Goal: Task Accomplishment & Management: Manage account settings

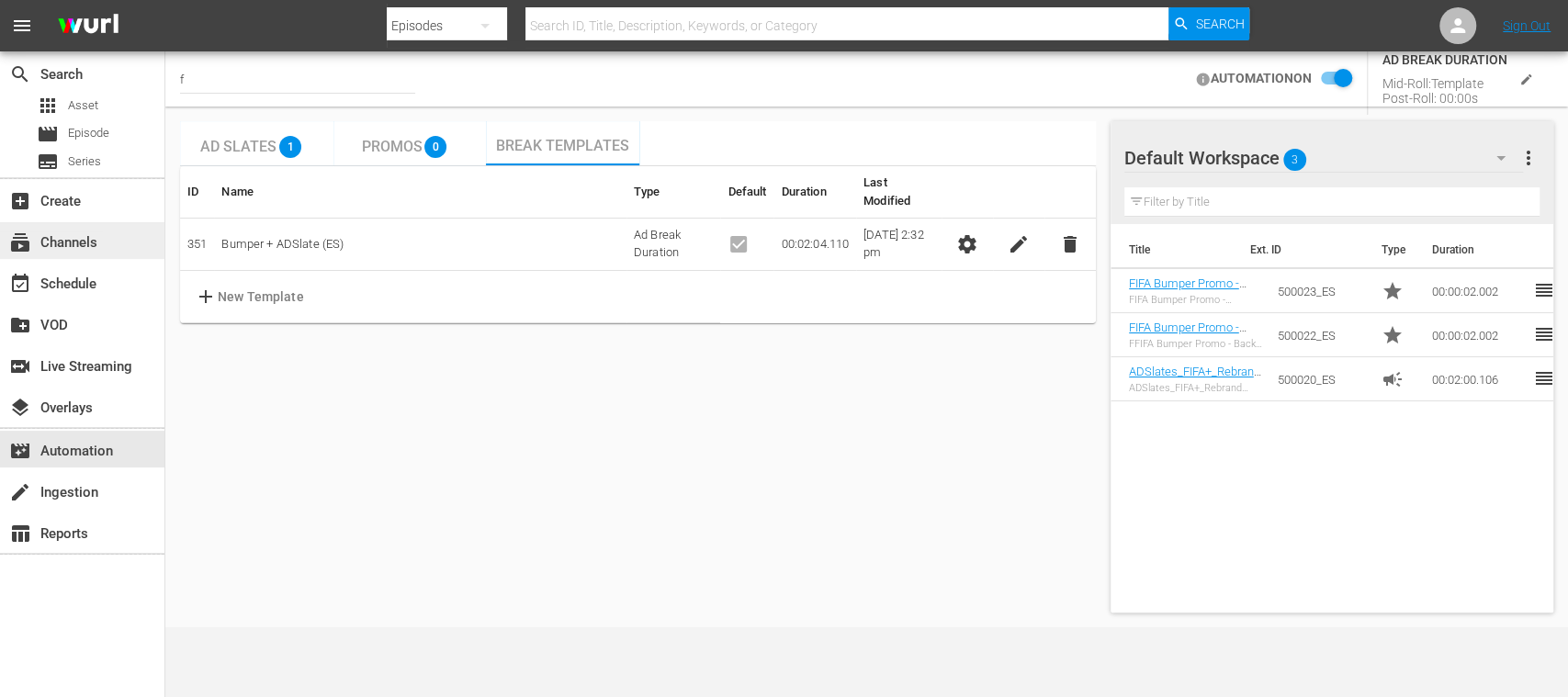
click at [93, 232] on div "subscriptions Channels" at bounding box center [51, 240] width 103 height 16
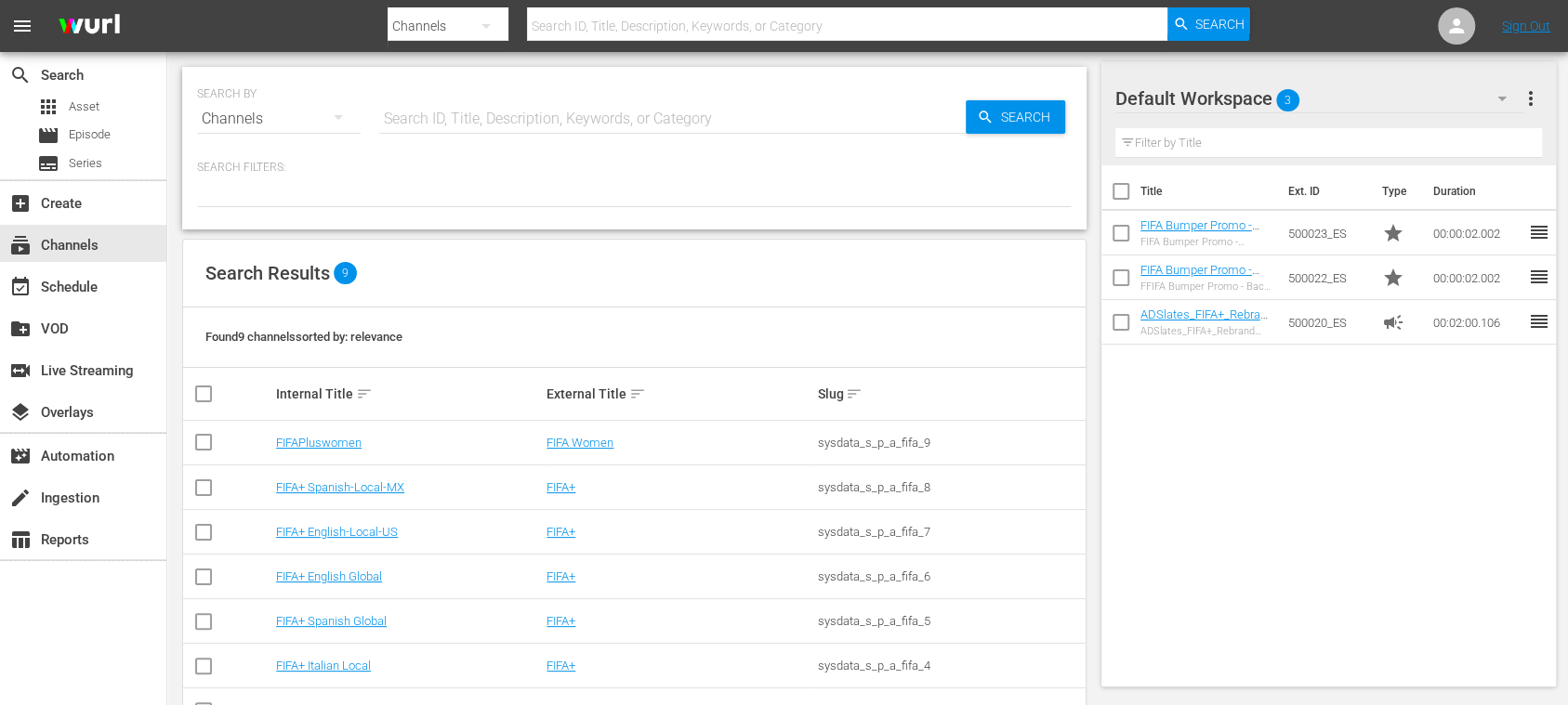
scroll to position [150, 0]
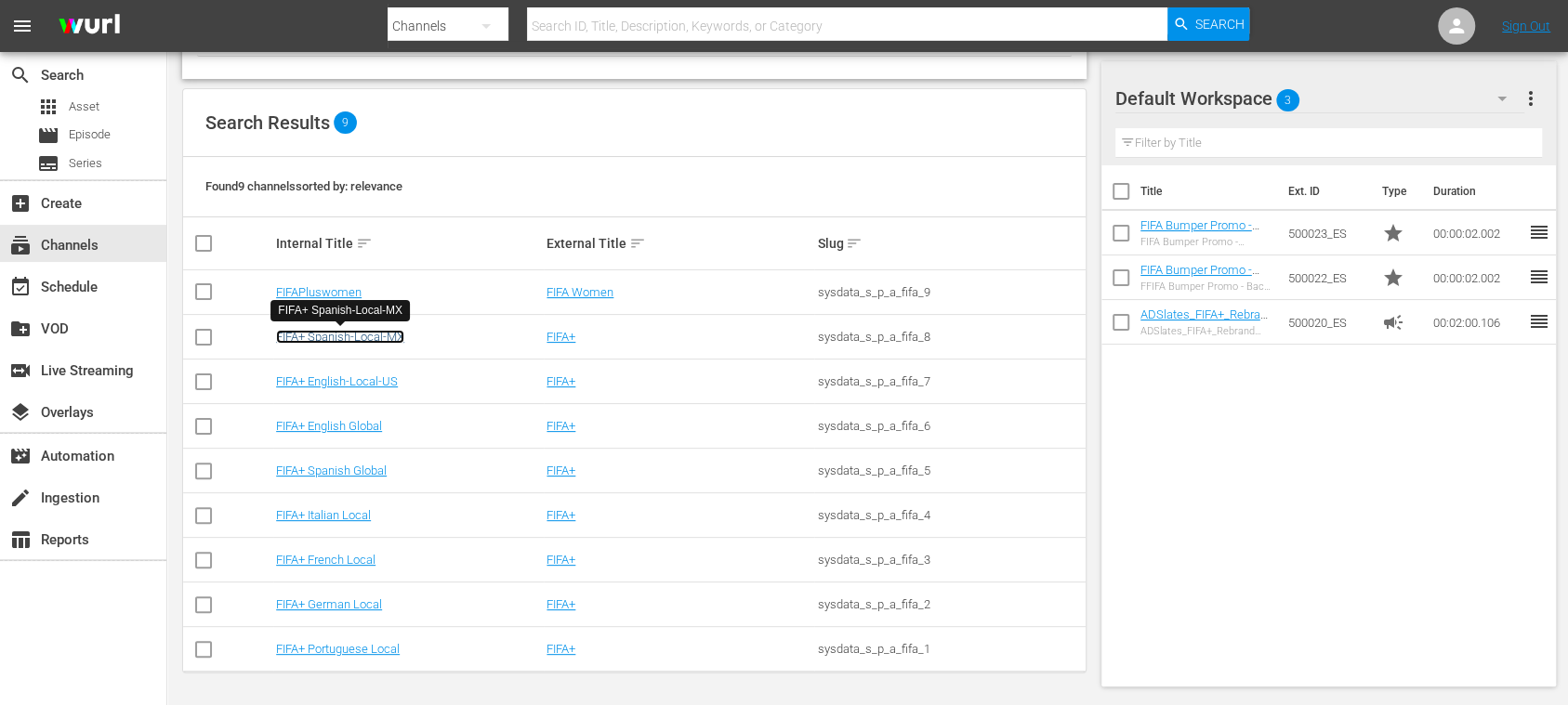
click at [378, 338] on link "FIFA+ Spanish-Local-MX" at bounding box center [340, 336] width 128 height 14
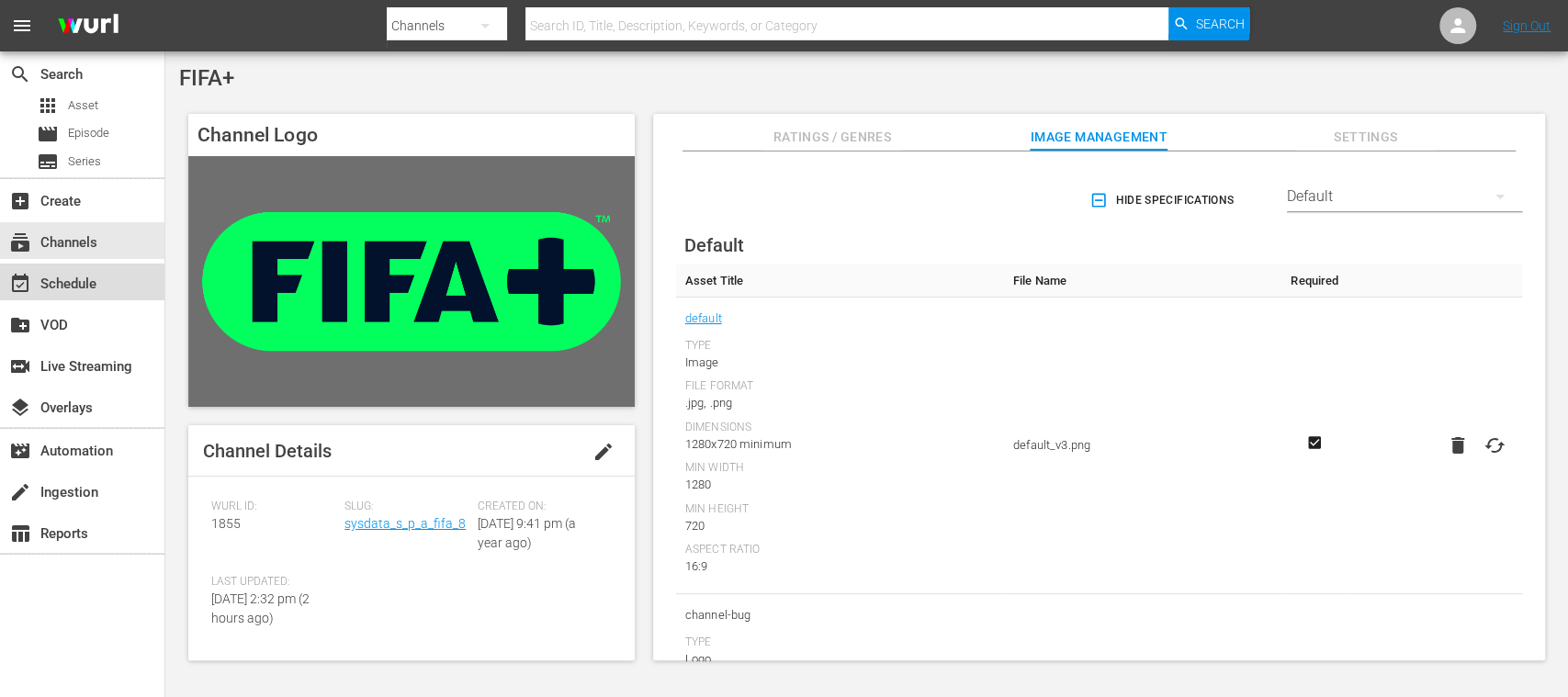
click at [84, 290] on div "event_available Schedule" at bounding box center [51, 280] width 103 height 16
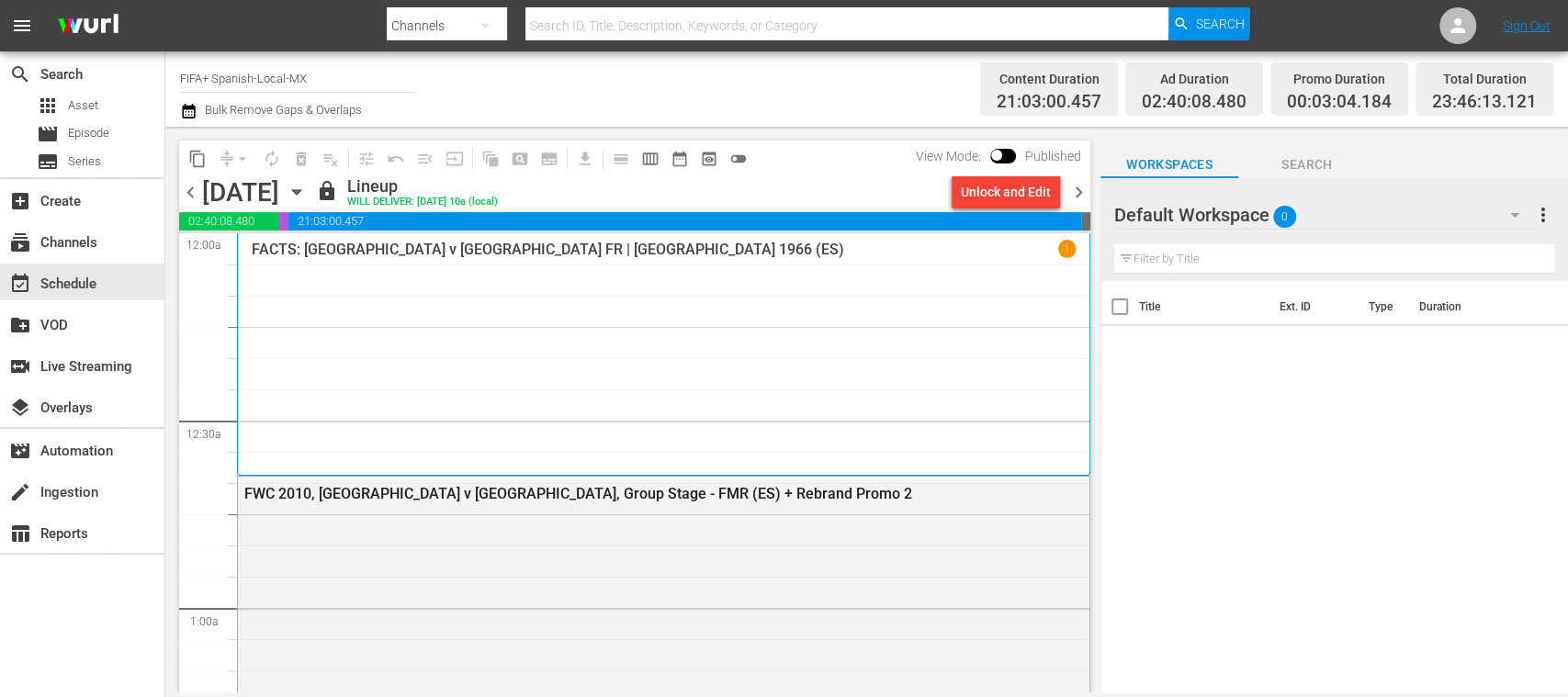
click at [189, 191] on span "chevron_left" at bounding box center [190, 192] width 23 height 23
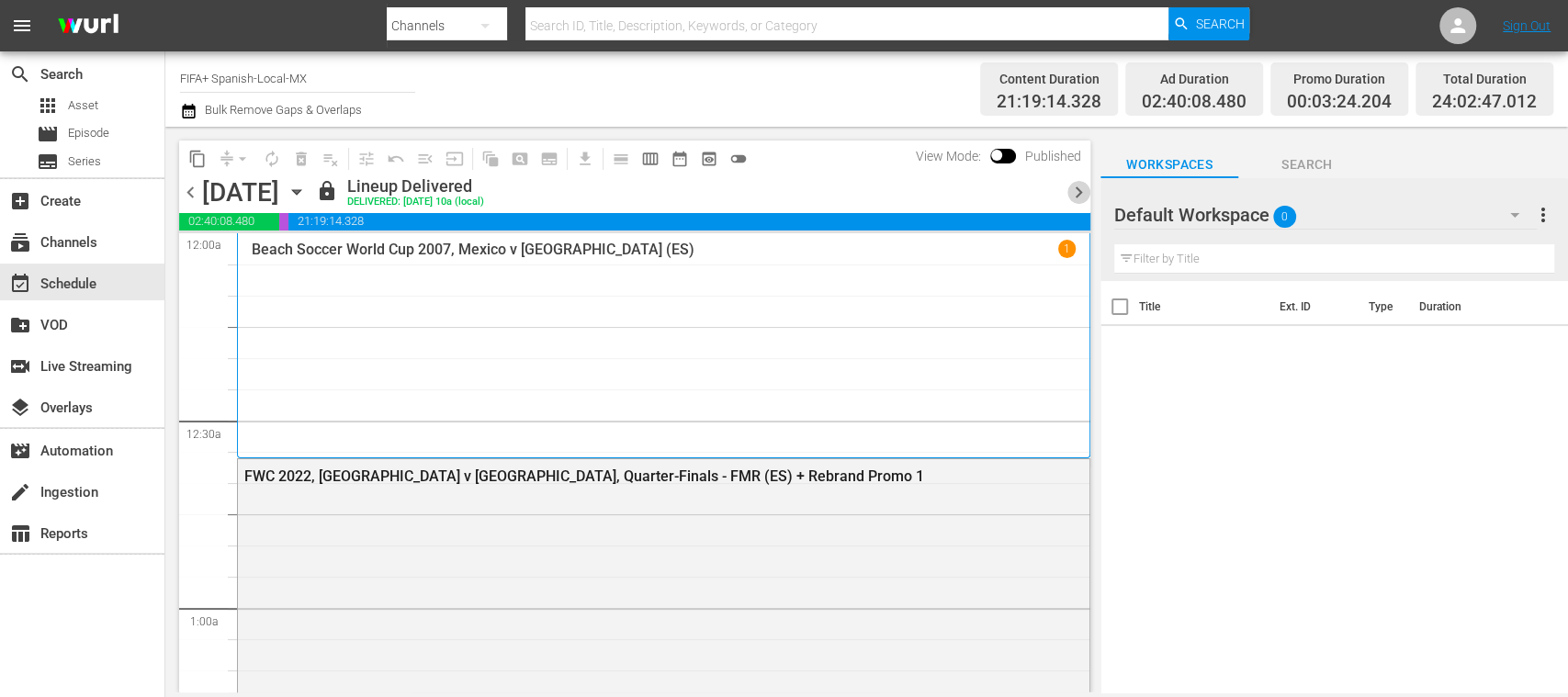
click at [1078, 195] on span "chevron_right" at bounding box center [1078, 192] width 23 height 23
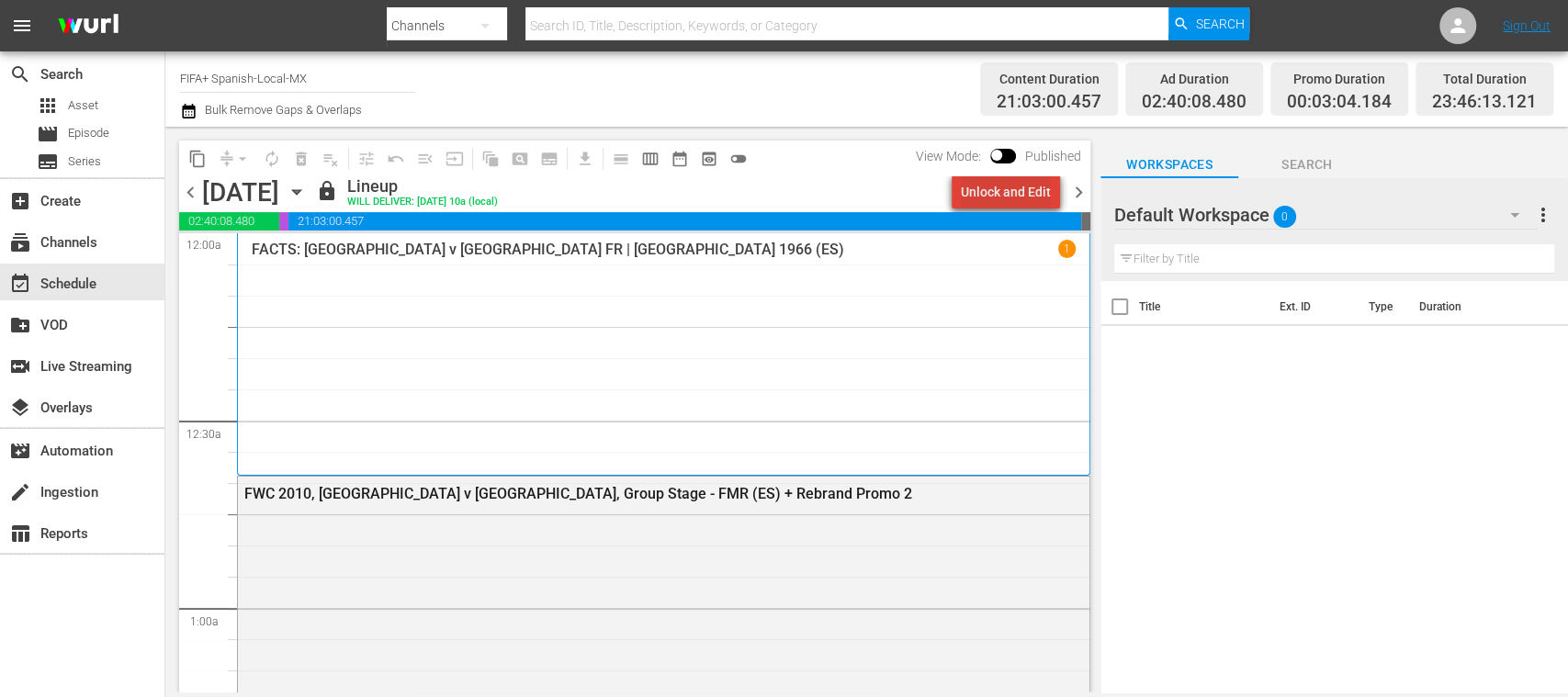
click at [1040, 197] on div "Unlock and Edit" at bounding box center [1006, 191] width 90 height 33
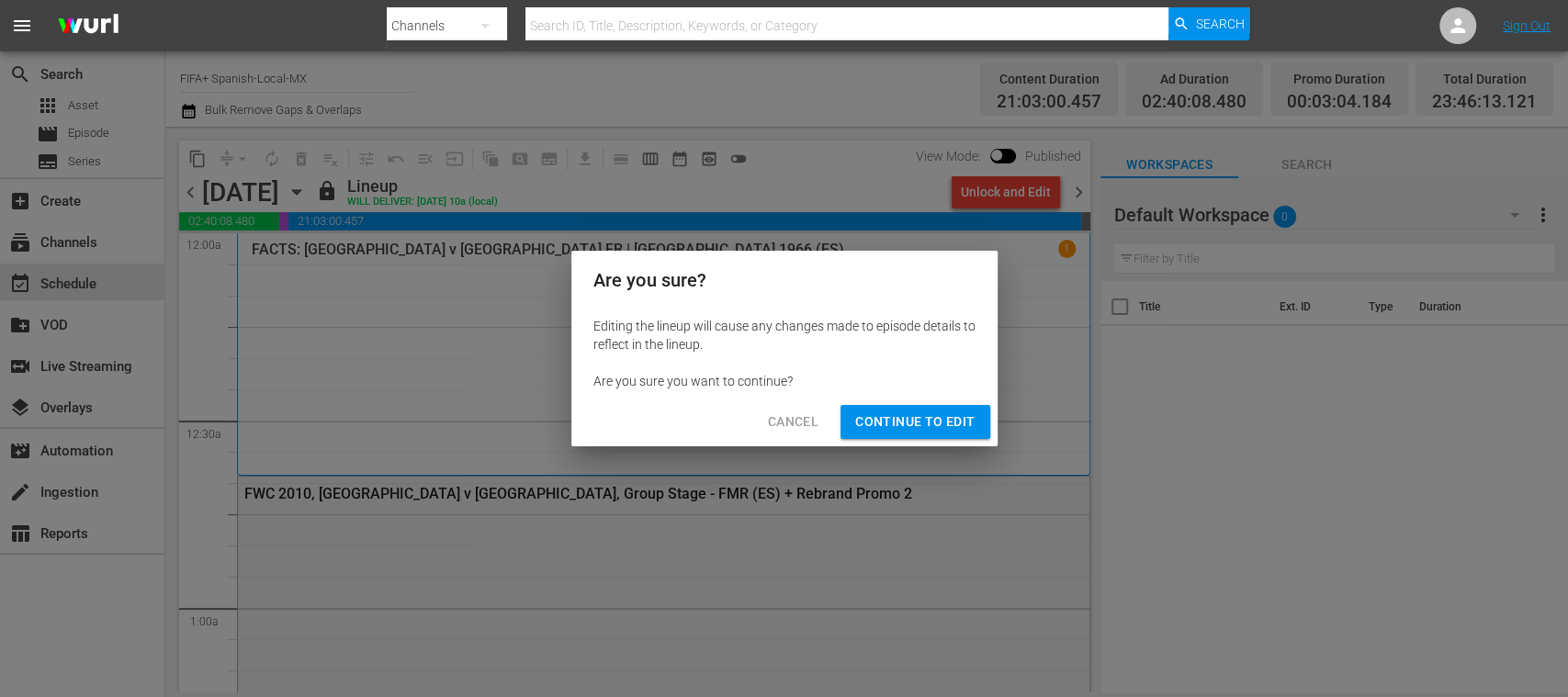
click at [964, 415] on span "Continue to Edit" at bounding box center [915, 422] width 119 height 23
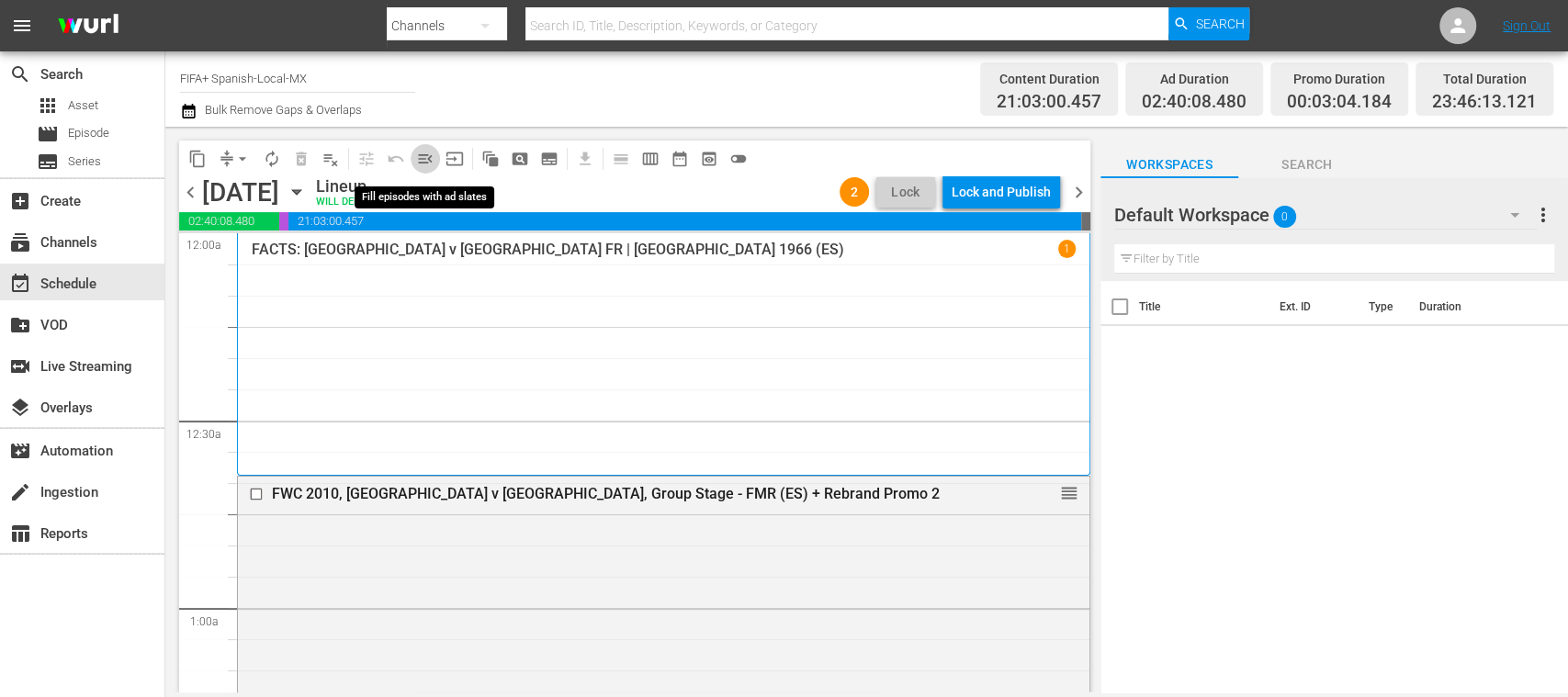
click at [422, 157] on span "menu_open" at bounding box center [425, 158] width 18 height 18
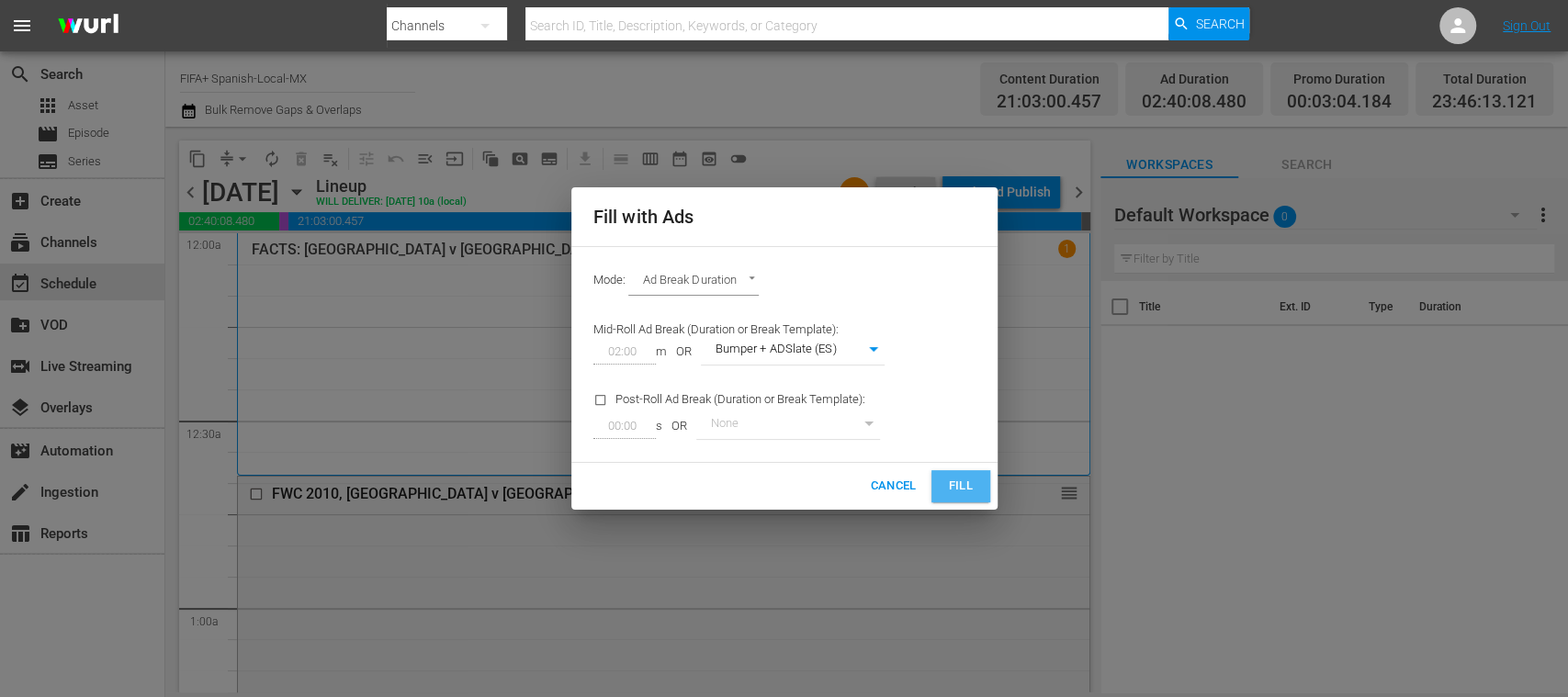
click at [963, 487] on span "Fill" at bounding box center [960, 487] width 29 height 21
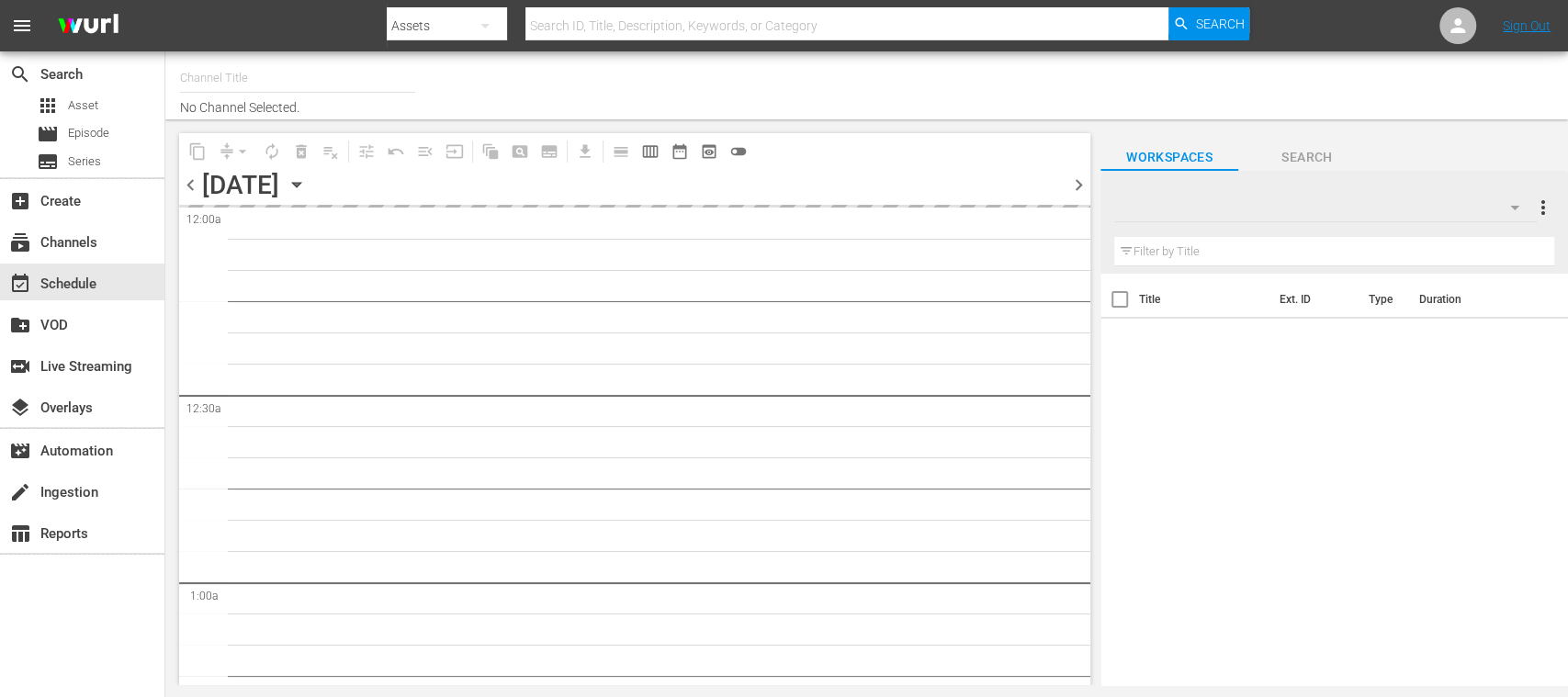
type input "FIFA+ [DEMOGRAPHIC_DATA]-Local-MX (1855)"
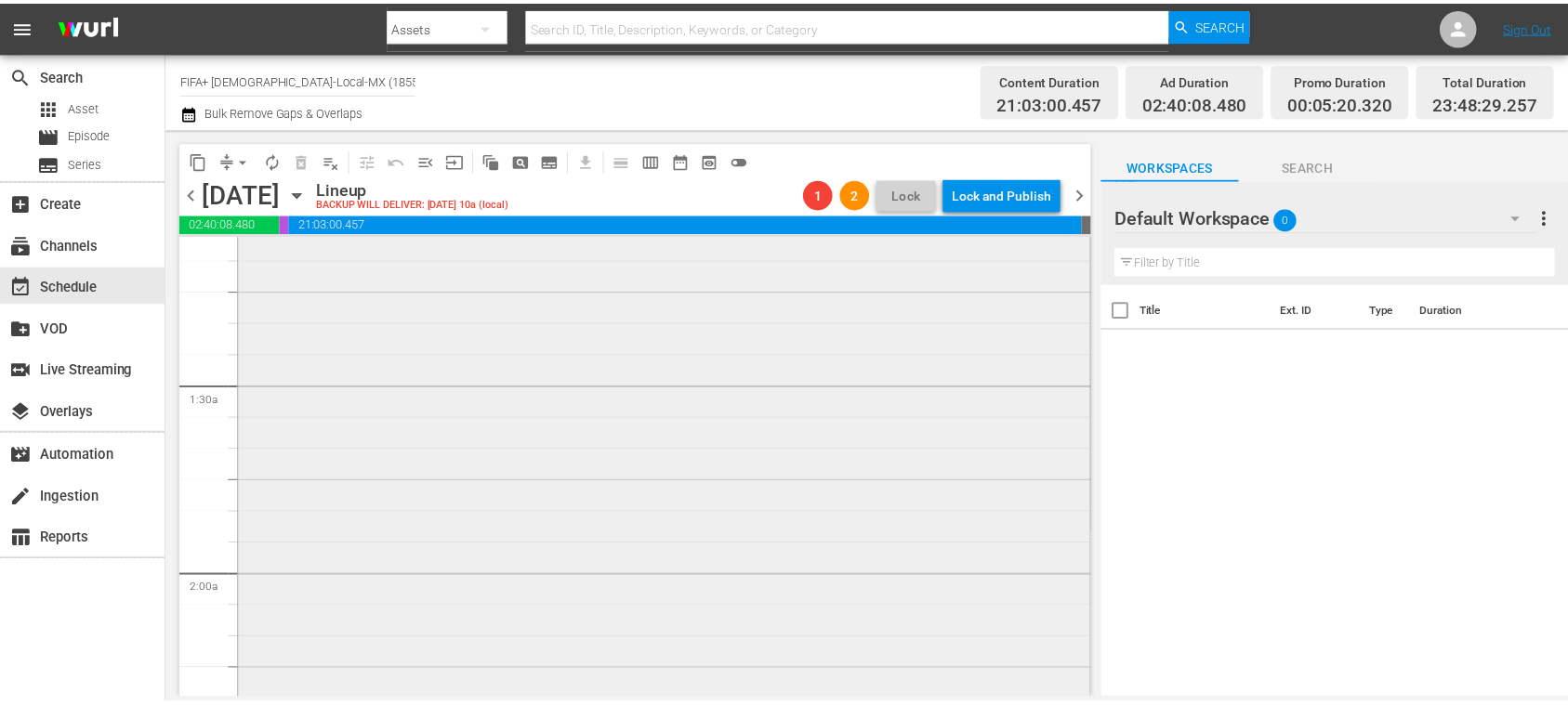
scroll to position [661, 0]
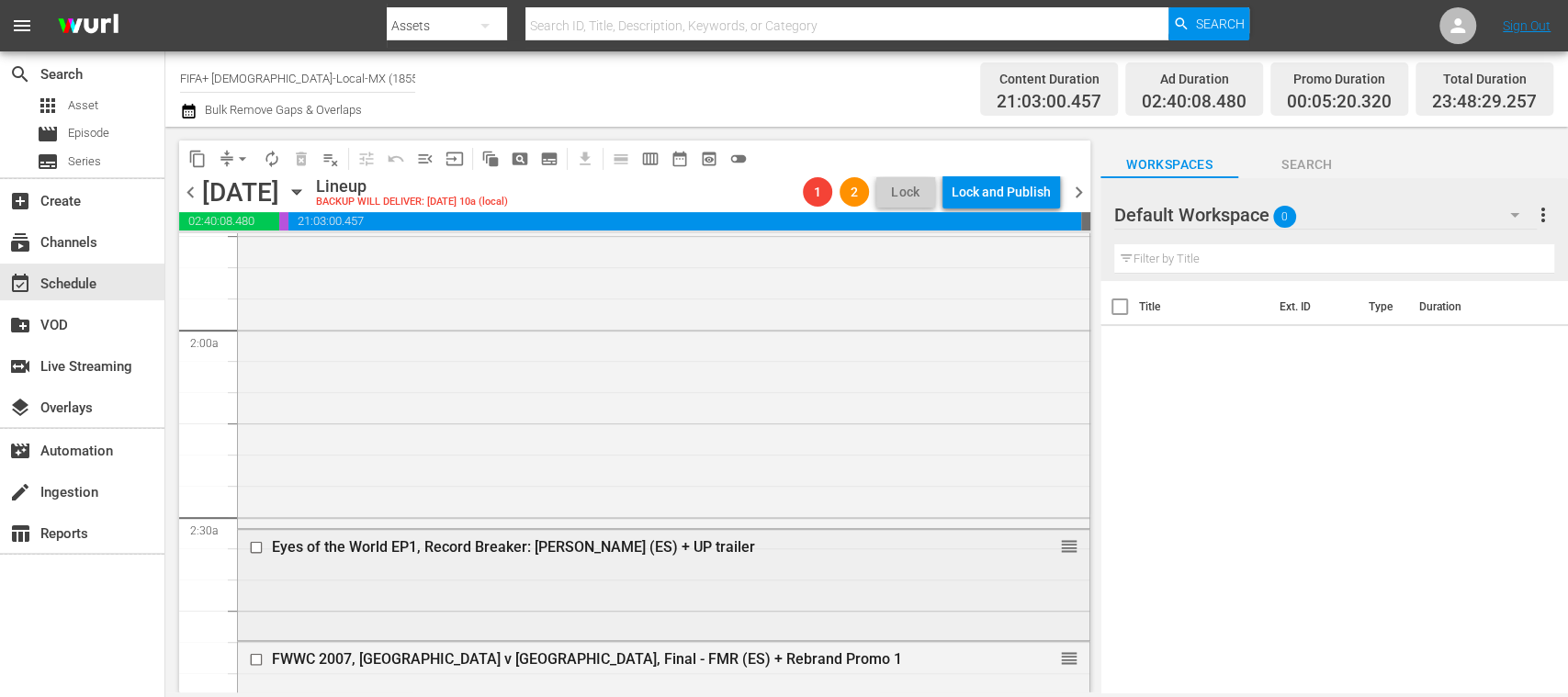
click at [674, 539] on div "Eyes of the World EP1, Record Breaker: [PERSON_NAME] (ES) + UP trailer" at bounding box center [630, 547] width 717 height 17
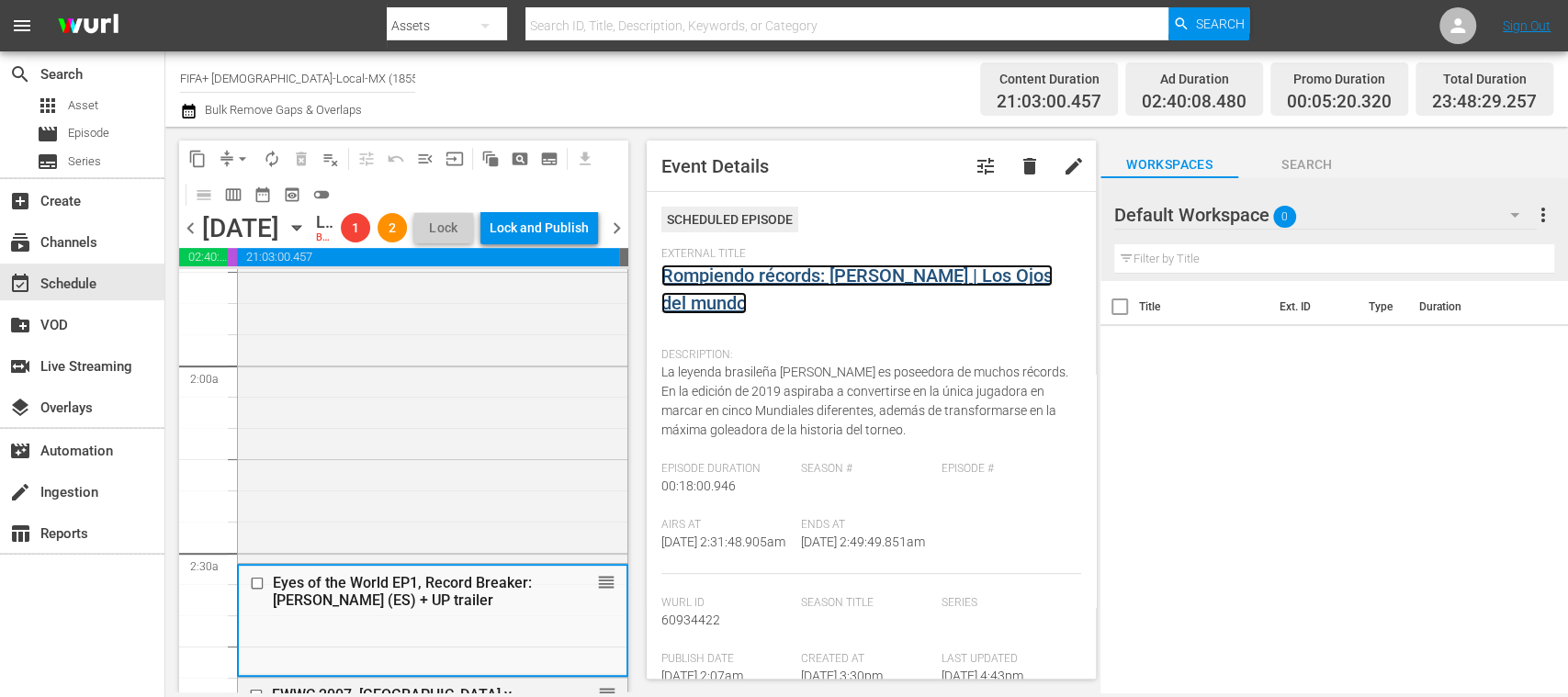
click at [841, 275] on link "Rompiendo récords: [PERSON_NAME] | Los Ojos del mundo" at bounding box center [857, 289] width 391 height 49
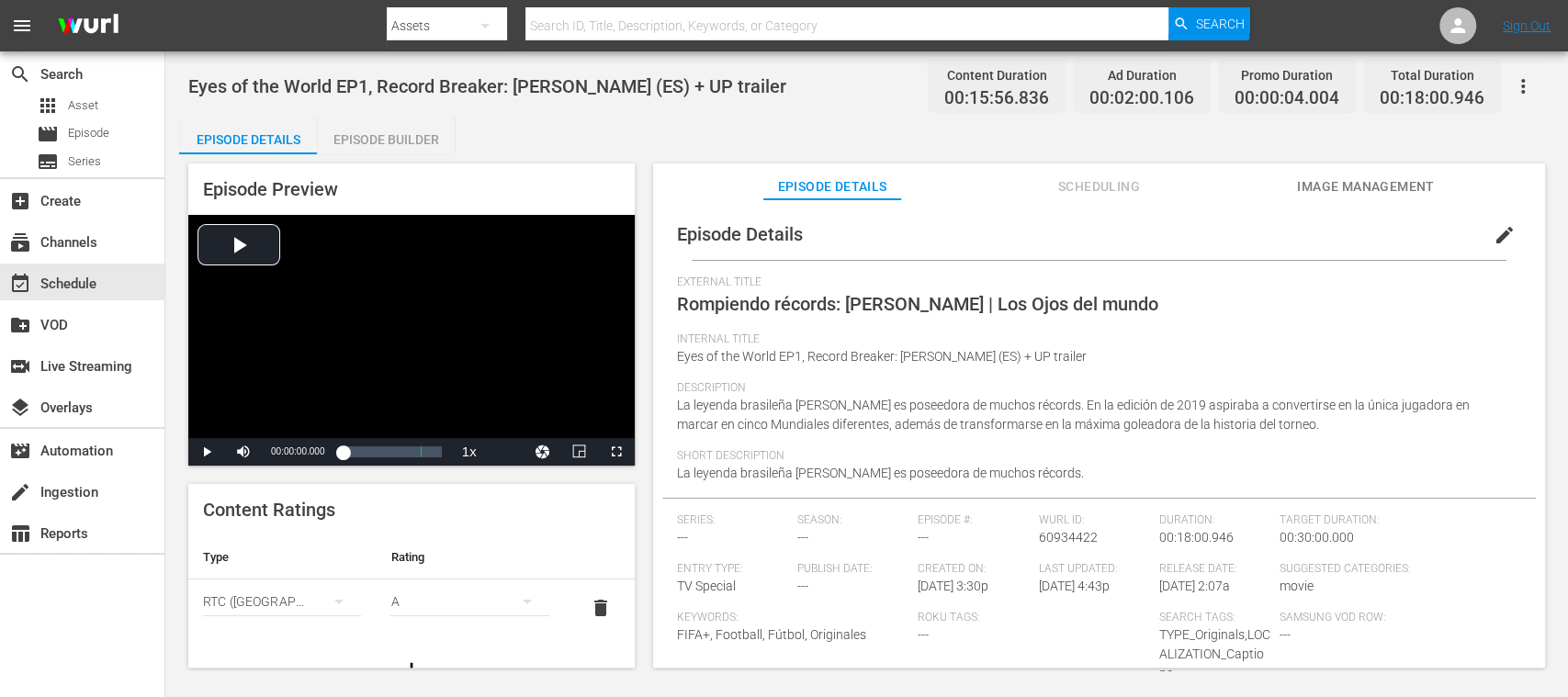
drag, startPoint x: 419, startPoint y: 134, endPoint x: 561, endPoint y: 176, distance: 148.1
click at [419, 134] on div "Episode Builder" at bounding box center [386, 139] width 138 height 45
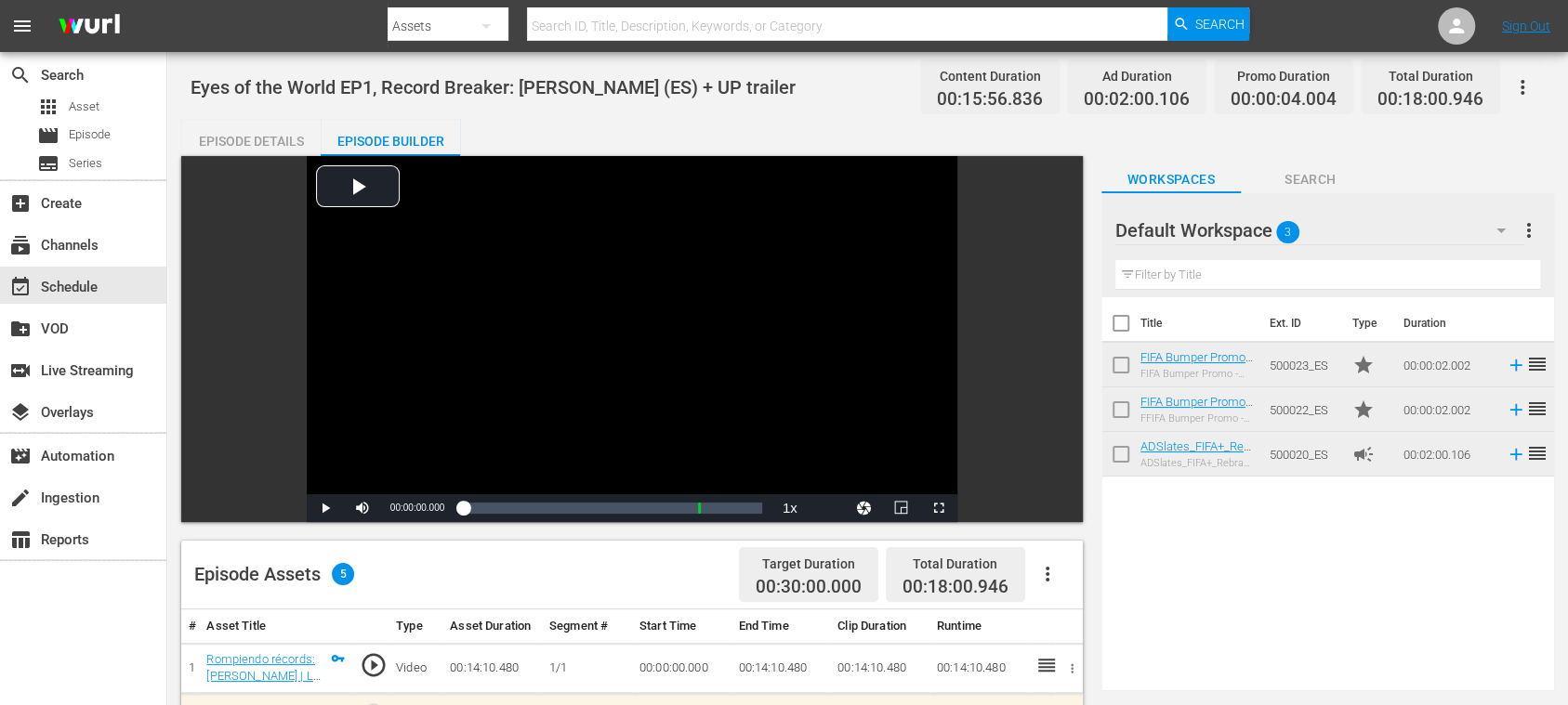
scroll to position [330, 0]
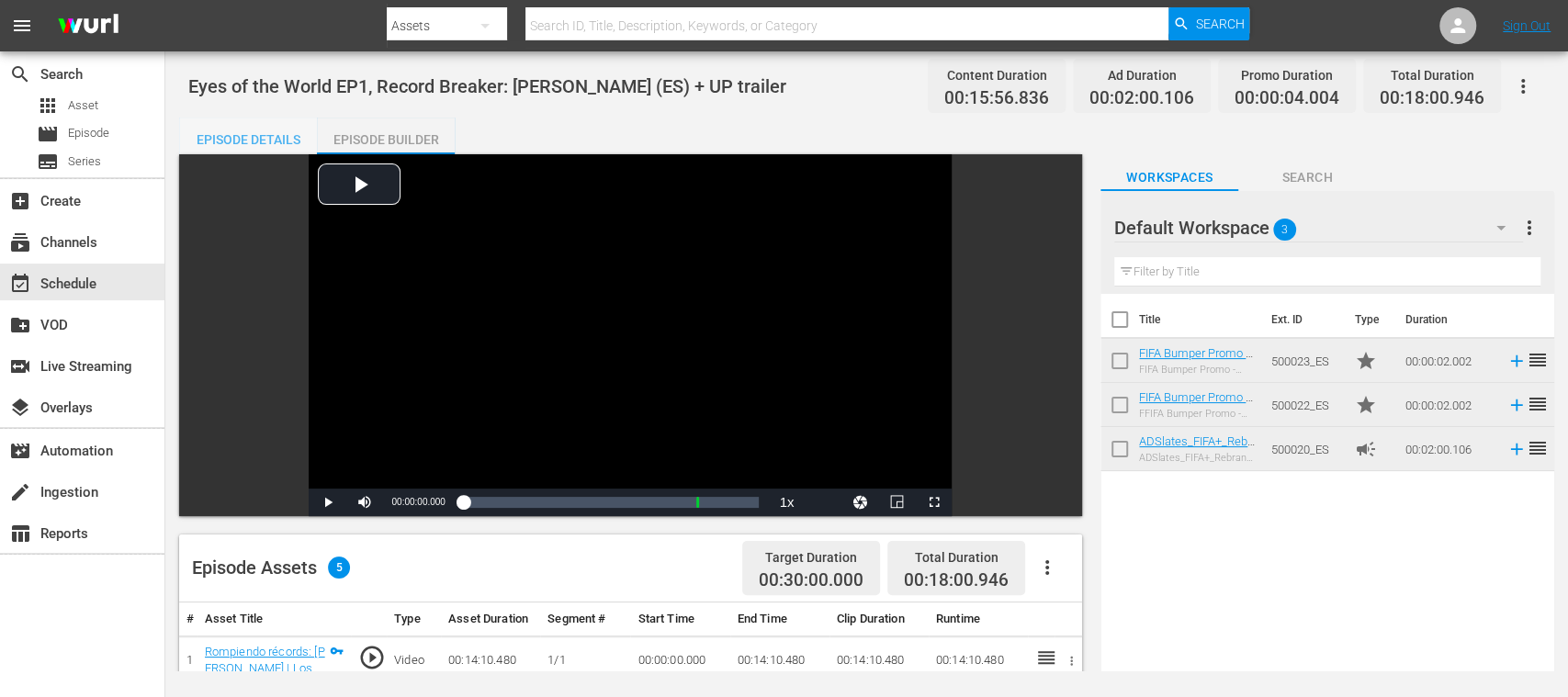
click at [241, 141] on div "Episode Details" at bounding box center [248, 139] width 138 height 45
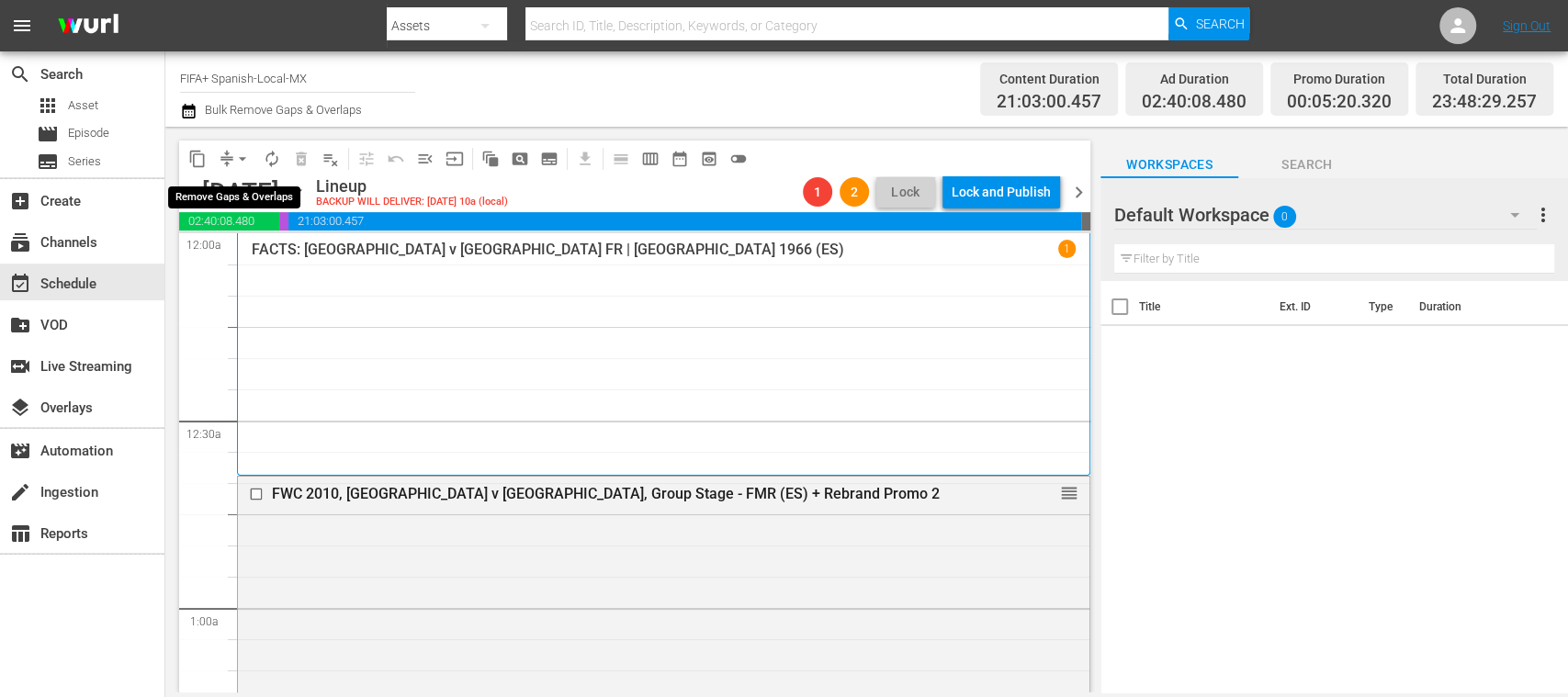
click at [242, 158] on span "arrow_drop_down" at bounding box center [241, 158] width 18 height 18
click at [280, 248] on li "Align to End of Previous Day" at bounding box center [243, 257] width 193 height 30
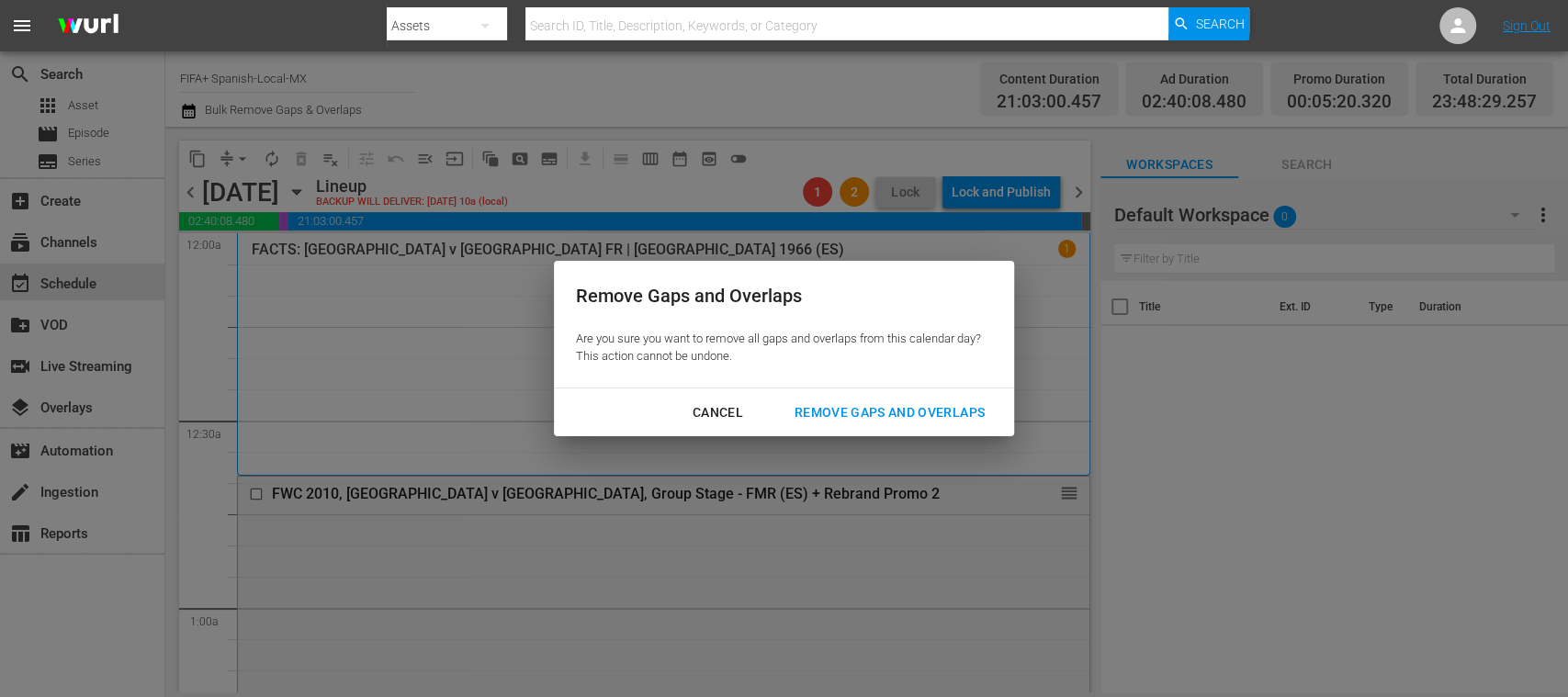
click at [930, 411] on div "Remove Gaps and Overlaps" at bounding box center [890, 413] width 220 height 23
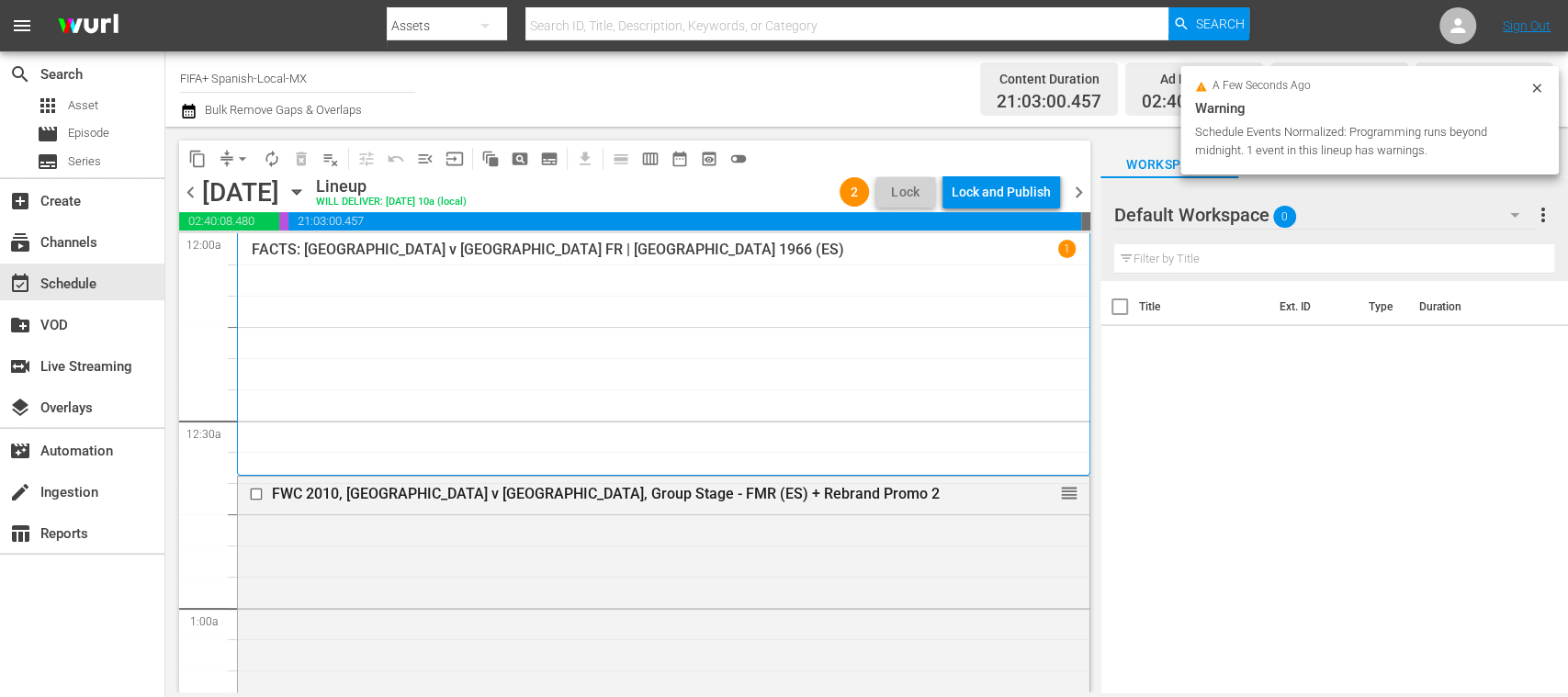
click at [1086, 193] on span "chevron_right" at bounding box center [1078, 192] width 23 height 23
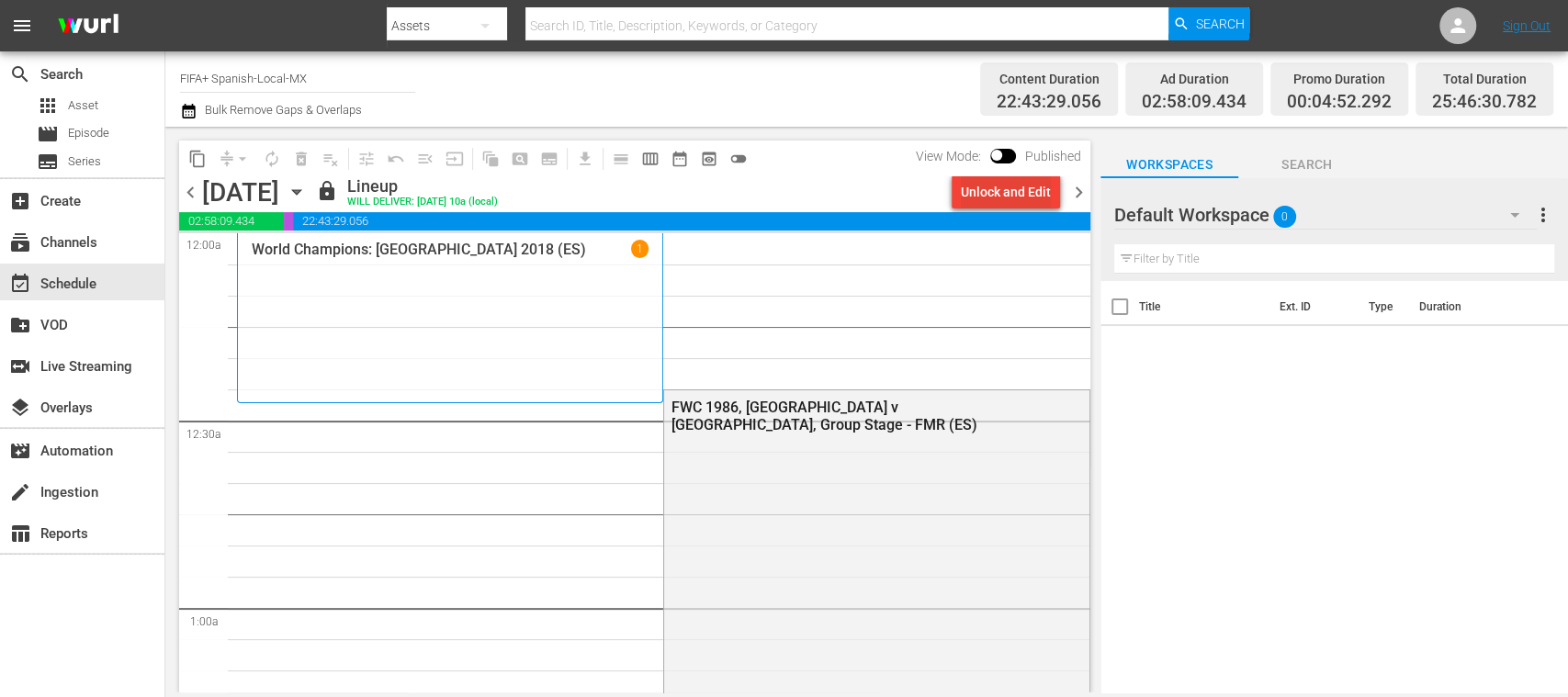
click at [1033, 197] on div "Unlock and Edit" at bounding box center [1006, 191] width 90 height 33
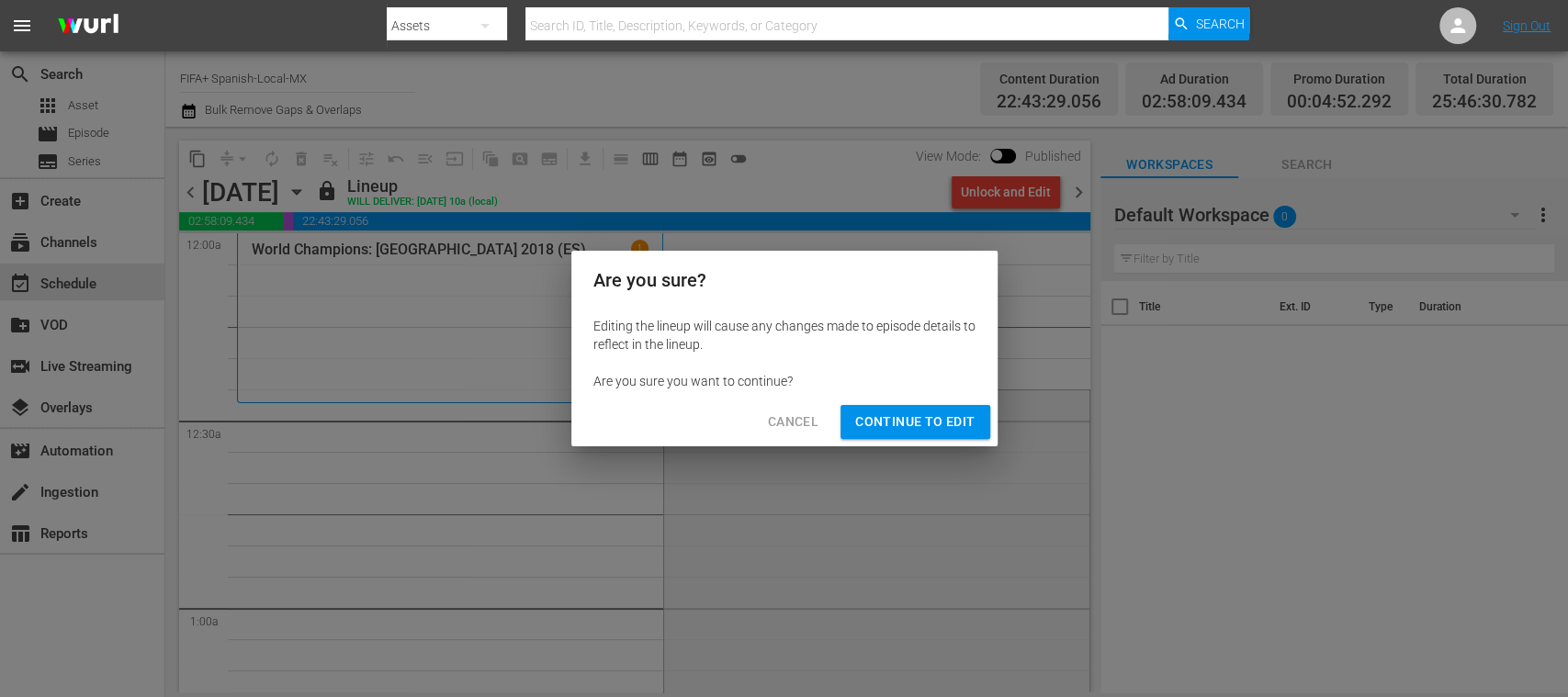
click at [932, 426] on span "Continue to Edit" at bounding box center [915, 422] width 119 height 23
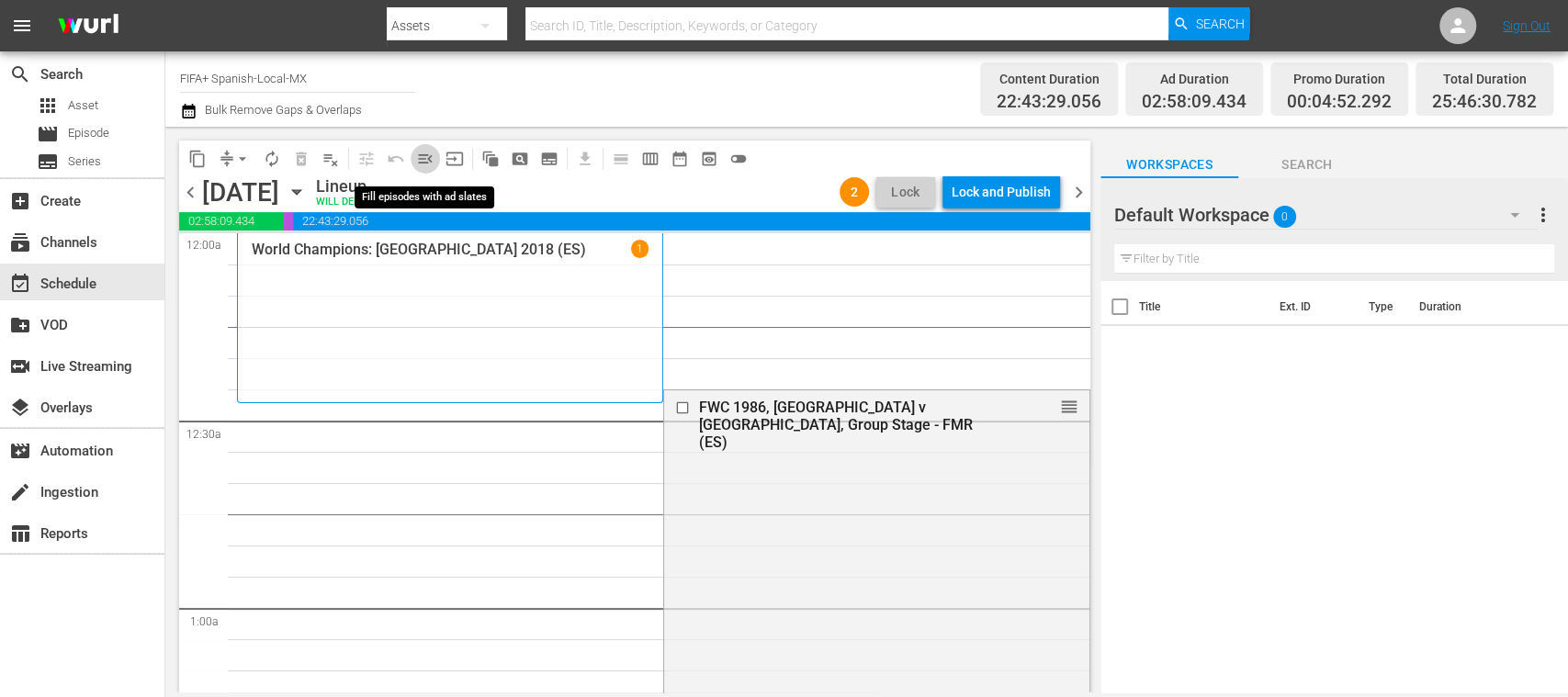
click at [424, 157] on span "menu_open" at bounding box center [425, 158] width 18 height 18
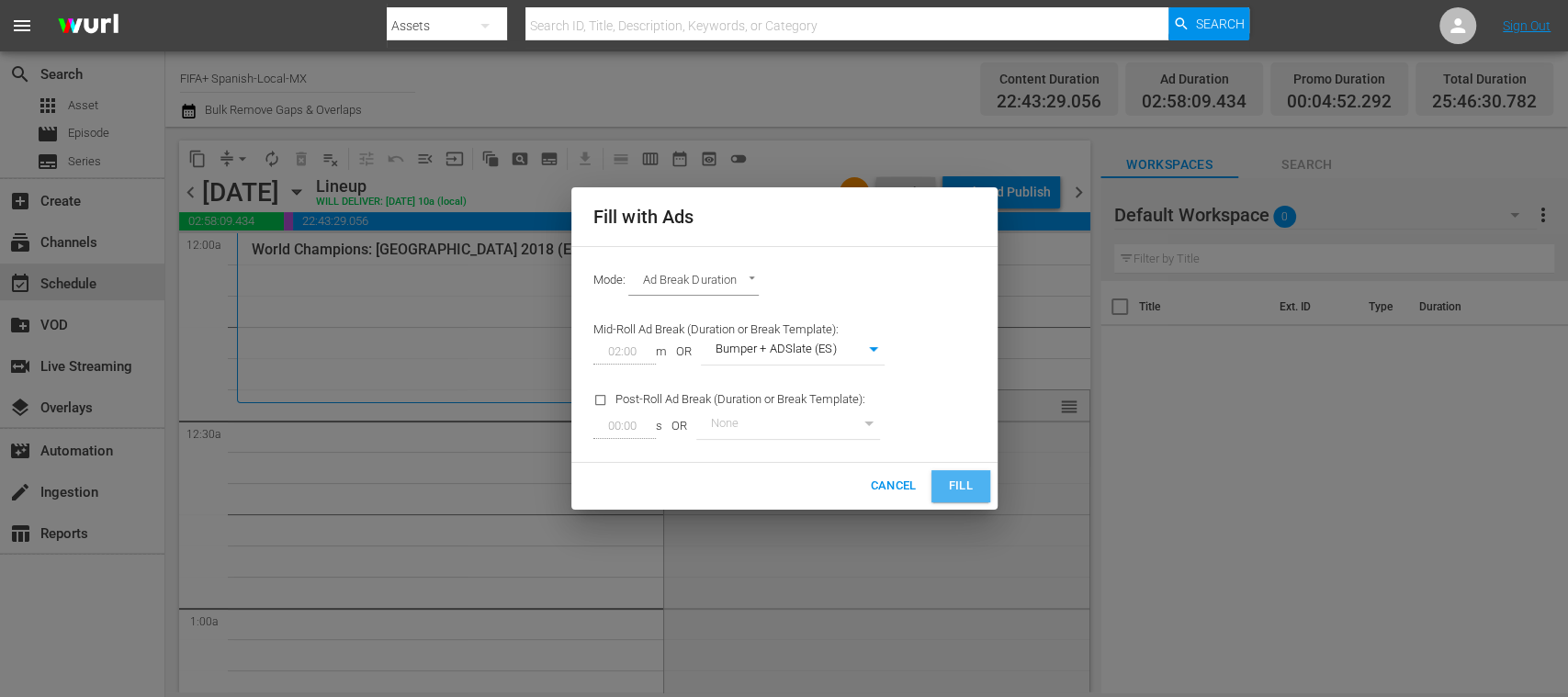
click at [974, 481] on button "Fill" at bounding box center [961, 487] width 59 height 32
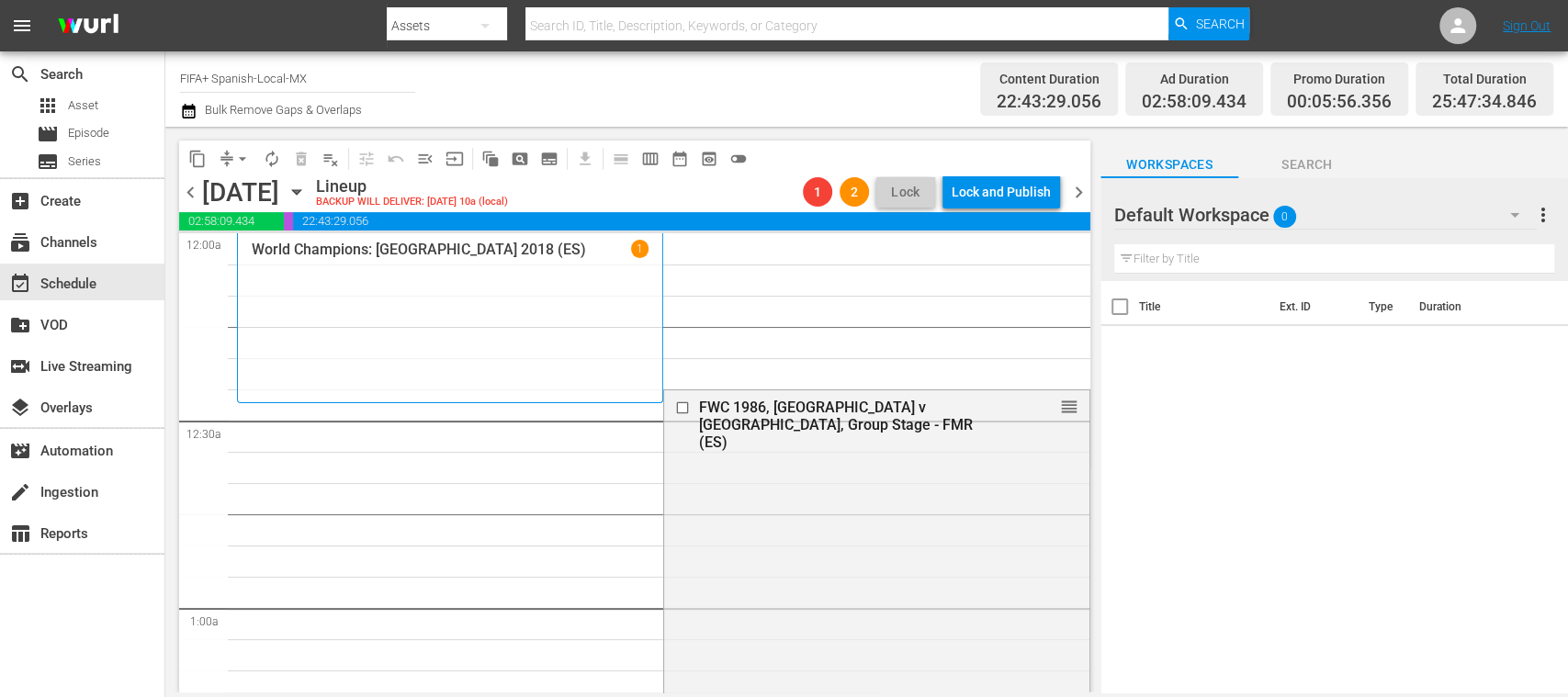
click at [244, 158] on span "arrow_drop_down" at bounding box center [241, 158] width 18 height 18
click at [285, 260] on li "Align to End of Previous Day" at bounding box center [243, 257] width 193 height 30
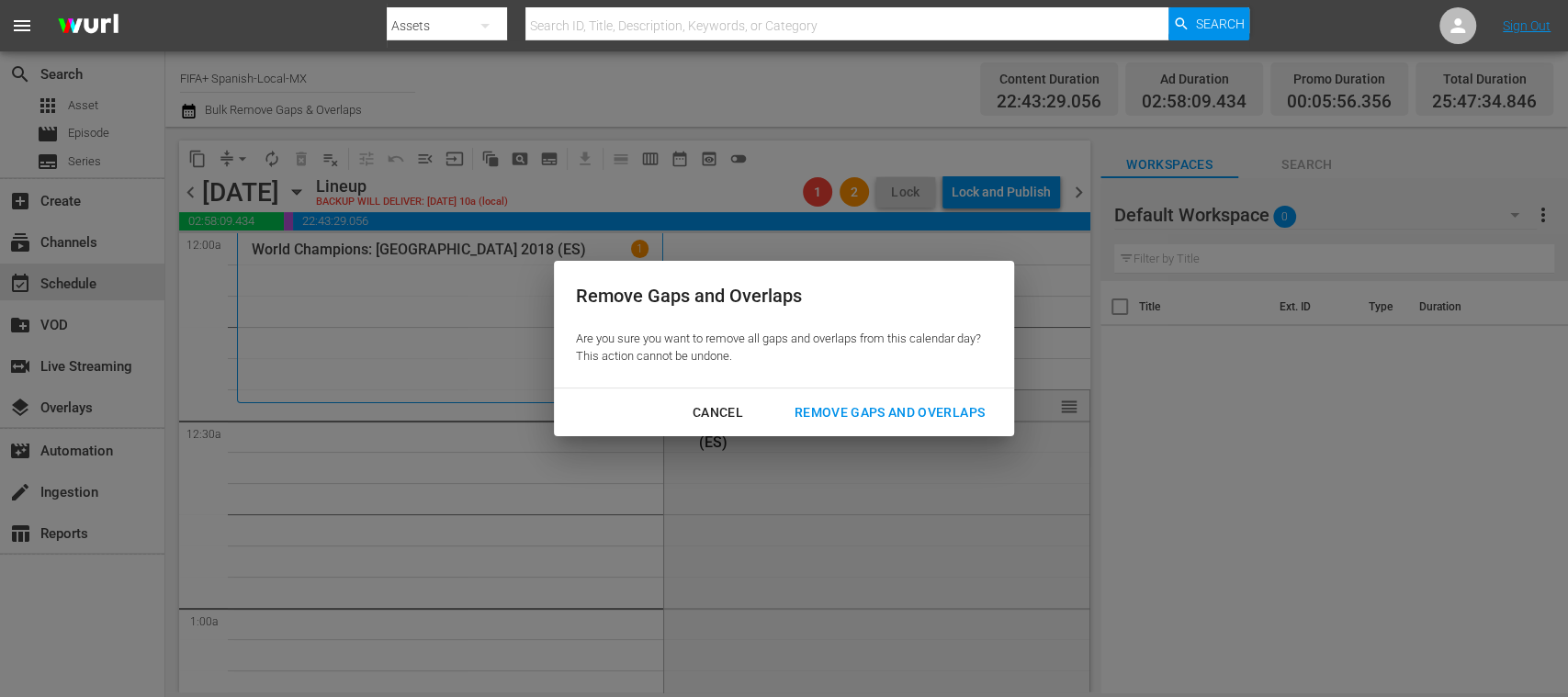
click at [915, 403] on div "Remove Gaps and Overlaps" at bounding box center [890, 413] width 220 height 23
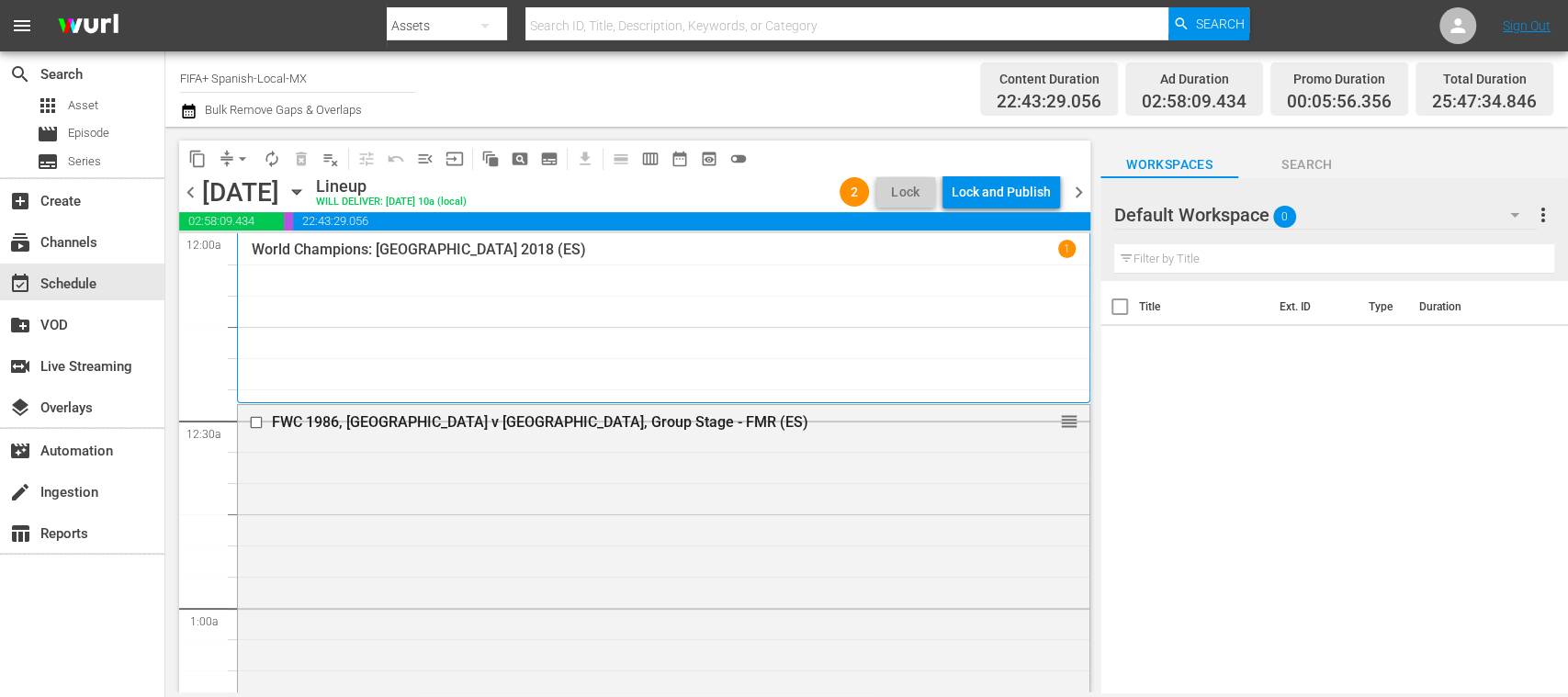
click at [1085, 195] on span "chevron_right" at bounding box center [1078, 192] width 23 height 23
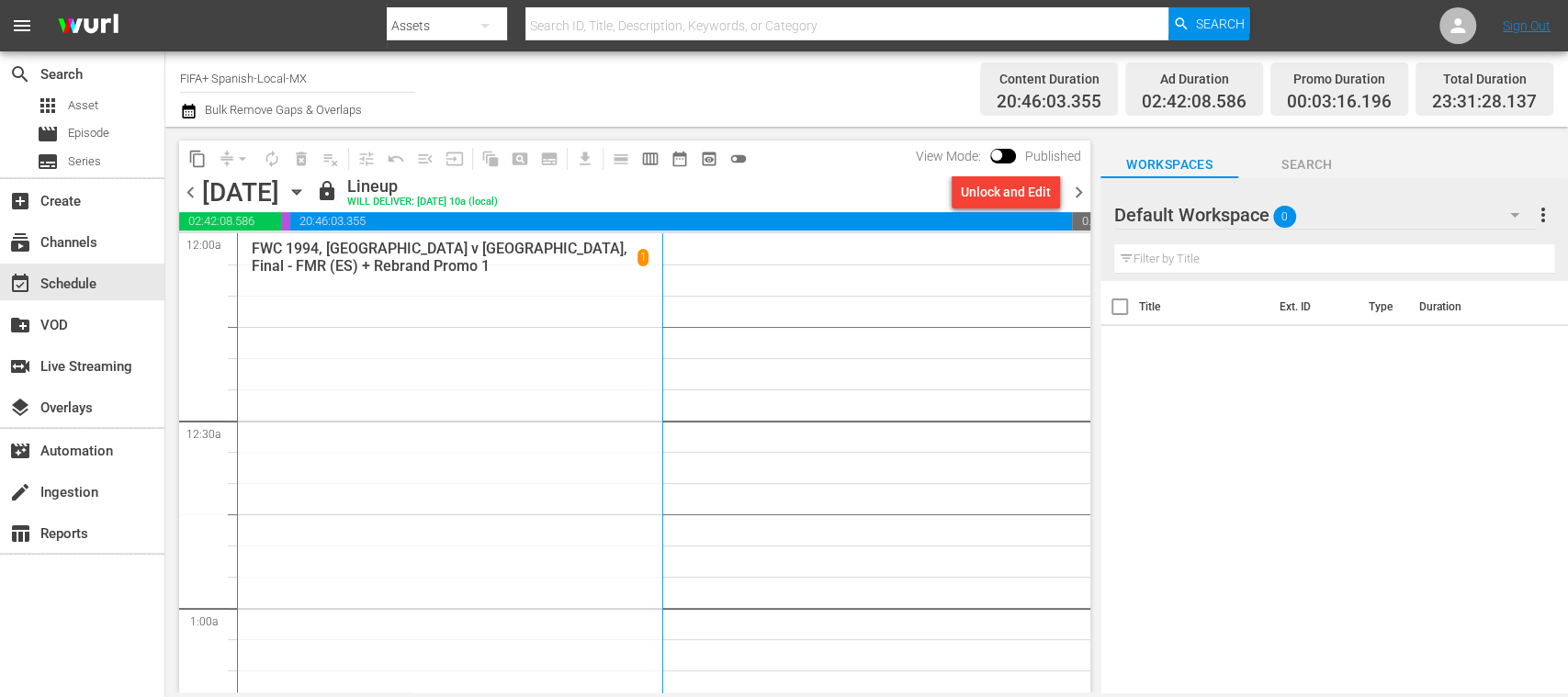
click at [1032, 196] on div "Unlock and Edit" at bounding box center [1006, 191] width 90 height 33
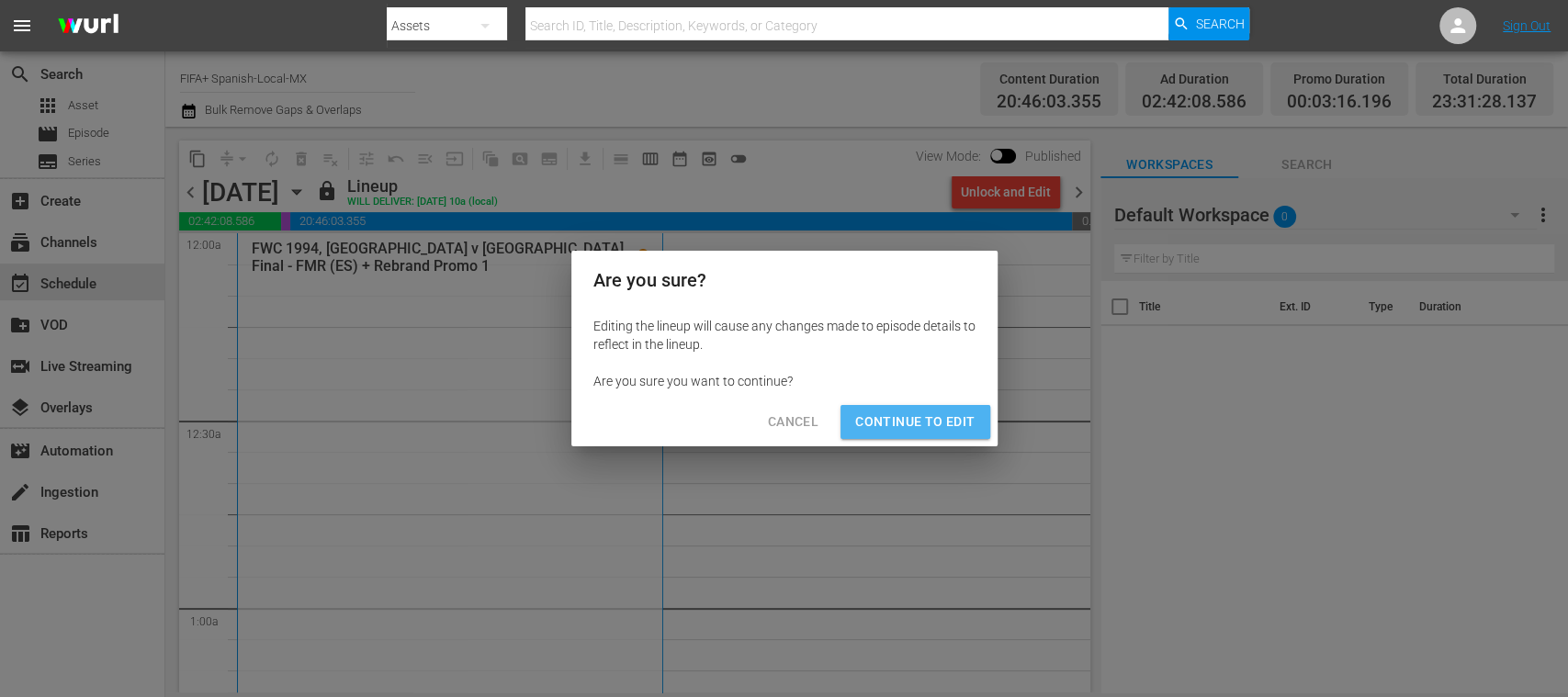
click at [930, 414] on span "Continue to Edit" at bounding box center [915, 422] width 119 height 23
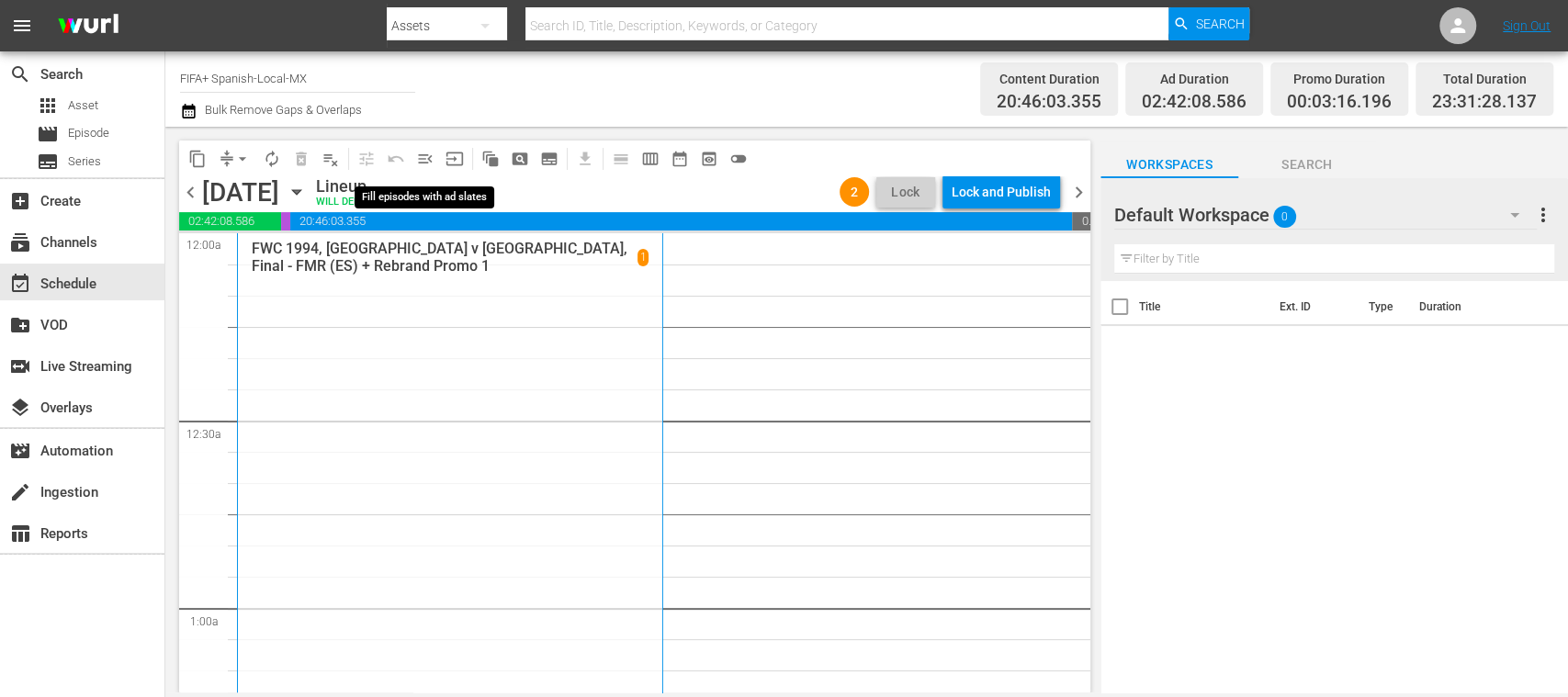
click at [425, 160] on span "menu_open" at bounding box center [425, 158] width 18 height 18
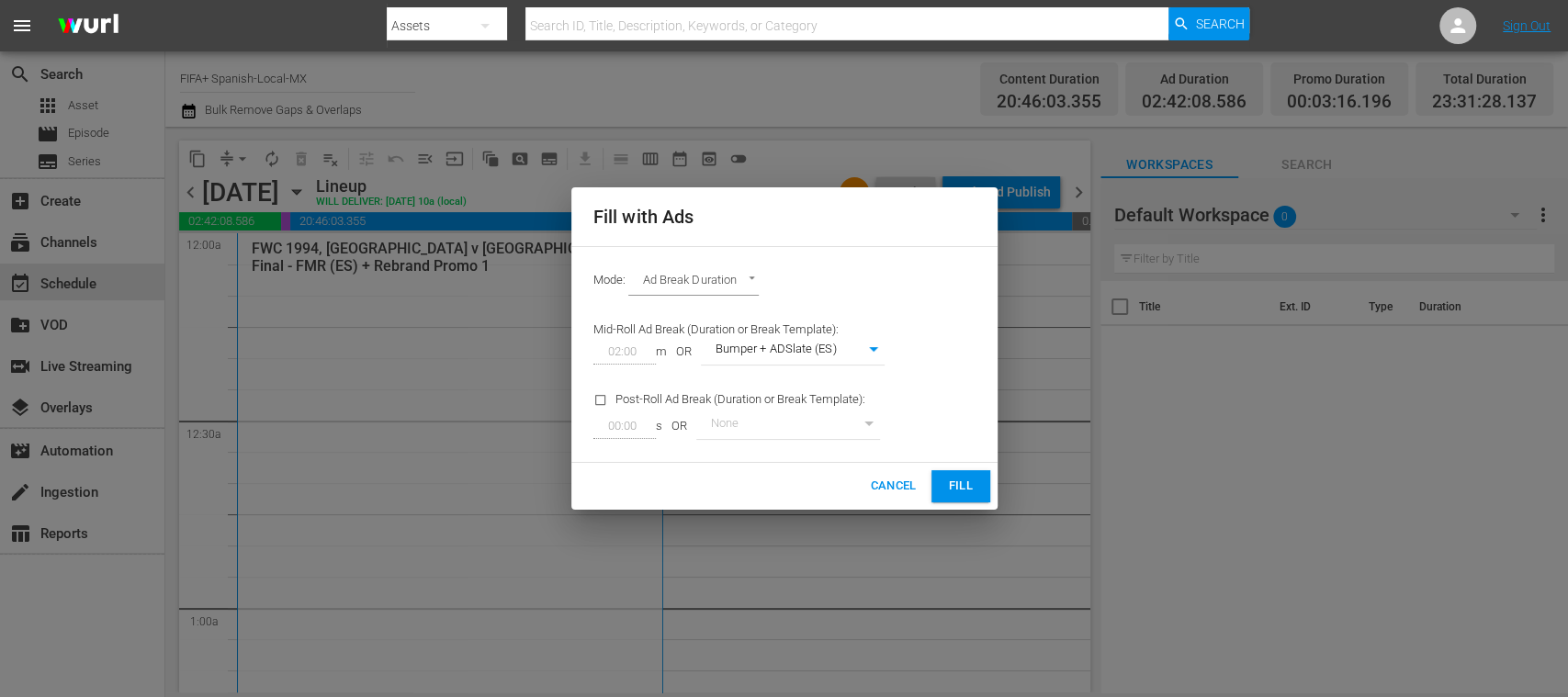
drag, startPoint x: 942, startPoint y: 474, endPoint x: 1027, endPoint y: 543, distance: 109.5
click at [942, 474] on button "Fill" at bounding box center [961, 487] width 59 height 32
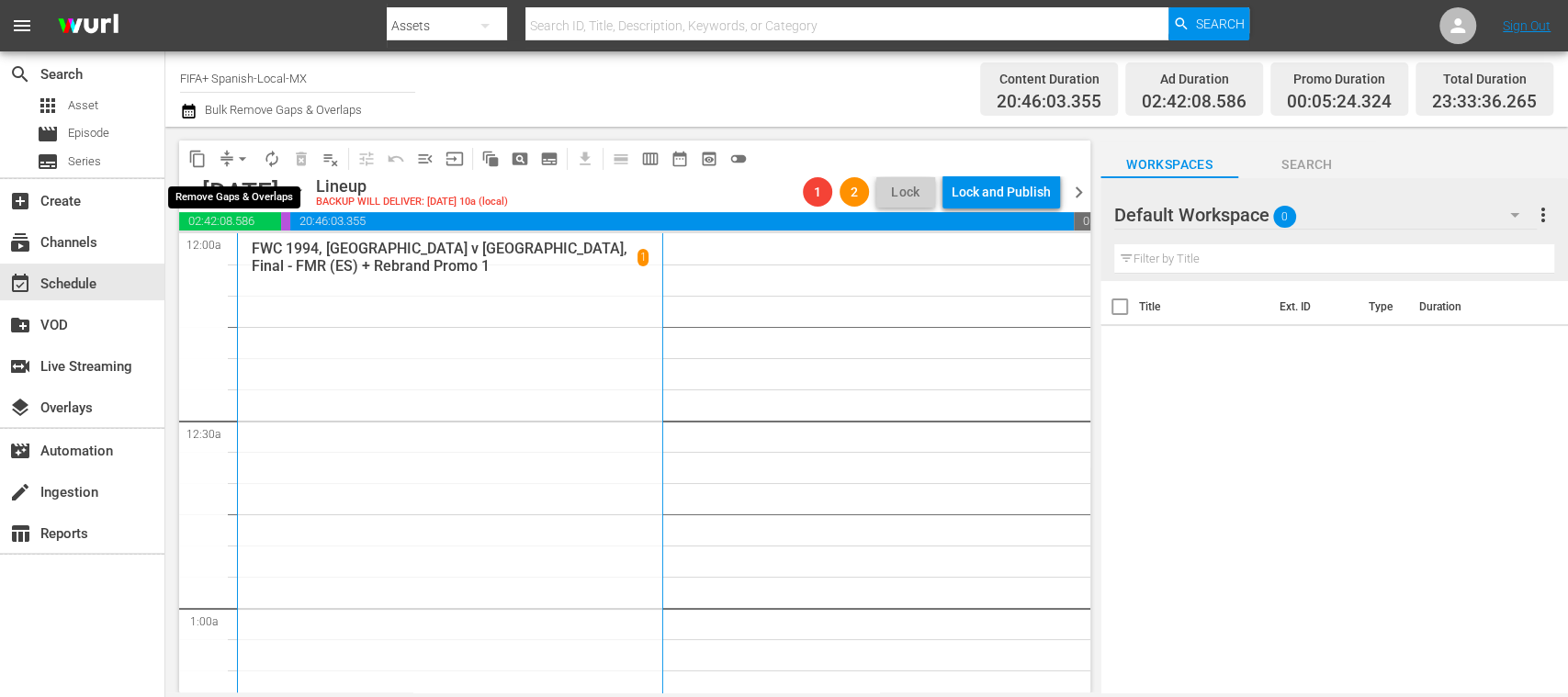
click at [244, 158] on span "arrow_drop_down" at bounding box center [241, 158] width 18 height 18
click at [280, 248] on li "Align to End of Previous Day" at bounding box center [243, 257] width 193 height 30
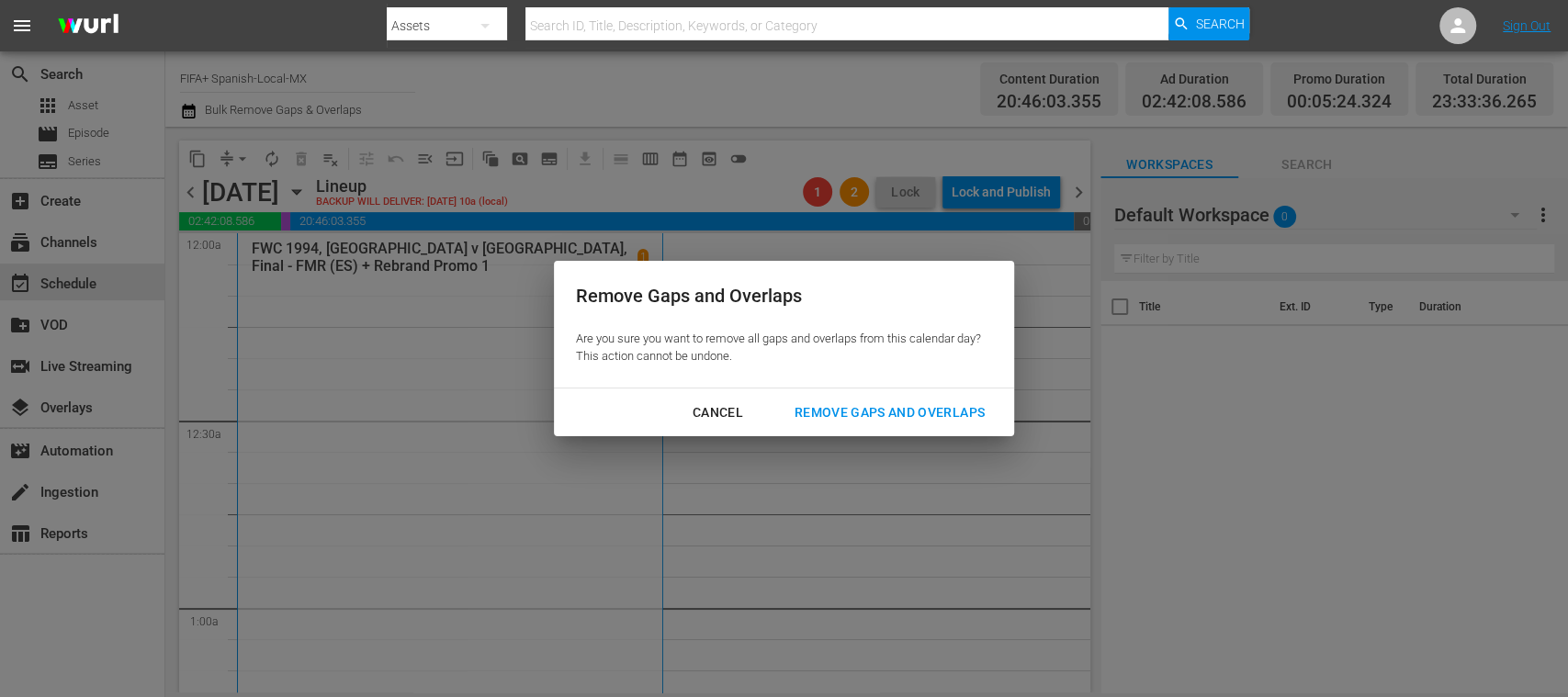
click at [841, 419] on div "Remove Gaps and Overlaps" at bounding box center [890, 413] width 220 height 23
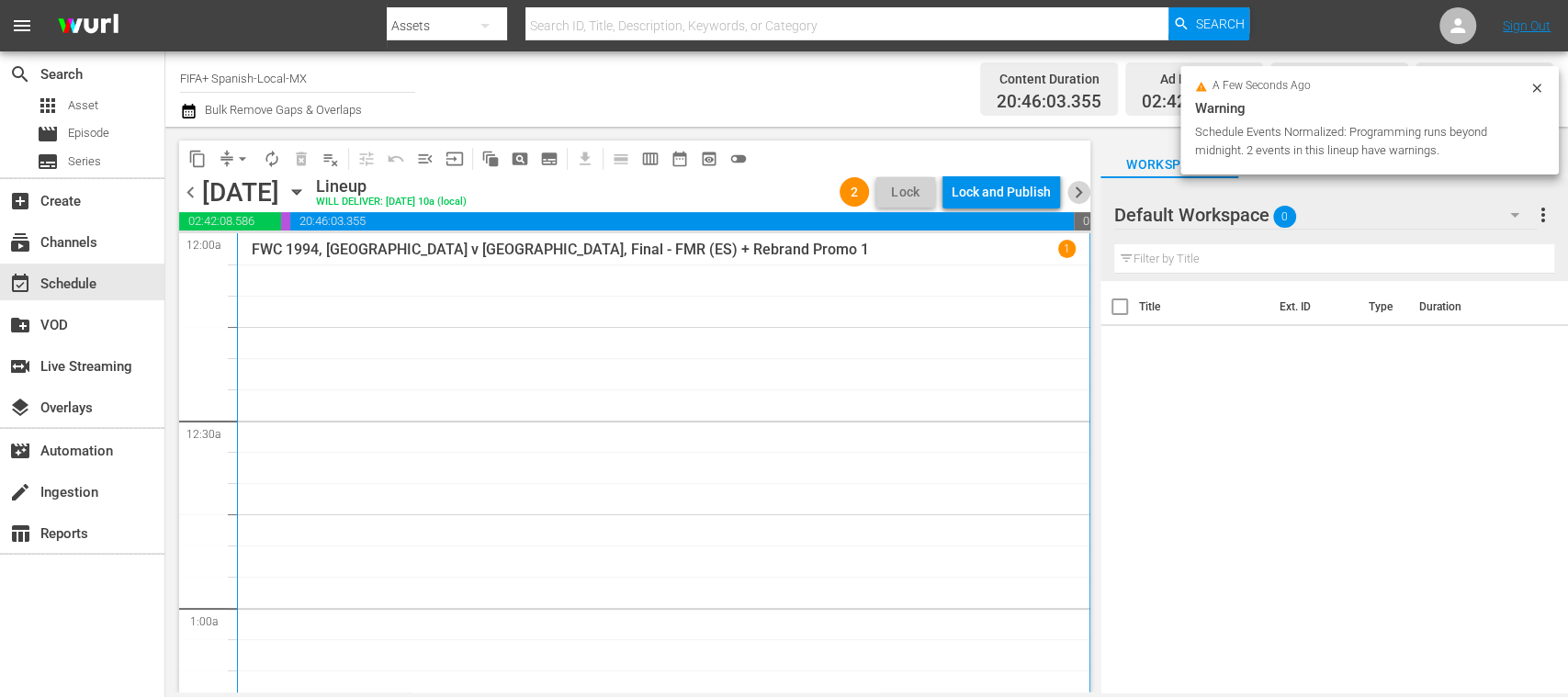
click at [1076, 186] on span "chevron_right" at bounding box center [1078, 192] width 23 height 23
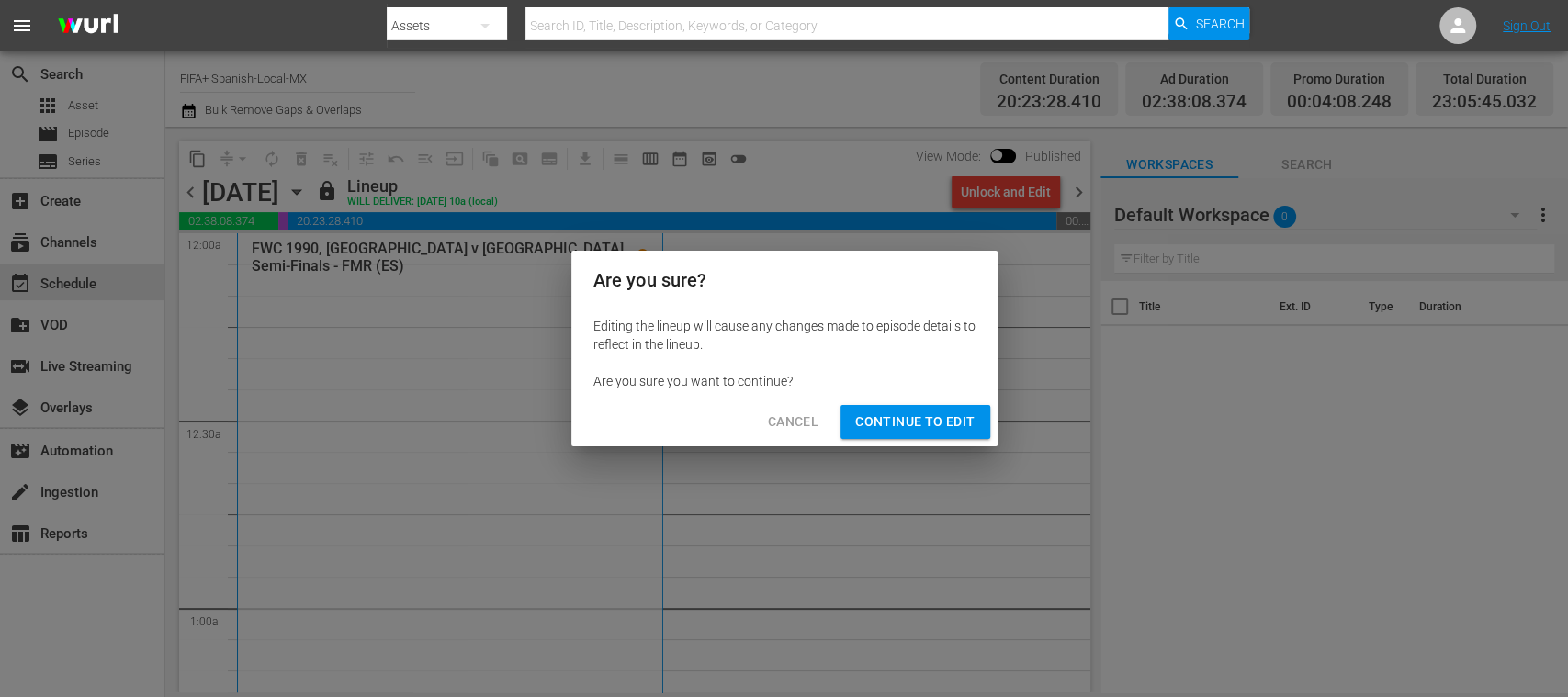
click at [962, 411] on span "Continue to Edit" at bounding box center [915, 422] width 119 height 23
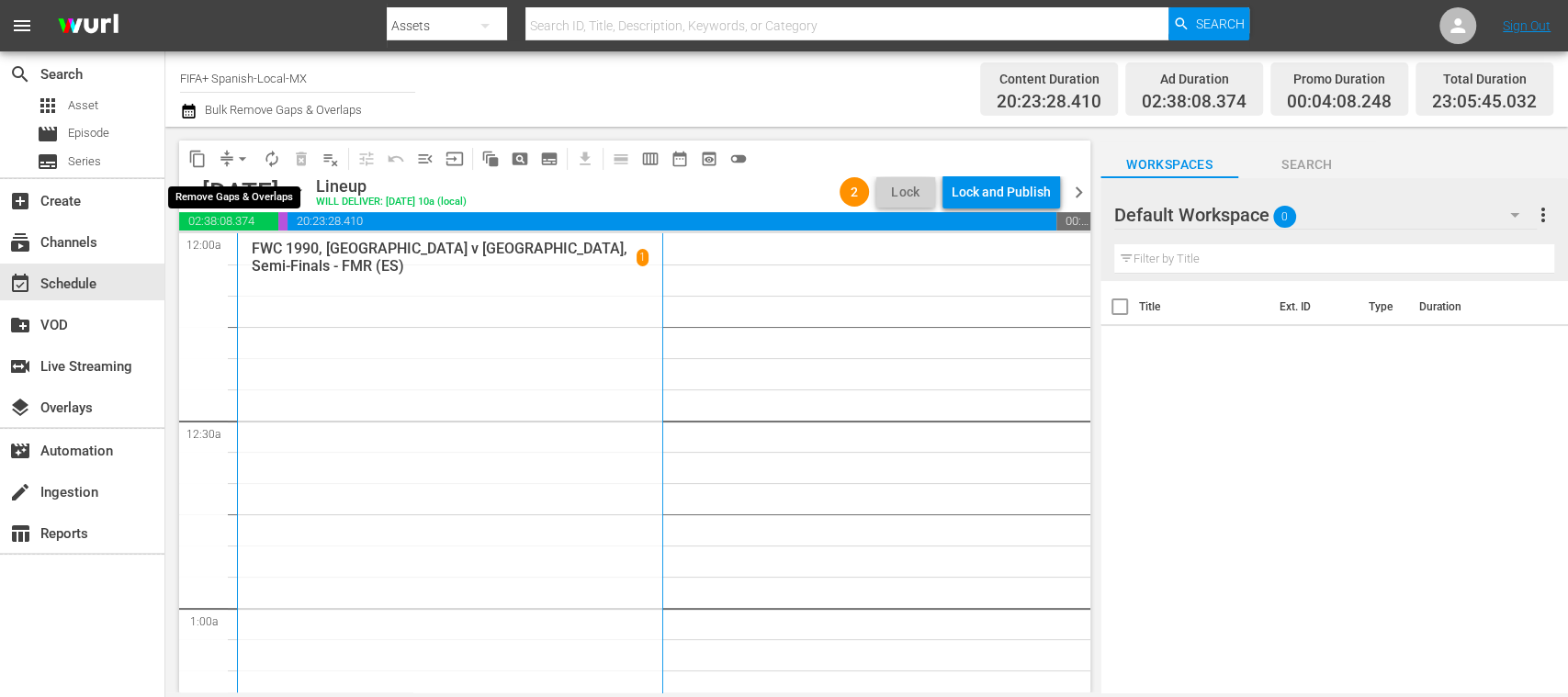
click at [239, 162] on span "arrow_drop_down" at bounding box center [241, 158] width 18 height 18
click at [287, 249] on li "Align to End of Previous Day" at bounding box center [243, 257] width 193 height 30
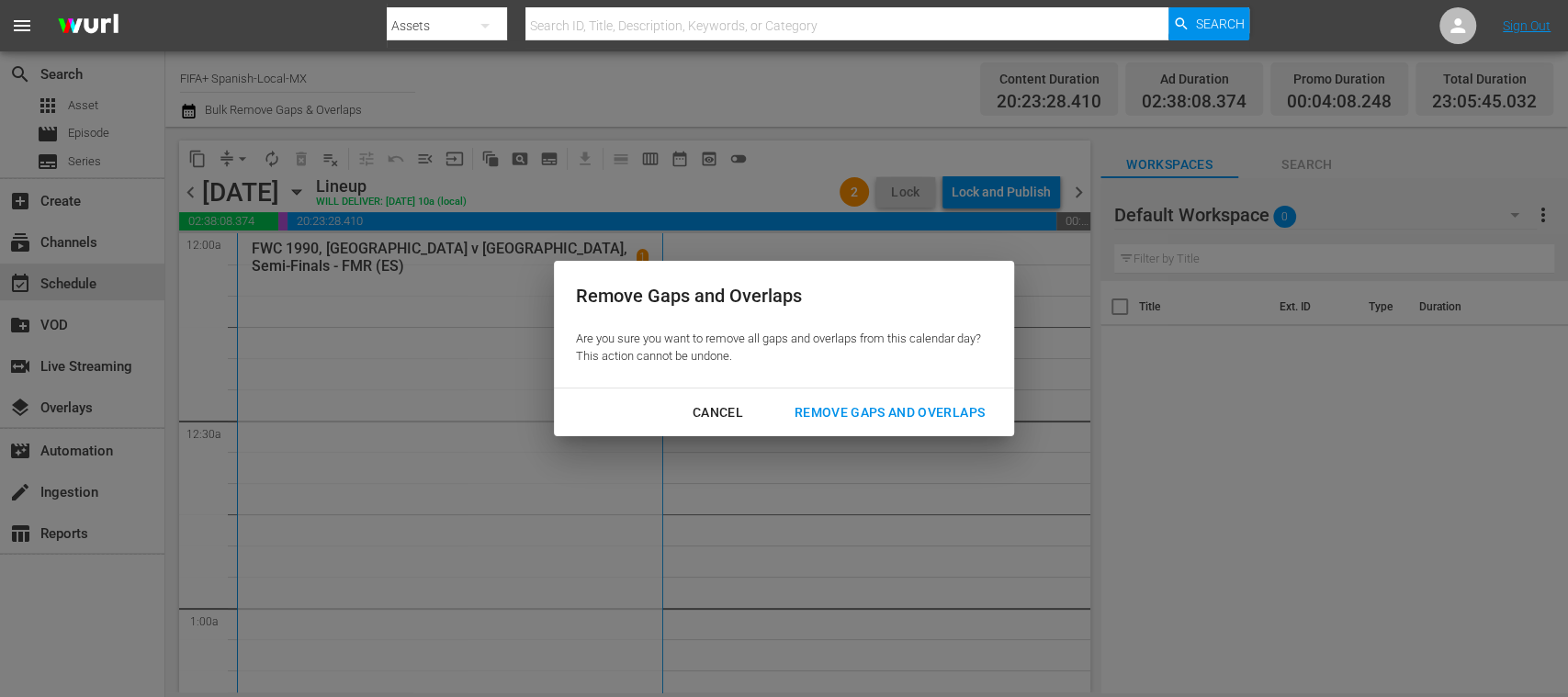
click at [953, 406] on div "Remove Gaps and Overlaps" at bounding box center [890, 413] width 220 height 23
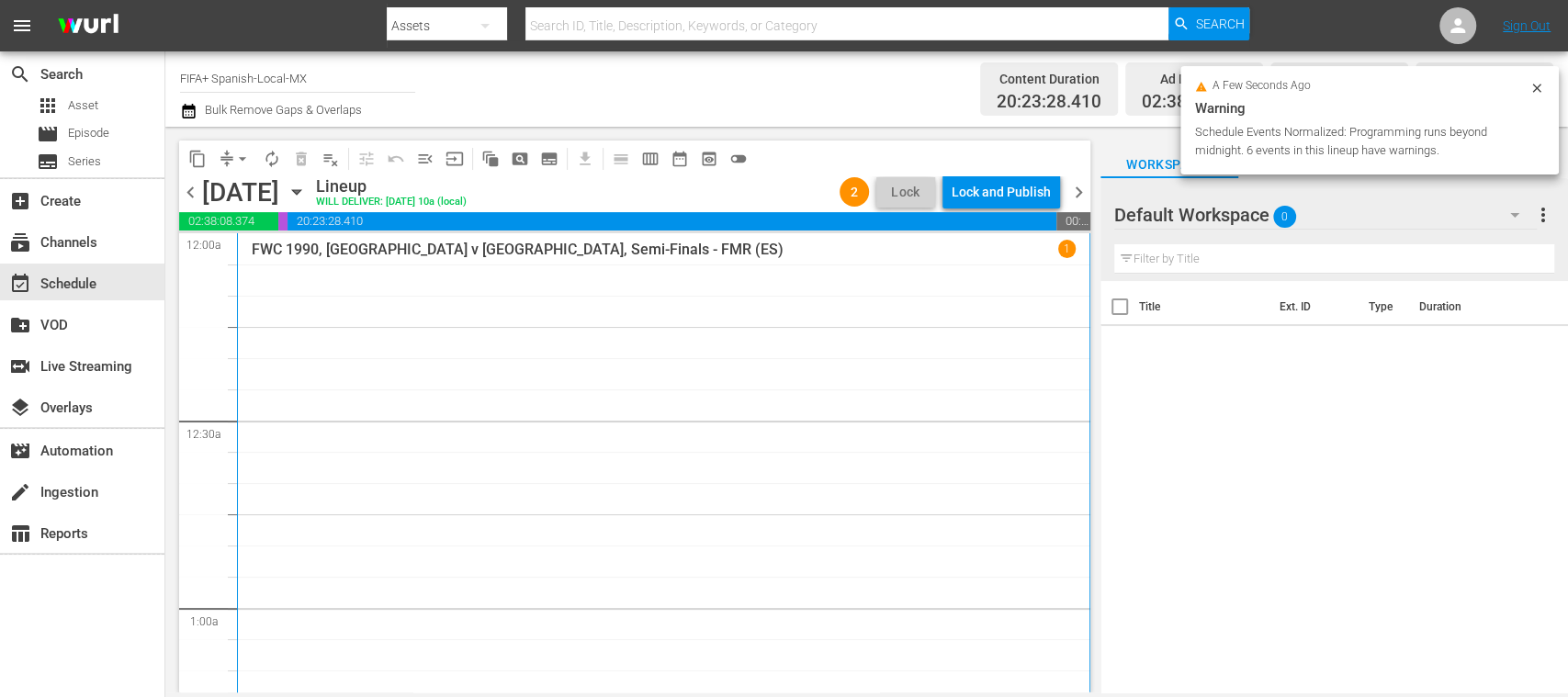
click at [1086, 187] on span "chevron_right" at bounding box center [1078, 192] width 23 height 23
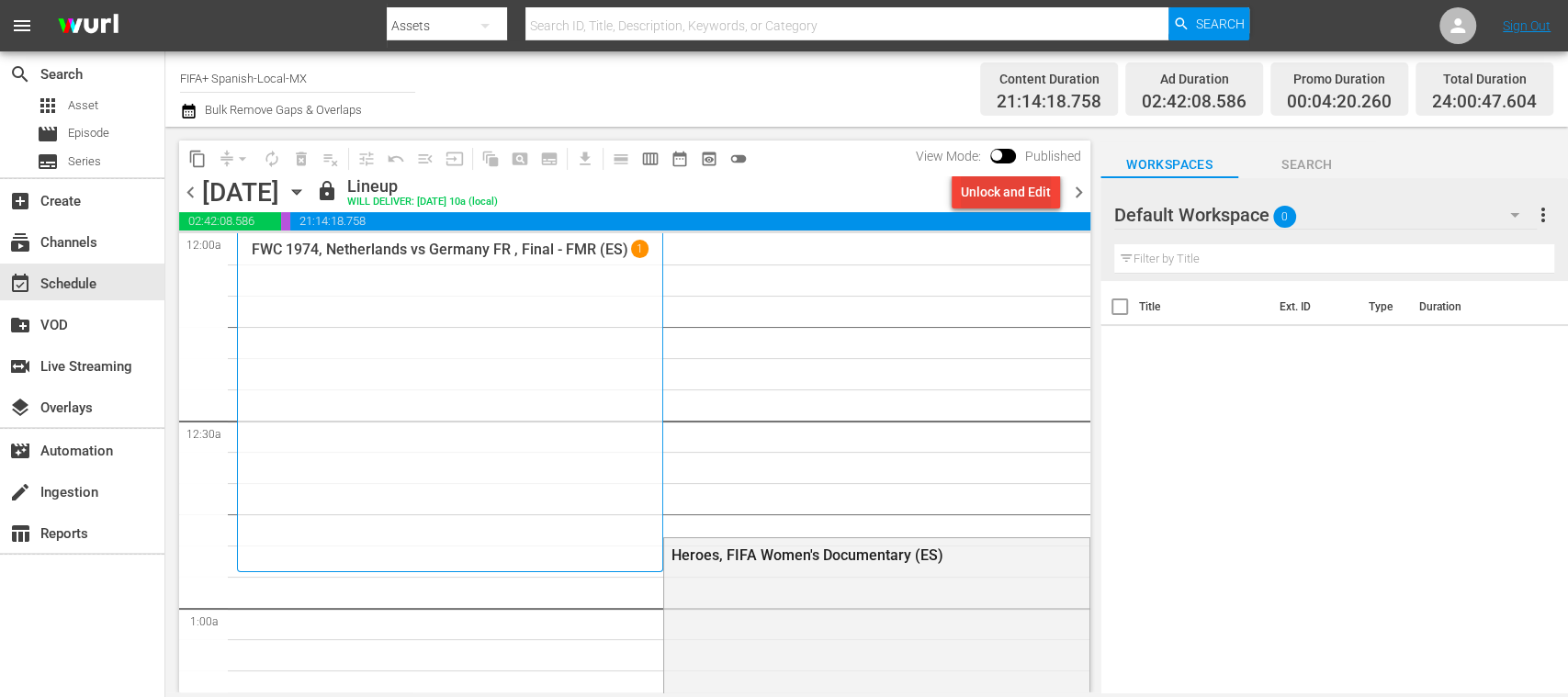
click at [1023, 200] on div "Unlock and Edit" at bounding box center [1006, 191] width 90 height 33
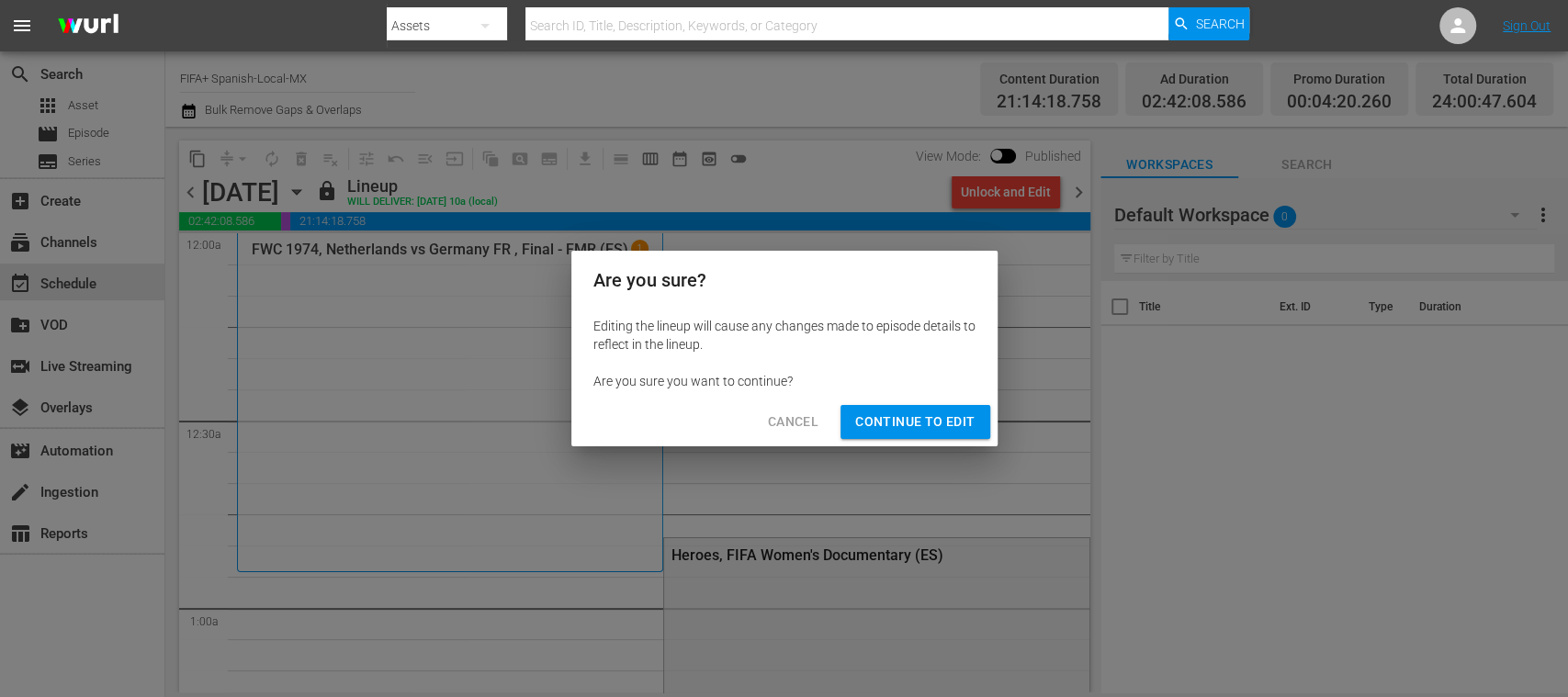
click at [883, 403] on div "Cancel Continue to Edit" at bounding box center [784, 421] width 426 height 48
click at [870, 408] on button "Continue to Edit" at bounding box center [915, 422] width 149 height 34
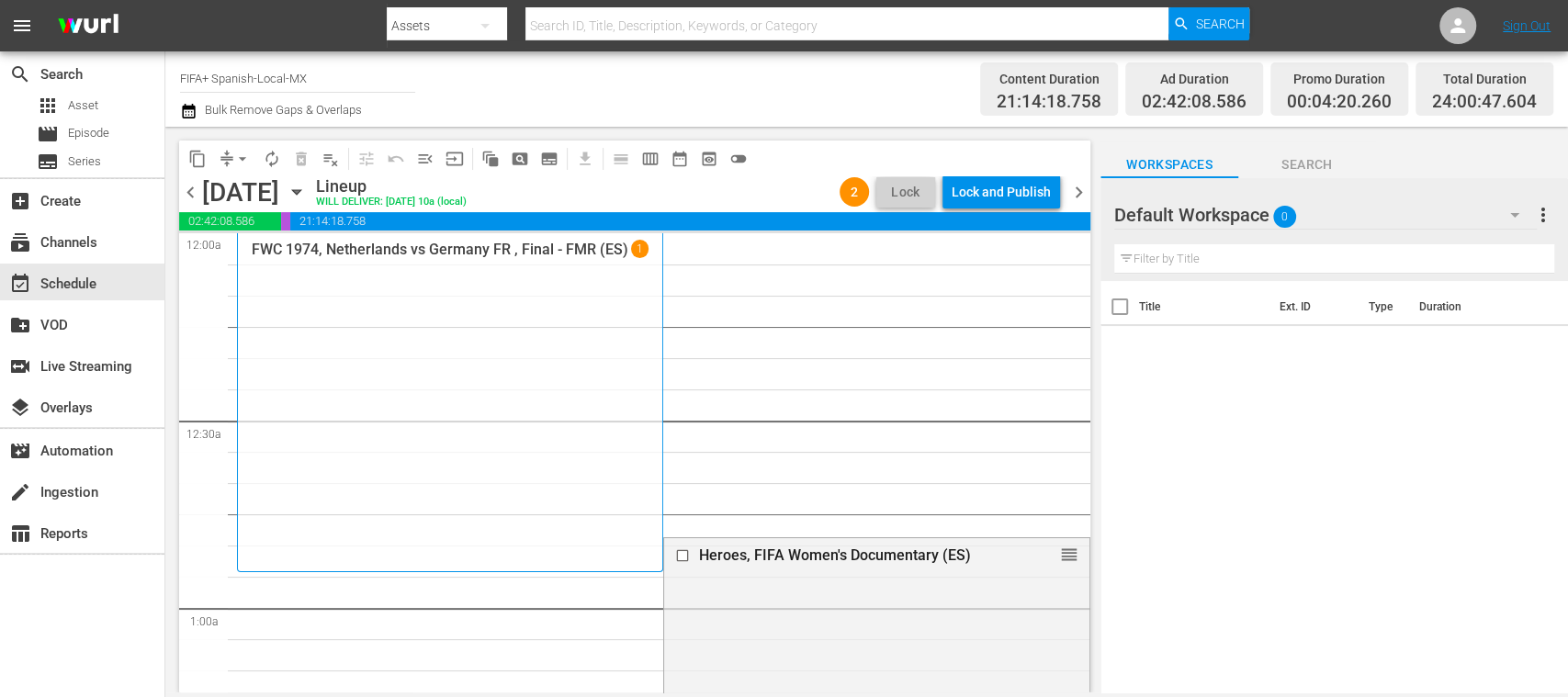
click at [241, 160] on span "arrow_drop_down" at bounding box center [241, 158] width 18 height 18
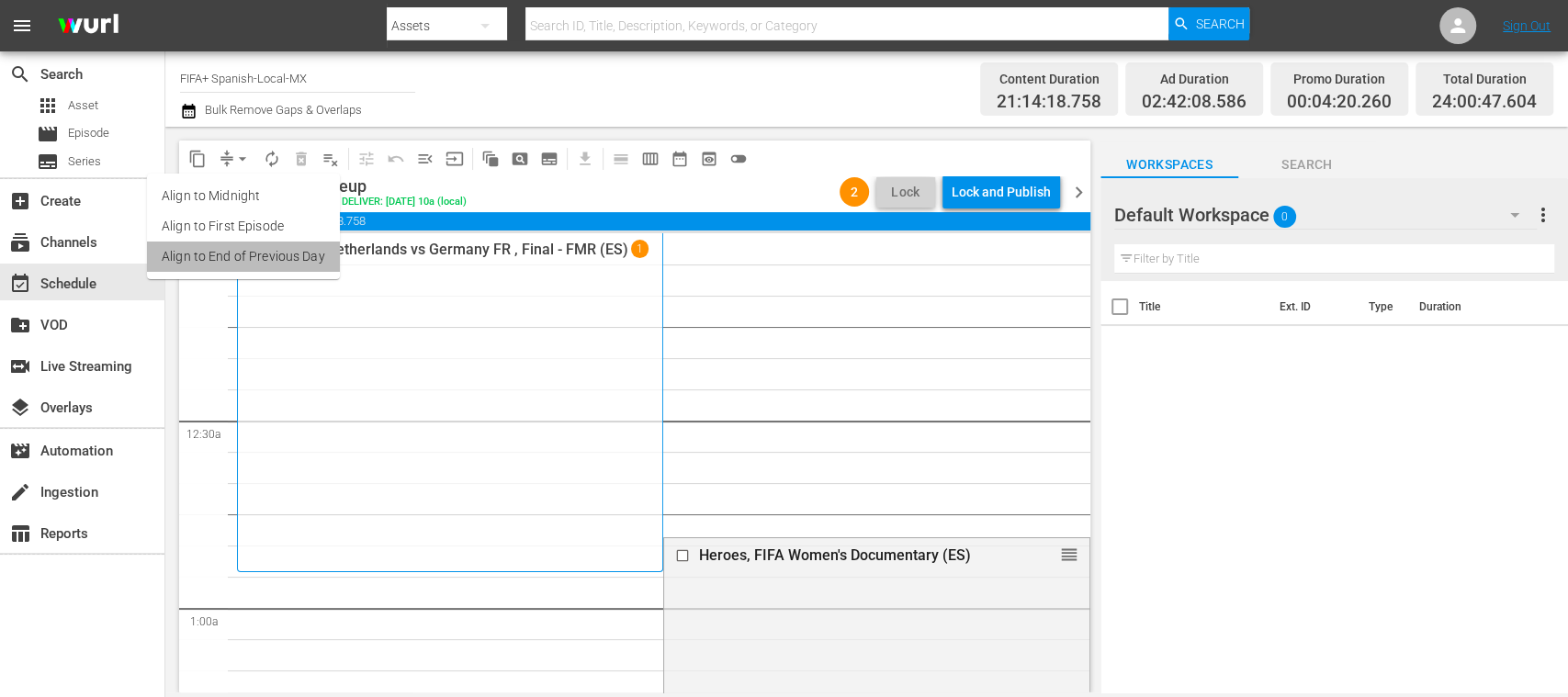
click at [277, 247] on li "Align to End of Previous Day" at bounding box center [243, 257] width 193 height 30
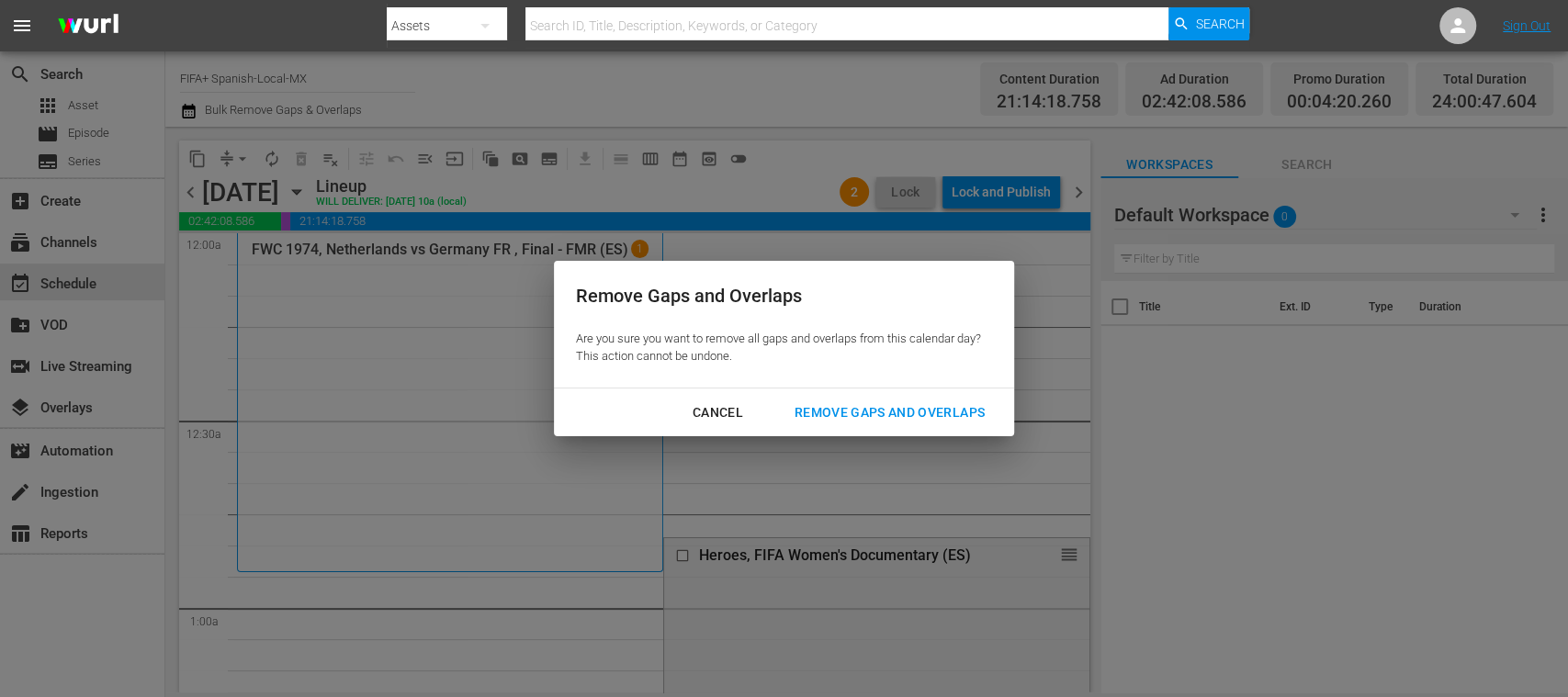
click at [924, 410] on div "Remove Gaps and Overlaps" at bounding box center [890, 413] width 220 height 23
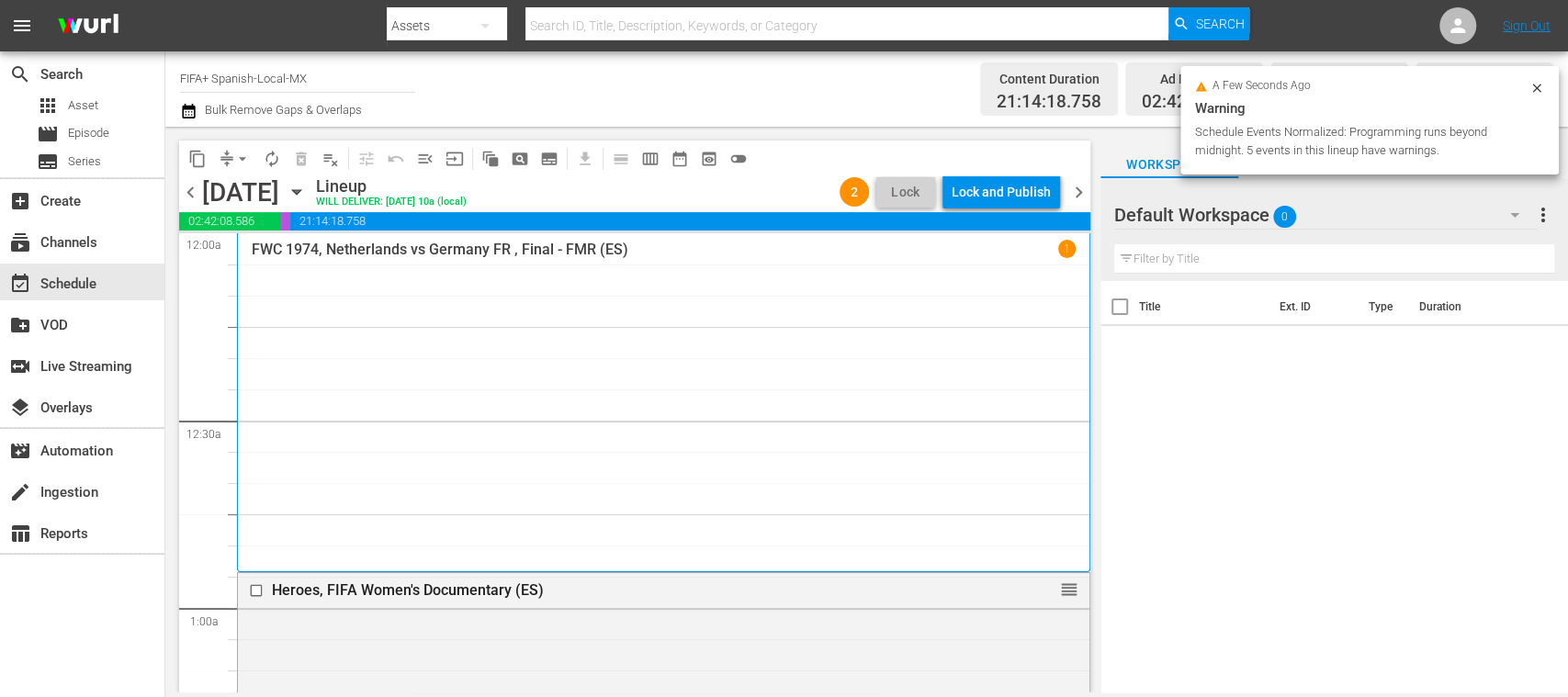
click at [1084, 188] on span "chevron_right" at bounding box center [1078, 192] width 23 height 23
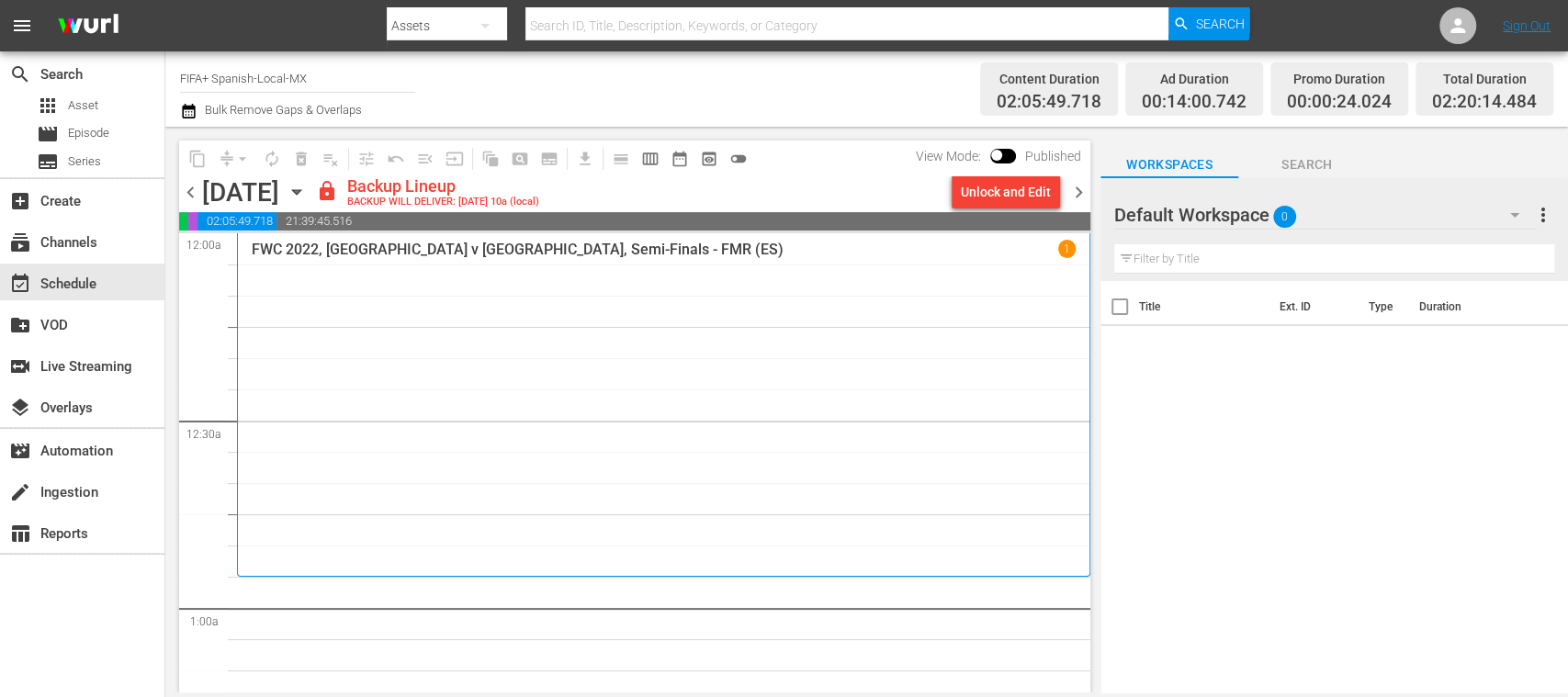
click at [187, 188] on span "chevron_left" at bounding box center [190, 192] width 23 height 23
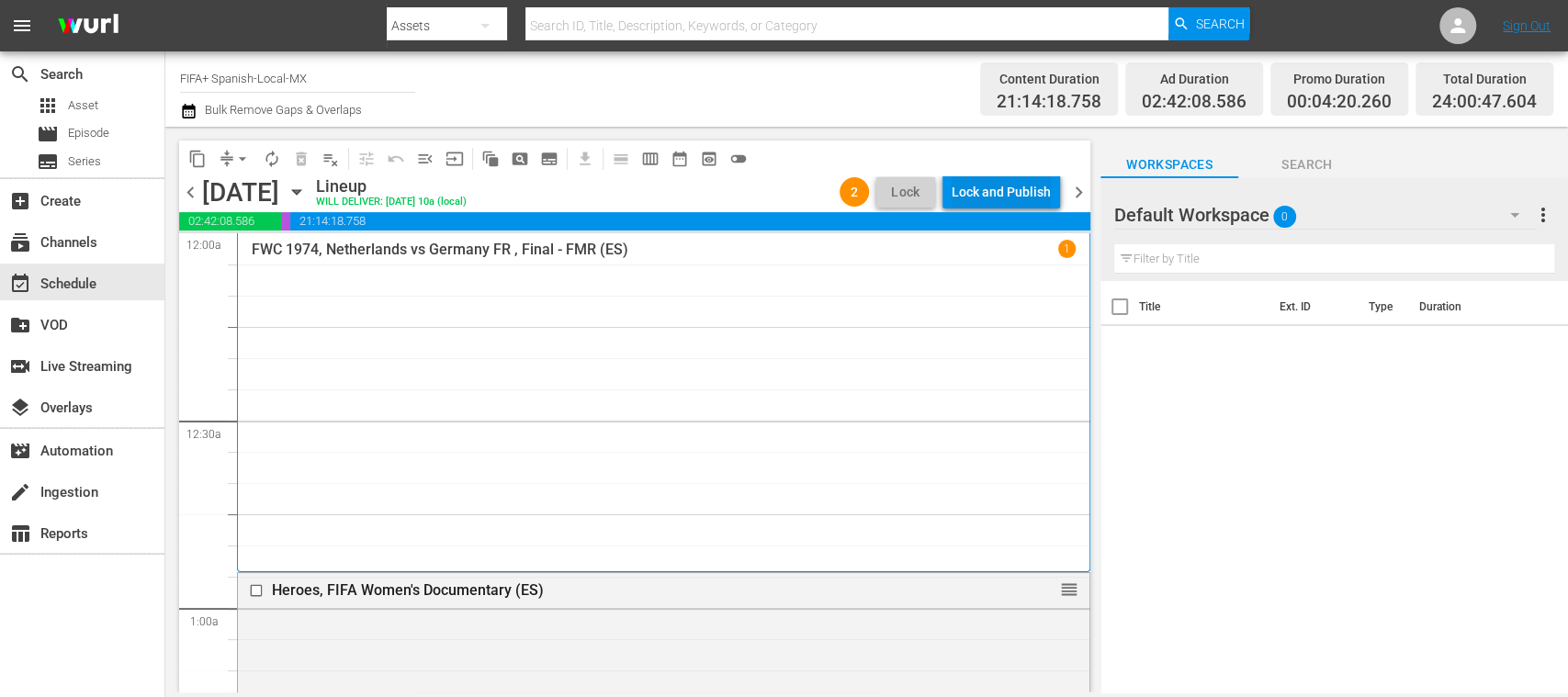
click at [1033, 184] on div "Lock and Publish" at bounding box center [1001, 191] width 99 height 33
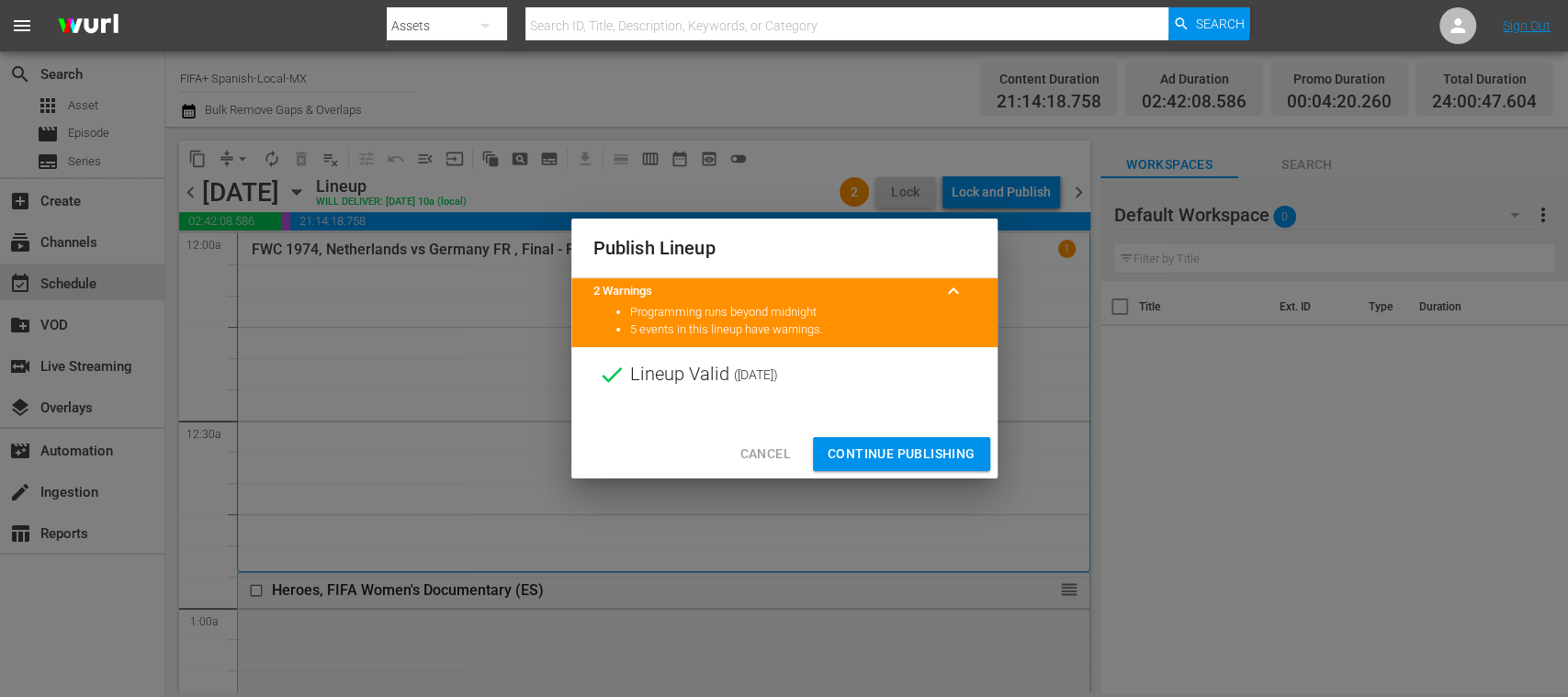
click at [771, 452] on span "Cancel" at bounding box center [764, 455] width 50 height 23
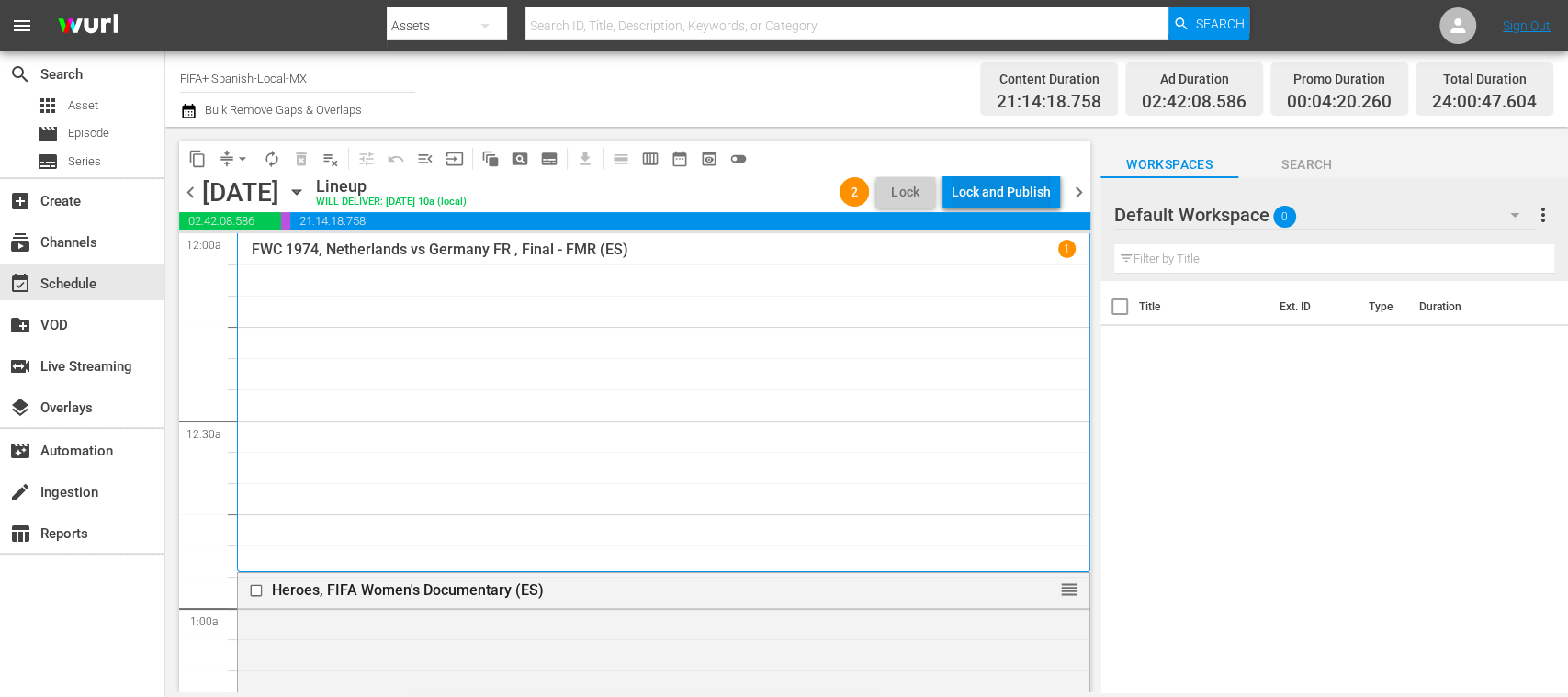
click at [998, 194] on div "Lock and Publish" at bounding box center [1001, 191] width 99 height 33
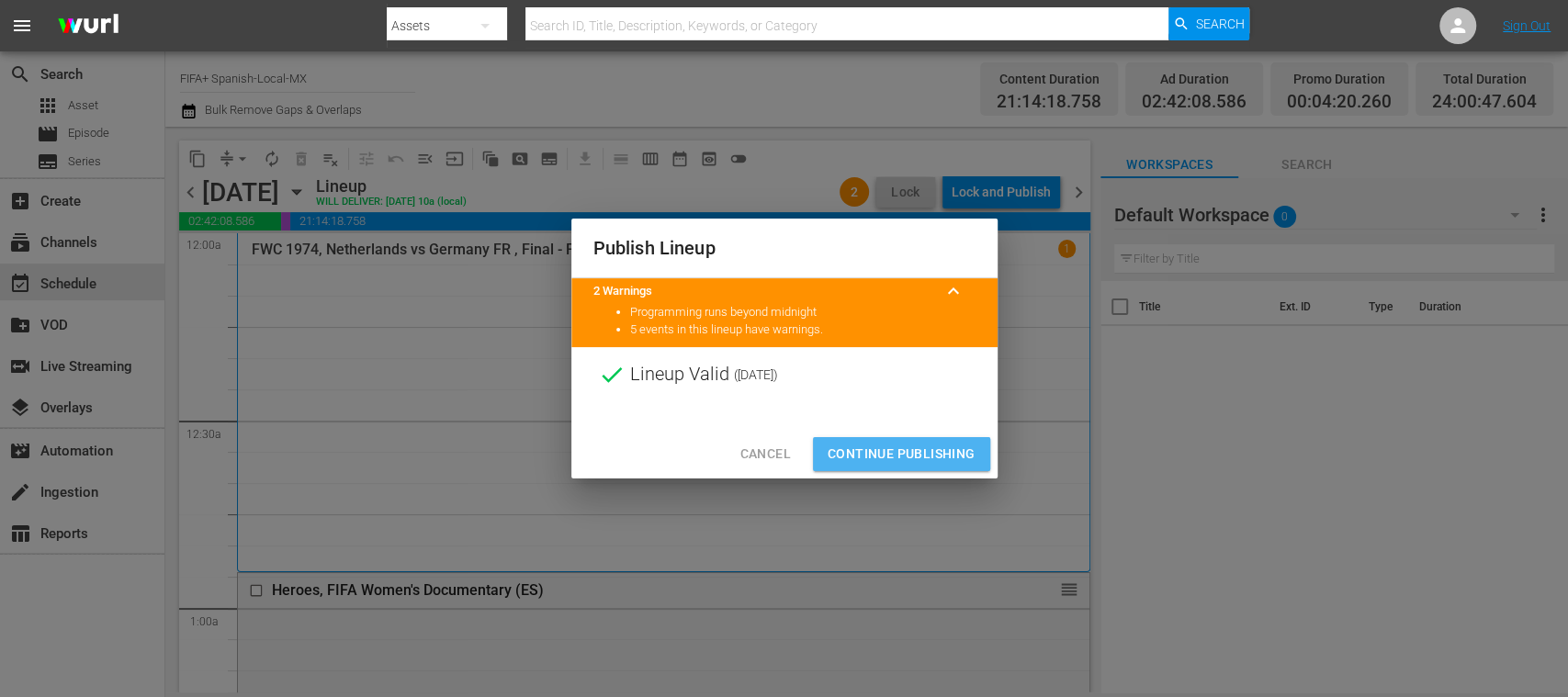
click at [935, 443] on span "Continue Publishing" at bounding box center [901, 455] width 148 height 23
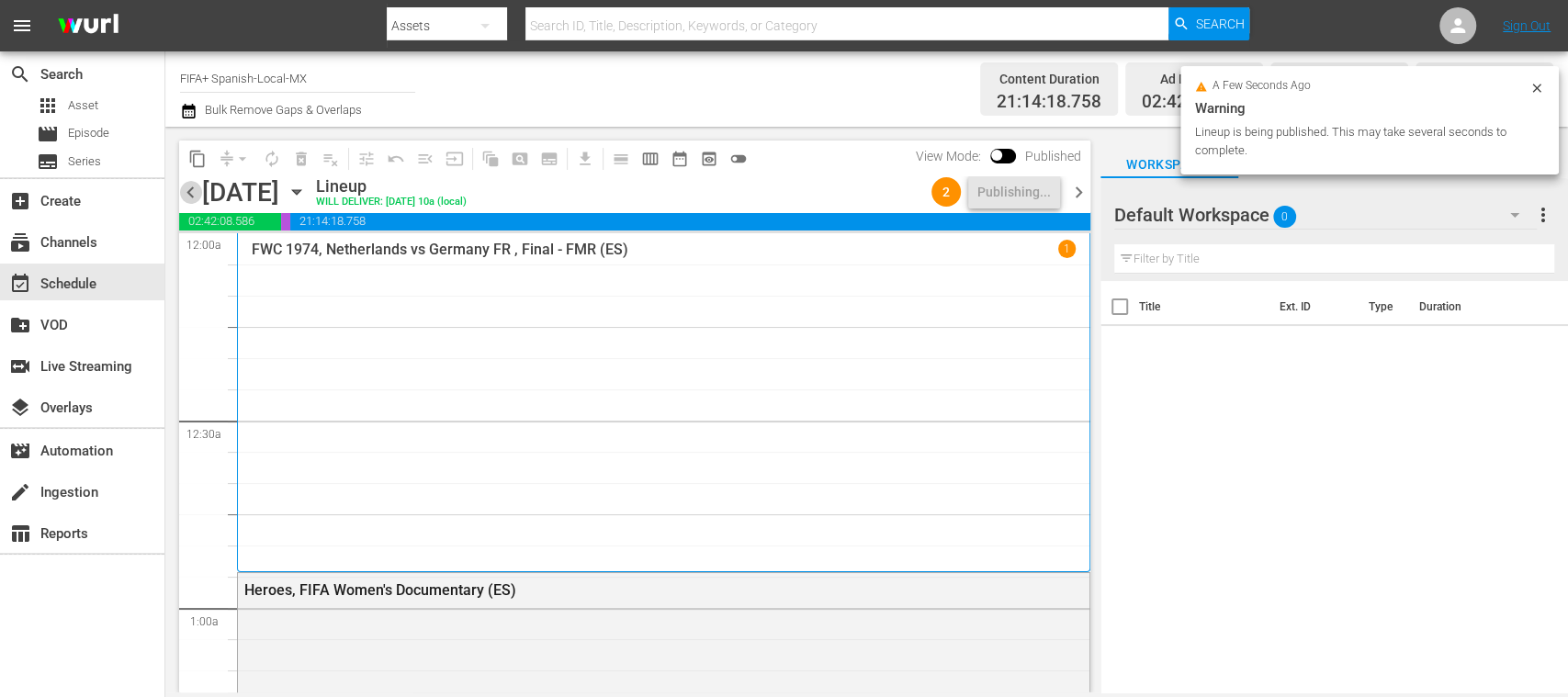
click at [192, 184] on span "chevron_left" at bounding box center [190, 192] width 23 height 23
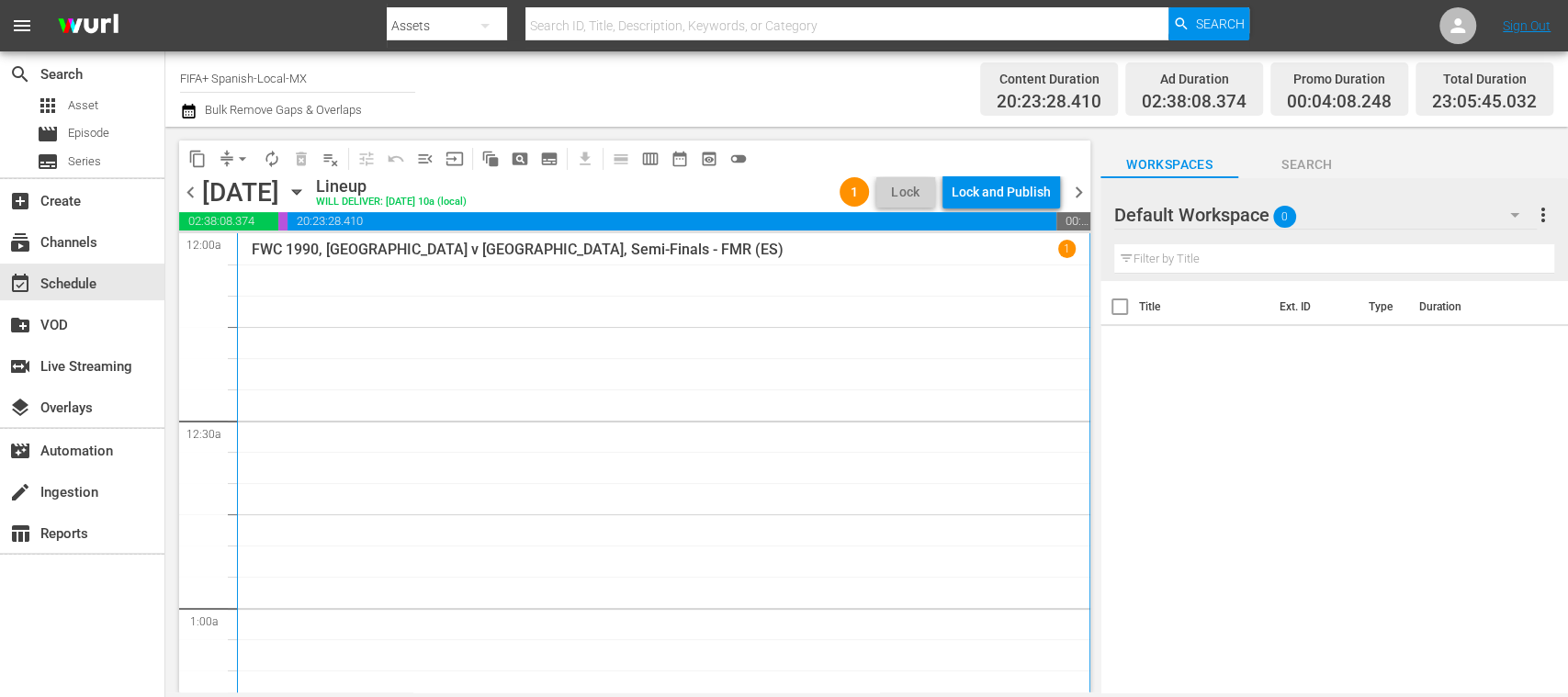
click at [1009, 197] on div "Lock and Publish" at bounding box center [1001, 191] width 99 height 33
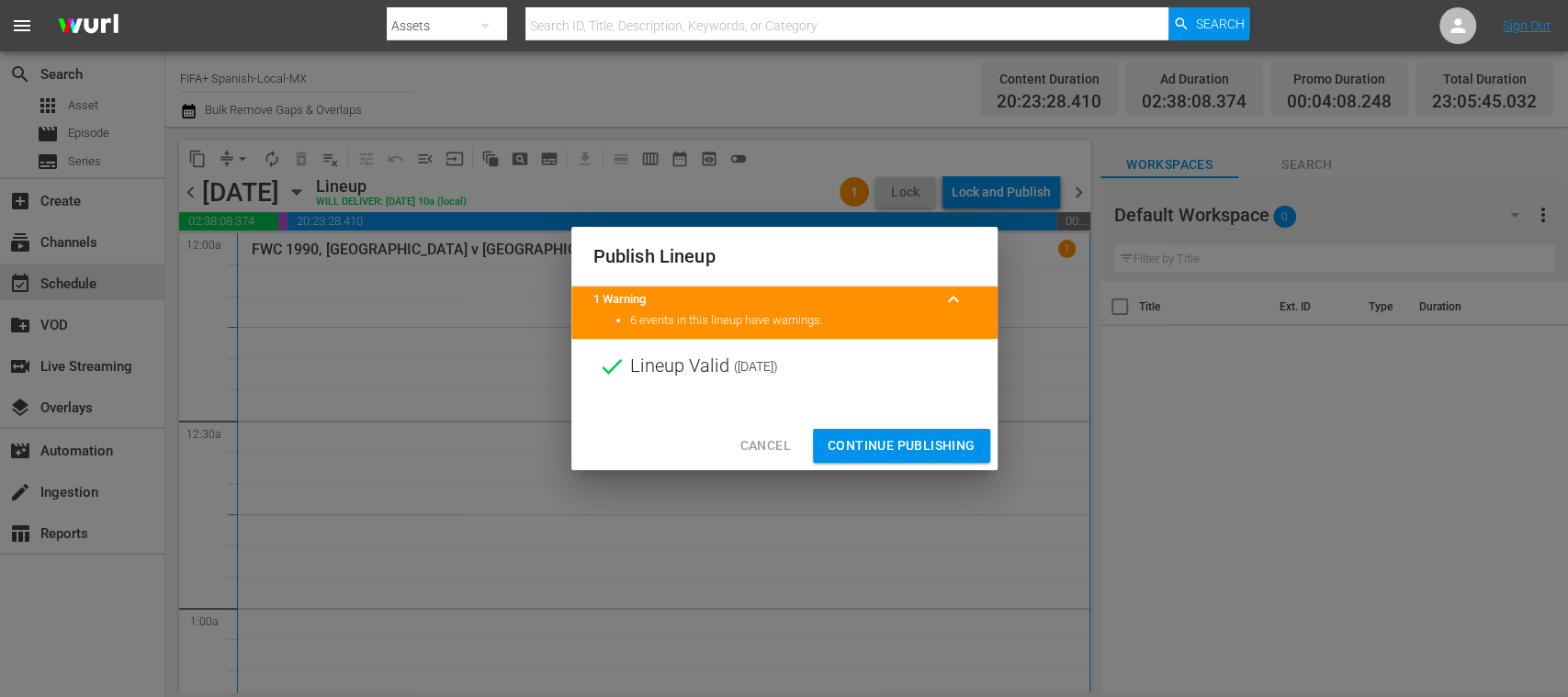
click at [911, 446] on span "Continue Publishing" at bounding box center [901, 446] width 148 height 23
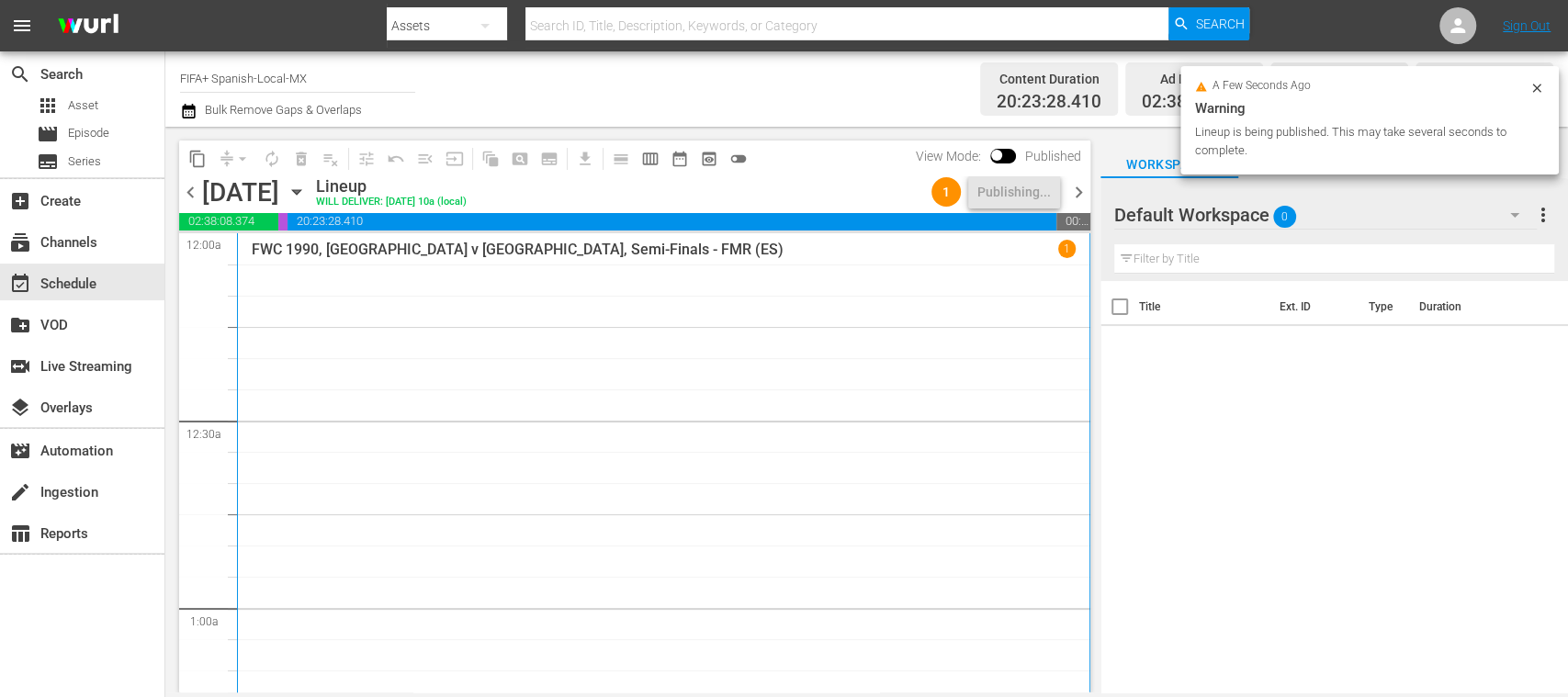
click at [183, 191] on span "chevron_left" at bounding box center [190, 192] width 23 height 23
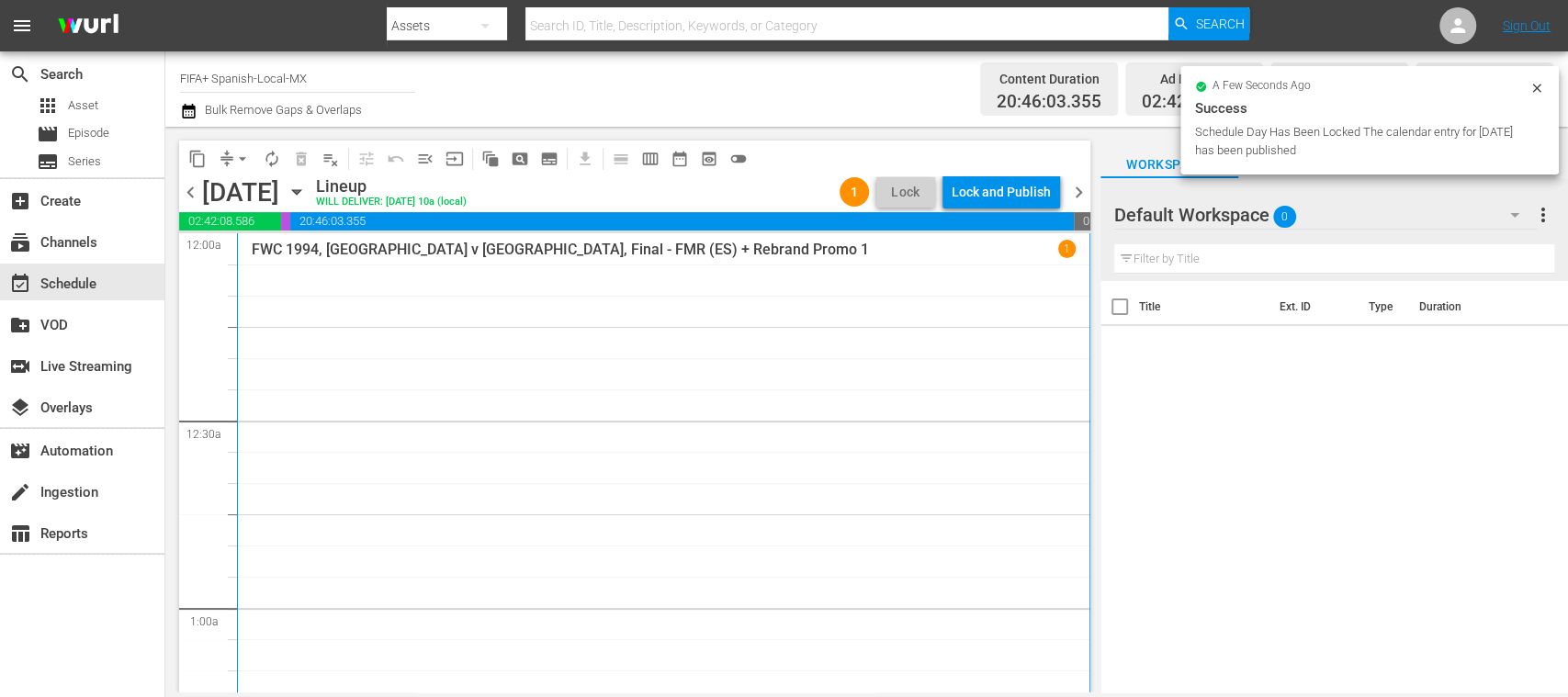
click at [1001, 190] on div "Lock and Publish" at bounding box center [1001, 191] width 99 height 33
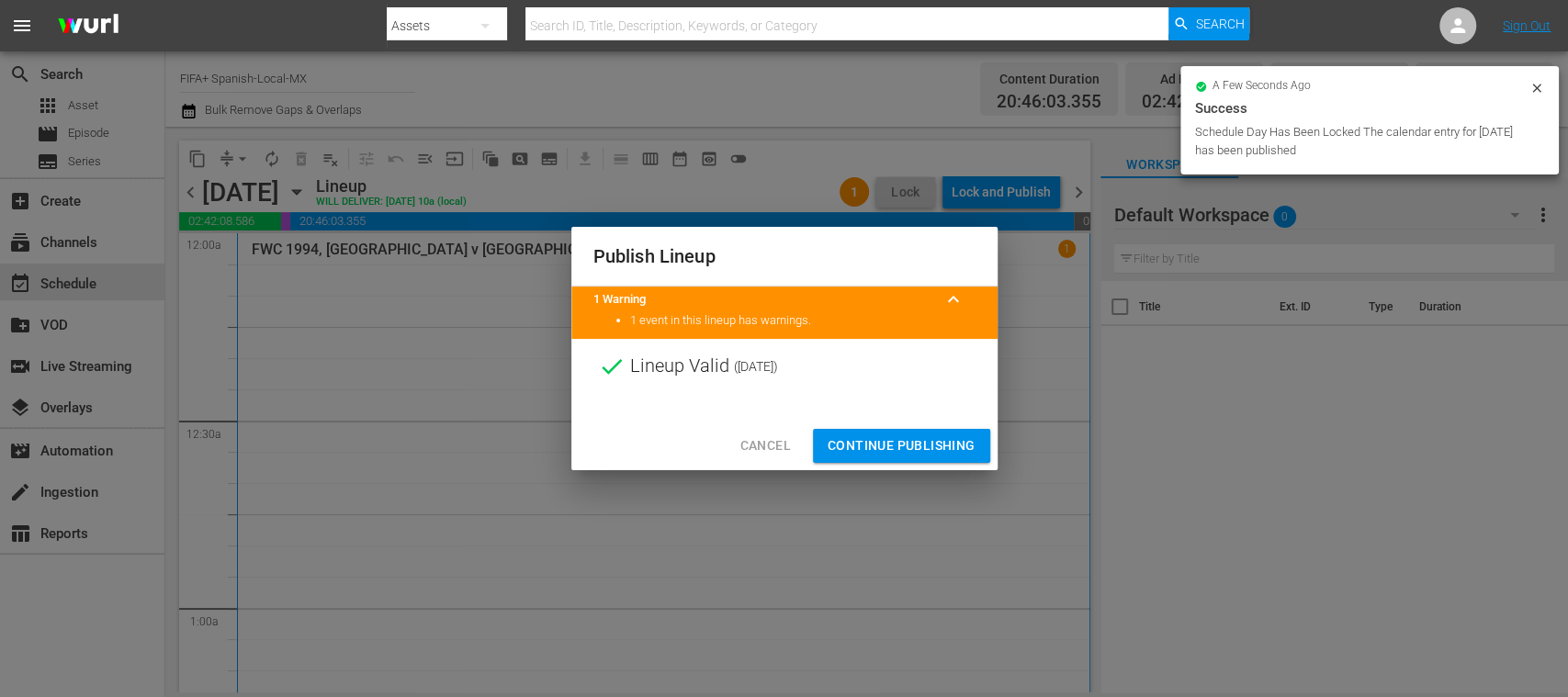
click at [928, 441] on span "Continue Publishing" at bounding box center [901, 446] width 148 height 23
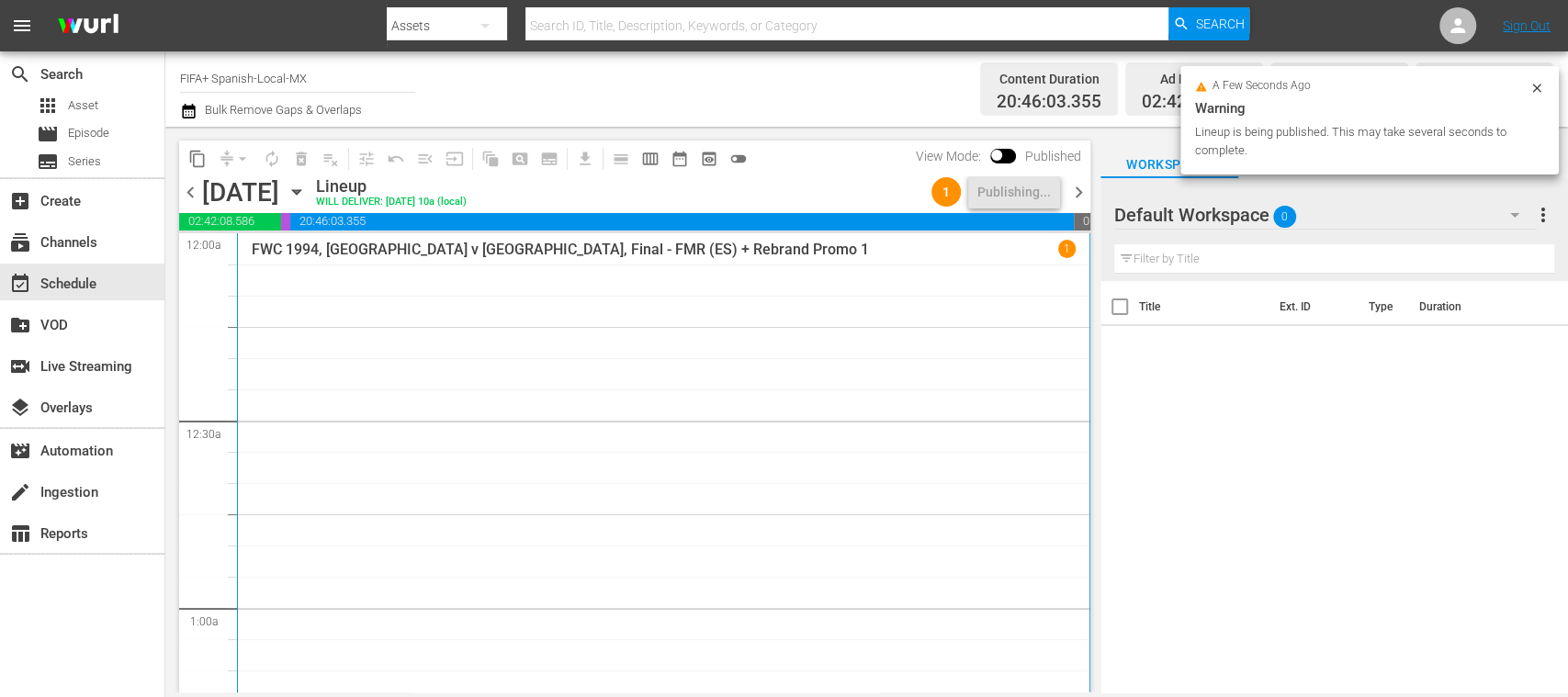
click at [192, 190] on span "chevron_left" at bounding box center [190, 192] width 23 height 23
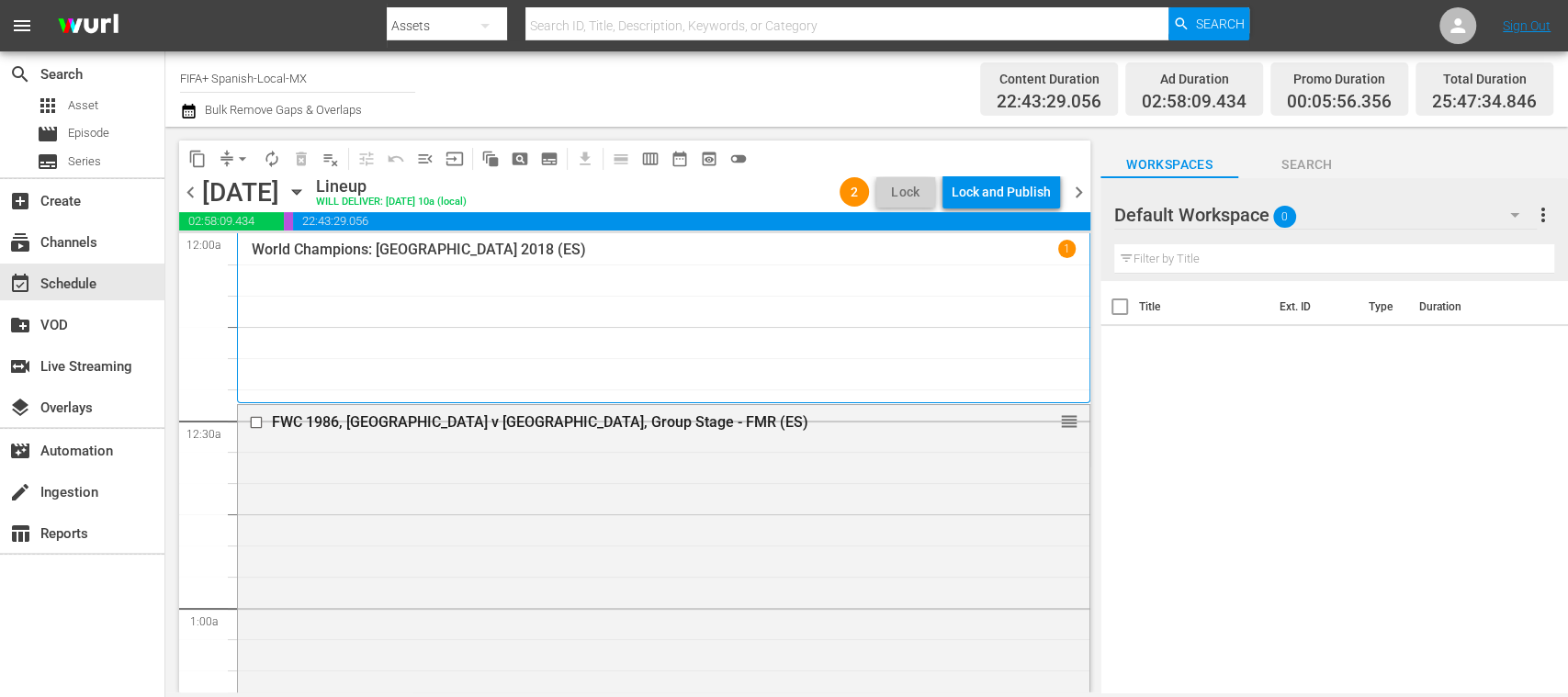
click at [1030, 200] on div "Lock and Publish" at bounding box center [1001, 191] width 99 height 33
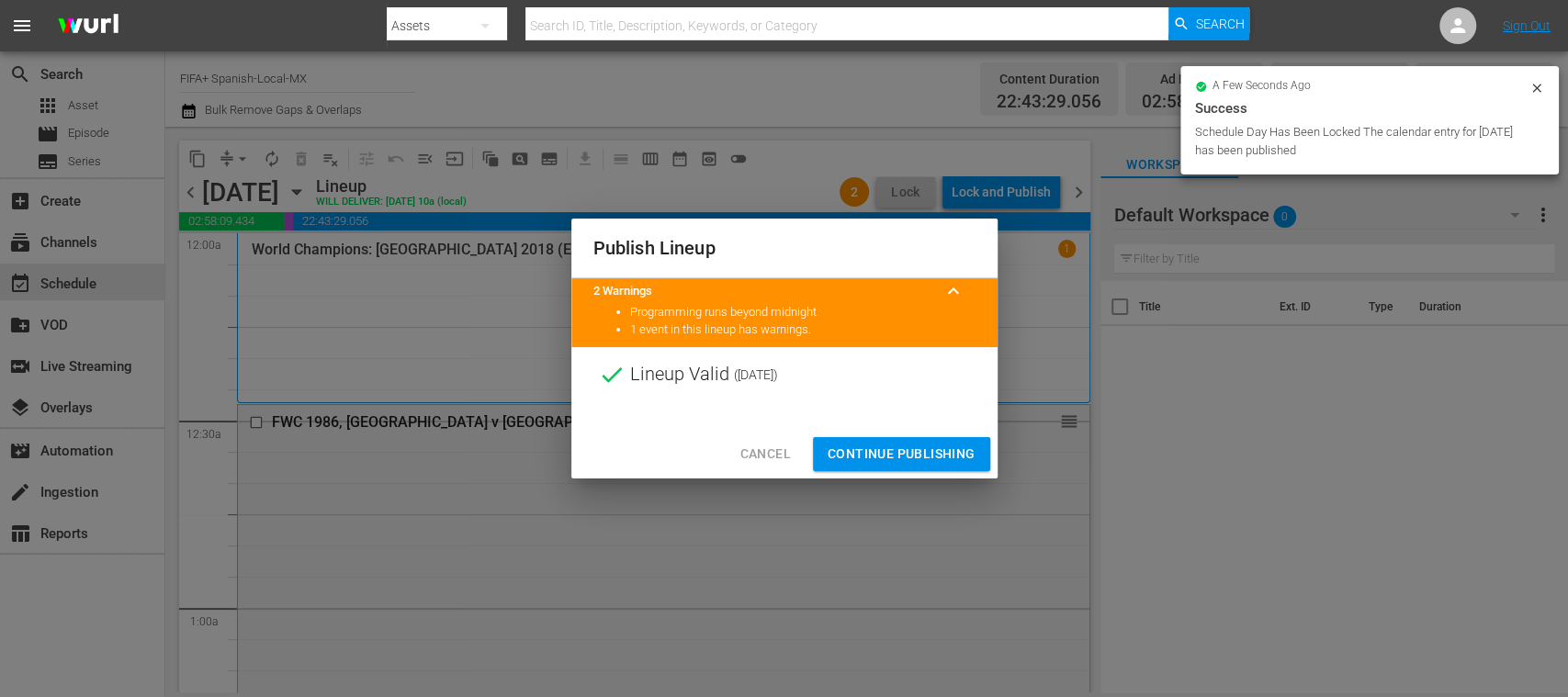
click at [936, 448] on span "Continue Publishing" at bounding box center [901, 455] width 148 height 23
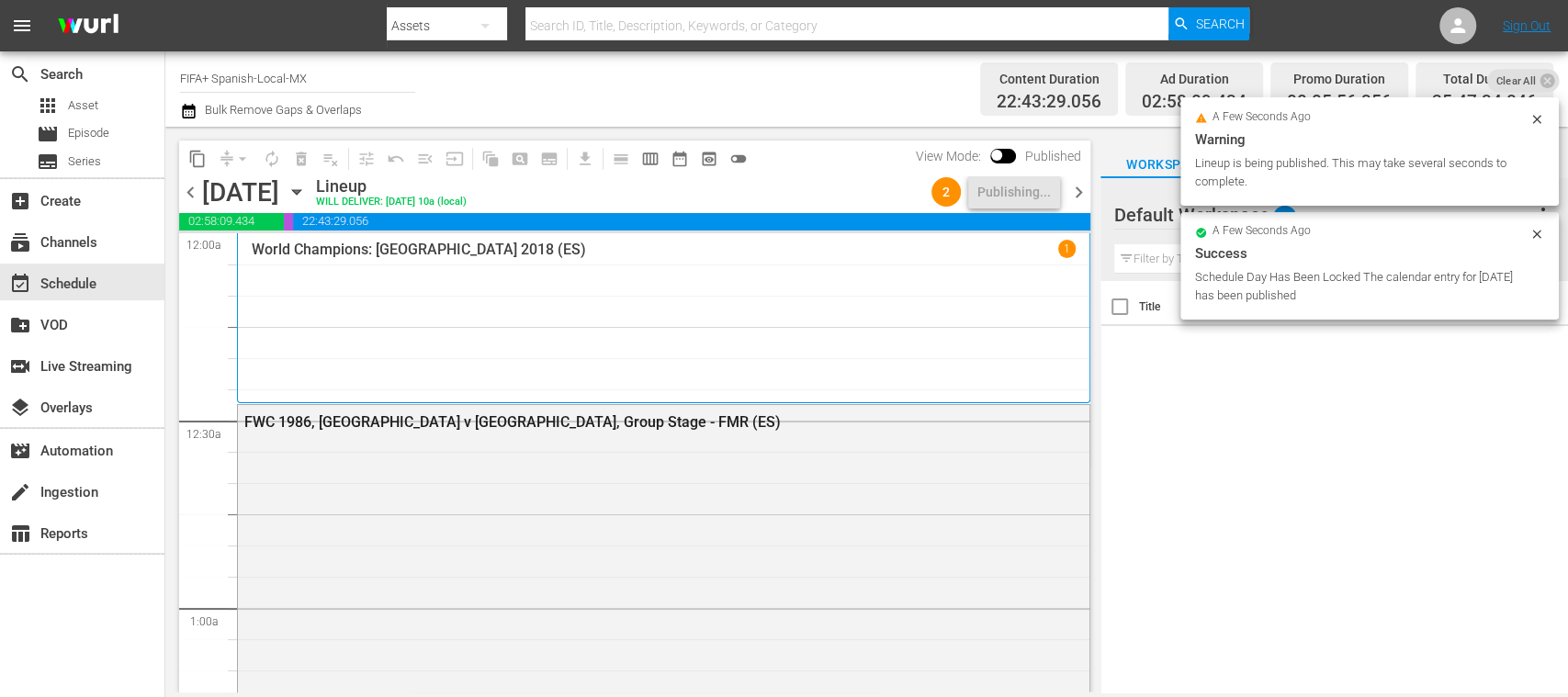
click at [188, 195] on span "chevron_left" at bounding box center [190, 192] width 23 height 23
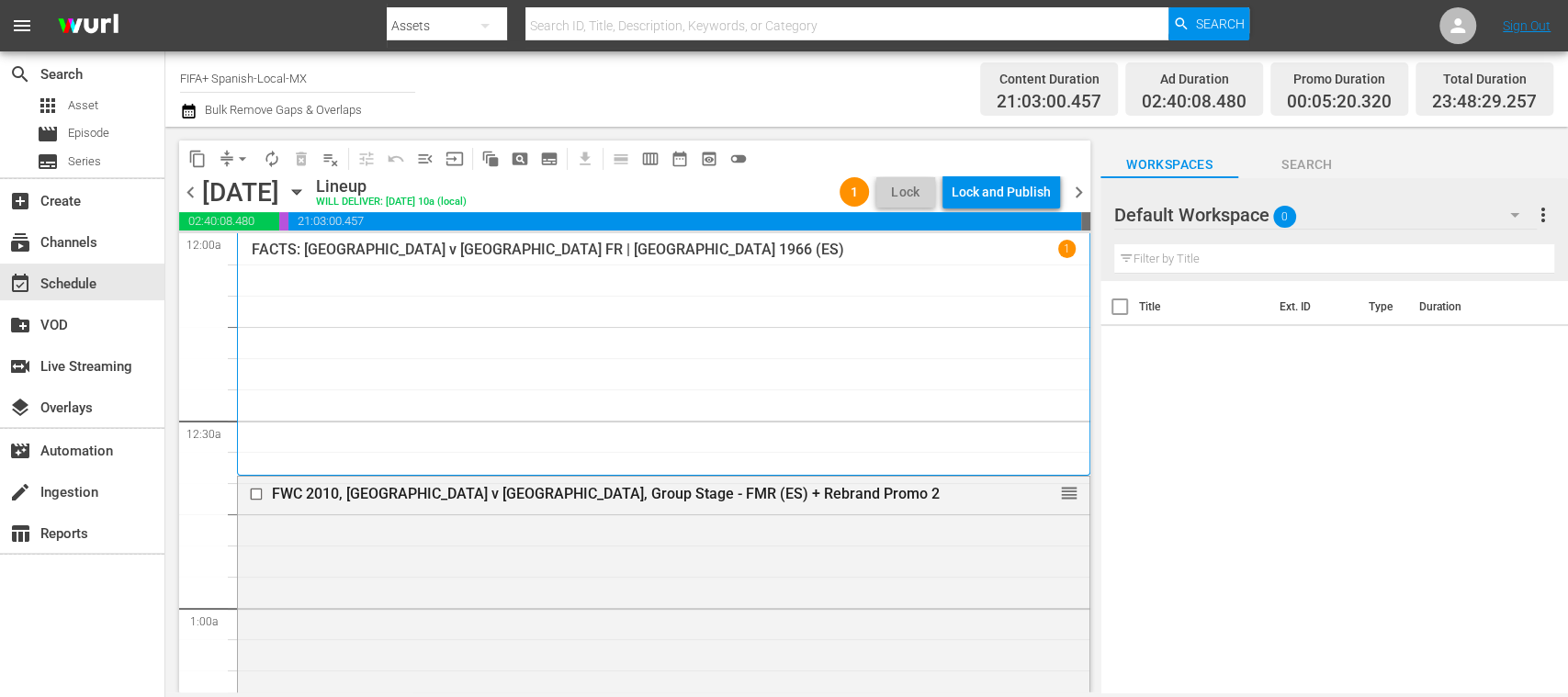
click at [1015, 197] on div "Lock and Publish" at bounding box center [1001, 191] width 99 height 33
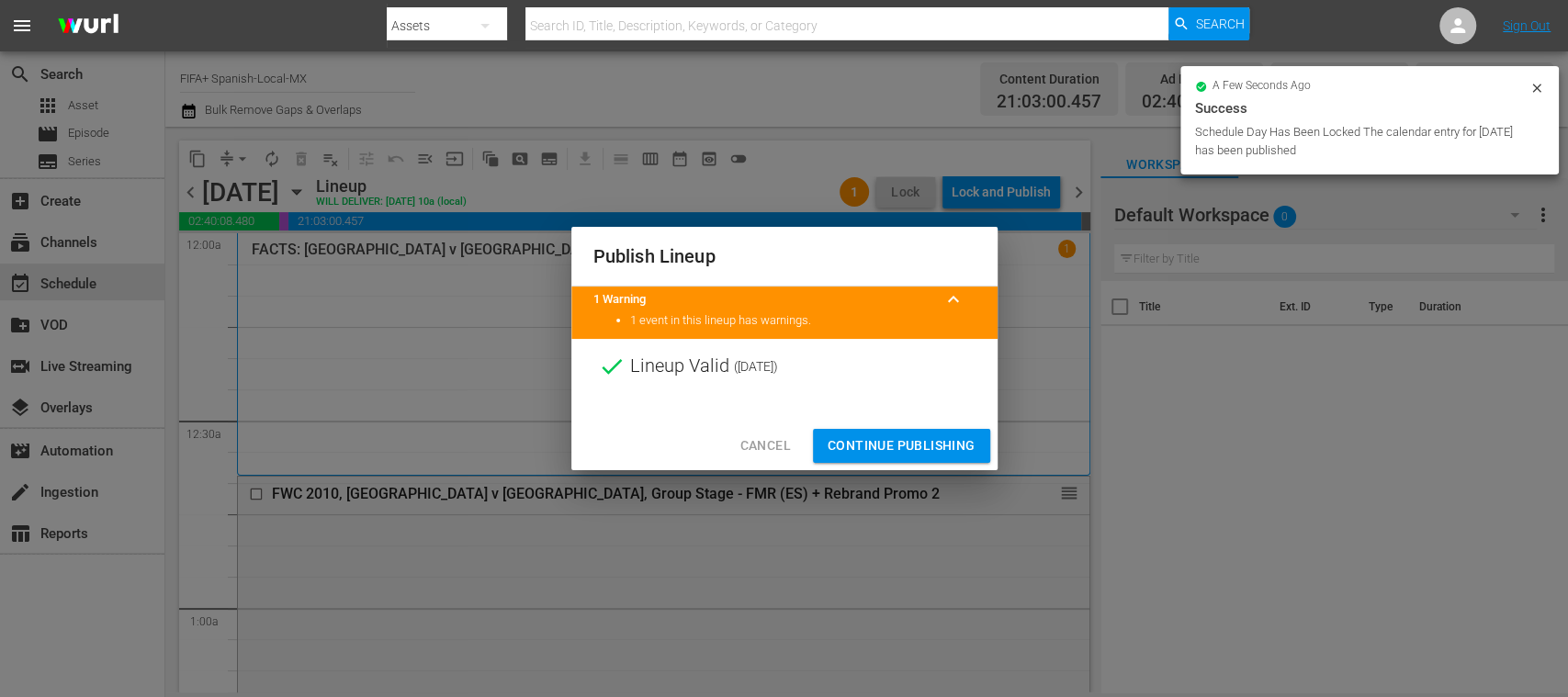
click at [929, 438] on span "Continue Publishing" at bounding box center [901, 446] width 148 height 23
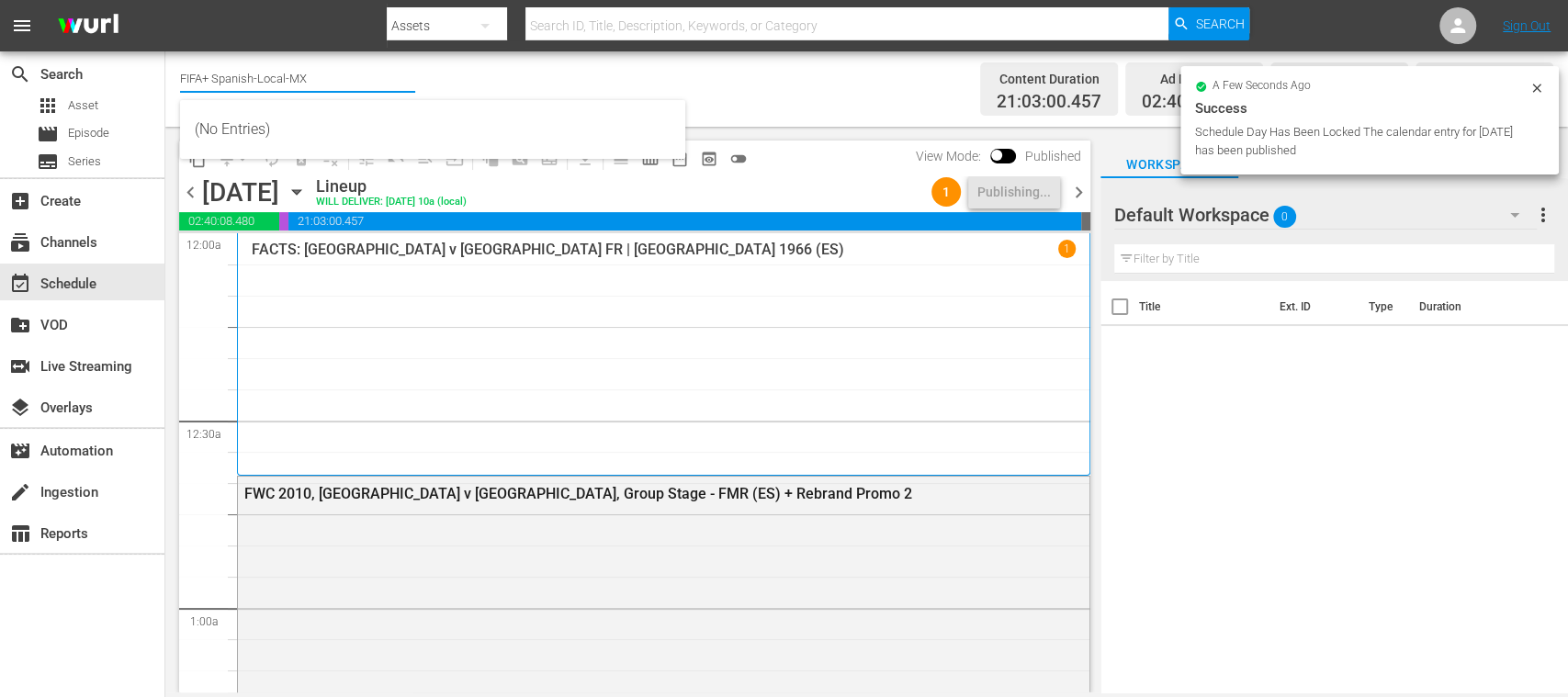
drag, startPoint x: 213, startPoint y: 80, endPoint x: 386, endPoint y: 80, distance: 173.0
click at [386, 80] on input "FIFA+ Spanish-Local-MX" at bounding box center [297, 78] width 235 height 45
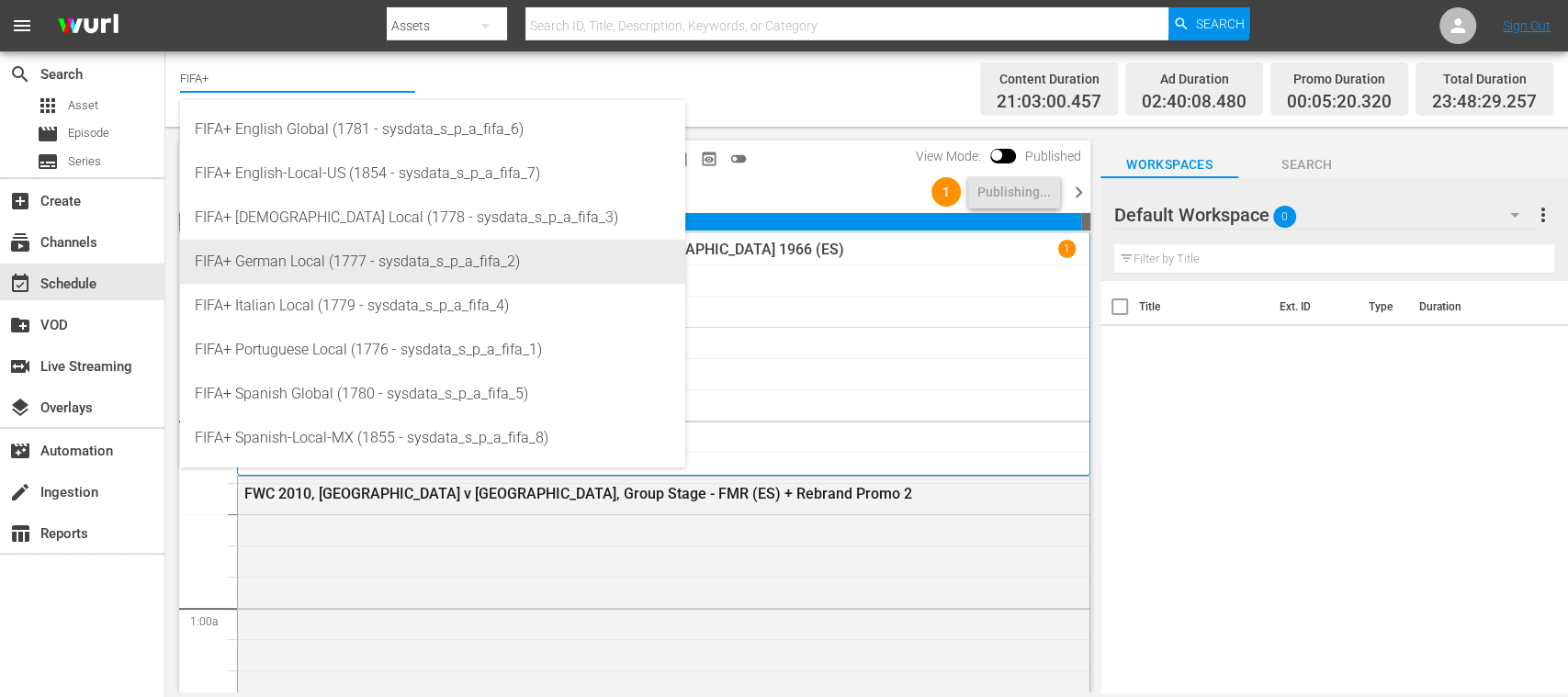
click at [365, 250] on div "FIFA+ German Local (1777 - sysdata_s_p_a_fifa_2)" at bounding box center [433, 261] width 476 height 45
type input "FIFA+ German Local (1777 - sysdata_s_p_a_fifa_2)"
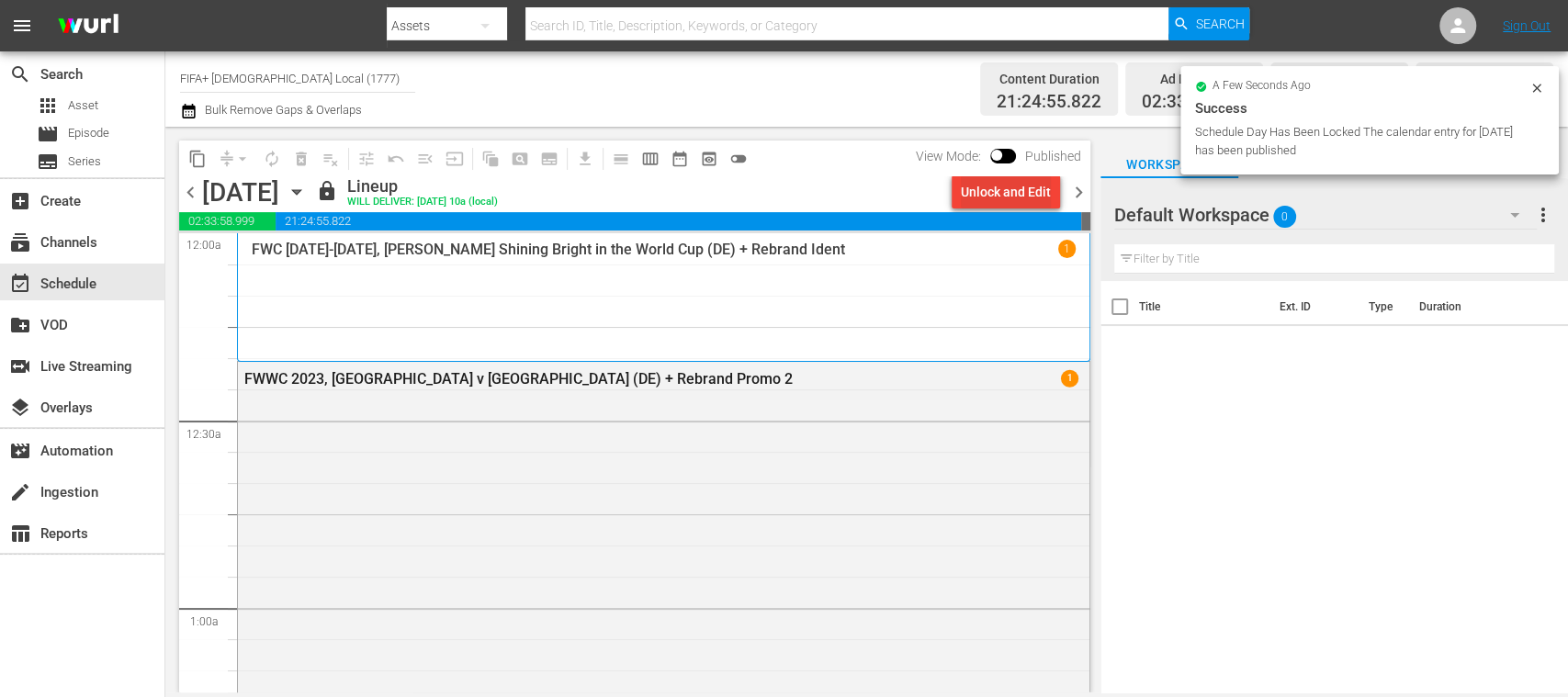
click at [1004, 197] on div "Unlock and Edit" at bounding box center [1006, 191] width 90 height 33
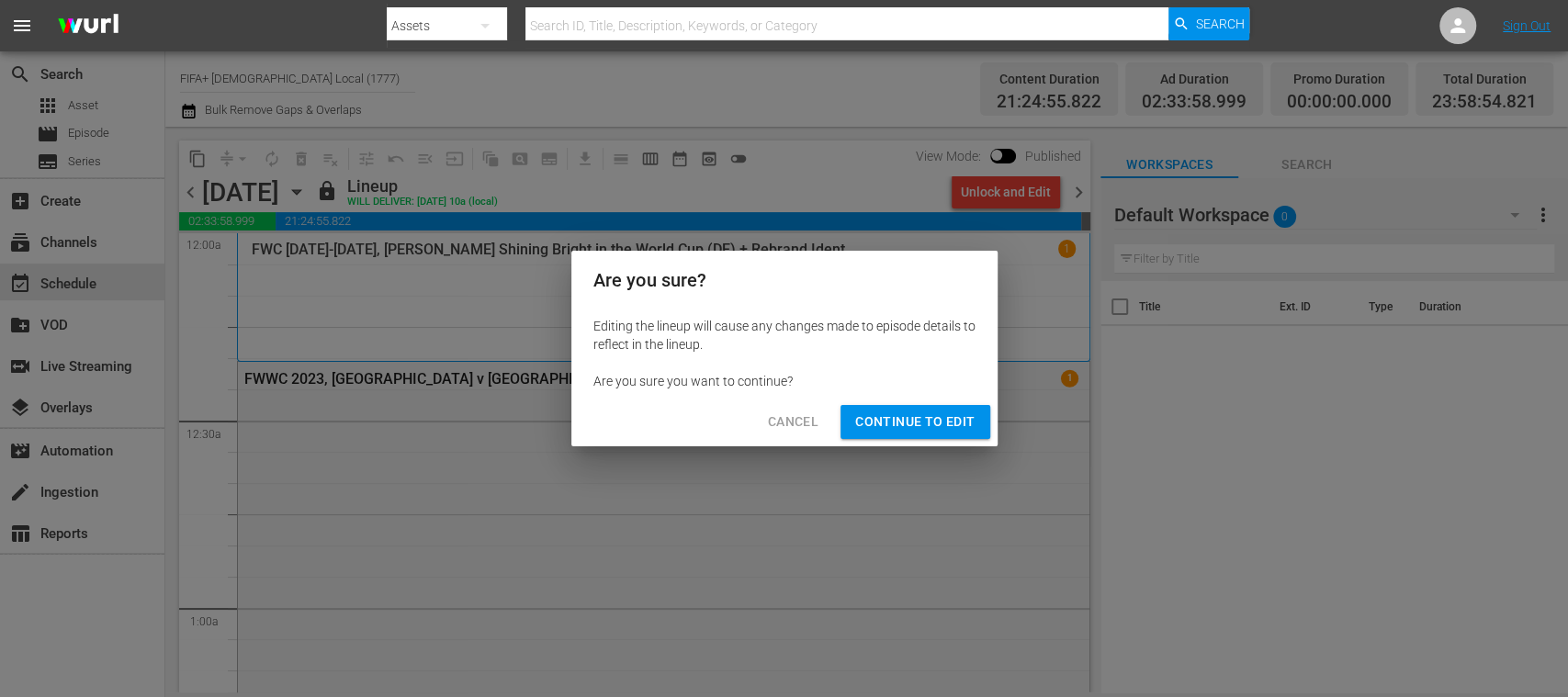
click at [934, 412] on span "Continue to Edit" at bounding box center [915, 422] width 119 height 23
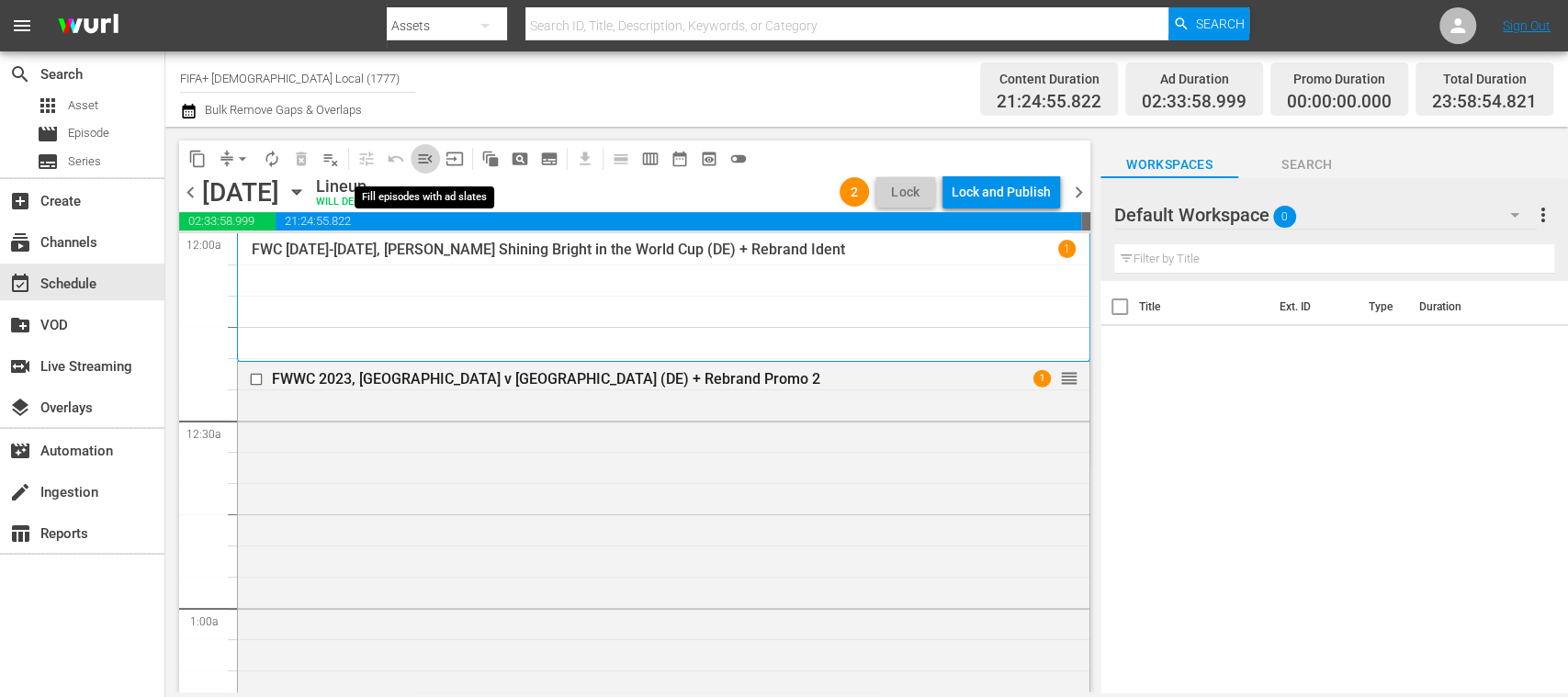
click at [429, 162] on span "menu_open" at bounding box center [425, 158] width 18 height 18
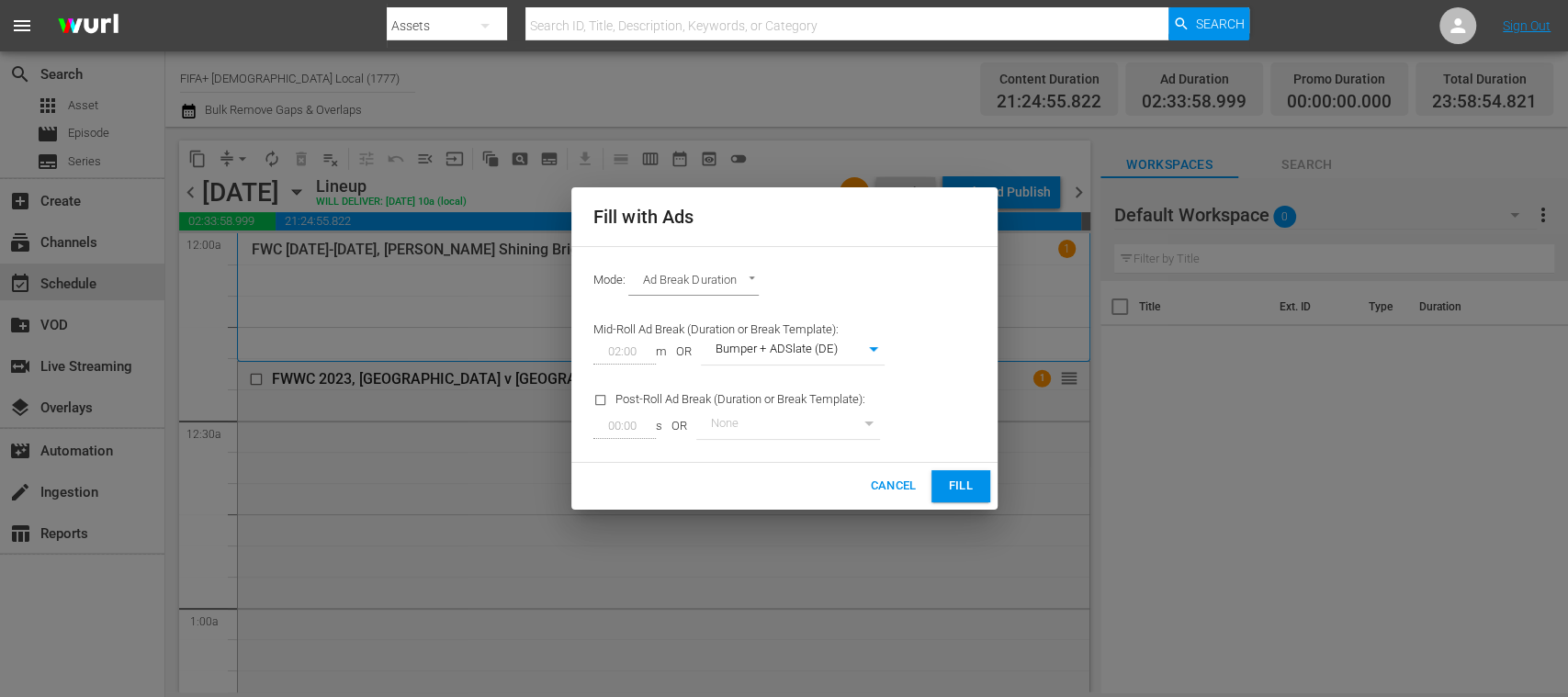
click at [964, 489] on span "Fill" at bounding box center [960, 487] width 29 height 21
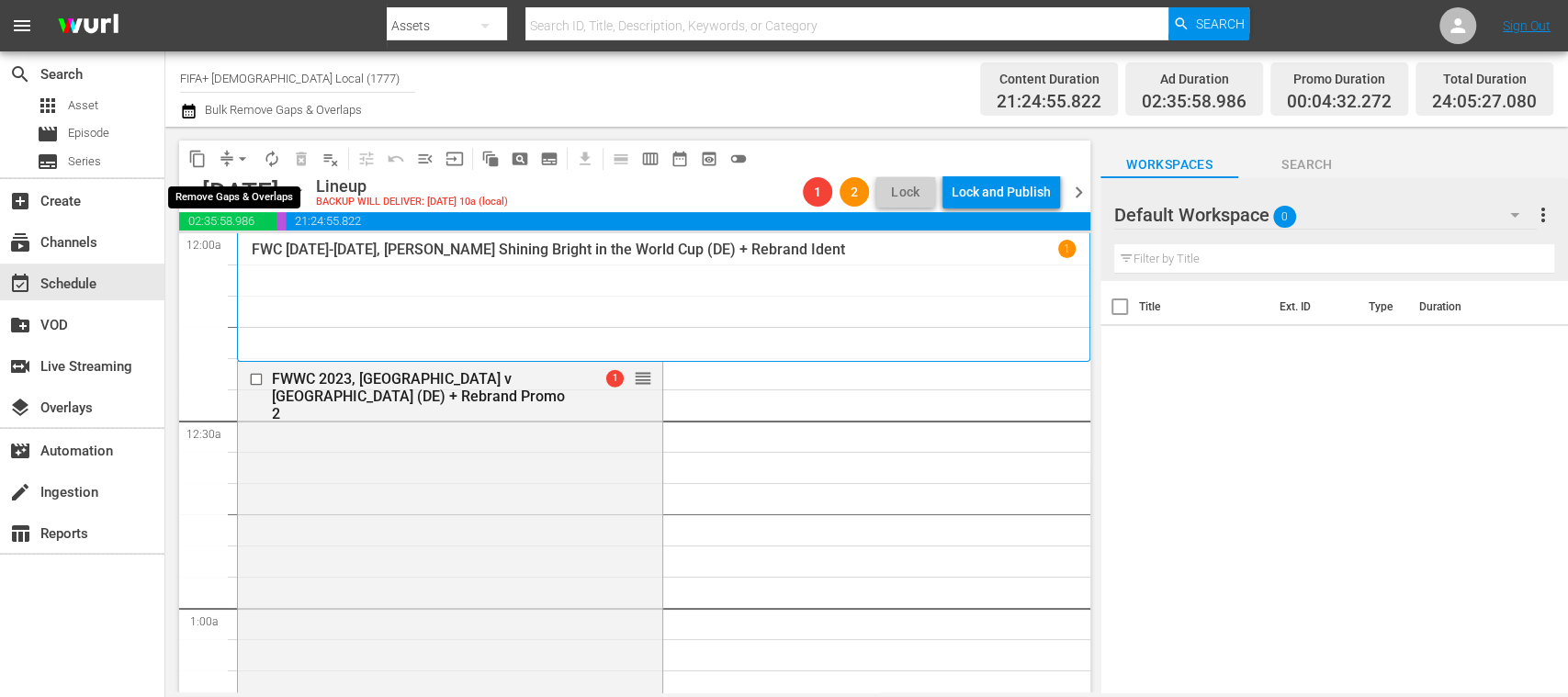
click at [241, 158] on span "arrow_drop_down" at bounding box center [241, 158] width 18 height 18
click at [282, 246] on li "Align to End of Previous Day" at bounding box center [243, 257] width 193 height 30
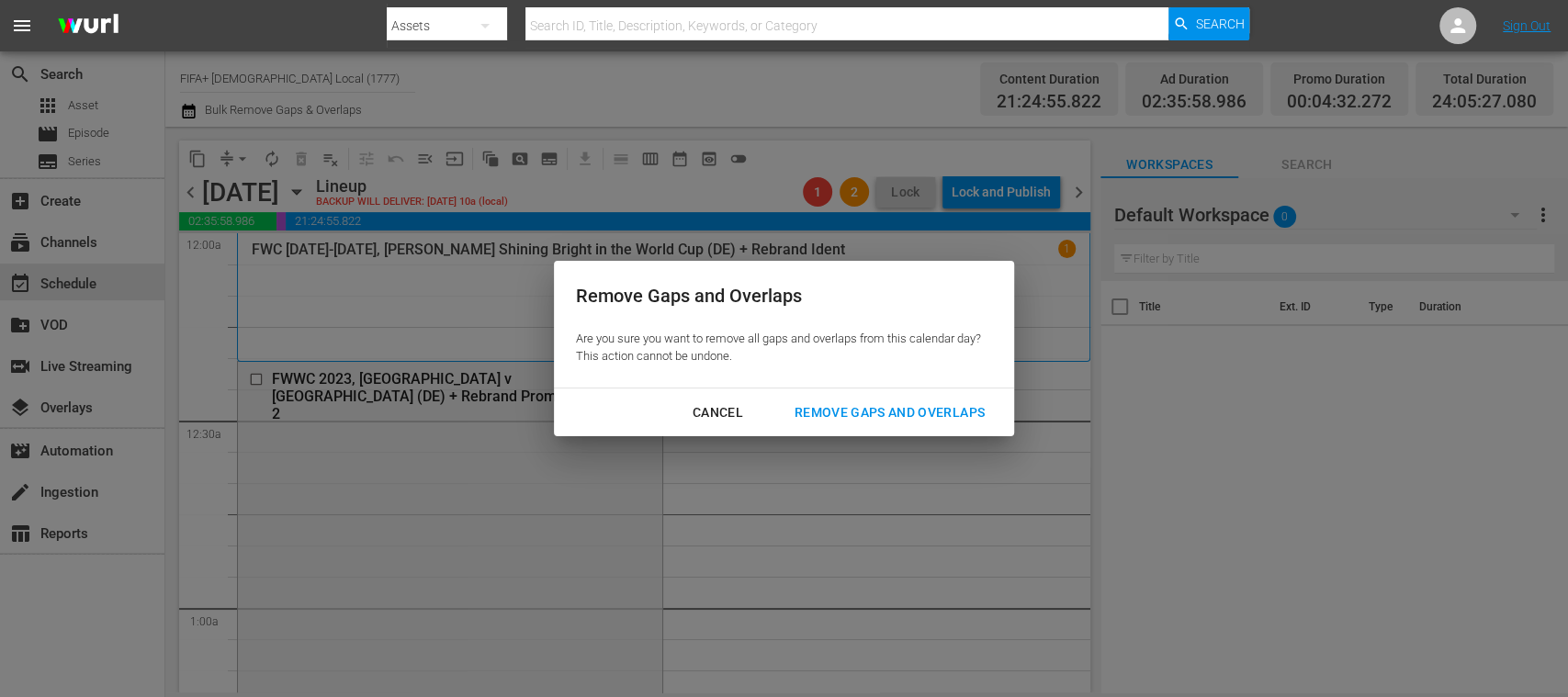
click at [839, 412] on div "Remove Gaps and Overlaps" at bounding box center [890, 413] width 220 height 23
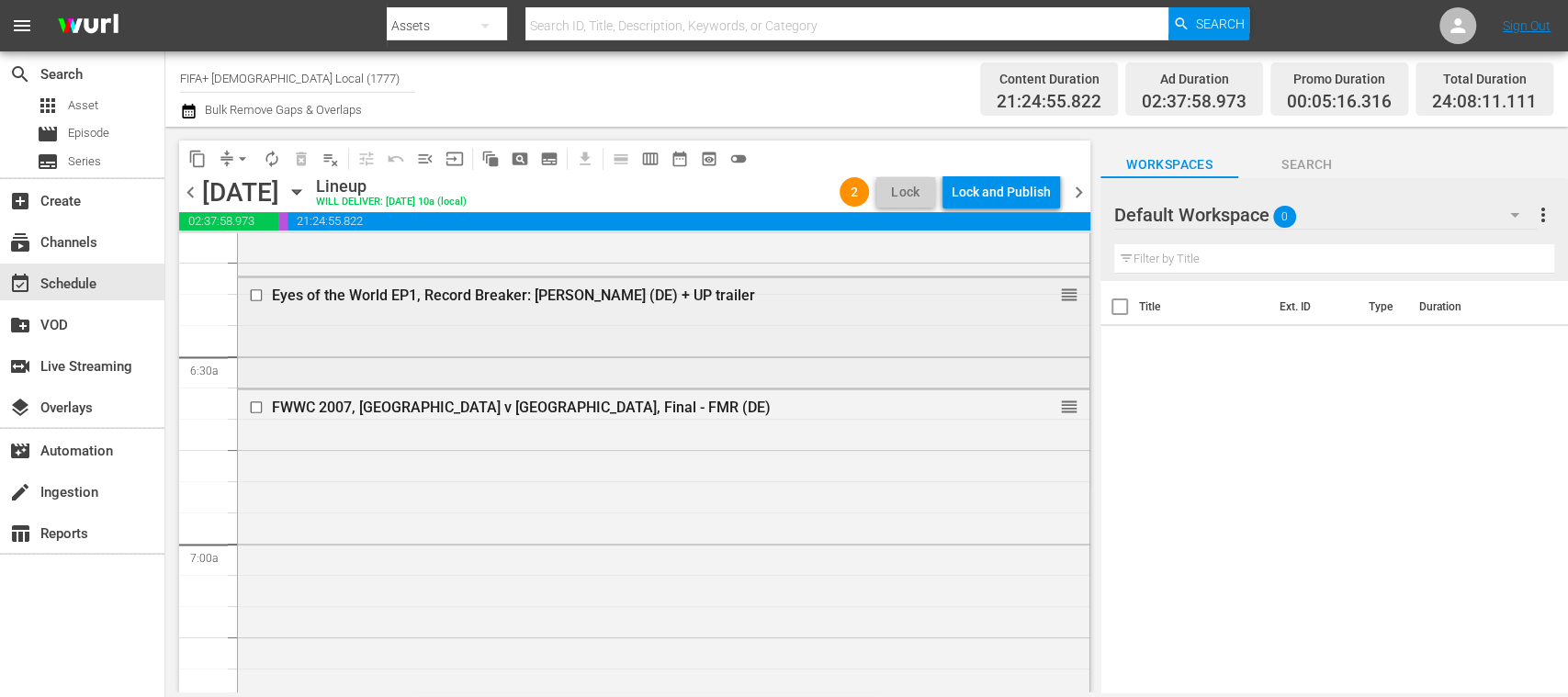
scroll to position [2341, 0]
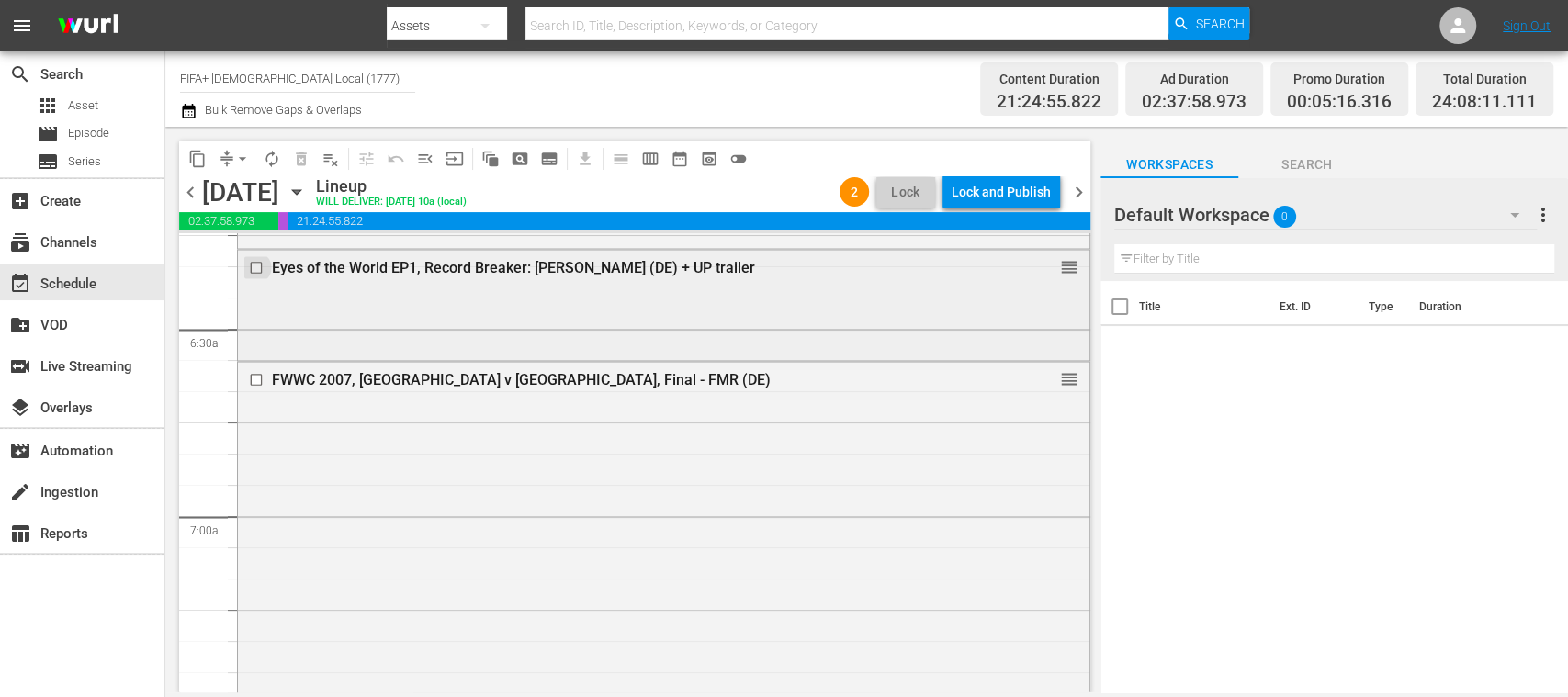
click at [260, 264] on input "checkbox" at bounding box center [258, 268] width 19 height 15
click at [301, 160] on span "delete_forever_outlined" at bounding box center [301, 158] width 18 height 18
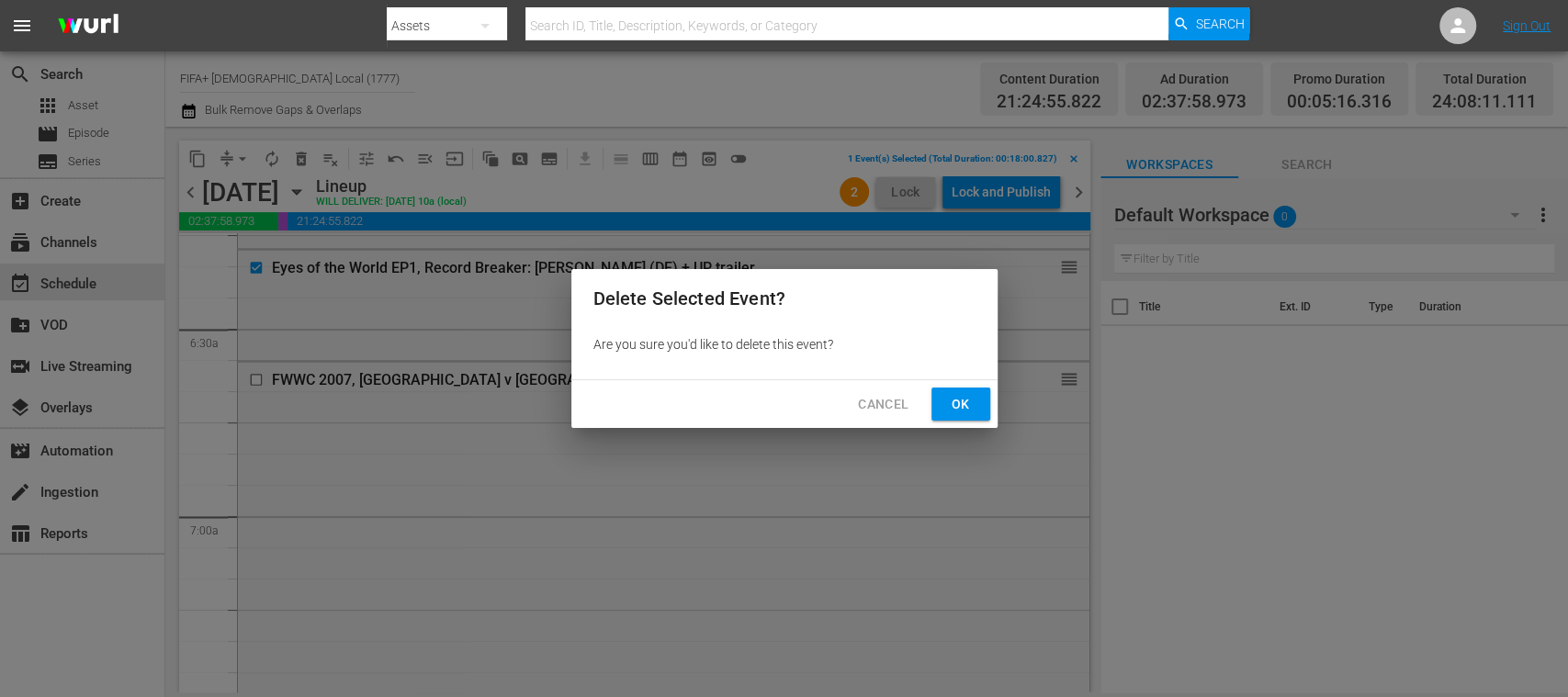
click at [969, 406] on span "Ok" at bounding box center [960, 404] width 29 height 23
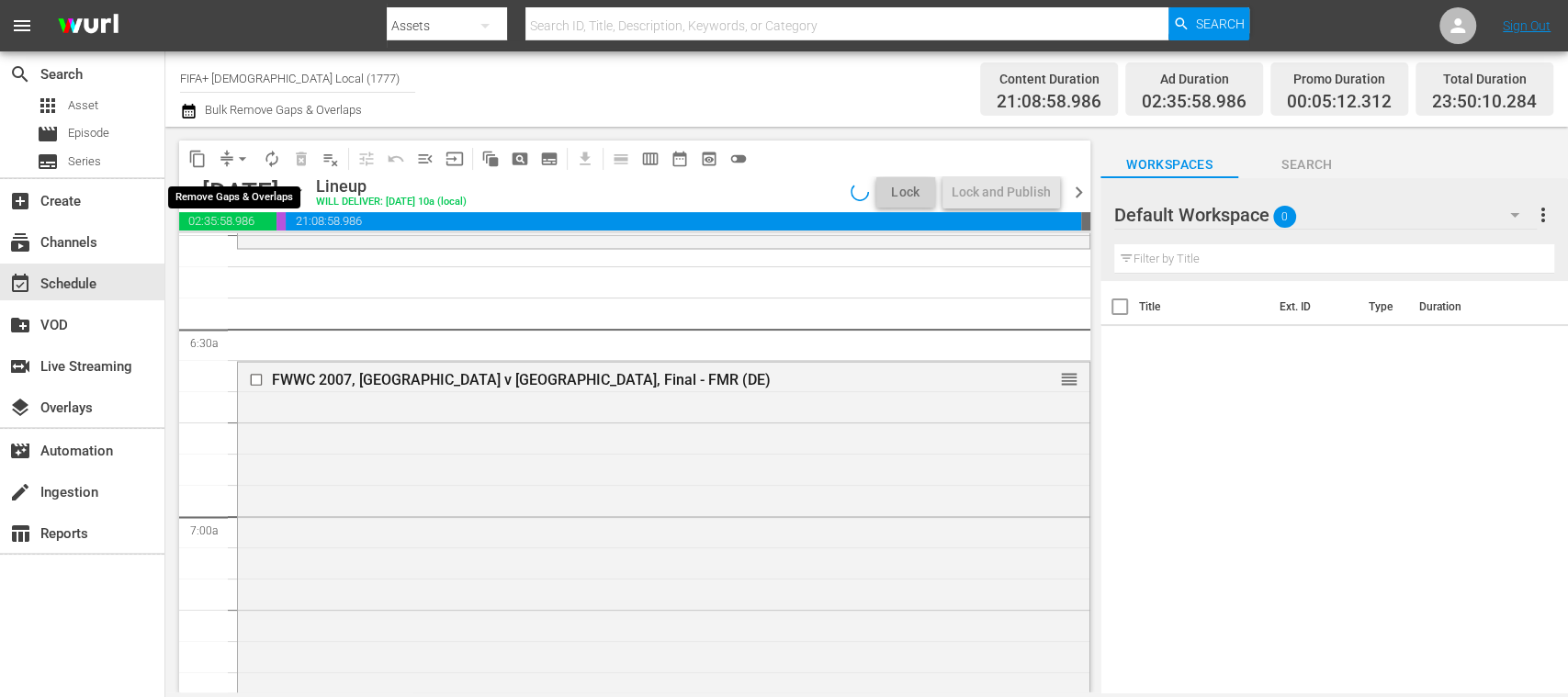
click at [241, 158] on span "arrow_drop_down" at bounding box center [241, 158] width 18 height 18
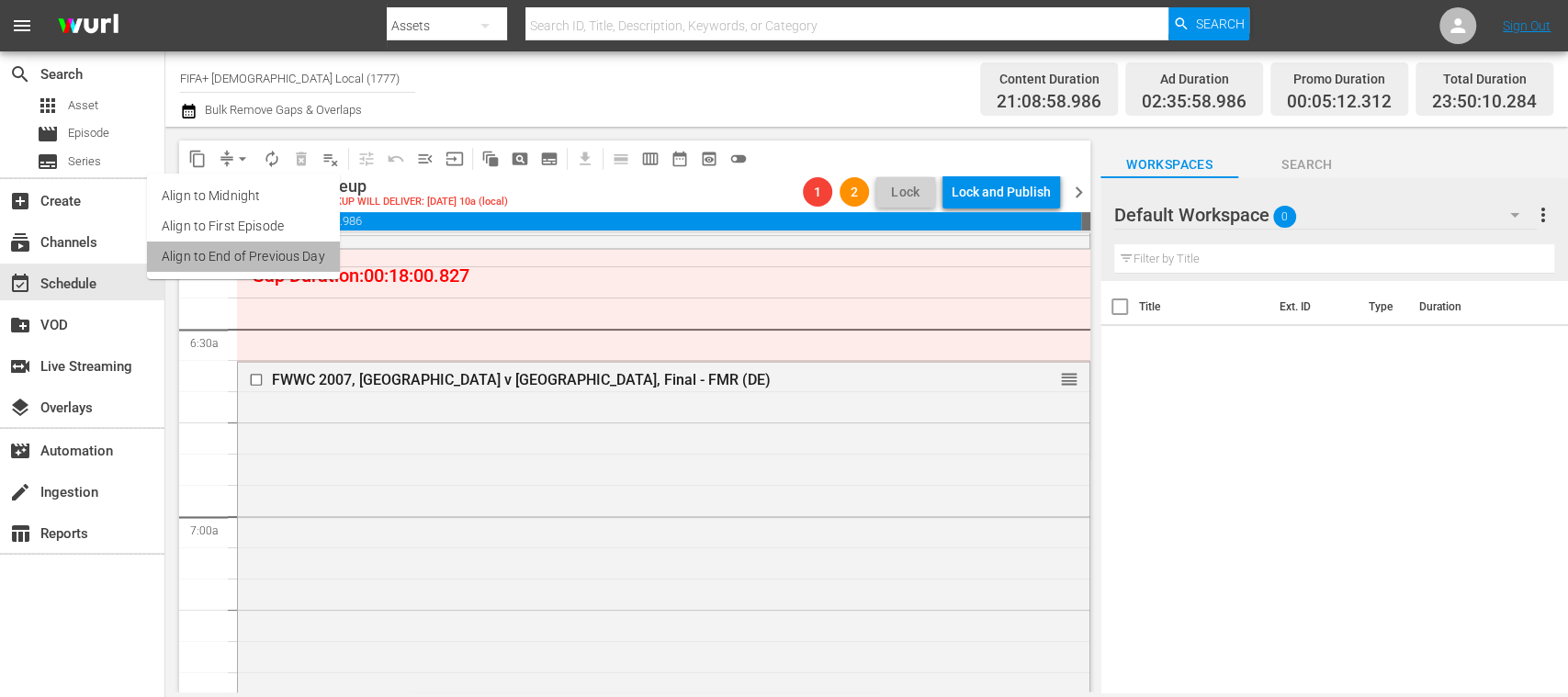
click at [268, 246] on li "Align to End of Previous Day" at bounding box center [243, 257] width 193 height 30
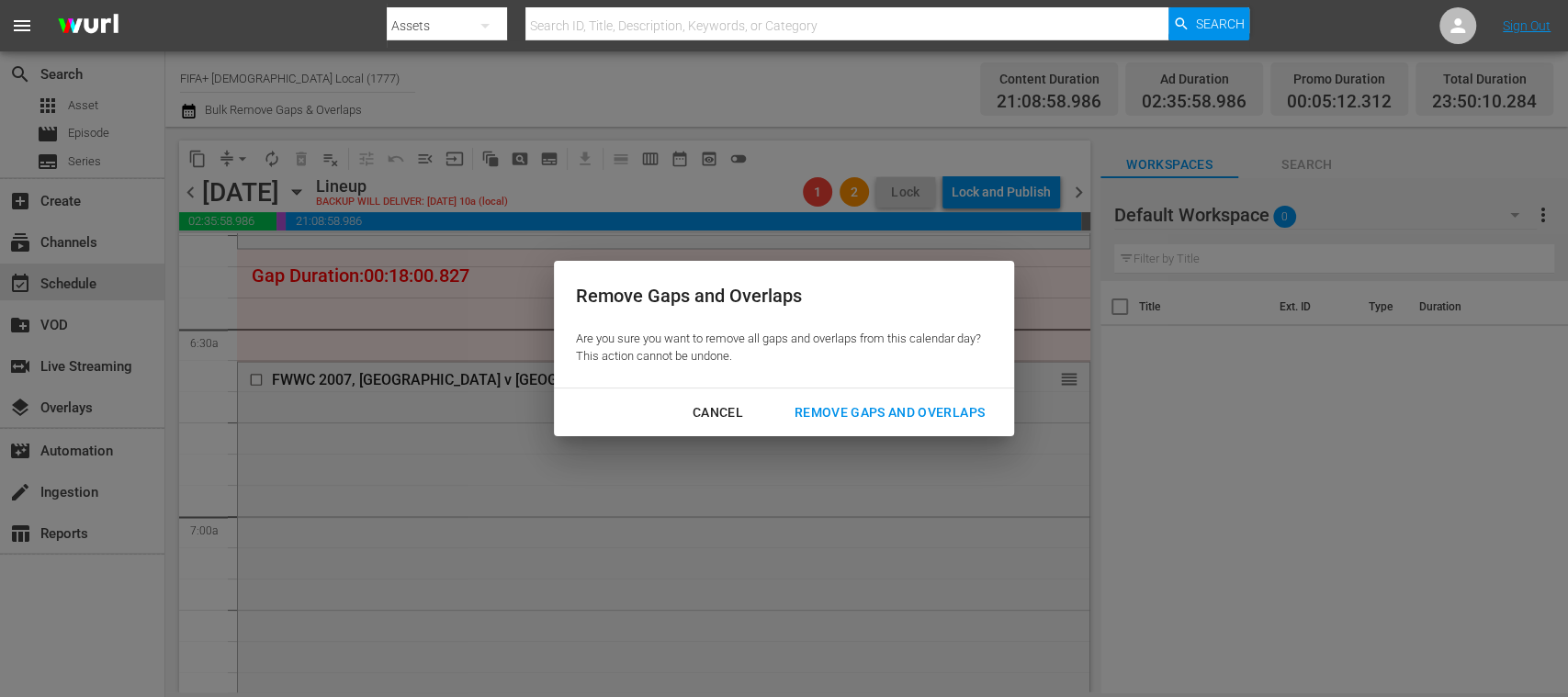
drag, startPoint x: 873, startPoint y: 402, endPoint x: 1067, endPoint y: 379, distance: 195.4
click at [872, 402] on div "Remove Gaps and Overlaps" at bounding box center [890, 413] width 220 height 23
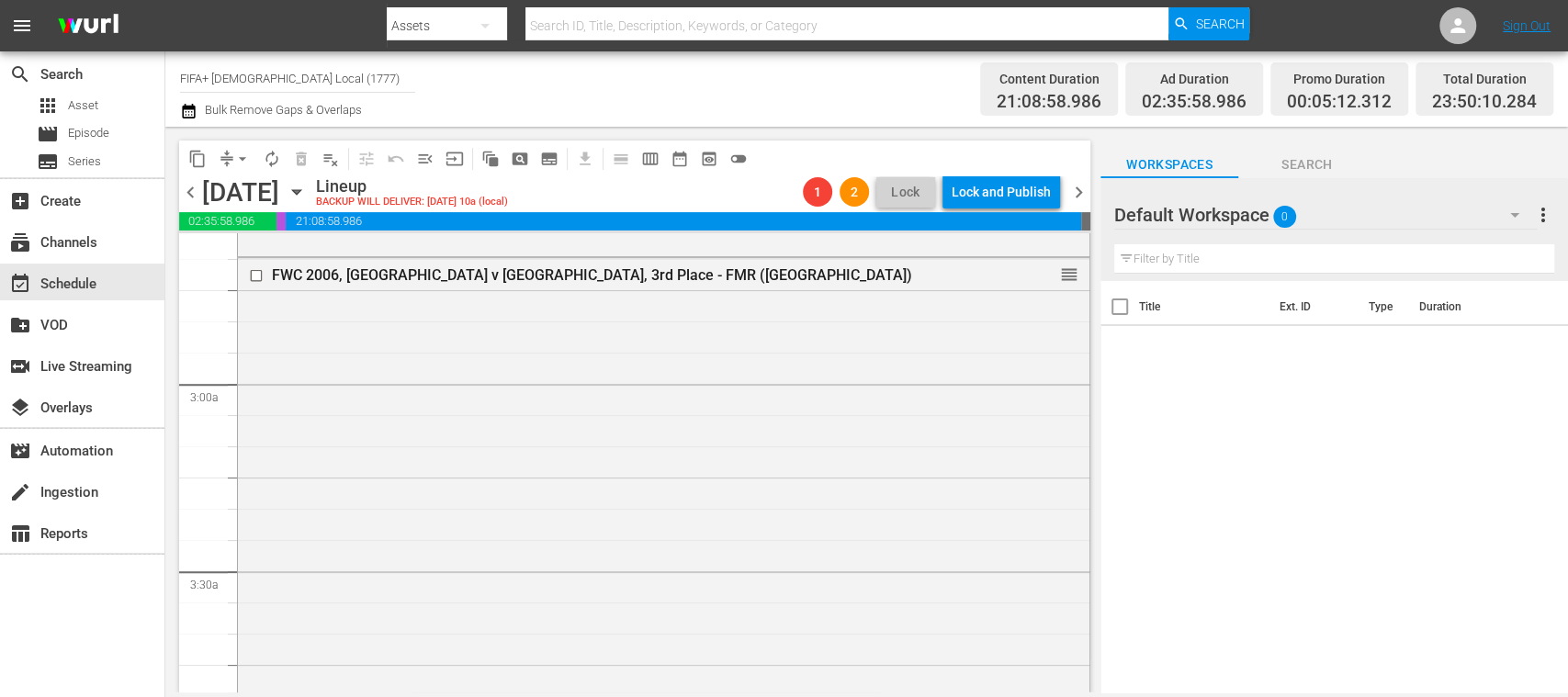
scroll to position [0, 0]
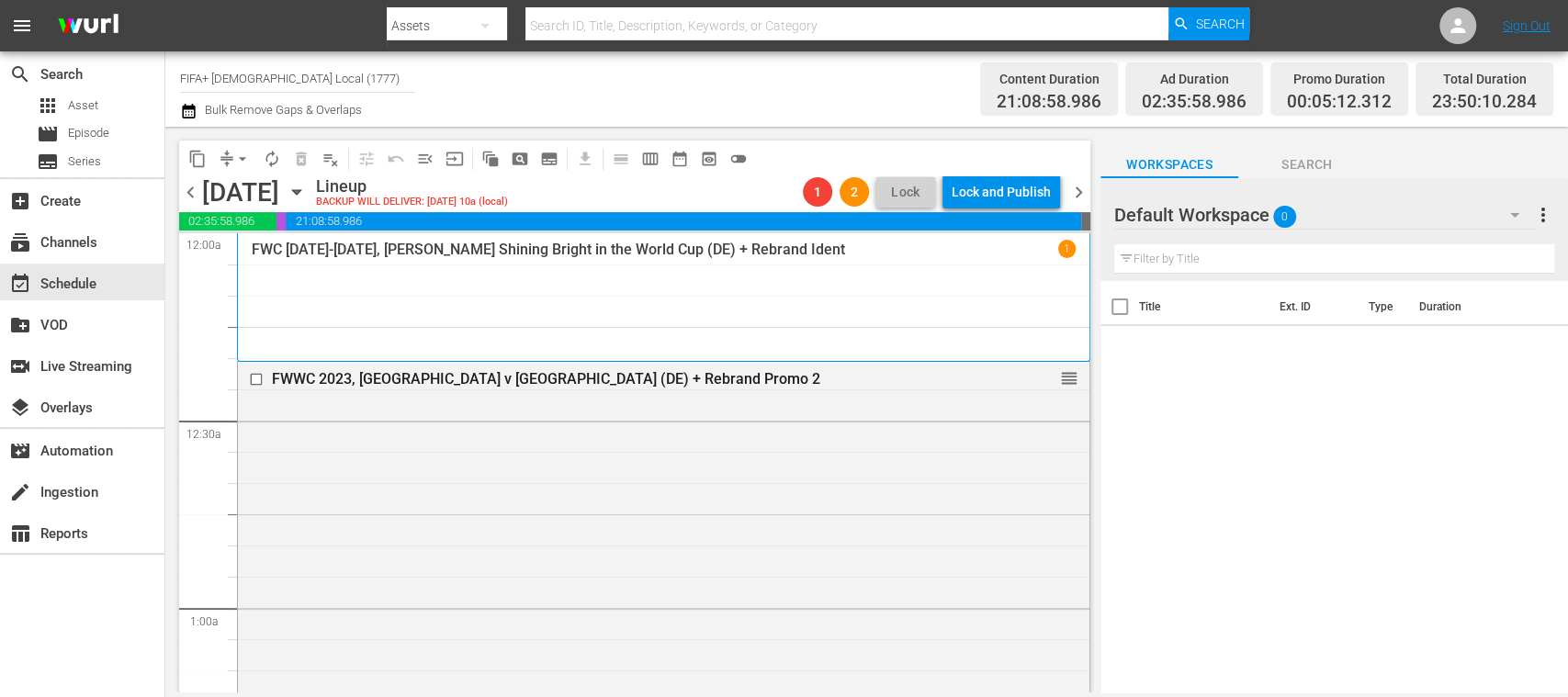
click at [1072, 190] on span "chevron_right" at bounding box center [1078, 192] width 23 height 23
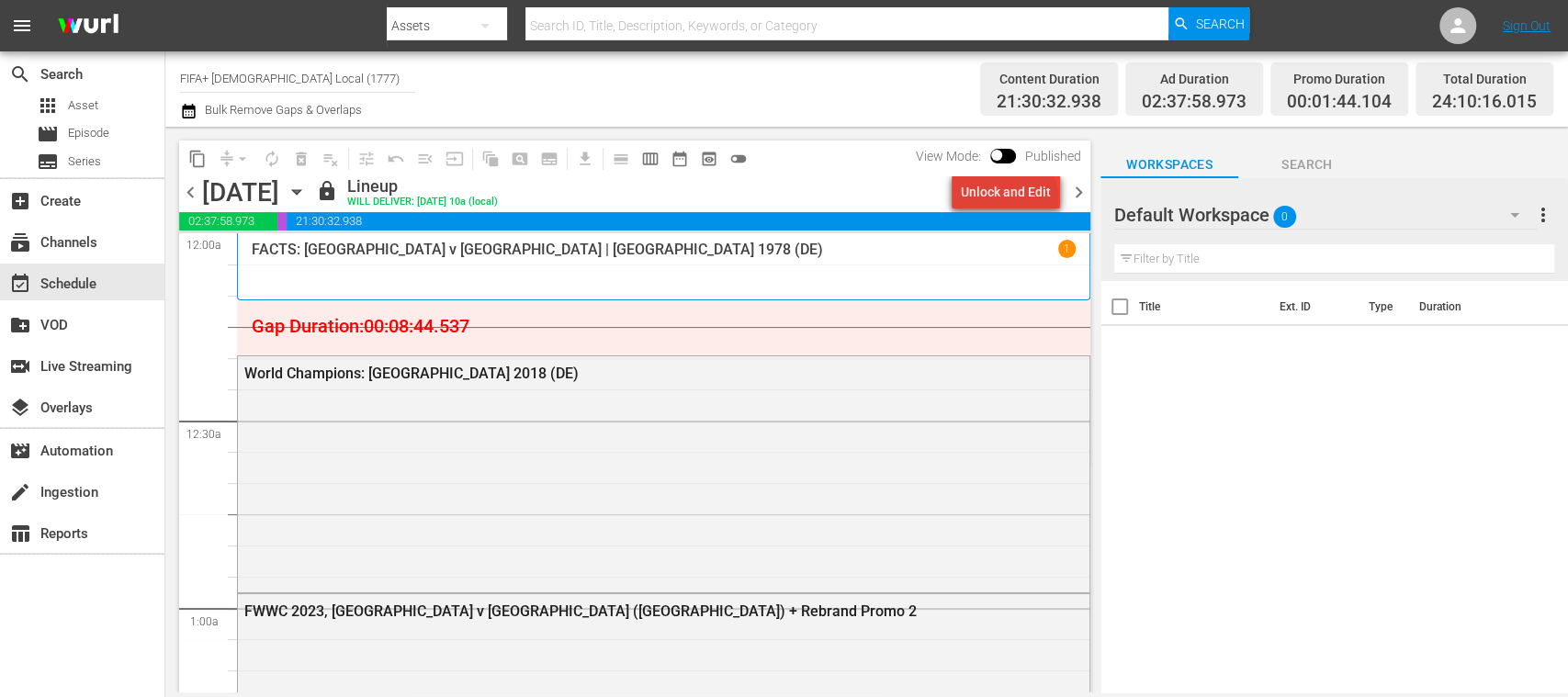
click at [1012, 199] on div "Unlock and Edit" at bounding box center [1006, 191] width 90 height 33
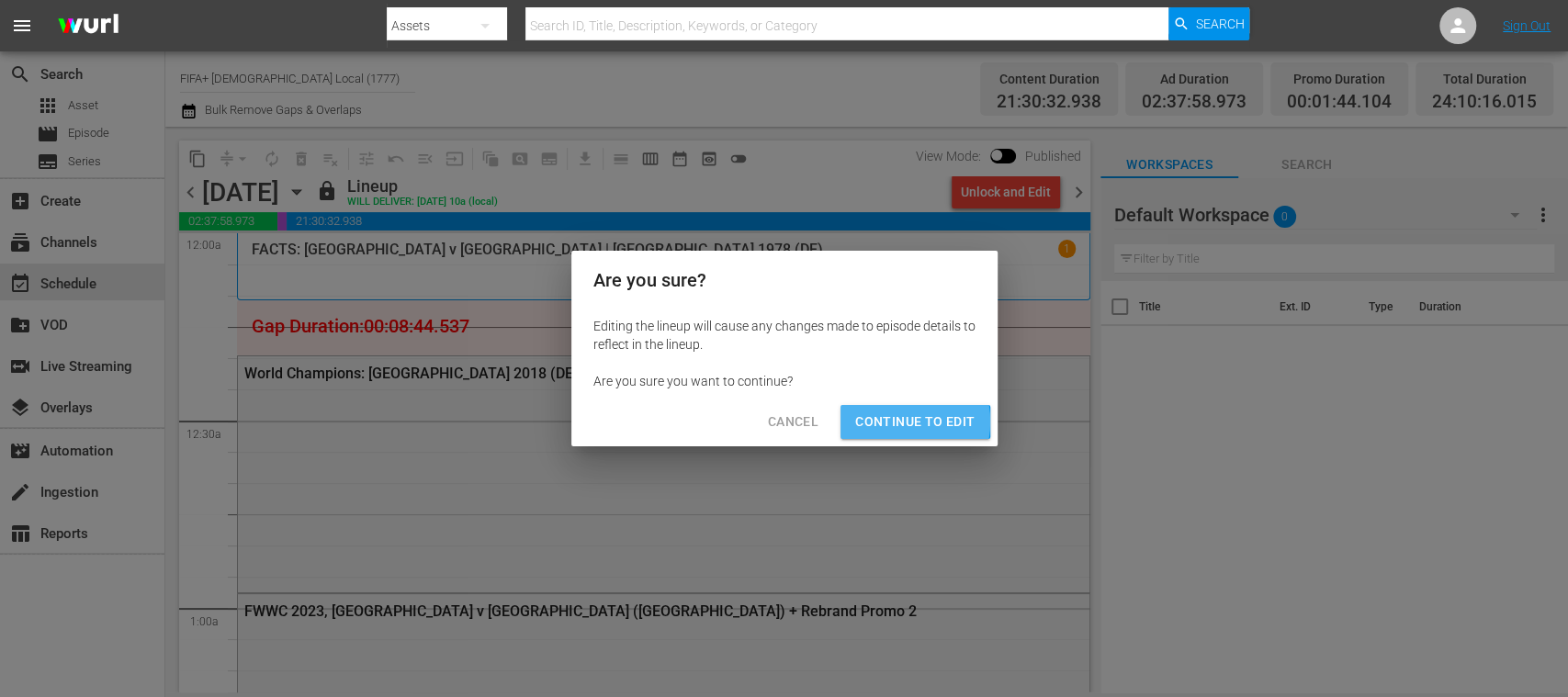
click at [893, 421] on span "Continue to Edit" at bounding box center [915, 422] width 119 height 23
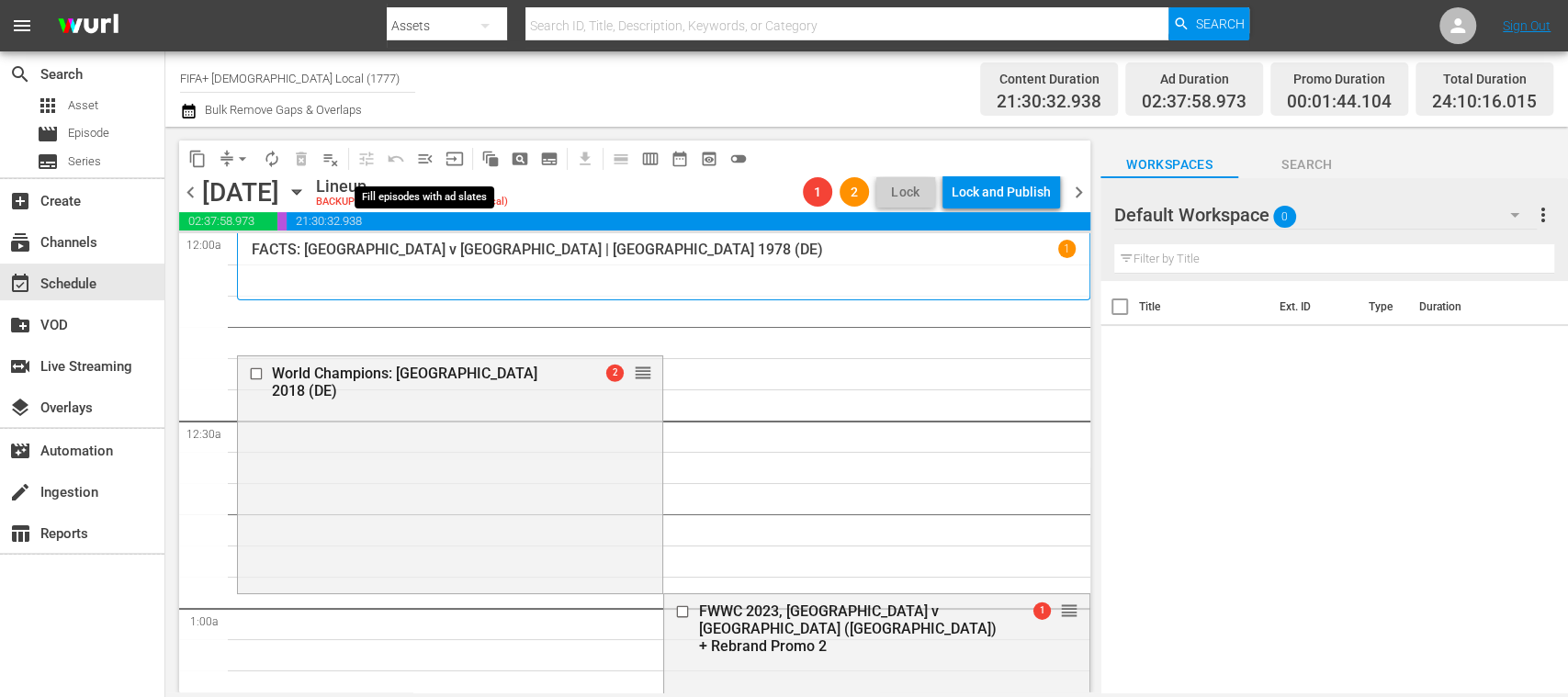
click at [423, 158] on span "menu_open" at bounding box center [425, 158] width 18 height 18
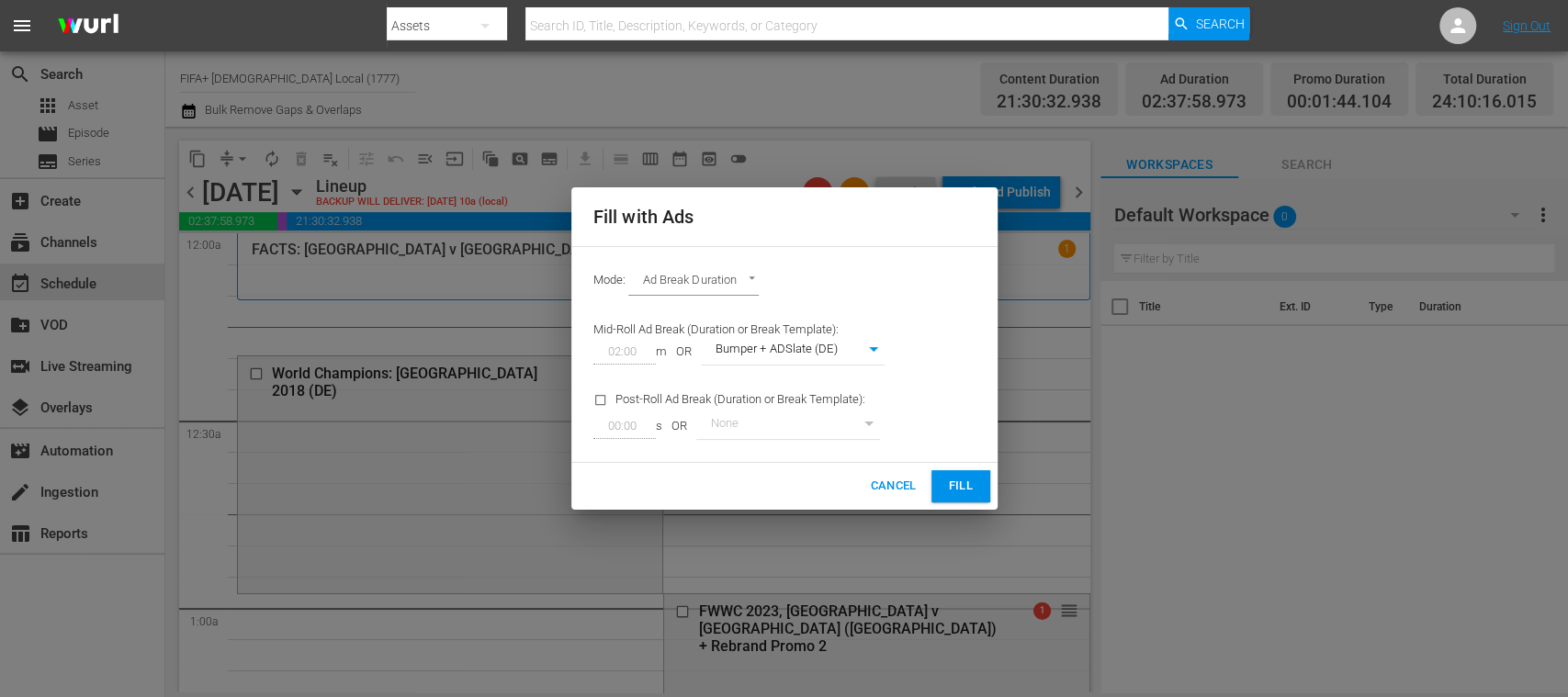
click at [959, 486] on span "Fill" at bounding box center [960, 487] width 29 height 21
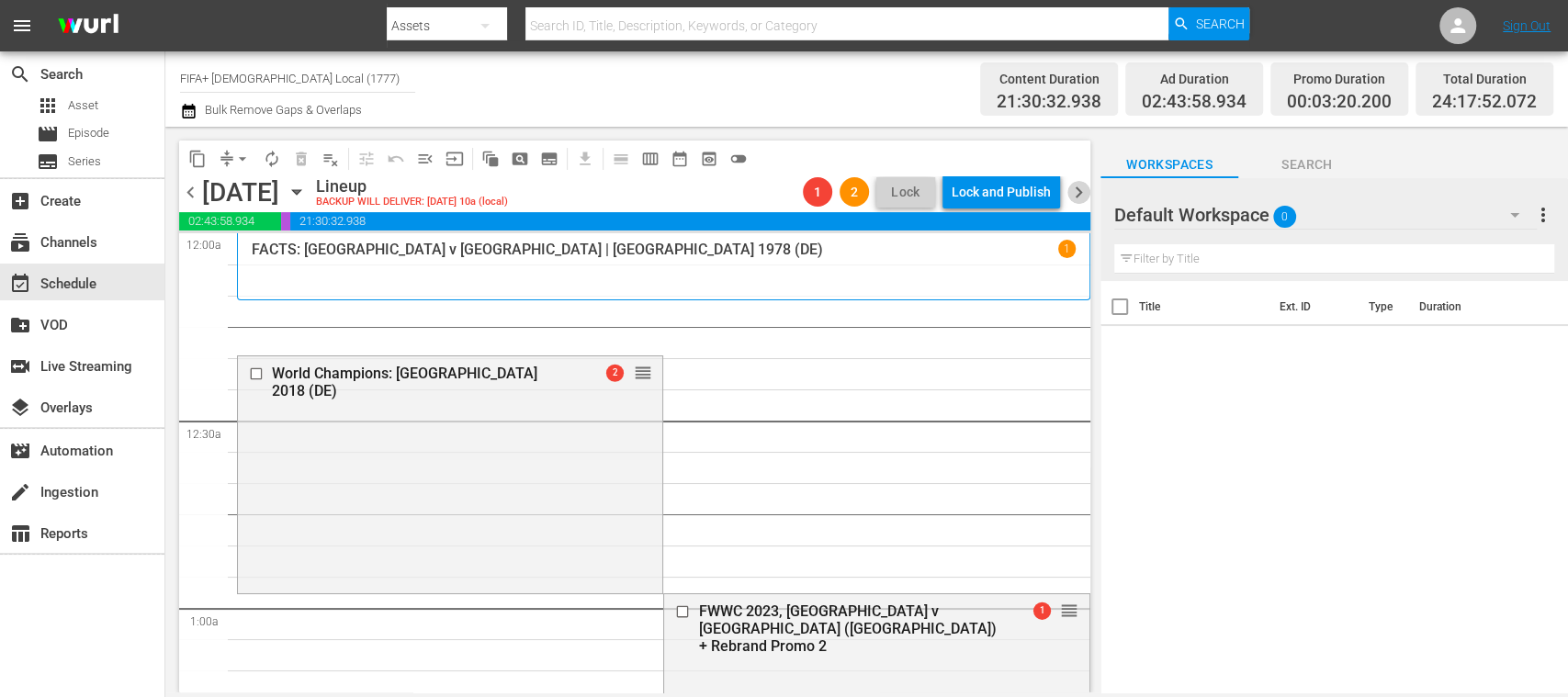
click at [1083, 189] on span "chevron_right" at bounding box center [1078, 192] width 23 height 23
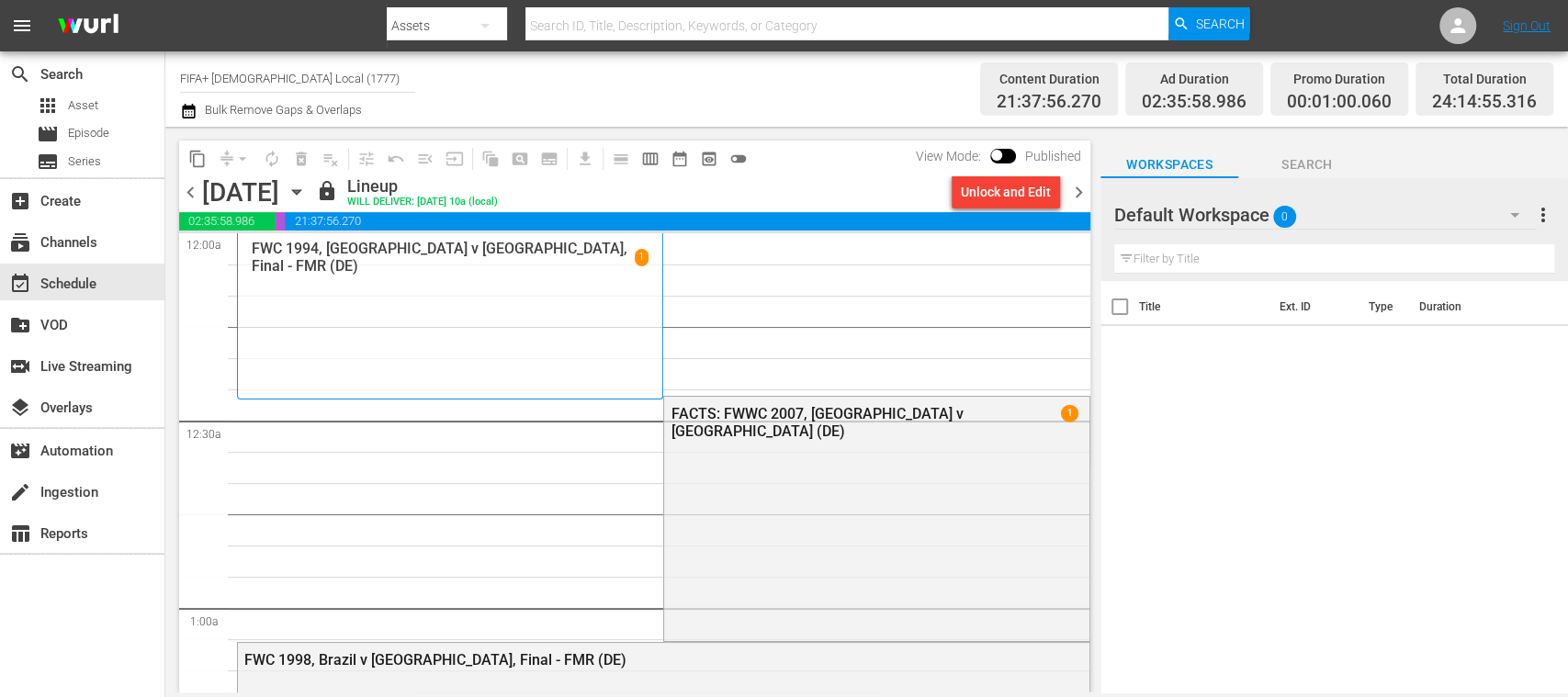
click at [1022, 199] on div "Unlock and Edit" at bounding box center [1006, 191] width 90 height 33
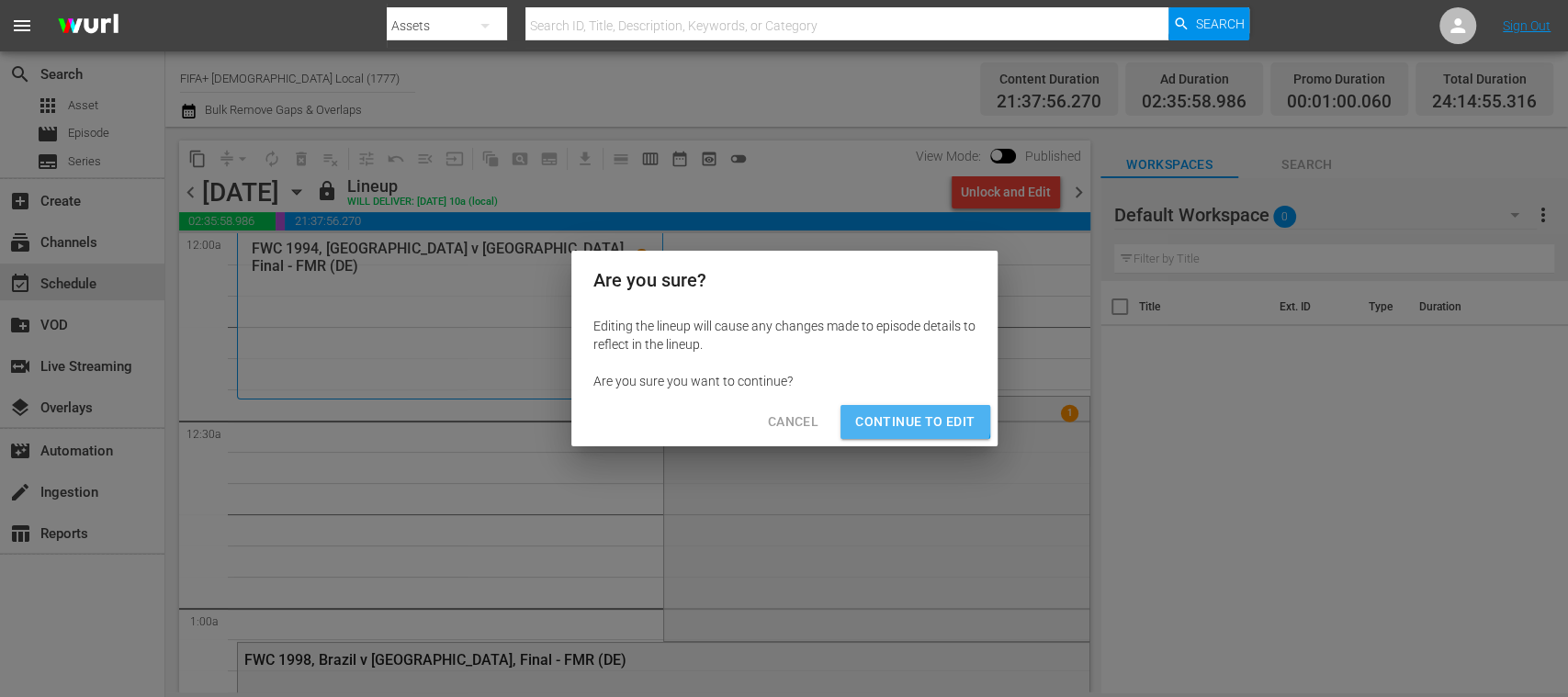
click at [905, 415] on span "Continue to Edit" at bounding box center [915, 422] width 119 height 23
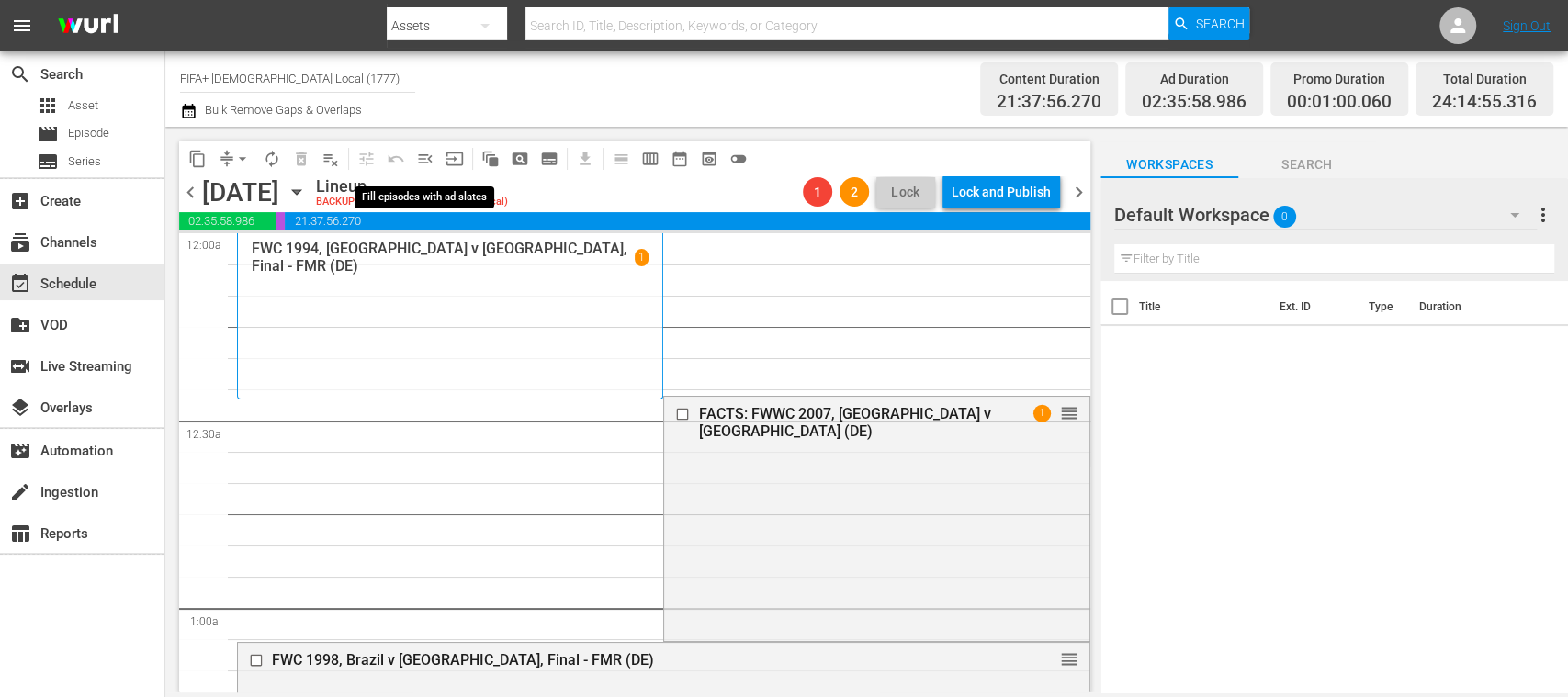
click at [423, 166] on span "menu_open" at bounding box center [425, 158] width 18 height 18
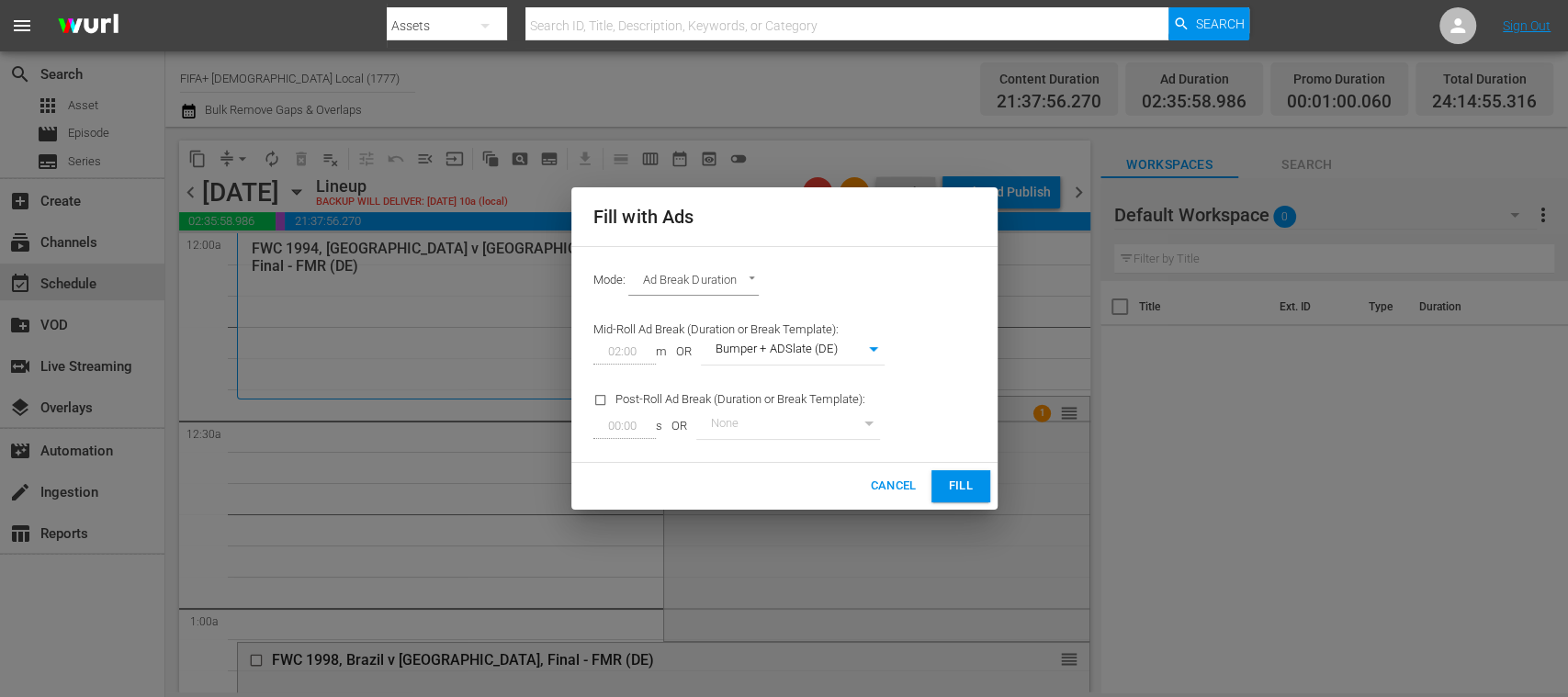
drag, startPoint x: 969, startPoint y: 478, endPoint x: 1078, endPoint y: 555, distance: 133.5
click at [968, 478] on span "Fill" at bounding box center [960, 487] width 29 height 21
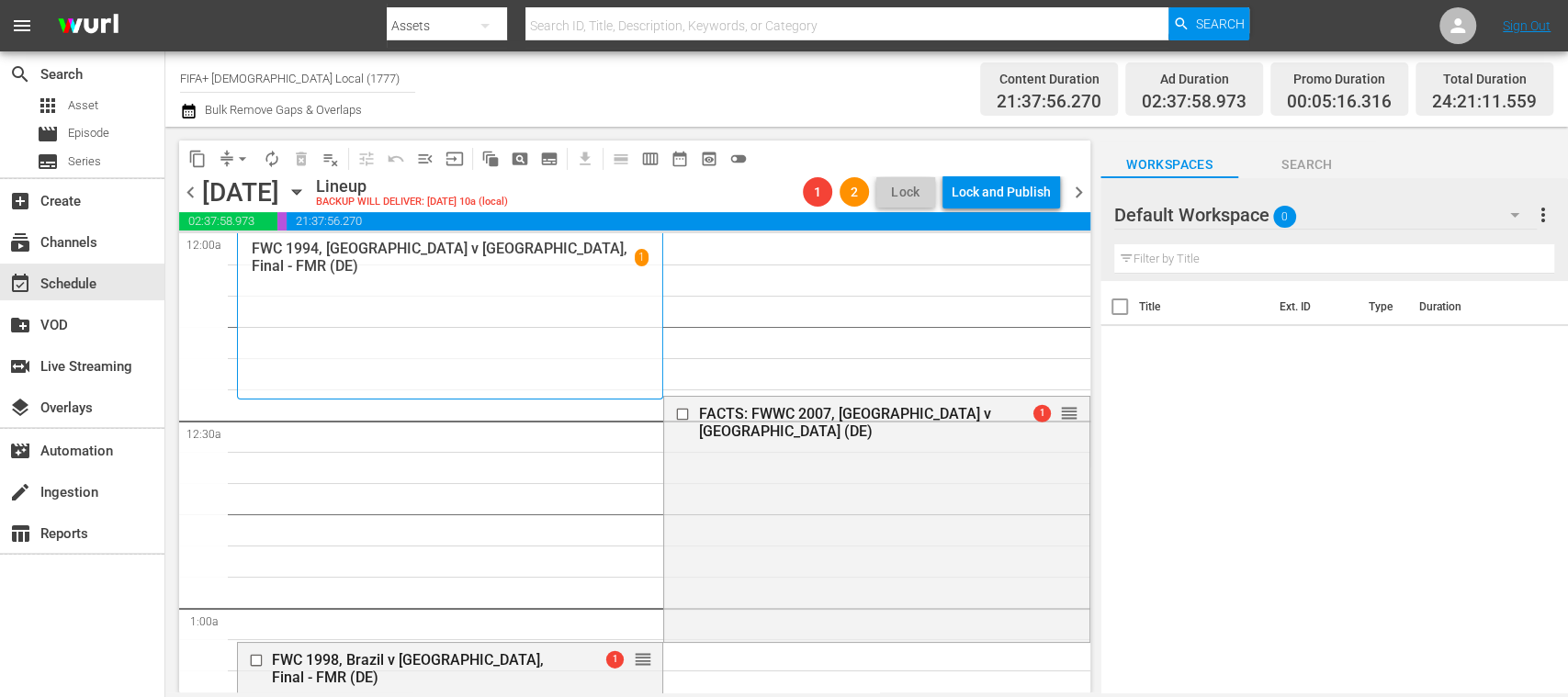
click at [1080, 191] on span "chevron_right" at bounding box center [1078, 192] width 23 height 23
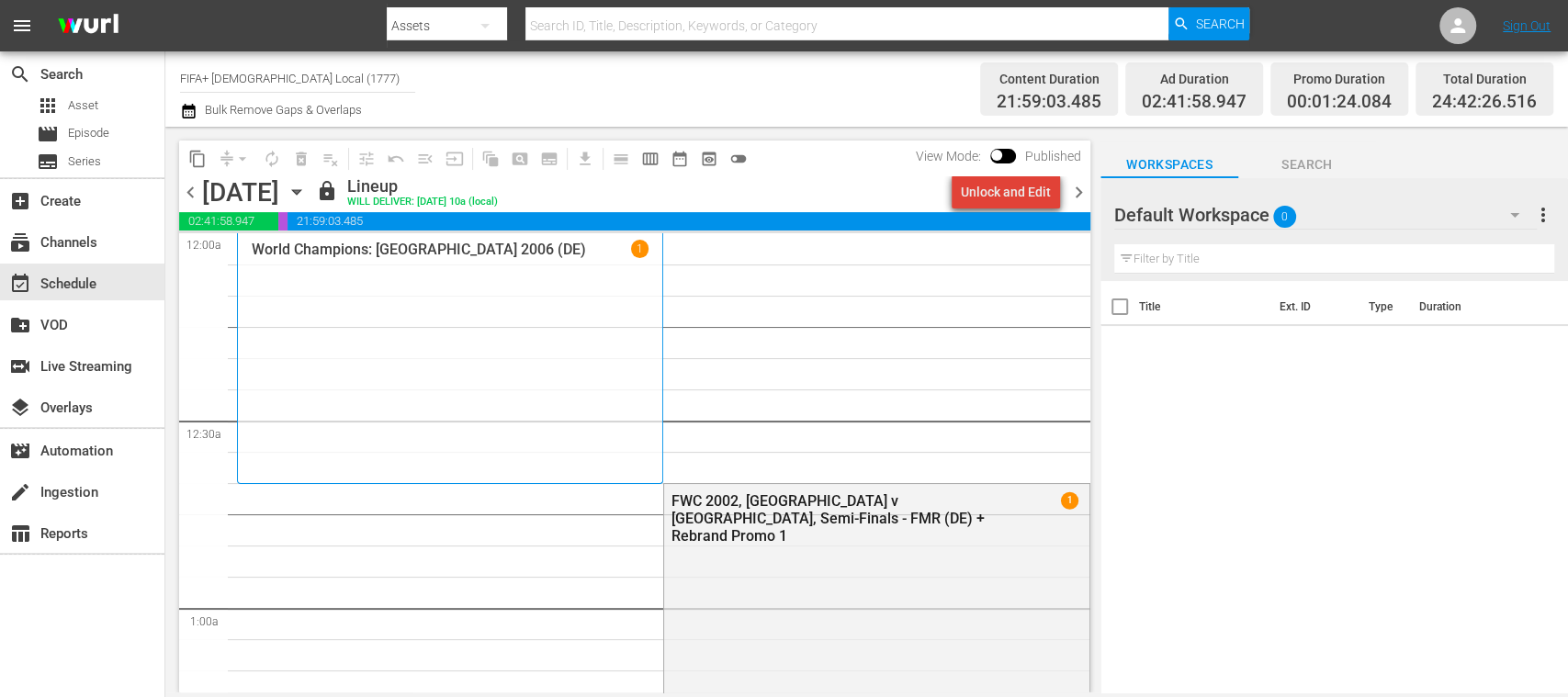
click at [1028, 196] on div "Unlock and Edit" at bounding box center [1006, 191] width 90 height 33
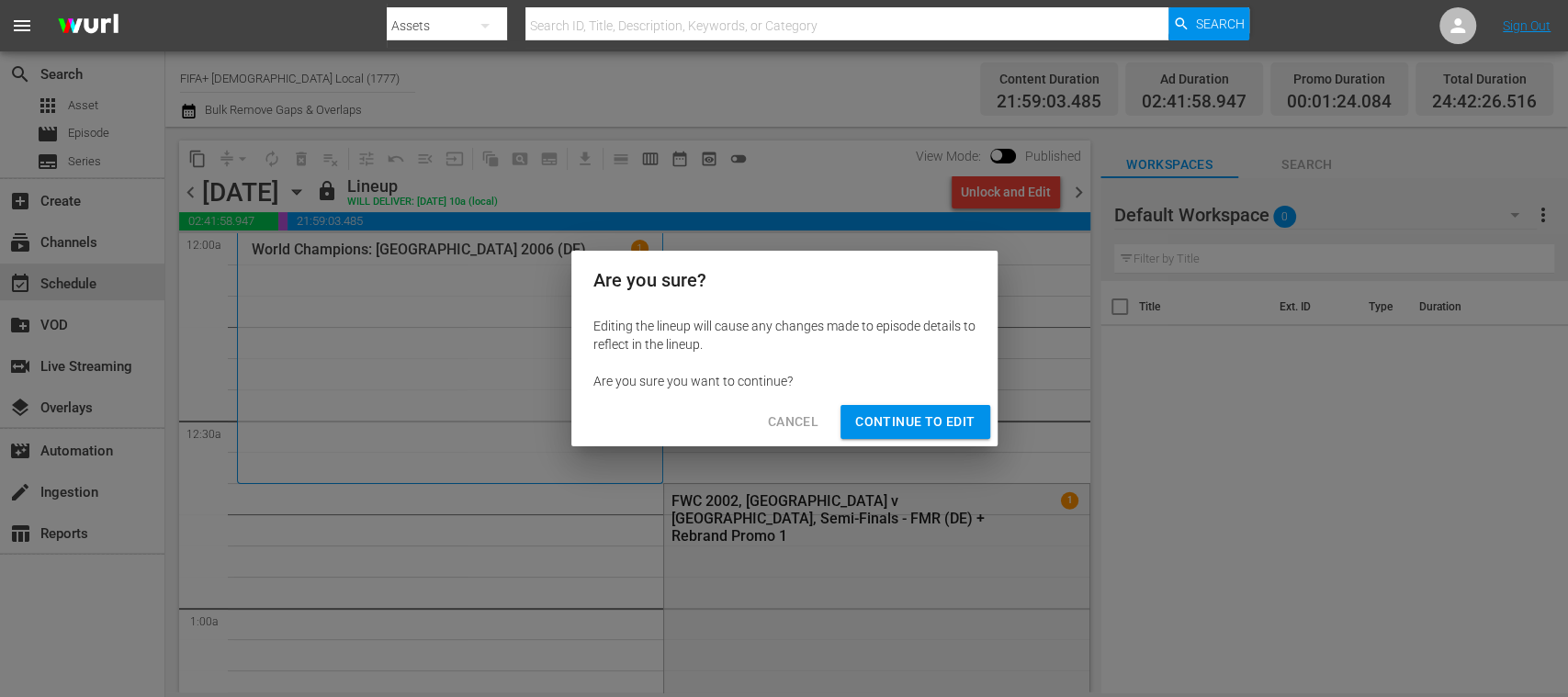
click at [920, 426] on span "Continue to Edit" at bounding box center [915, 422] width 119 height 23
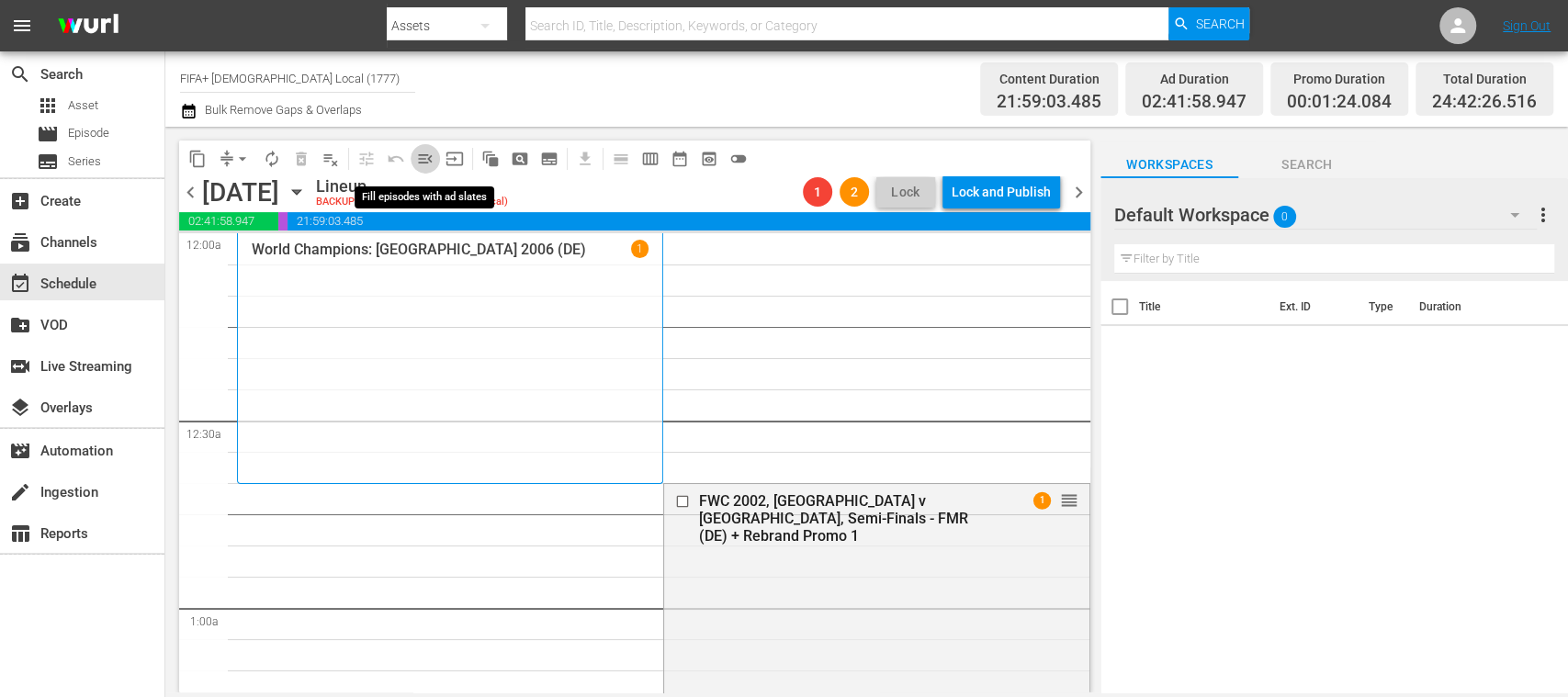
click at [430, 157] on span "menu_open" at bounding box center [425, 158] width 18 height 18
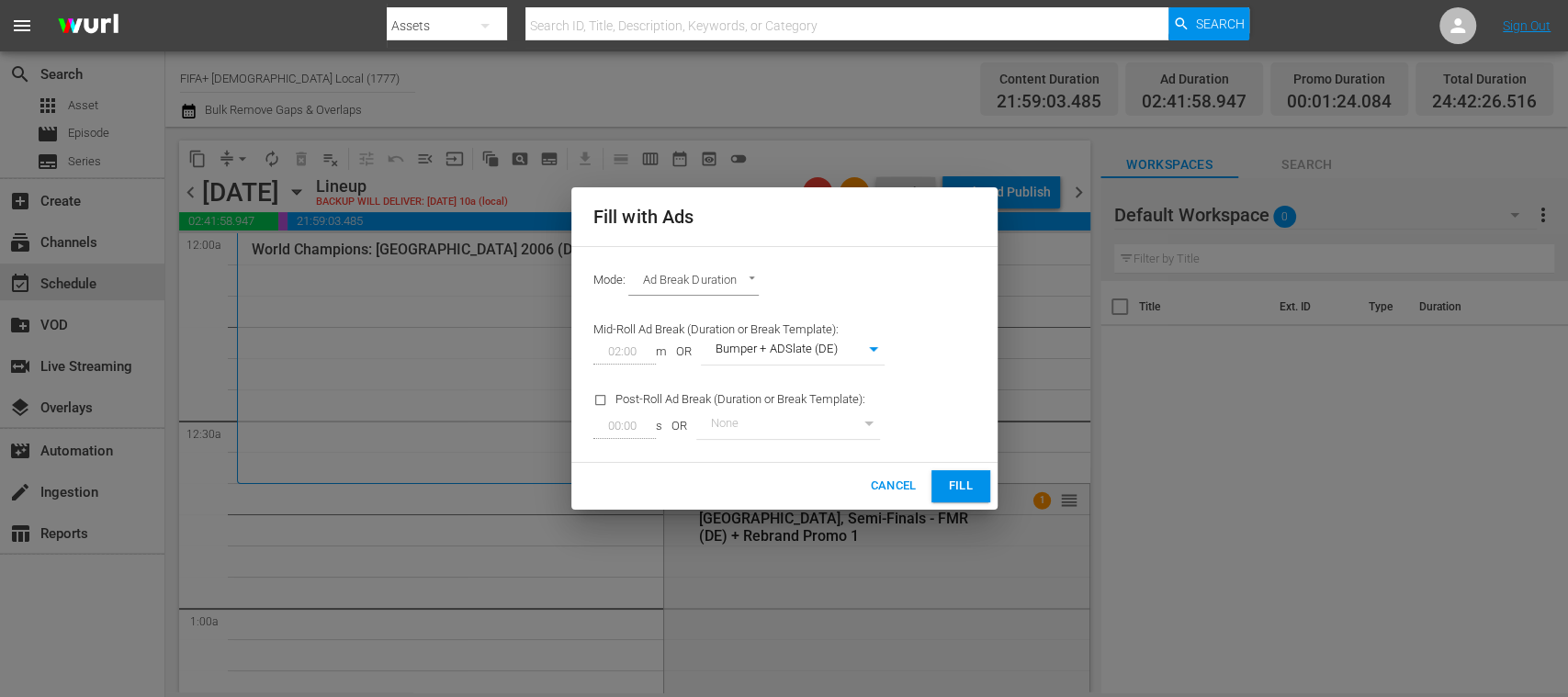
click at [963, 486] on span "Fill" at bounding box center [960, 487] width 29 height 21
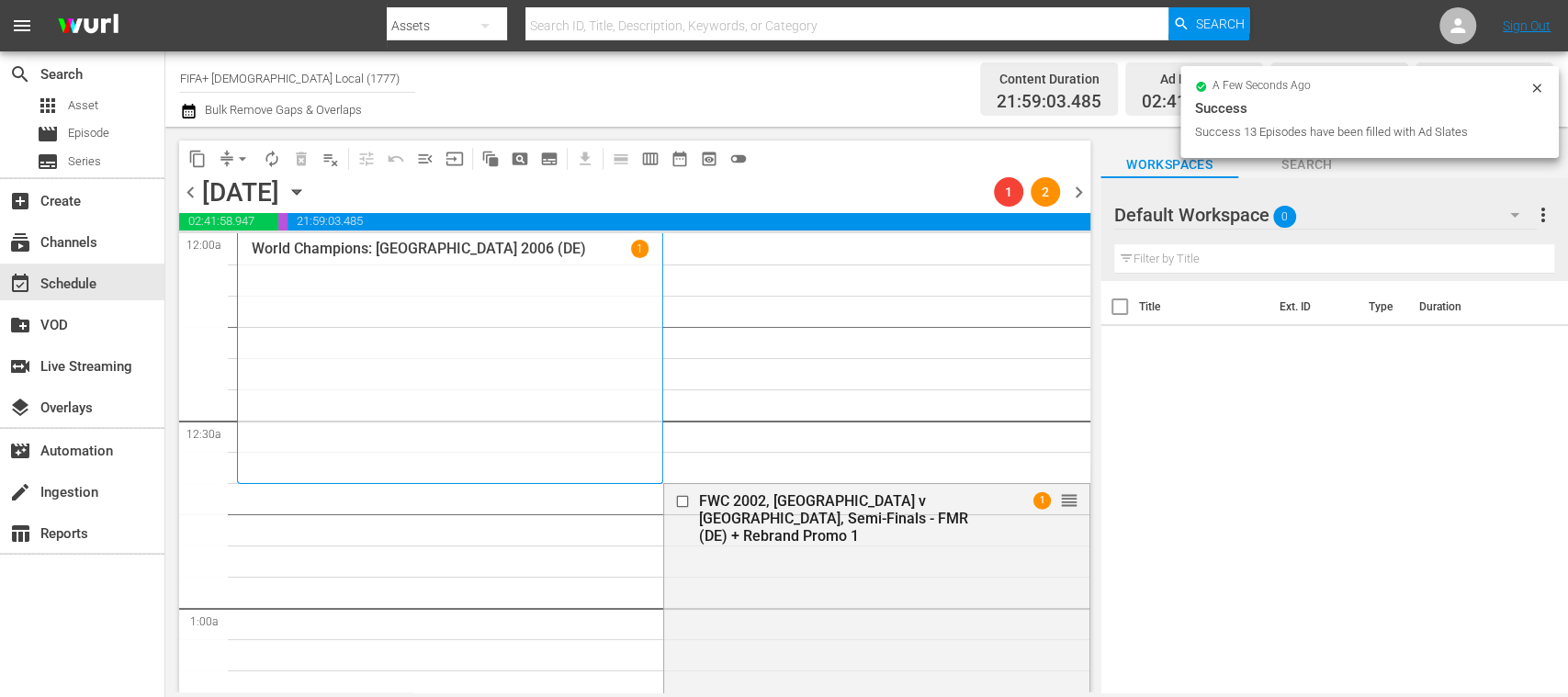
click at [1077, 192] on span "chevron_right" at bounding box center [1078, 192] width 23 height 23
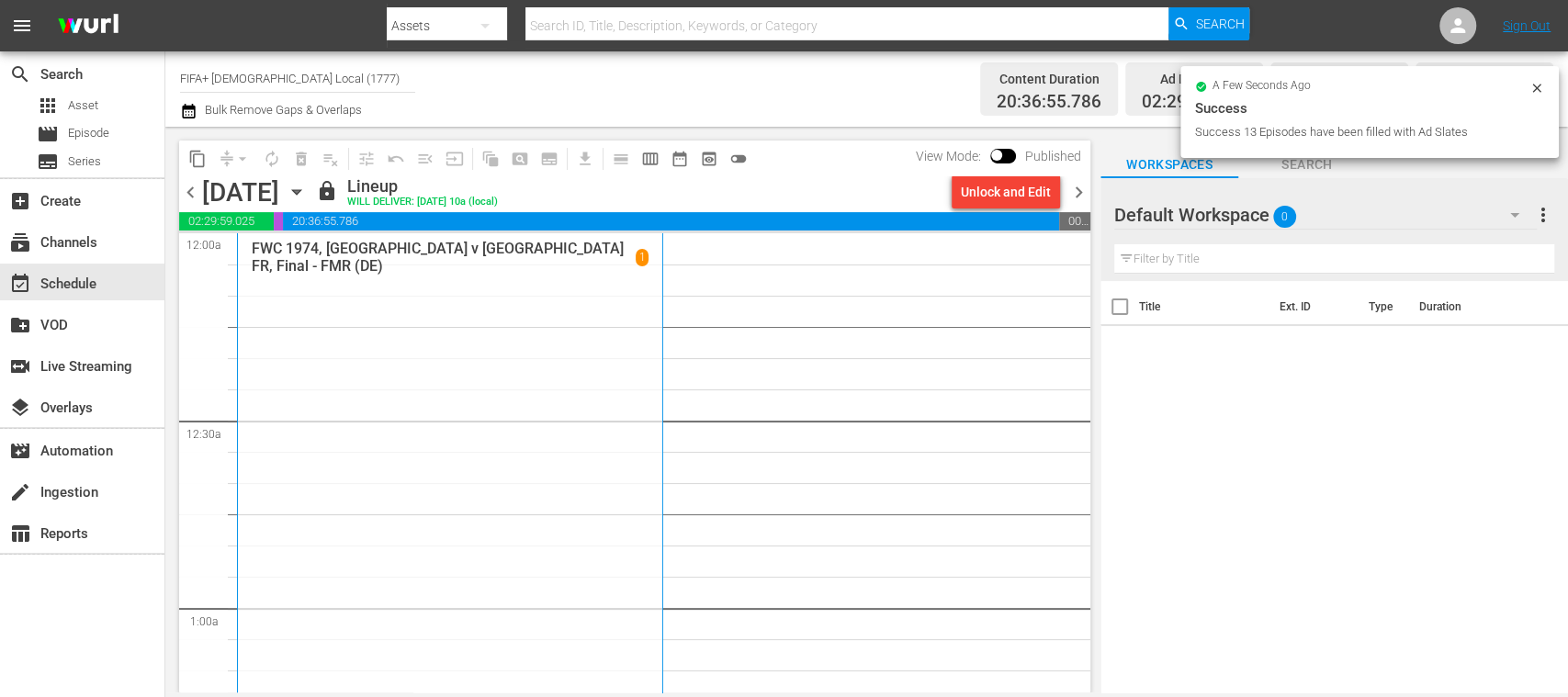
click at [997, 199] on div "Unlock and Edit" at bounding box center [1006, 191] width 90 height 33
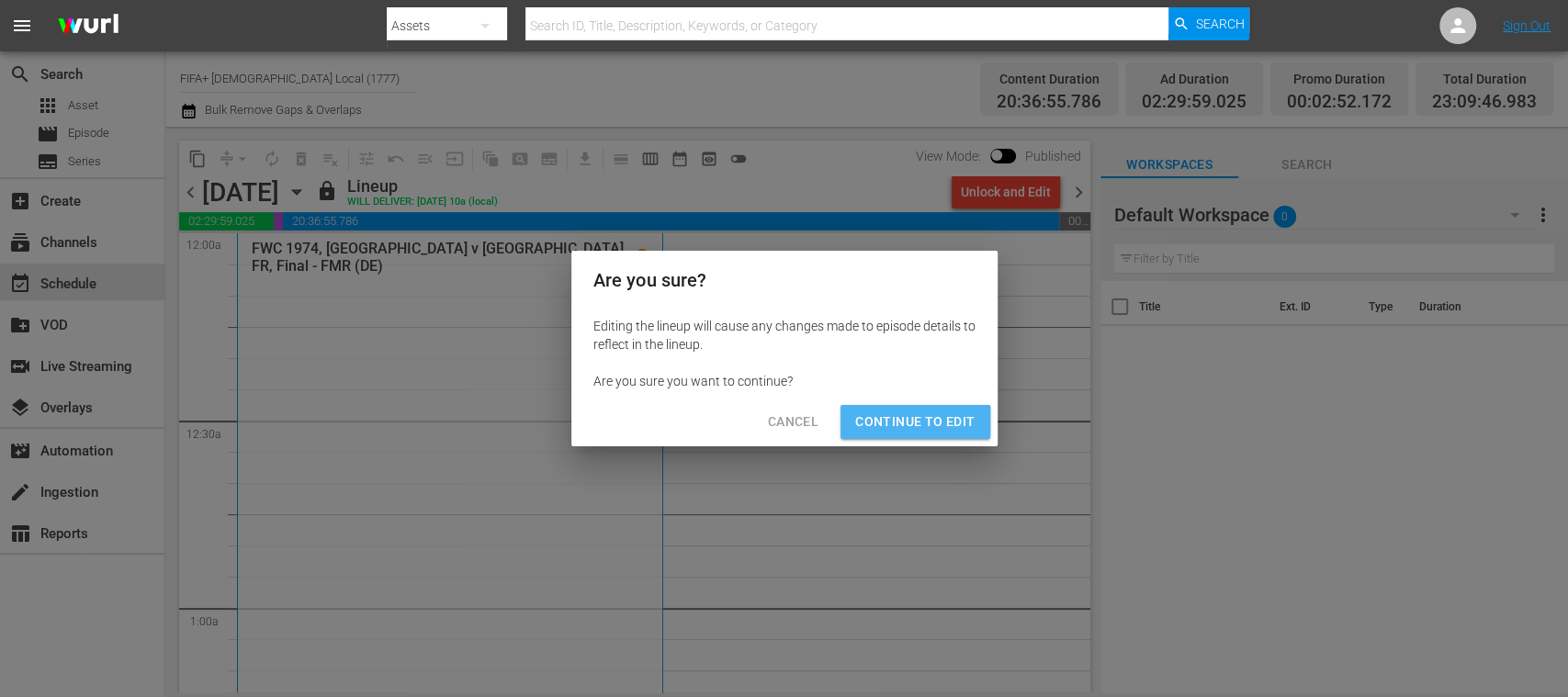
click at [887, 434] on button "Continue to Edit" at bounding box center [915, 422] width 149 height 34
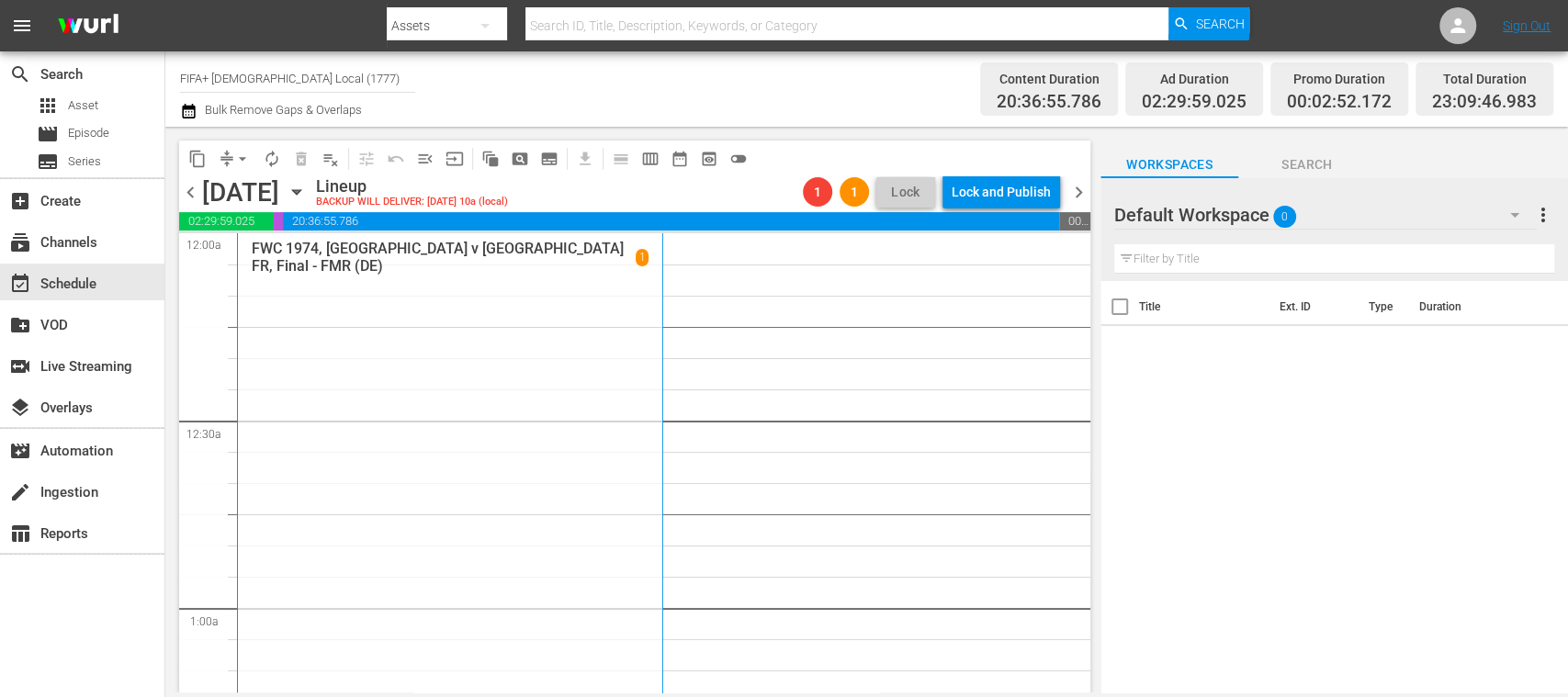
click at [423, 159] on span "menu_open" at bounding box center [425, 158] width 18 height 18
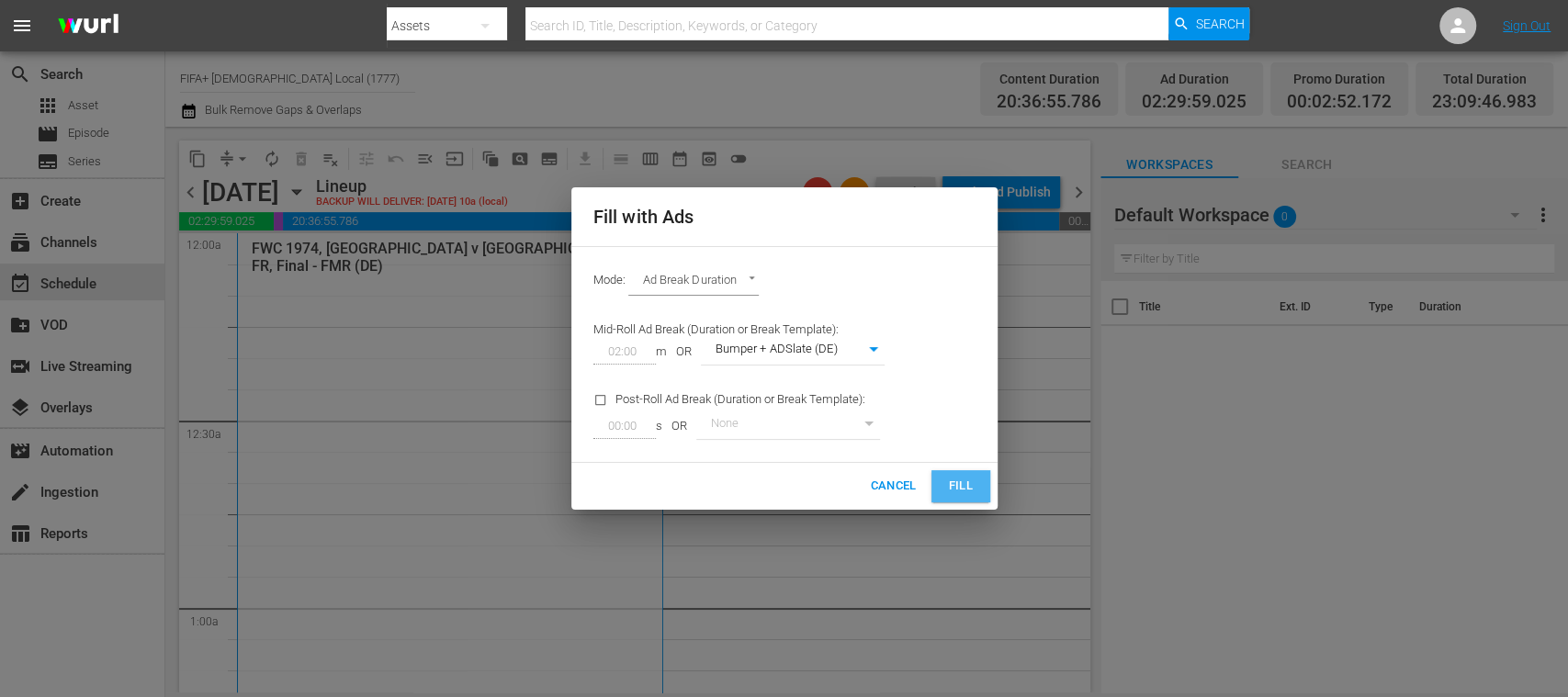
click at [953, 481] on span "Fill" at bounding box center [960, 487] width 29 height 21
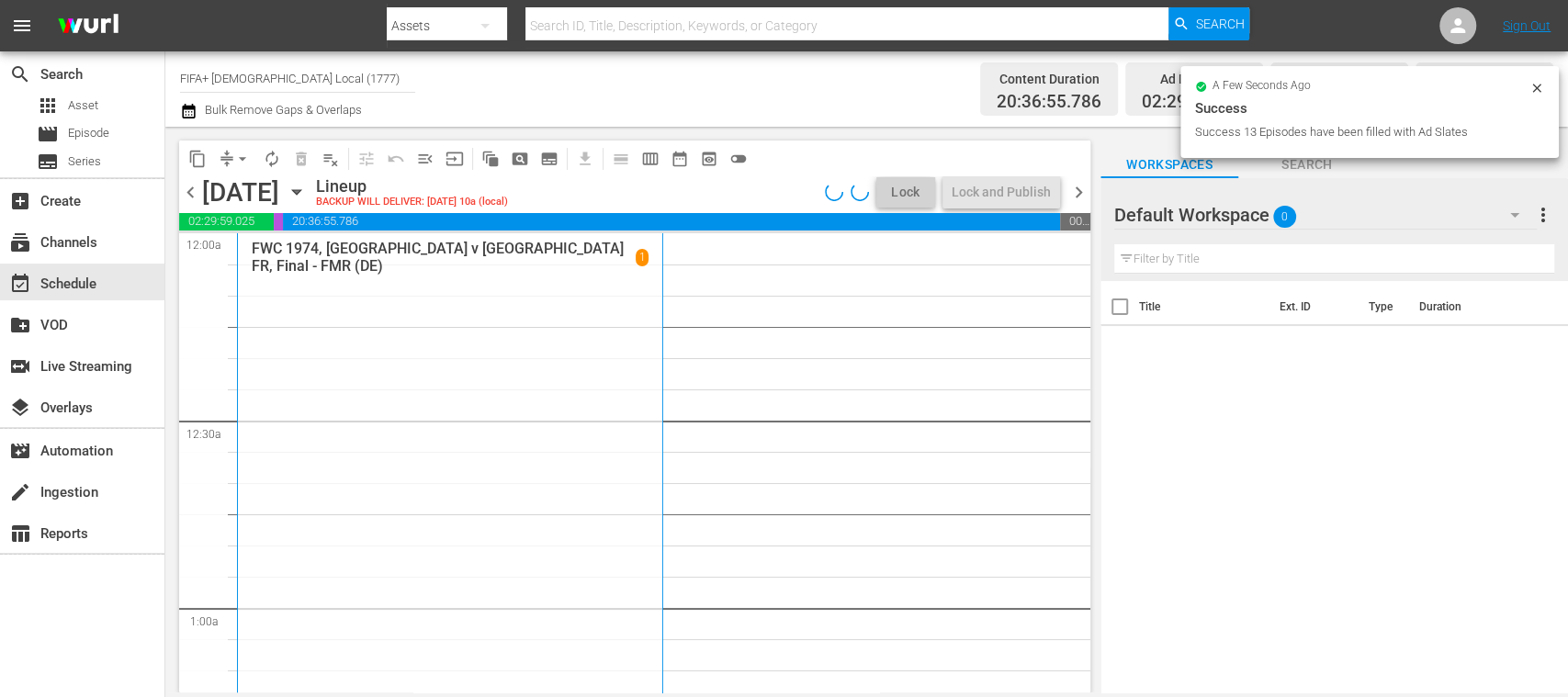
click at [186, 189] on span "chevron_left" at bounding box center [190, 192] width 23 height 23
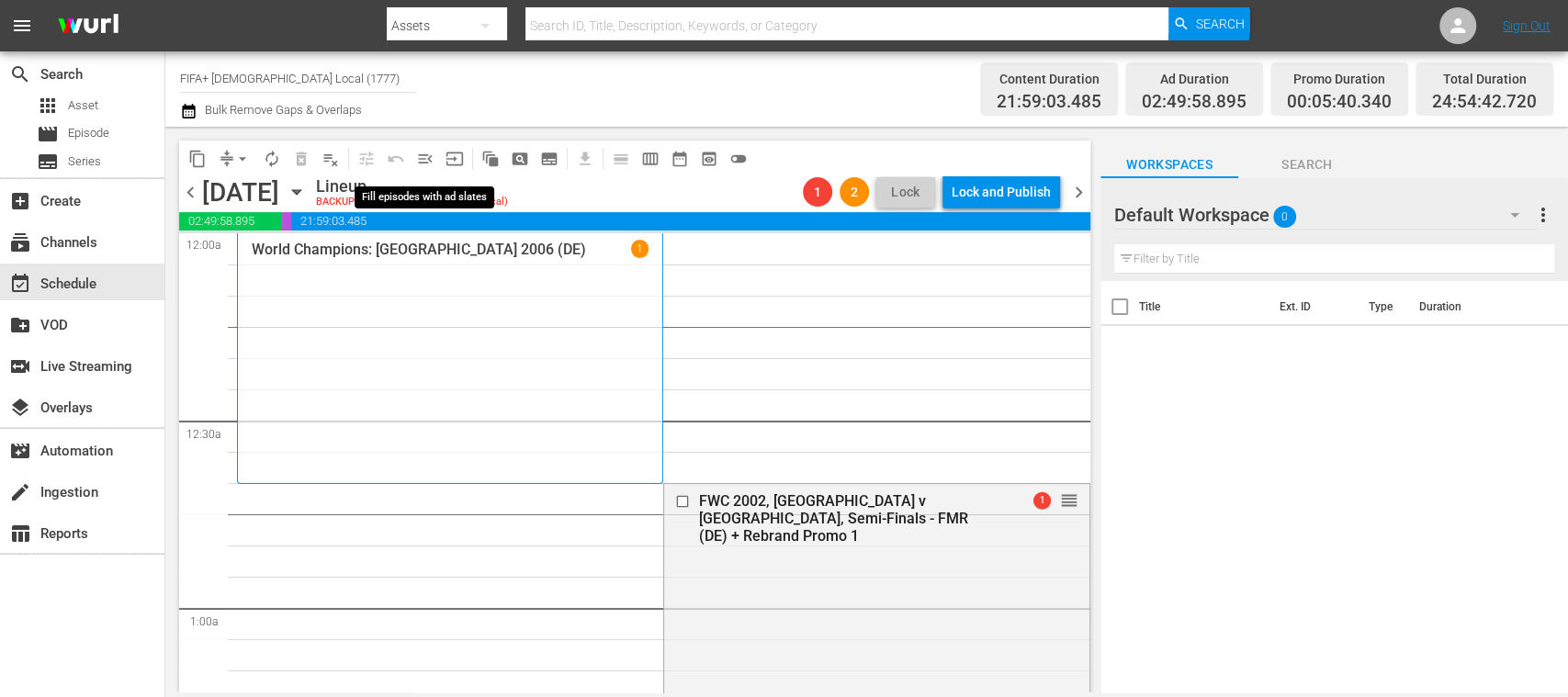
click at [426, 158] on span "menu_open" at bounding box center [425, 158] width 18 height 18
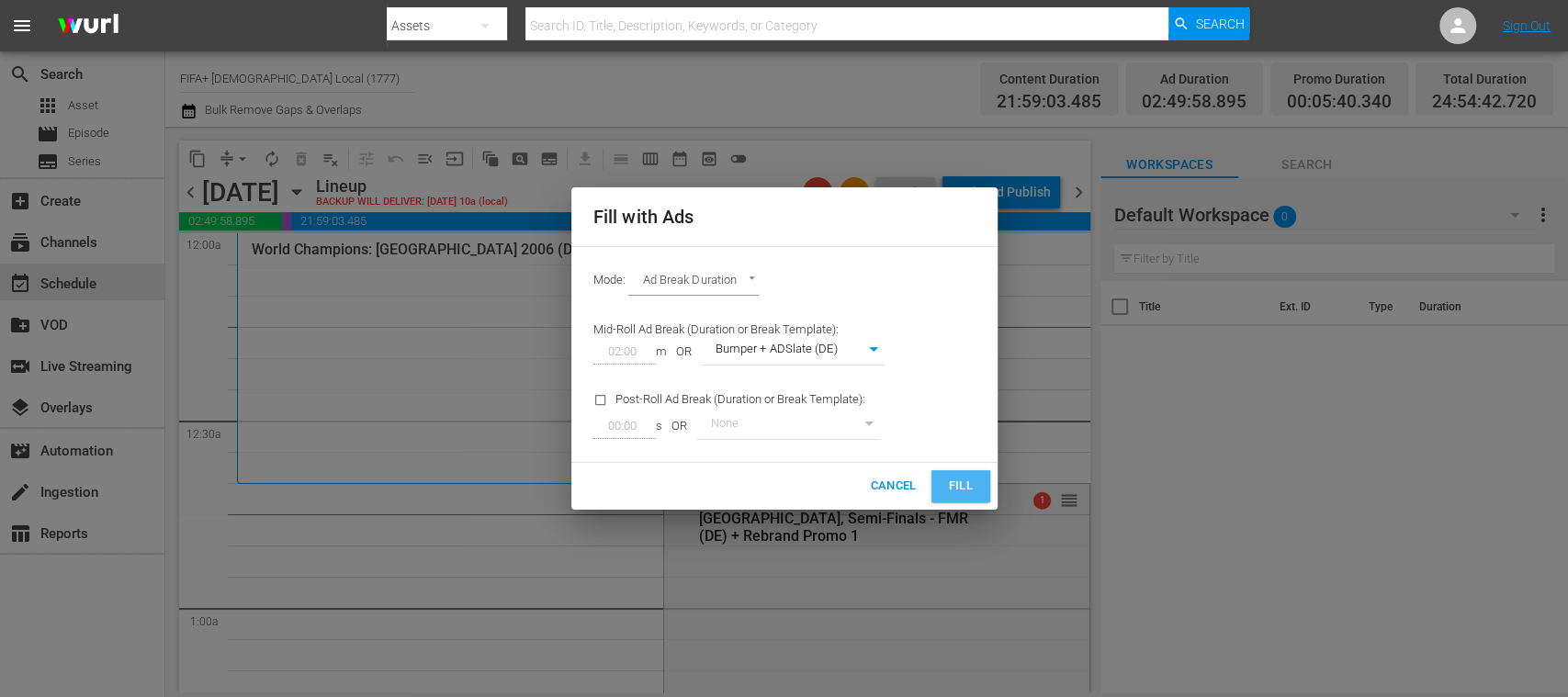
click at [957, 485] on span "Fill" at bounding box center [960, 487] width 29 height 21
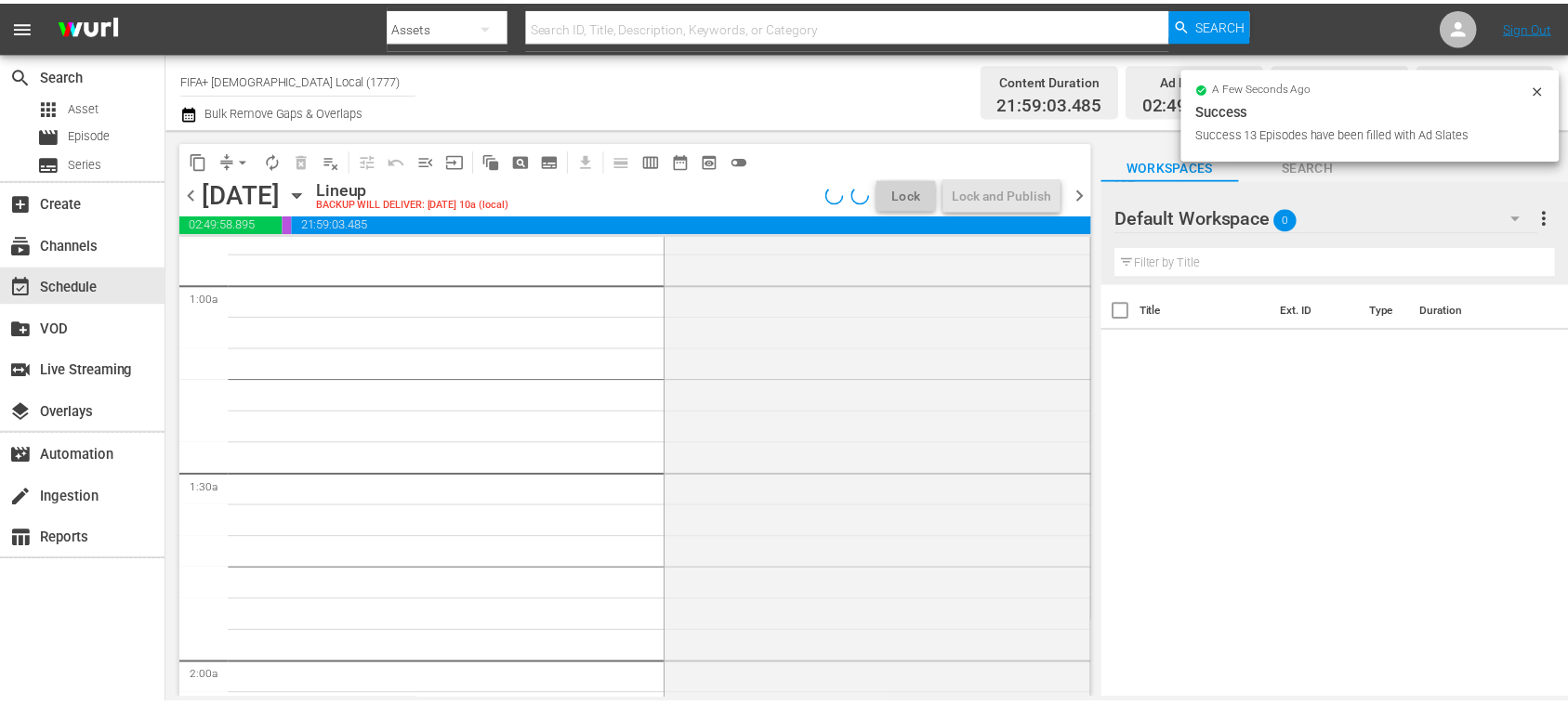
scroll to position [661, 0]
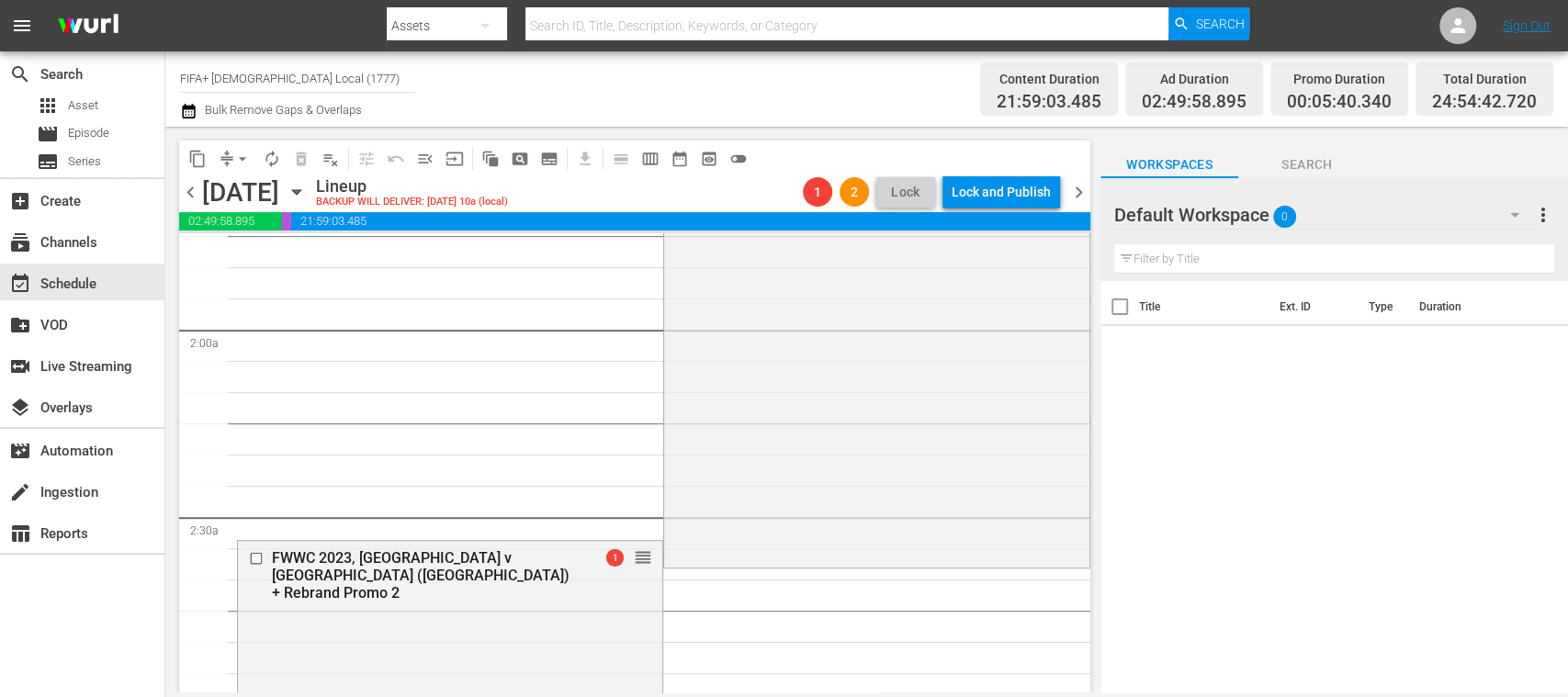
click at [472, 551] on div "FWWC 2023, Australia v England (DE) + Rebrand Promo 2" at bounding box center [421, 575] width 299 height 52
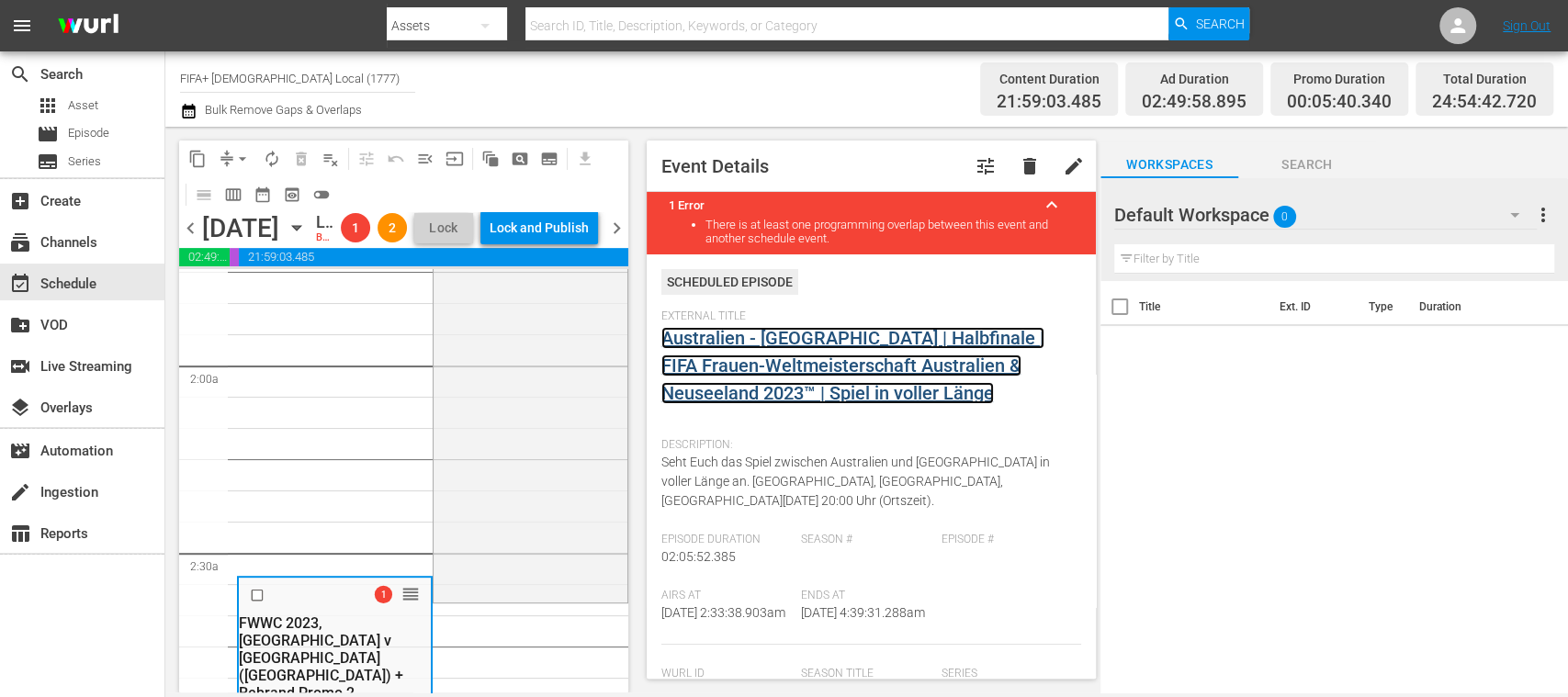
click at [884, 342] on link "Australien - England | Halbfinale | FIFA Frauen-Weltmeisterschaft Australien & …" at bounding box center [853, 366] width 383 height 78
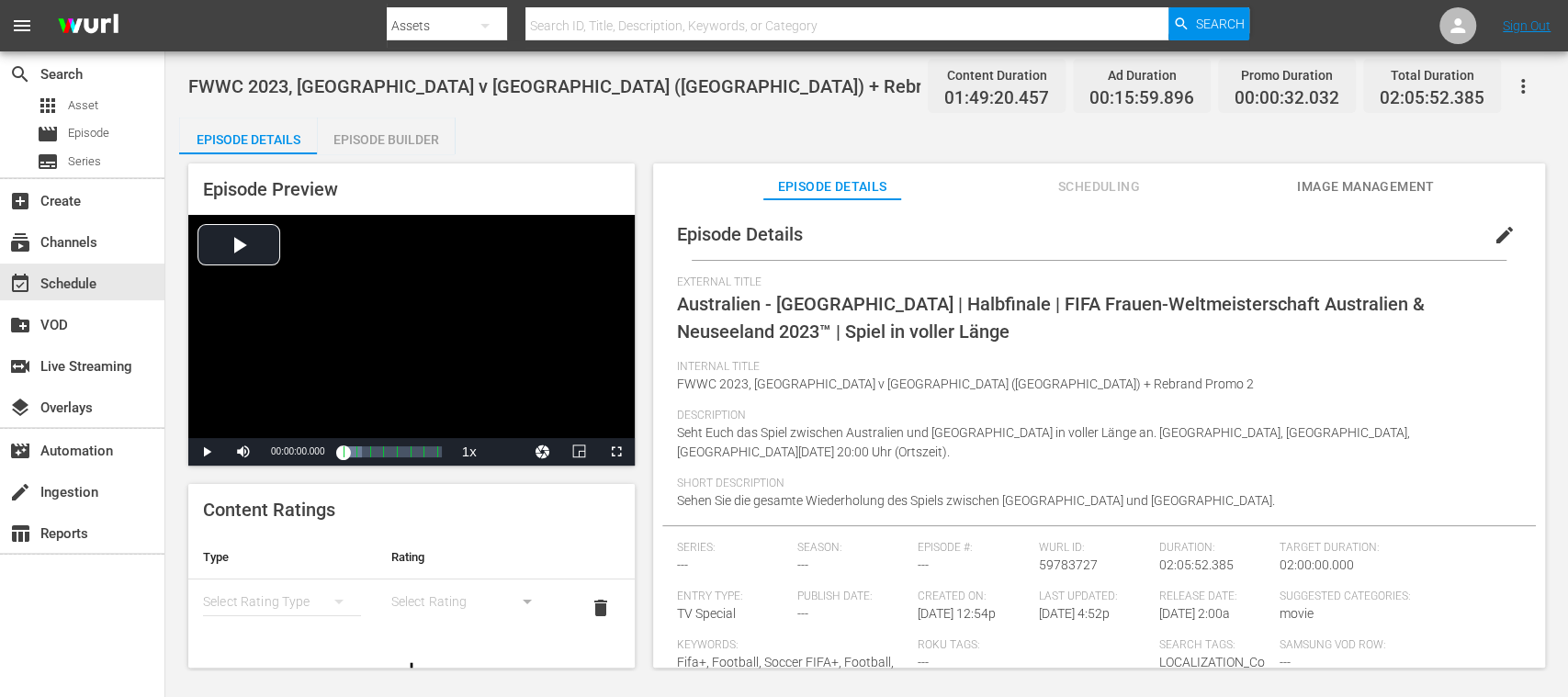
click at [422, 143] on div "Episode Builder" at bounding box center [386, 139] width 138 height 45
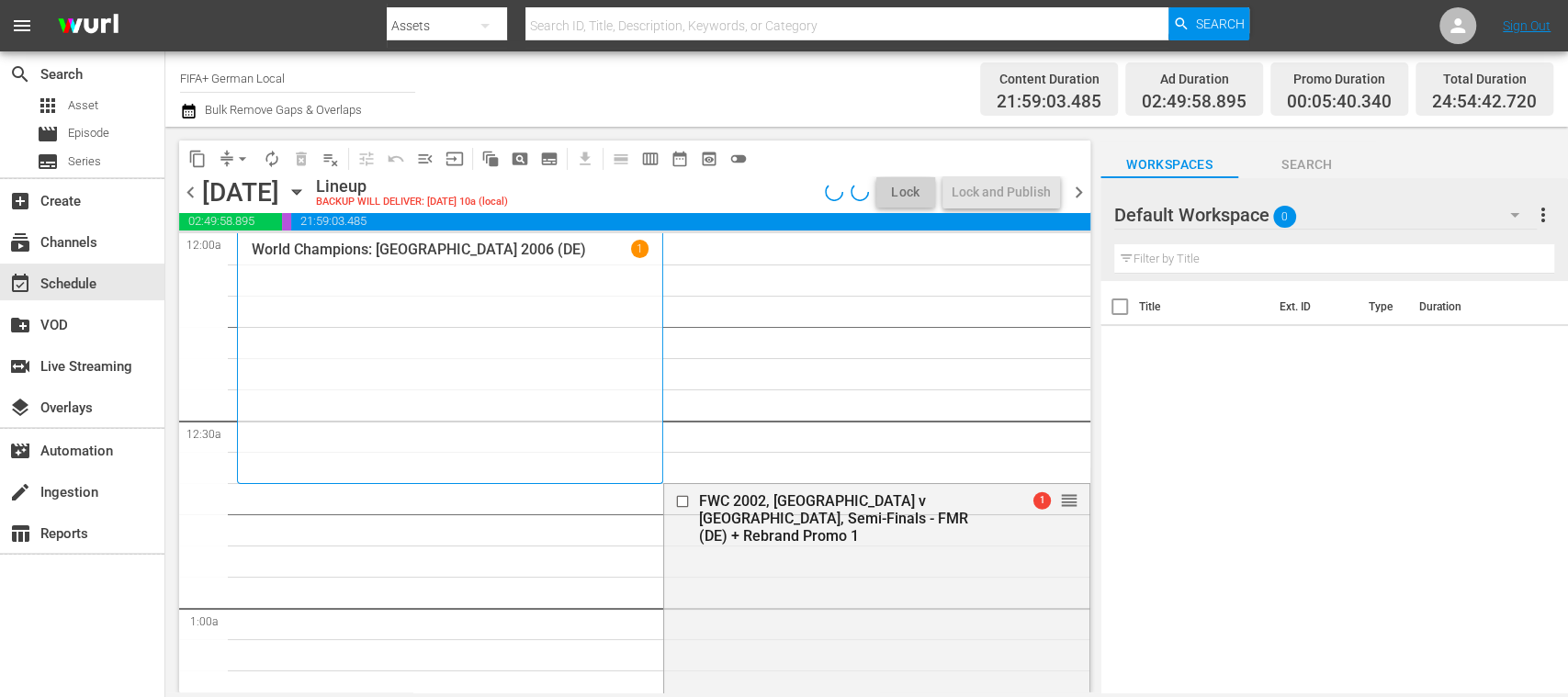
click at [191, 195] on span "chevron_left" at bounding box center [190, 192] width 23 height 23
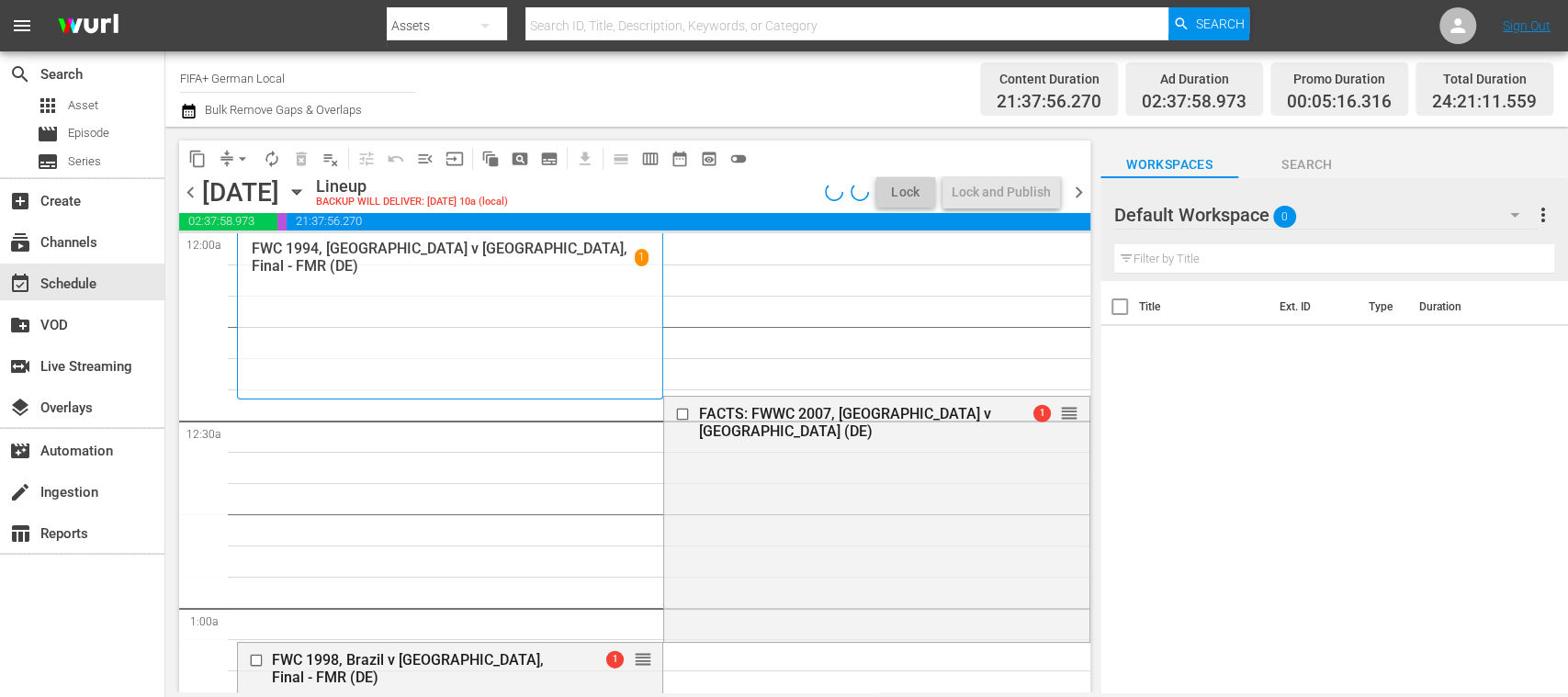
click at [191, 195] on span "chevron_left" at bounding box center [190, 192] width 23 height 23
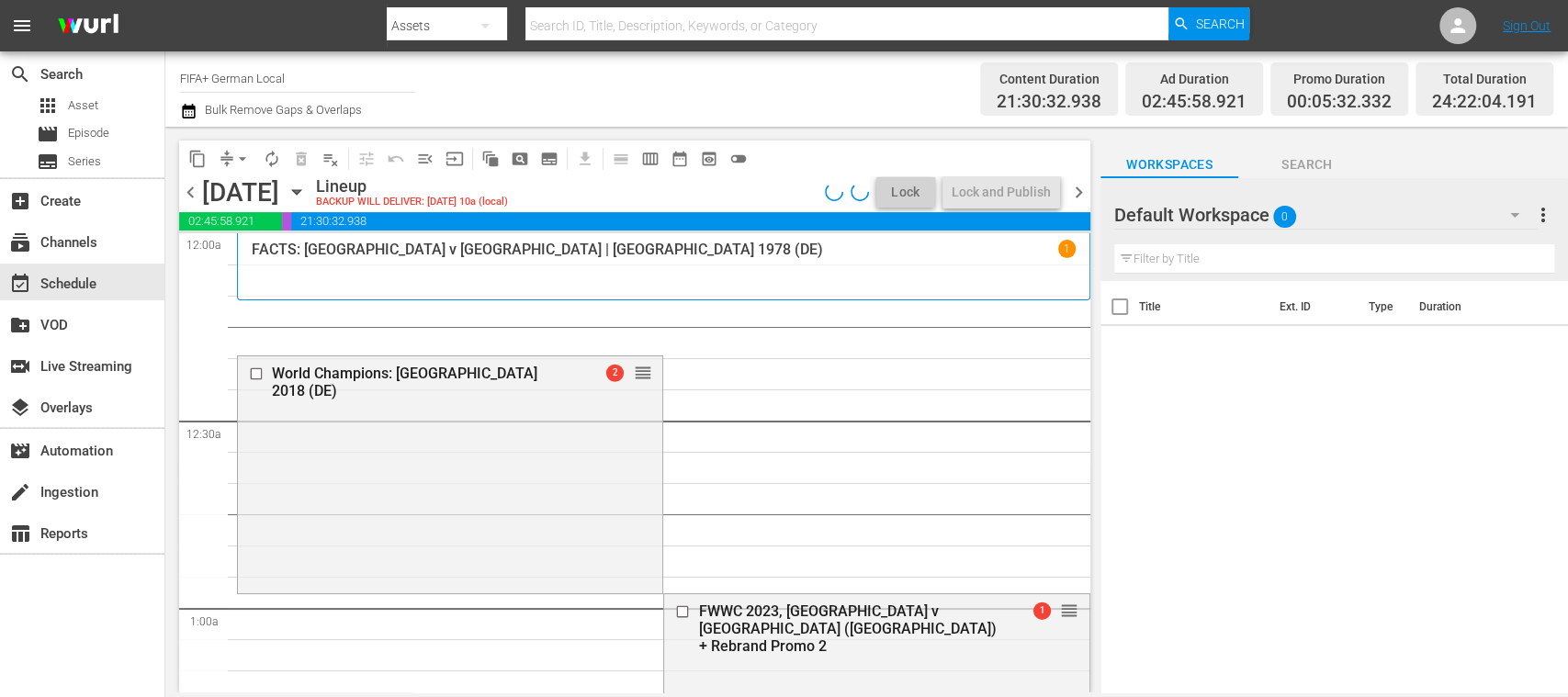
click at [191, 195] on span "chevron_left" at bounding box center [190, 192] width 23 height 23
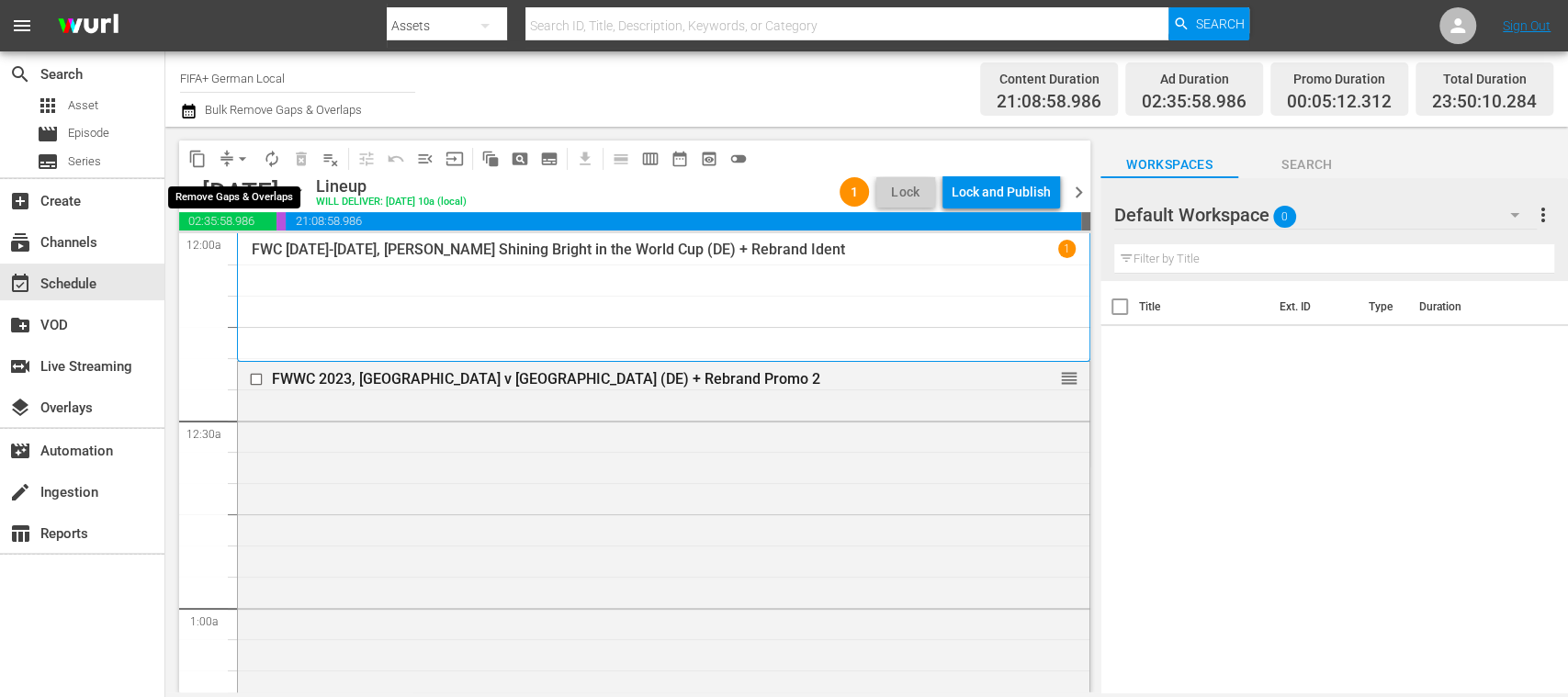
click at [244, 159] on span "arrow_drop_down" at bounding box center [241, 158] width 18 height 18
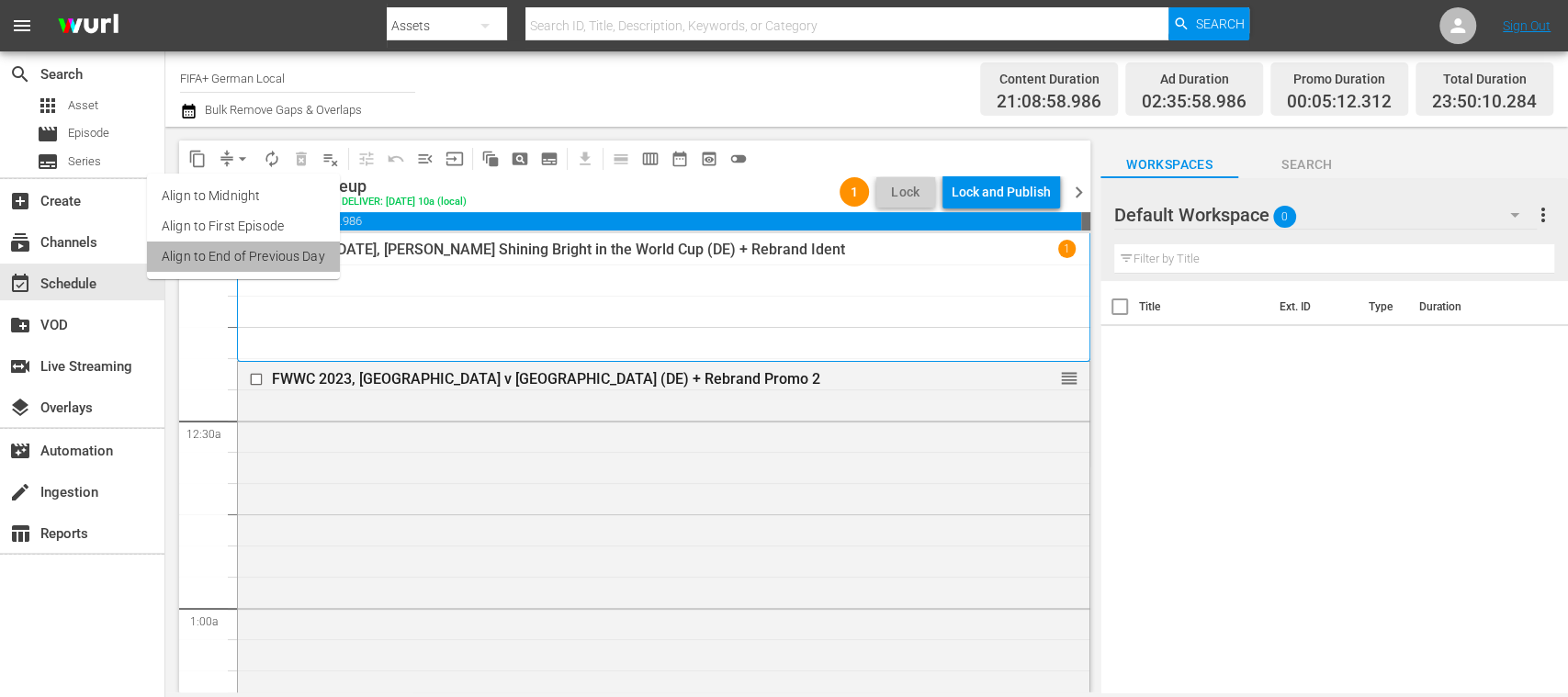
click at [287, 252] on li "Align to End of Previous Day" at bounding box center [243, 257] width 193 height 30
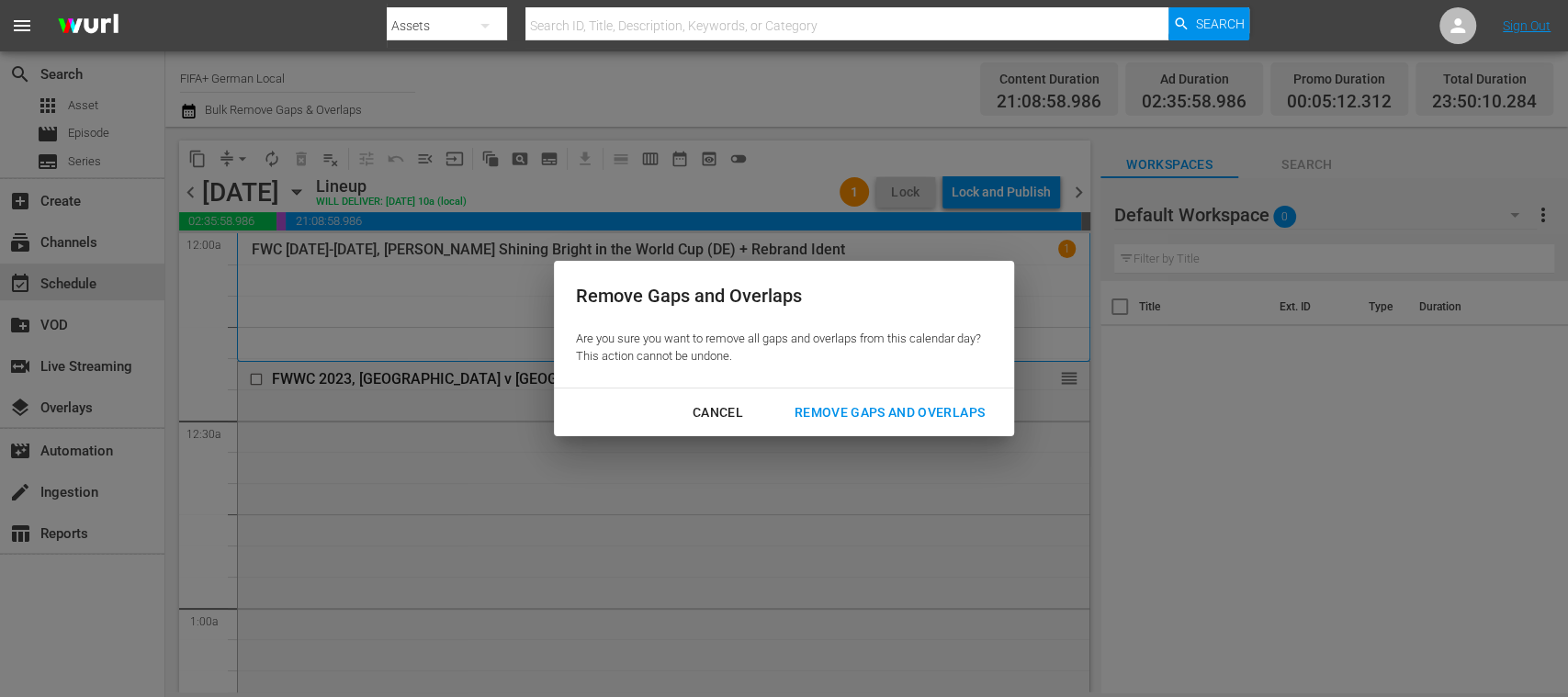
click at [858, 414] on div "Remove Gaps and Overlaps" at bounding box center [890, 413] width 220 height 23
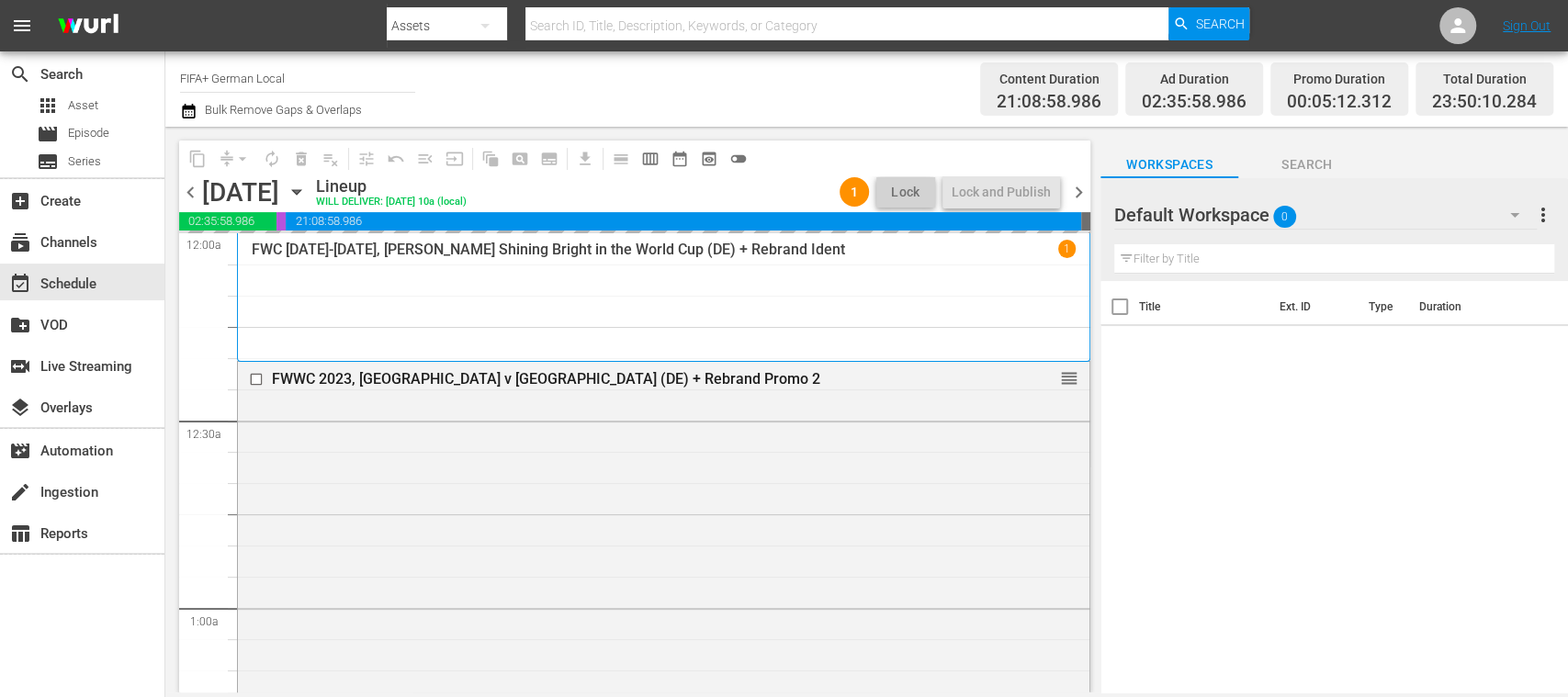
click at [1083, 195] on span "chevron_right" at bounding box center [1078, 192] width 23 height 23
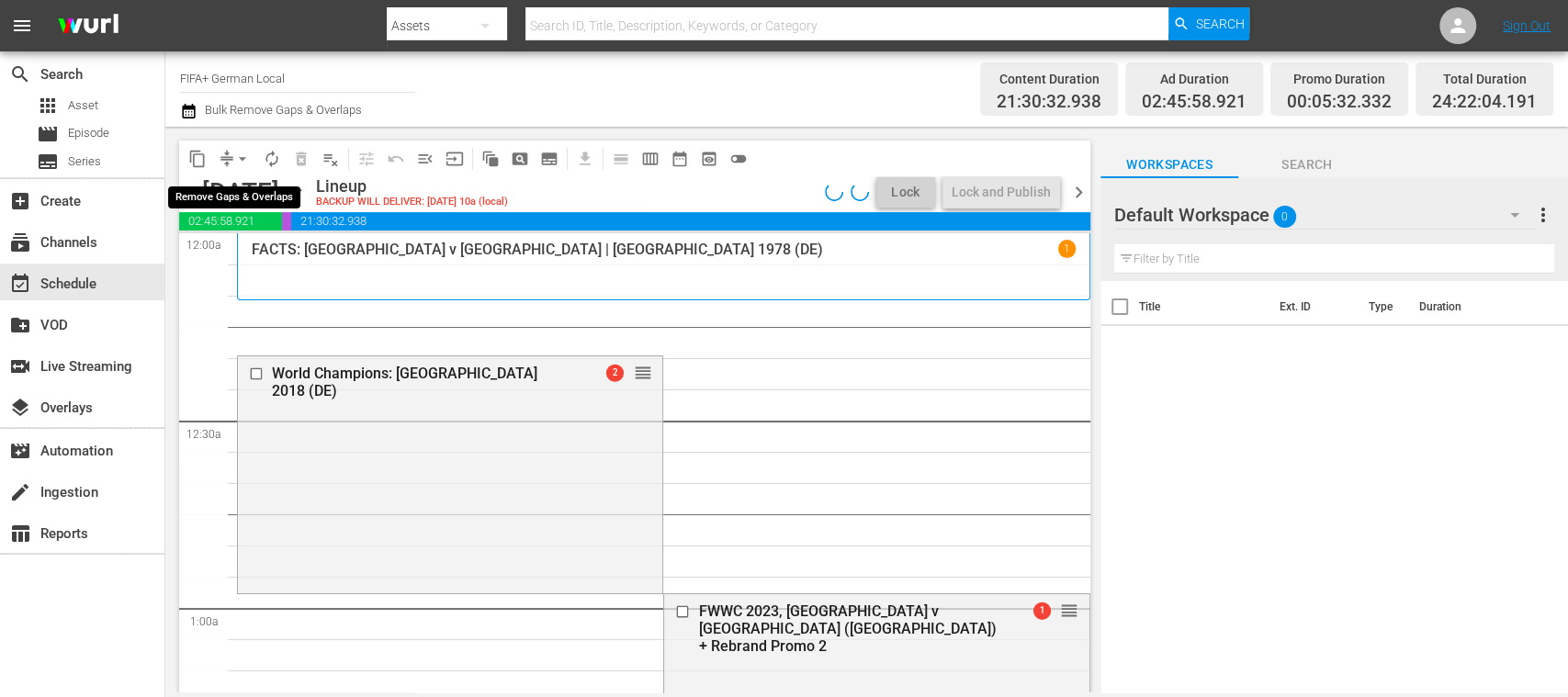
click at [242, 158] on span "arrow_drop_down" at bounding box center [241, 158] width 18 height 18
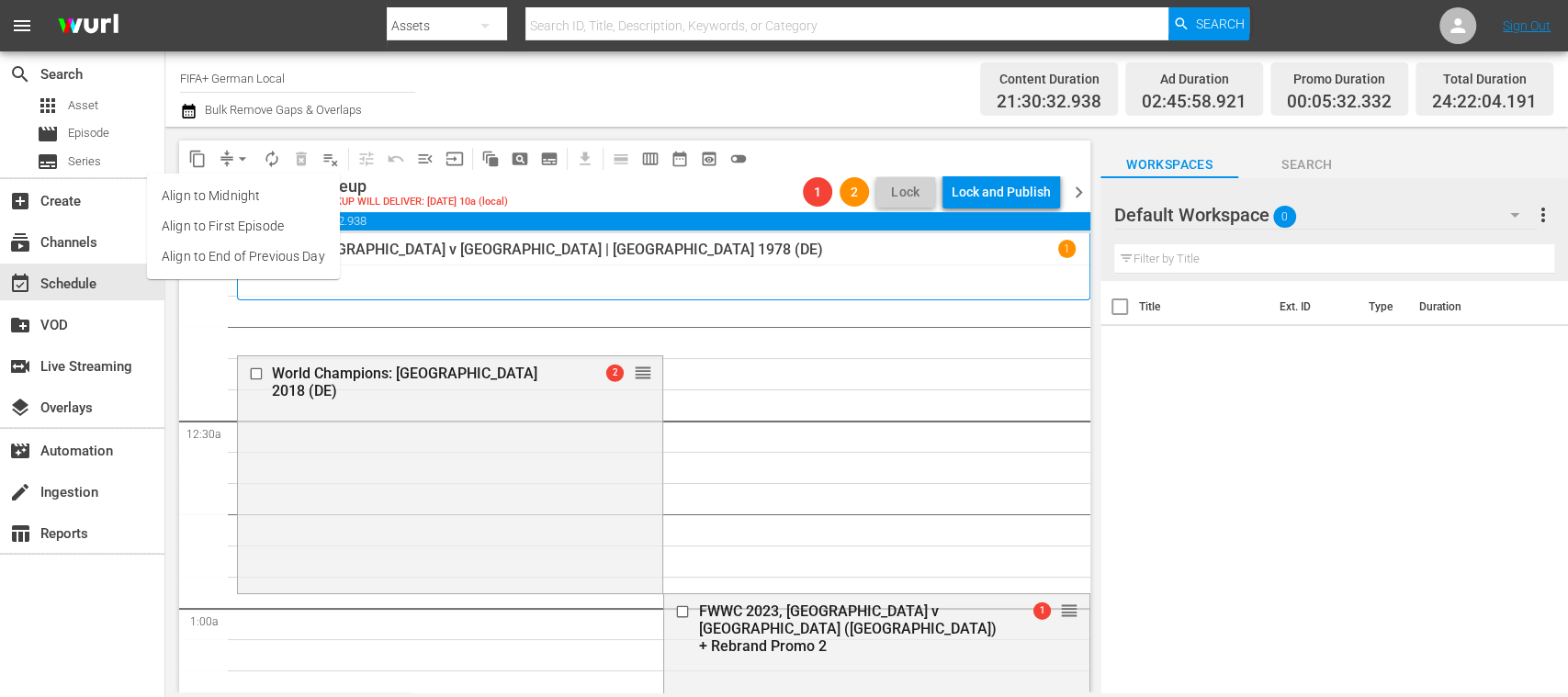
click at [277, 252] on li "Align to End of Previous Day" at bounding box center [243, 257] width 193 height 30
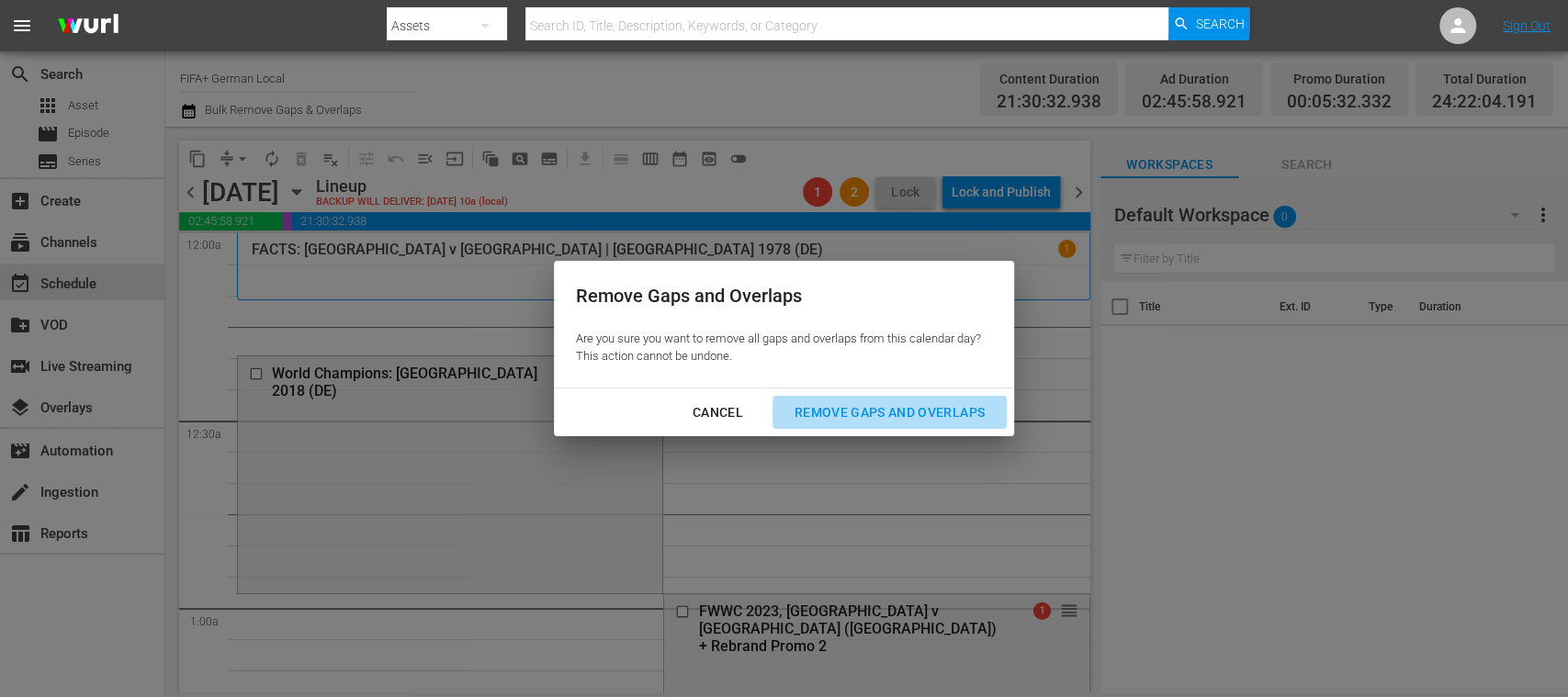
click at [829, 404] on div "Remove Gaps and Overlaps" at bounding box center [890, 413] width 220 height 23
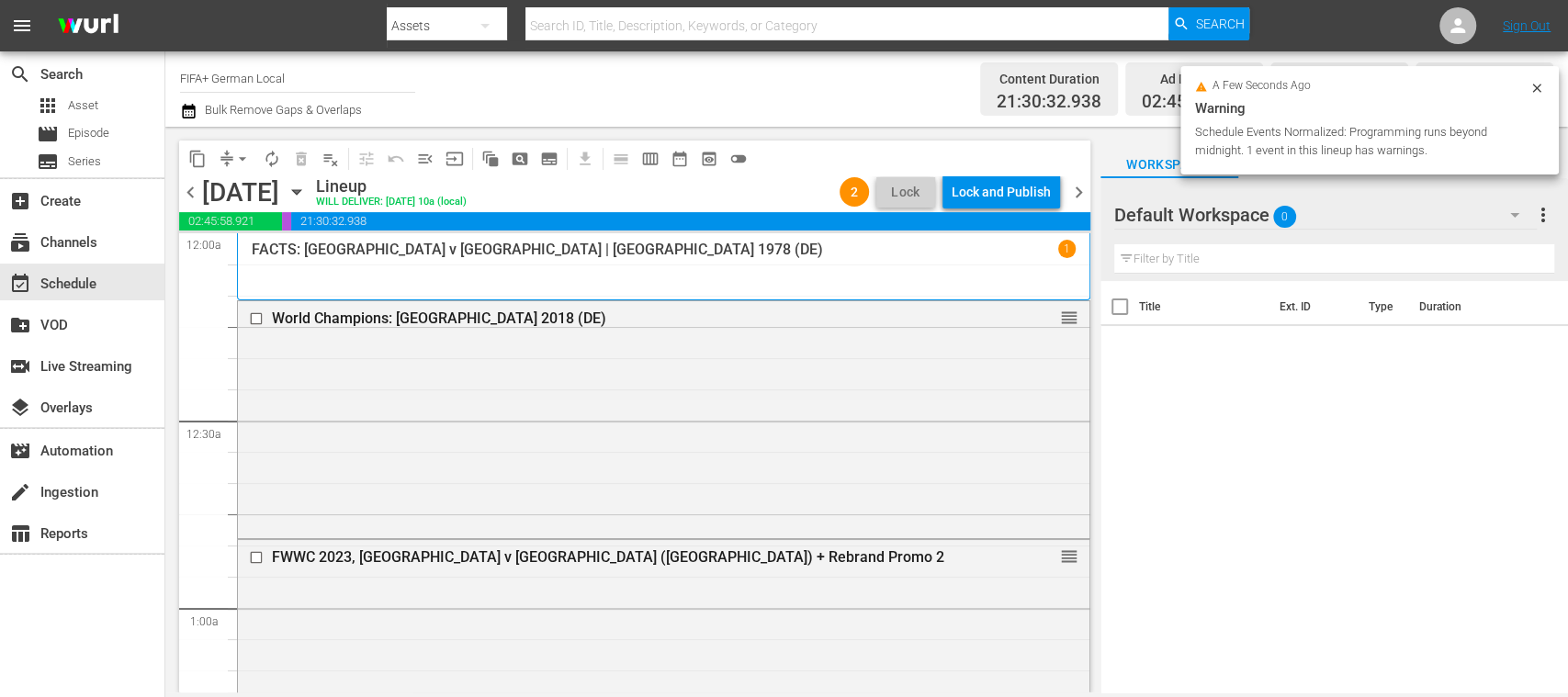
click at [1082, 189] on span "chevron_right" at bounding box center [1078, 192] width 23 height 23
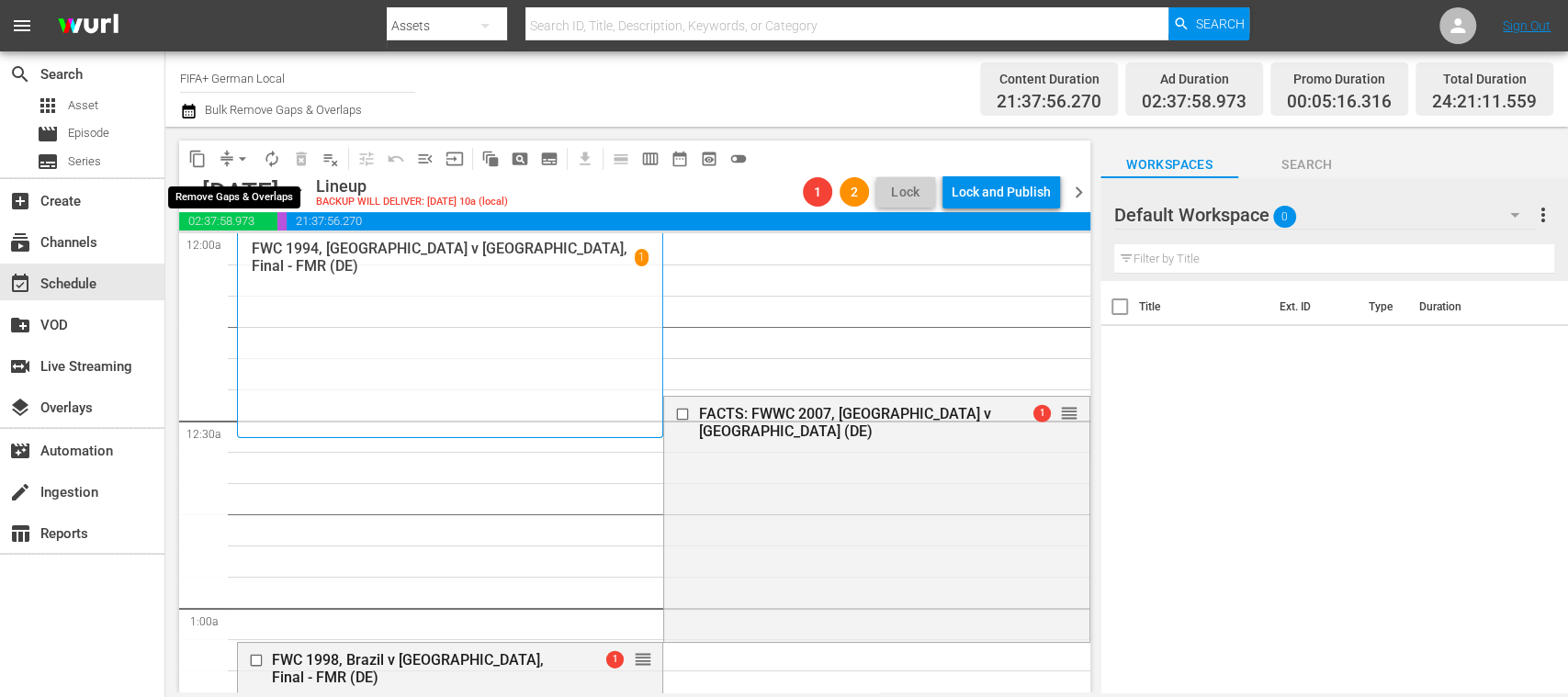
click at [241, 159] on span "arrow_drop_down" at bounding box center [241, 158] width 18 height 18
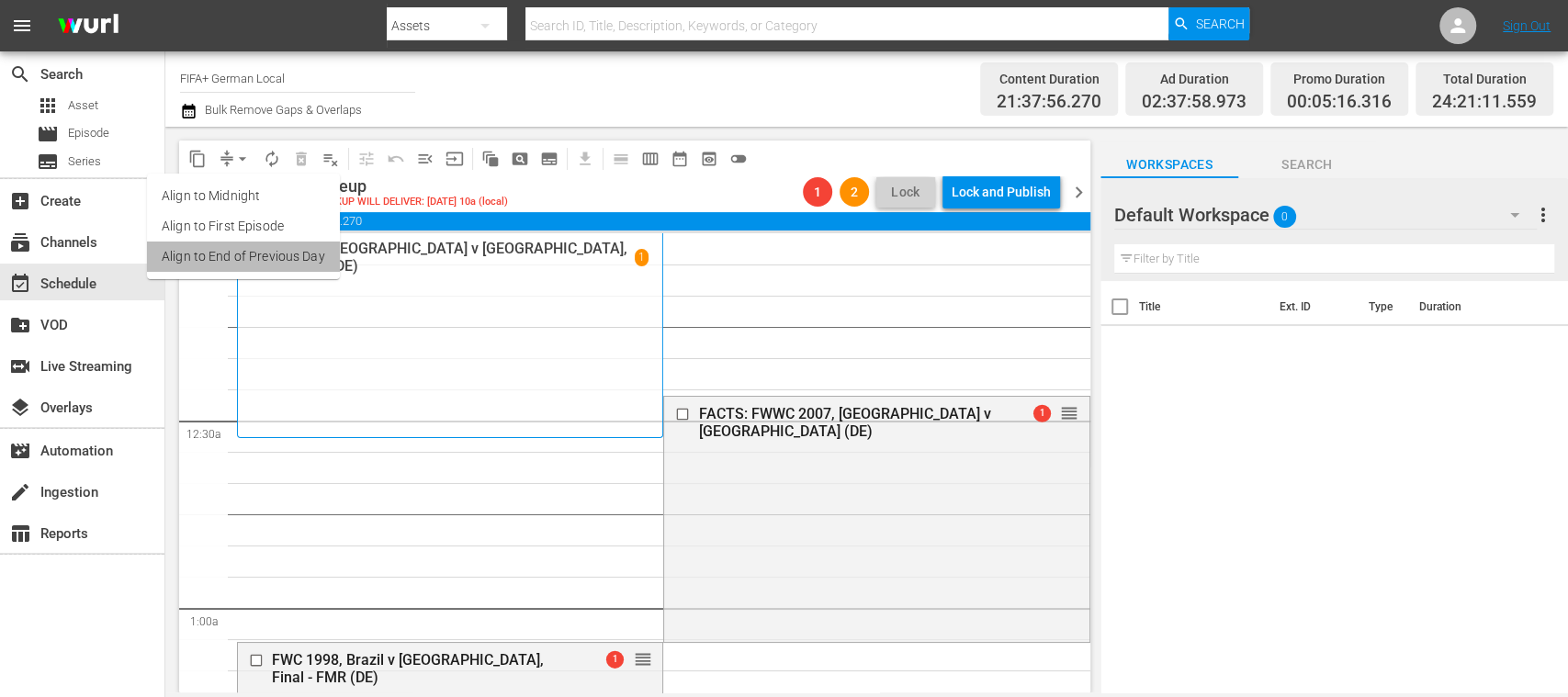
click at [266, 252] on li "Align to End of Previous Day" at bounding box center [243, 257] width 193 height 30
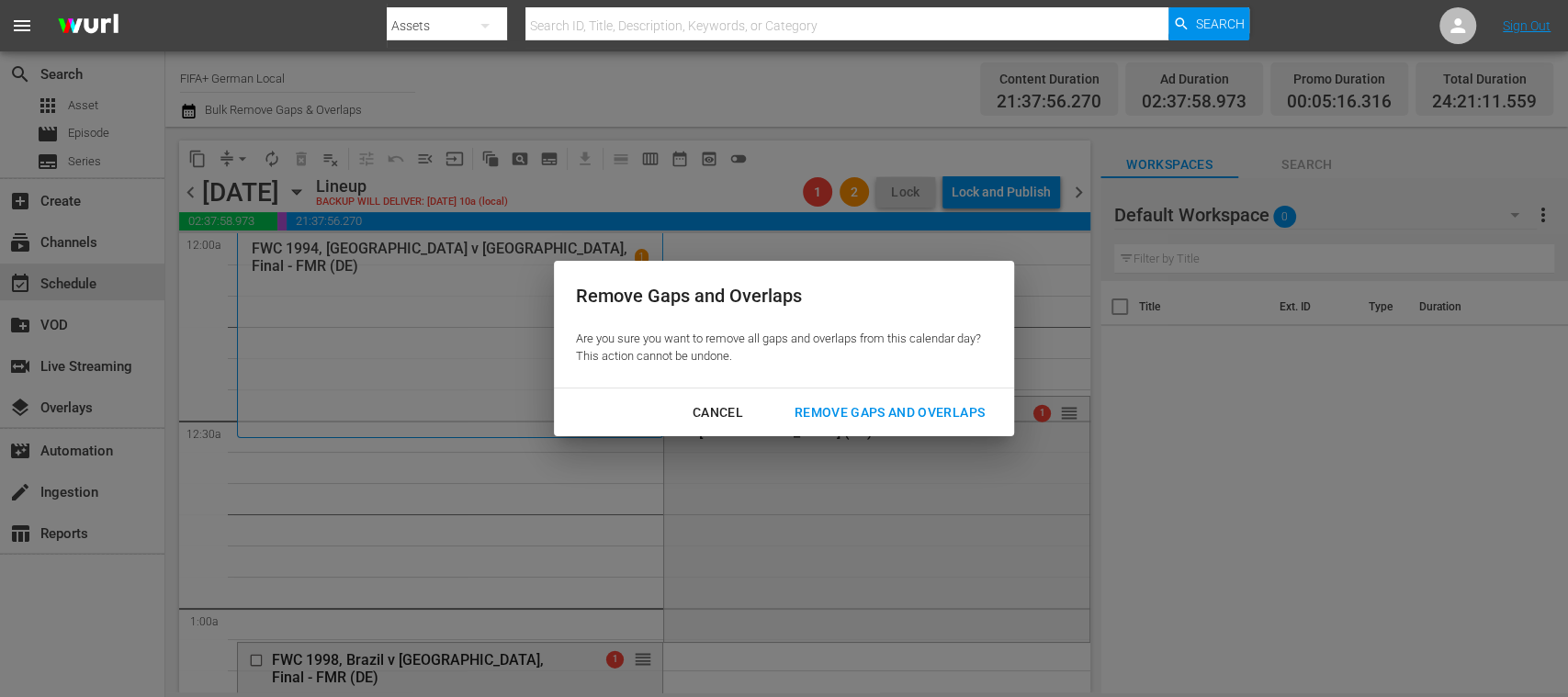
click at [843, 406] on div "Remove Gaps and Overlaps" at bounding box center [890, 413] width 220 height 23
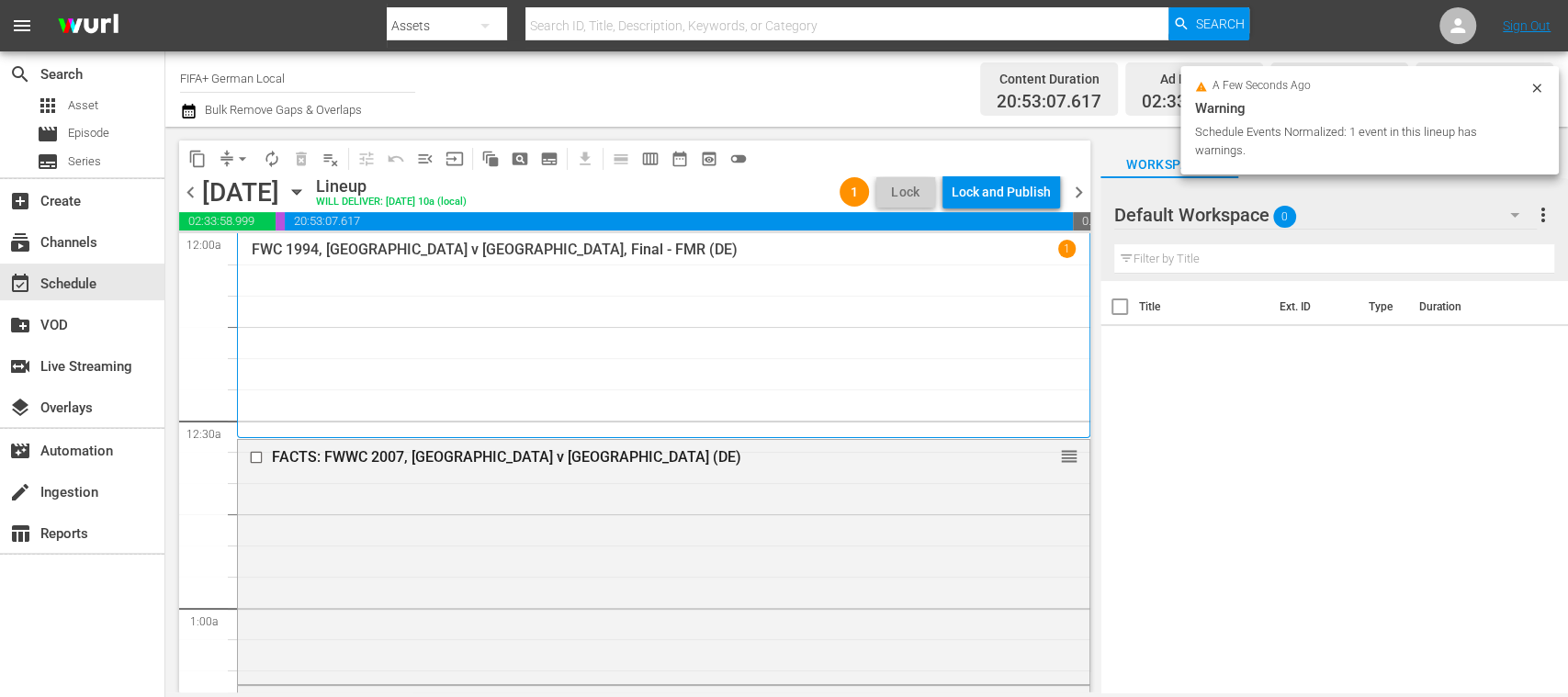
click at [1082, 192] on span "chevron_right" at bounding box center [1078, 192] width 23 height 23
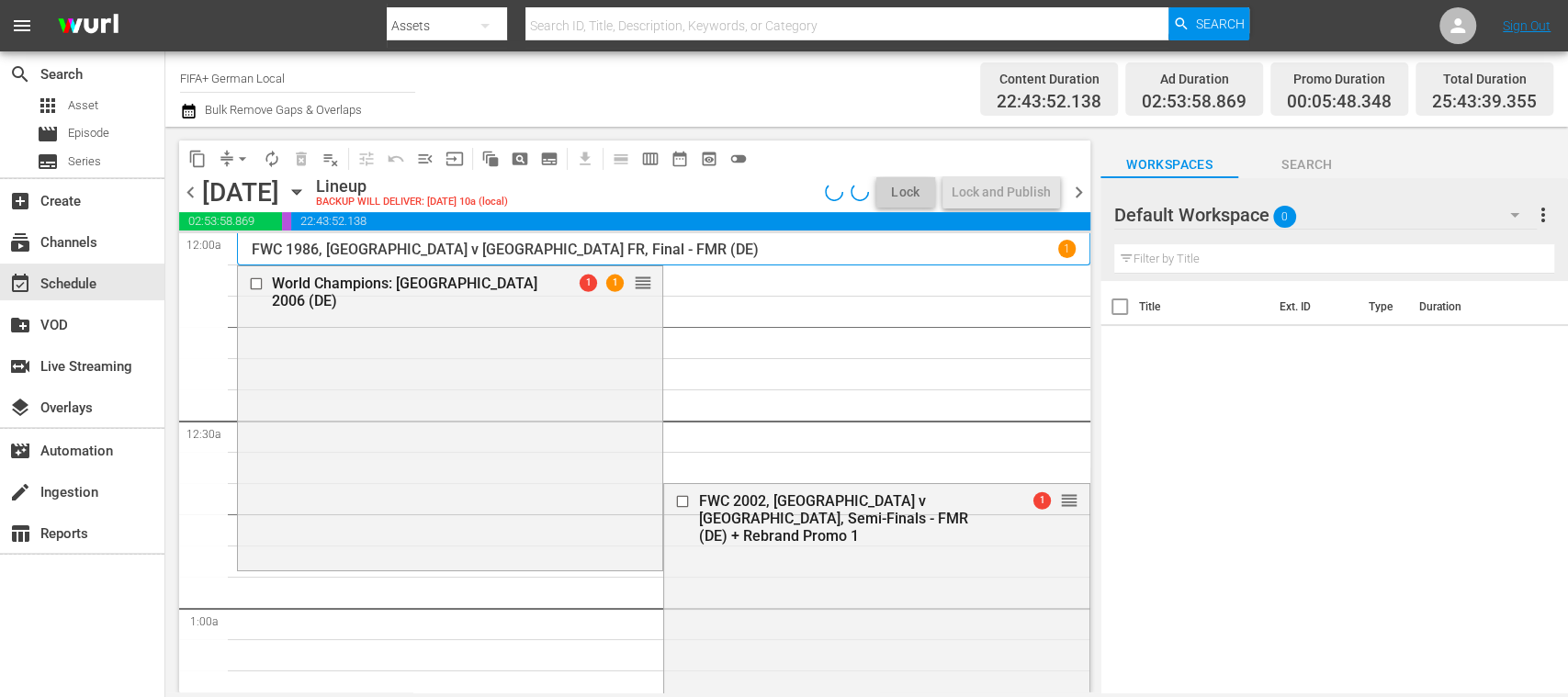
click at [241, 163] on span "arrow_drop_down" at bounding box center [241, 158] width 18 height 18
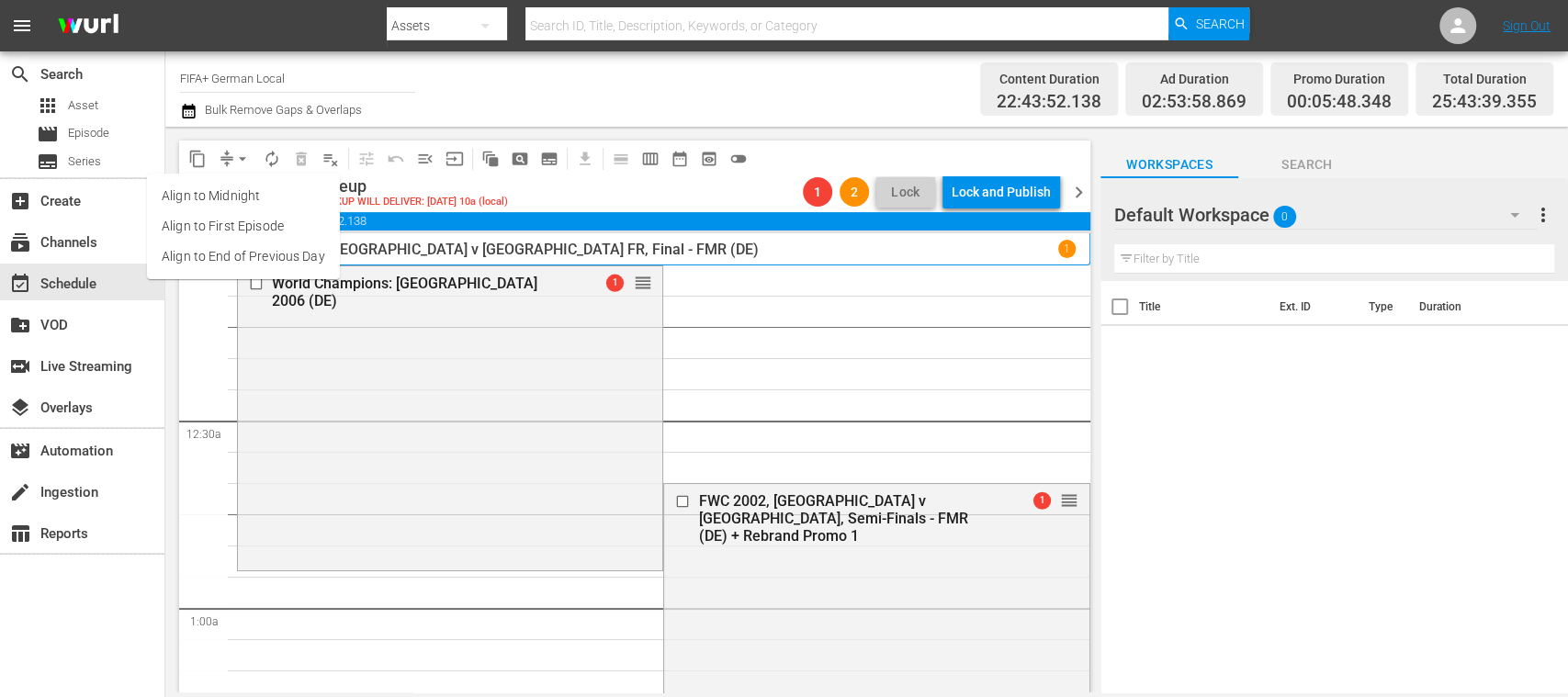
click at [266, 252] on li "Align to End of Previous Day" at bounding box center [243, 257] width 193 height 30
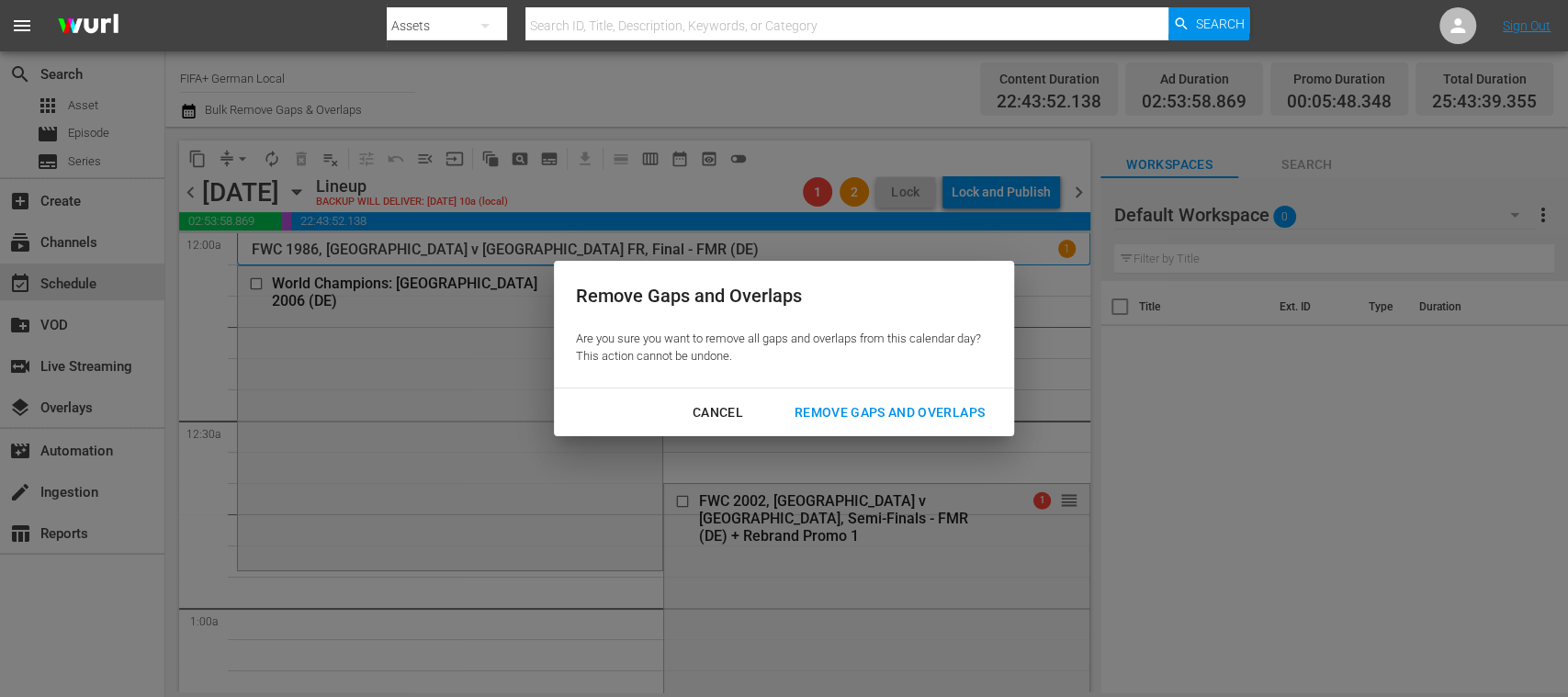
click at [867, 412] on div "Remove Gaps and Overlaps" at bounding box center [890, 413] width 220 height 23
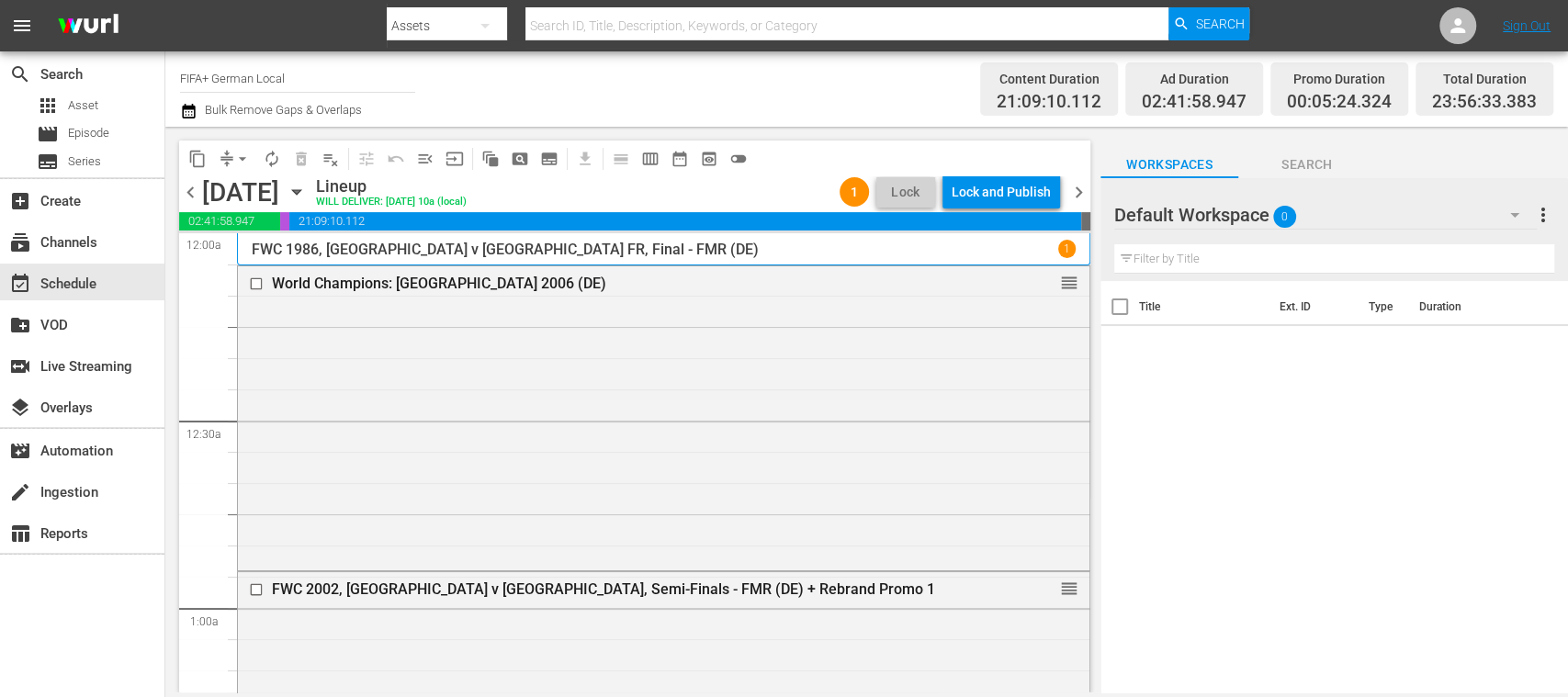
click at [1084, 186] on span "chevron_right" at bounding box center [1078, 192] width 23 height 23
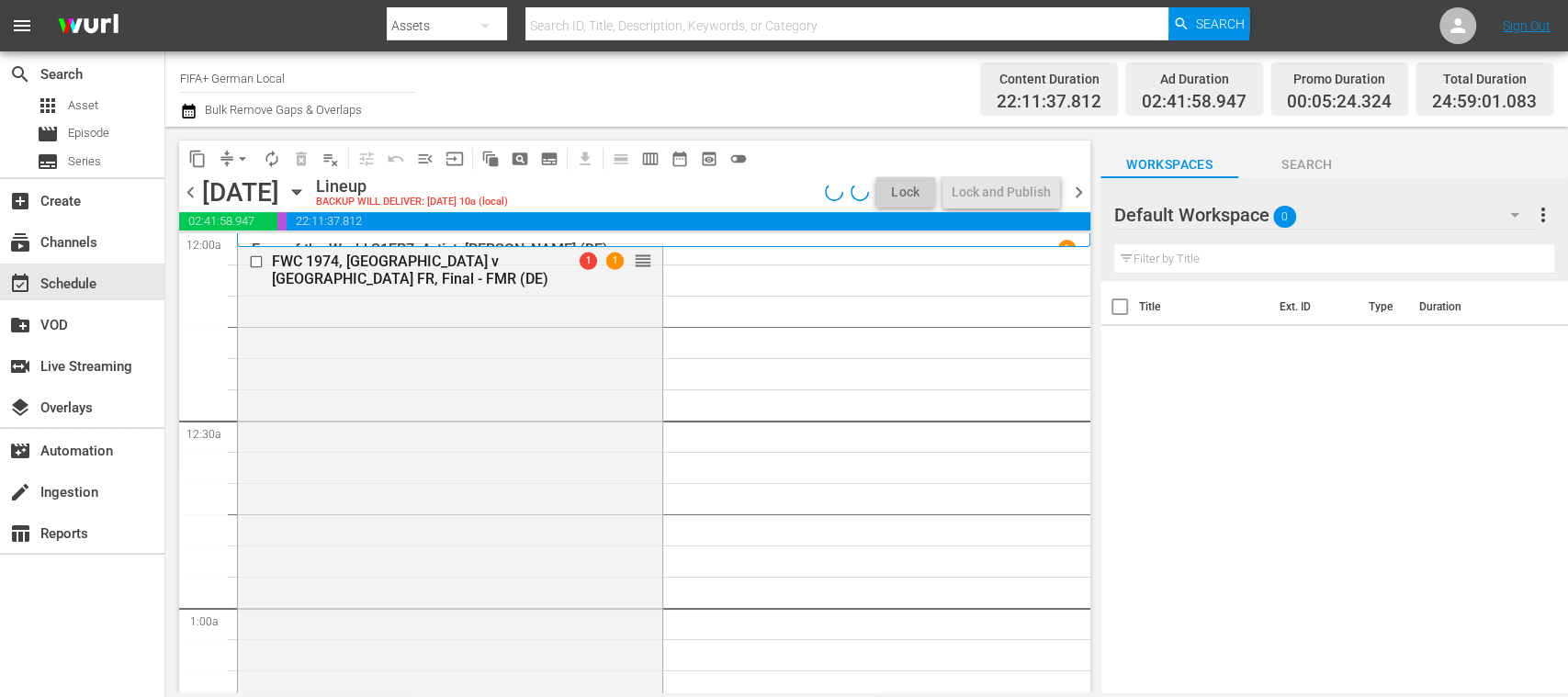
click at [243, 159] on span "arrow_drop_down" at bounding box center [241, 158] width 18 height 18
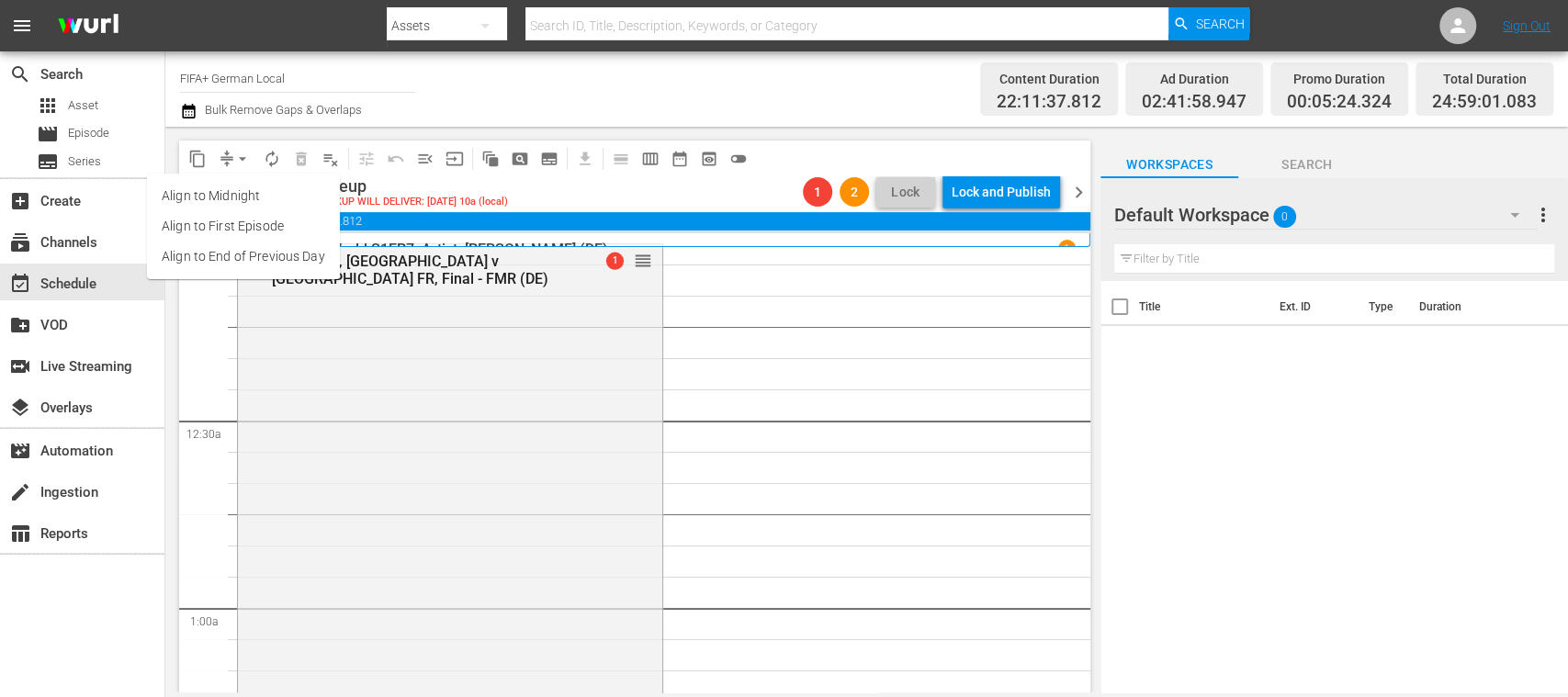
click at [262, 251] on li "Align to End of Previous Day" at bounding box center [243, 257] width 193 height 30
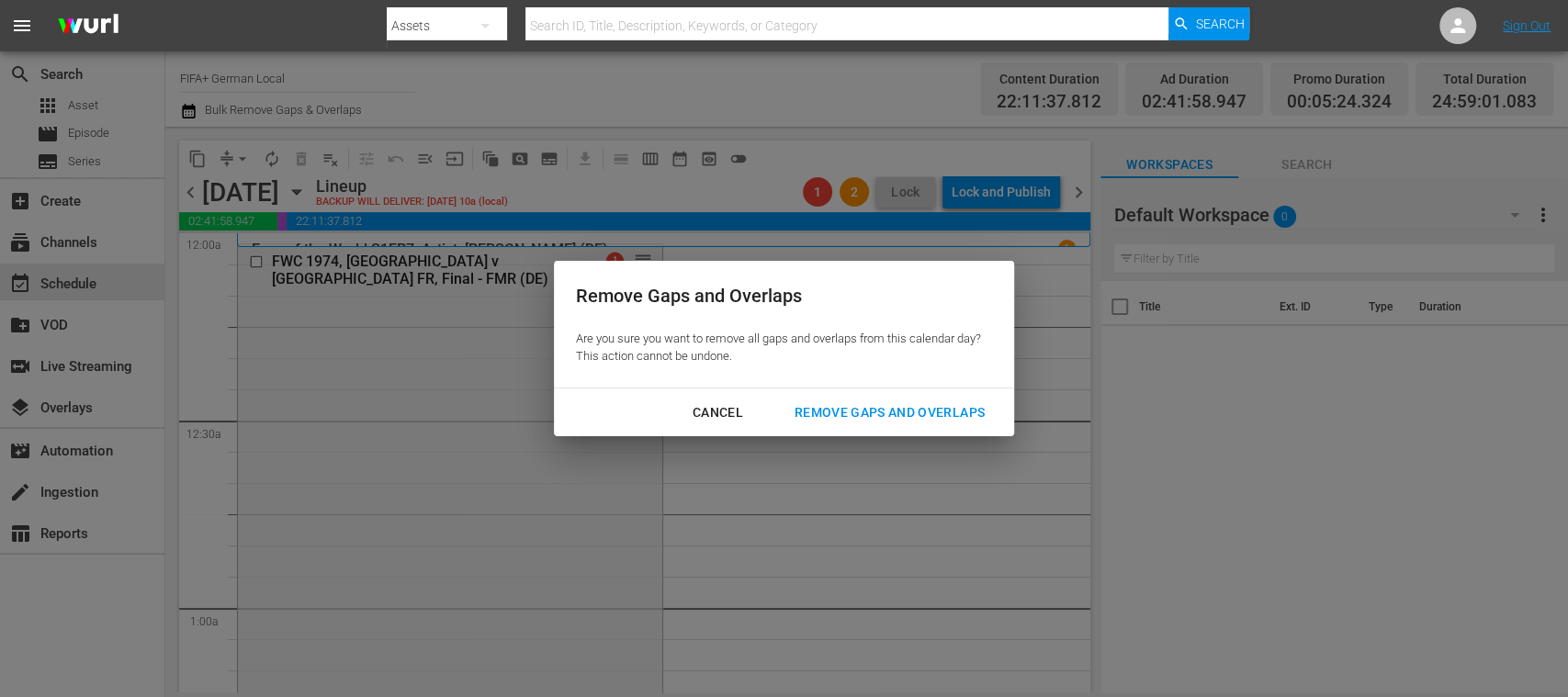
click at [829, 408] on div "Remove Gaps and Overlaps" at bounding box center [890, 413] width 220 height 23
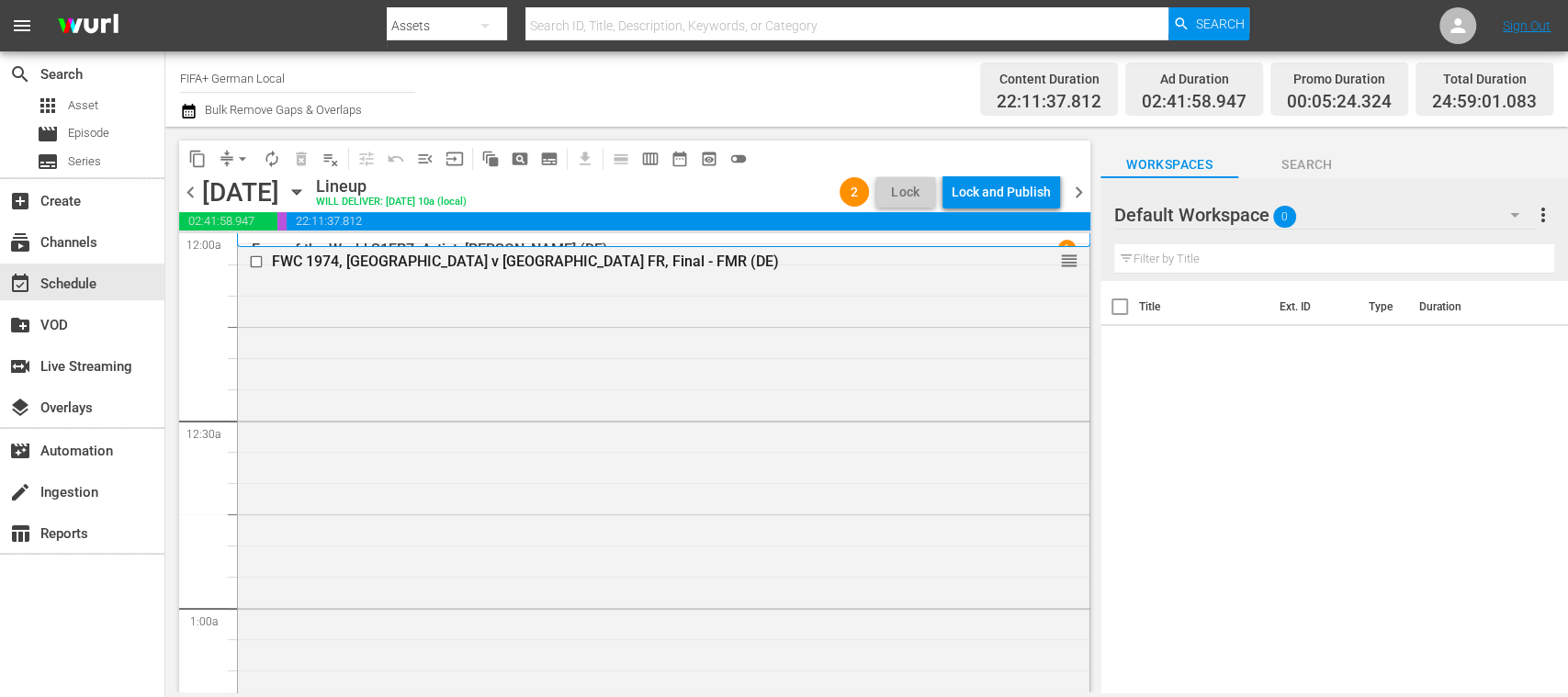
click at [300, 191] on icon "button" at bounding box center [296, 192] width 9 height 5
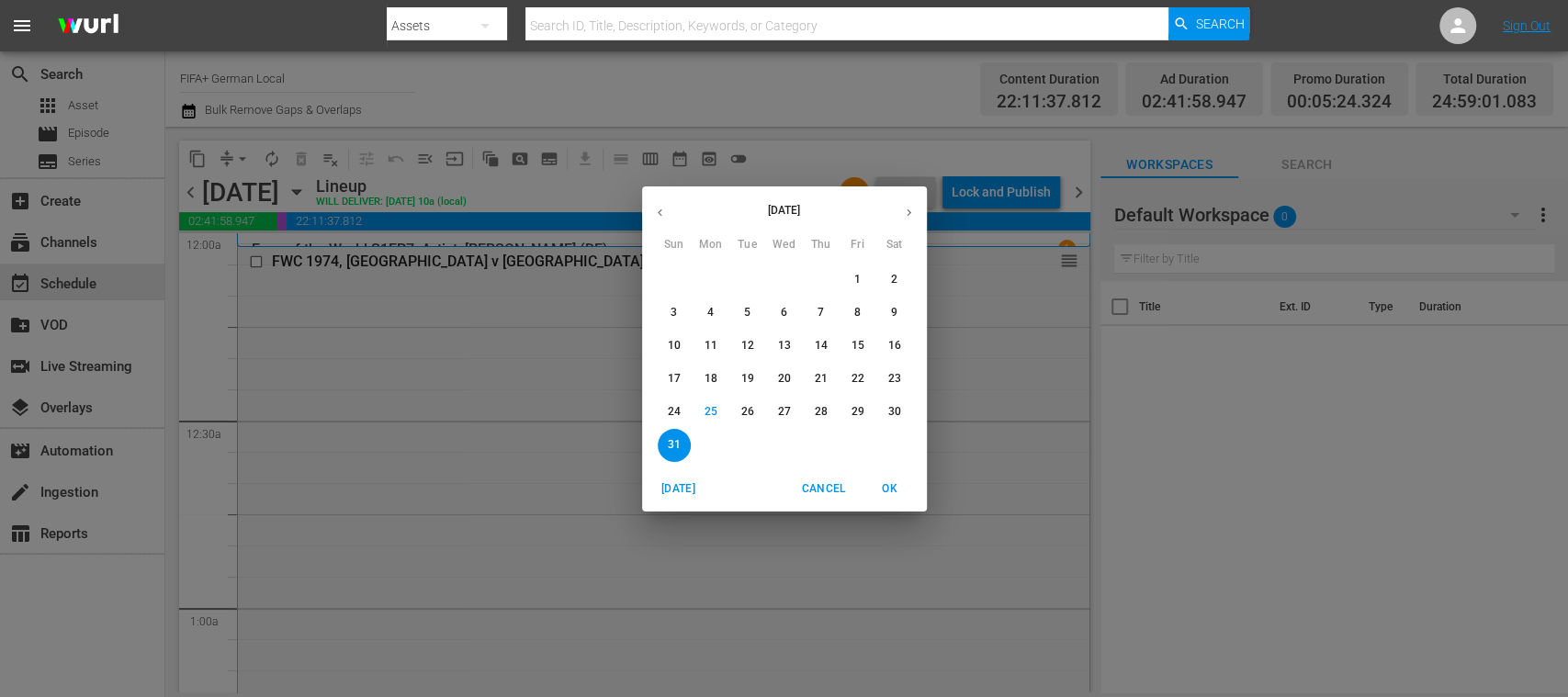
click at [710, 413] on p "25" at bounding box center [710, 412] width 13 height 15
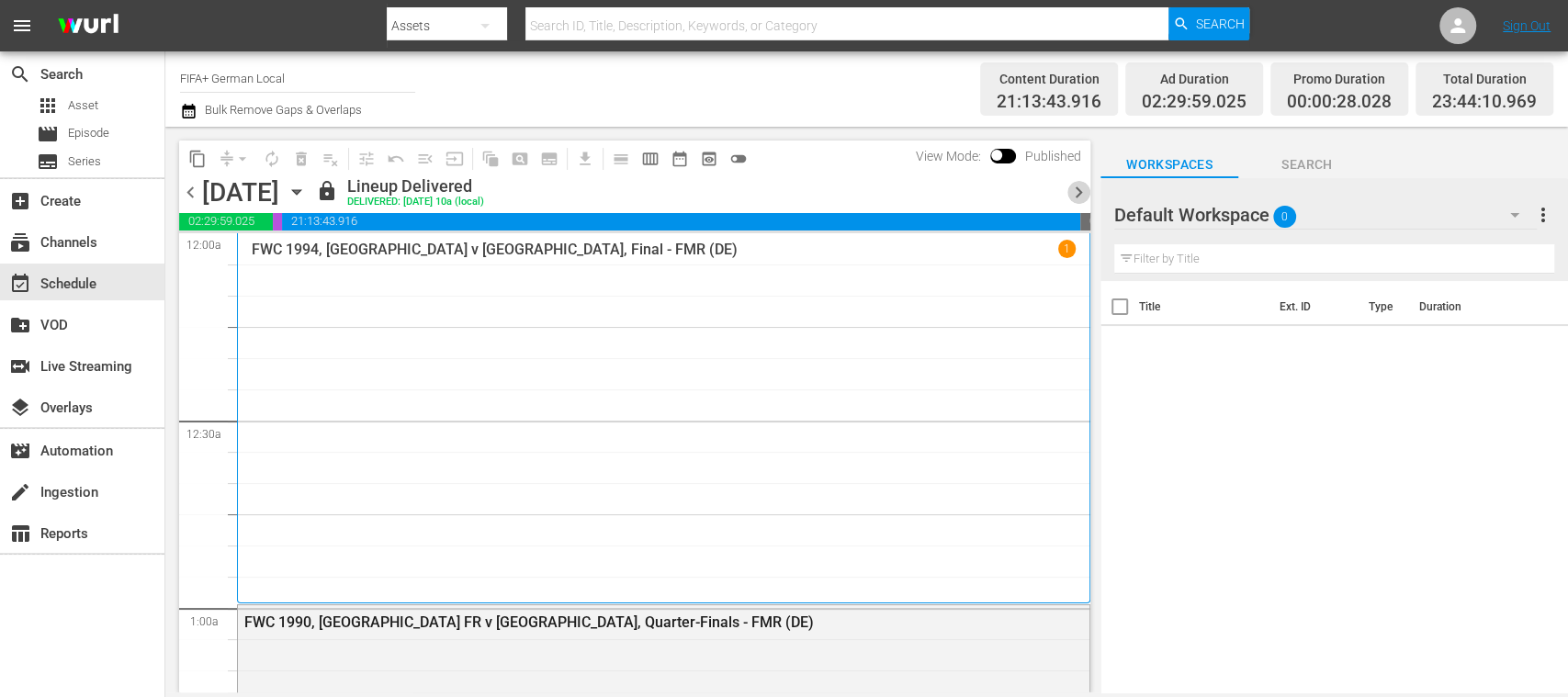
click at [1080, 187] on span "chevron_right" at bounding box center [1078, 192] width 23 height 23
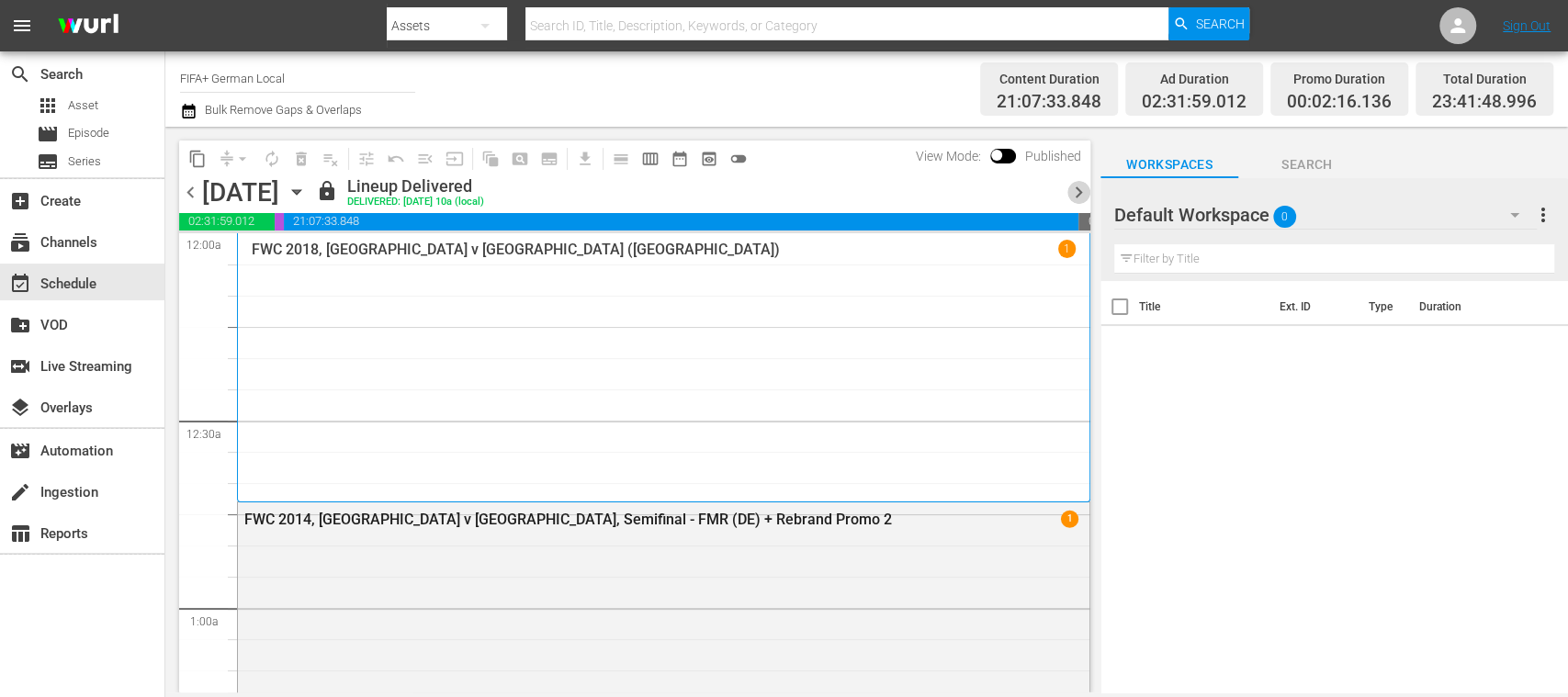
click at [1080, 187] on span "chevron_right" at bounding box center [1078, 192] width 23 height 23
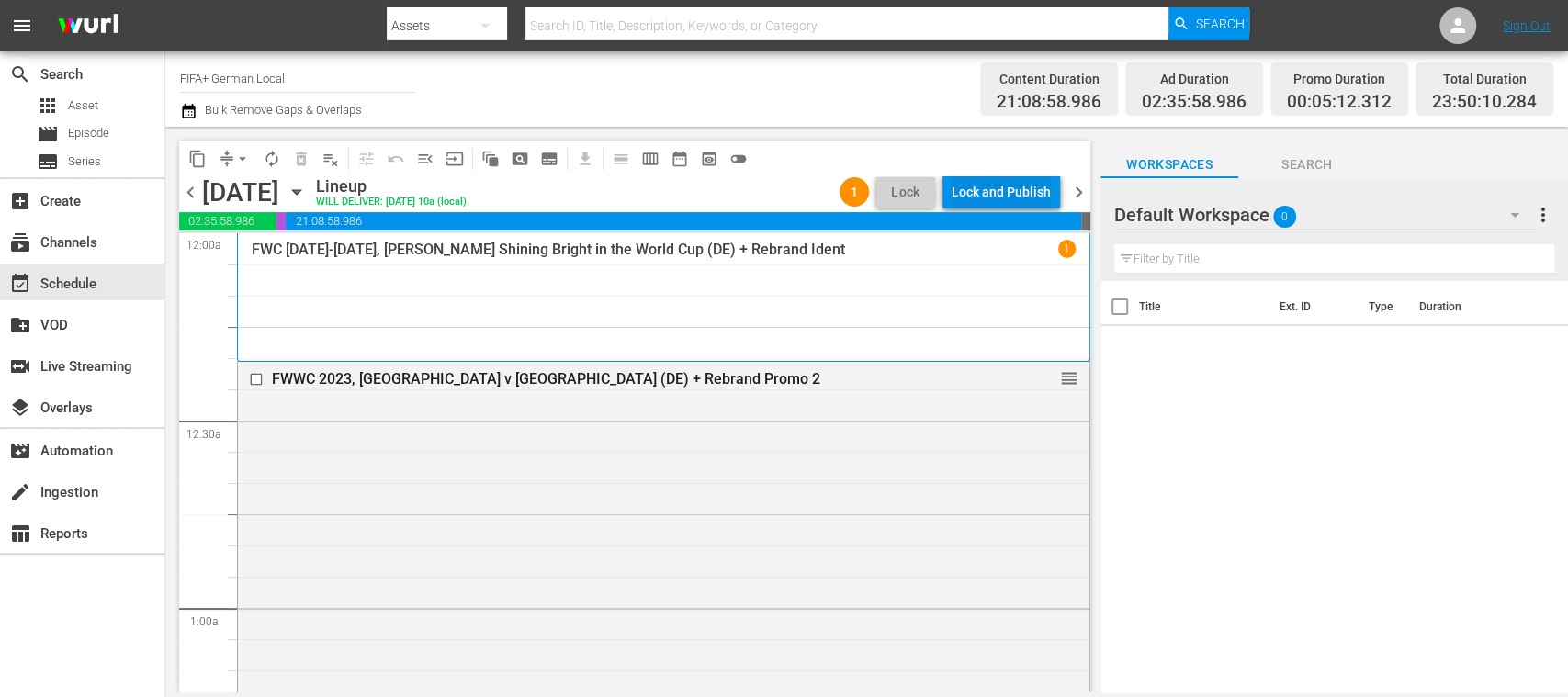
click at [1043, 195] on div "Lock and Publish" at bounding box center [1001, 191] width 99 height 33
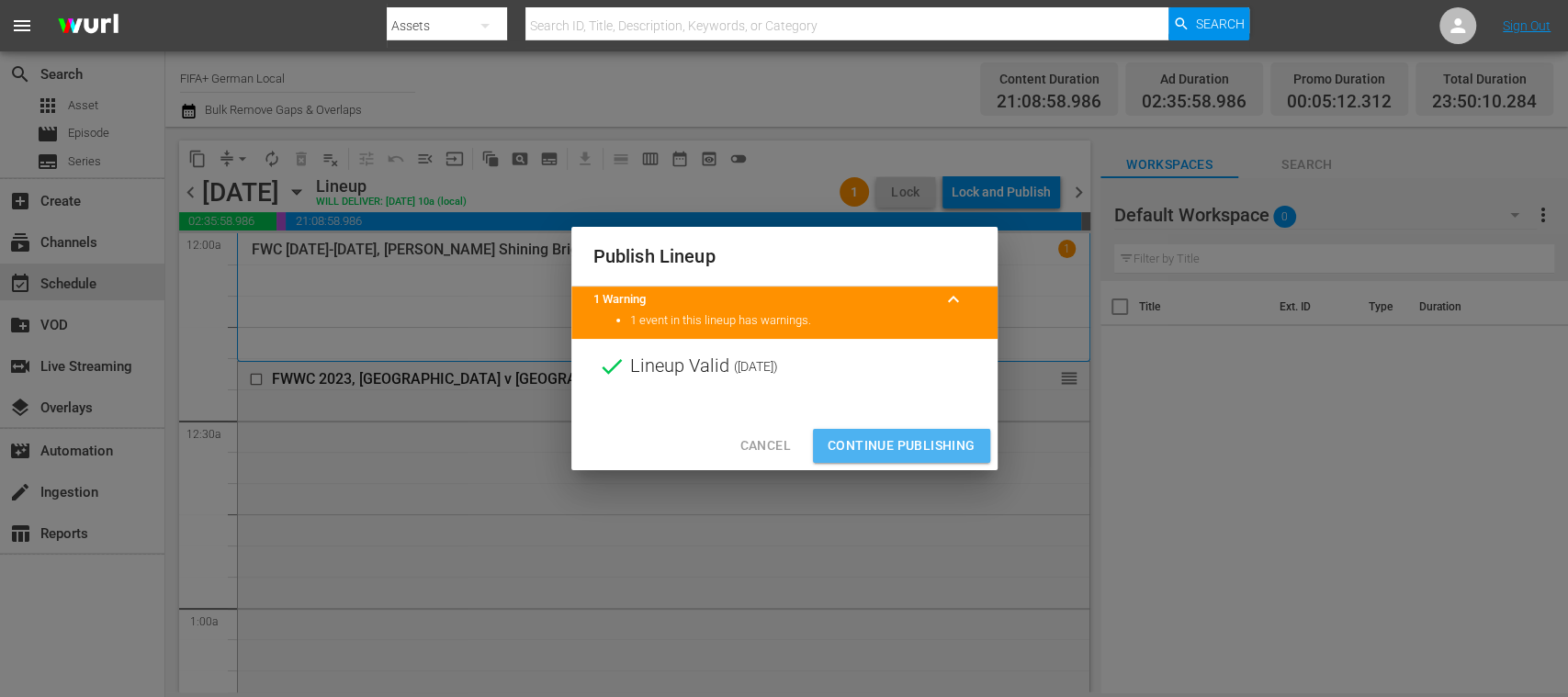
click at [928, 436] on span "Continue Publishing" at bounding box center [901, 446] width 148 height 23
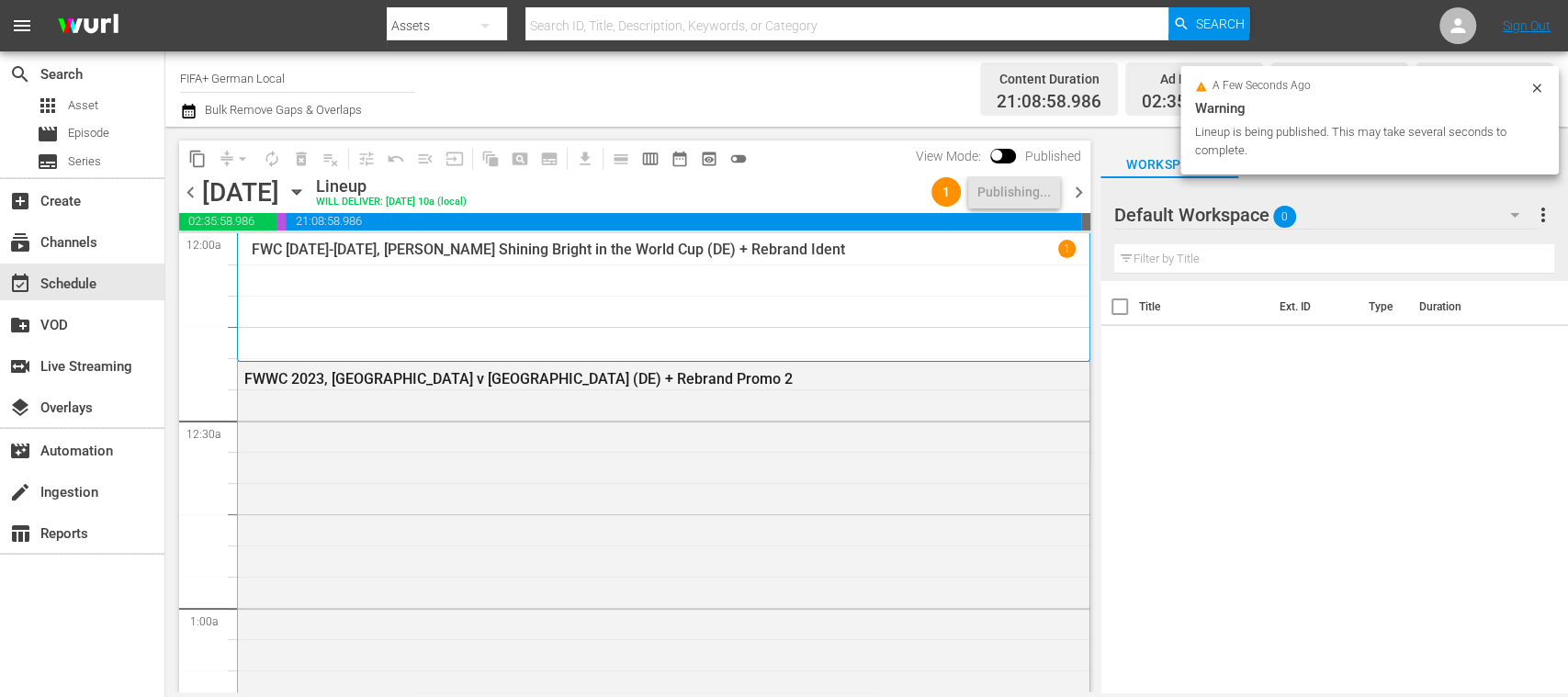
click at [1079, 186] on span "chevron_right" at bounding box center [1078, 192] width 23 height 23
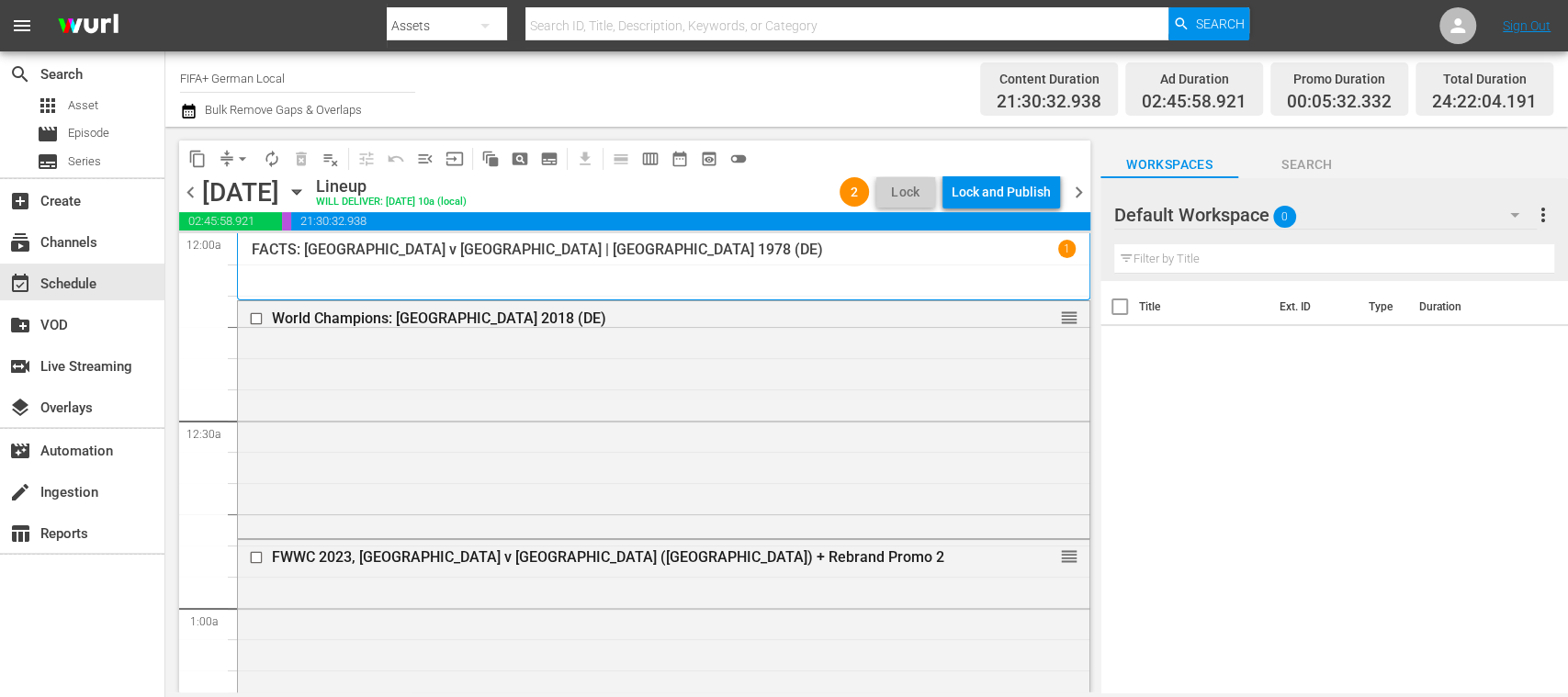
click at [1023, 192] on div "Lock and Publish" at bounding box center [1001, 191] width 99 height 33
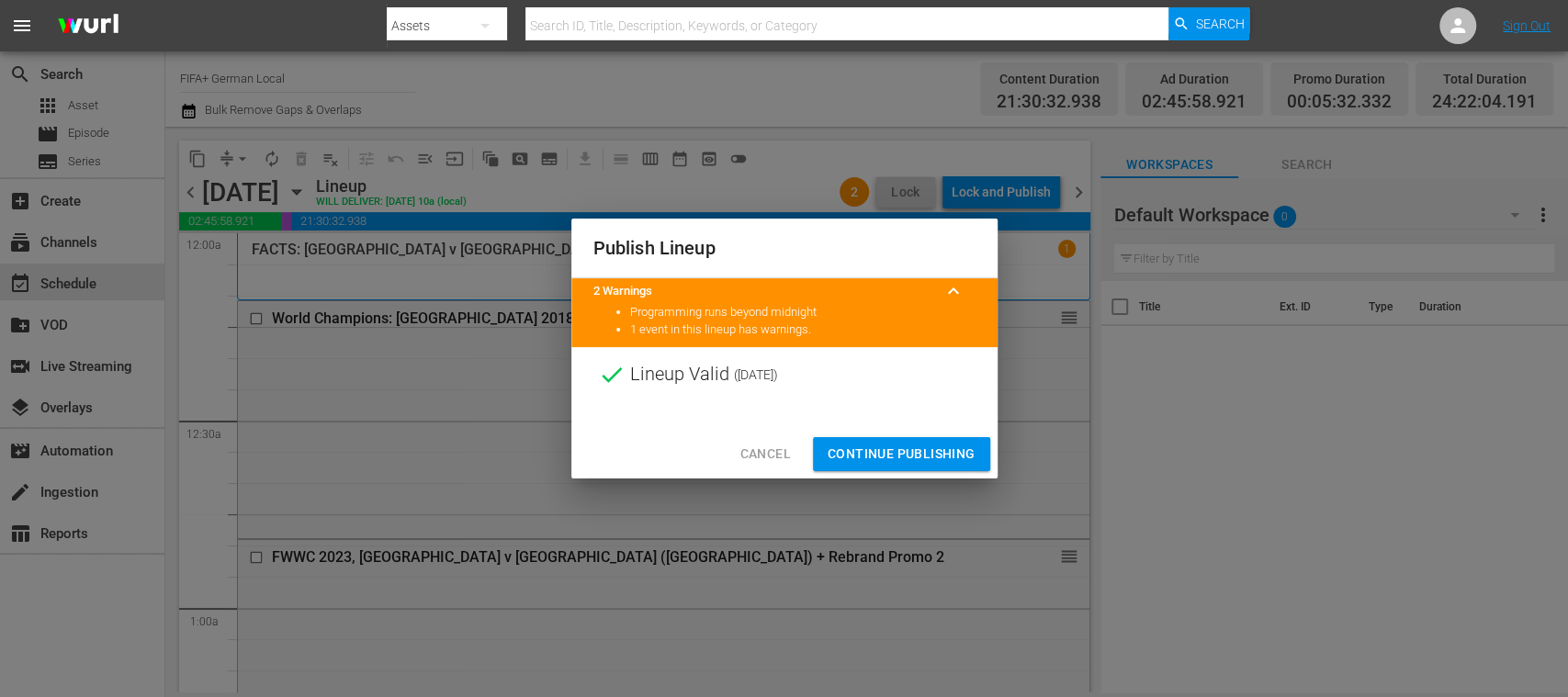
click at [910, 441] on button "Continue Publishing" at bounding box center [901, 455] width 177 height 34
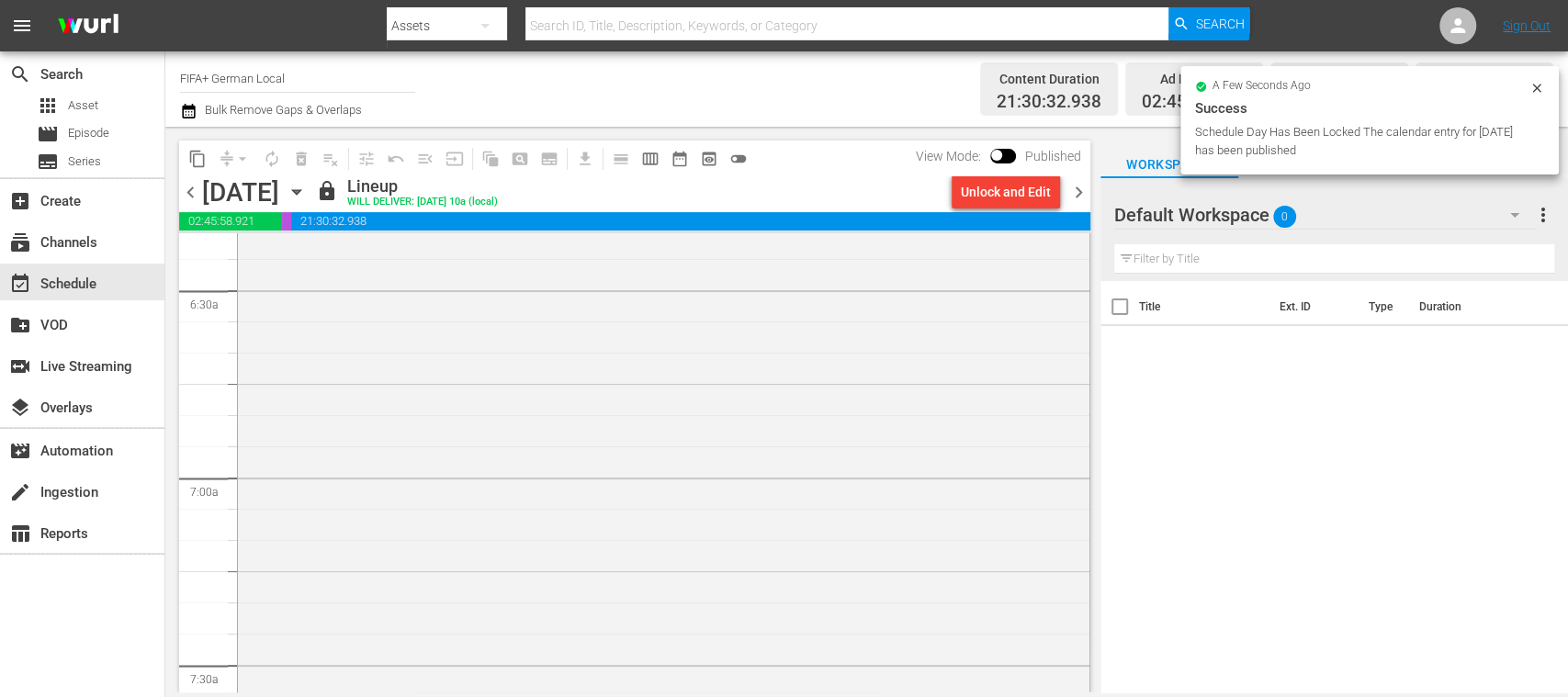
scroll to position [2176, 0]
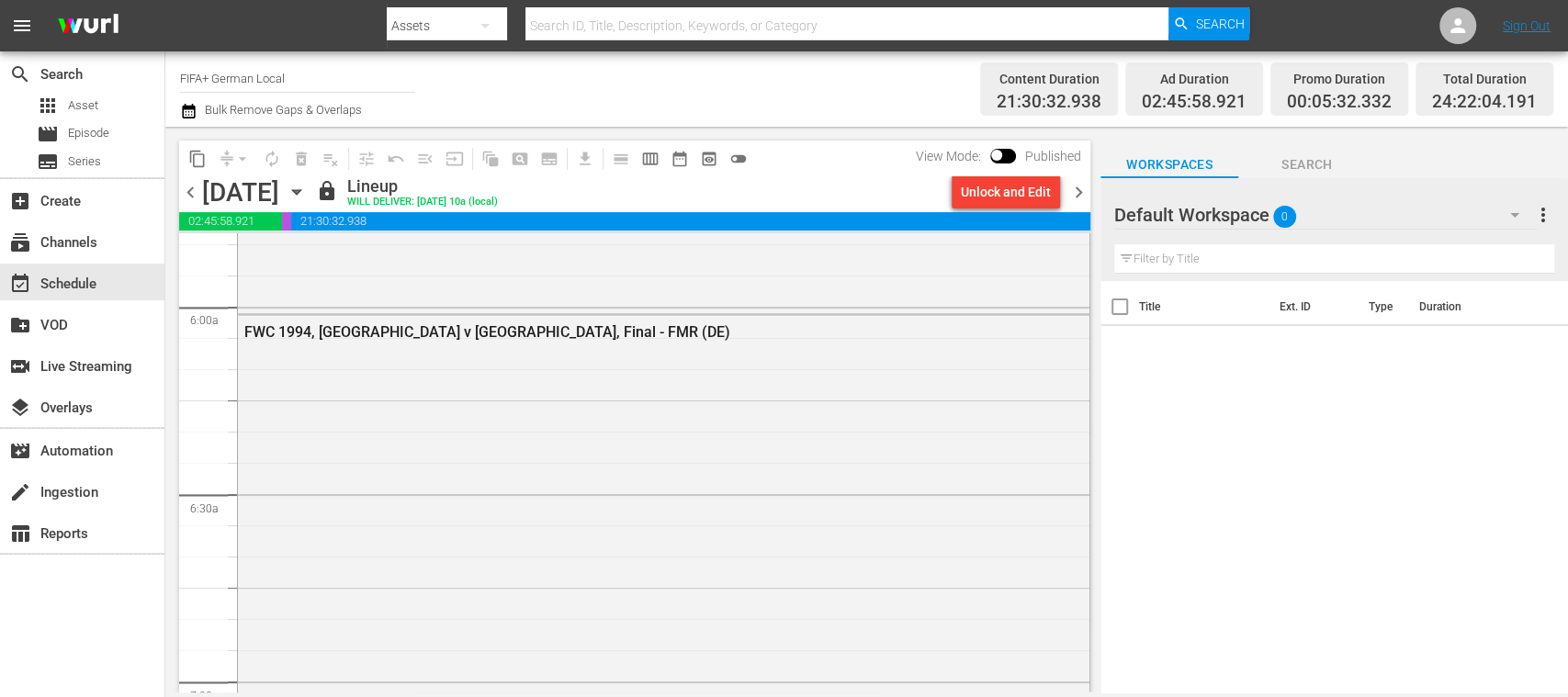
click at [195, 190] on span "chevron_left" at bounding box center [190, 192] width 23 height 23
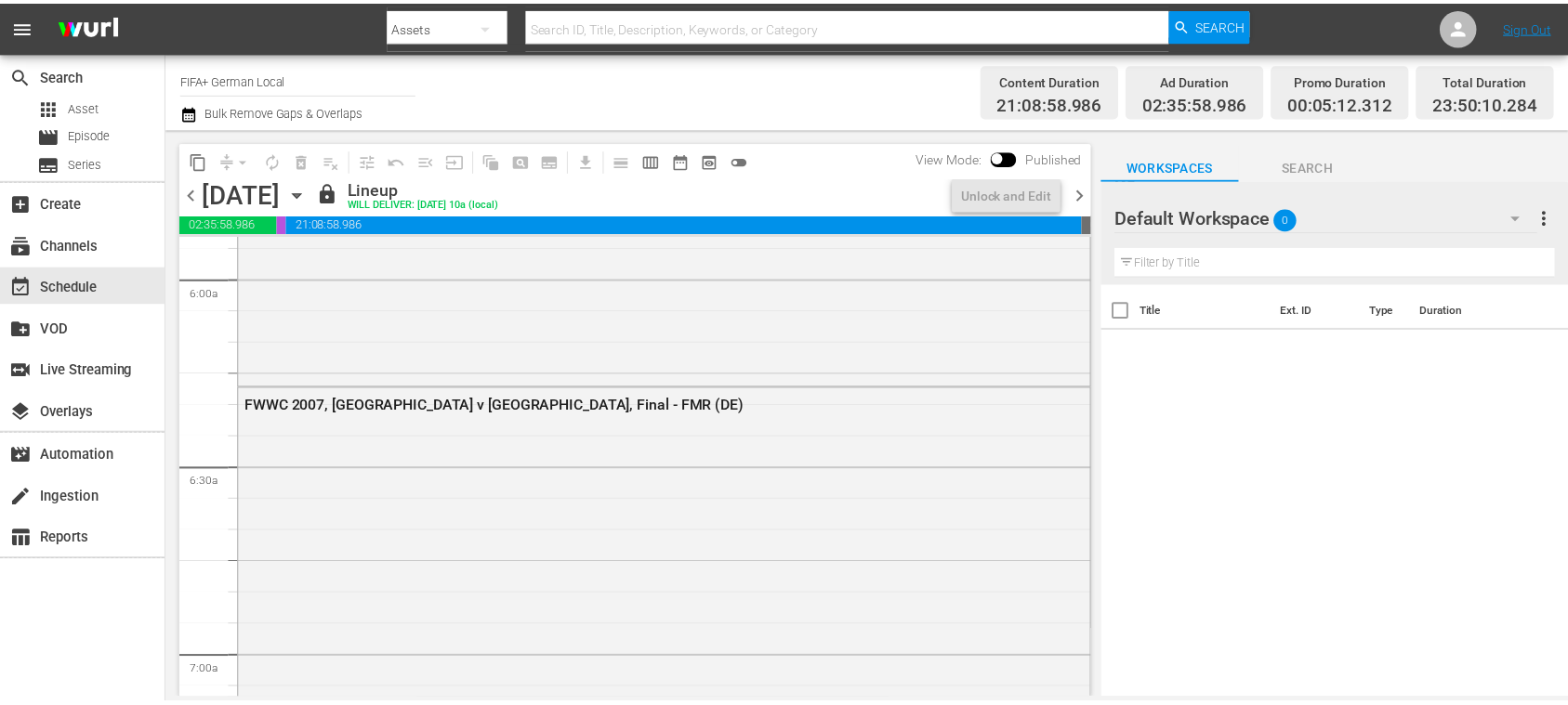
scroll to position [2201, 0]
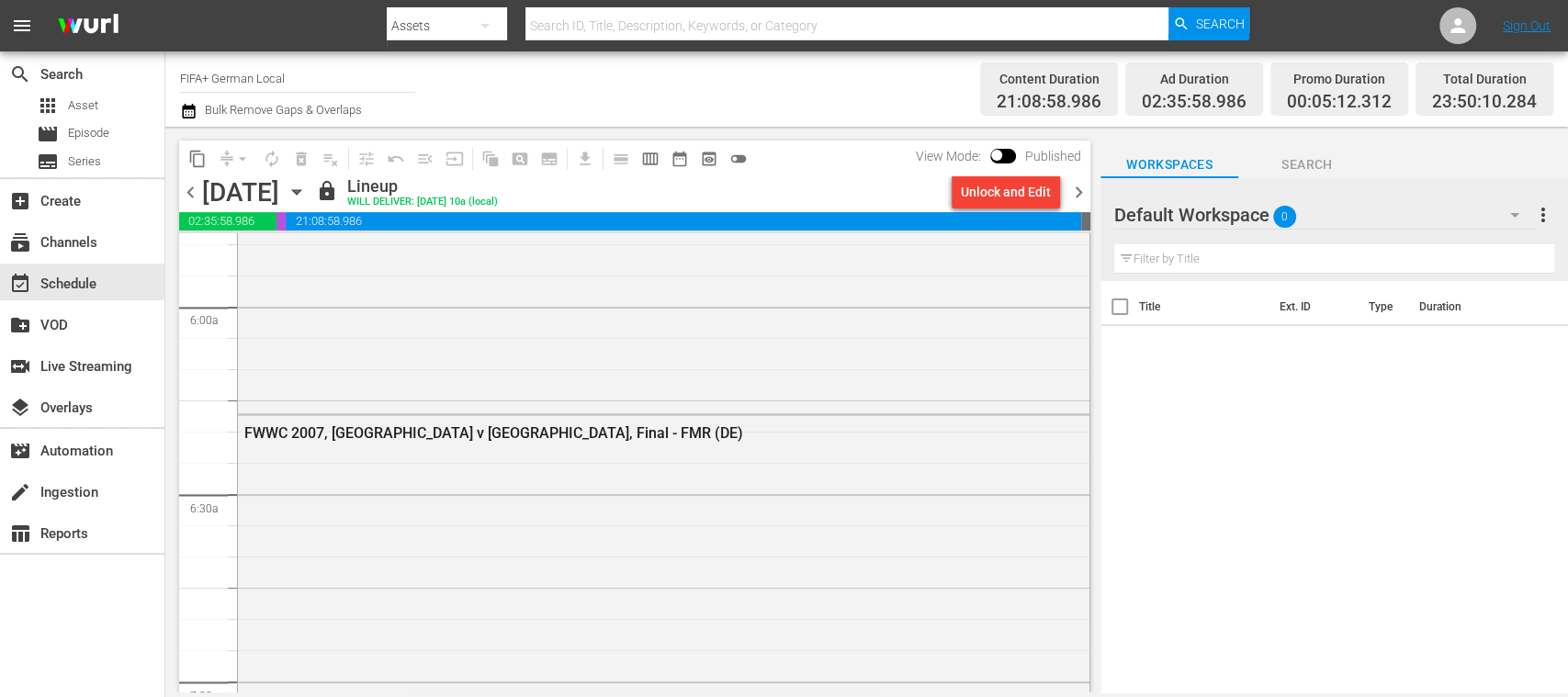
click at [531, 425] on div "FWWC 2007, Germany v Brazil, Final - FMR (DE)" at bounding box center [614, 432] width 739 height 17
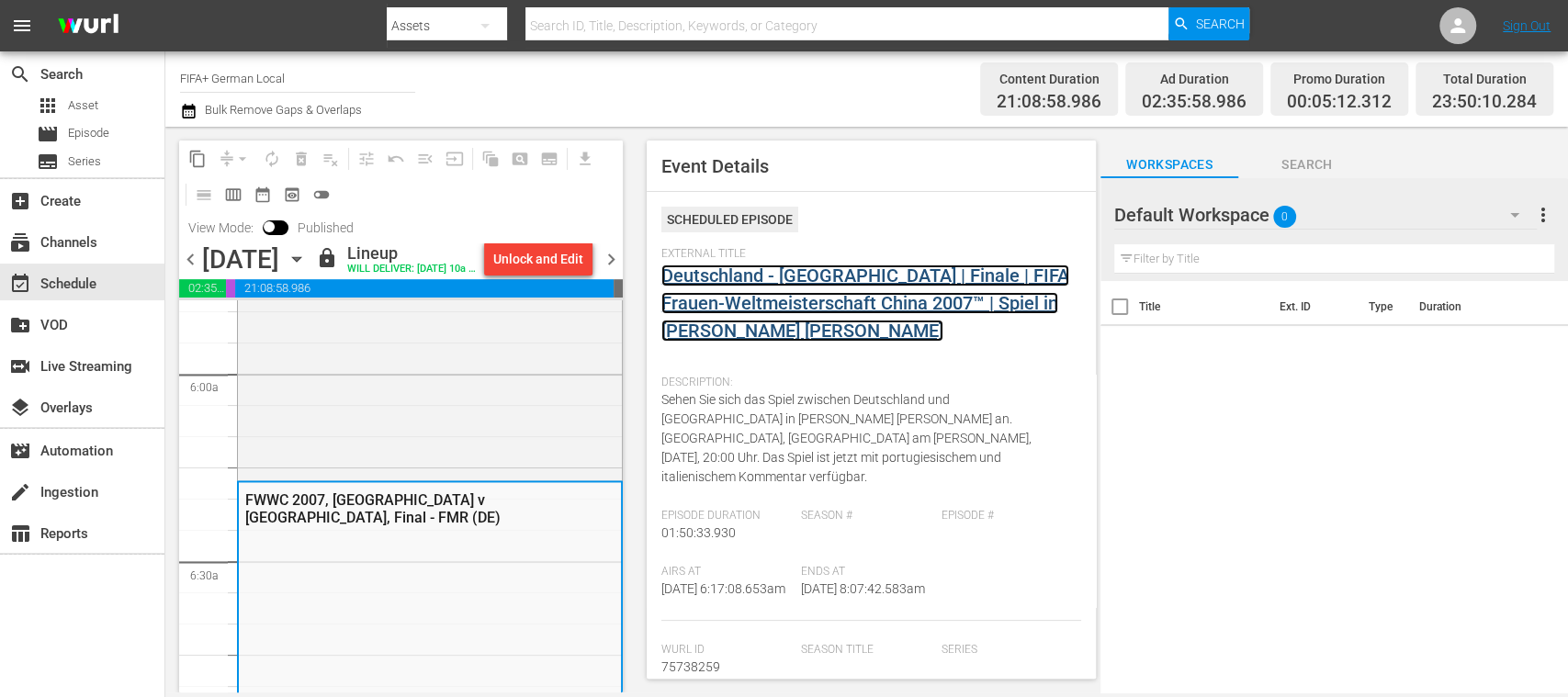
click at [805, 309] on link "Deutschland - Brasilien | Finale | FIFA Frauen-Weltmeisterschaft China 2007™ | …" at bounding box center [865, 303] width 408 height 78
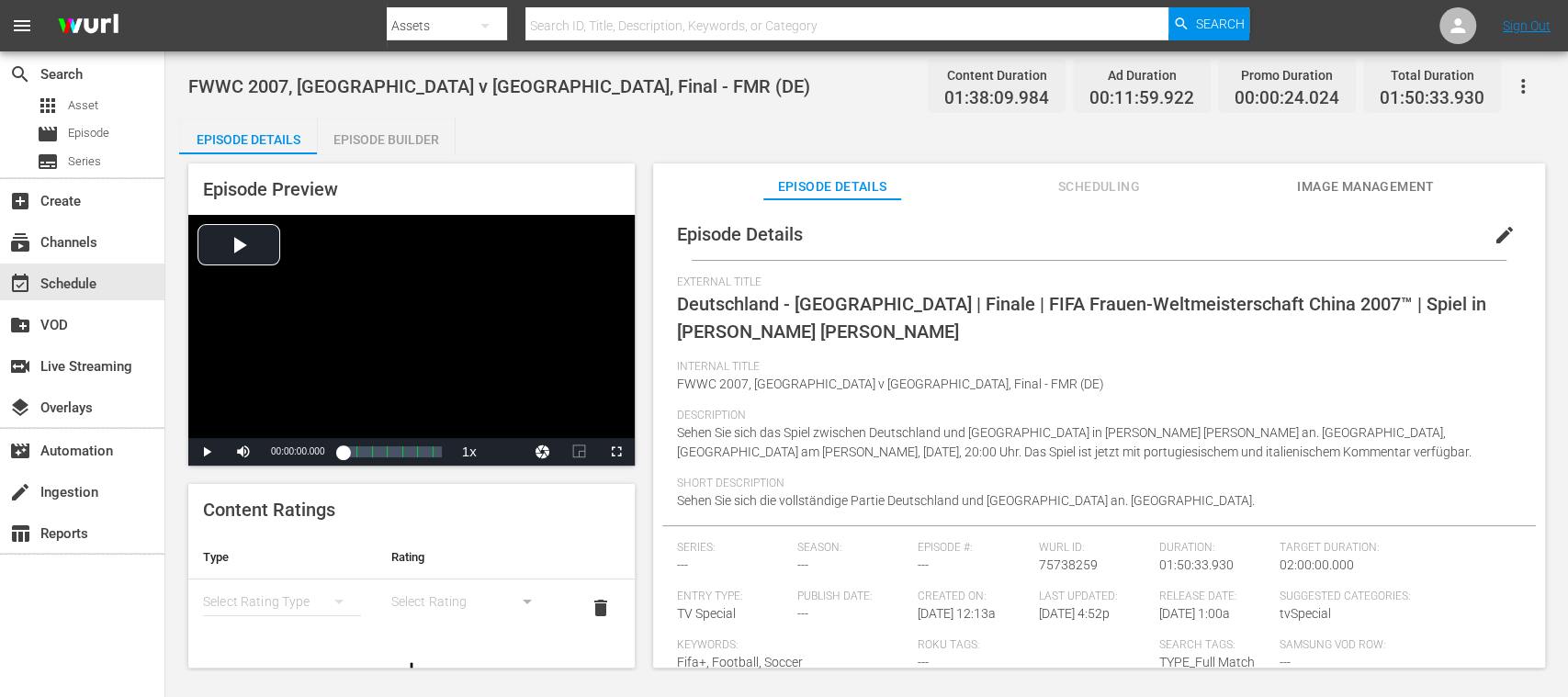
click at [402, 134] on div "Episode Builder" at bounding box center [386, 139] width 138 height 45
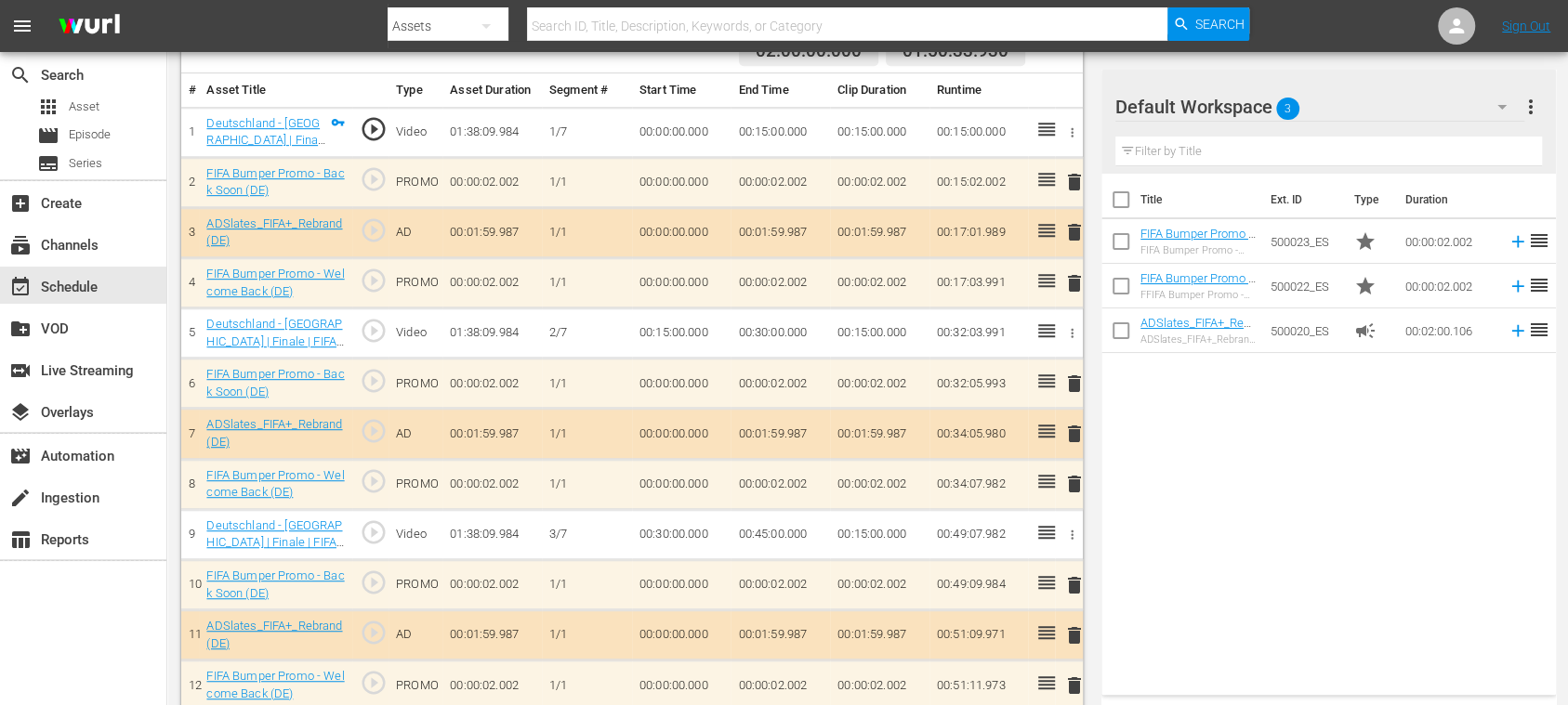
scroll to position [661, 0]
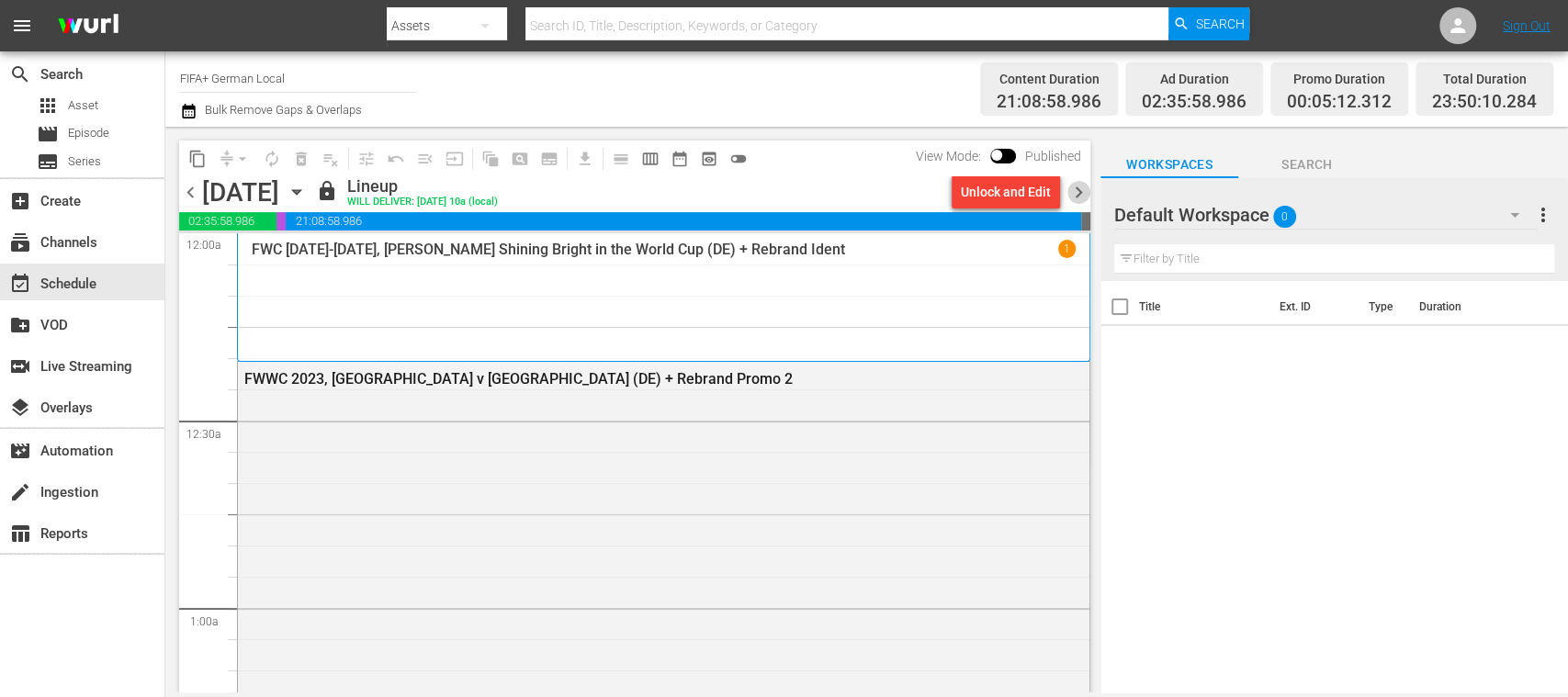
click at [1078, 193] on span "chevron_right" at bounding box center [1078, 192] width 23 height 23
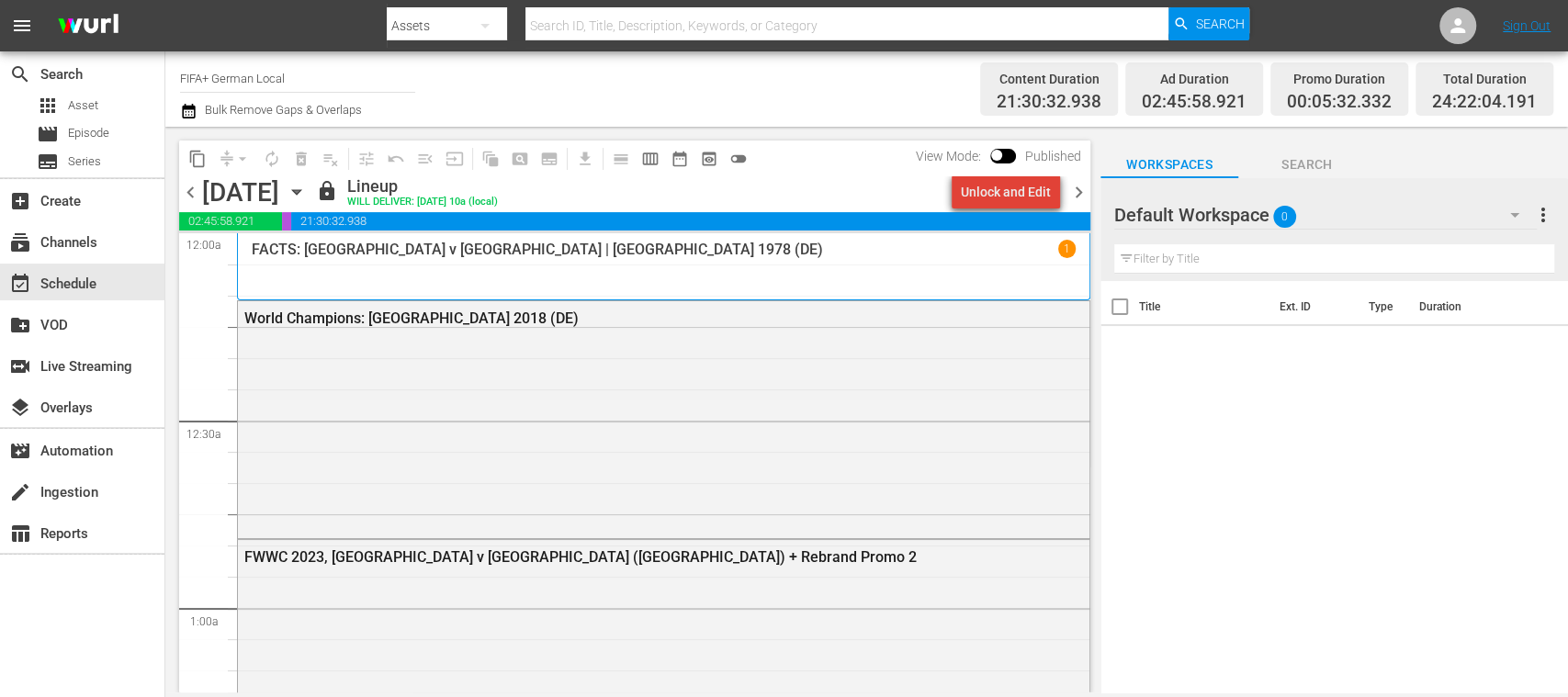
click at [1025, 196] on div "Unlock and Edit" at bounding box center [1006, 191] width 90 height 33
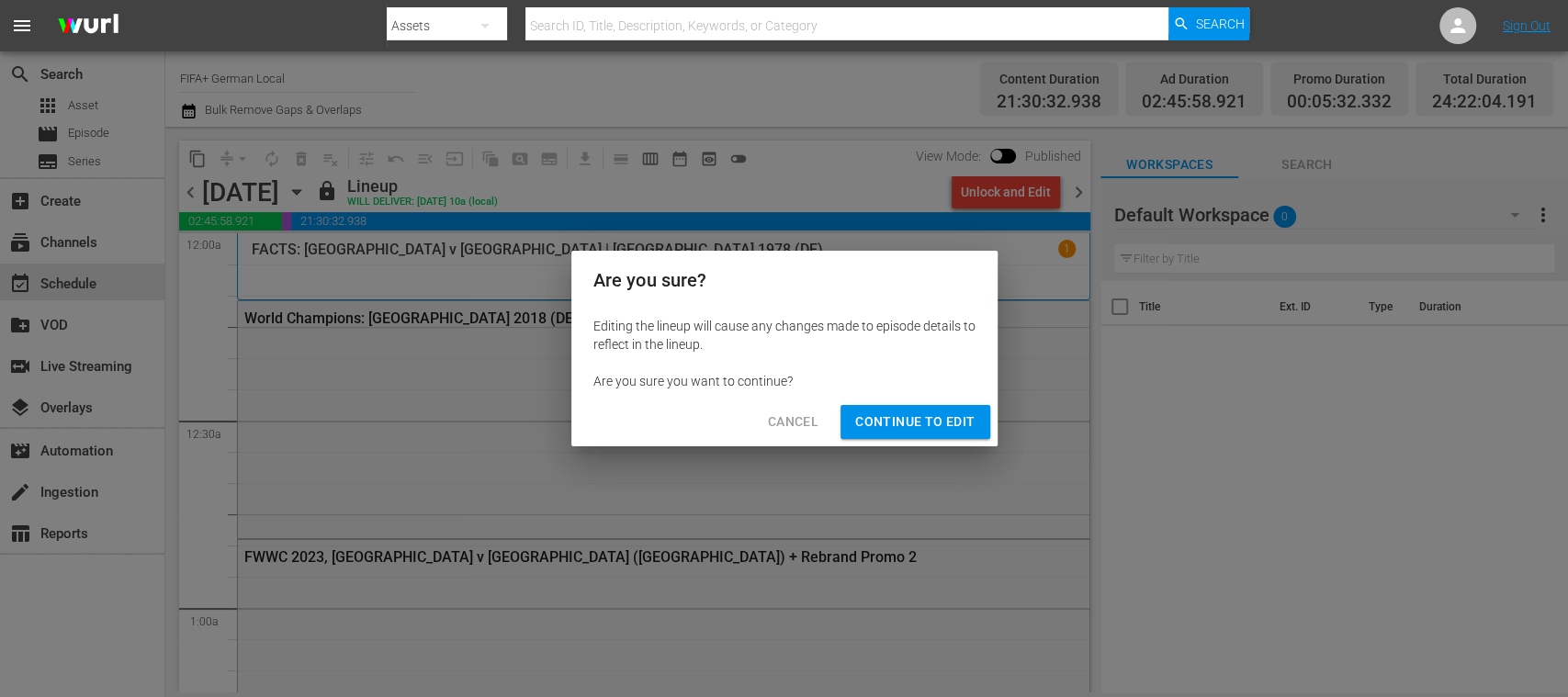
click at [932, 422] on span "Continue to Edit" at bounding box center [915, 422] width 119 height 23
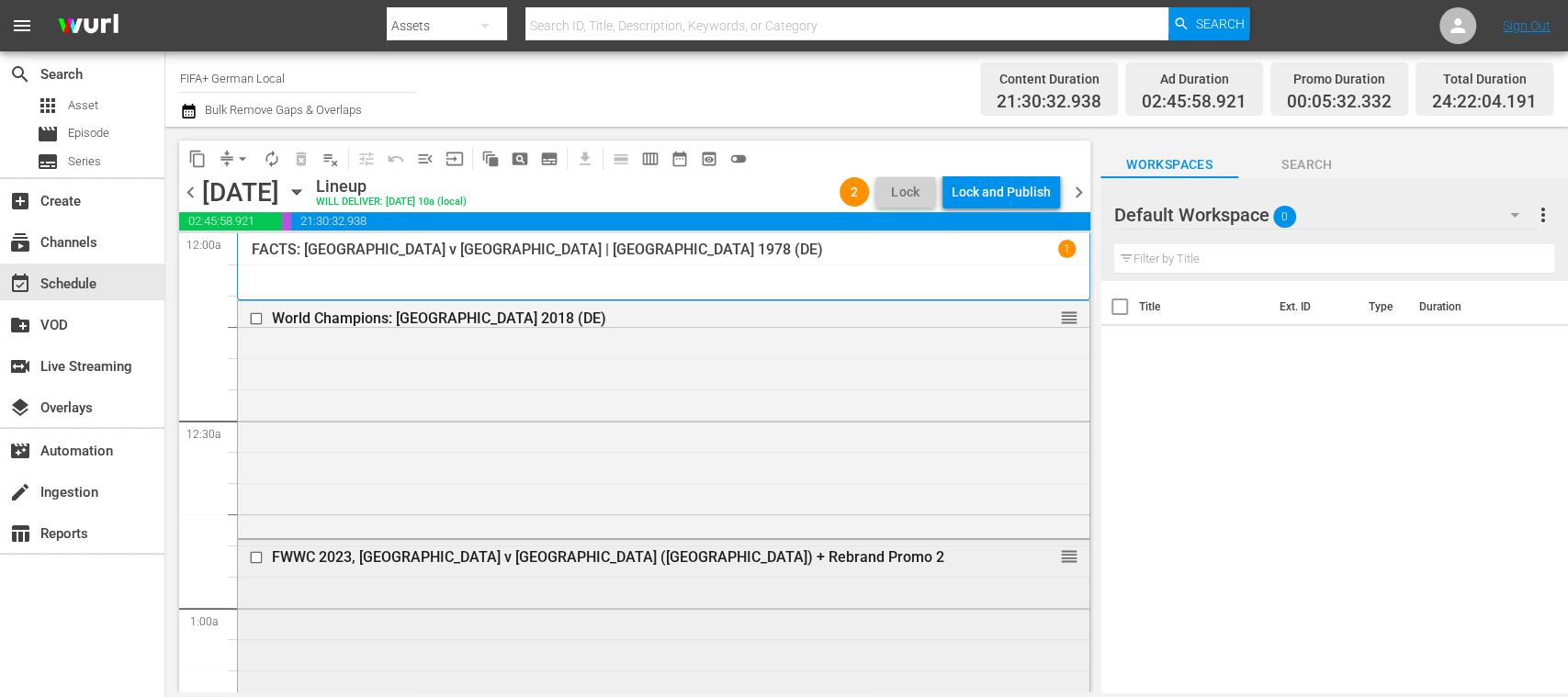
click at [571, 545] on div "FWWC 2023, Spain v Netherlands (DE) + Rebrand Promo 2 reorder" at bounding box center [663, 558] width 851 height 35
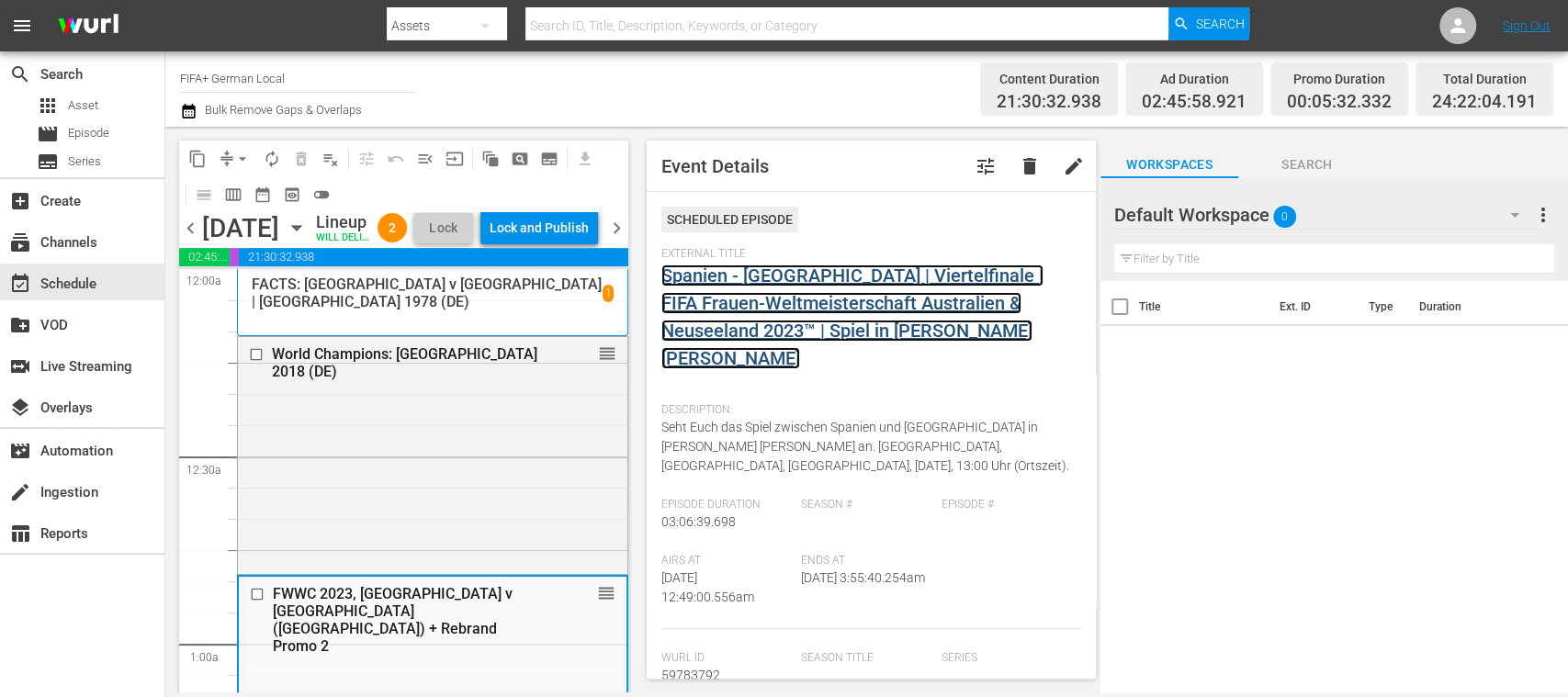
click at [832, 331] on link "Spanien - Niederlande | Viertelfinale | FIFA Frauen-Weltmeisterschaft Australie…" at bounding box center [853, 303] width 383 height 78
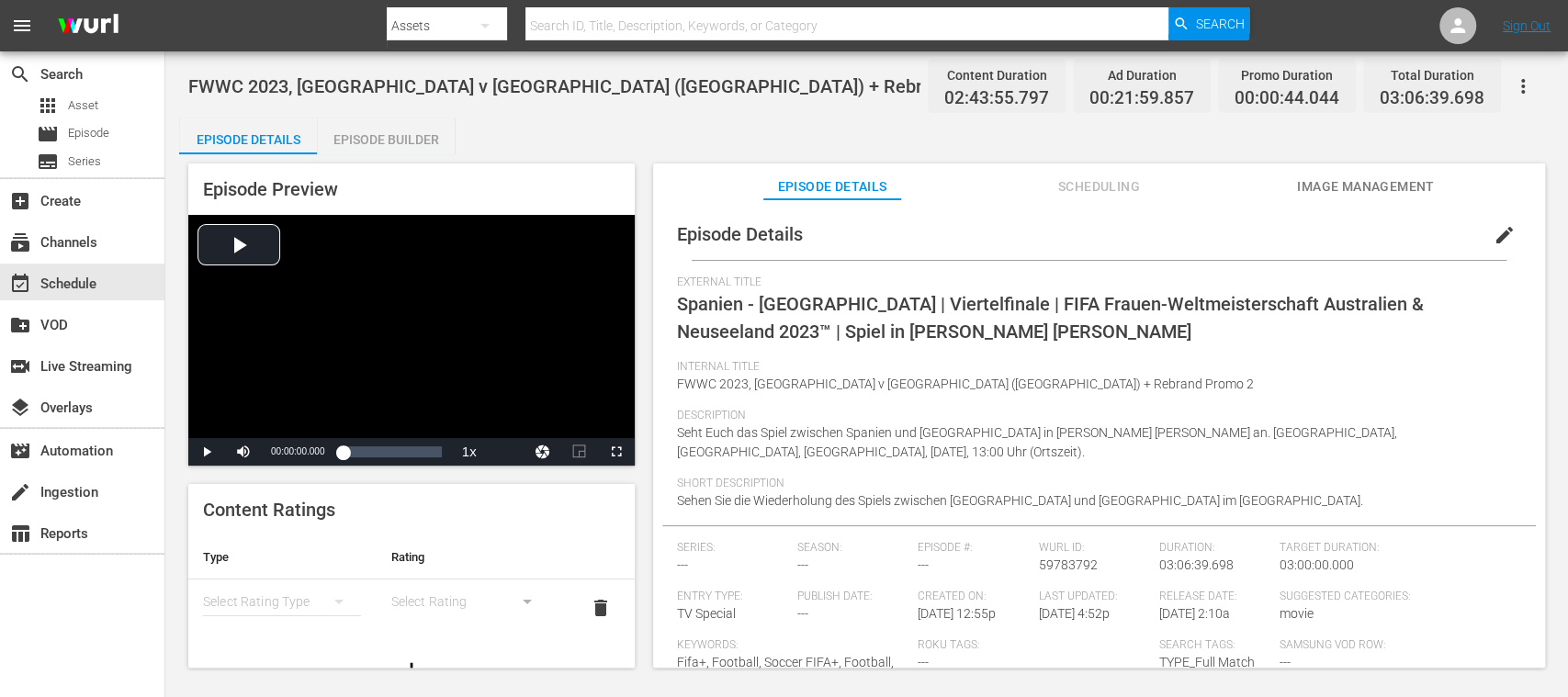
click at [433, 134] on div "Episode Builder" at bounding box center [386, 139] width 138 height 45
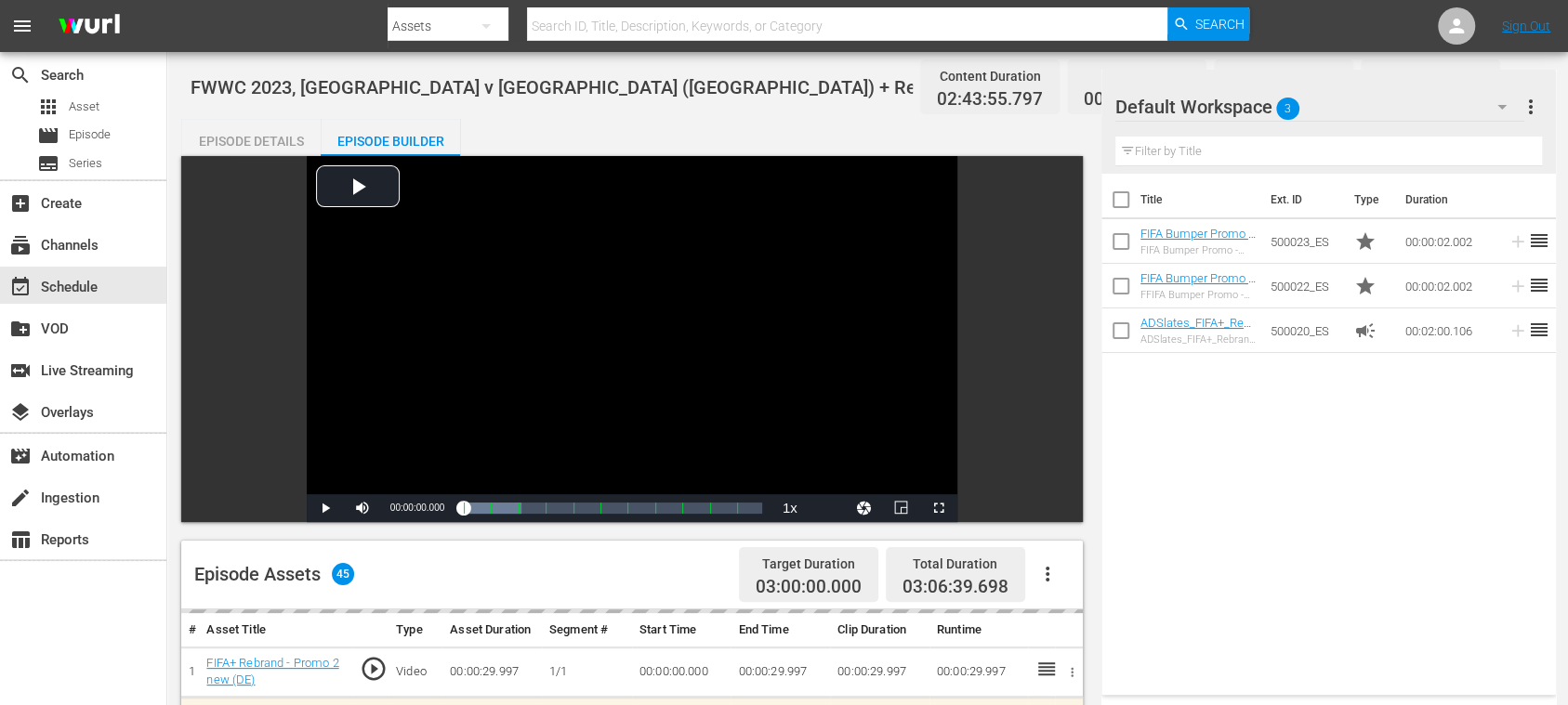
scroll to position [661, 0]
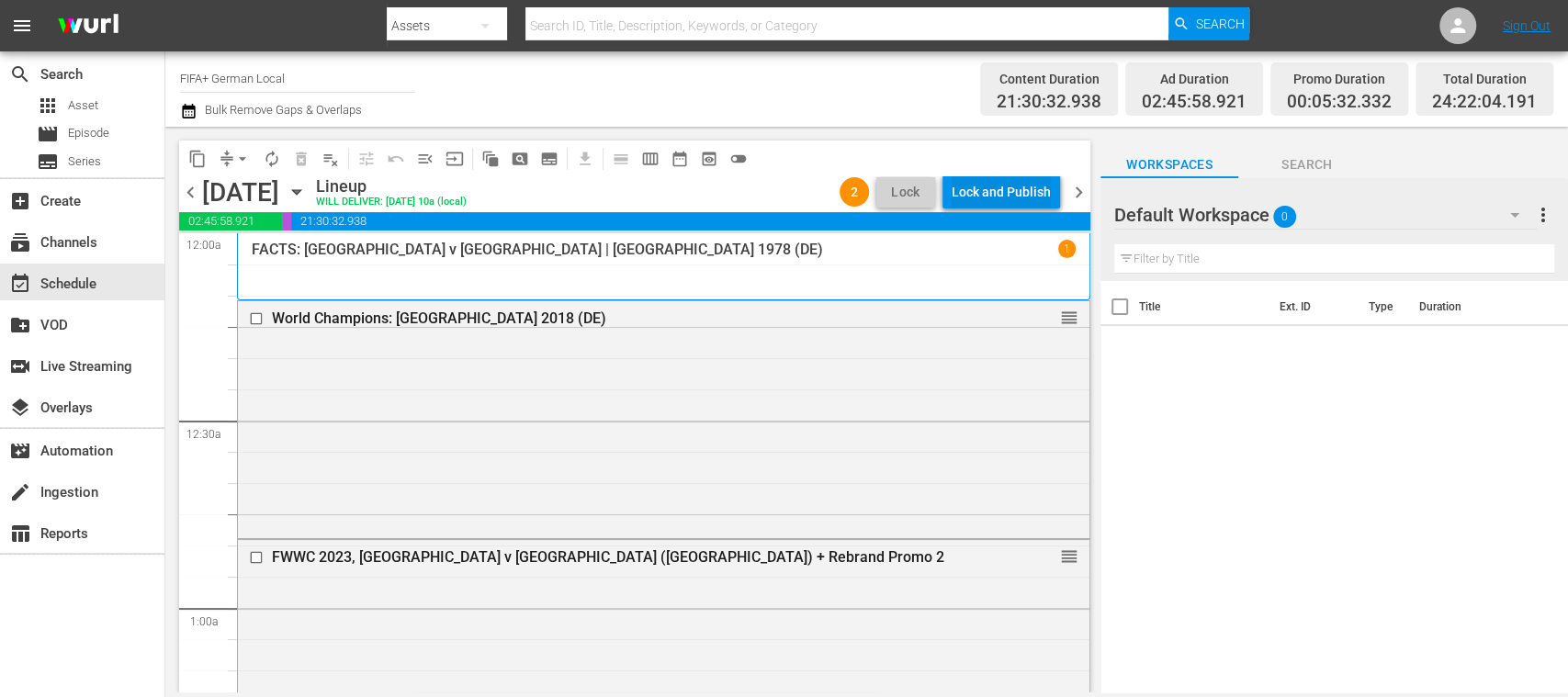
click at [1010, 199] on div "Lock and Publish" at bounding box center [1001, 191] width 99 height 33
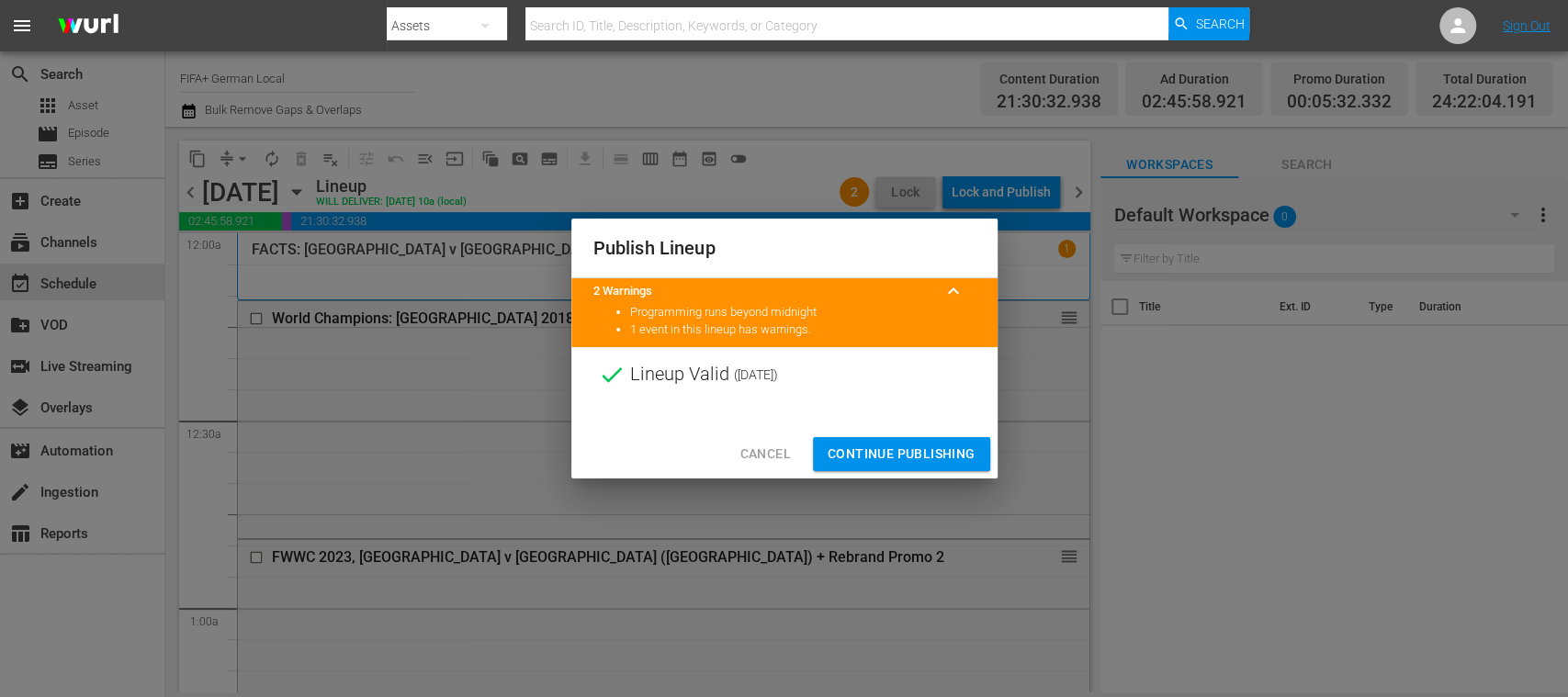
click at [927, 441] on button "Continue Publishing" at bounding box center [901, 455] width 177 height 34
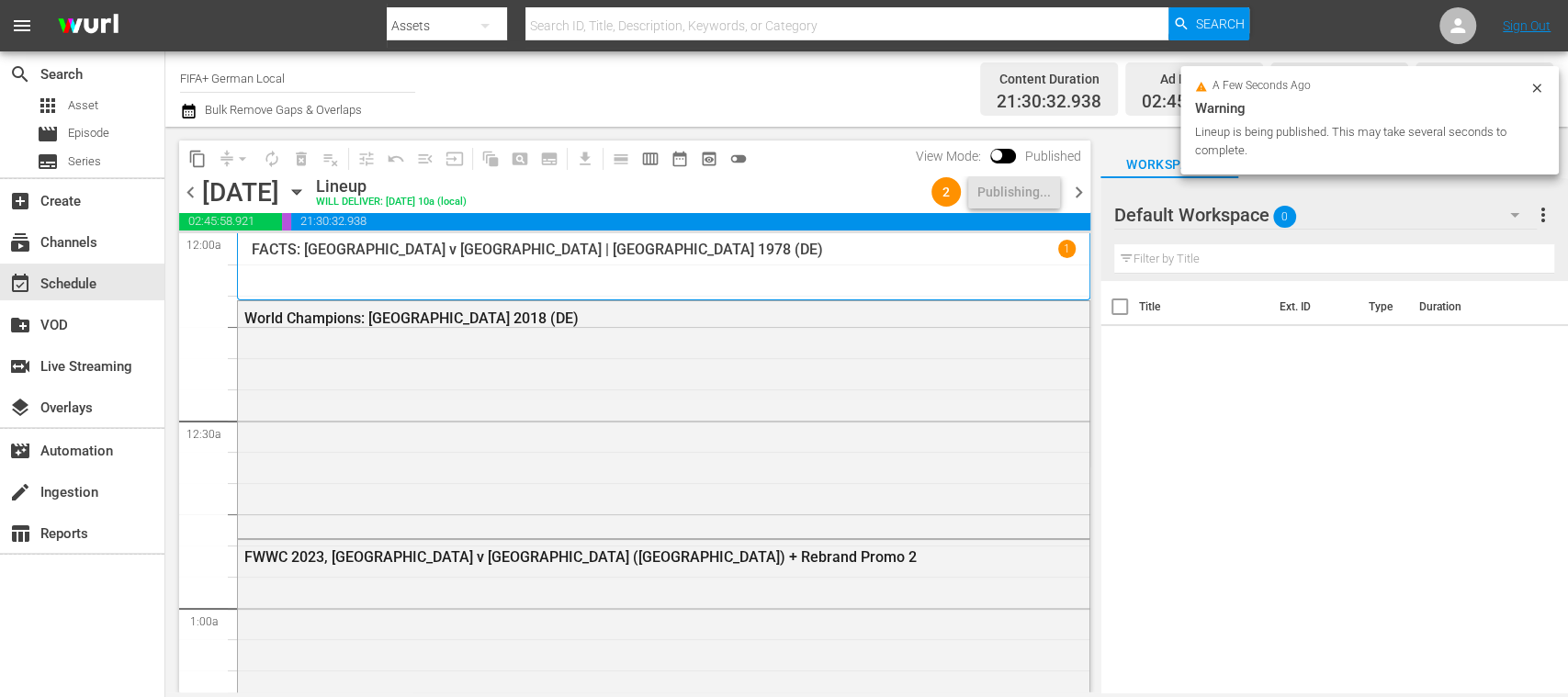
click at [1079, 188] on span "chevron_right" at bounding box center [1078, 192] width 23 height 23
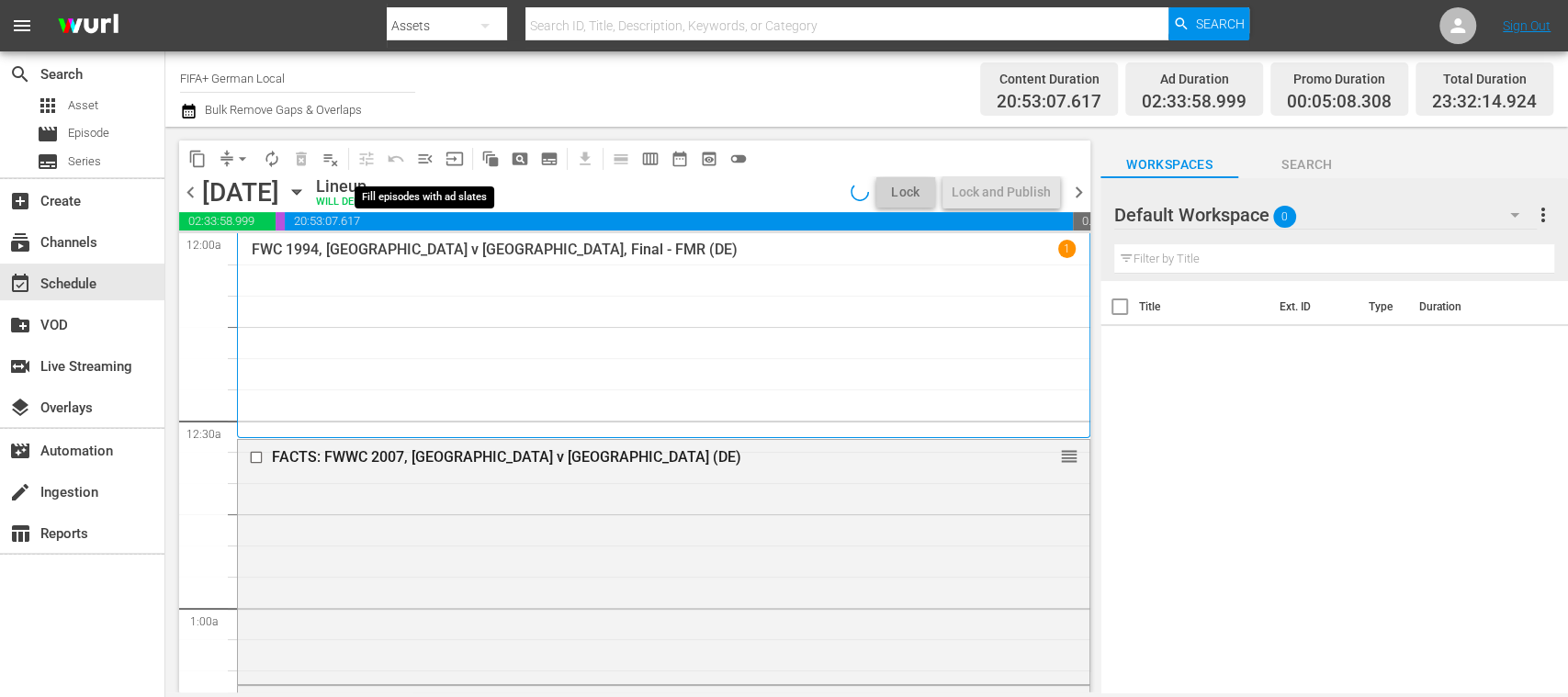
click at [427, 162] on span "menu_open" at bounding box center [425, 158] width 18 height 18
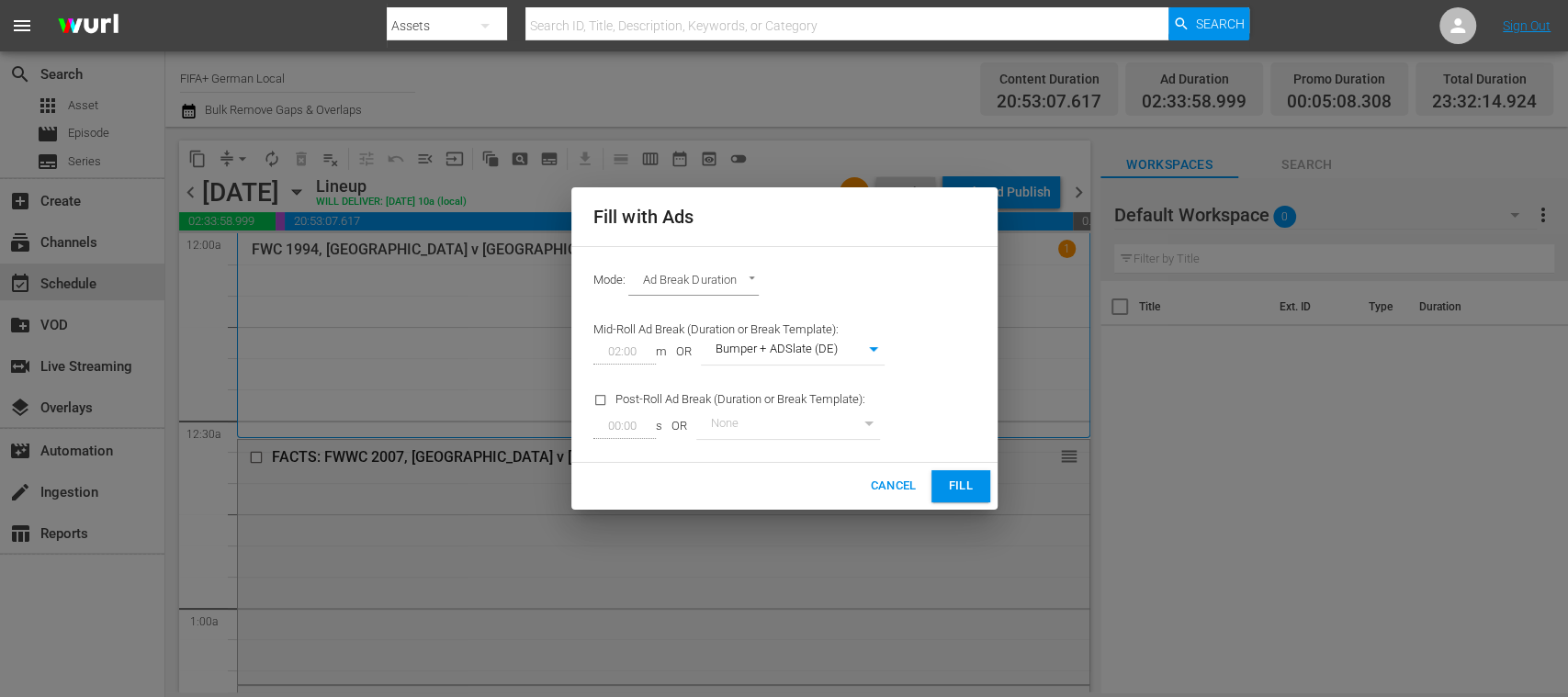
click at [965, 484] on span "Fill" at bounding box center [960, 487] width 29 height 21
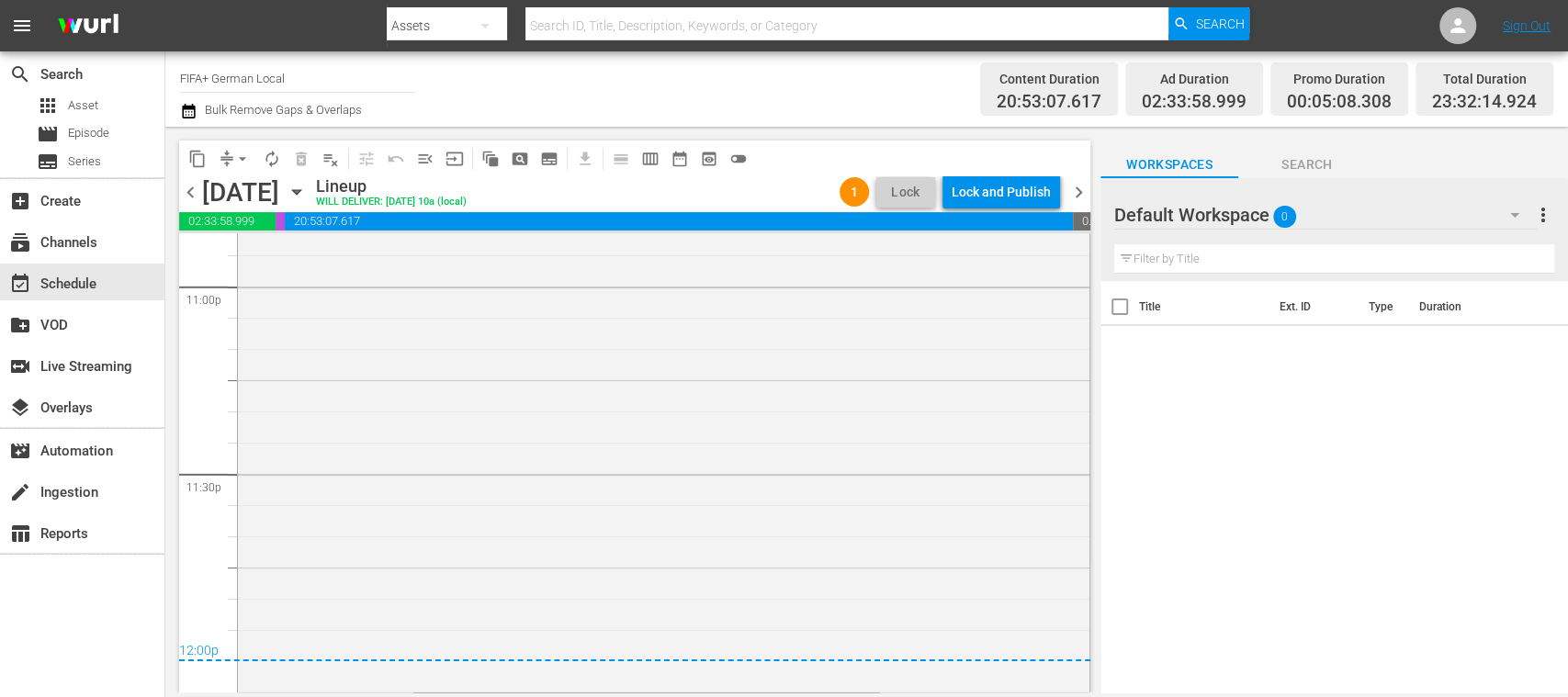
scroll to position [1719, 0]
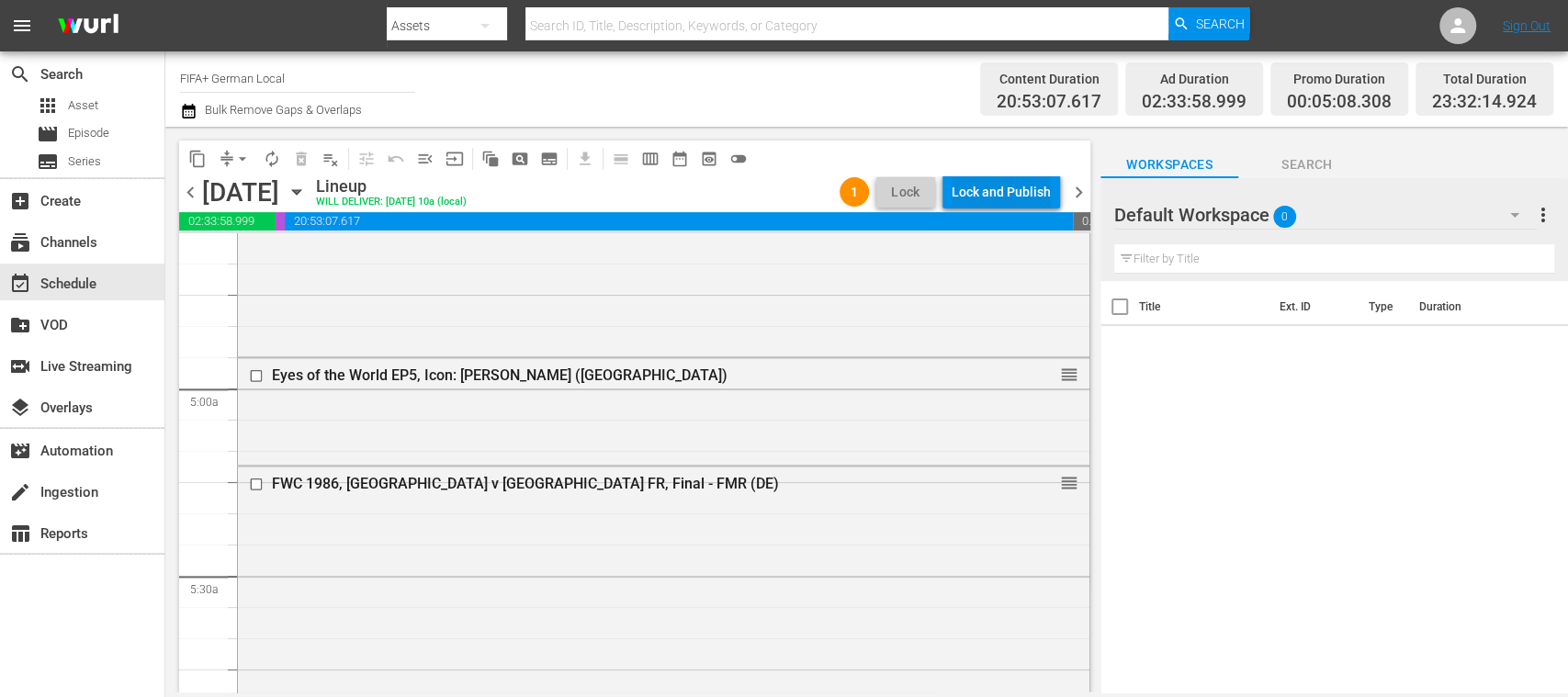
click at [1008, 189] on div "Lock and Publish" at bounding box center [1001, 191] width 99 height 33
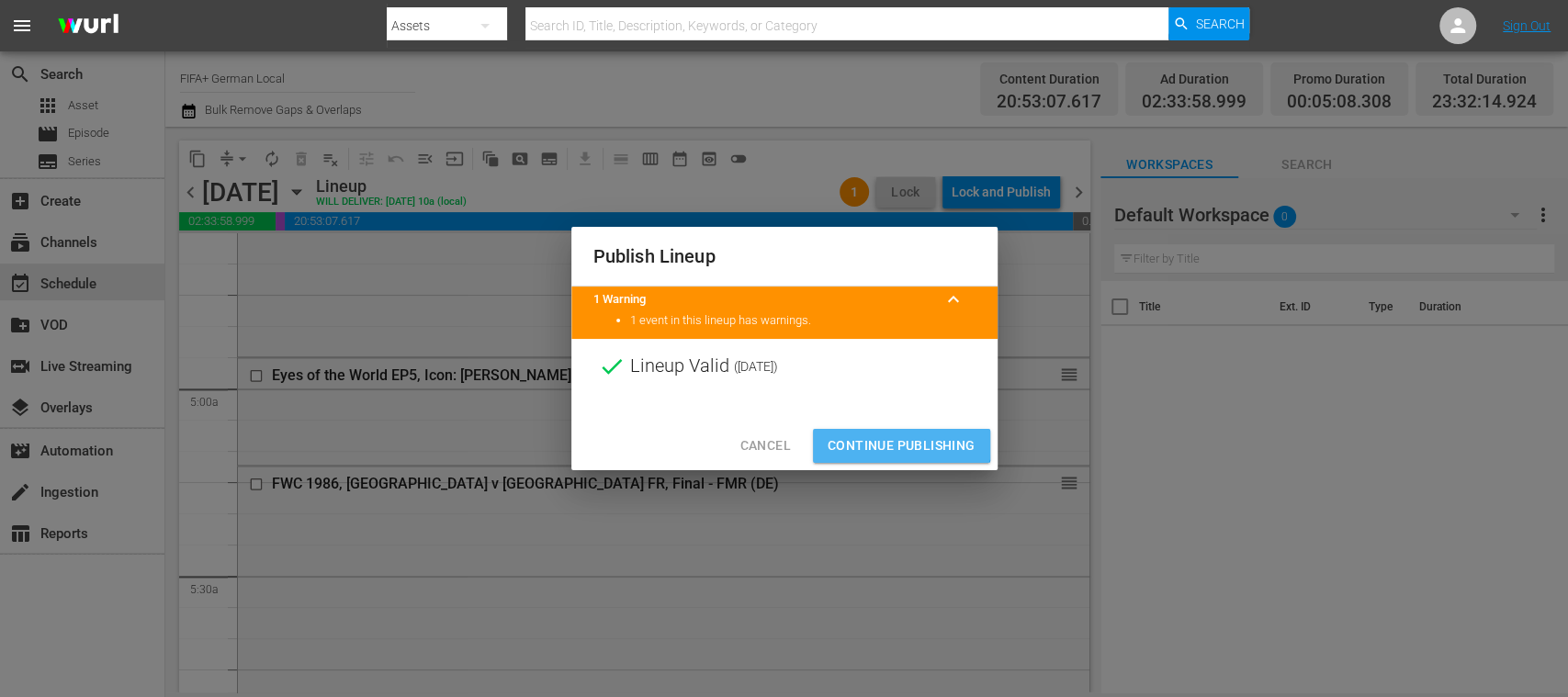
click at [900, 440] on span "Continue Publishing" at bounding box center [901, 446] width 148 height 23
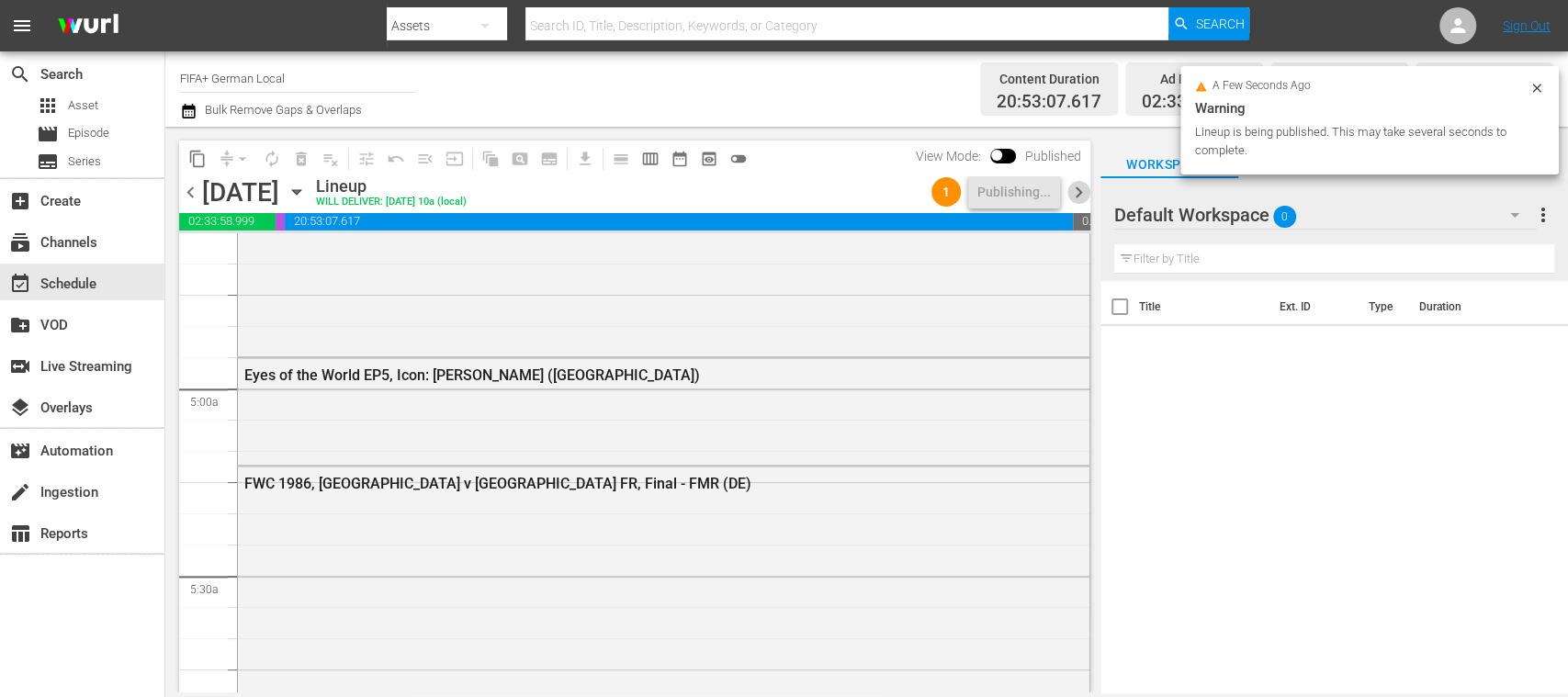
click at [1079, 191] on span "chevron_right" at bounding box center [1078, 192] width 23 height 23
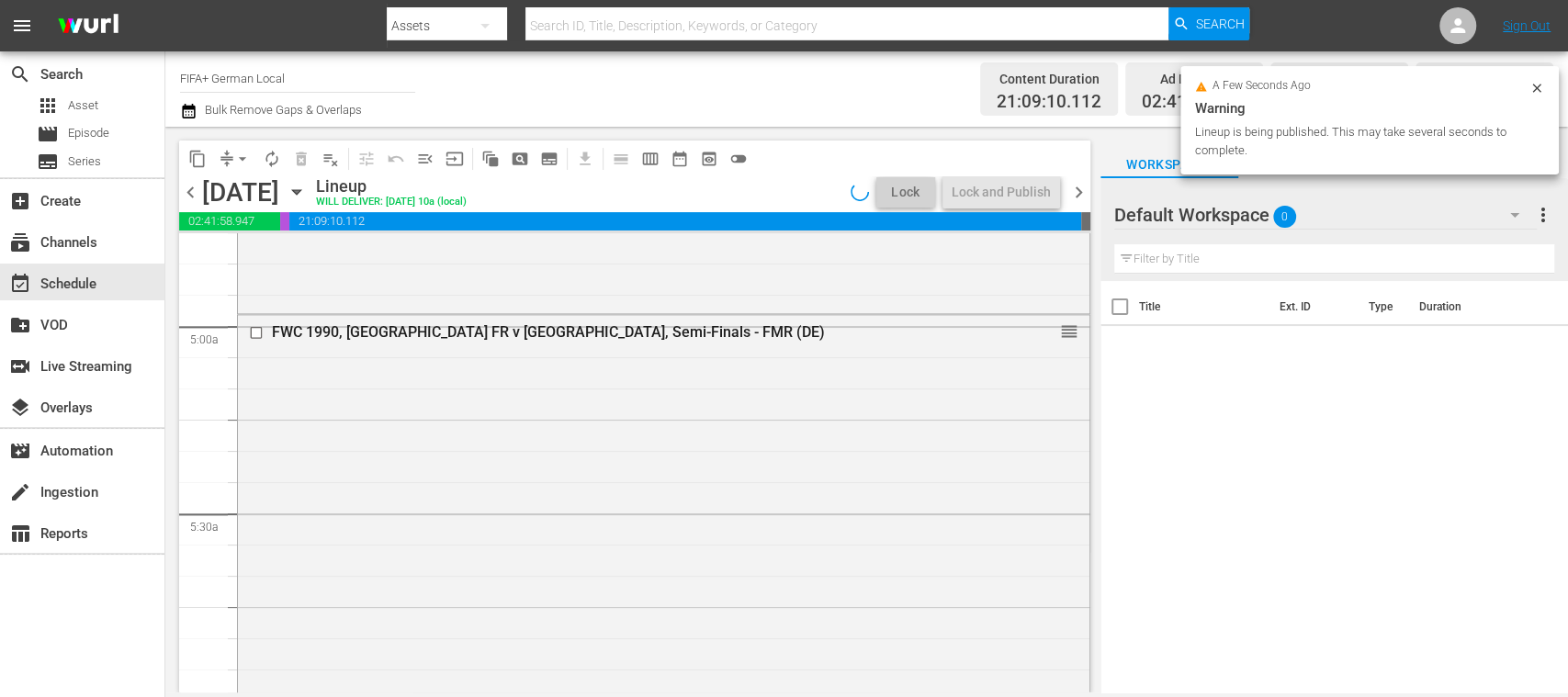
scroll to position [1719, 0]
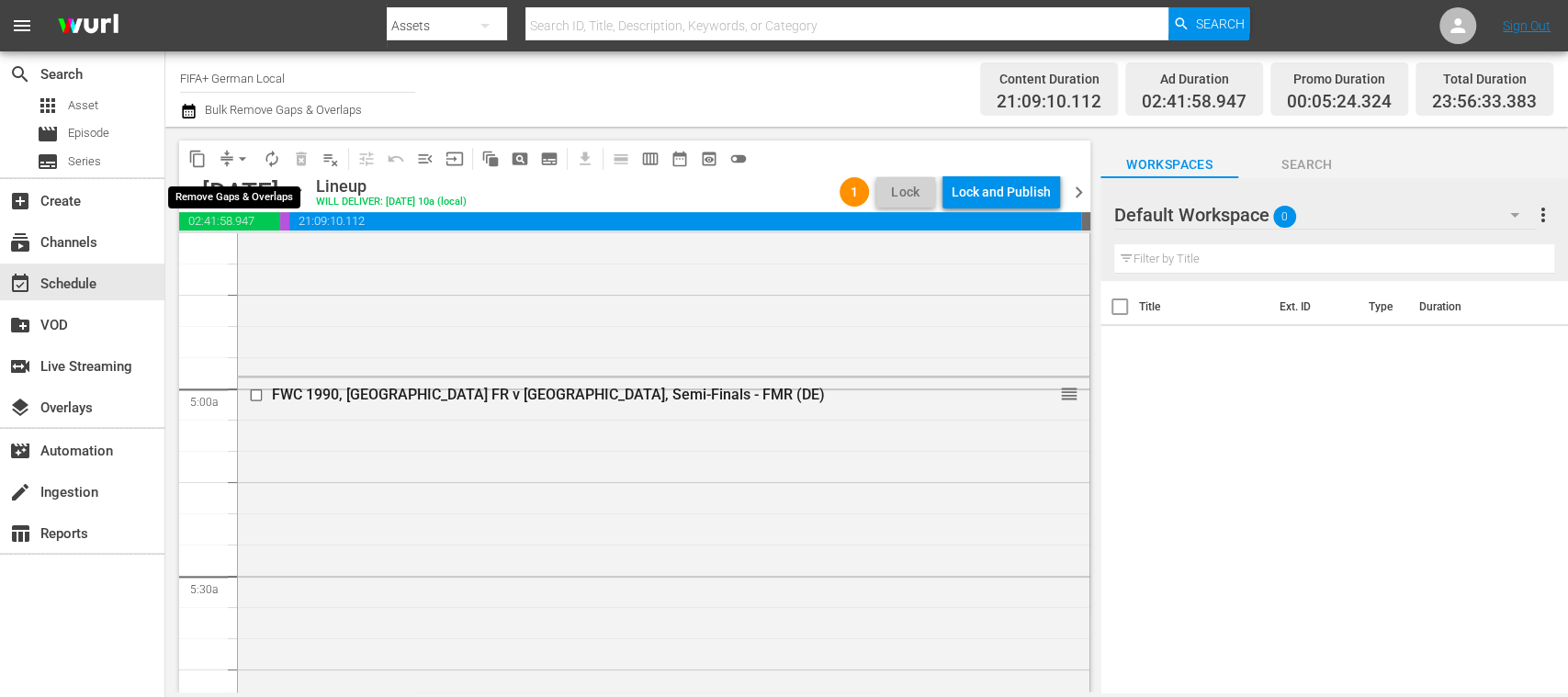
click at [241, 154] on span "arrow_drop_down" at bounding box center [241, 158] width 18 height 18
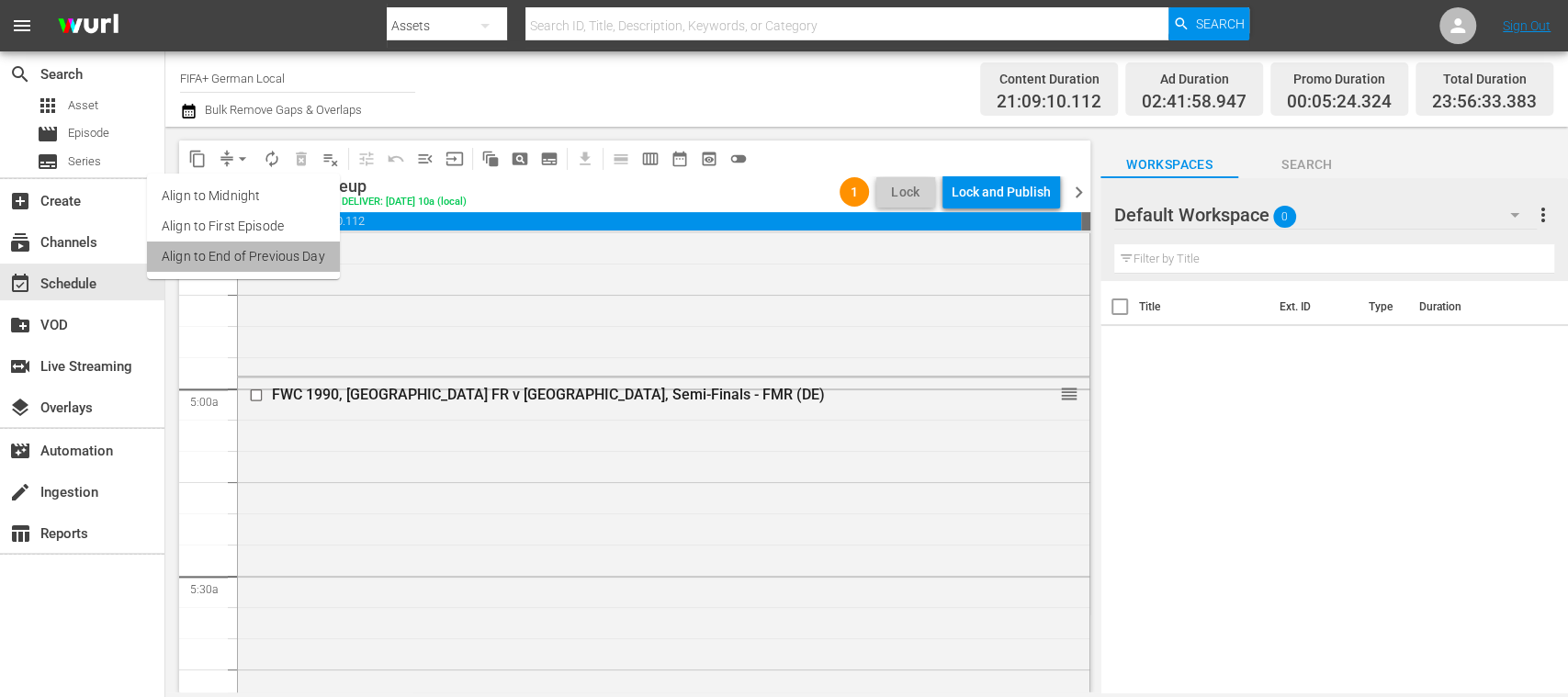
click at [289, 263] on li "Align to End of Previous Day" at bounding box center [243, 257] width 193 height 30
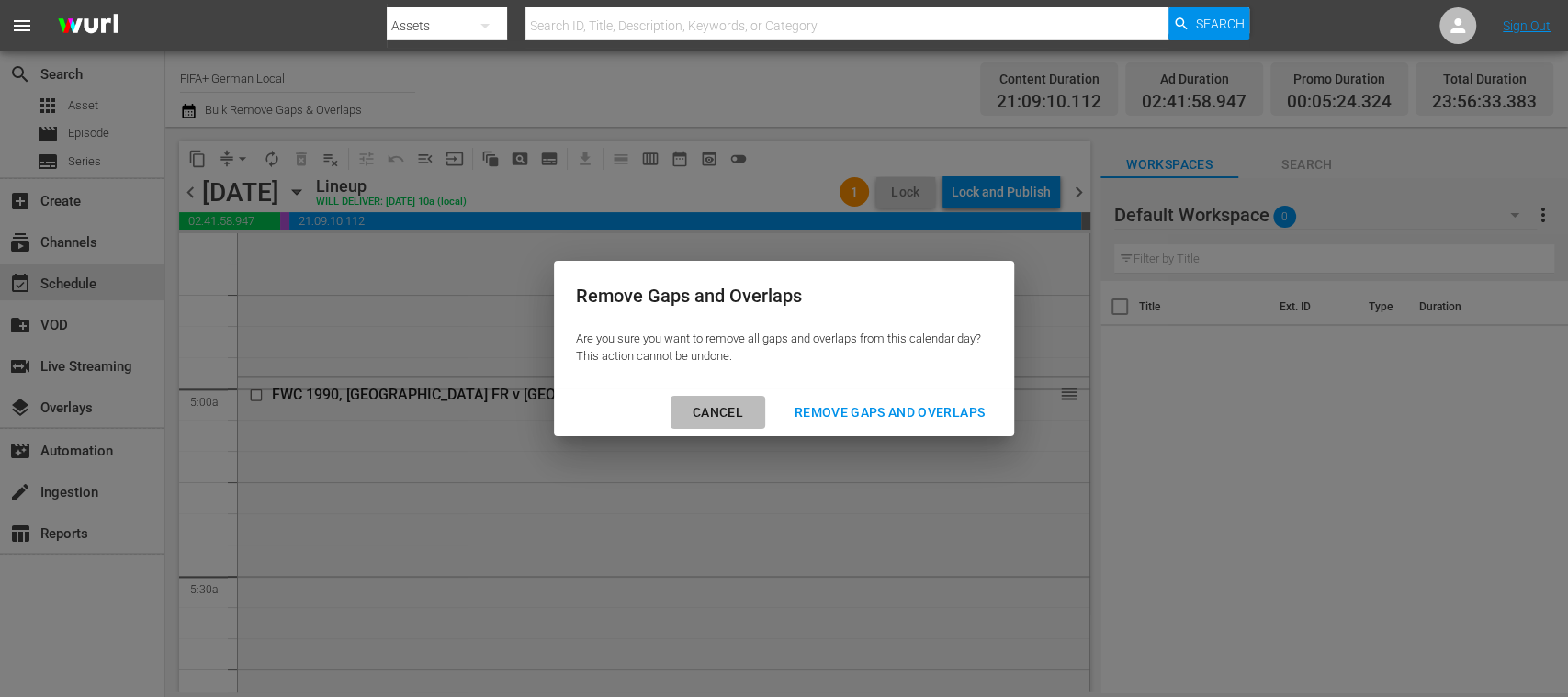
click at [719, 414] on div "Cancel" at bounding box center [718, 413] width 80 height 23
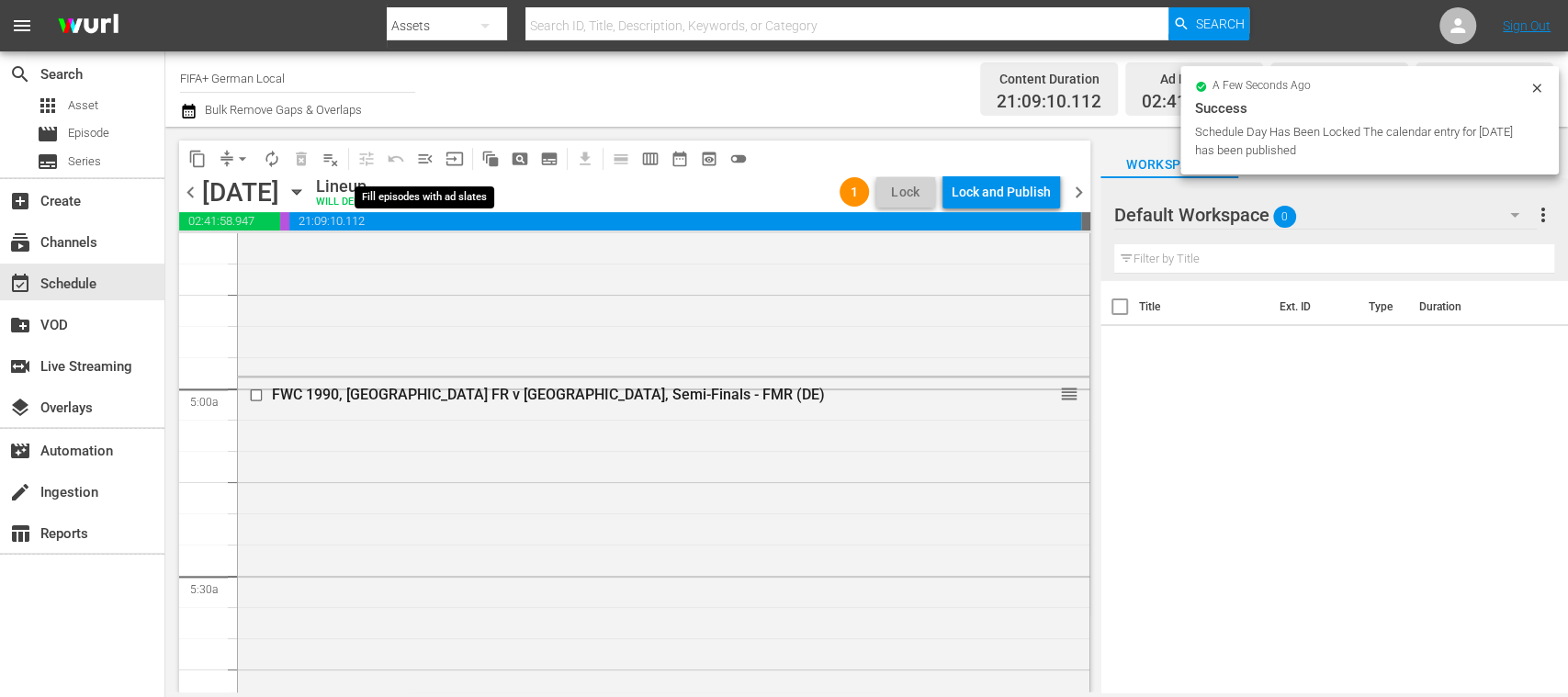
click at [431, 157] on span "menu_open" at bounding box center [425, 158] width 18 height 18
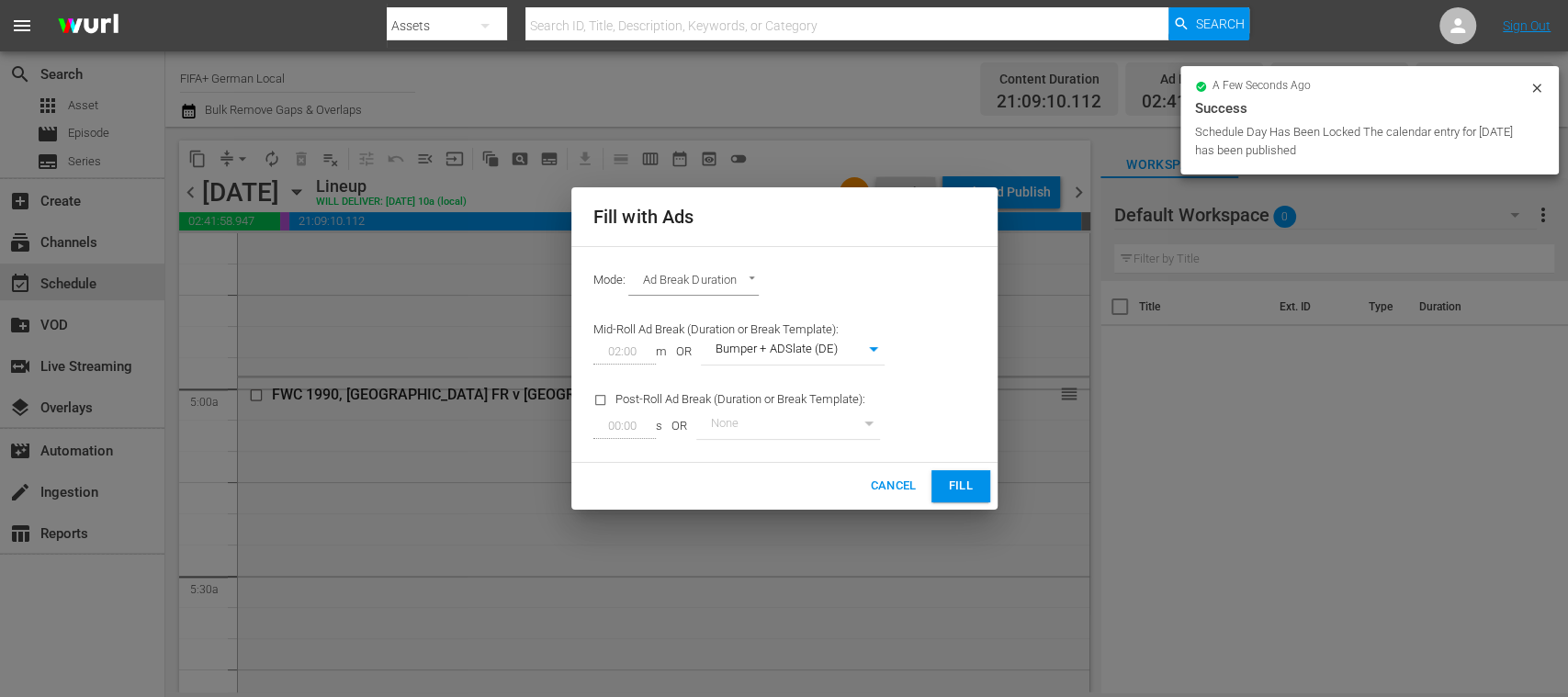
click at [946, 483] on span "Fill" at bounding box center [960, 487] width 29 height 21
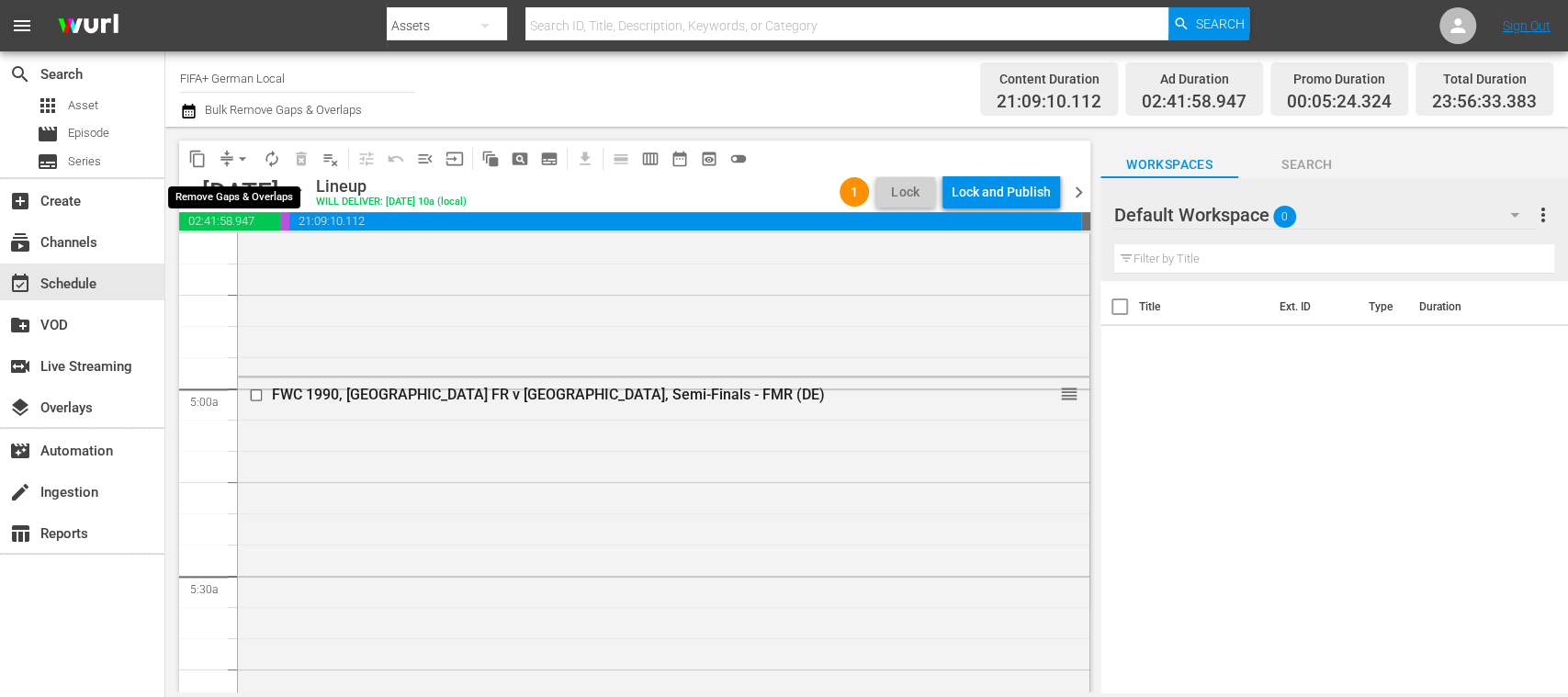
click at [246, 165] on span "arrow_drop_down" at bounding box center [241, 158] width 18 height 18
click at [283, 248] on li "Align to End of Previous Day" at bounding box center [243, 257] width 193 height 30
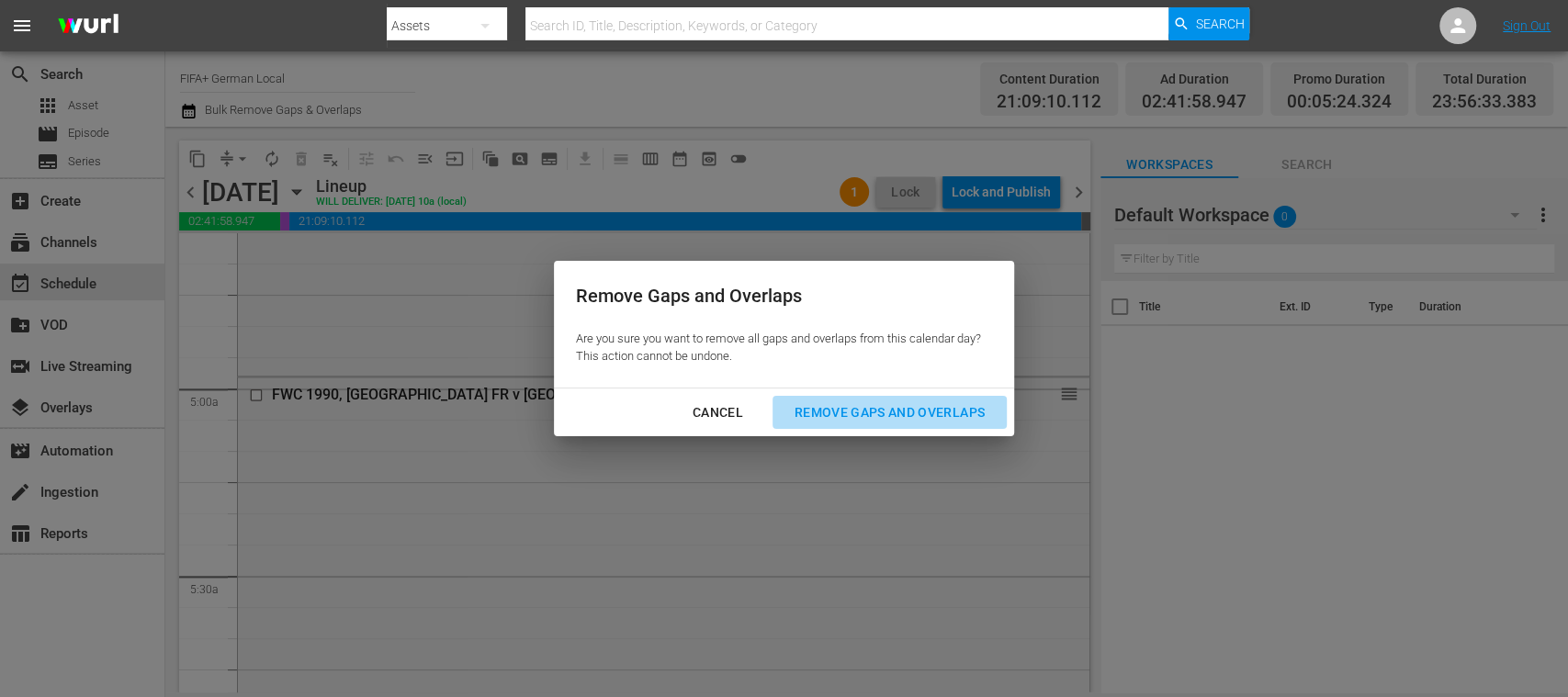
click at [857, 416] on div "Remove Gaps and Overlaps" at bounding box center [890, 413] width 220 height 23
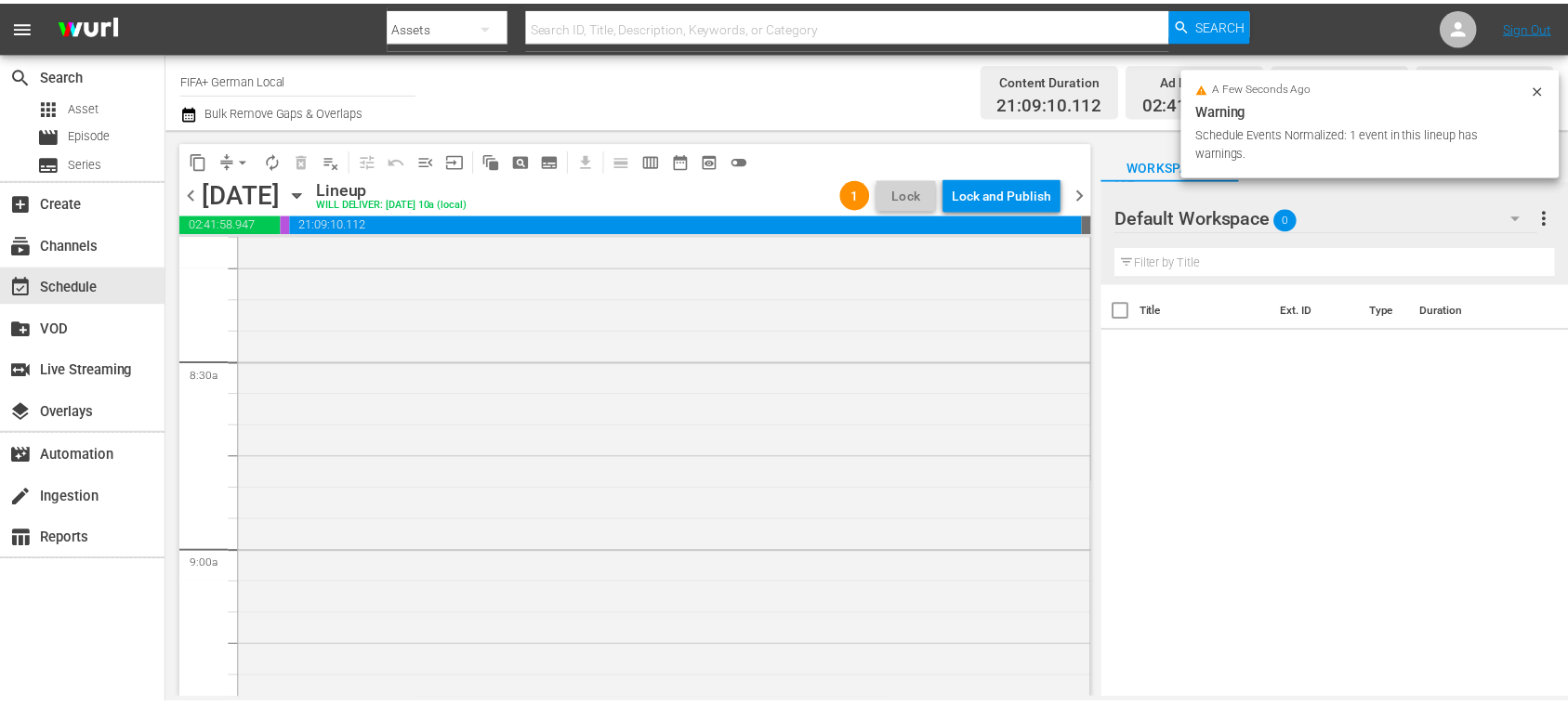
scroll to position [3390, 0]
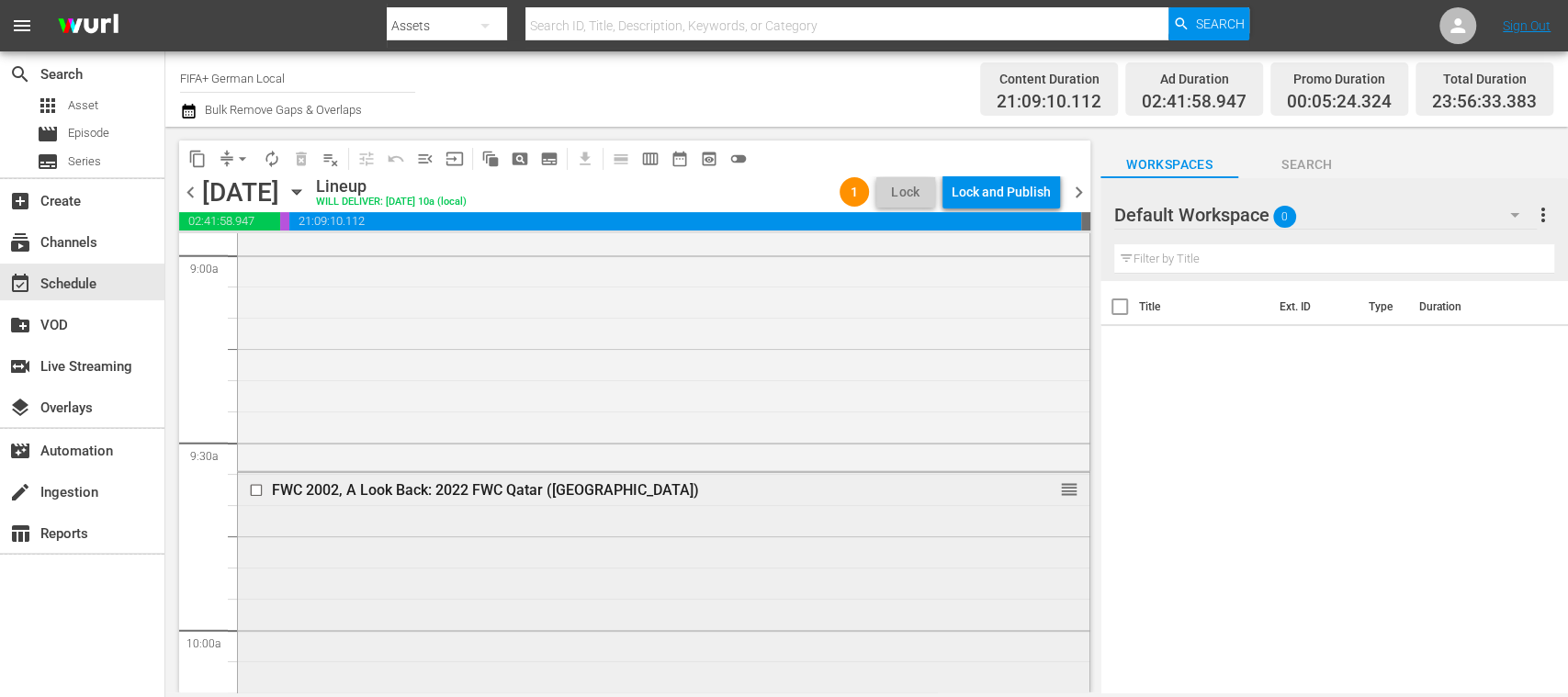
click at [568, 487] on div "FWC 2002, A Look Back: 2022 FWC Qatar (DE)" at bounding box center [630, 490] width 717 height 17
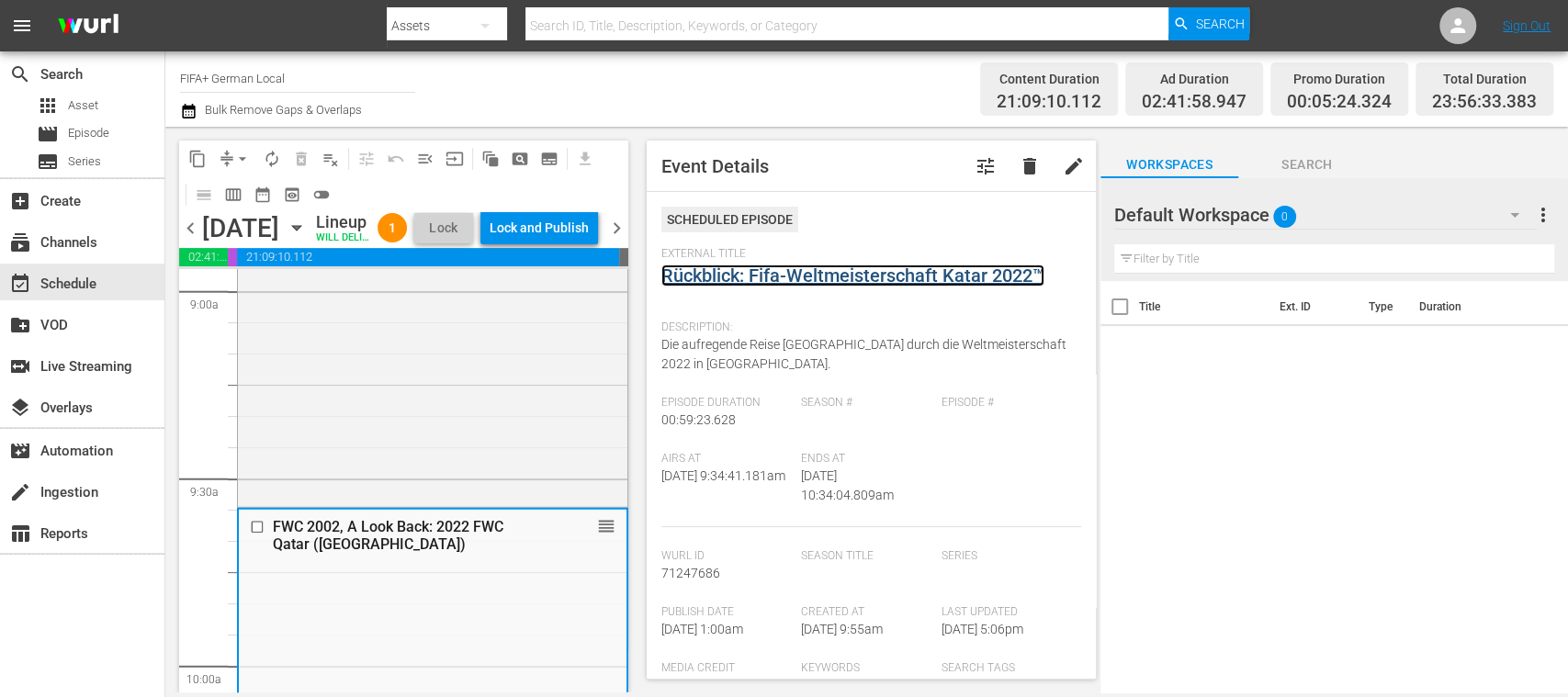
click at [750, 277] on link "Rückblick: Fifa-Weltmeisterschaft Katar 2022™" at bounding box center [853, 275] width 383 height 22
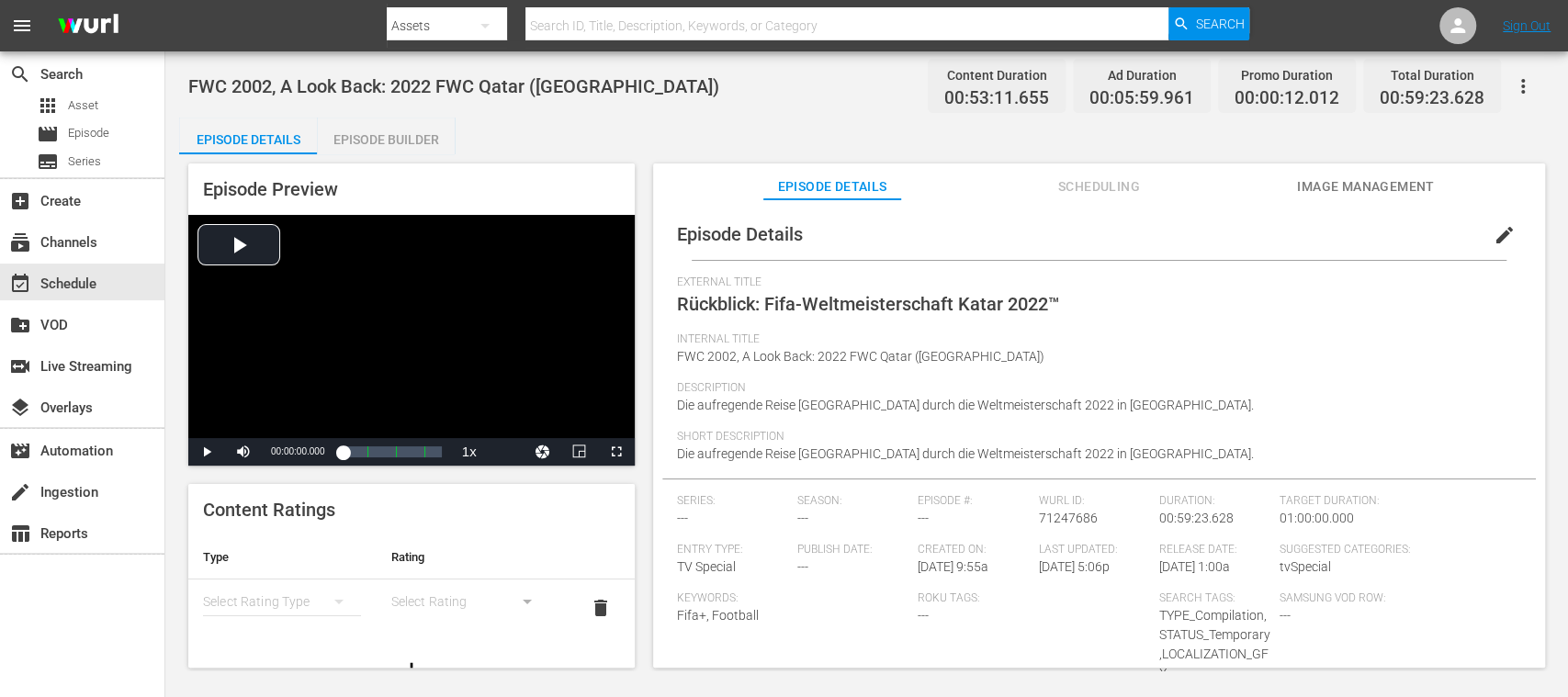
click at [404, 133] on div "Episode Builder" at bounding box center [386, 139] width 138 height 45
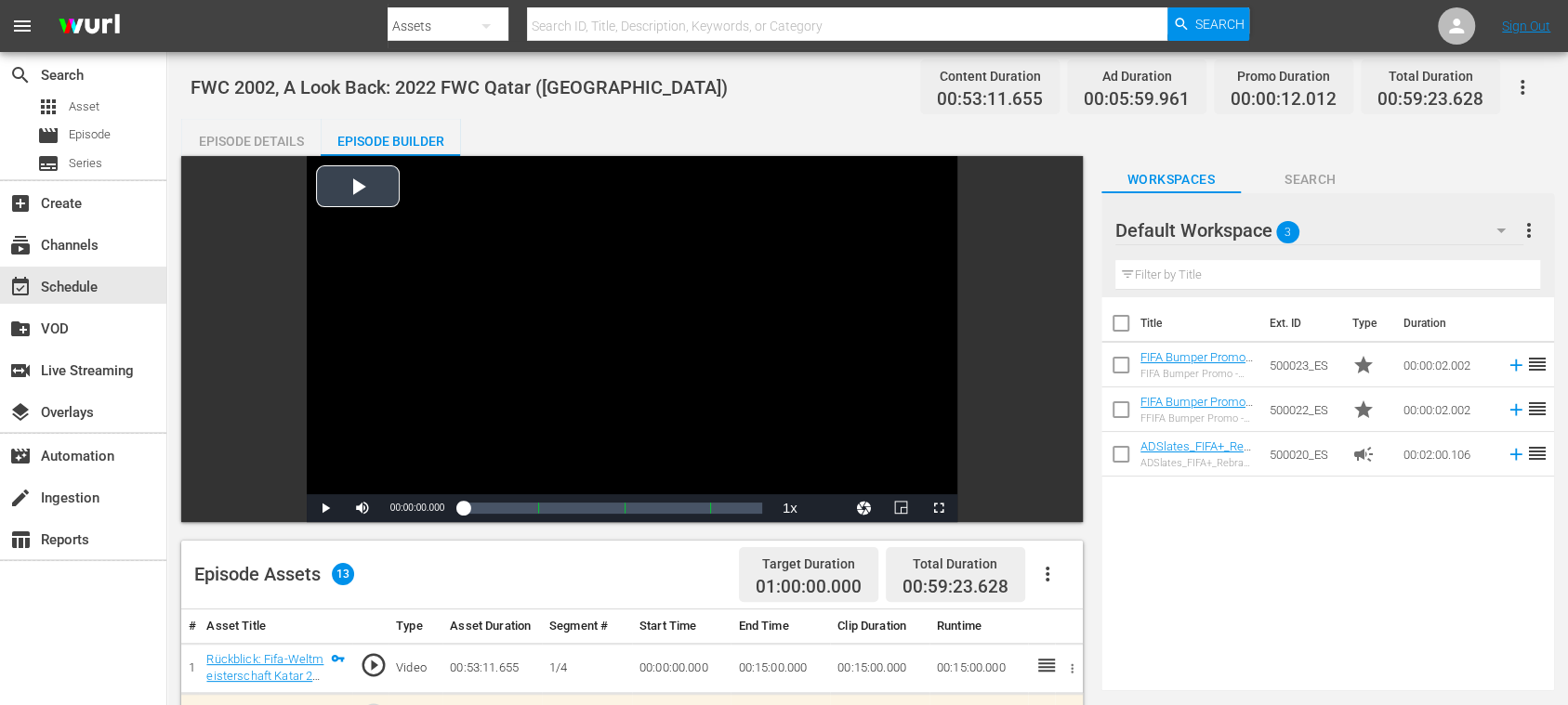
scroll to position [603, 0]
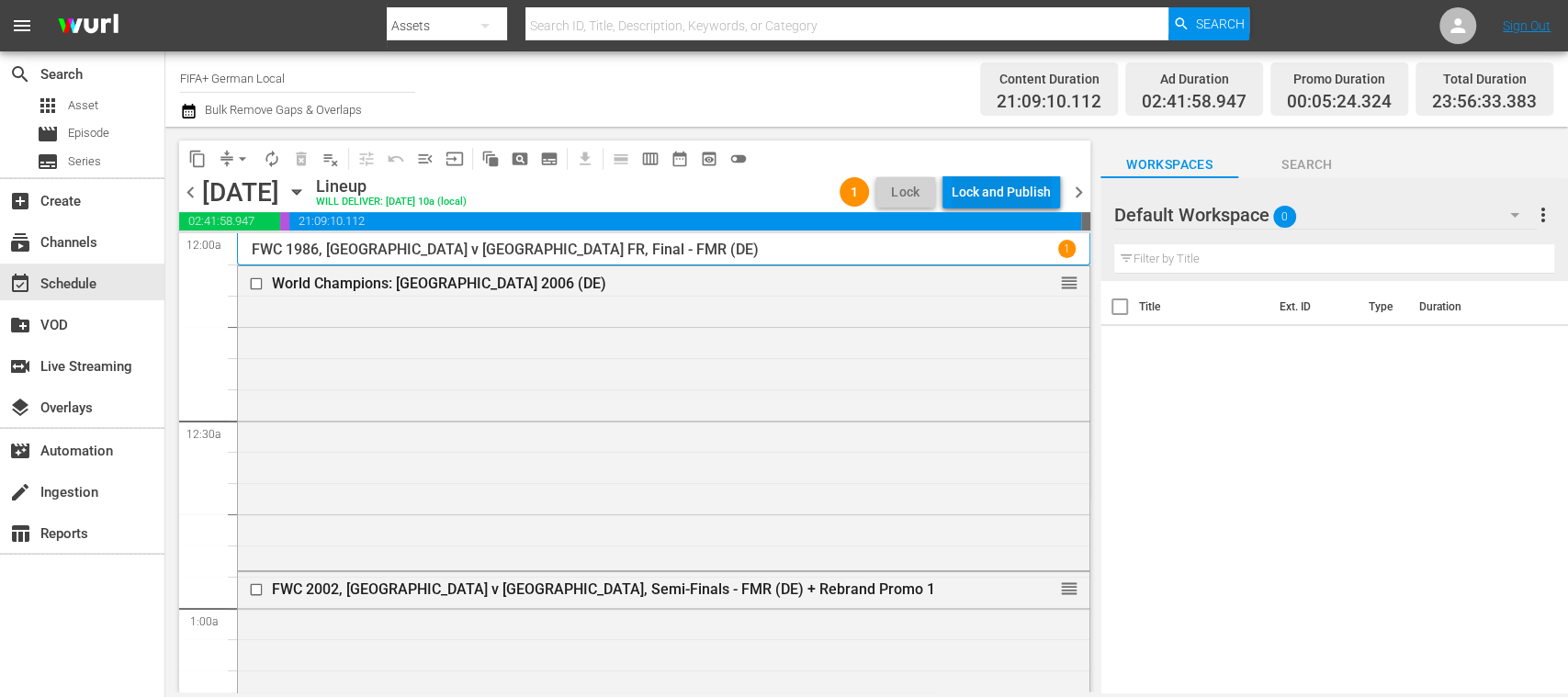
click at [1004, 188] on div "Lock and Publish" at bounding box center [1001, 191] width 99 height 33
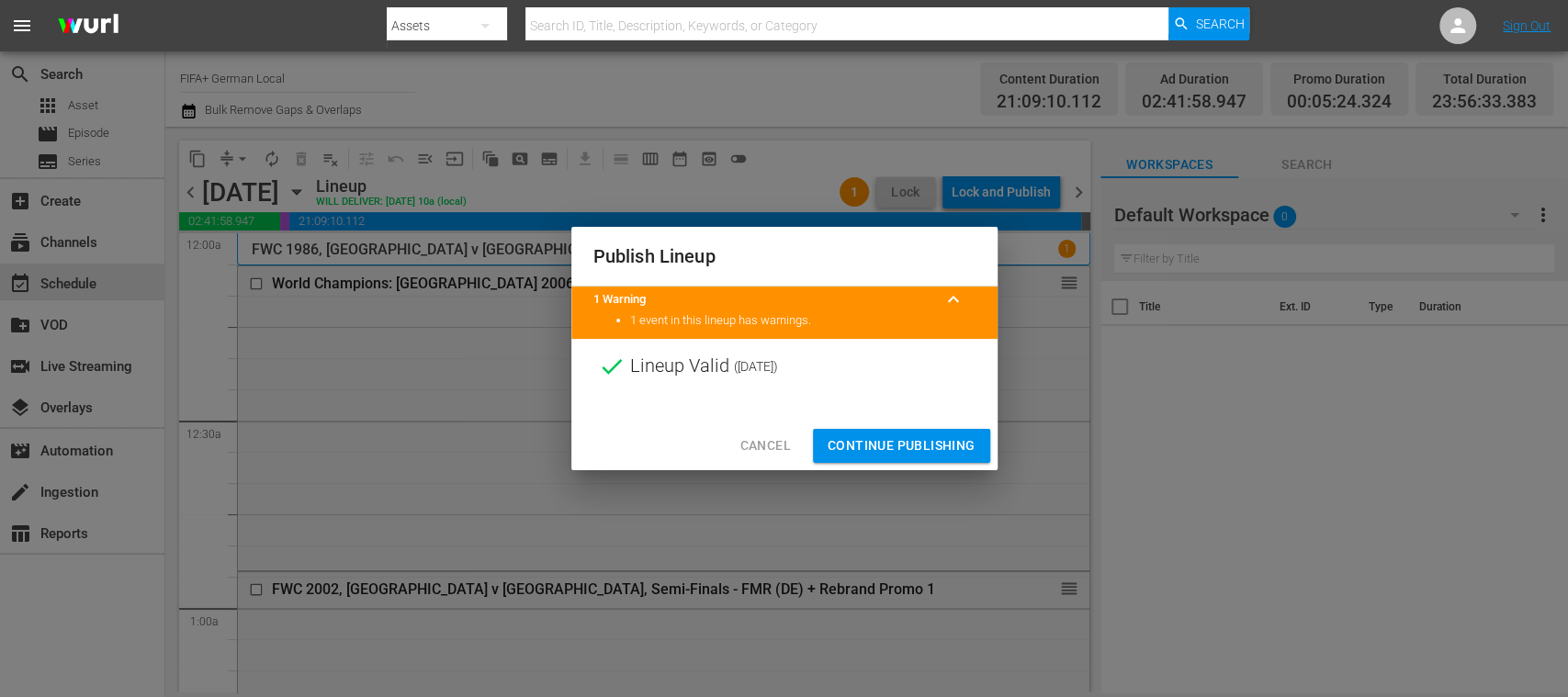
click at [934, 448] on span "Continue Publishing" at bounding box center [901, 446] width 148 height 23
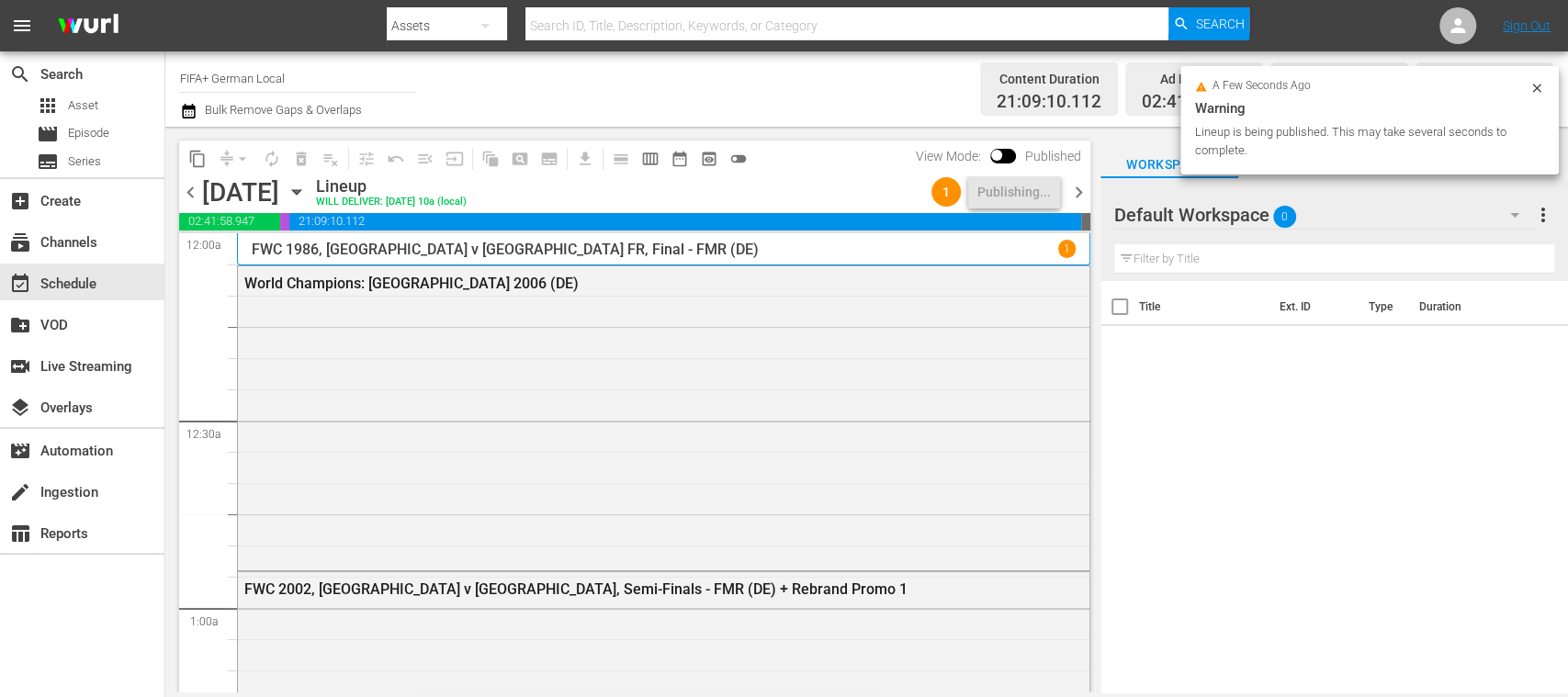
click at [191, 189] on span "chevron_left" at bounding box center [190, 192] width 23 height 23
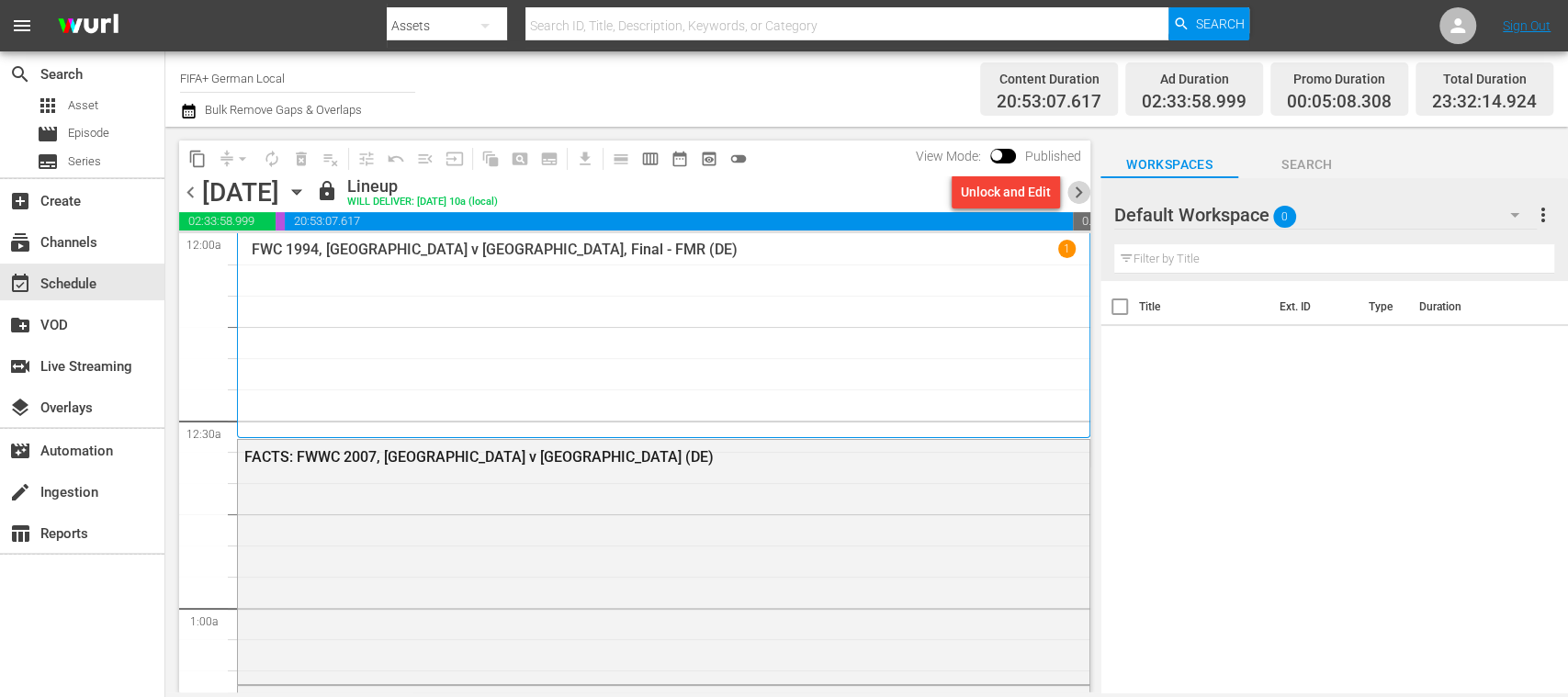
click at [1080, 191] on span "chevron_right" at bounding box center [1078, 192] width 23 height 23
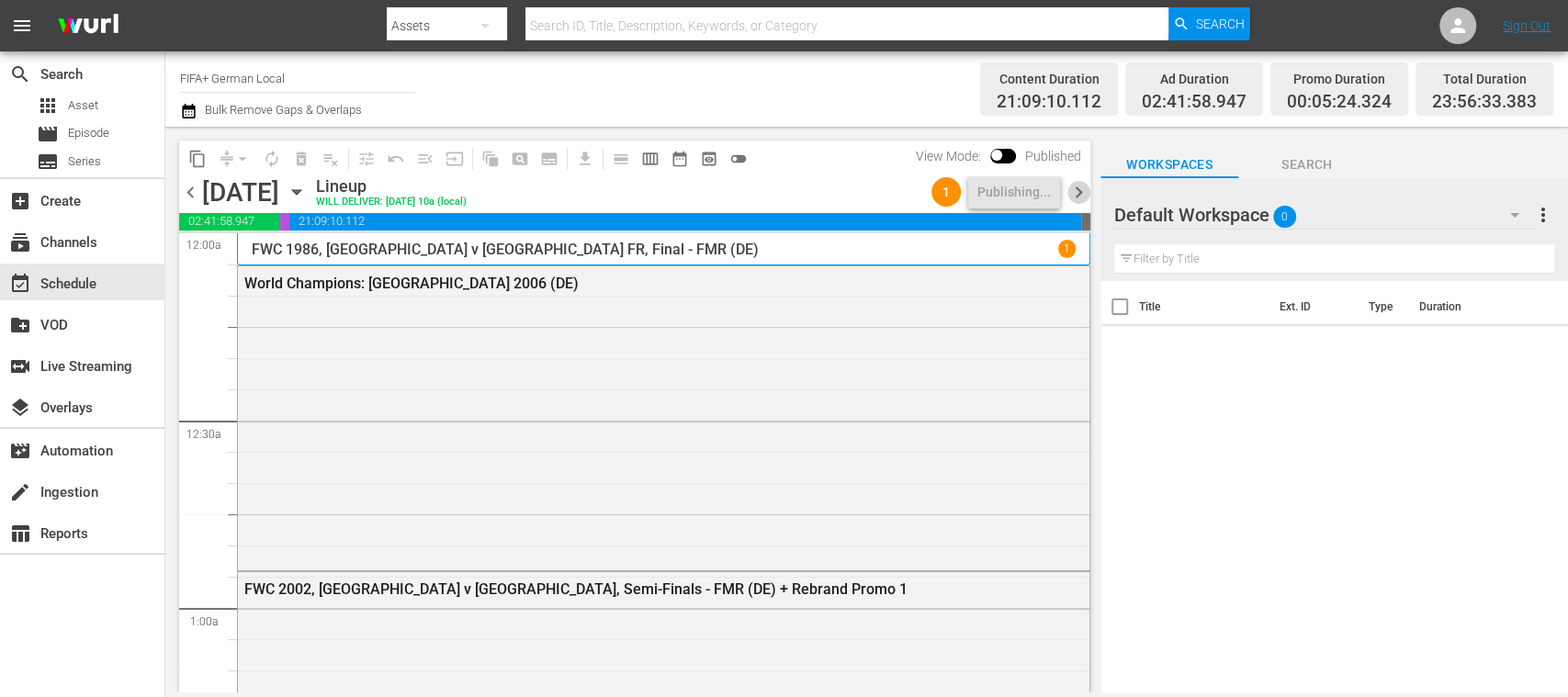
click at [1080, 191] on span "chevron_right" at bounding box center [1078, 192] width 23 height 23
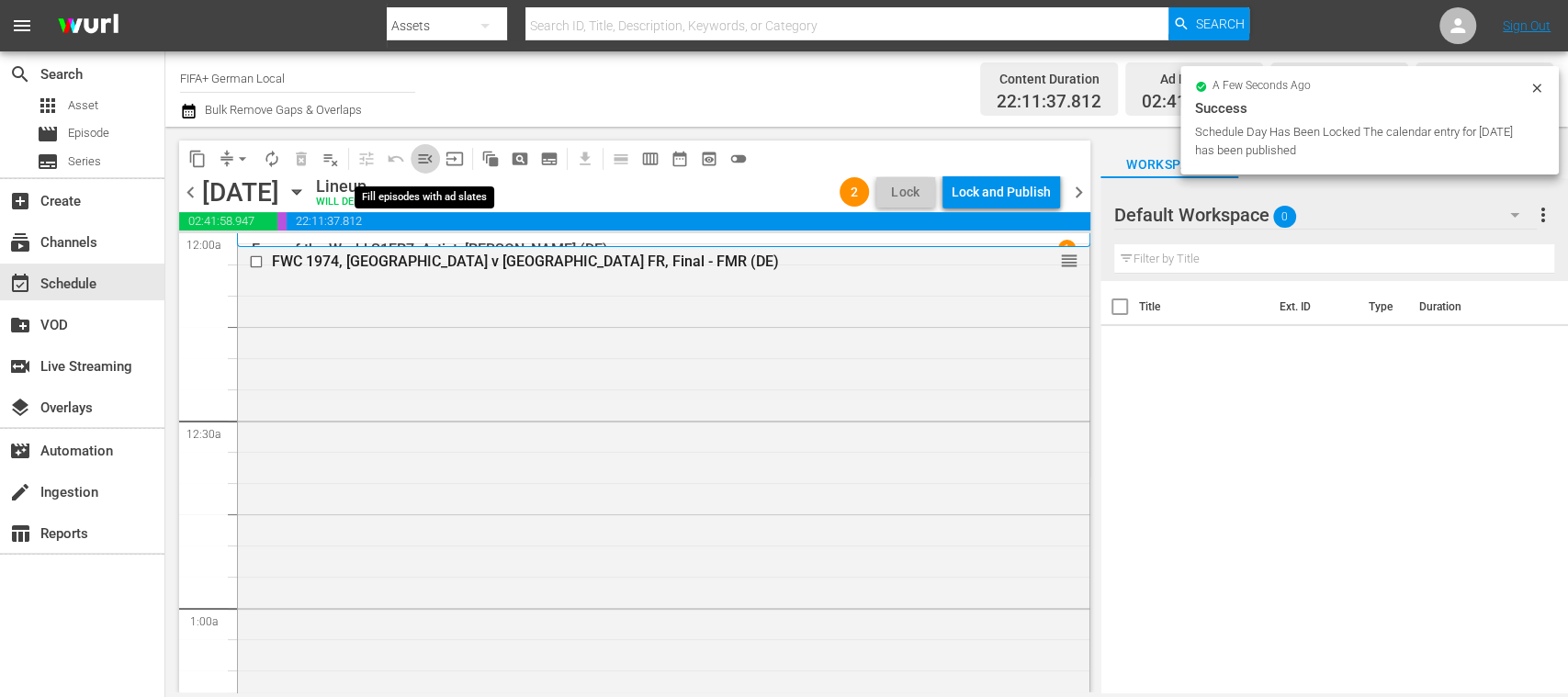
click at [429, 156] on span "menu_open" at bounding box center [425, 158] width 18 height 18
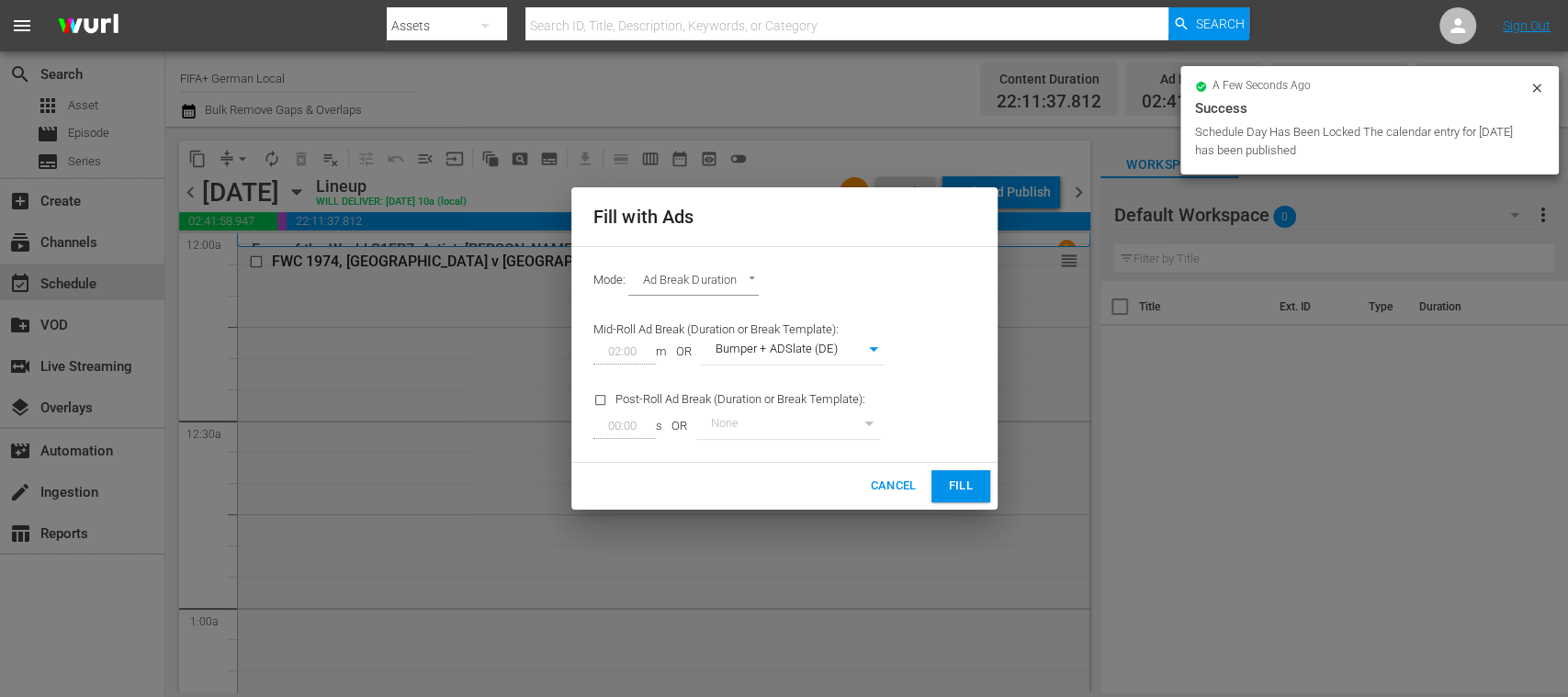
click at [972, 491] on span "Fill" at bounding box center [960, 487] width 29 height 21
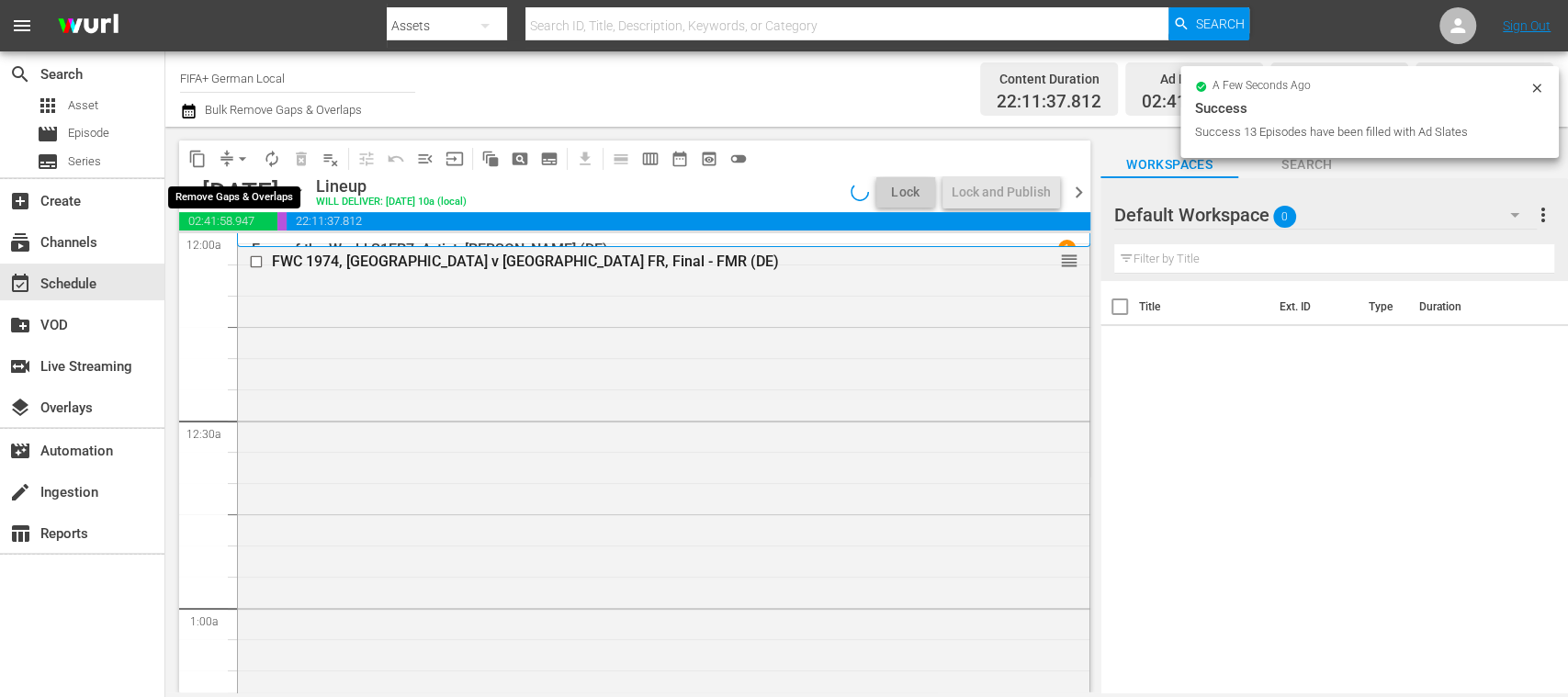
click at [246, 154] on span "arrow_drop_down" at bounding box center [241, 158] width 18 height 18
click at [277, 246] on li "Align to End of Previous Day" at bounding box center [243, 257] width 193 height 30
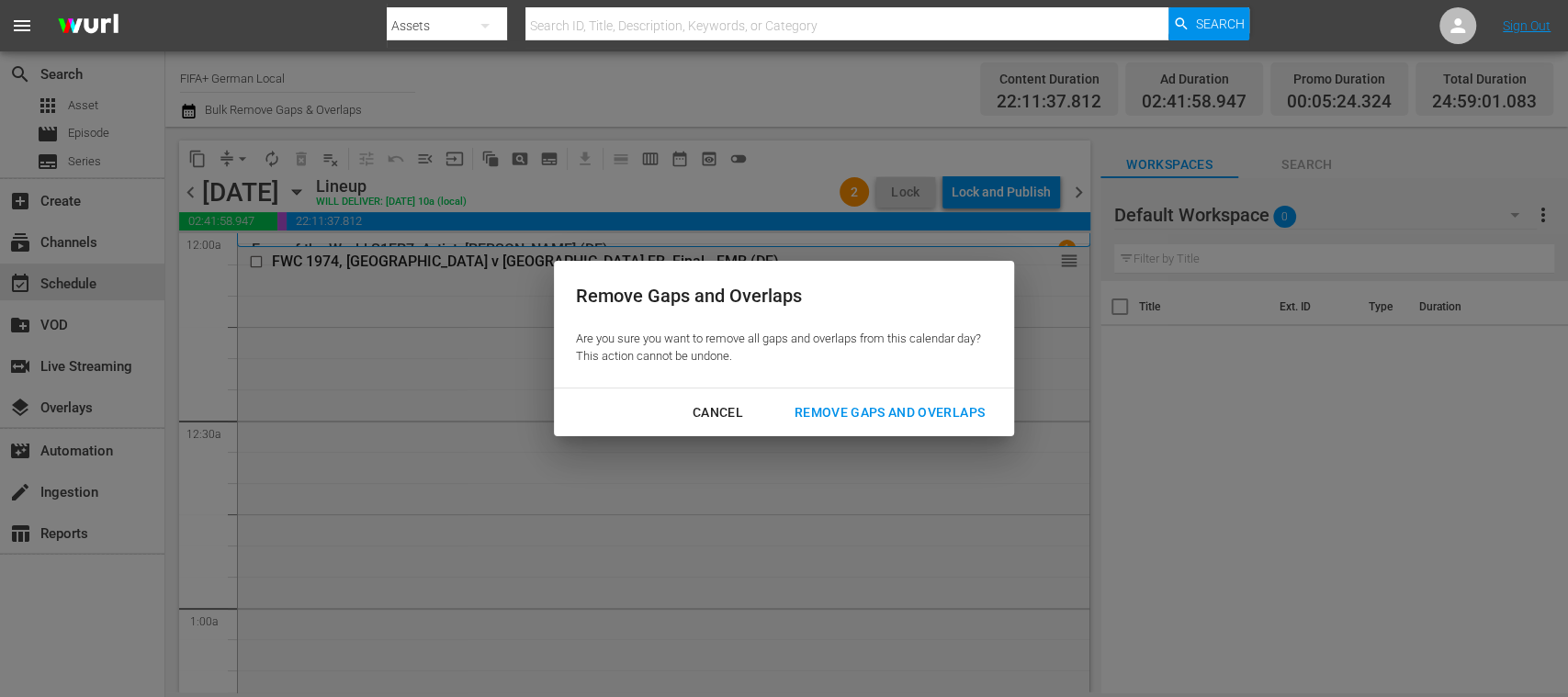
click at [912, 418] on div "Remove Gaps and Overlaps" at bounding box center [890, 413] width 220 height 23
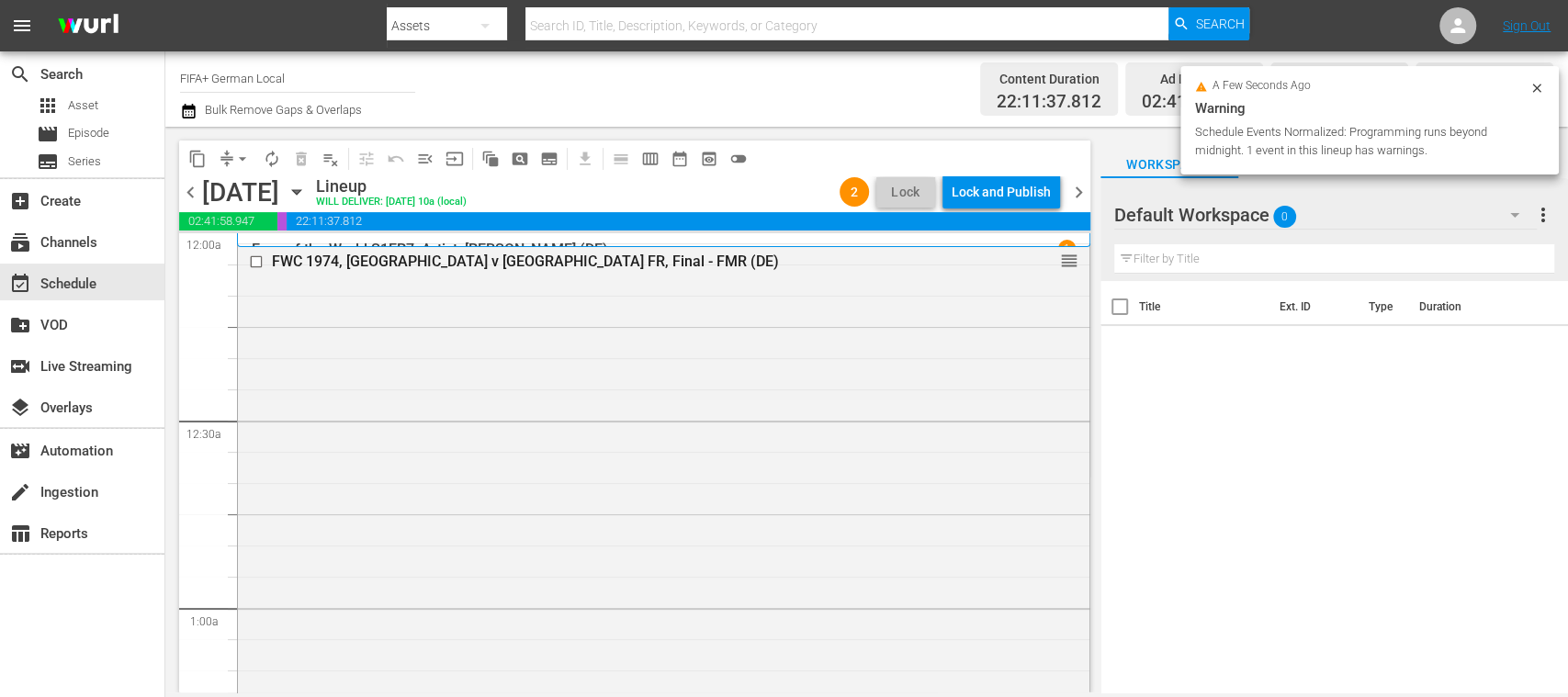
click at [1000, 201] on div "Lock and Publish" at bounding box center [1001, 191] width 99 height 33
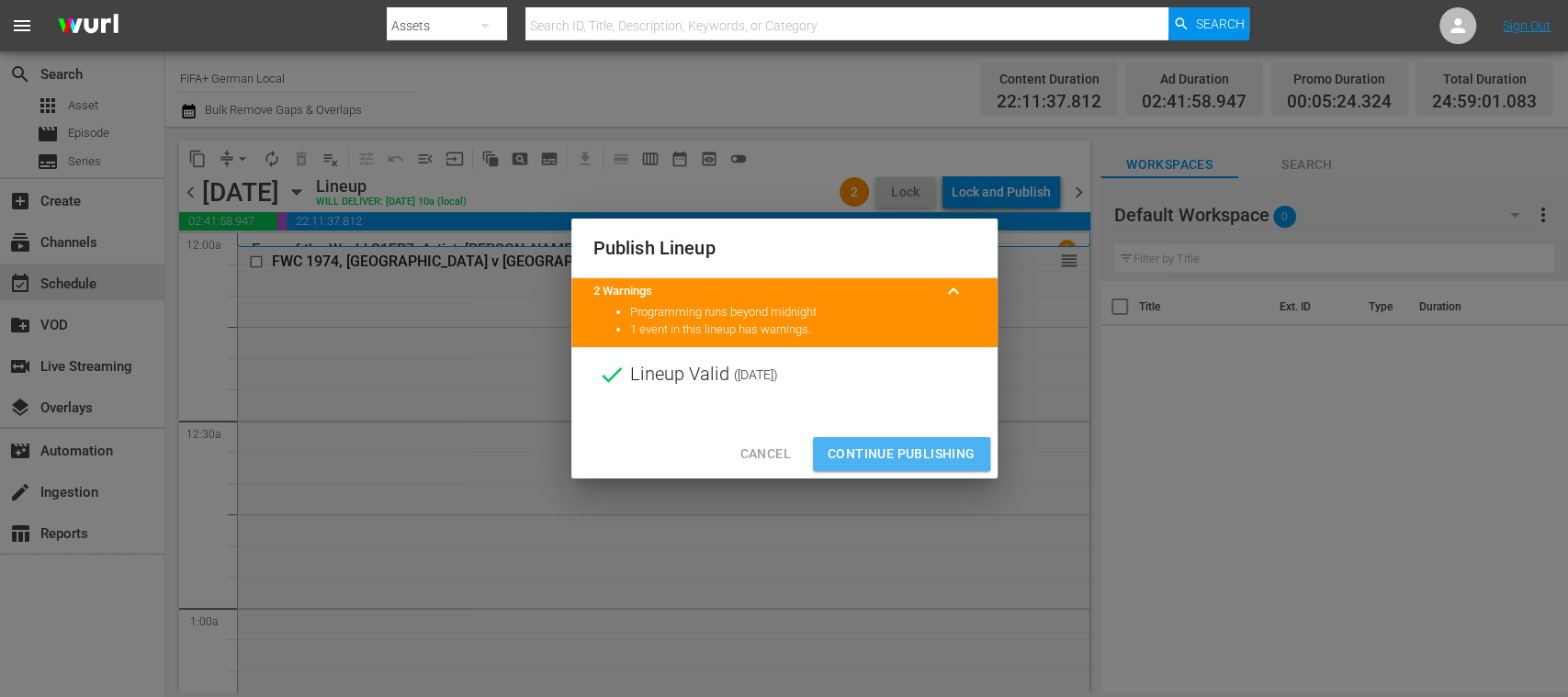
click at [888, 449] on span "Continue Publishing" at bounding box center [901, 455] width 148 height 23
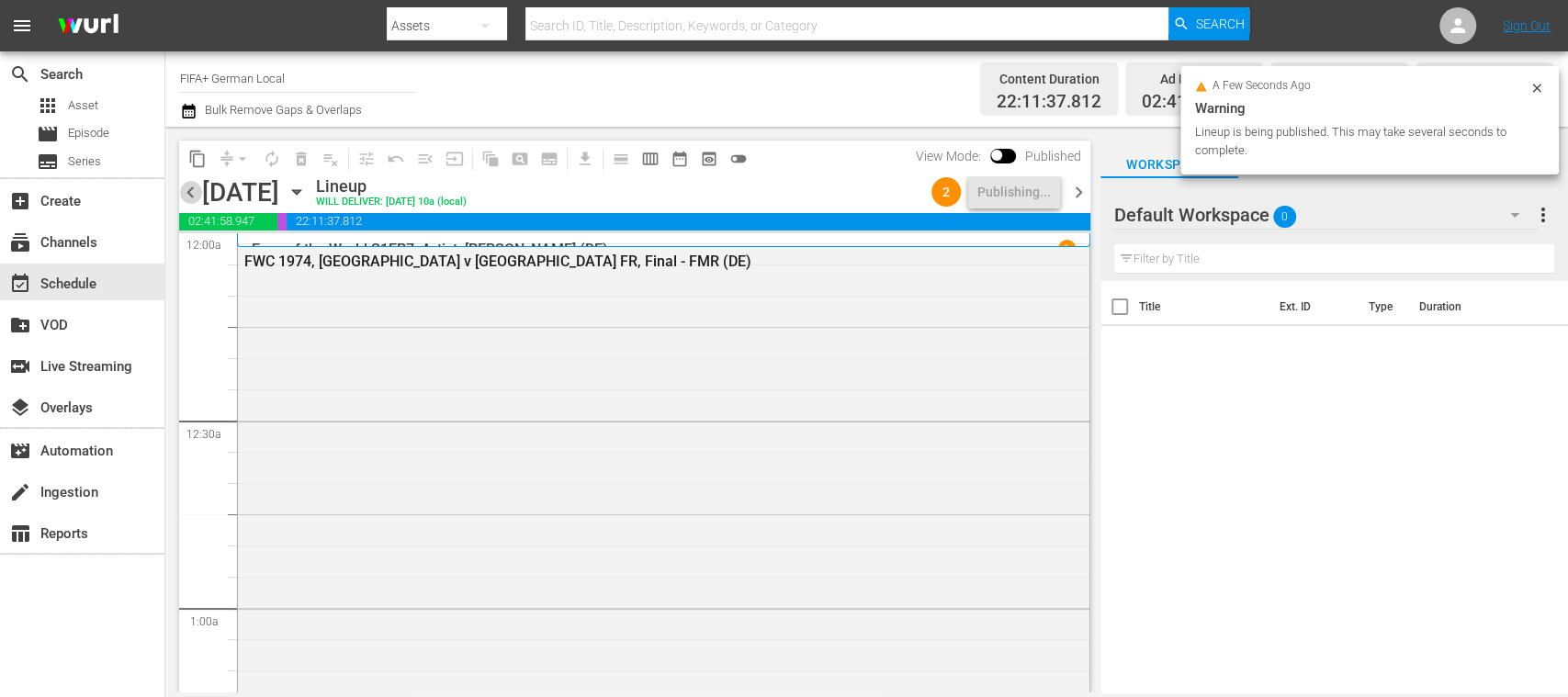
click at [194, 189] on span "chevron_left" at bounding box center [190, 192] width 23 height 23
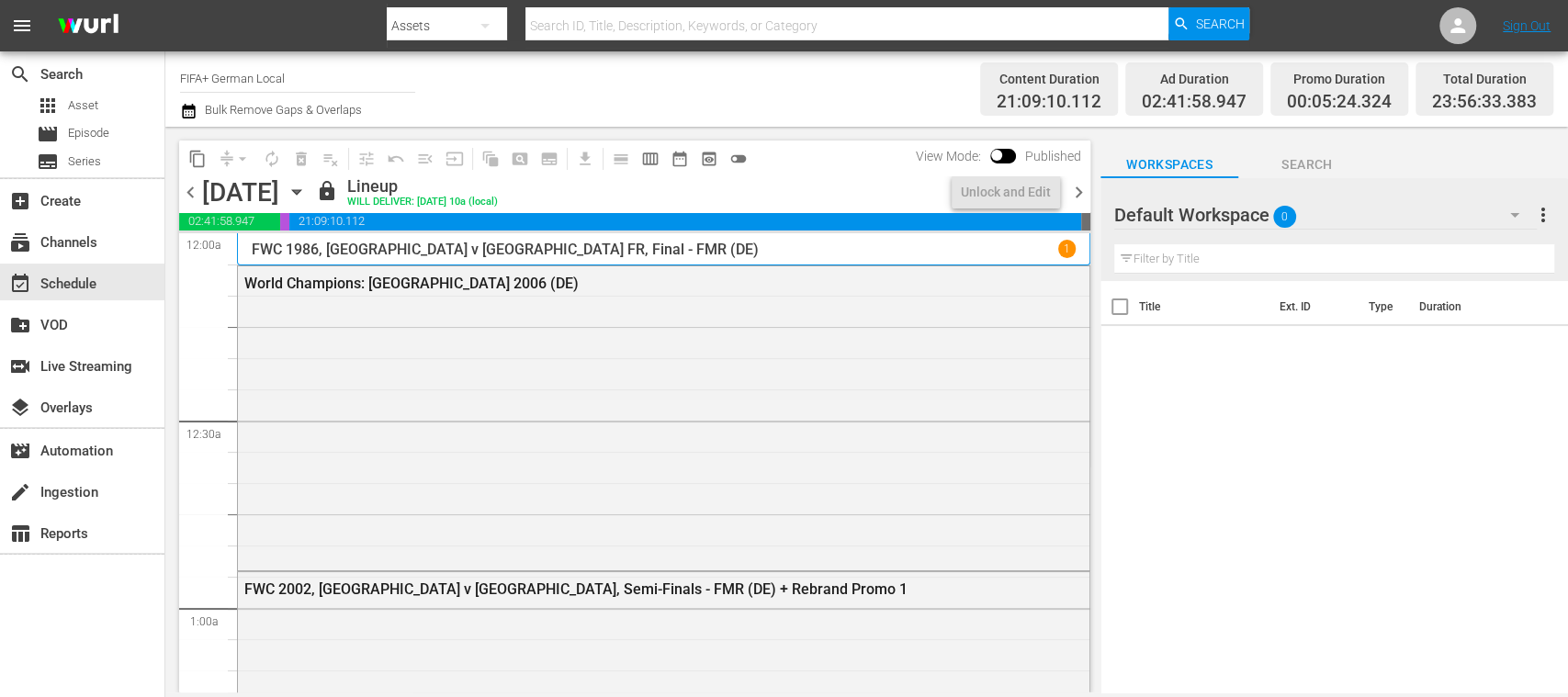
click at [194, 189] on span "chevron_left" at bounding box center [190, 192] width 23 height 23
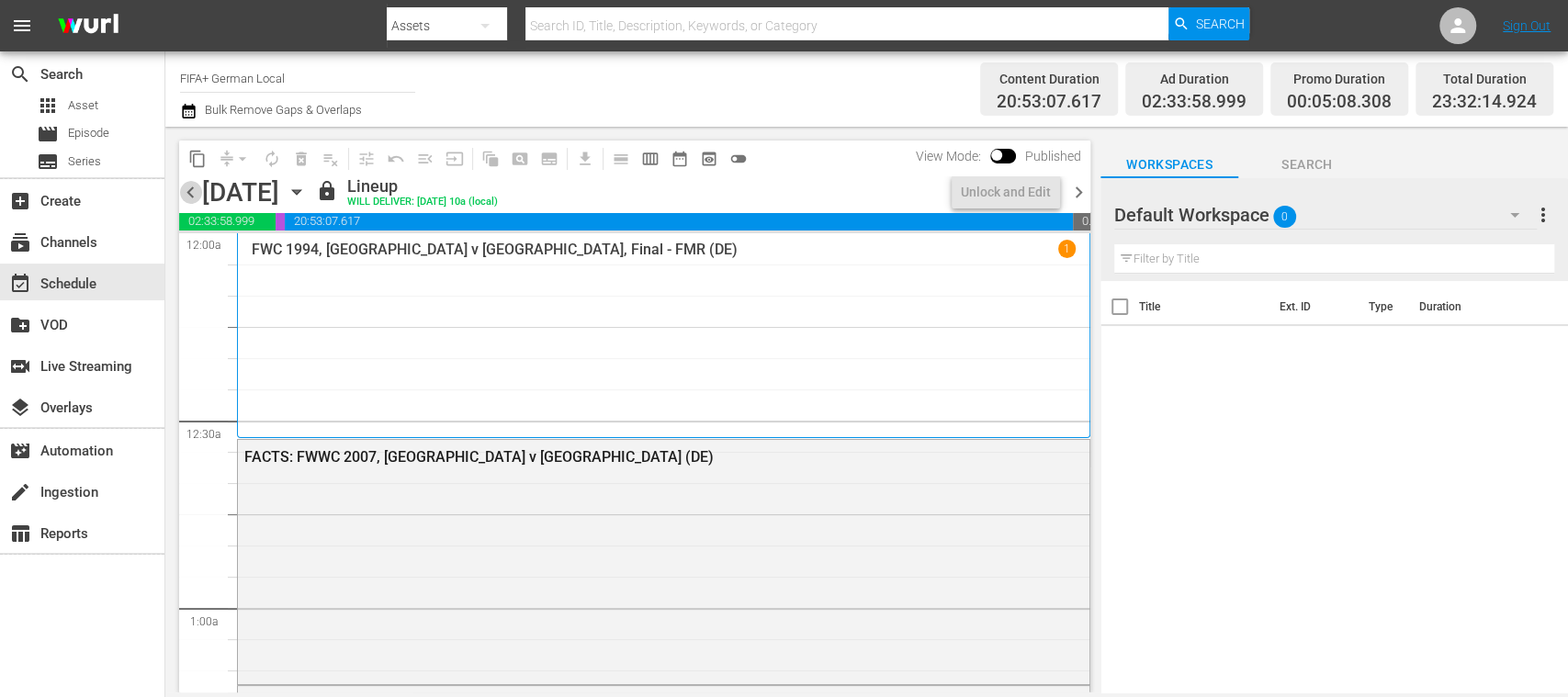
click at [194, 189] on span "chevron_left" at bounding box center [190, 192] width 23 height 23
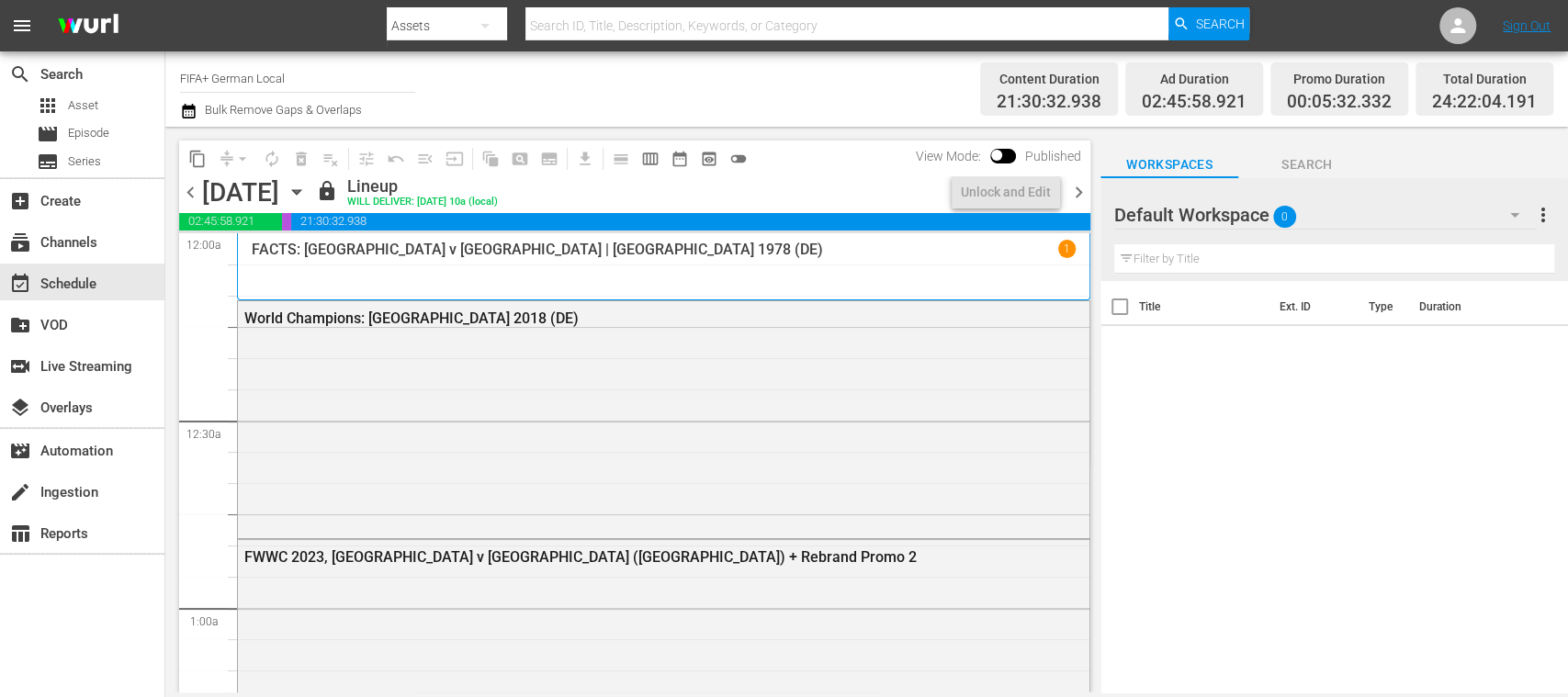
click at [194, 189] on span "chevron_left" at bounding box center [190, 192] width 23 height 23
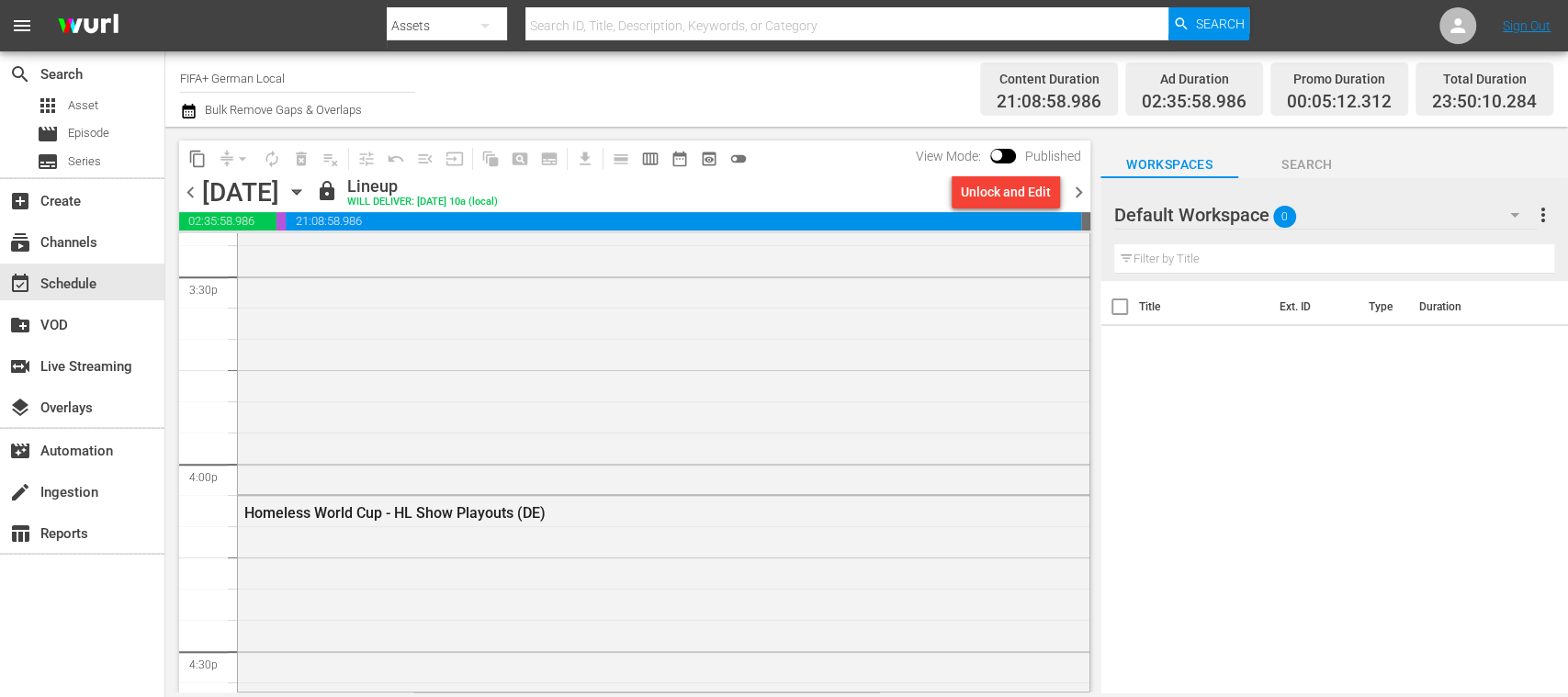
scroll to position [5995, 0]
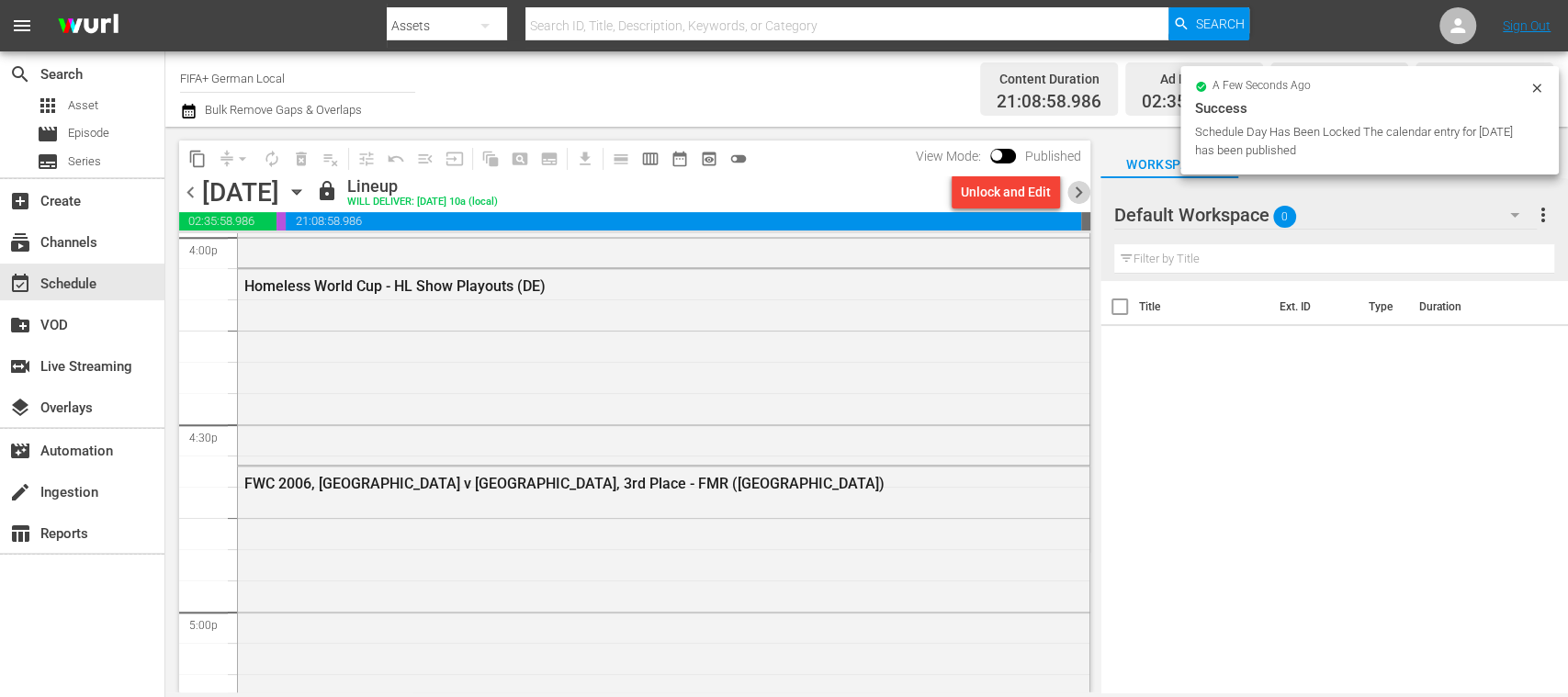
click at [1073, 188] on span "chevron_right" at bounding box center [1078, 192] width 23 height 23
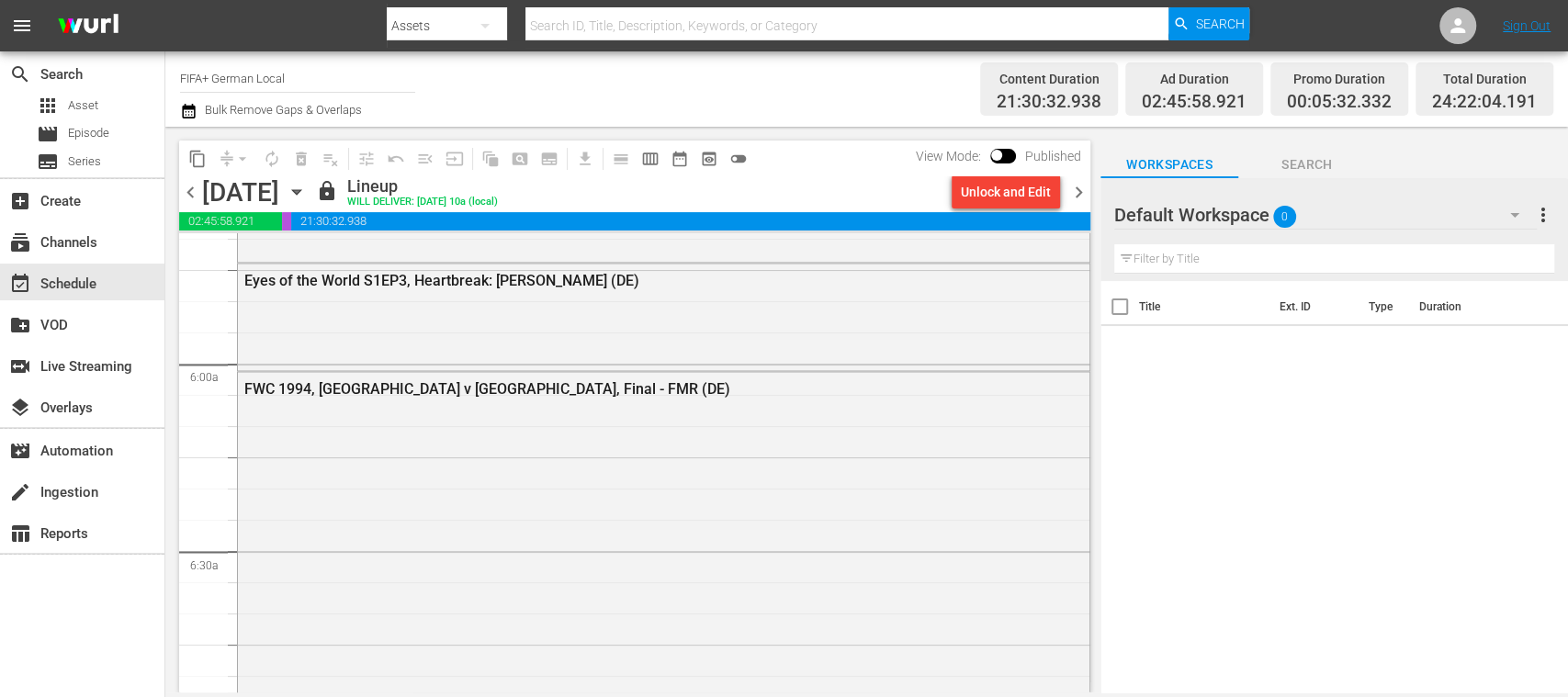
scroll to position [2079, 0]
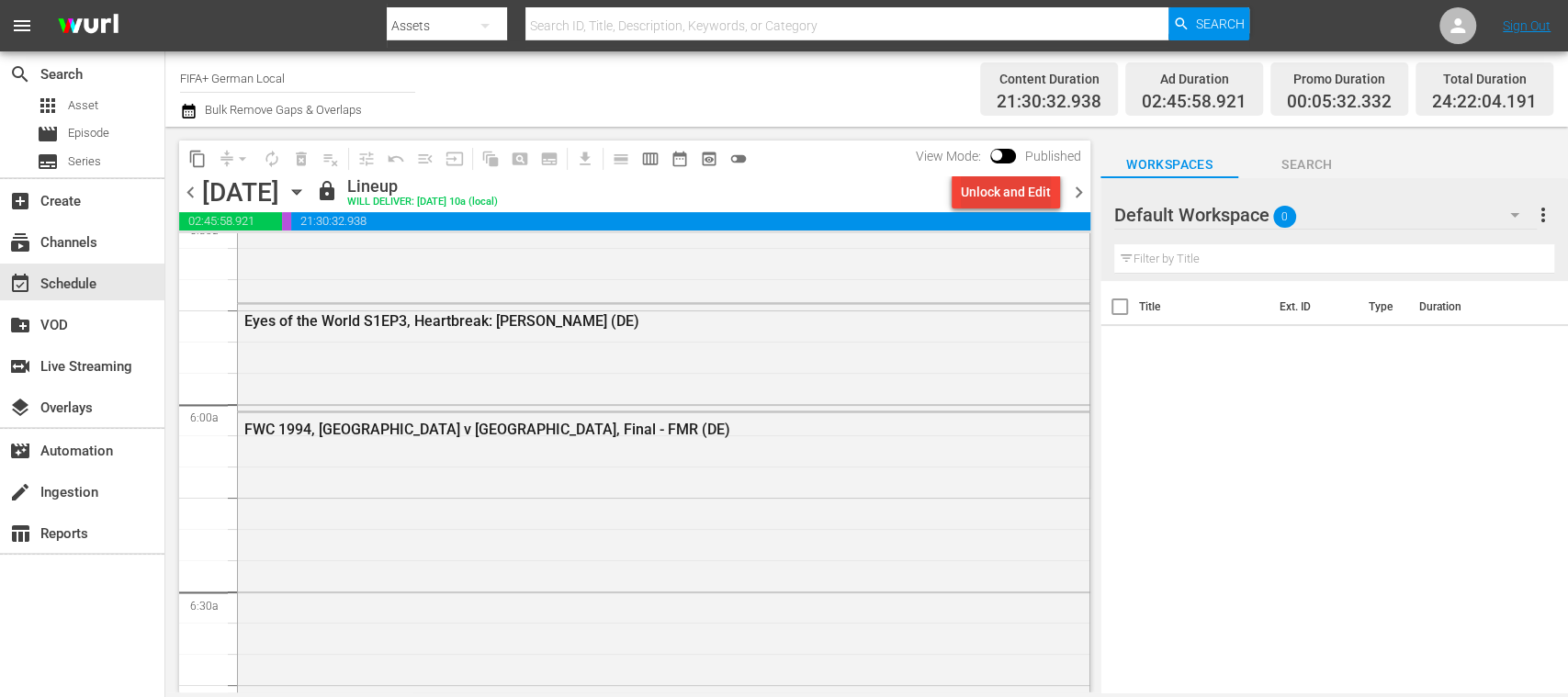
click at [1027, 201] on div "Unlock and Edit" at bounding box center [1006, 191] width 90 height 33
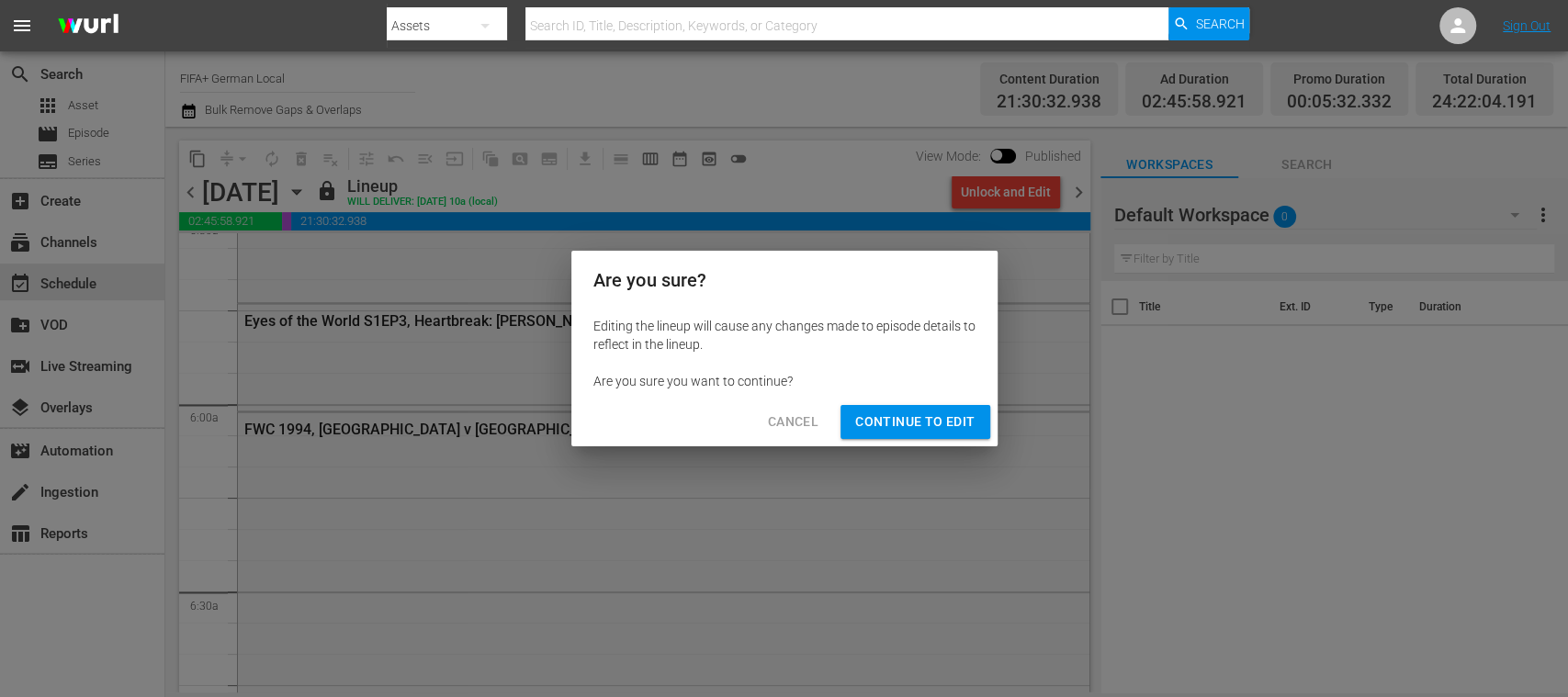
click at [941, 409] on button "Continue to Edit" at bounding box center [915, 422] width 149 height 34
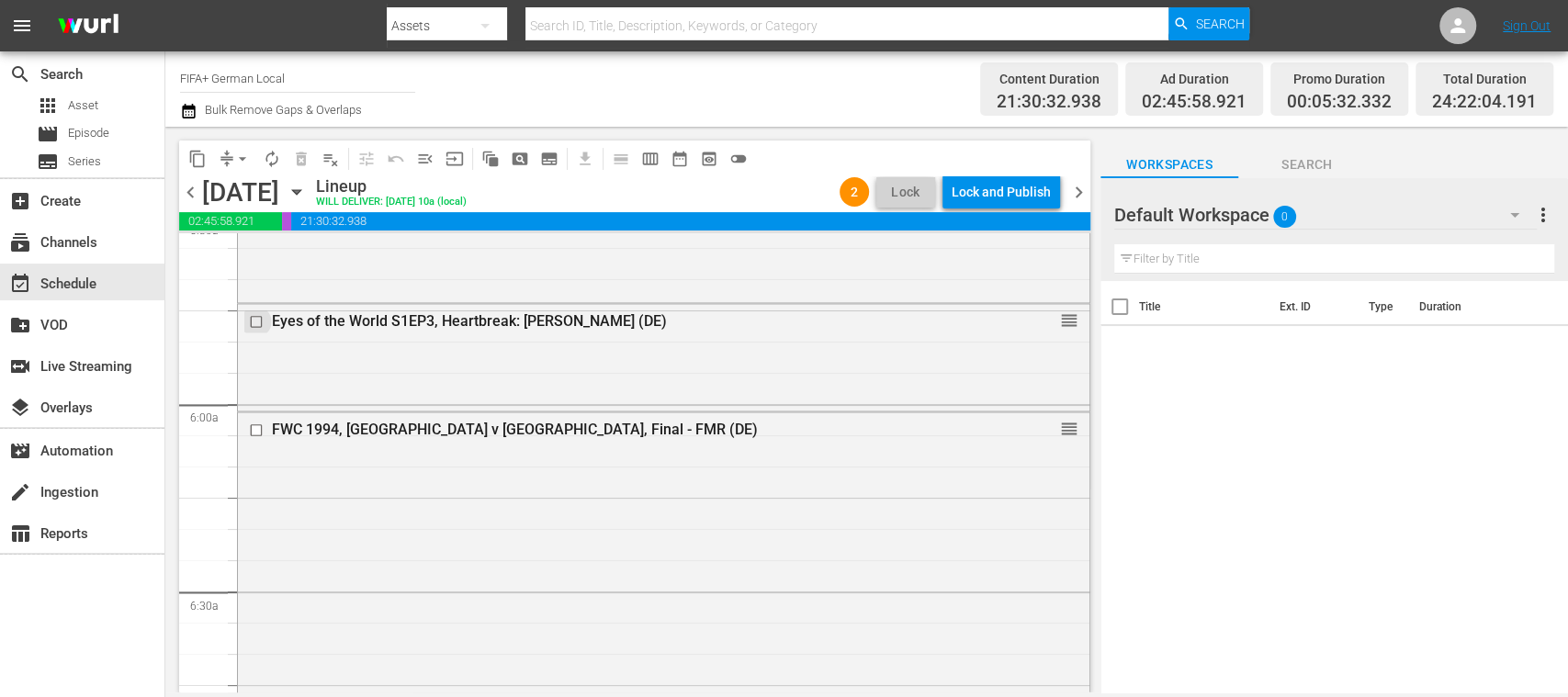
click at [259, 322] on input "checkbox" at bounding box center [258, 321] width 19 height 15
click at [302, 160] on span "delete_forever_outlined" at bounding box center [301, 158] width 18 height 18
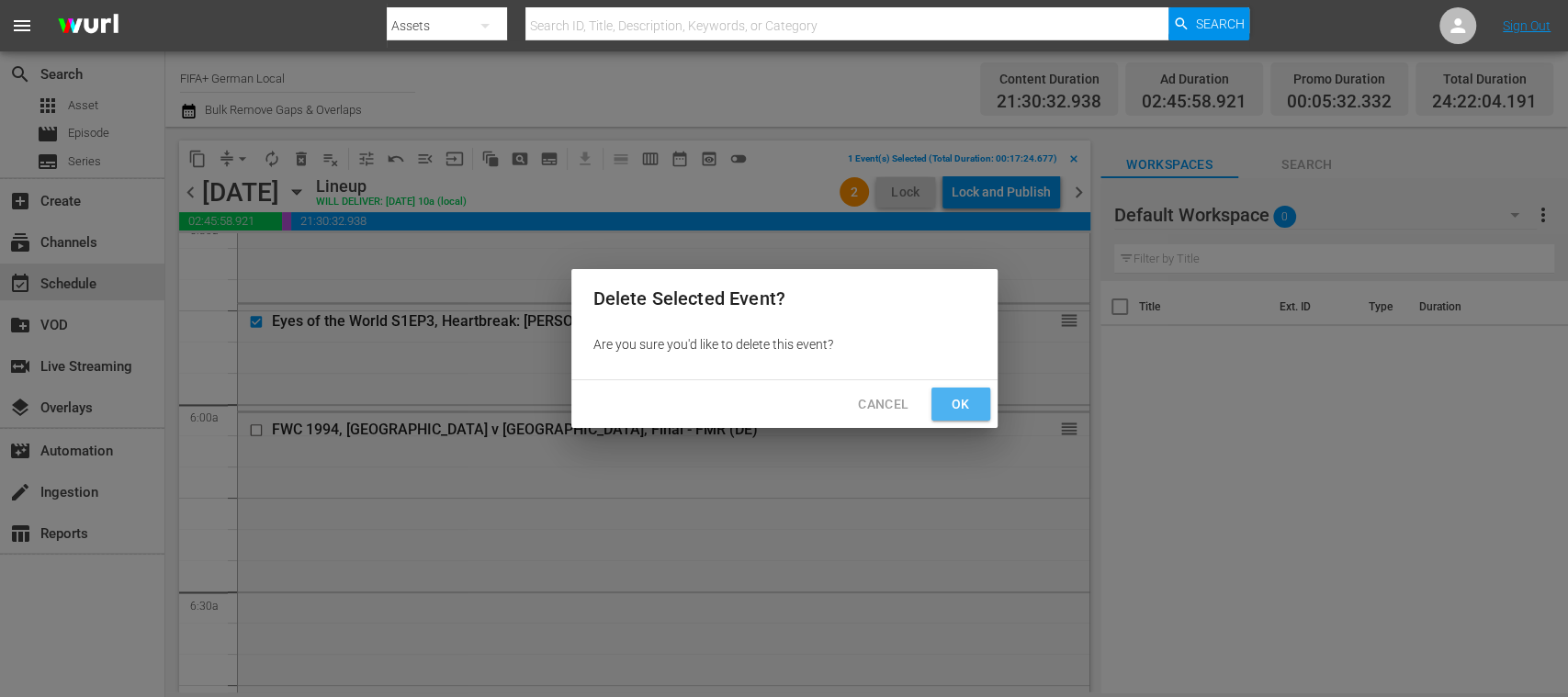
click at [973, 407] on button "Ok" at bounding box center [961, 404] width 59 height 34
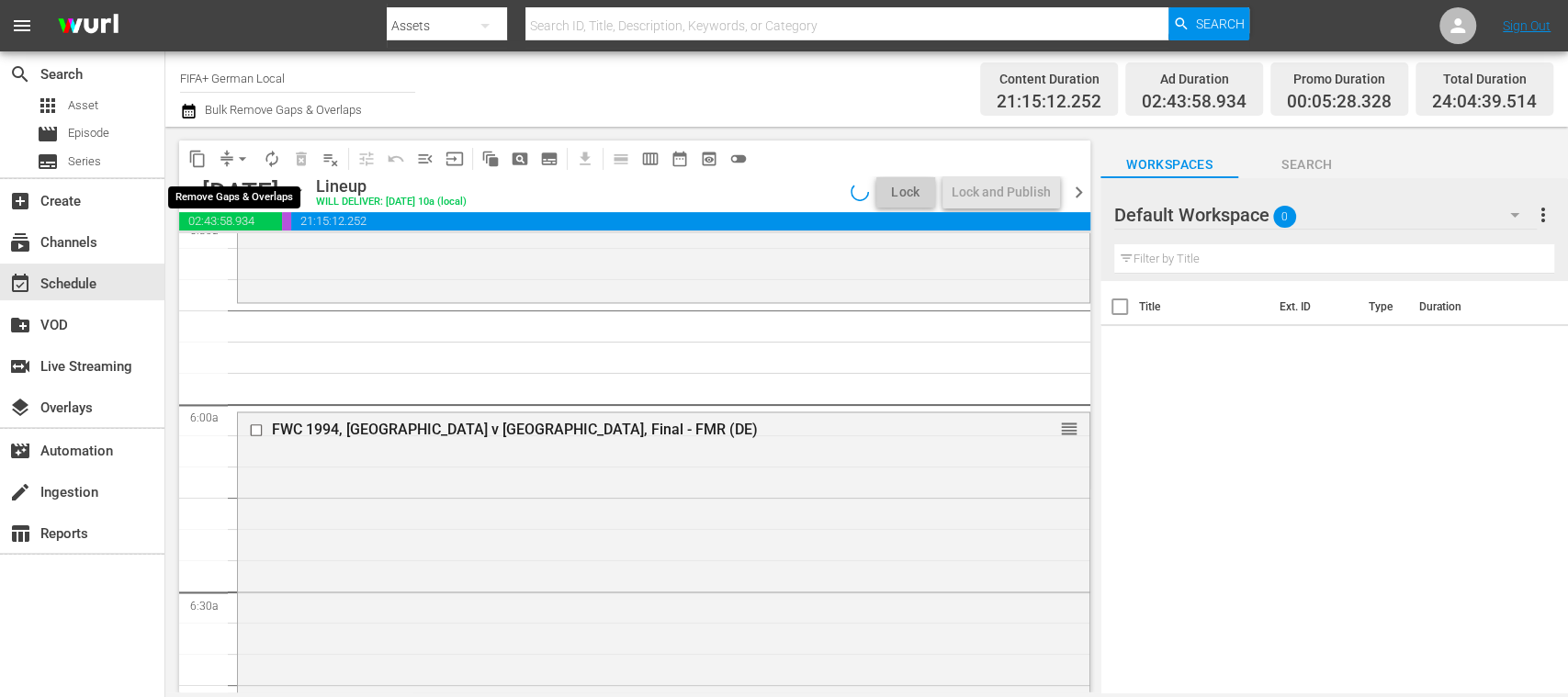
click at [244, 159] on span "arrow_drop_down" at bounding box center [241, 158] width 18 height 18
click at [289, 257] on li "Align to End of Previous Day" at bounding box center [243, 257] width 193 height 30
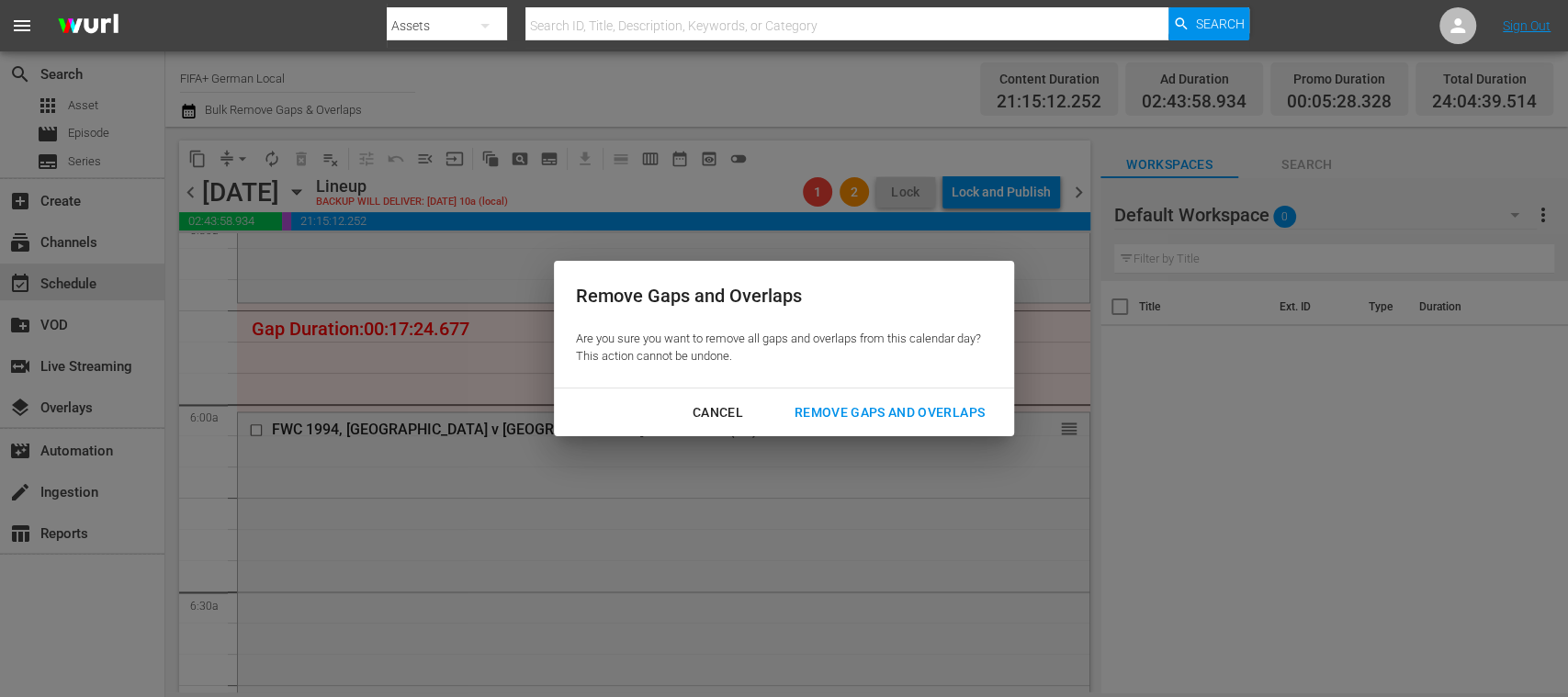
click at [908, 420] on div "Remove Gaps and Overlaps" at bounding box center [890, 413] width 220 height 23
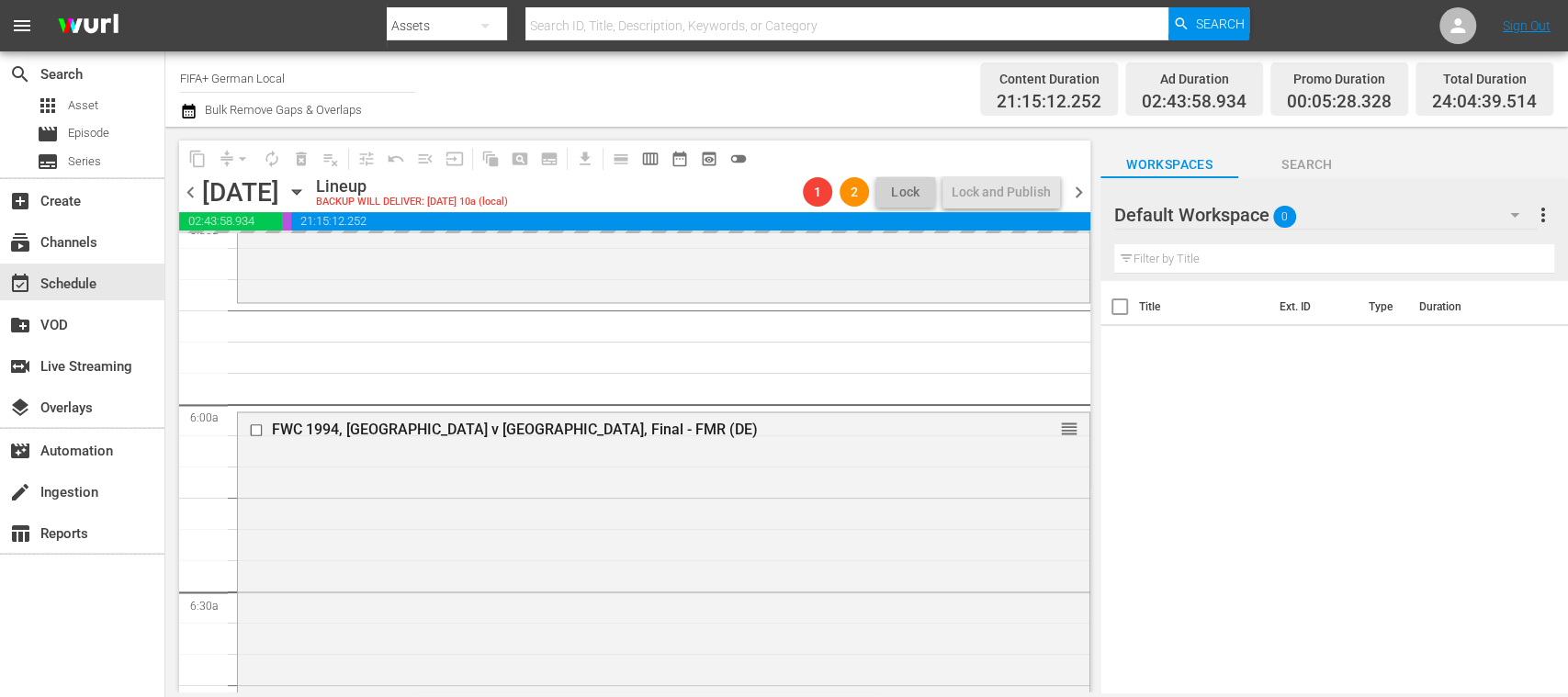
scroll to position [5710, 0]
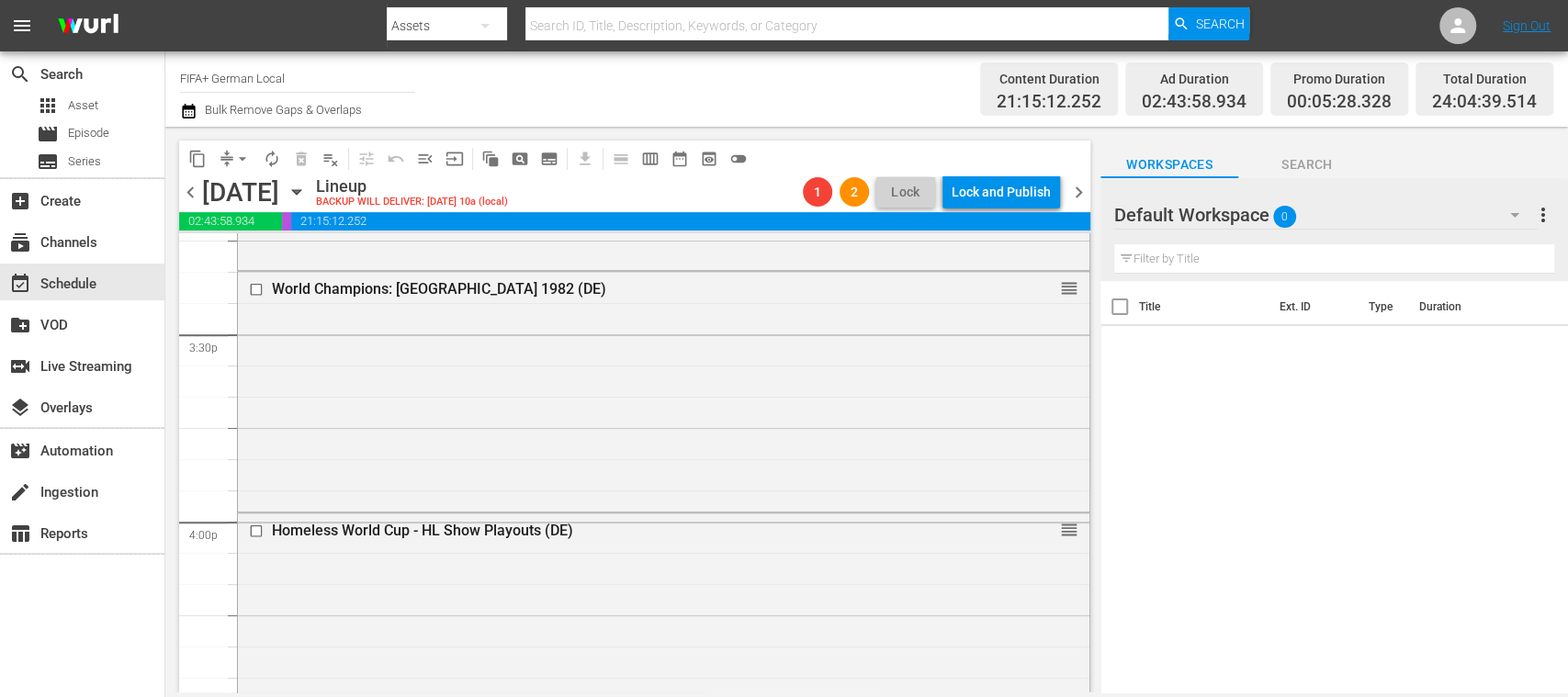
click at [1080, 193] on span "chevron_right" at bounding box center [1078, 192] width 23 height 23
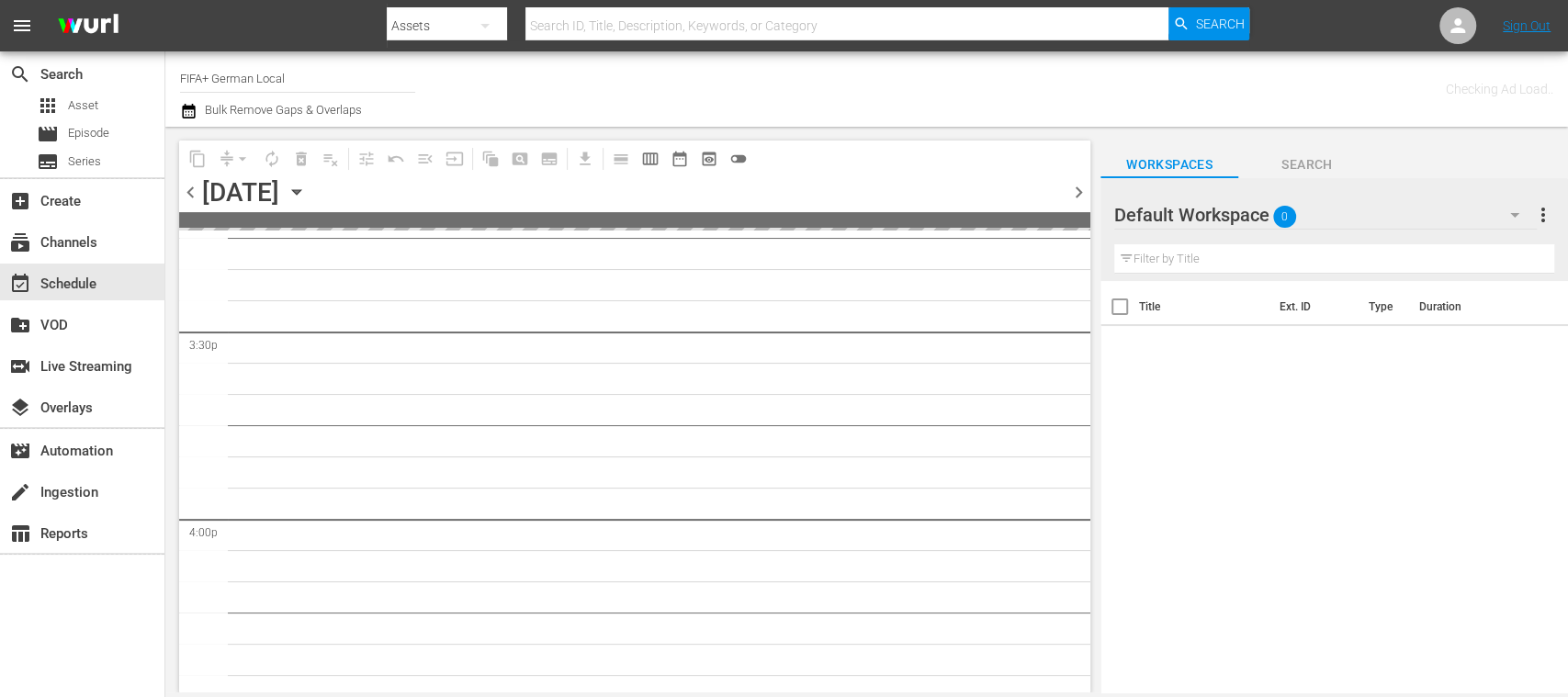
scroll to position [5772, 0]
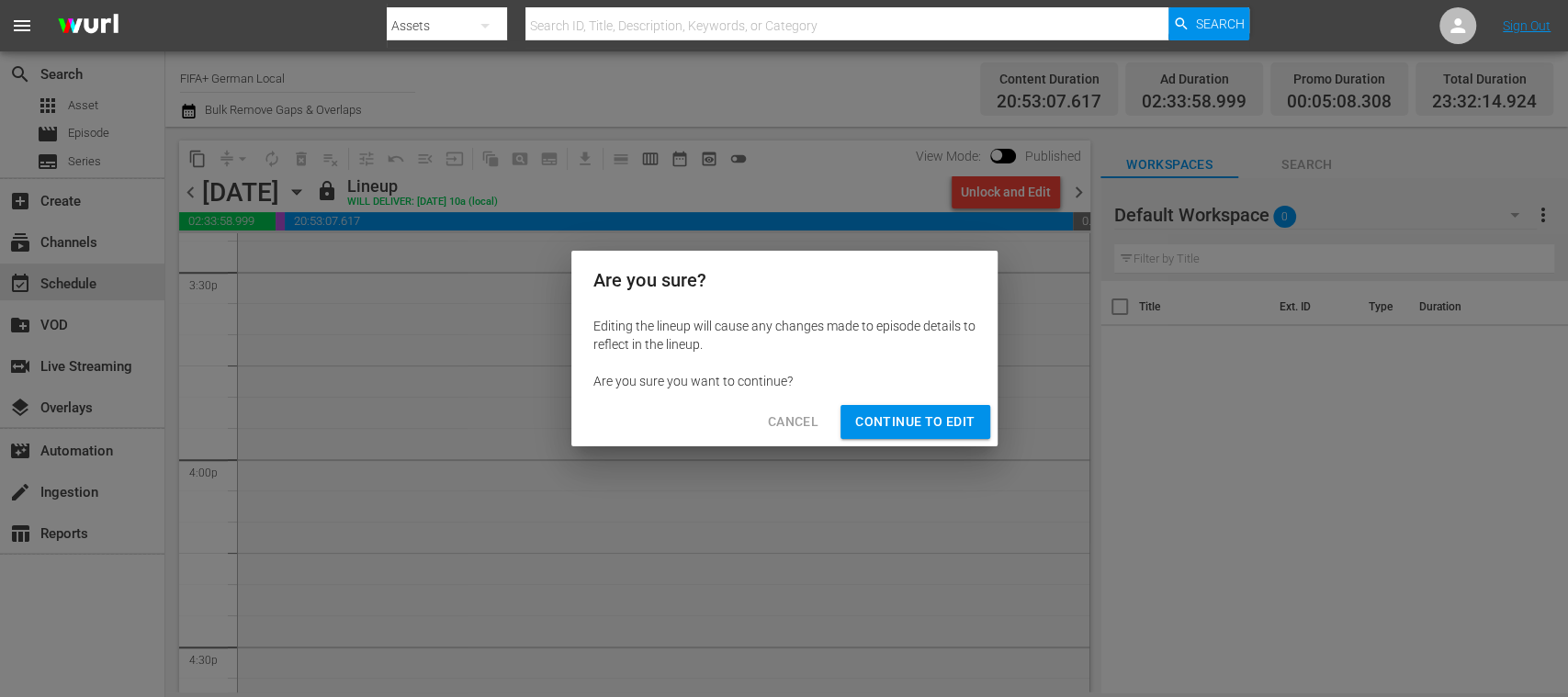
click at [913, 419] on span "Continue to Edit" at bounding box center [915, 422] width 119 height 23
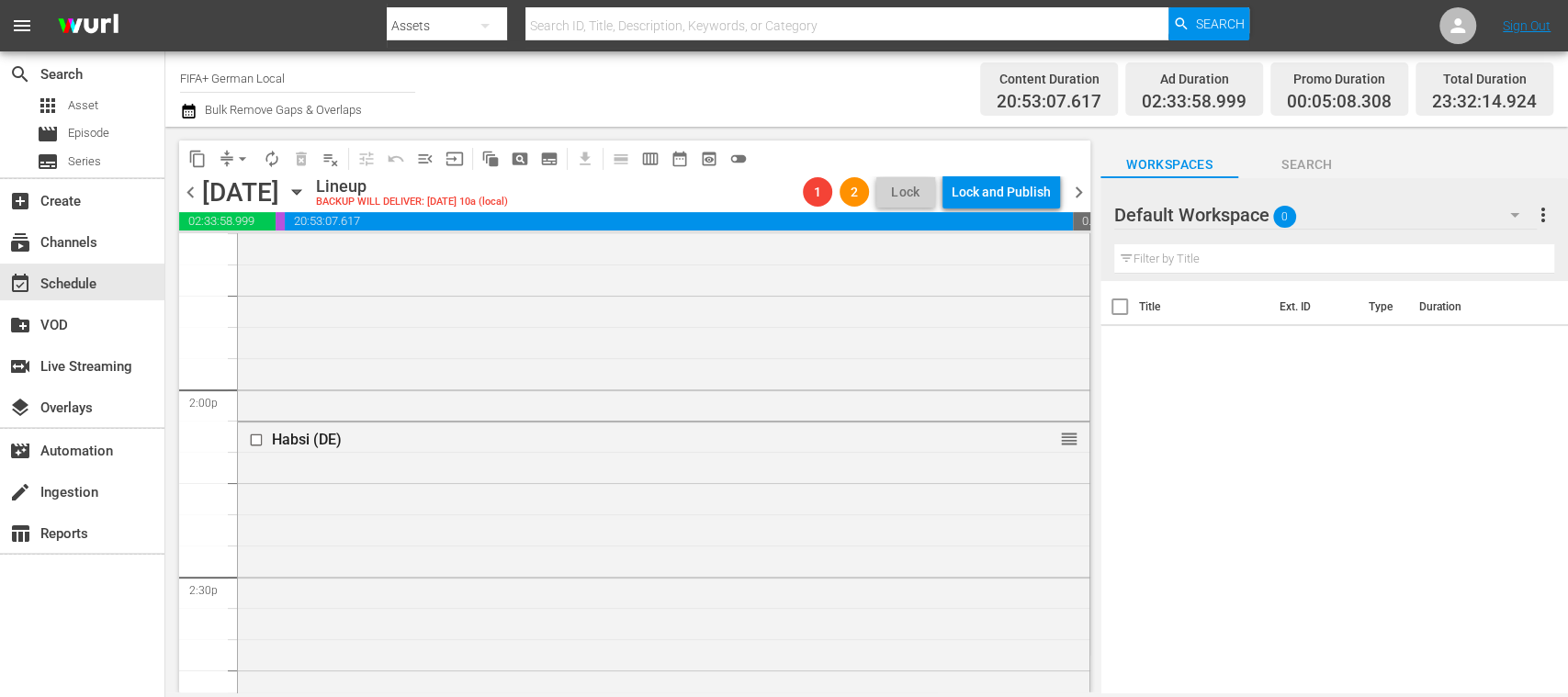
scroll to position [5226, 0]
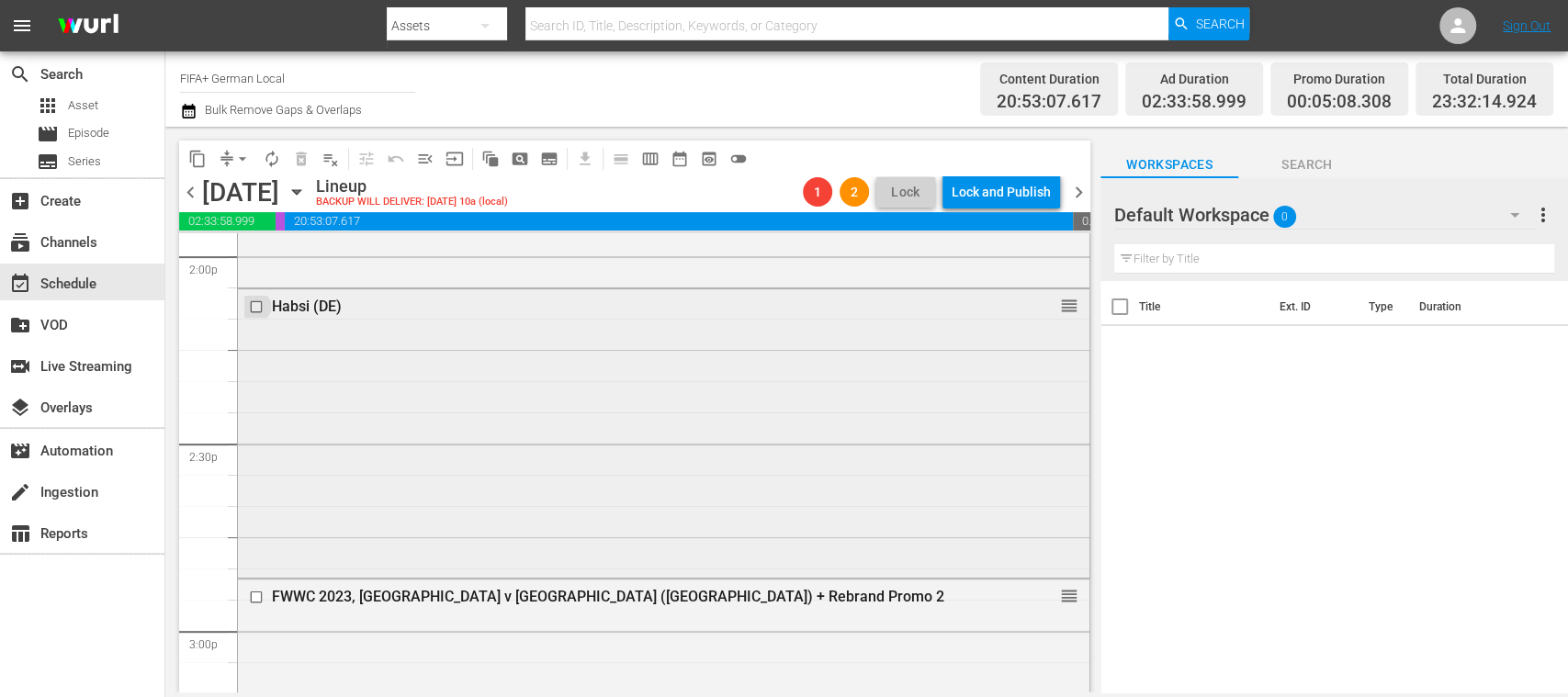
click at [256, 309] on input "checkbox" at bounding box center [258, 307] width 19 height 15
click at [297, 164] on span "delete_forever_outlined" at bounding box center [301, 158] width 18 height 18
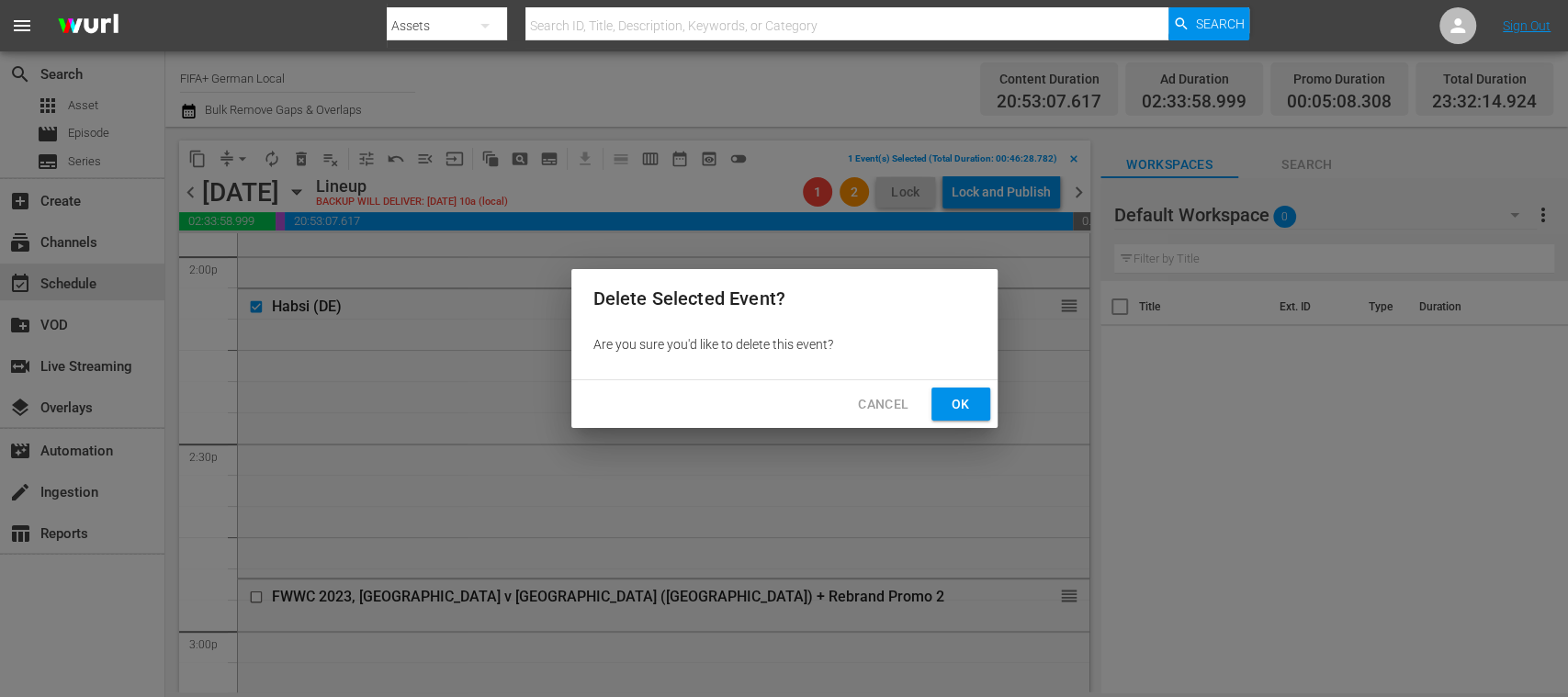
click at [962, 404] on span "Ok" at bounding box center [960, 404] width 29 height 23
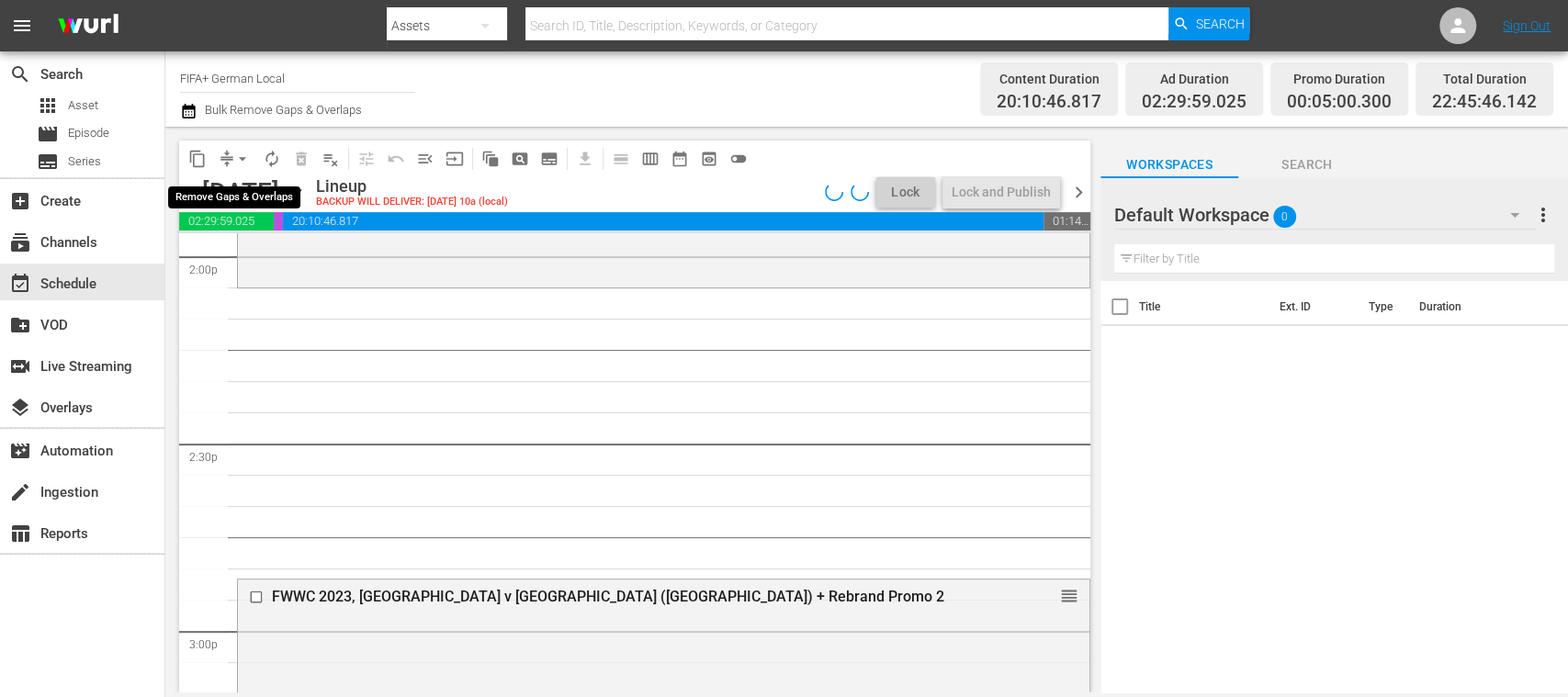
click at [241, 161] on span "arrow_drop_down" at bounding box center [241, 158] width 18 height 18
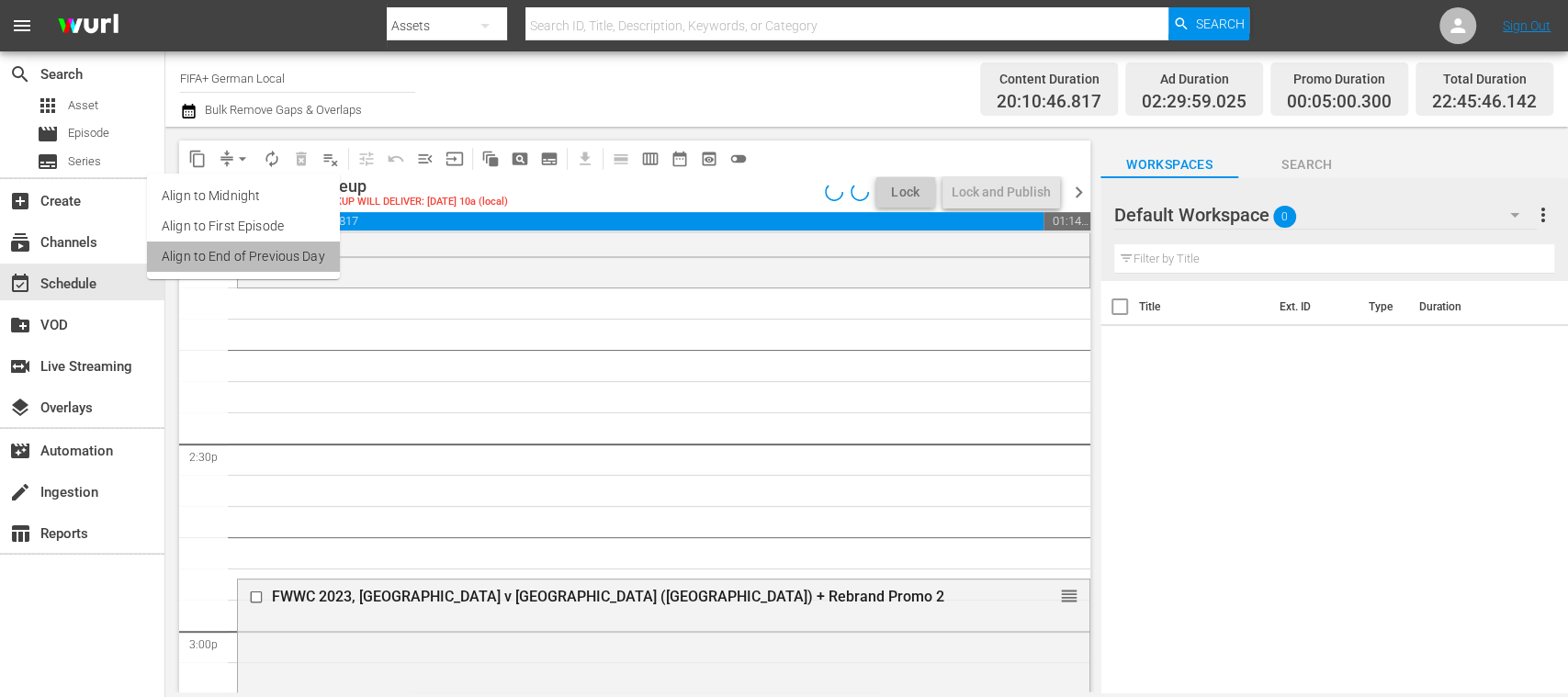
click at [284, 258] on li "Align to End of Previous Day" at bounding box center [243, 257] width 193 height 30
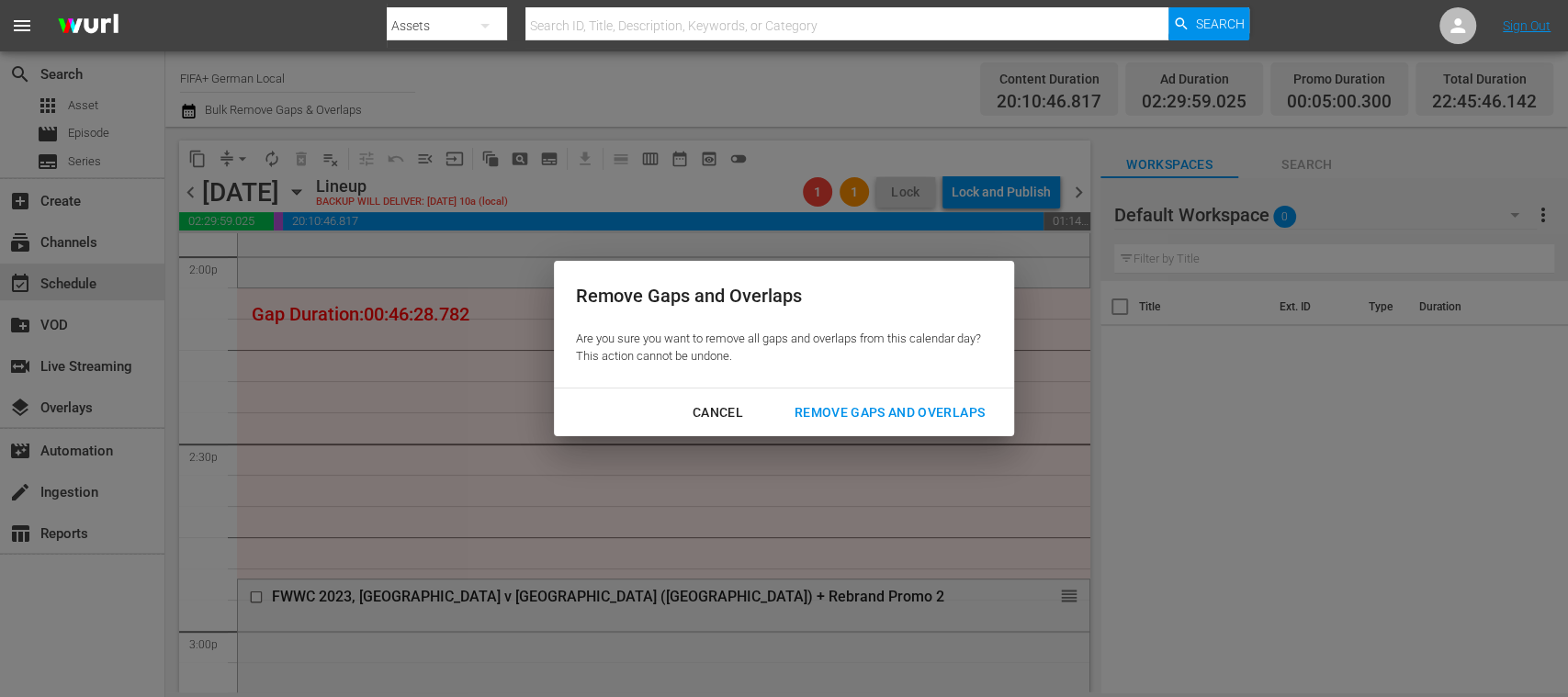
click at [729, 410] on div "Cancel" at bounding box center [718, 413] width 80 height 23
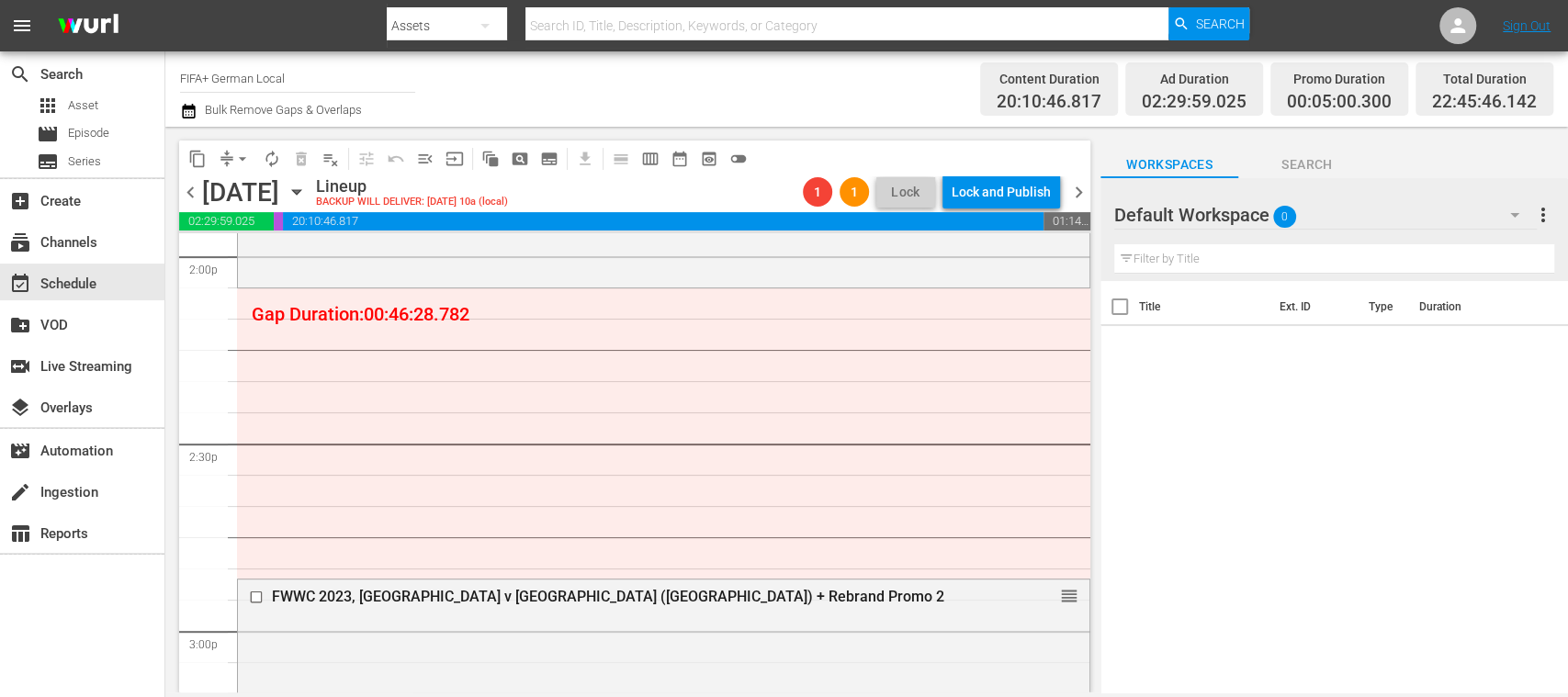
scroll to position [5173, 0]
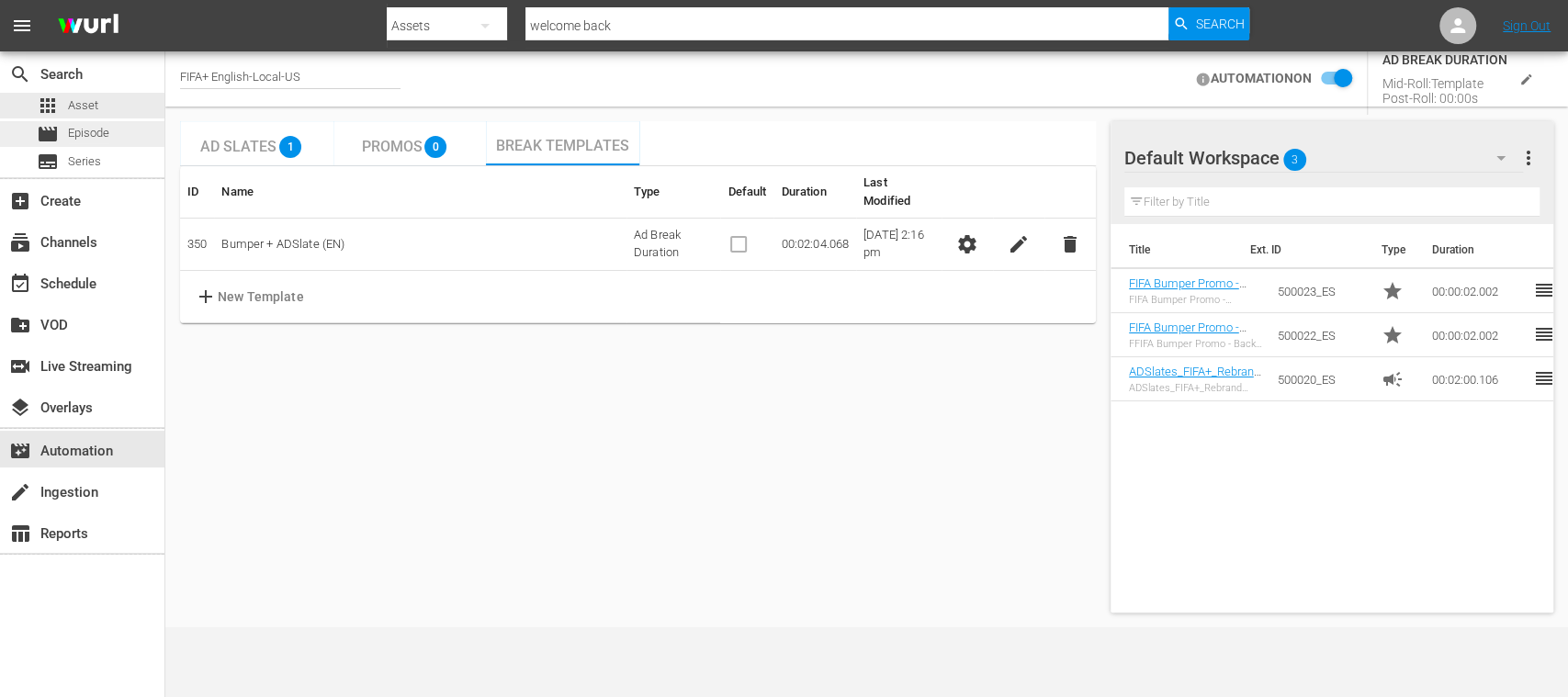
click at [93, 126] on span "Episode" at bounding box center [89, 133] width 42 height 18
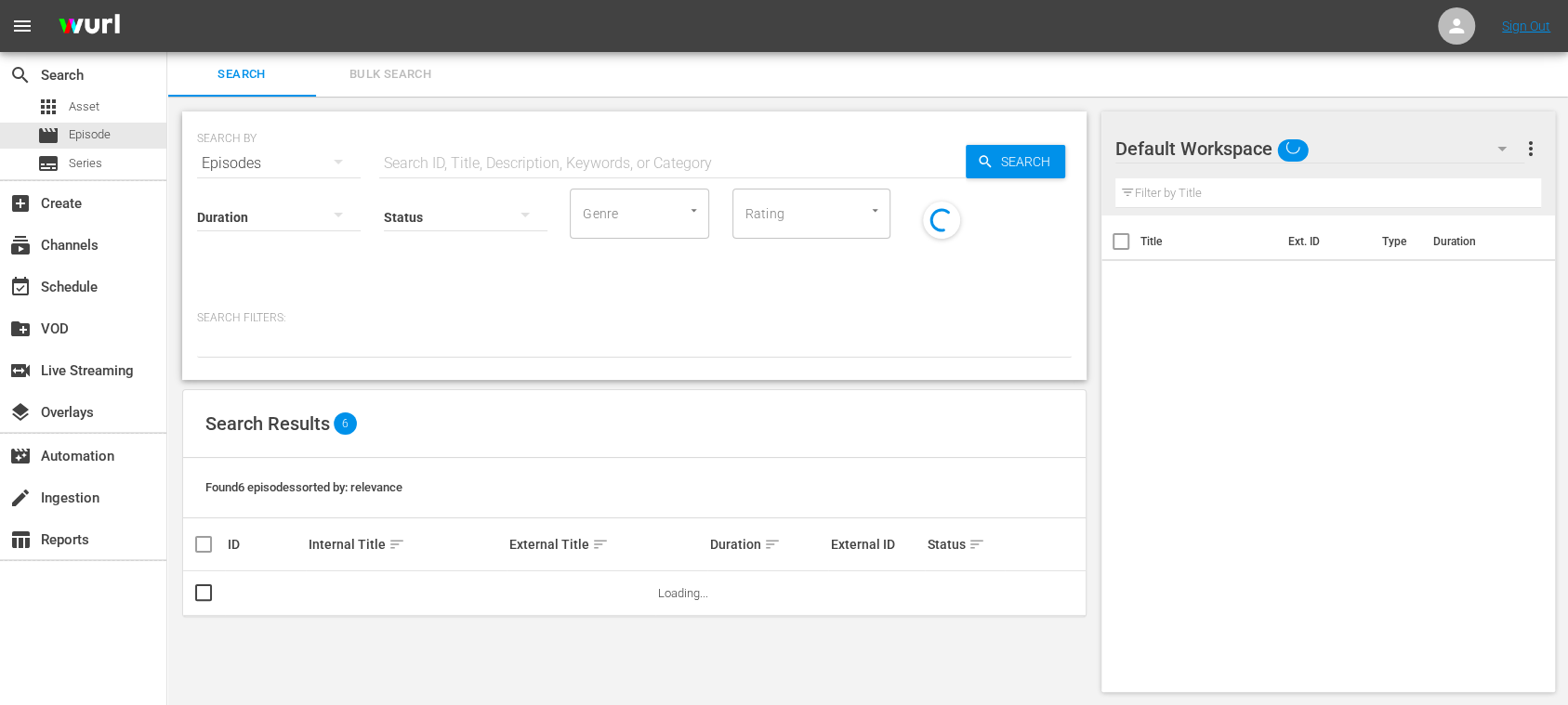
click at [445, 162] on input "text" at bounding box center [672, 163] width 586 height 45
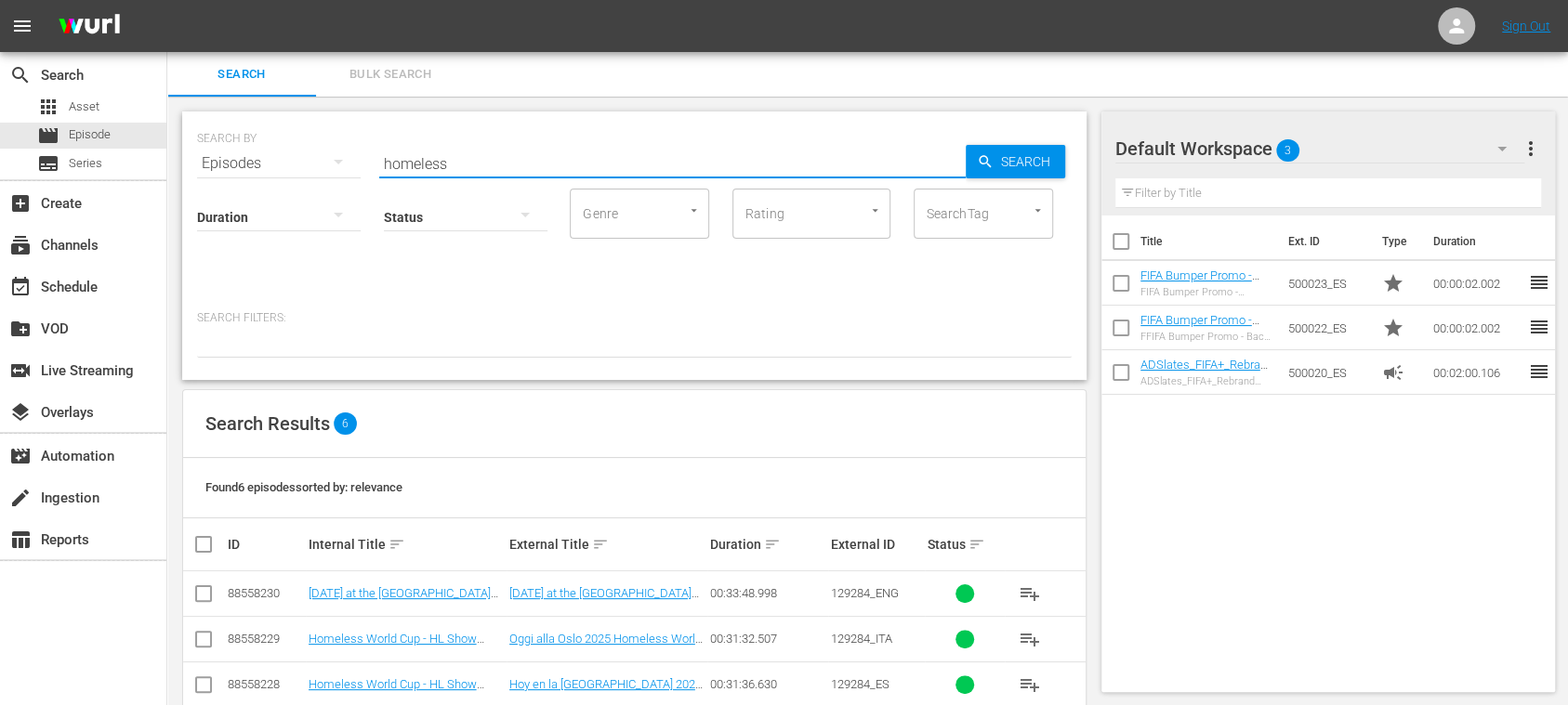
scroll to position [171, 0]
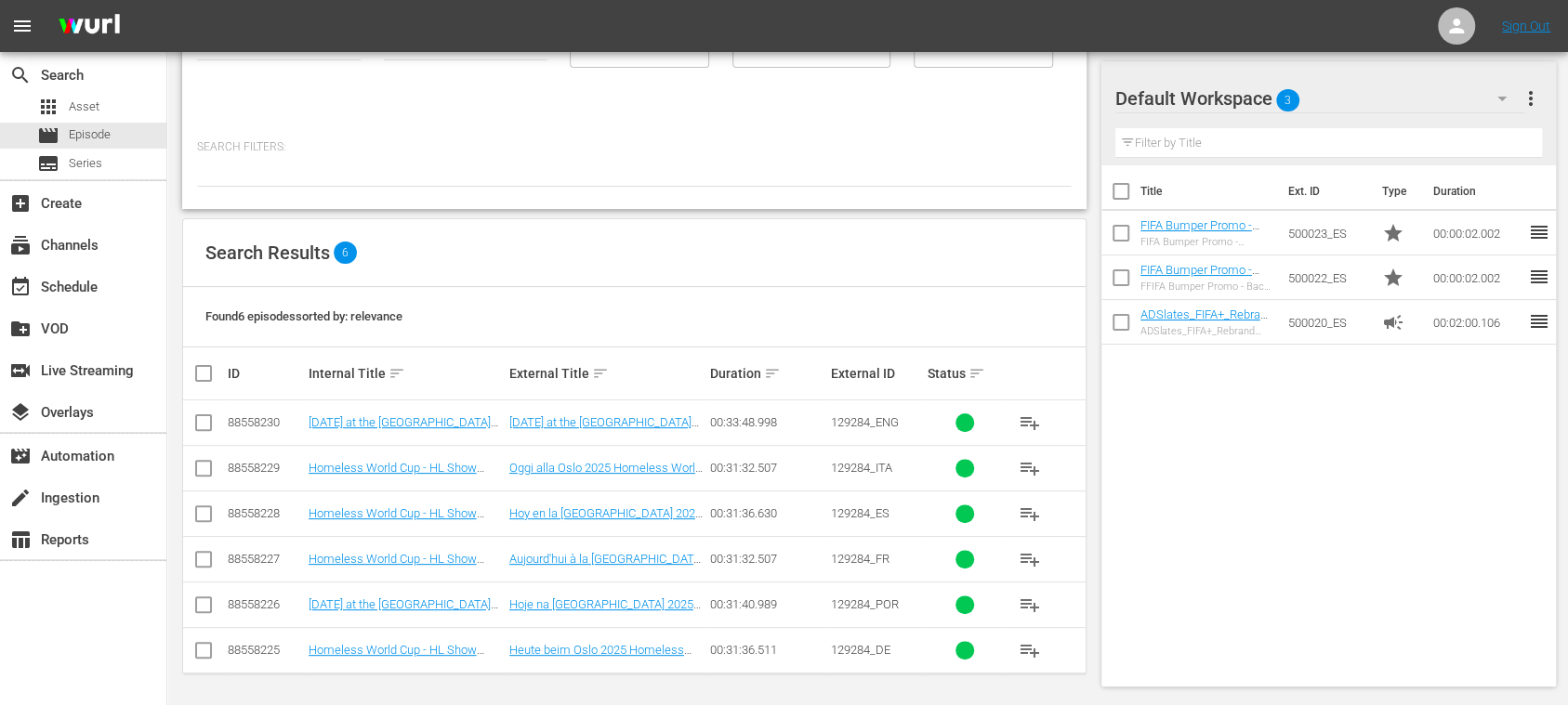
click at [1530, 98] on span "more_vert" at bounding box center [1530, 98] width 22 height 22
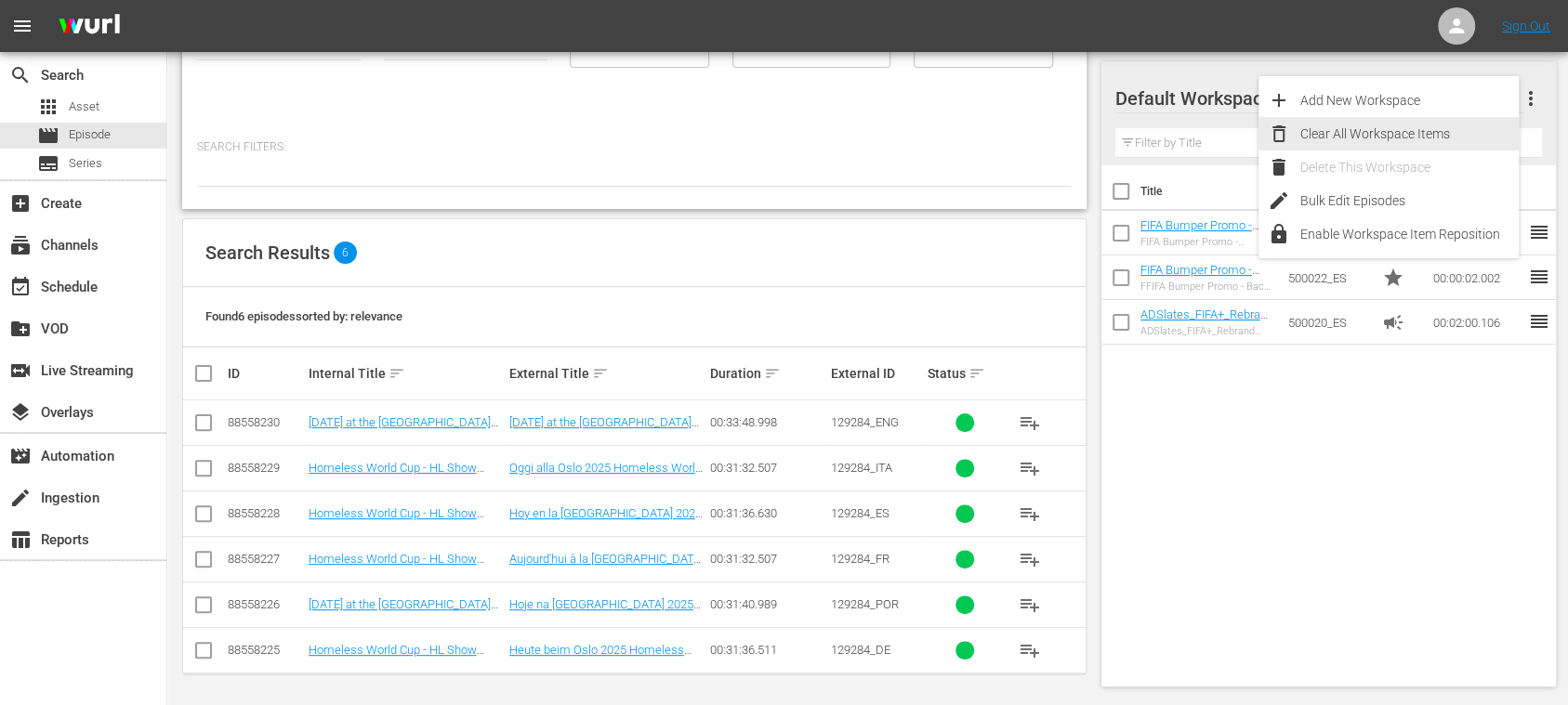
click at [1401, 138] on div "Clear All Workspace Items" at bounding box center [1409, 133] width 218 height 34
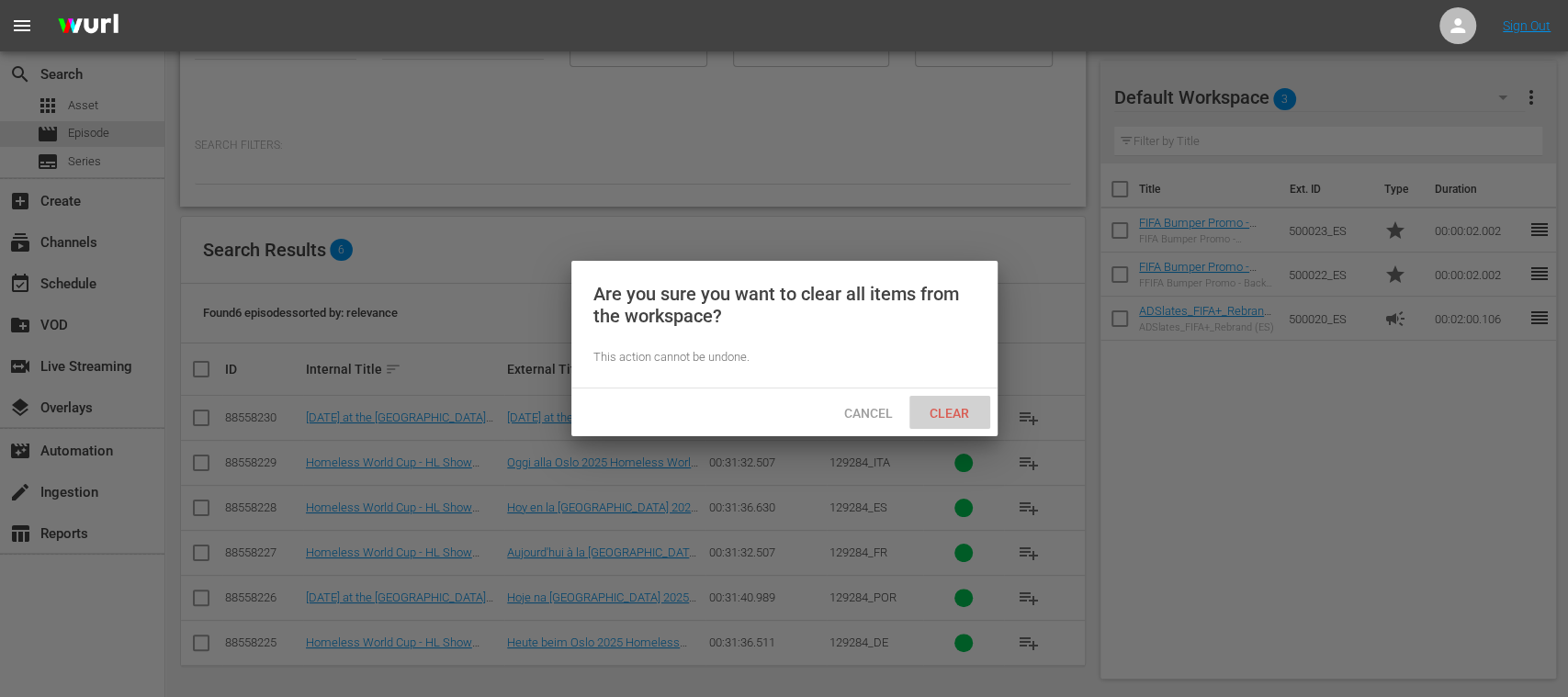
click at [939, 410] on span "Clear" at bounding box center [949, 414] width 69 height 15
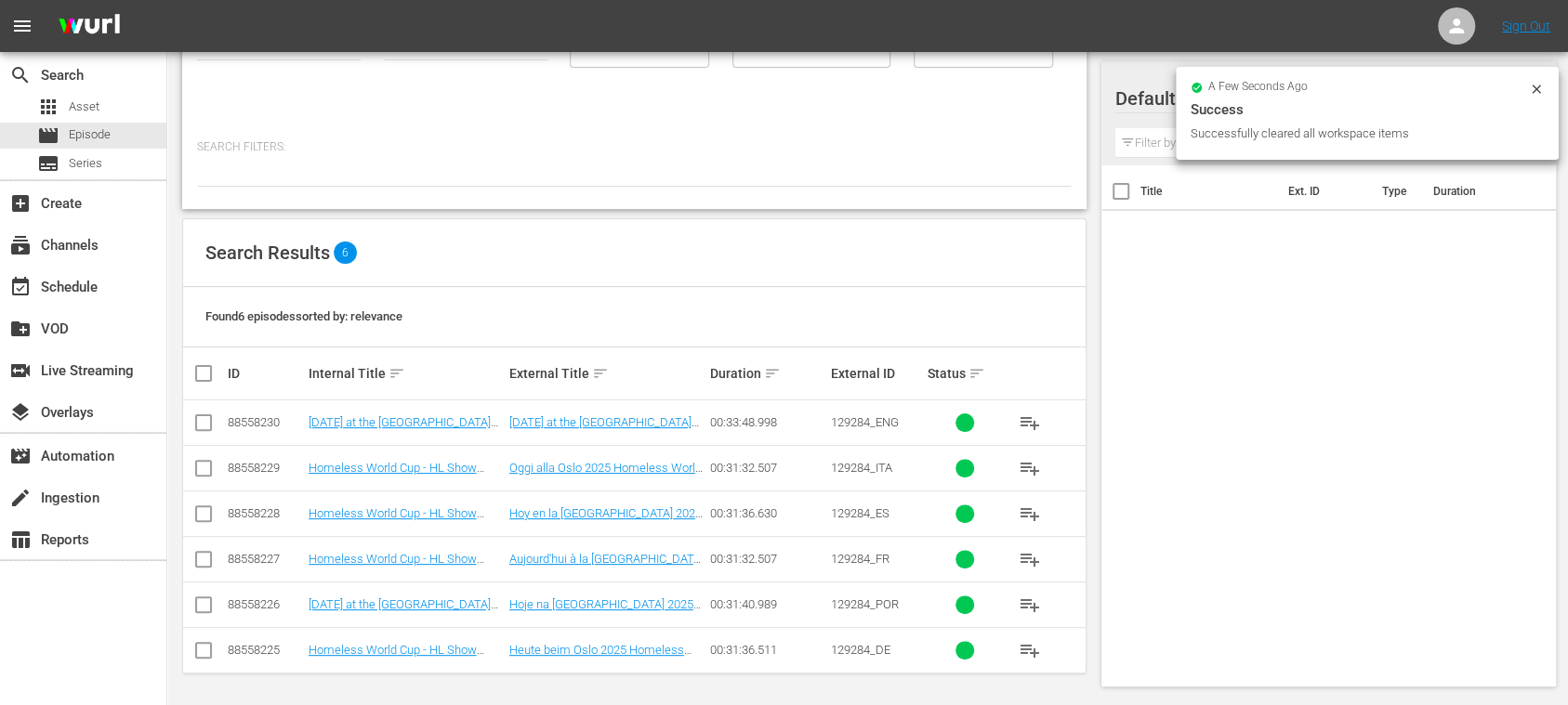
click at [1028, 647] on span "playlist_add" at bounding box center [1029, 650] width 22 height 22
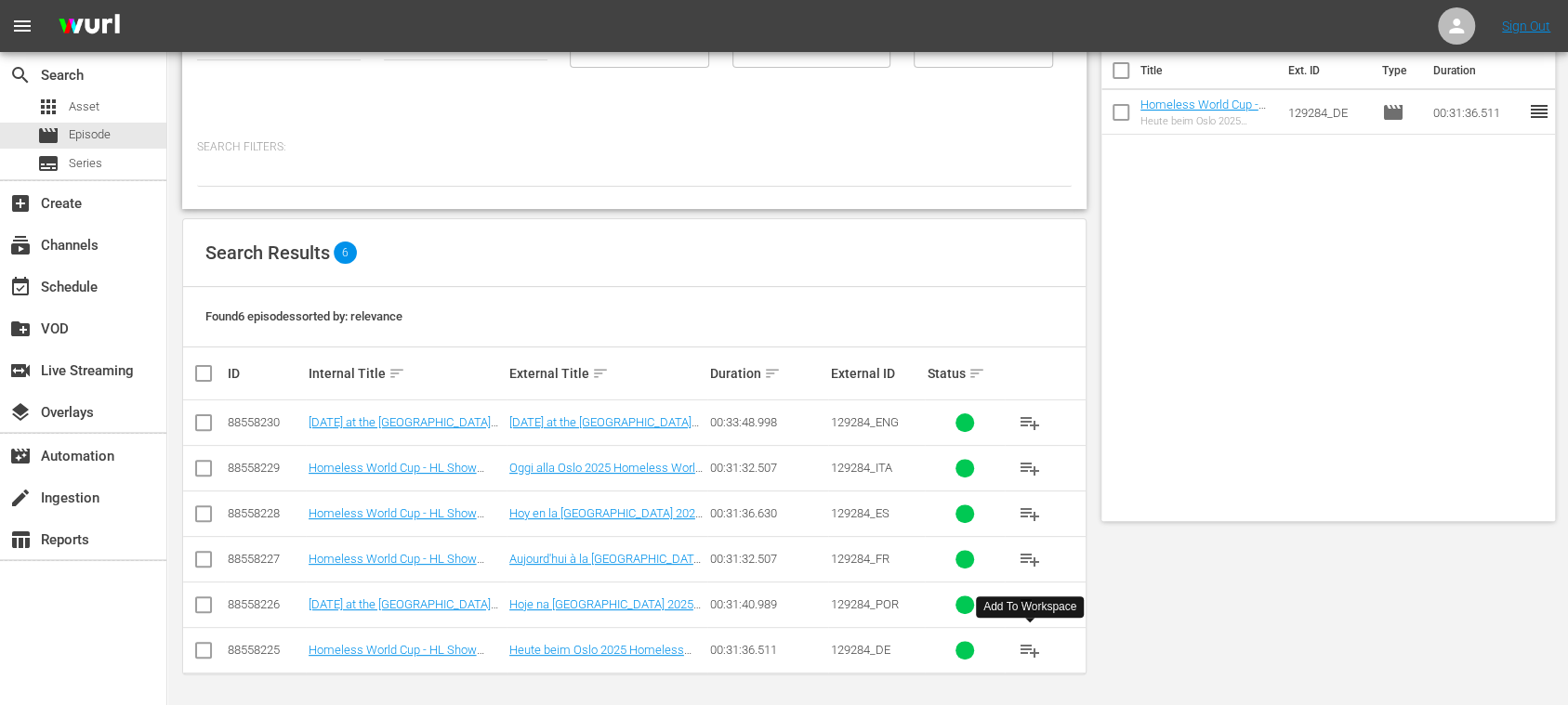
scroll to position [0, 0]
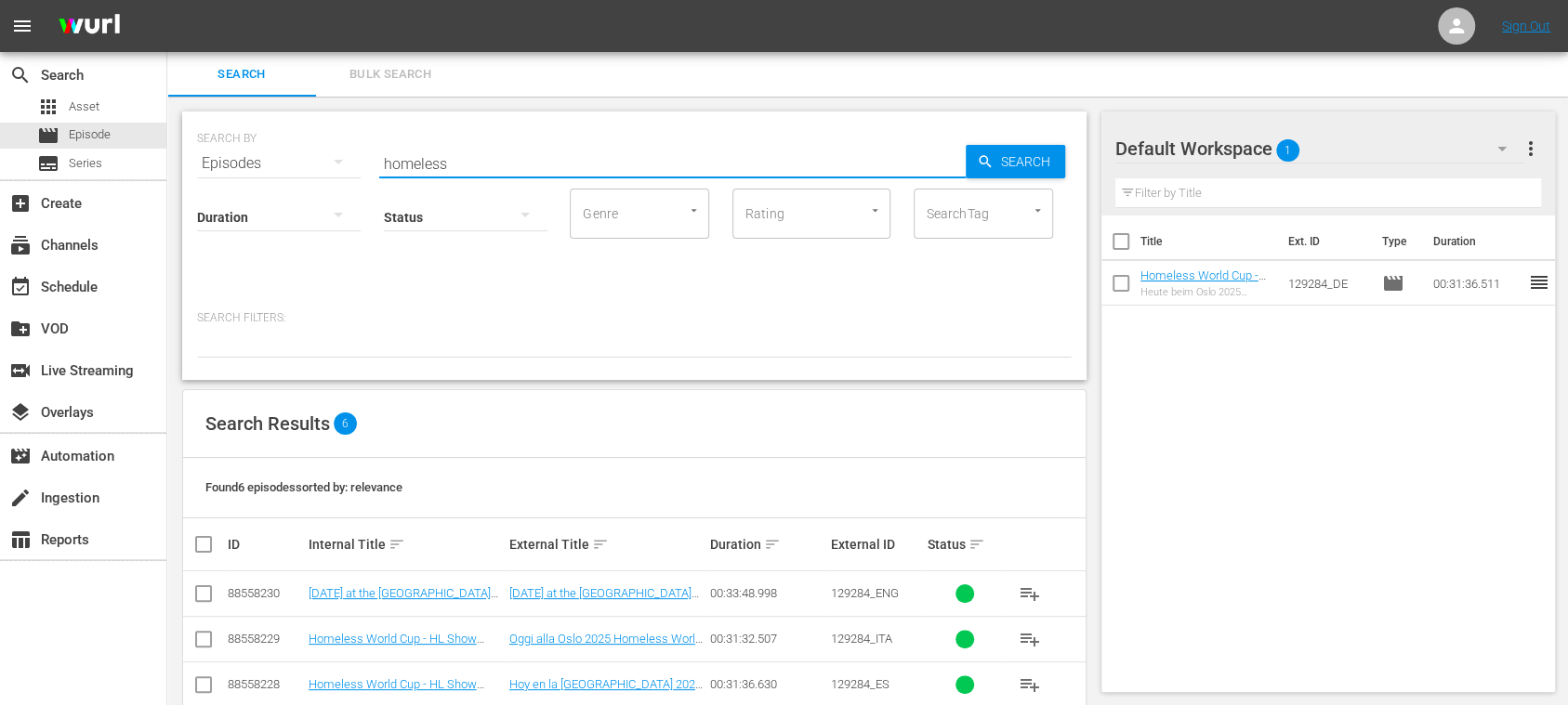
drag, startPoint x: 456, startPoint y: 156, endPoint x: 223, endPoint y: 45, distance: 258.1
click at [204, 158] on div "SEARCH BY Search By Episodes Search ID, Title, Description, Keywords, or Catego…" at bounding box center [634, 152] width 875 height 67
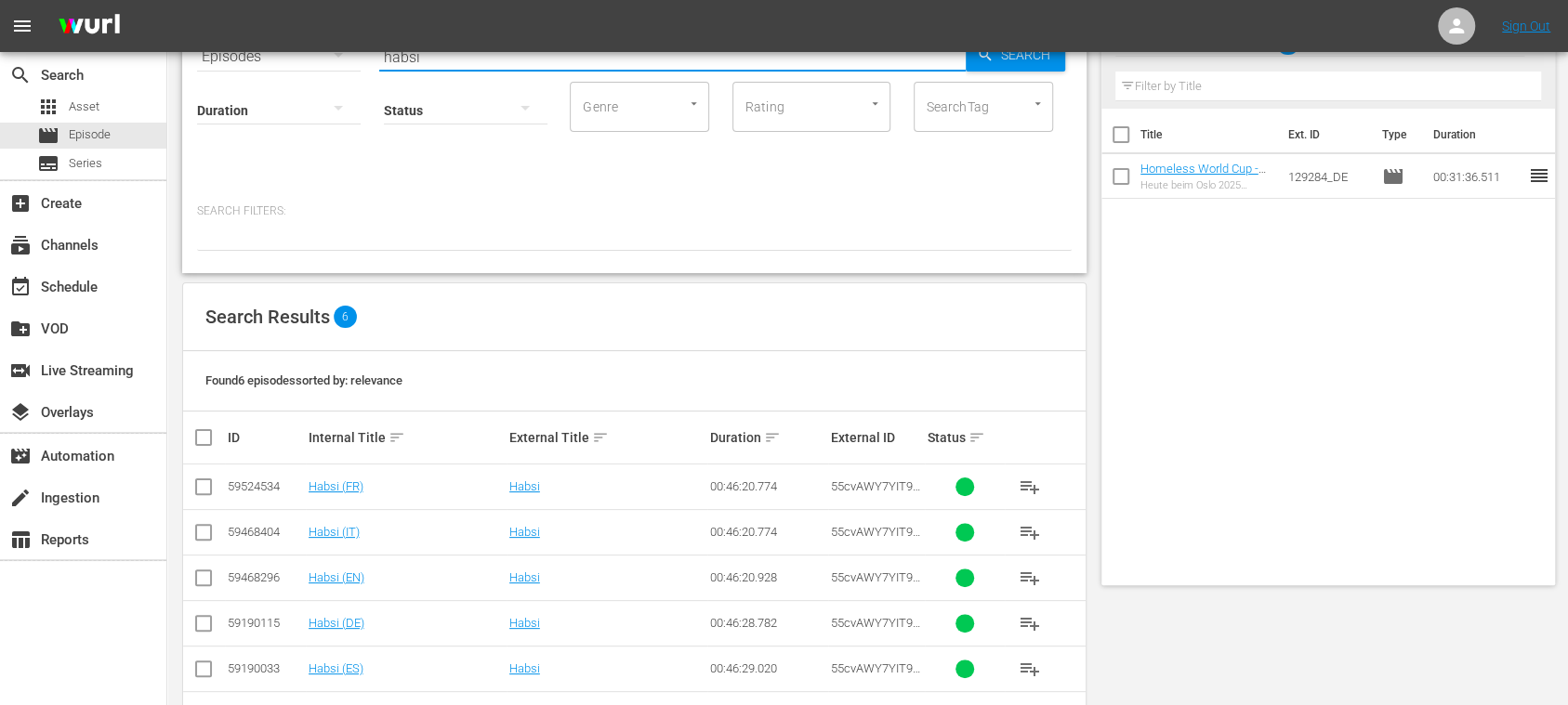
scroll to position [171, 0]
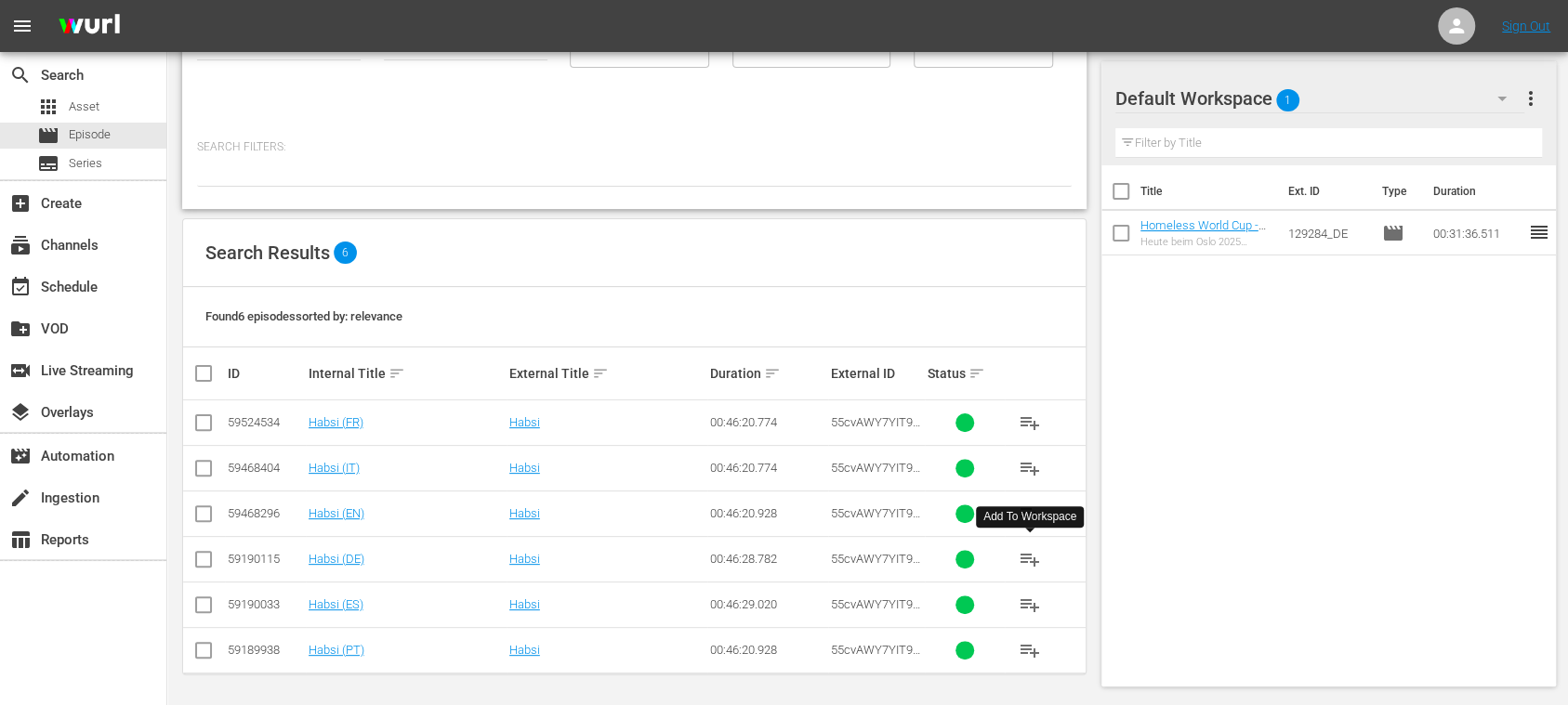
click at [1034, 556] on span "playlist_add" at bounding box center [1029, 558] width 22 height 22
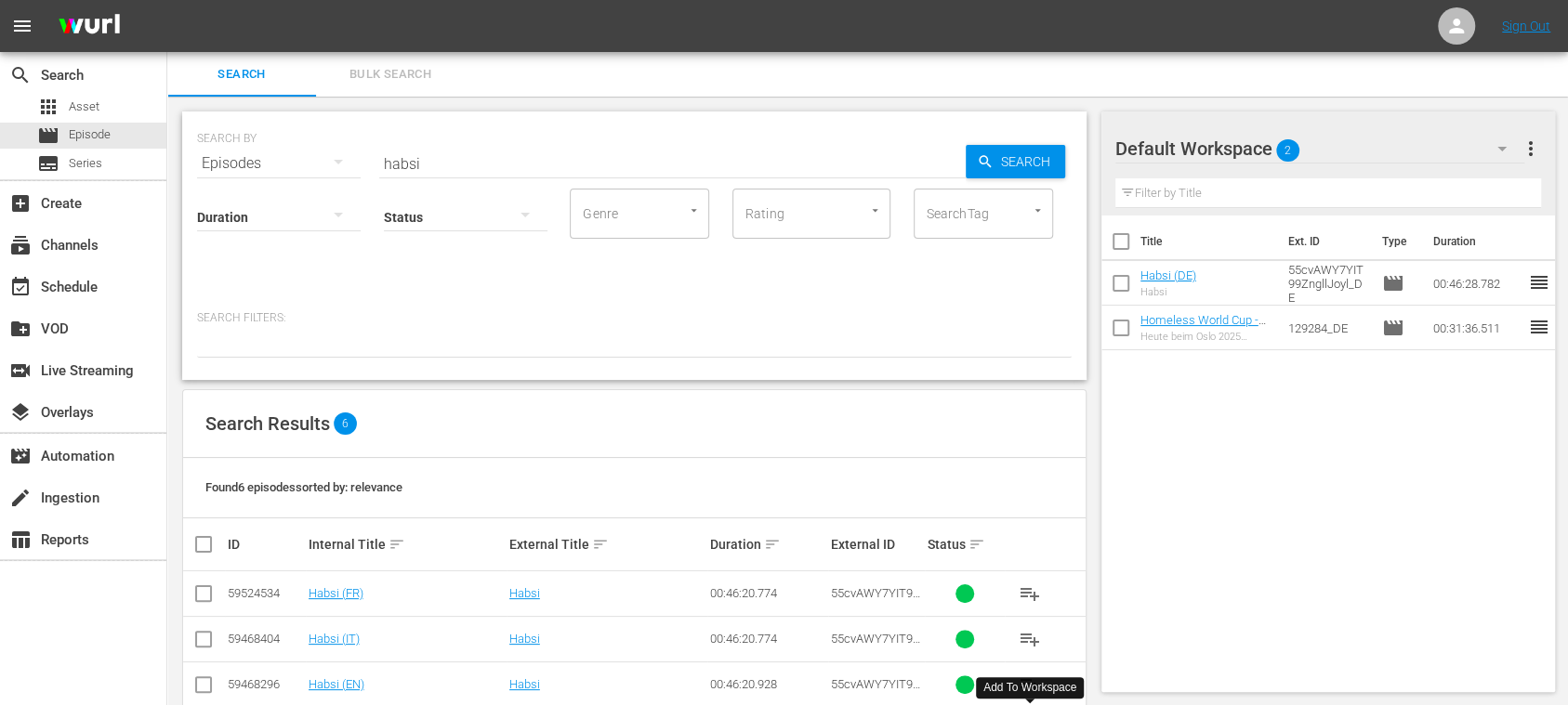
scroll to position [0, 0]
drag, startPoint x: 290, startPoint y: 161, endPoint x: 303, endPoint y: 136, distance: 28.2
click at [286, 160] on div "SEARCH BY Search By Episodes Search ID, Title, Description, Keywords, or Catego…" at bounding box center [634, 152] width 875 height 67
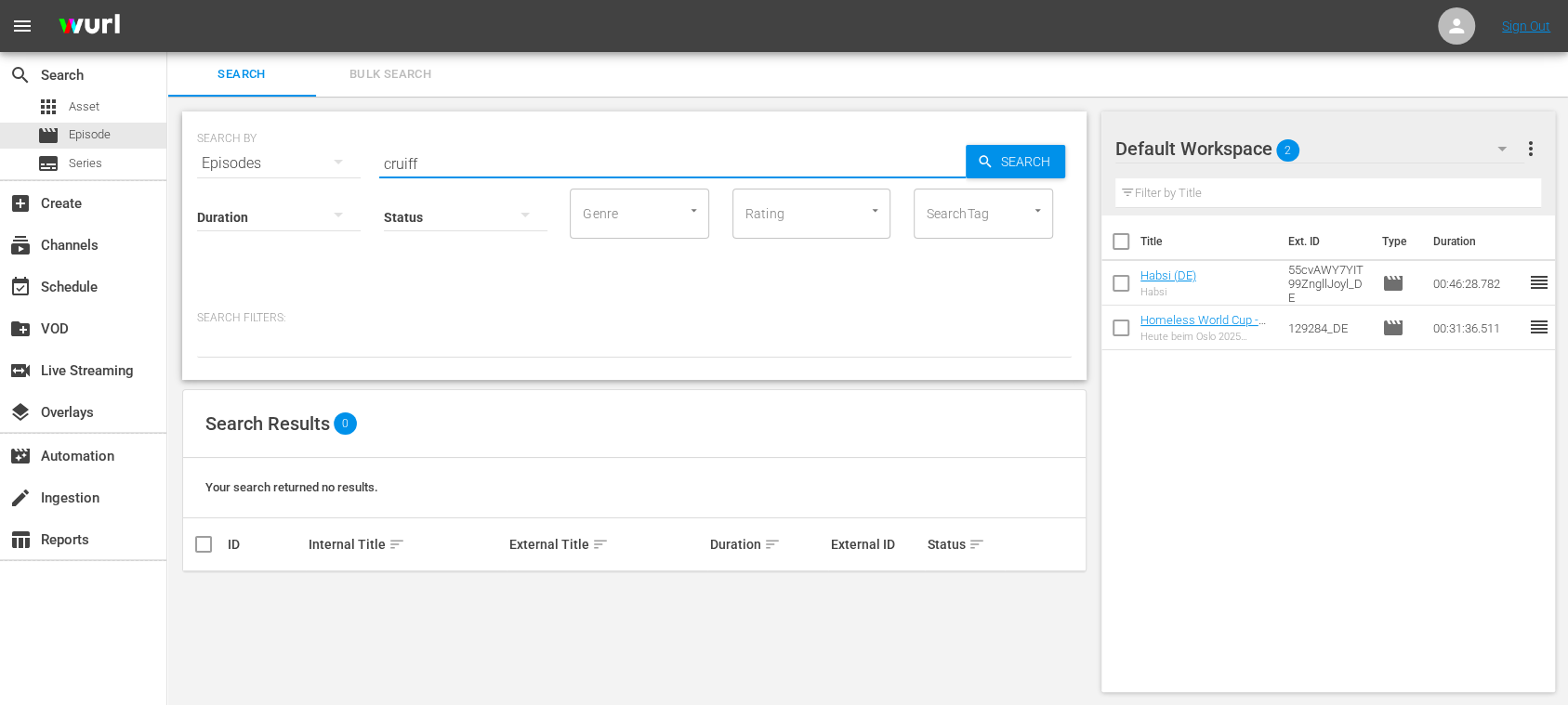
click at [426, 160] on input "cruiff" at bounding box center [672, 163] width 586 height 45
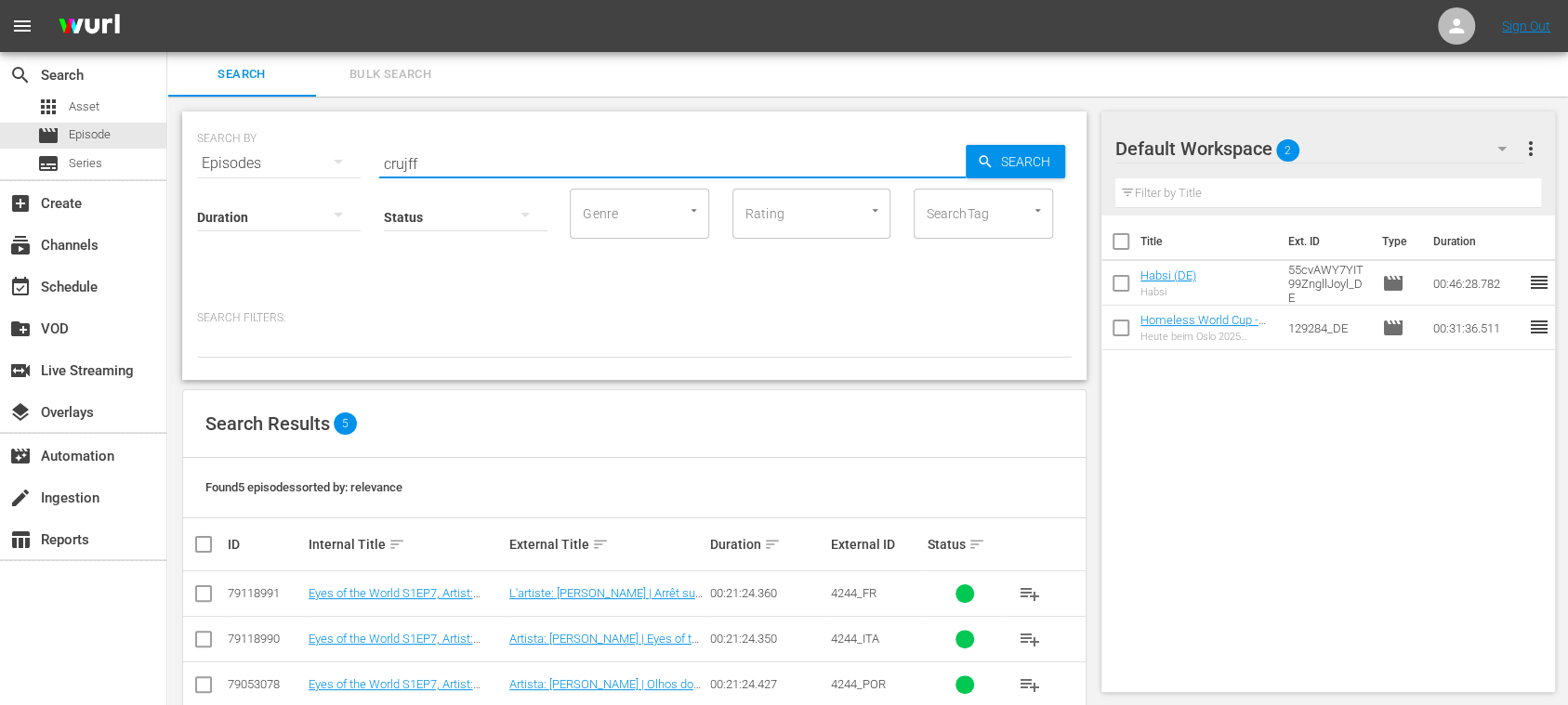
type input "crujff"
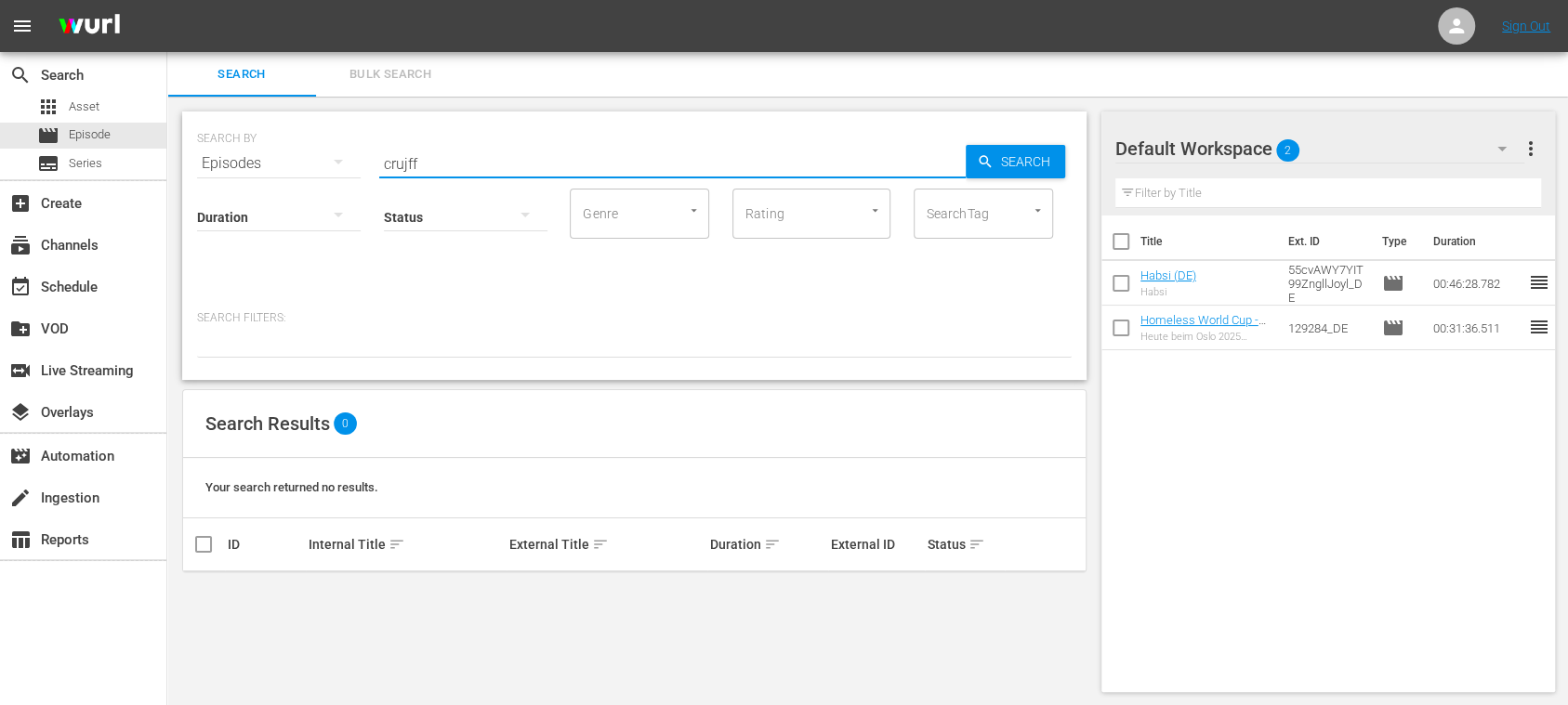
drag, startPoint x: 448, startPoint y: 160, endPoint x: 330, endPoint y: 160, distance: 118.0
click at [330, 160] on div "SEARCH BY Search By Episodes Search ID, Title, Description, Keywords, or Catego…" at bounding box center [634, 152] width 875 height 67
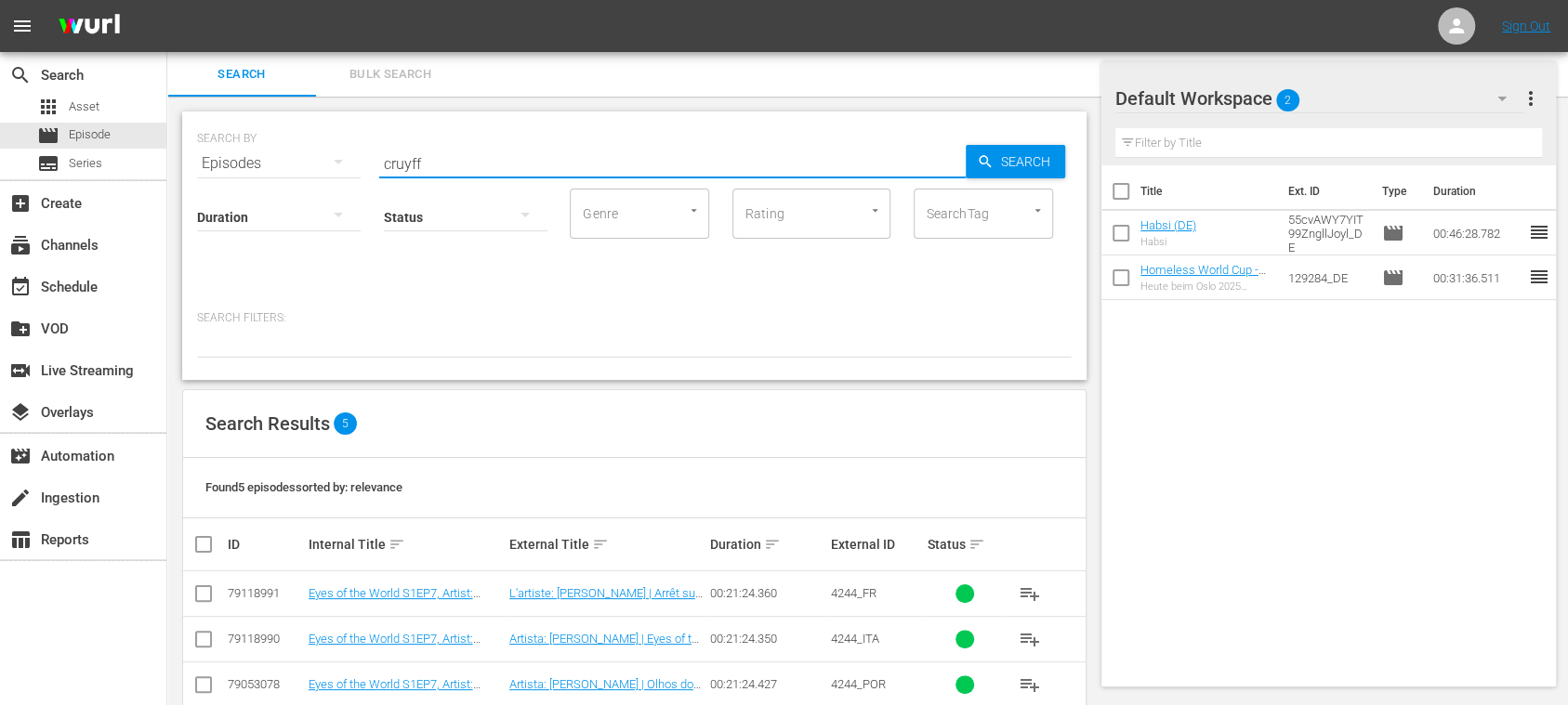
scroll to position [125, 0]
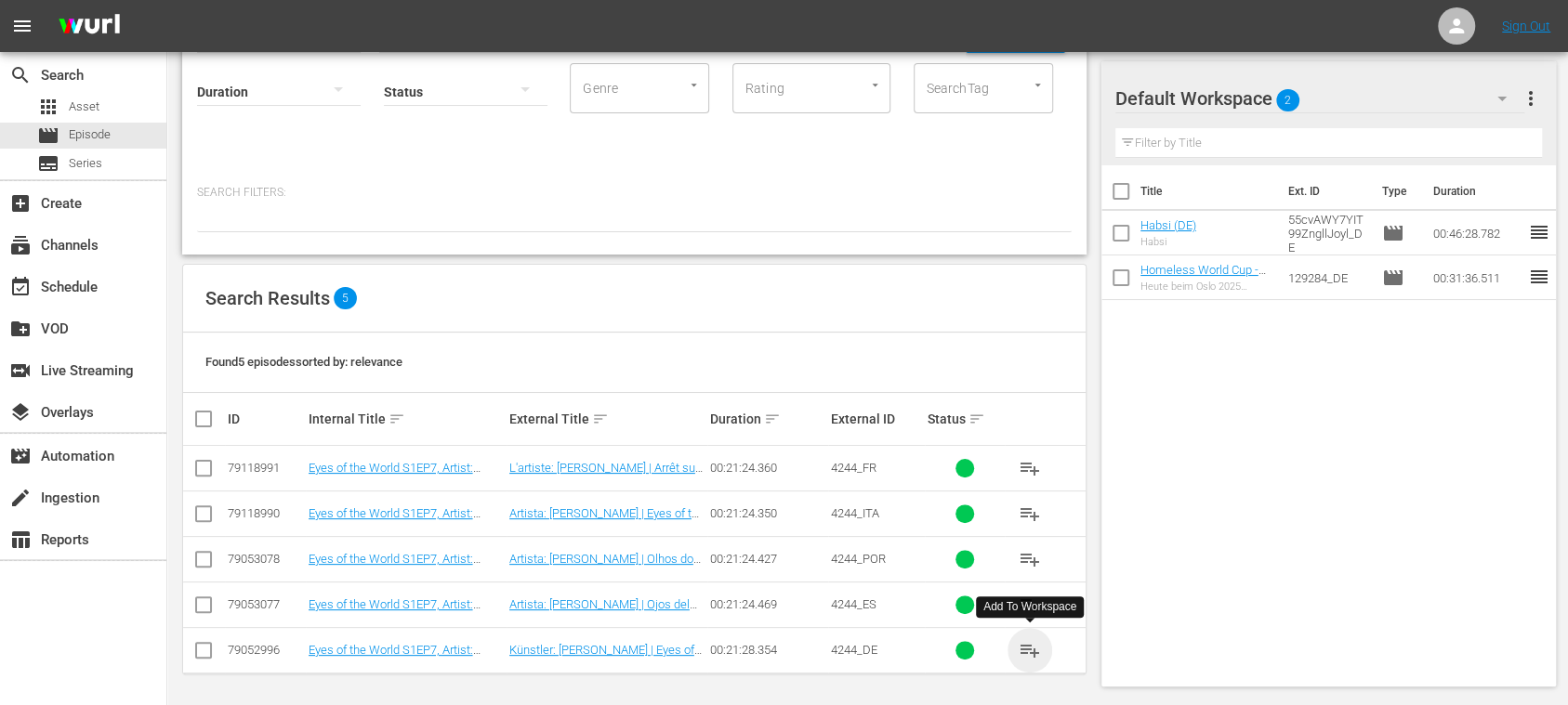
drag, startPoint x: 1023, startPoint y: 648, endPoint x: 513, endPoint y: 206, distance: 674.9
click at [1025, 648] on span "playlist_add" at bounding box center [1029, 650] width 22 height 22
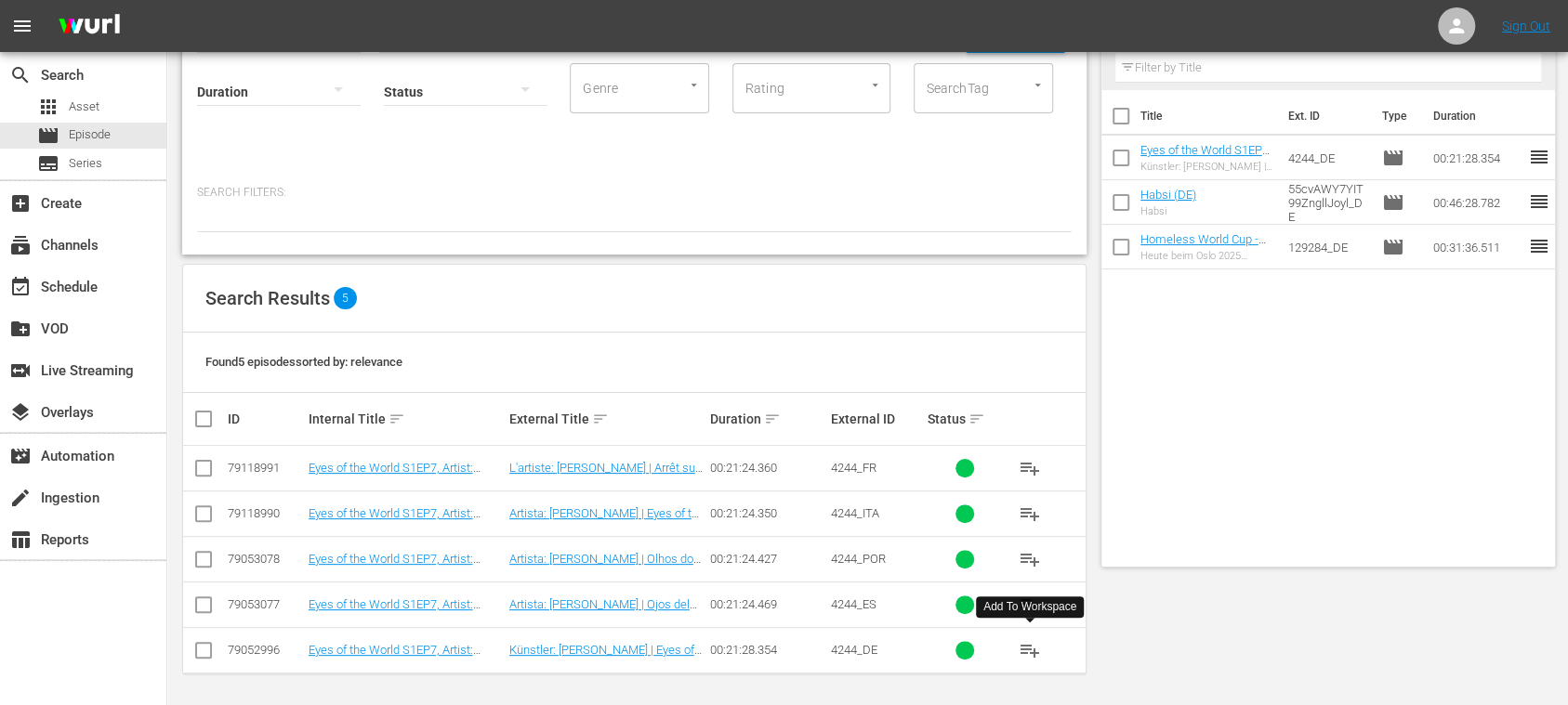
scroll to position [0, 0]
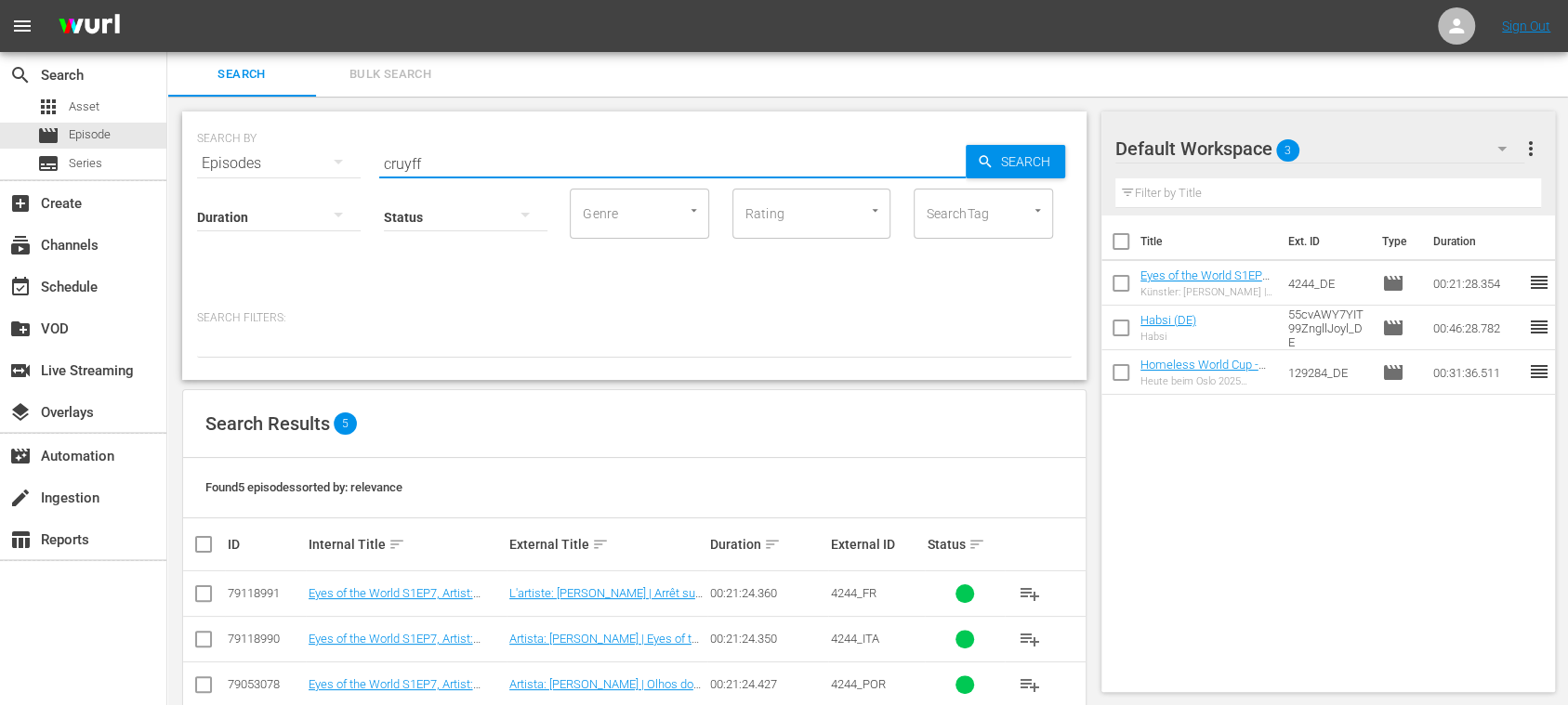
drag, startPoint x: 467, startPoint y: 167, endPoint x: 310, endPoint y: 169, distance: 157.0
click at [310, 170] on div "SEARCH BY Search By Episodes Search ID, Title, Description, Keywords, or Catego…" at bounding box center [634, 152] width 875 height 67
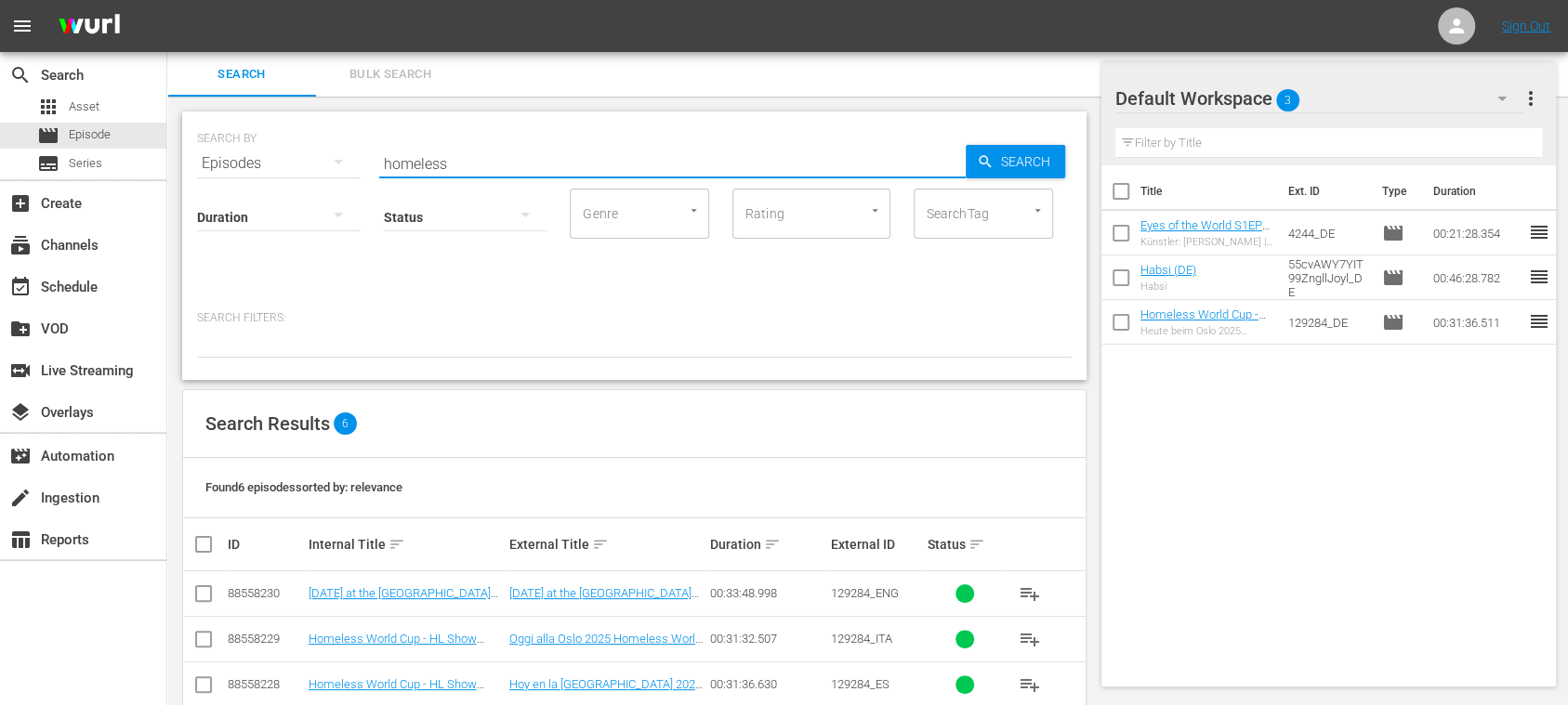
scroll to position [171, 0]
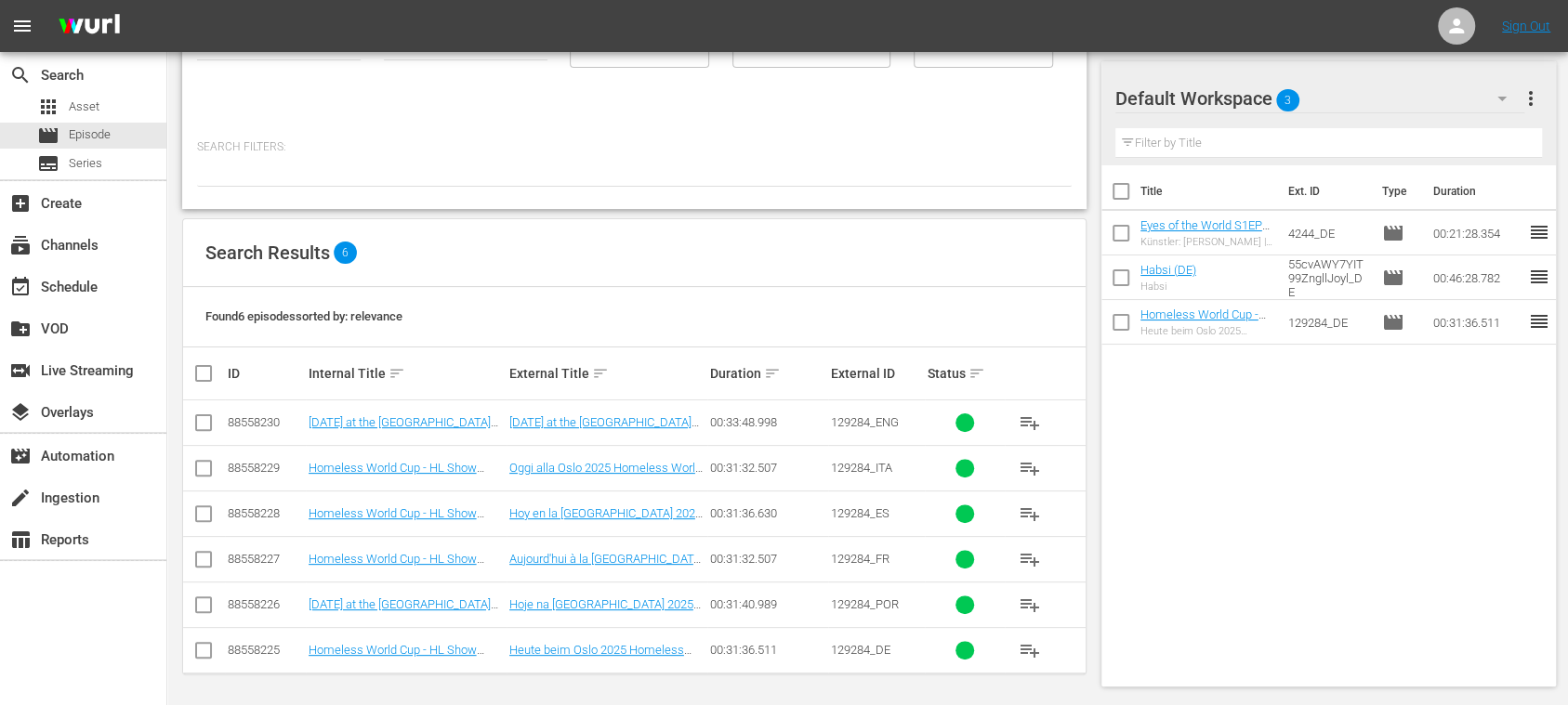
click at [1532, 109] on button "more_vert" at bounding box center [1530, 99] width 22 height 45
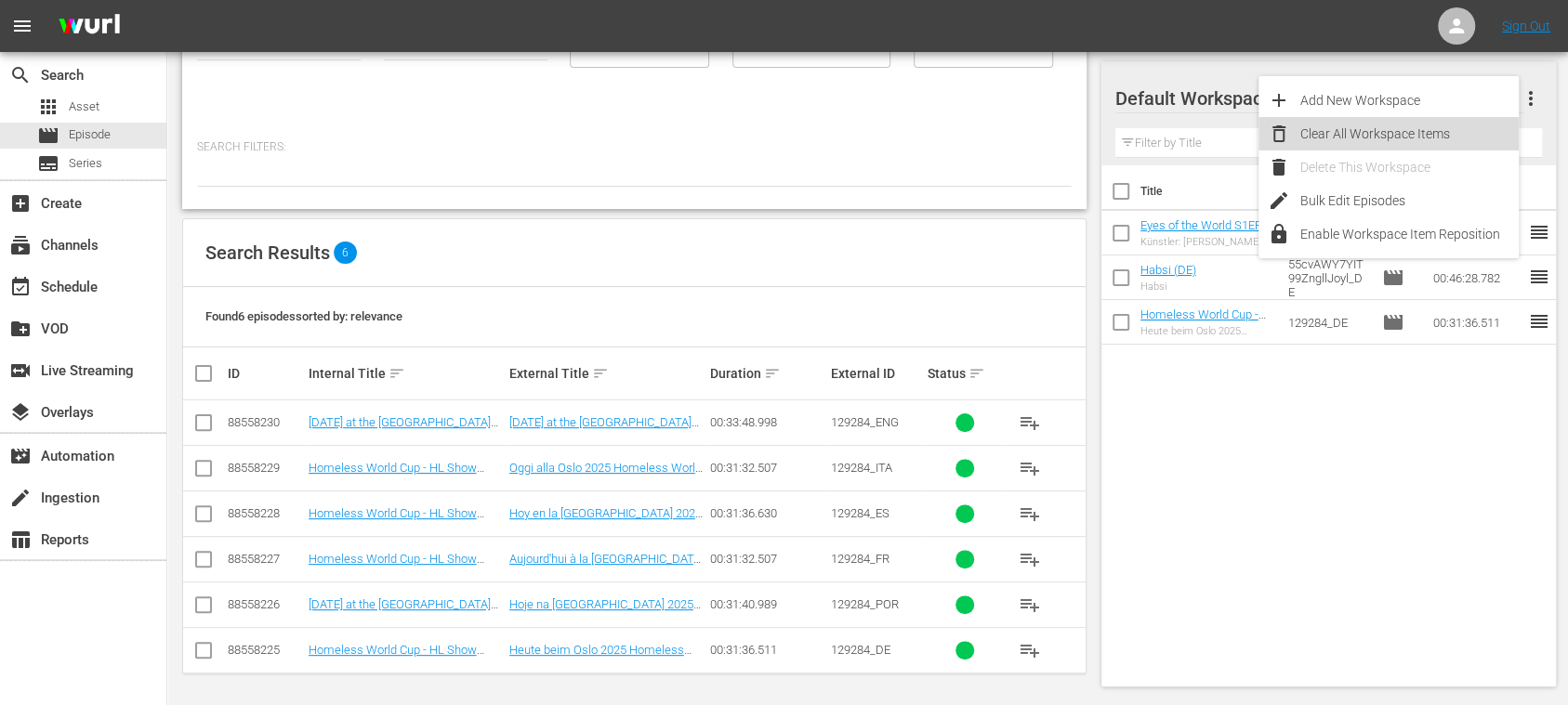
click at [1388, 131] on div "Clear All Workspace Items" at bounding box center [1409, 133] width 218 height 34
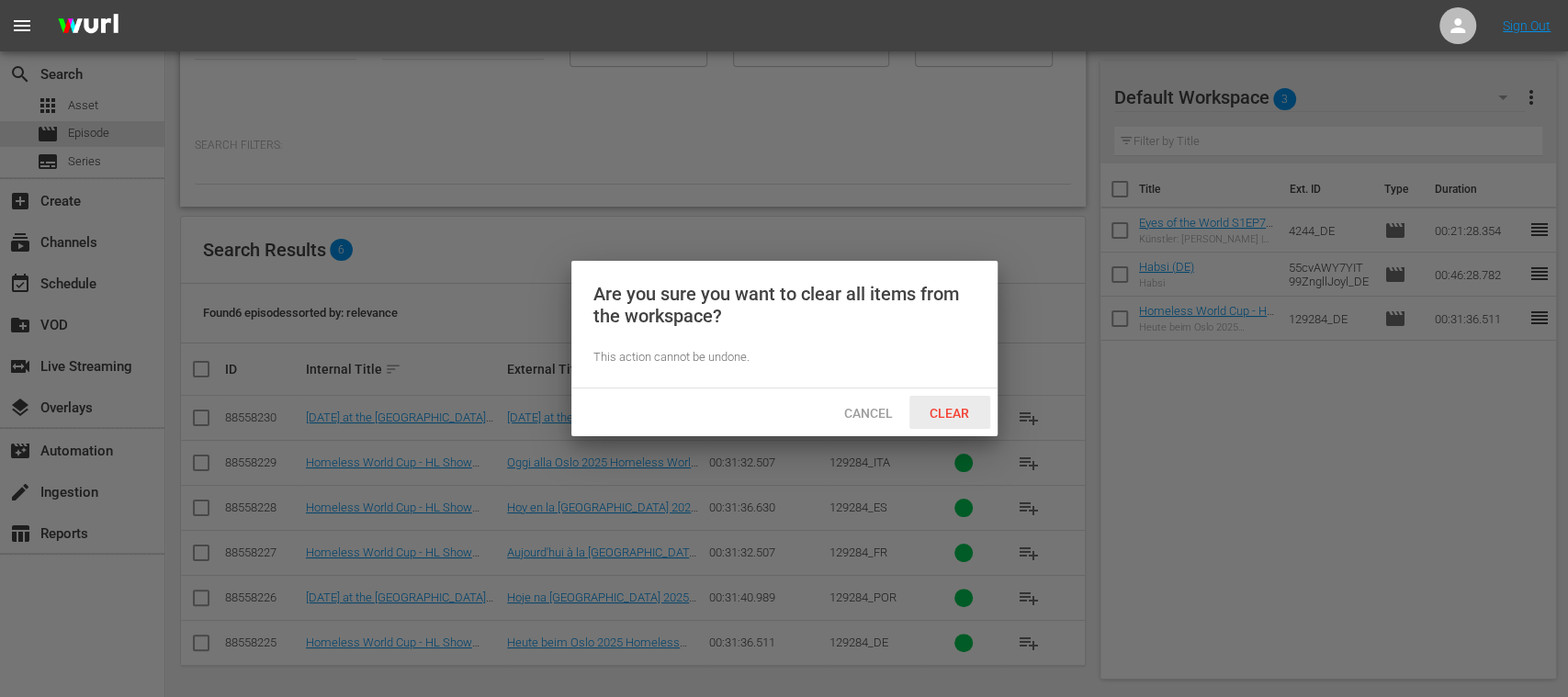
click at [953, 406] on span "Clear" at bounding box center [949, 414] width 69 height 15
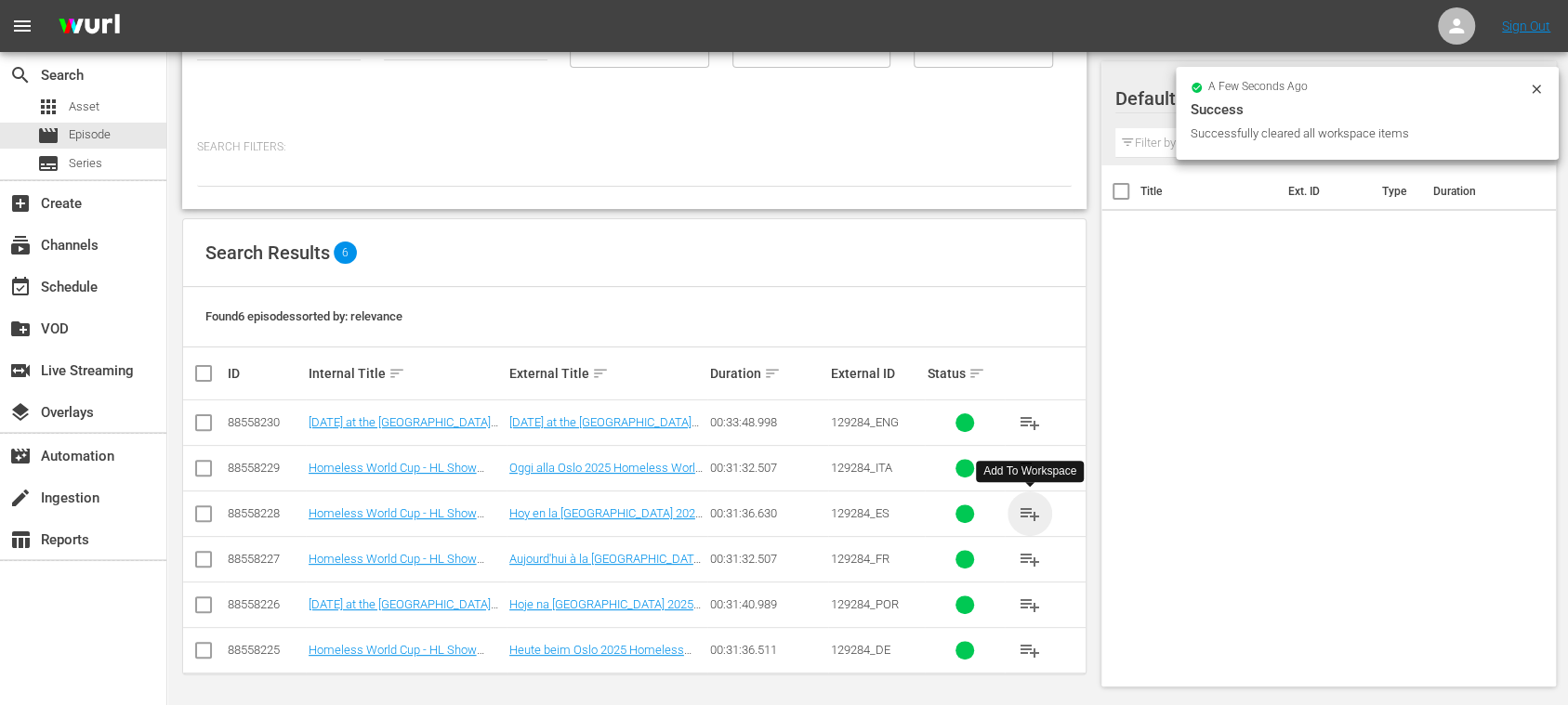
click at [1033, 513] on span "playlist_add" at bounding box center [1029, 513] width 22 height 22
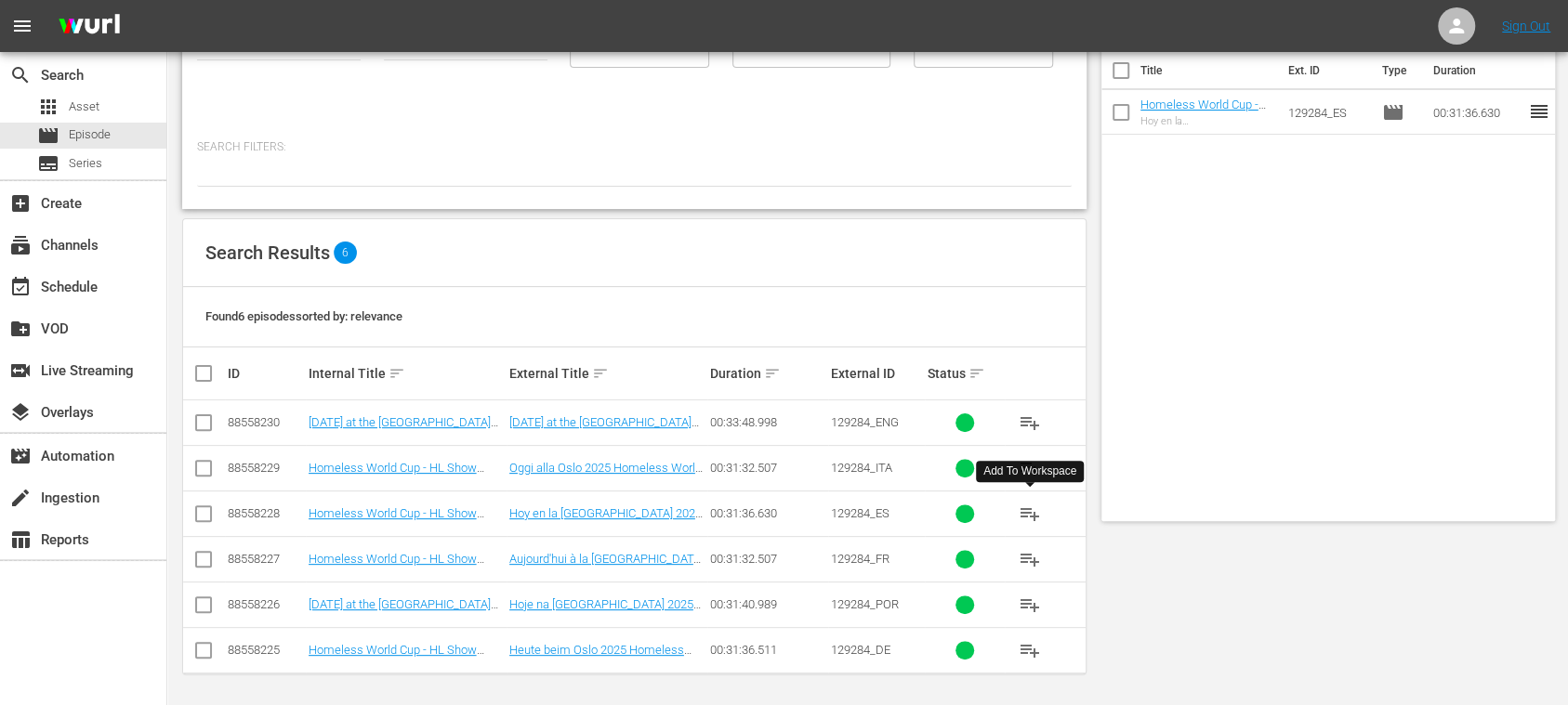
scroll to position [0, 0]
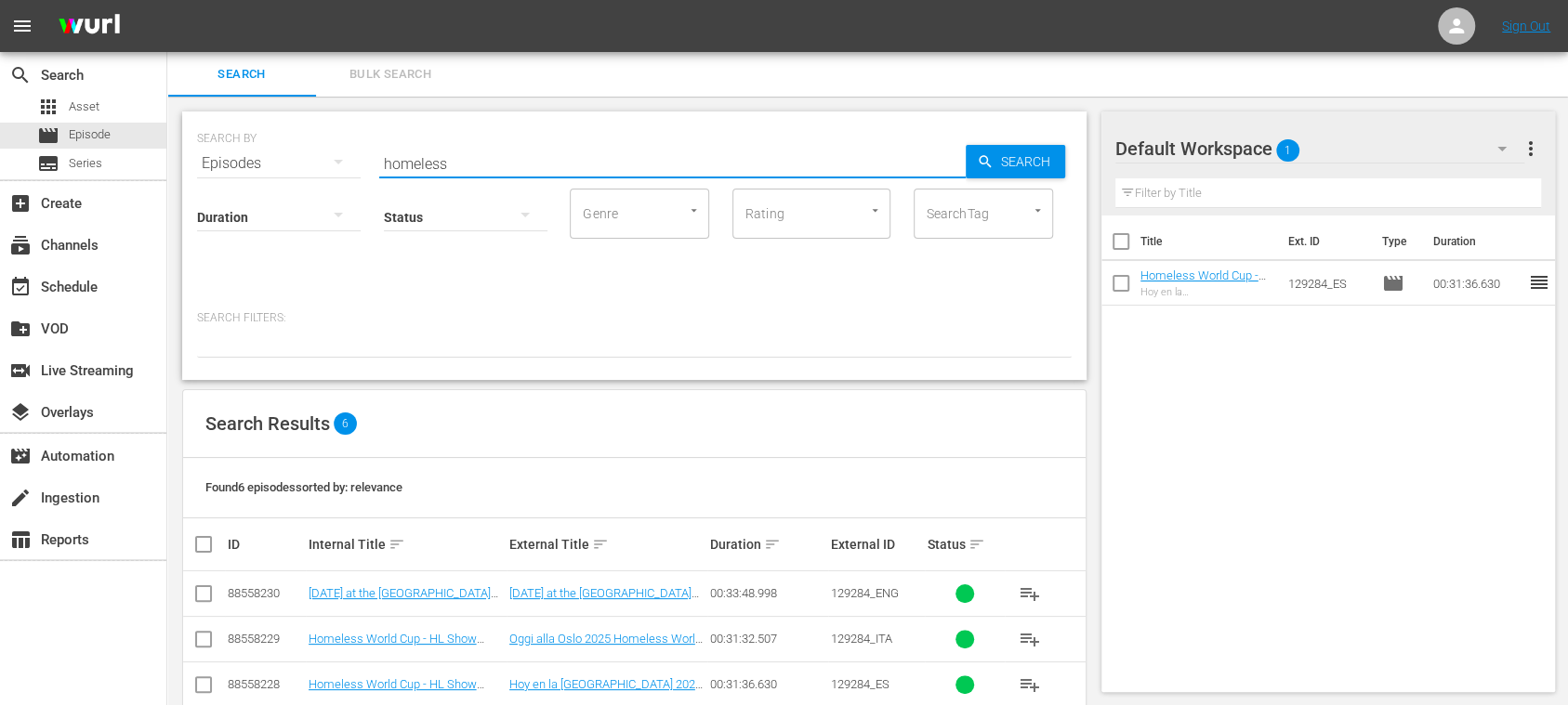
drag, startPoint x: 476, startPoint y: 158, endPoint x: 481, endPoint y: 186, distance: 28.4
click at [261, 151] on div "SEARCH BY Search By Episodes Search ID, Title, Description, Keywords, or Catego…" at bounding box center [634, 152] width 875 height 67
paste input "140480_ES"
click at [978, 171] on div "Search" at bounding box center [1015, 161] width 100 height 34
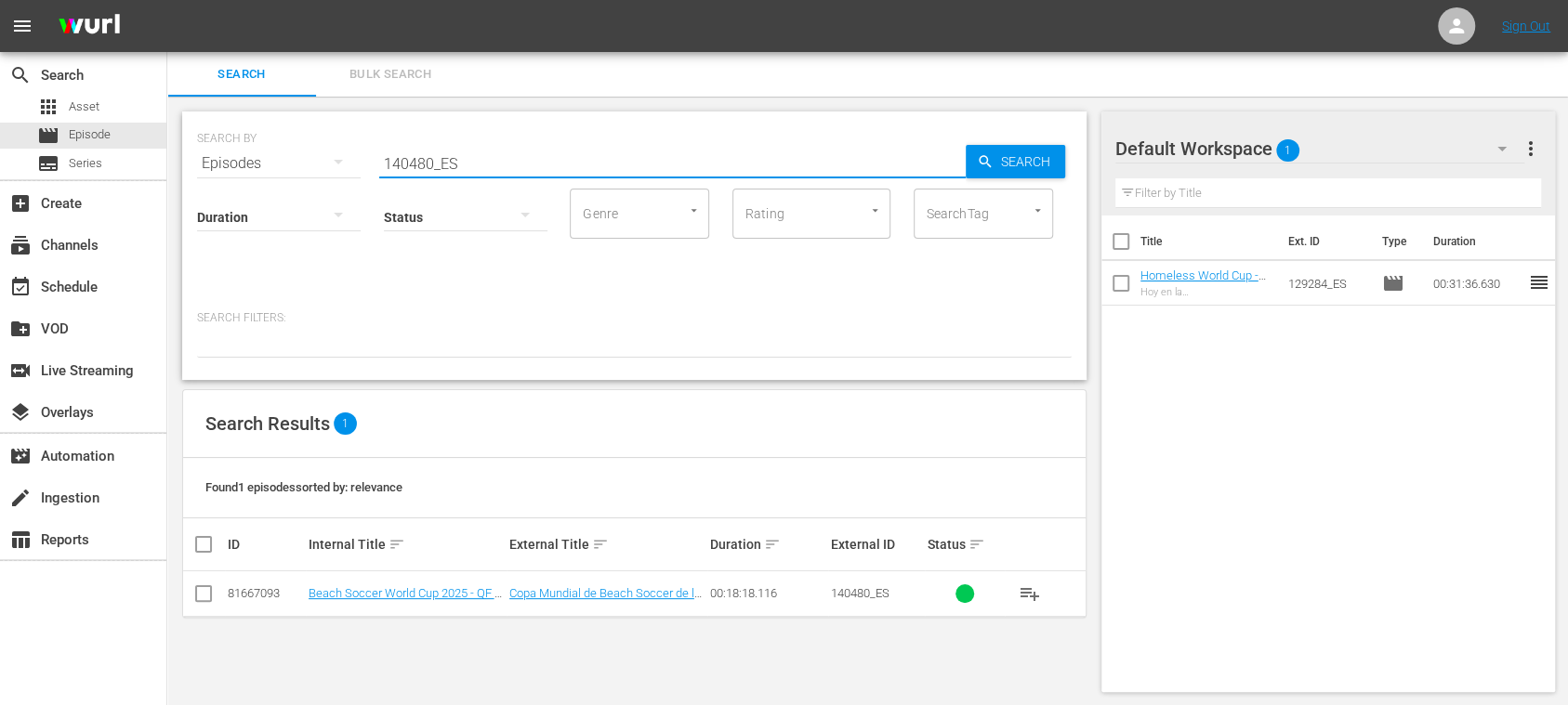
drag, startPoint x: 479, startPoint y: 152, endPoint x: 396, endPoint y: 172, distance: 85.4
click at [257, 143] on div "SEARCH BY Search By Episodes Search ID, Title, Description, Keywords, or Catego…" at bounding box center [634, 152] width 875 height 67
paste input "FWC 1990-2006, Unforgettable Penalty Shootouts 3"
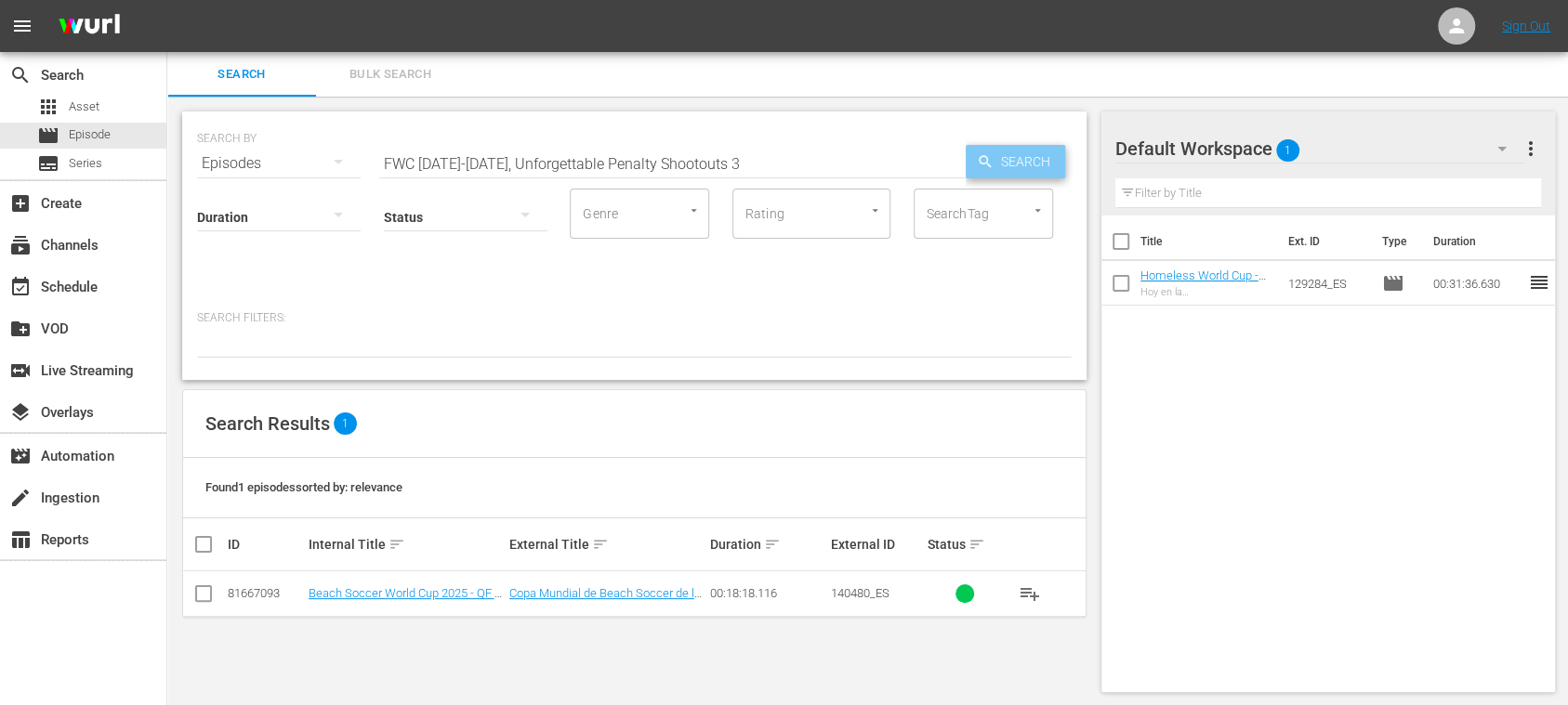
click at [1003, 162] on span "Search" at bounding box center [1029, 161] width 72 height 34
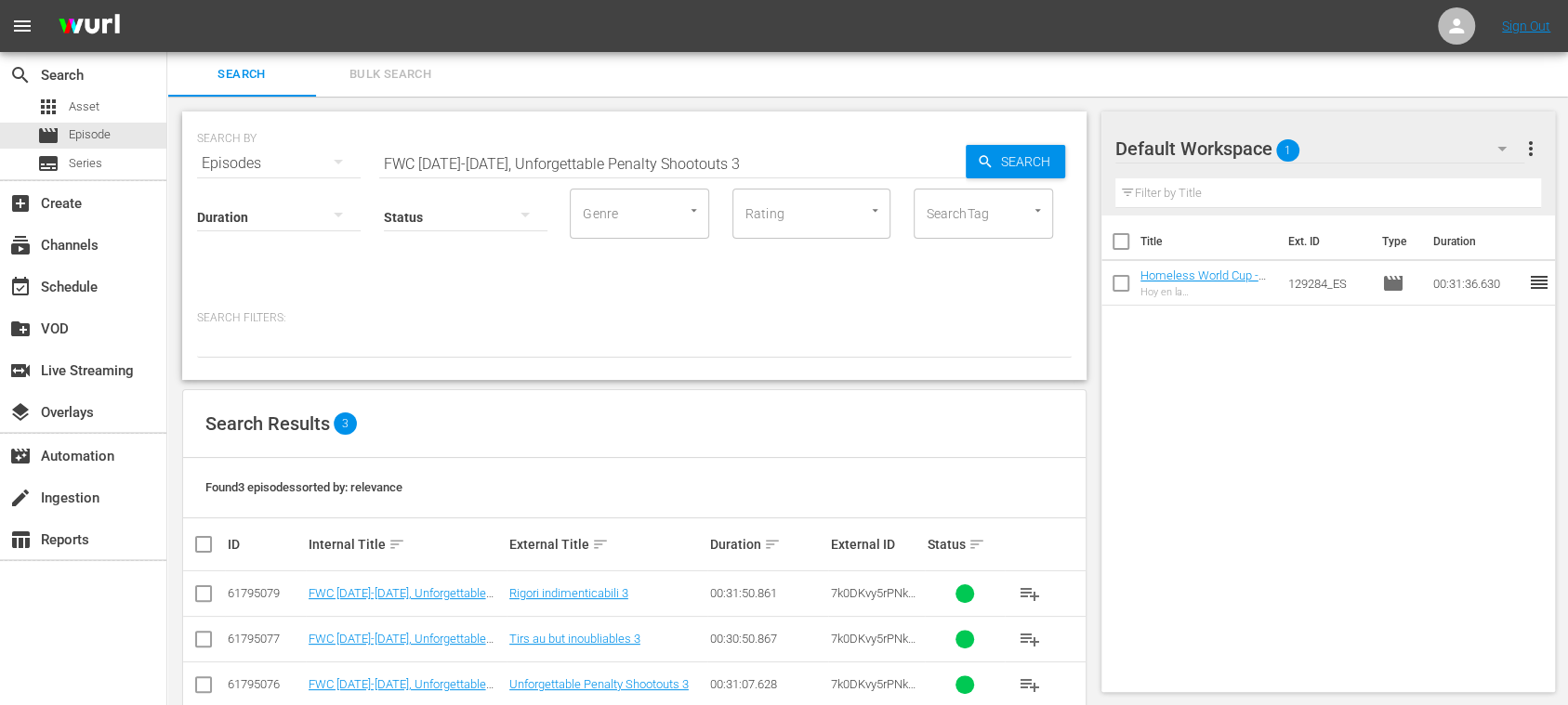
scroll to position [35, 0]
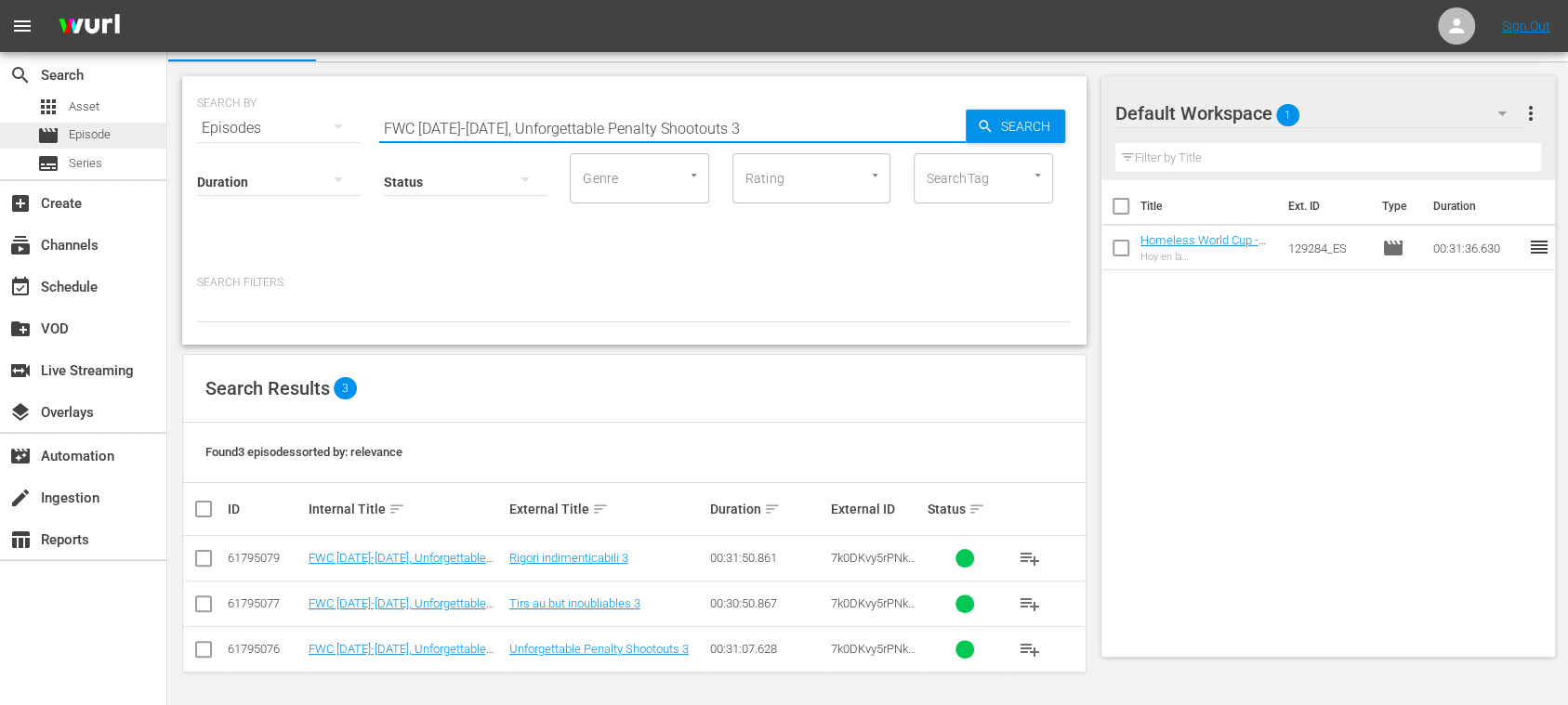
drag, startPoint x: 734, startPoint y: 133, endPoint x: 113, endPoint y: 133, distance: 621.0
paste input "7k0DKvy5rPNkuTJZjyvTWQ"
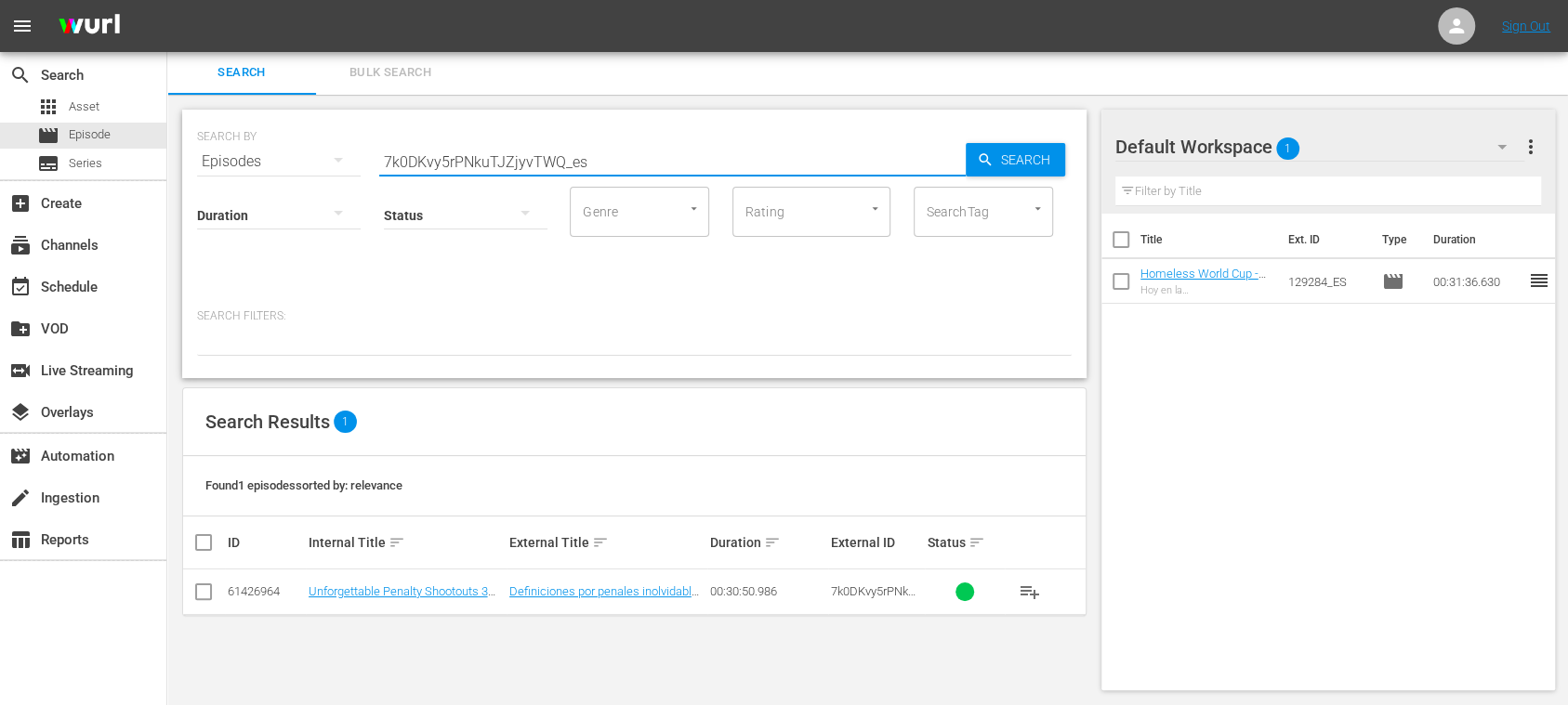
click at [1033, 585] on span "playlist_add" at bounding box center [1029, 591] width 22 height 22
drag, startPoint x: 443, startPoint y: 160, endPoint x: 289, endPoint y: 159, distance: 154.0
click at [289, 159] on div "SEARCH BY Search By Episodes Search ID, Title, Description, Keywords, or Catego…" at bounding box center [634, 150] width 875 height 67
paste input "138049_ES"
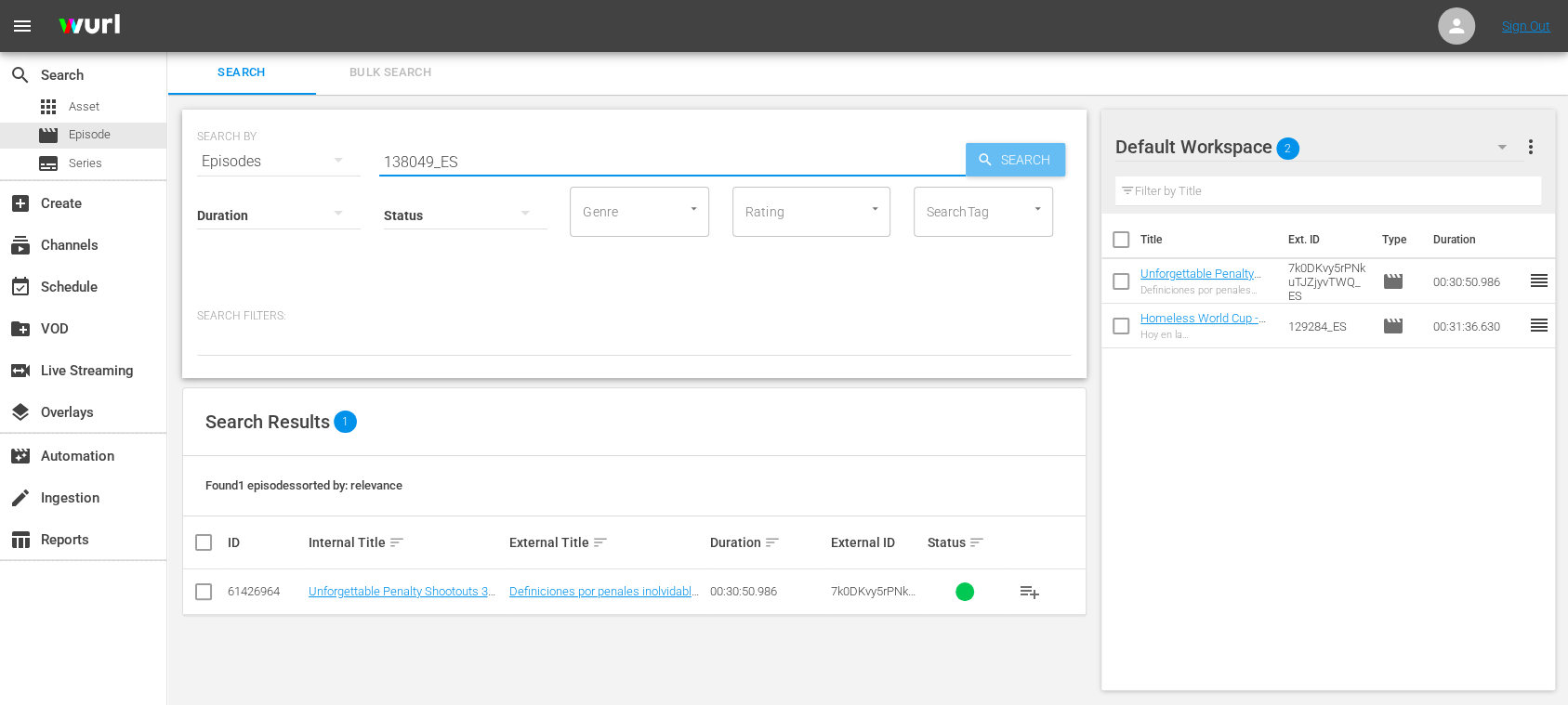
type input "138049_ES"
click at [993, 154] on span "Search" at bounding box center [1029, 159] width 72 height 34
click at [1034, 580] on span "playlist_add" at bounding box center [1029, 591] width 22 height 22
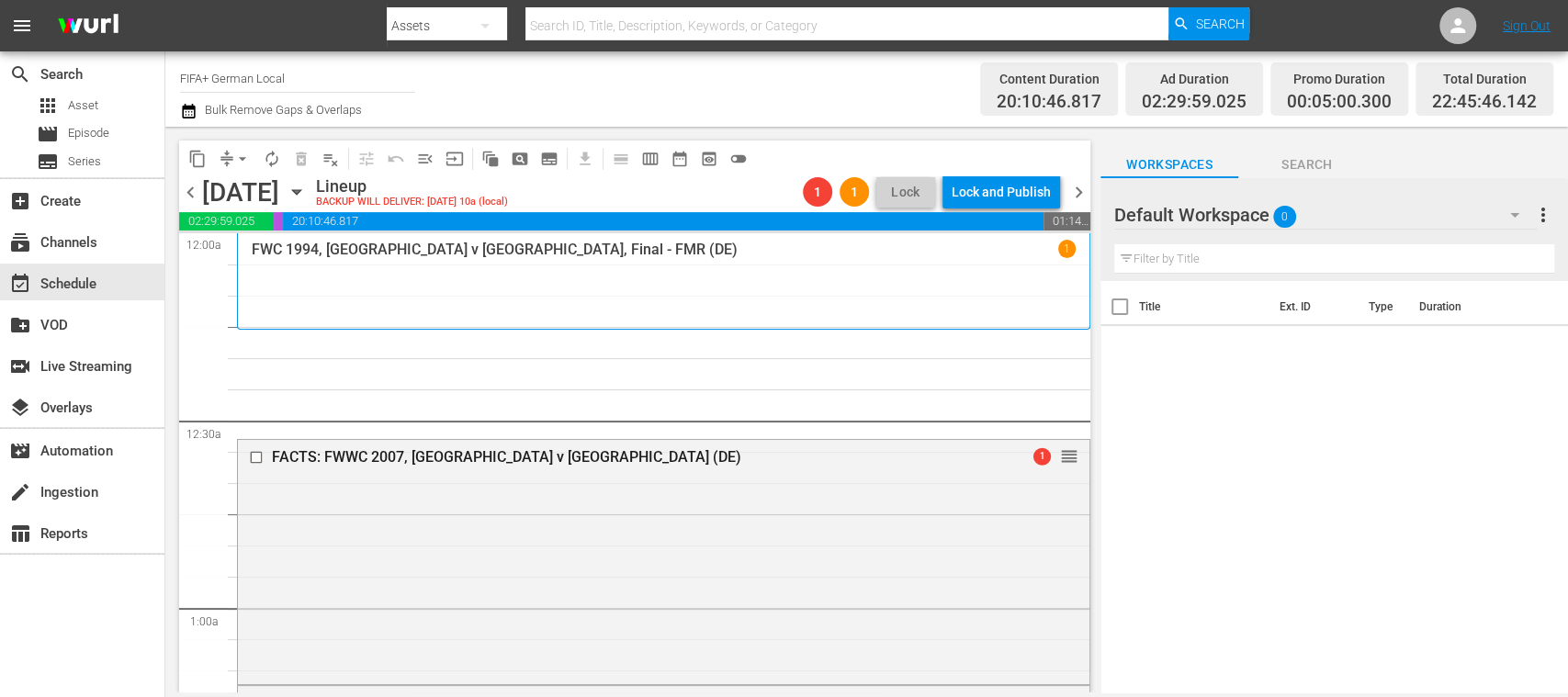
scroll to position [5173, 0]
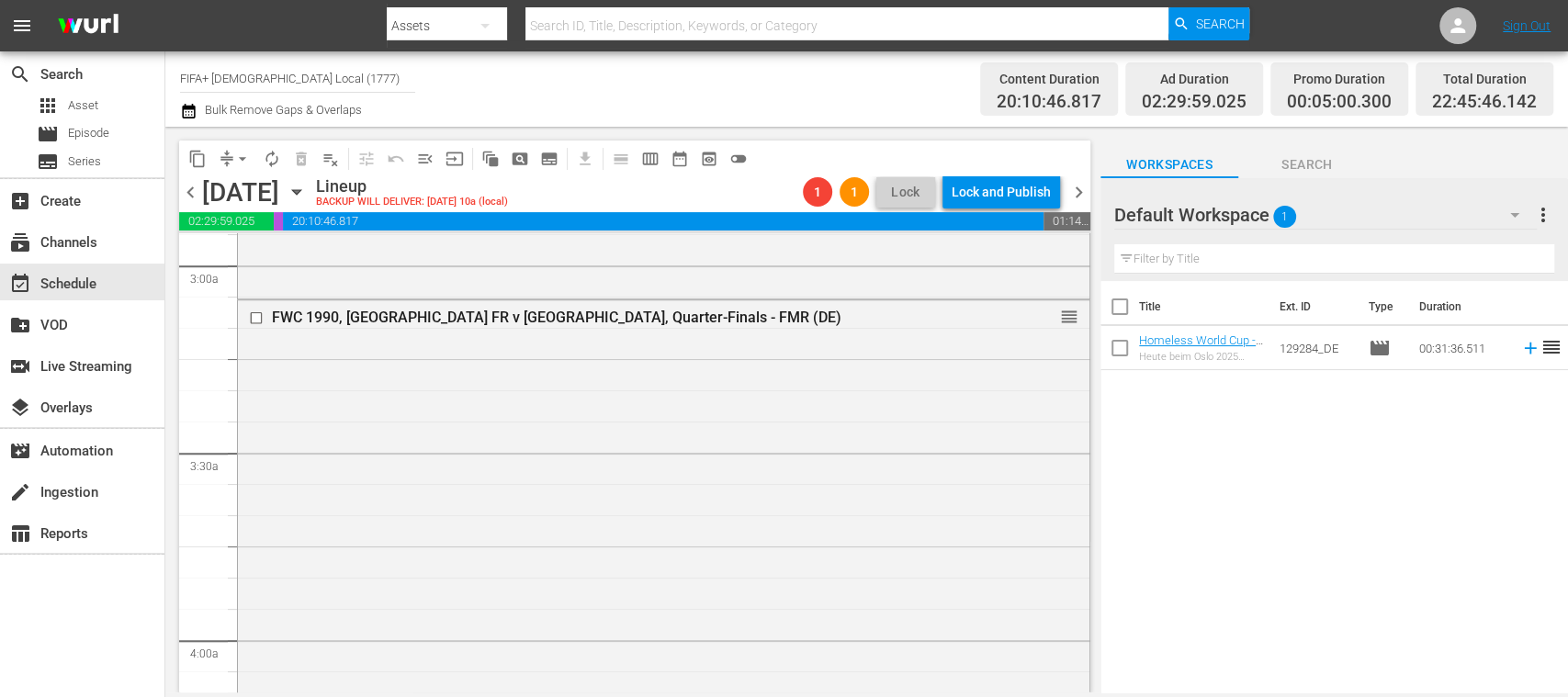
scroll to position [1132, 0]
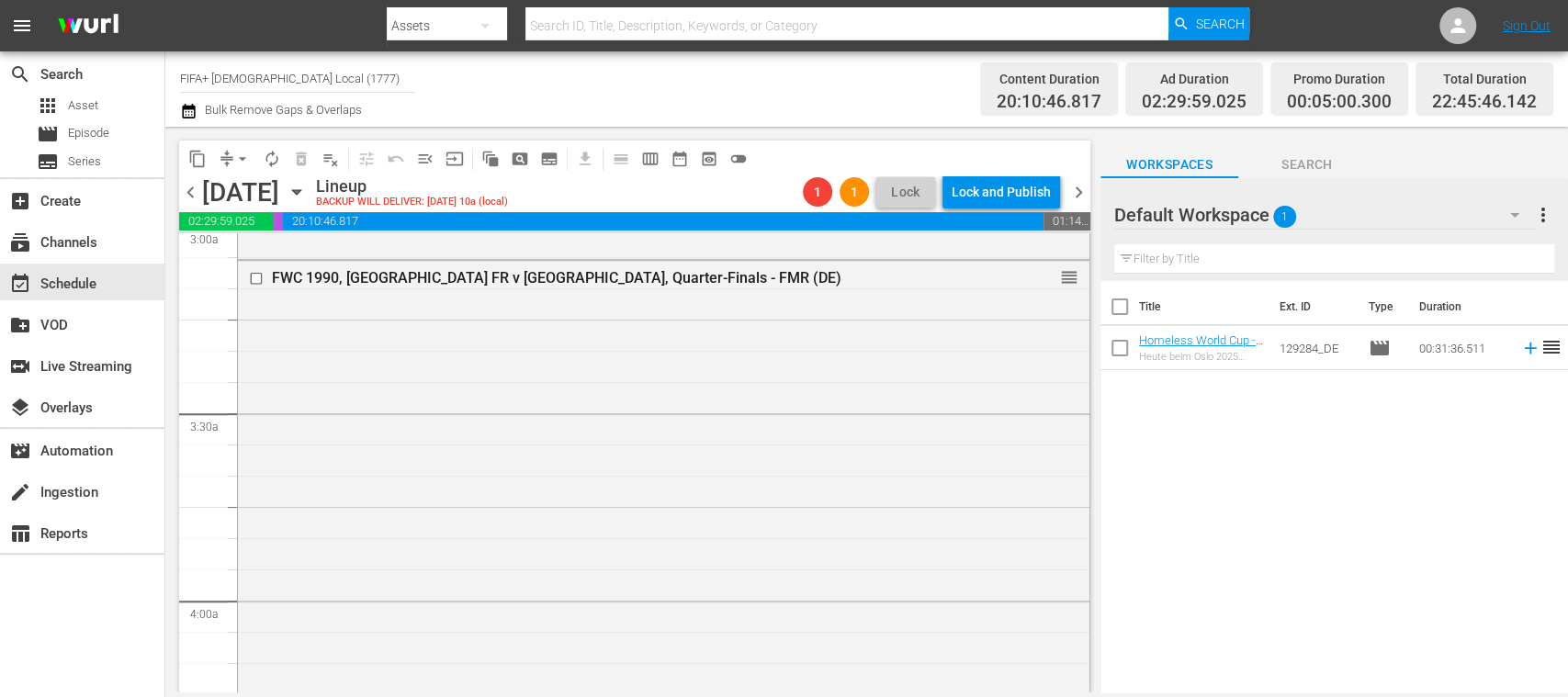
click at [193, 188] on span "chevron_left" at bounding box center [190, 192] width 23 height 23
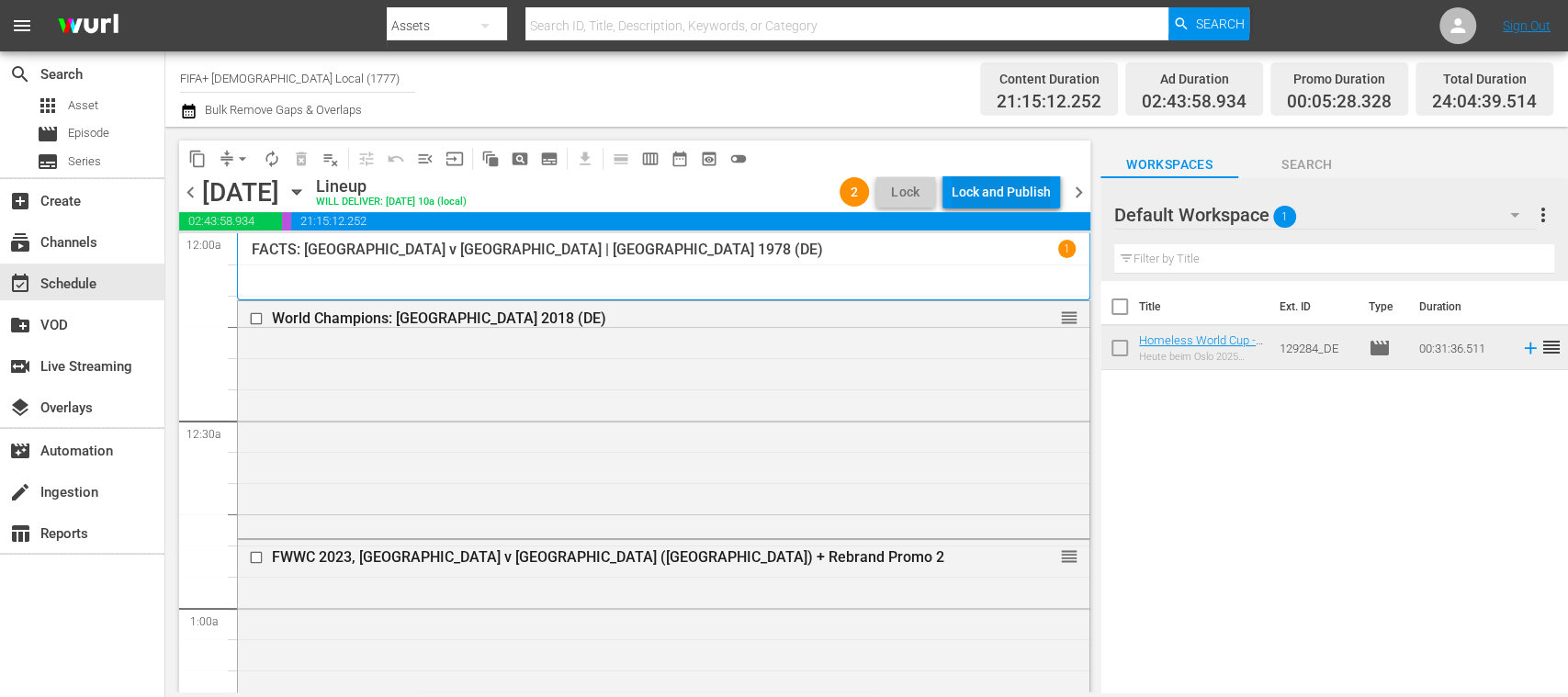
click at [994, 178] on div "Lock and Publish" at bounding box center [1001, 191] width 99 height 33
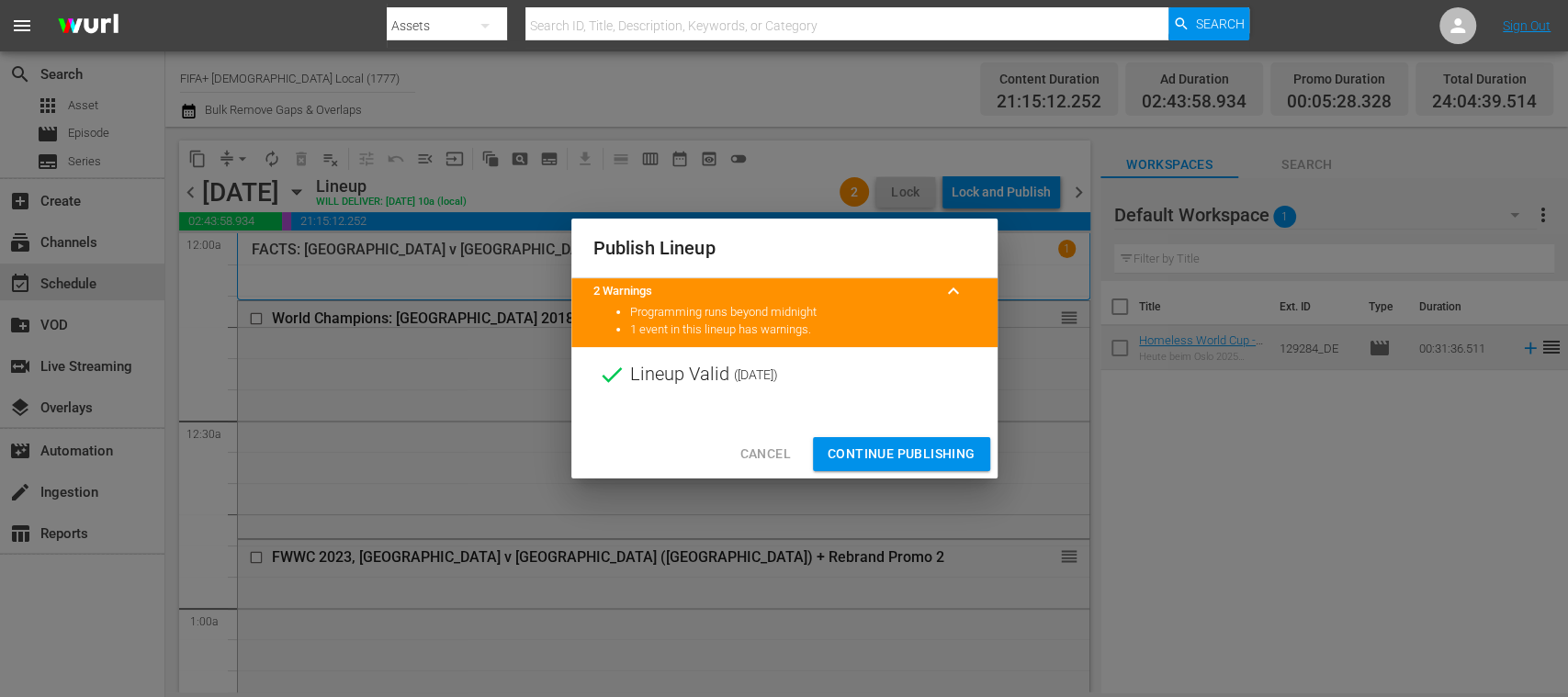
click at [955, 447] on span "Continue Publishing" at bounding box center [901, 455] width 148 height 23
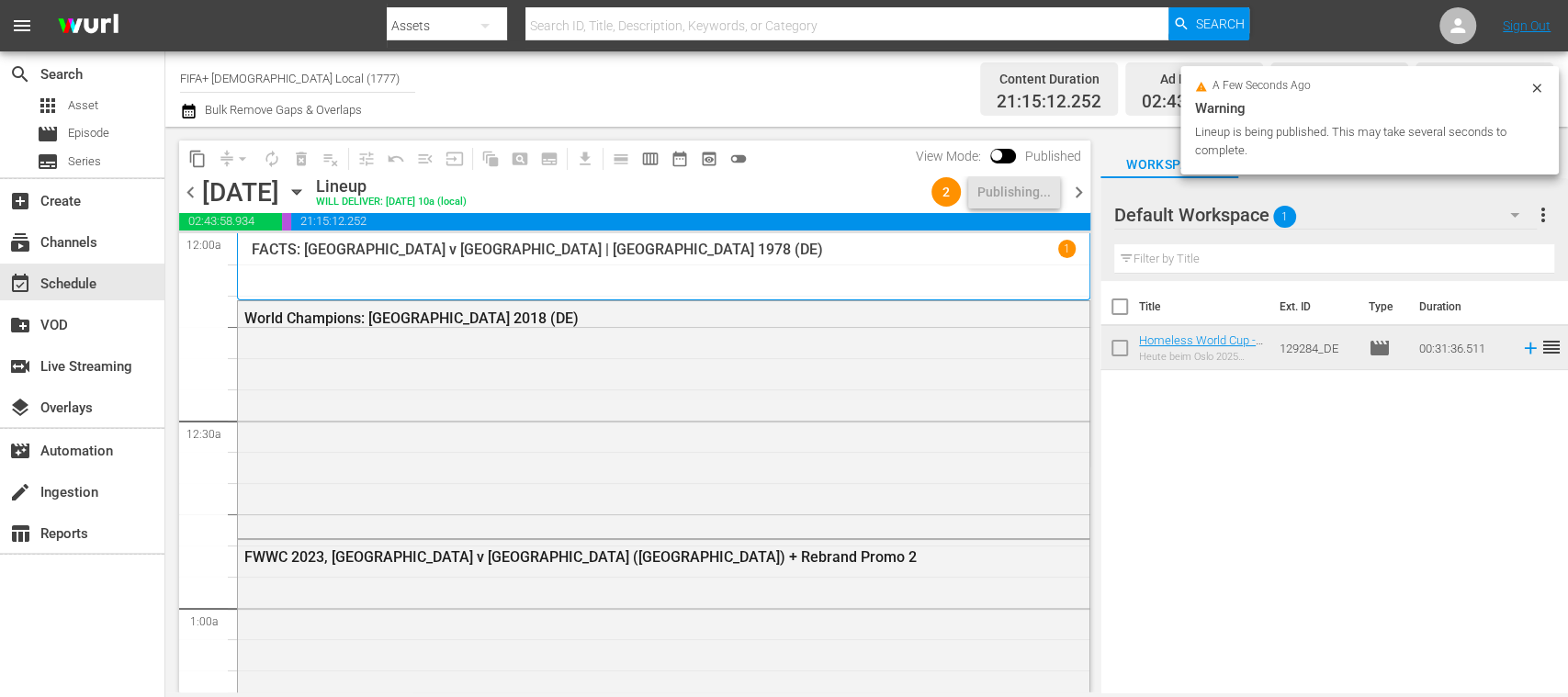
click at [1082, 193] on span "chevron_right" at bounding box center [1078, 192] width 23 height 23
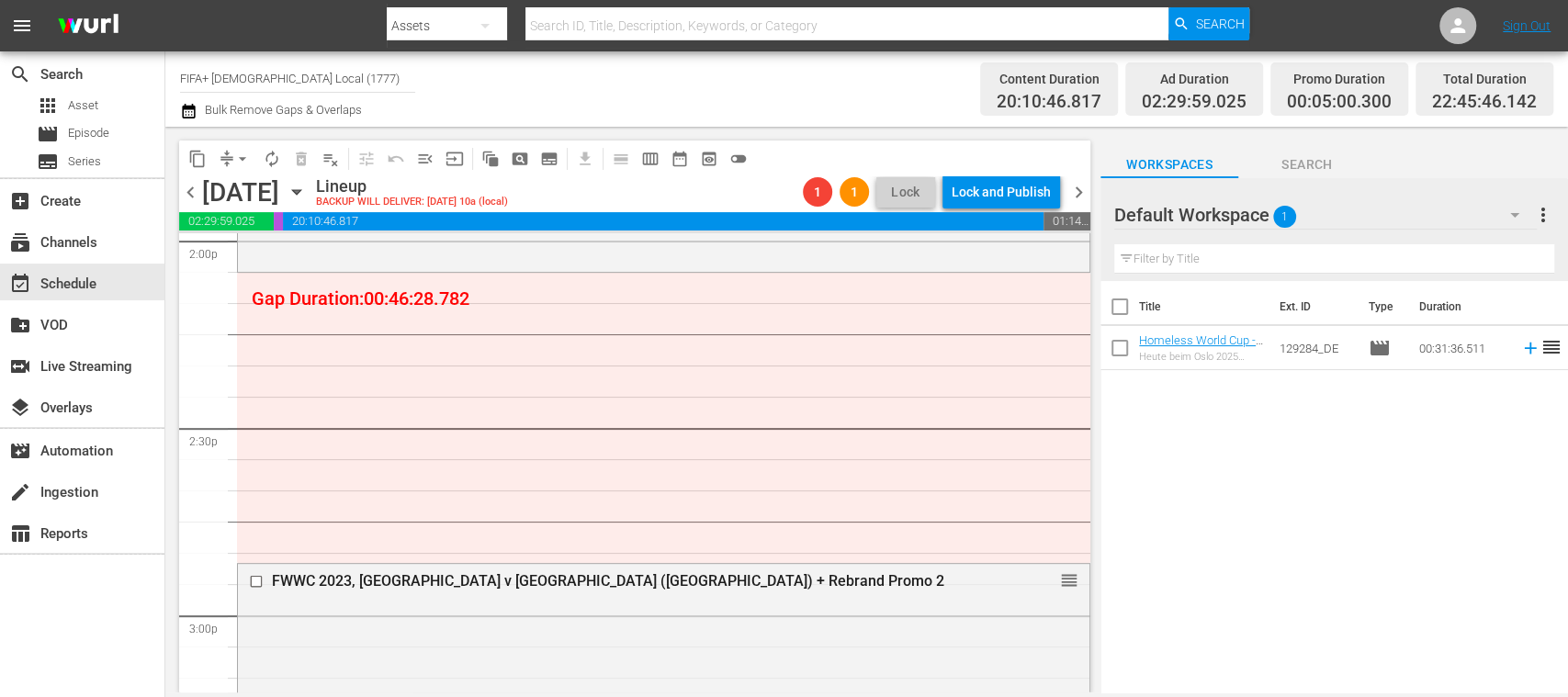
scroll to position [5214, 0]
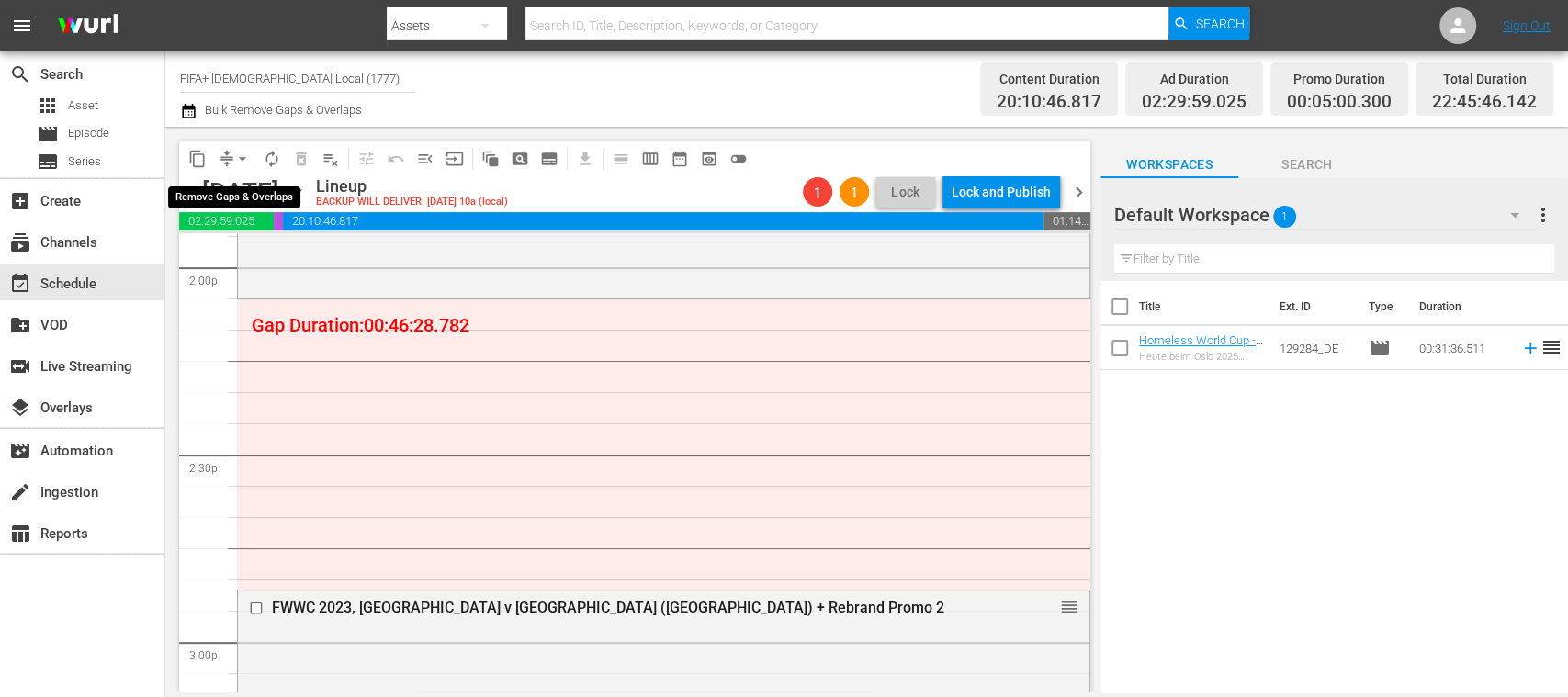
click at [243, 155] on span "arrow_drop_down" at bounding box center [241, 158] width 18 height 18
click at [1292, 492] on div "Title Ext. ID Type Duration Homeless World Cup - HL Show Playouts (DE) Heute be…" at bounding box center [1334, 489] width 468 height 415
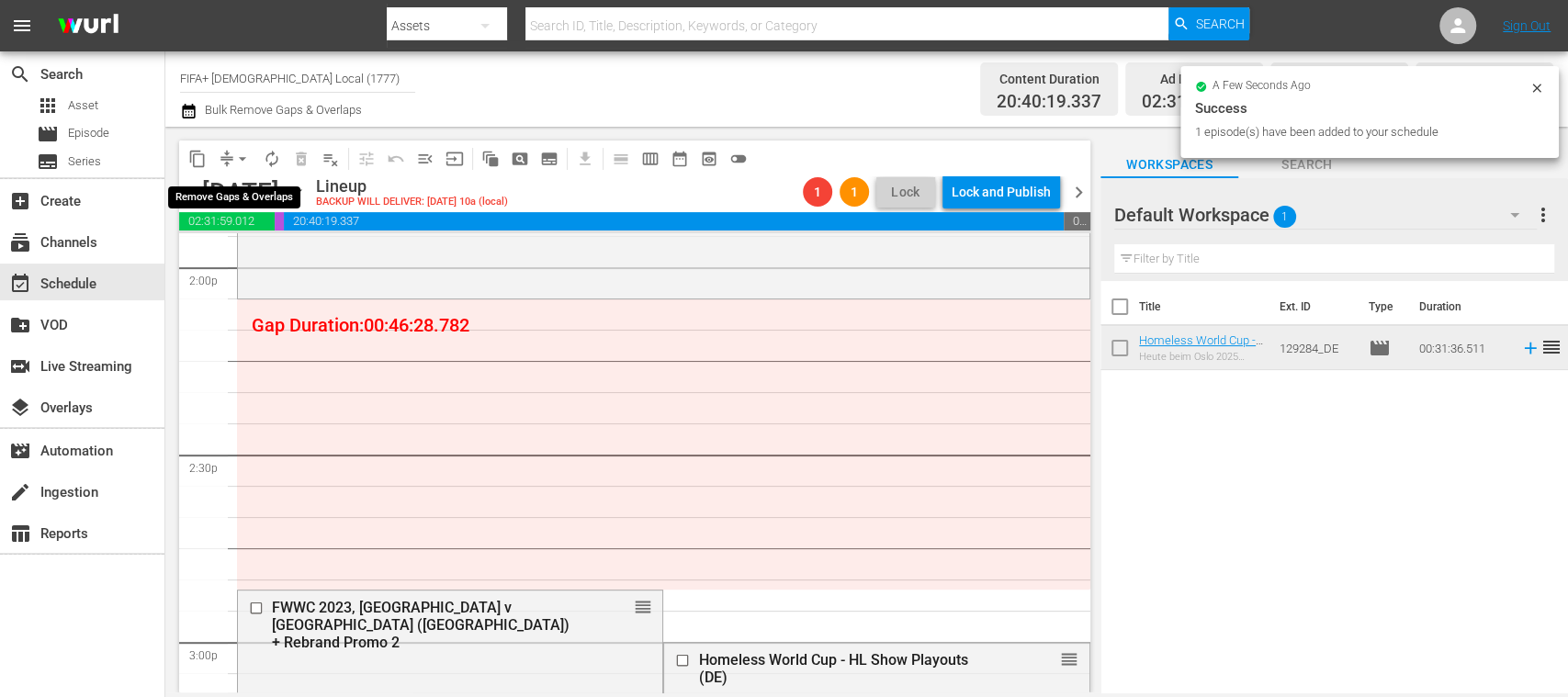
click at [241, 159] on span "arrow_drop_down" at bounding box center [241, 158] width 18 height 18
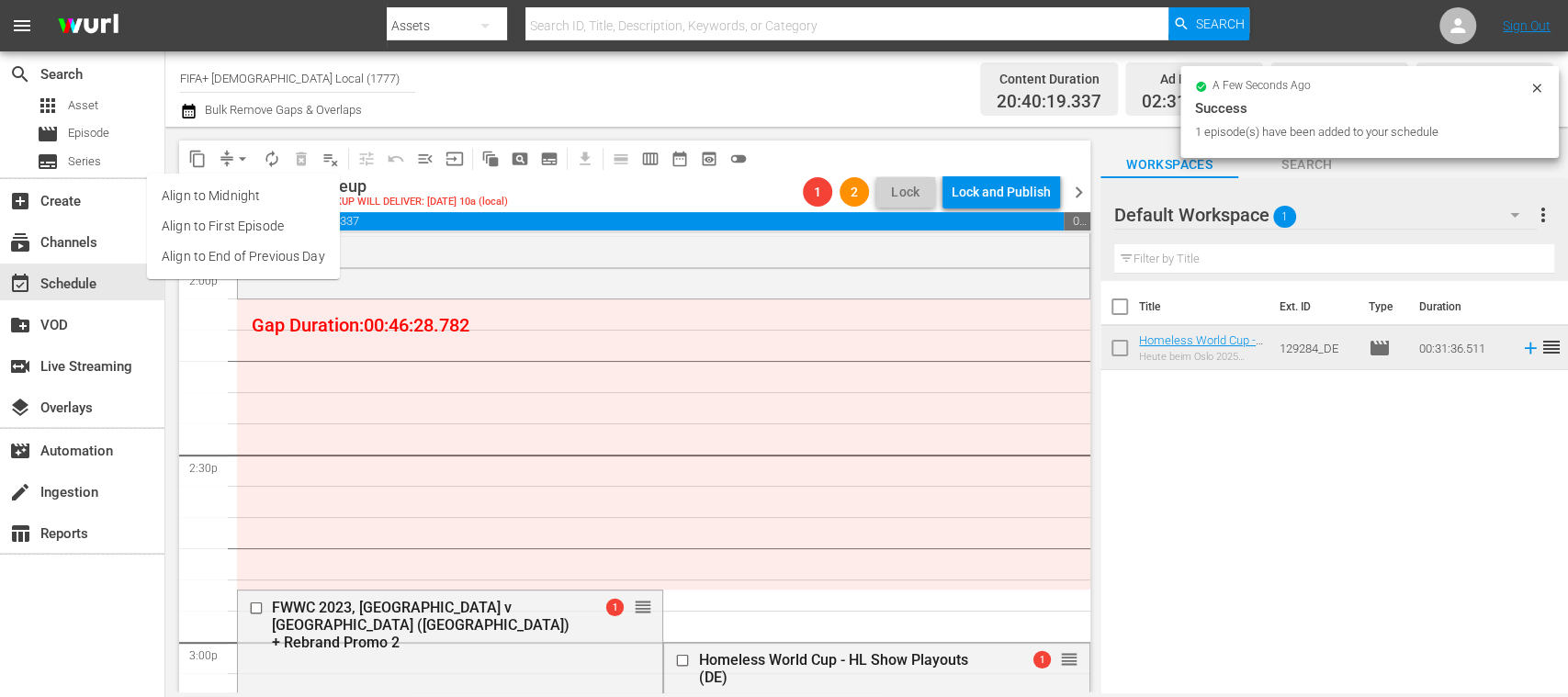
click at [276, 251] on li "Align to End of Previous Day" at bounding box center [243, 257] width 193 height 30
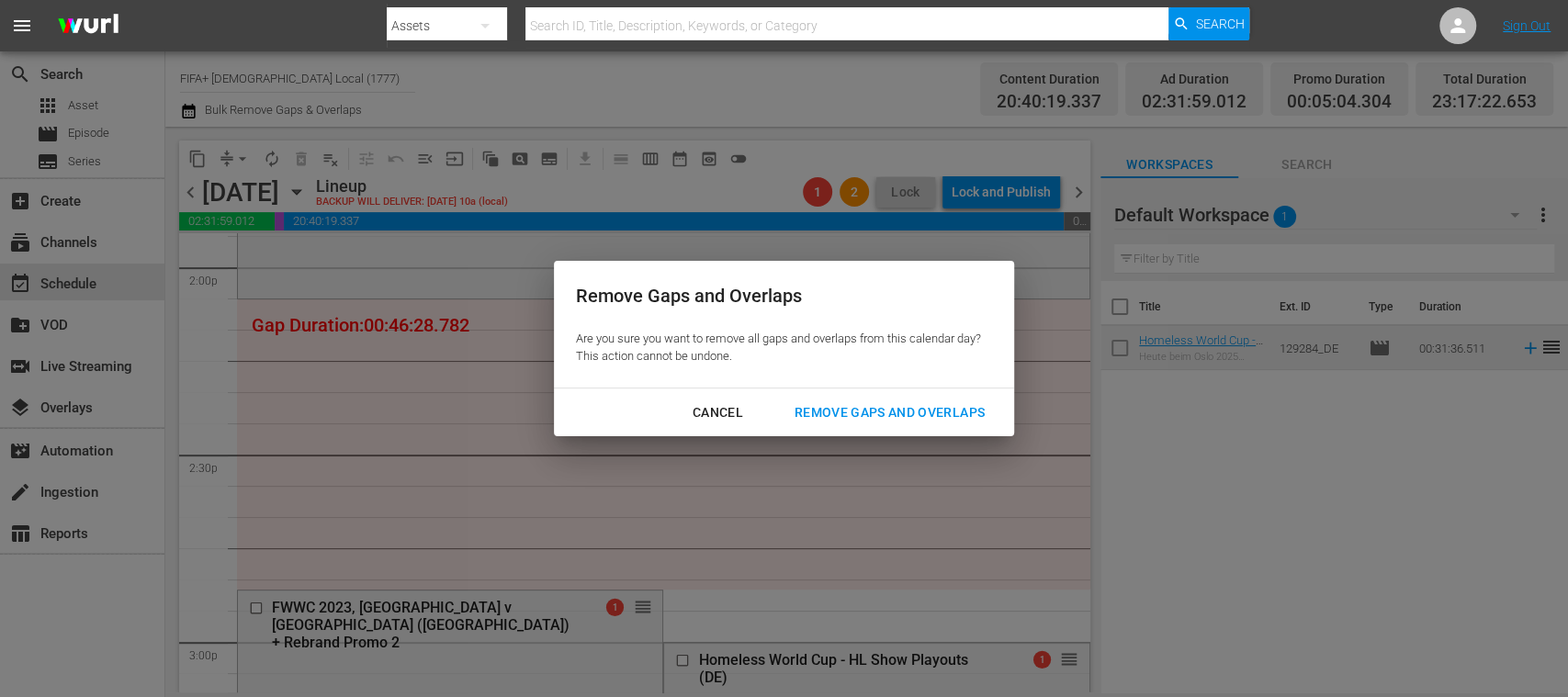
click at [989, 417] on div "Remove Gaps and Overlaps" at bounding box center [890, 413] width 220 height 23
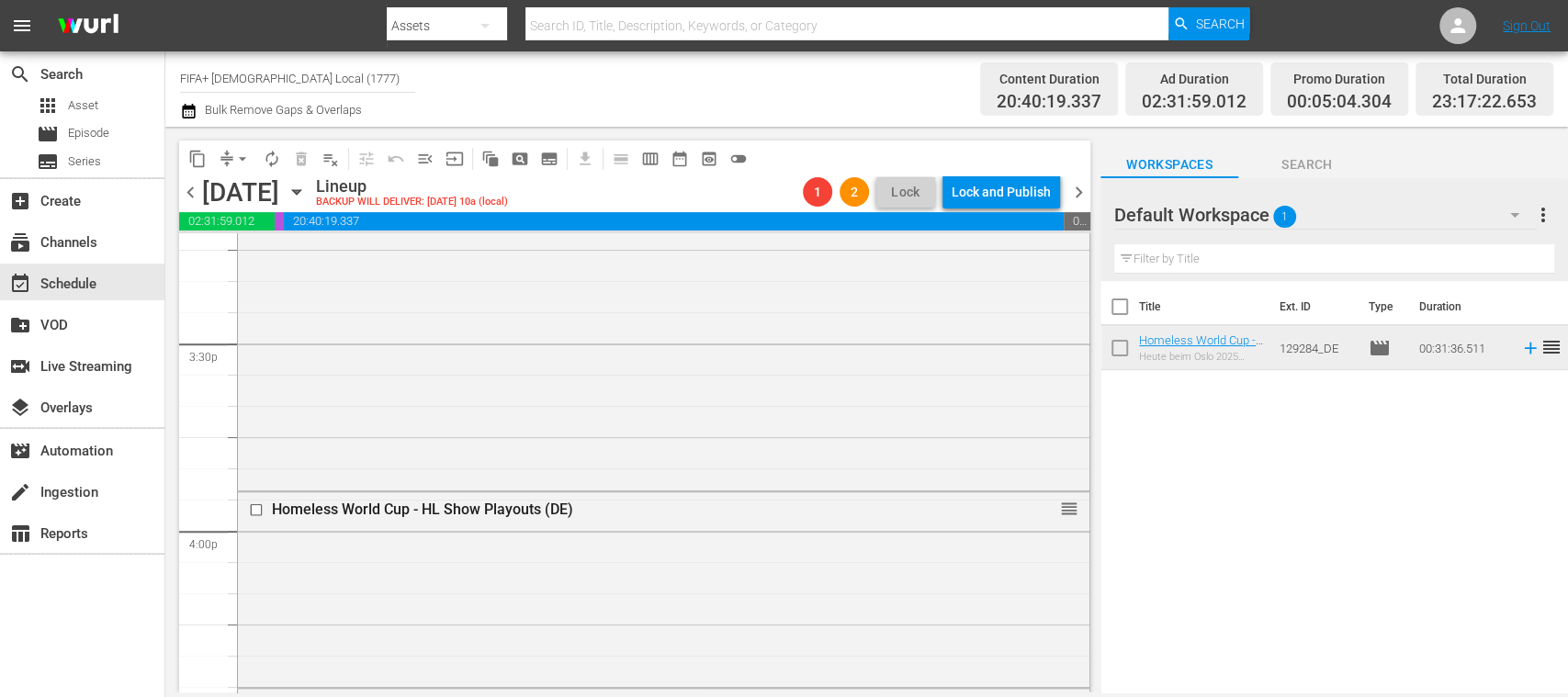
scroll to position [8570, 0]
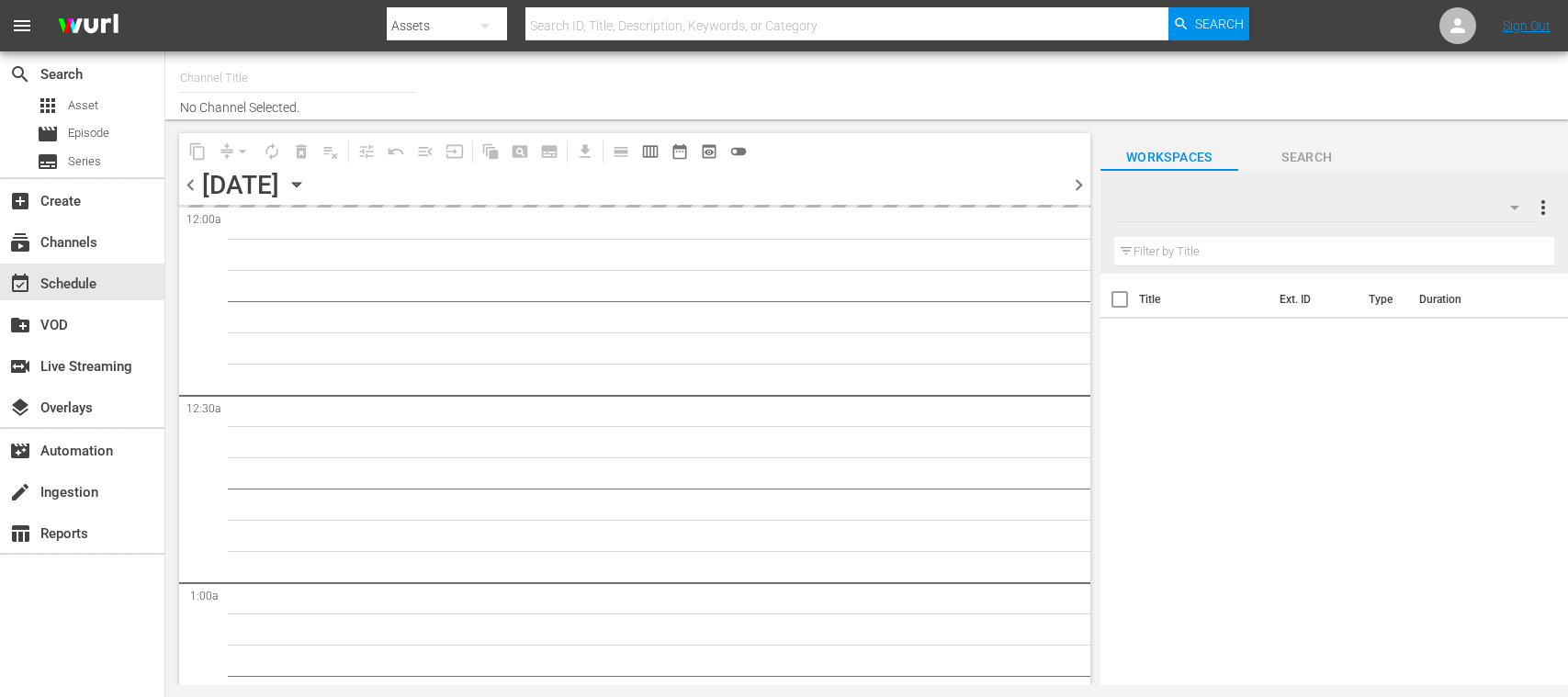
type input "FIFA+ [DEMOGRAPHIC_DATA] Local (1777)"
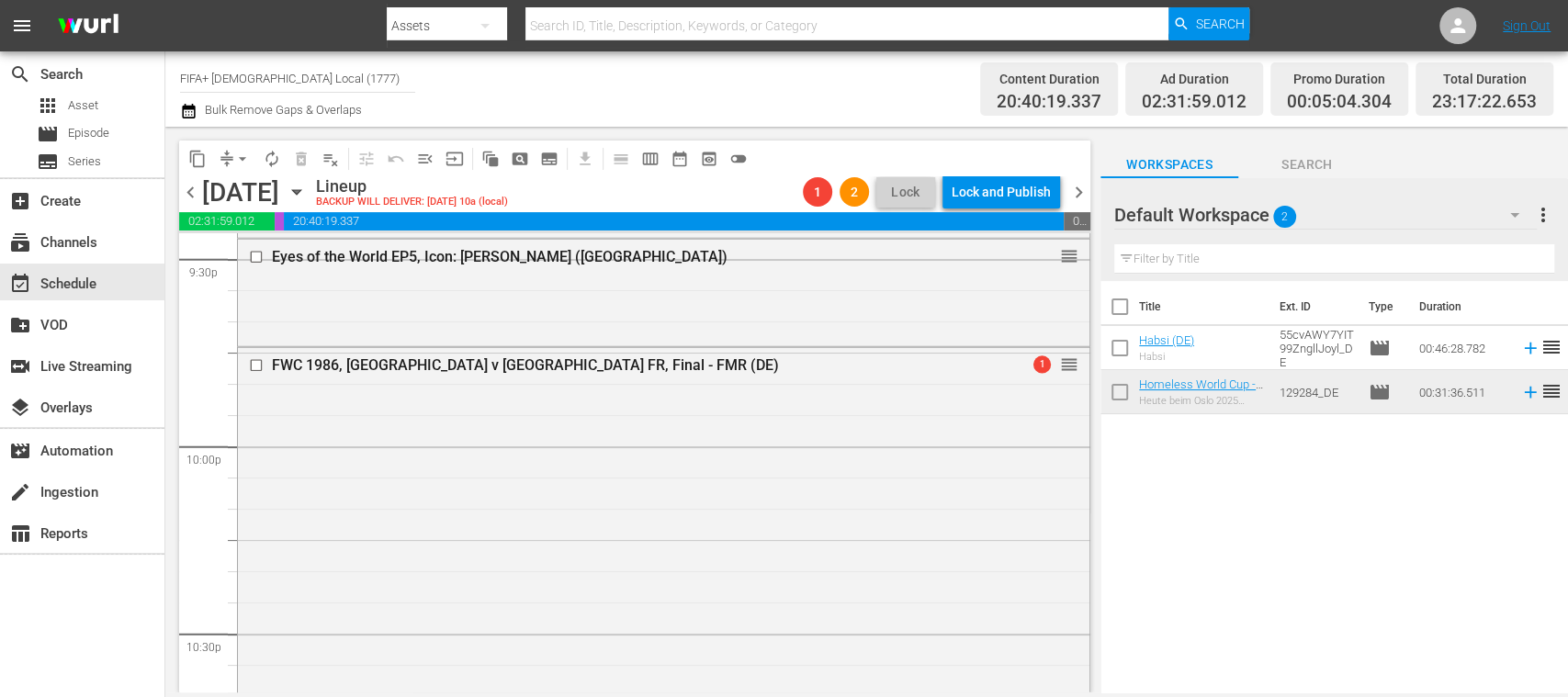
scroll to position [8570, 0]
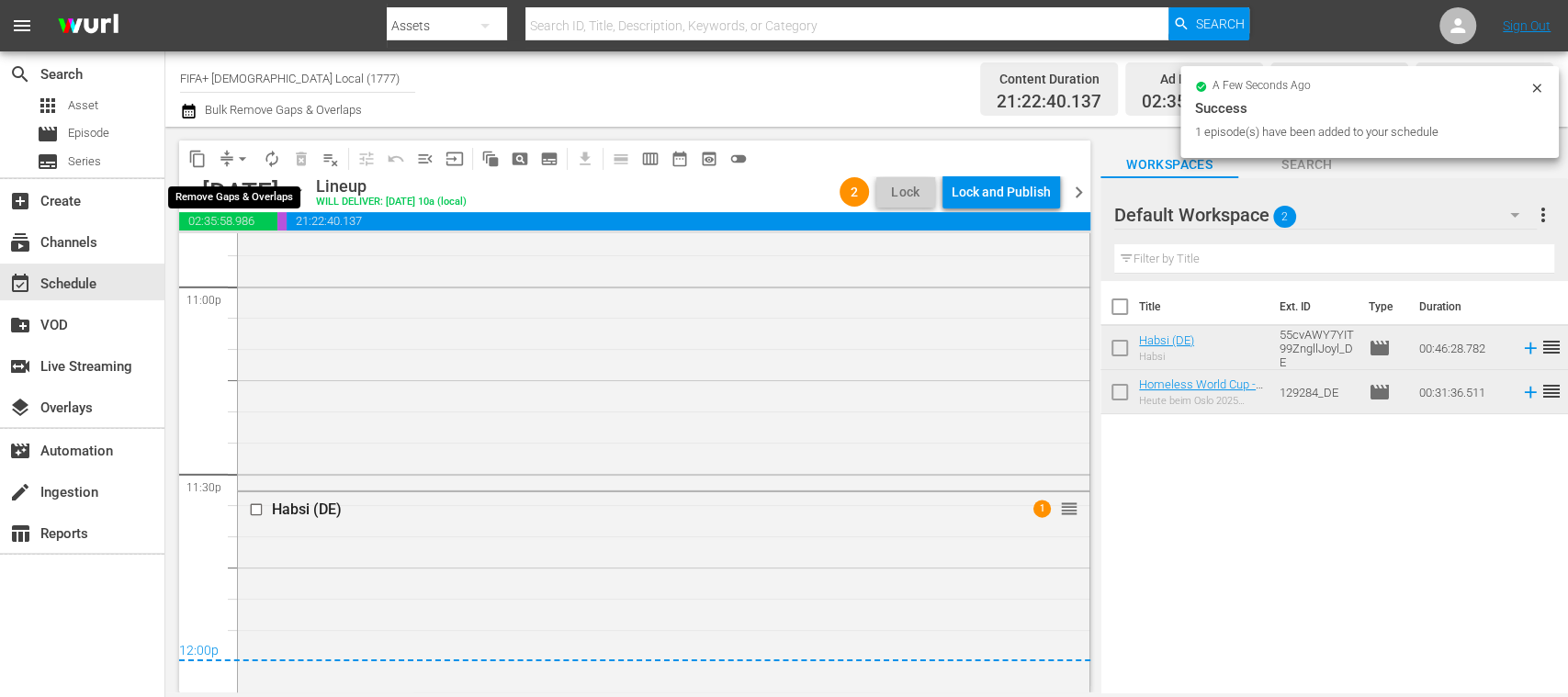
click at [241, 157] on span "arrow_drop_down" at bounding box center [241, 158] width 18 height 18
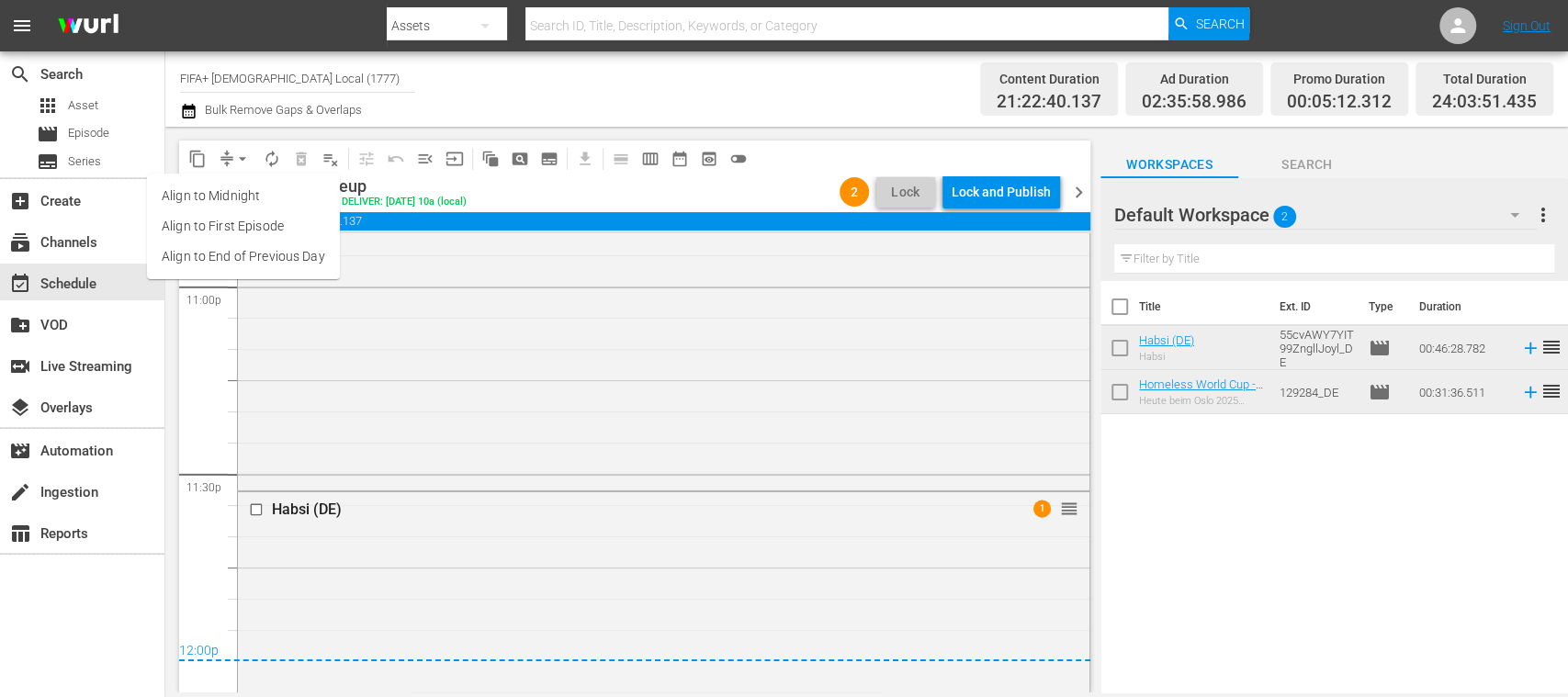
click at [273, 252] on li "Align to End of Previous Day" at bounding box center [243, 257] width 193 height 30
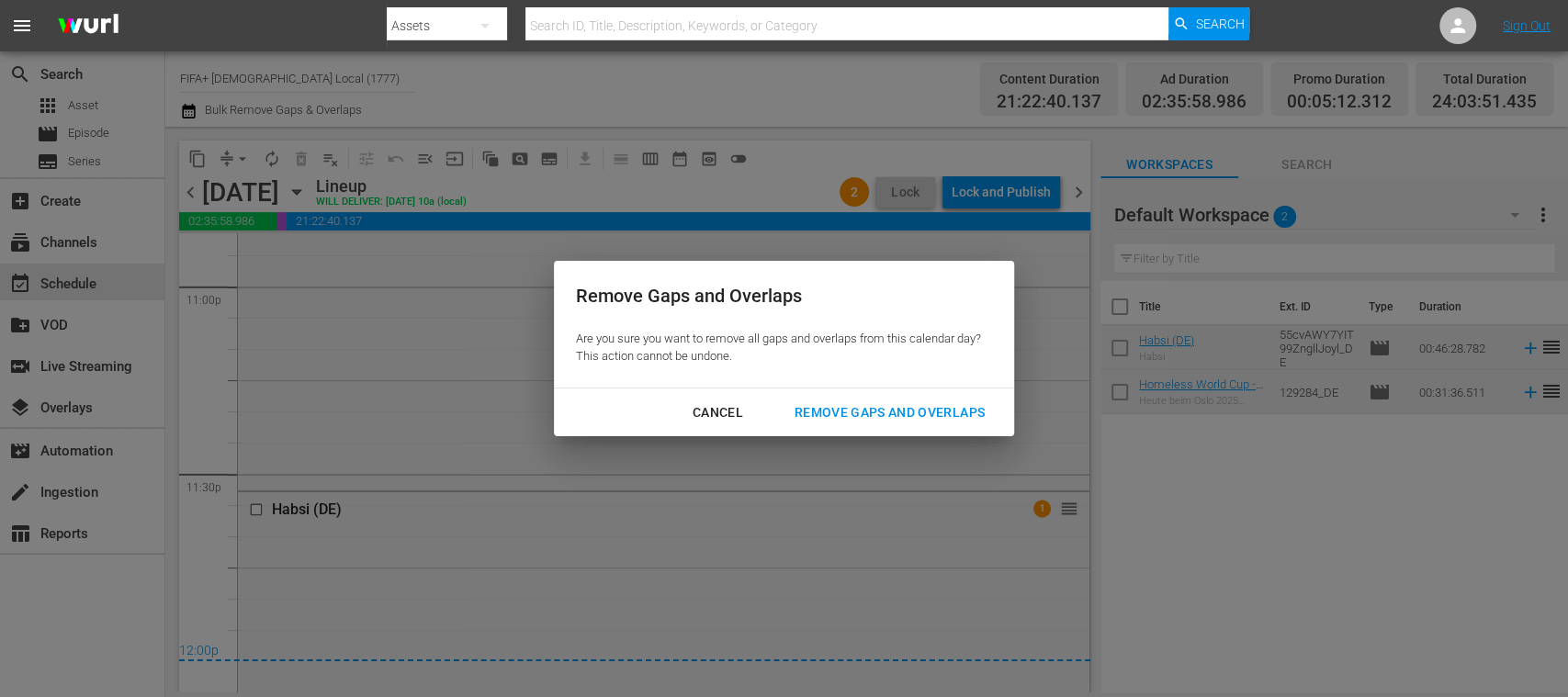
click at [914, 417] on div "Remove Gaps and Overlaps" at bounding box center [890, 413] width 220 height 23
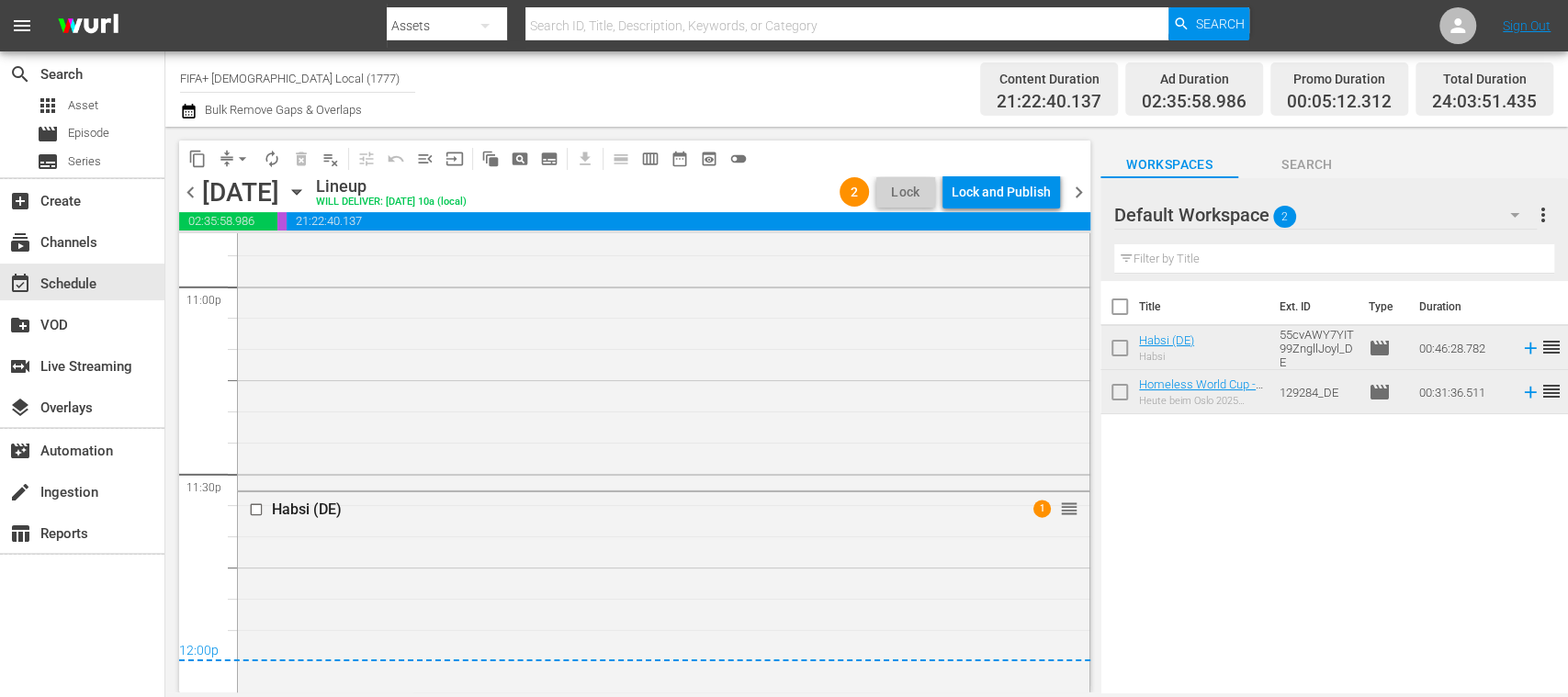
click at [1012, 199] on div "Lock and Publish" at bounding box center [1001, 191] width 99 height 33
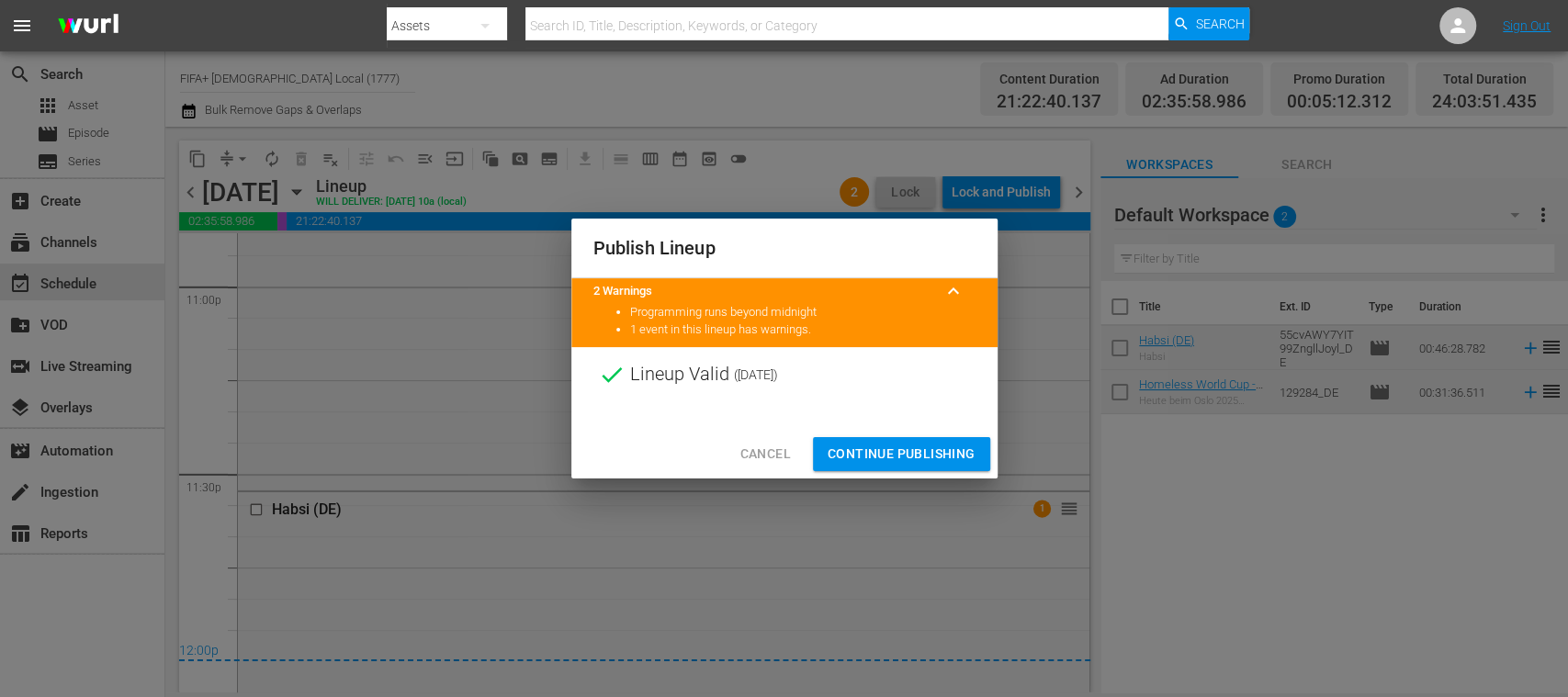
click at [928, 454] on span "Continue Publishing" at bounding box center [901, 455] width 148 height 23
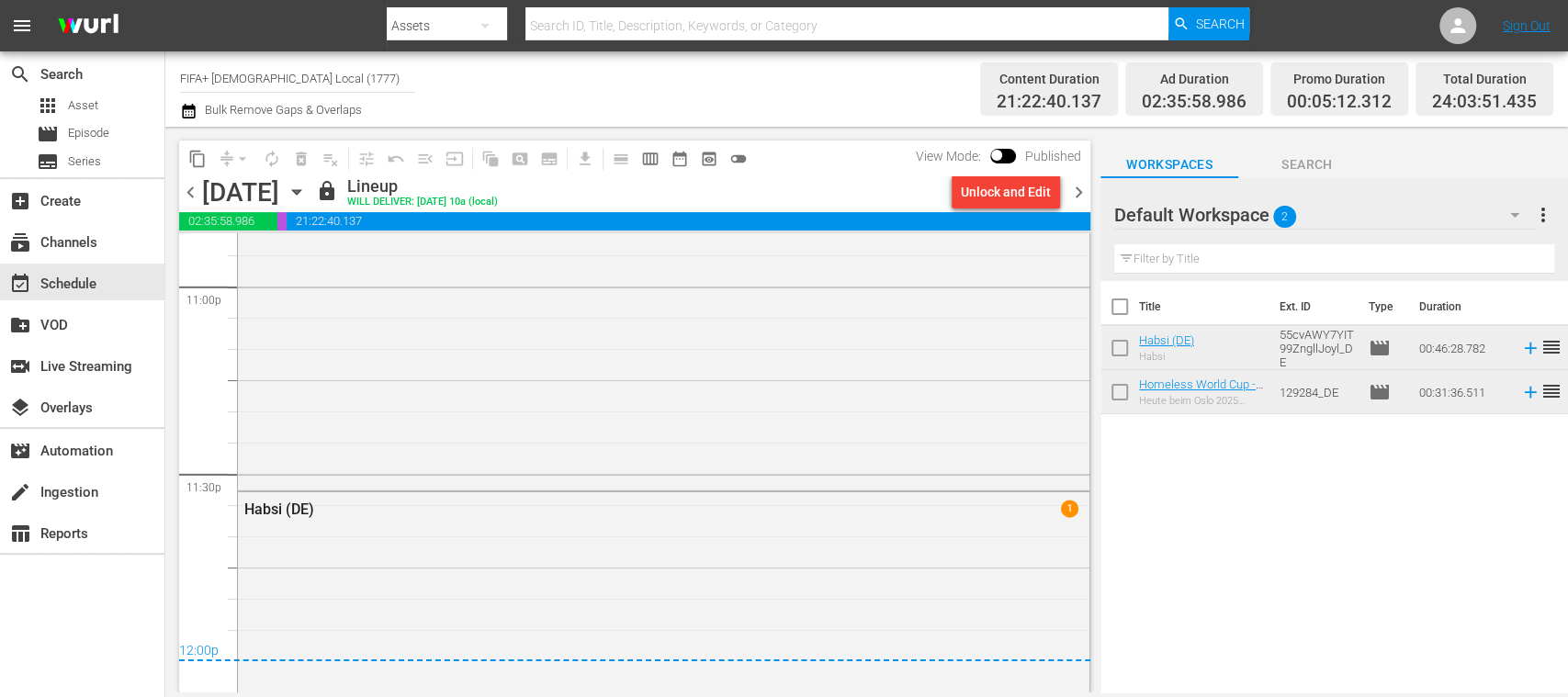
click at [1078, 191] on span "chevron_right" at bounding box center [1078, 192] width 23 height 23
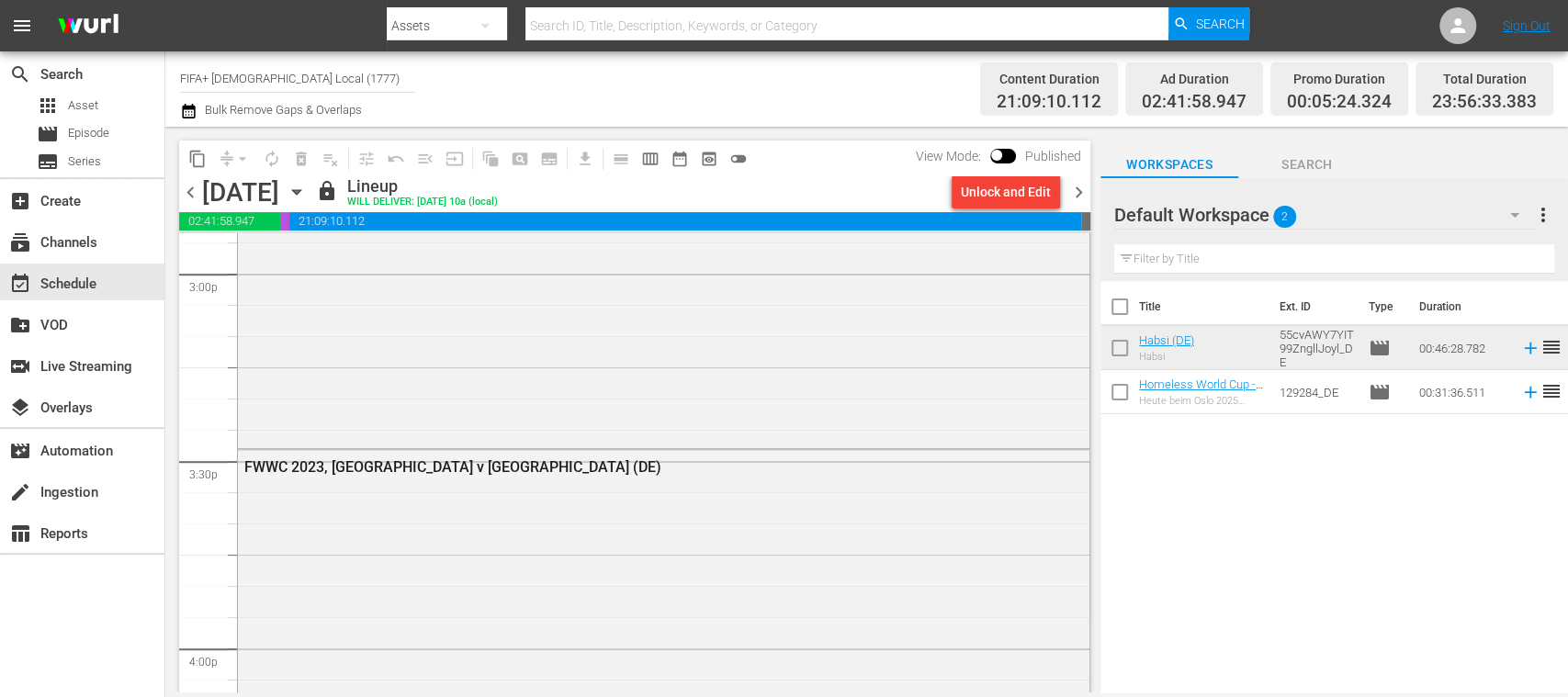
scroll to position [5544, 0]
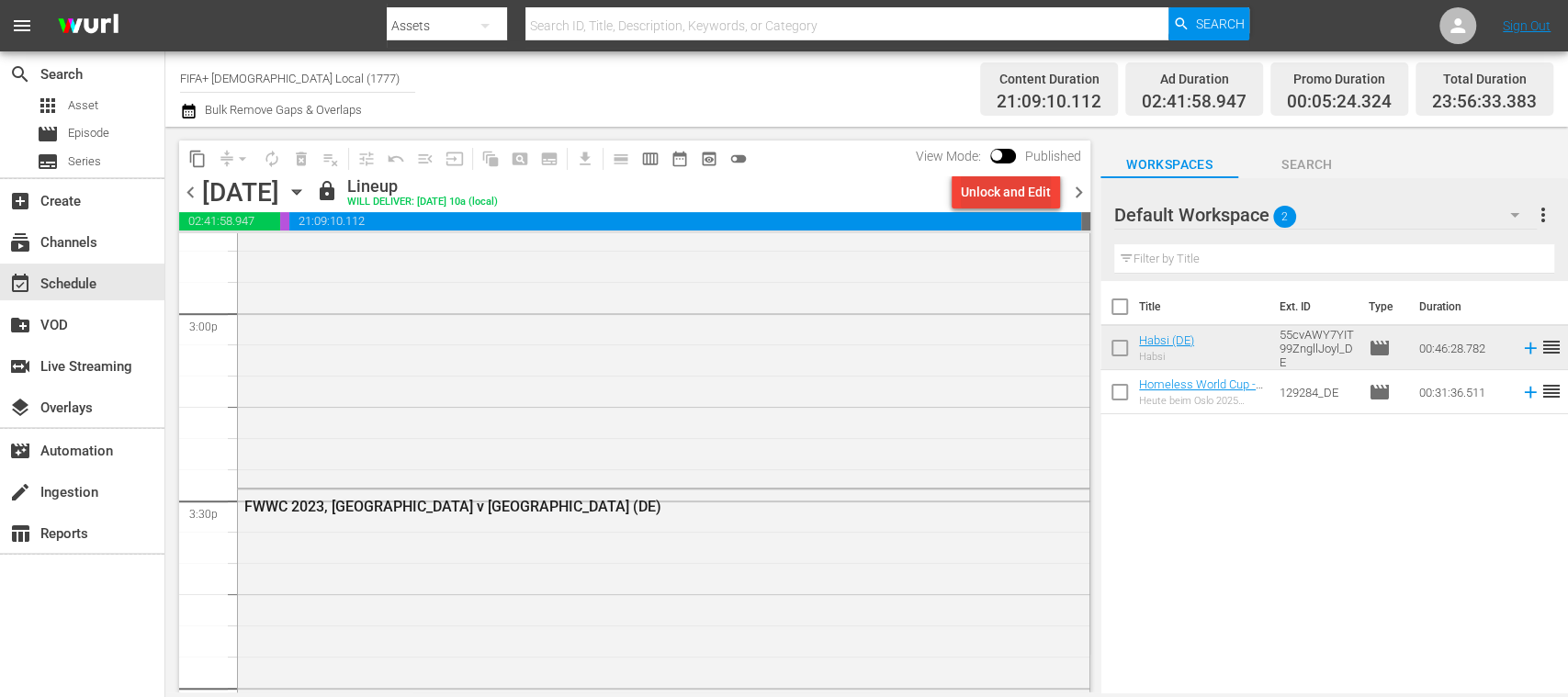
click at [1009, 201] on div "Unlock and Edit" at bounding box center [1006, 191] width 90 height 33
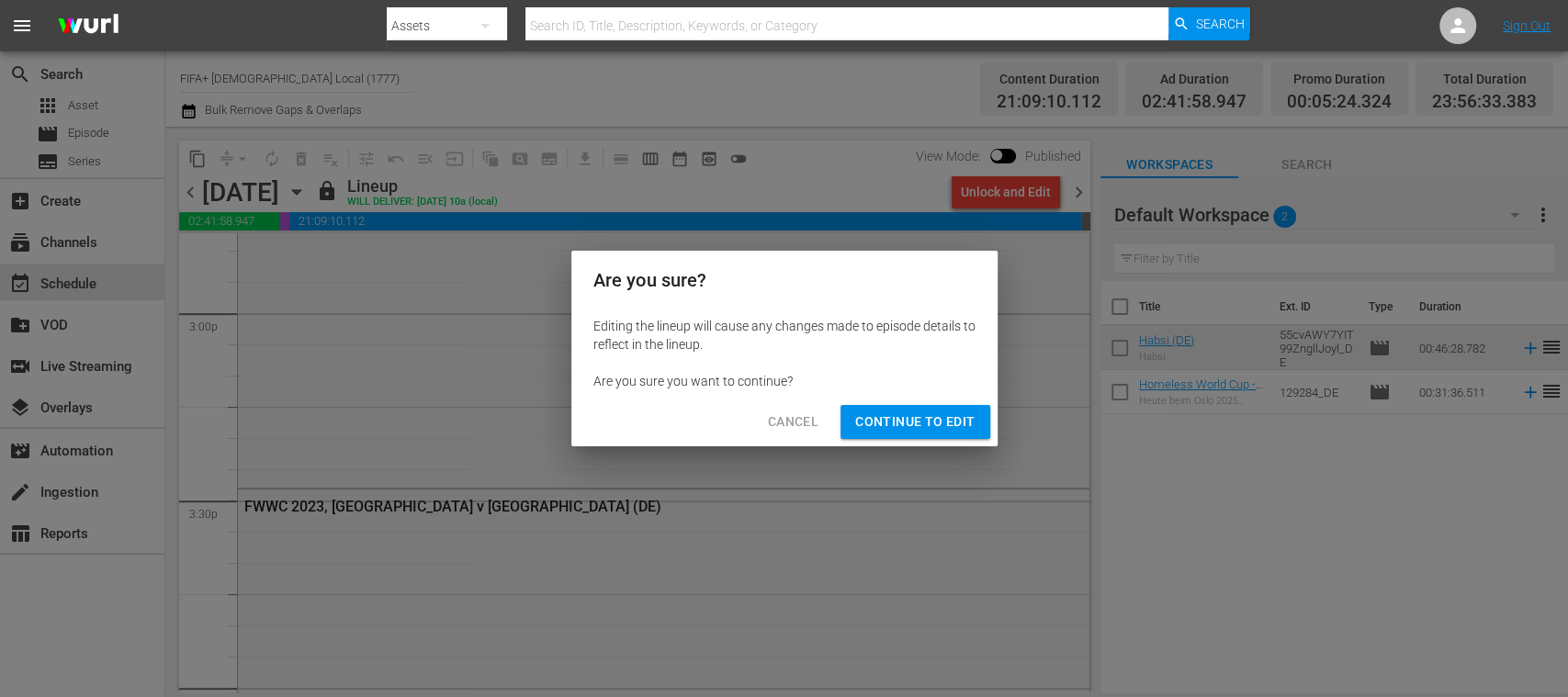
click at [956, 410] on button "Continue to Edit" at bounding box center [915, 422] width 149 height 34
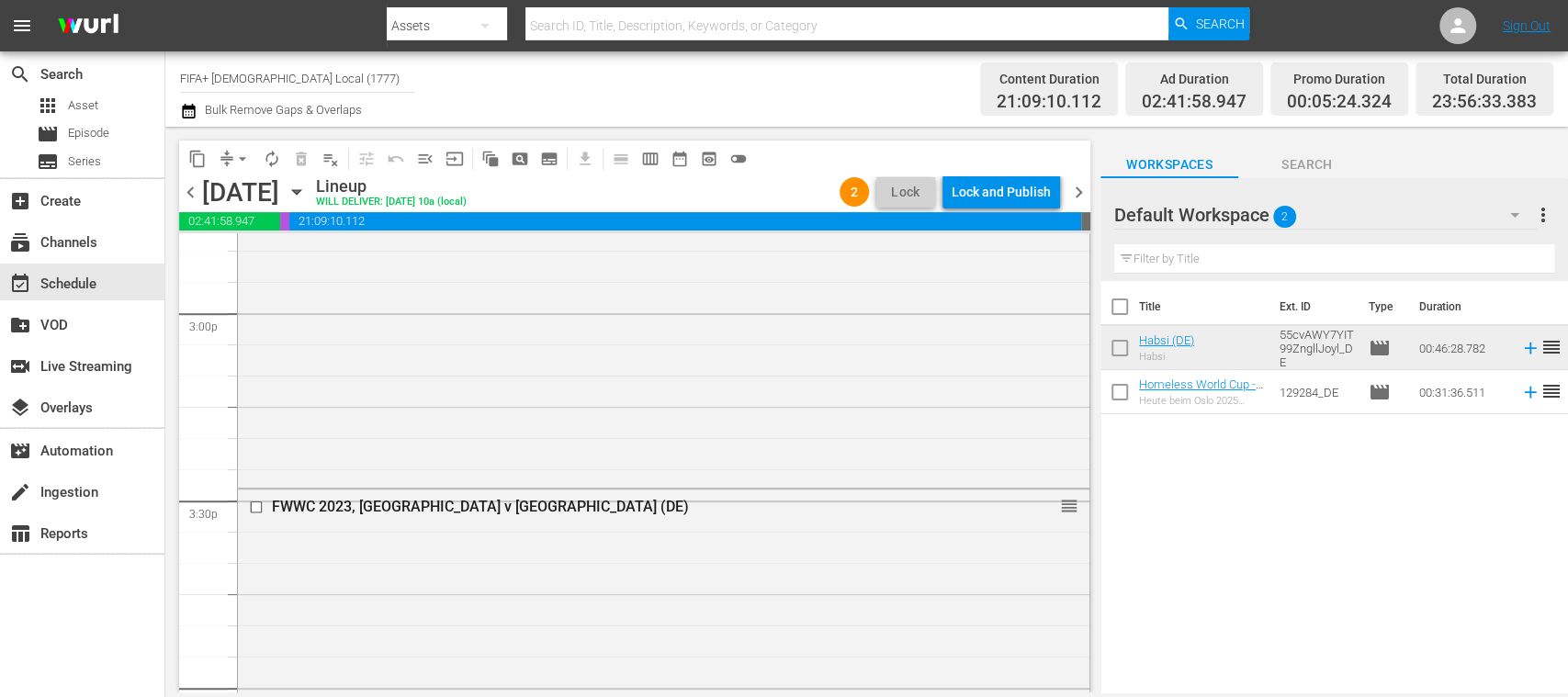
scroll to position [5743, 0]
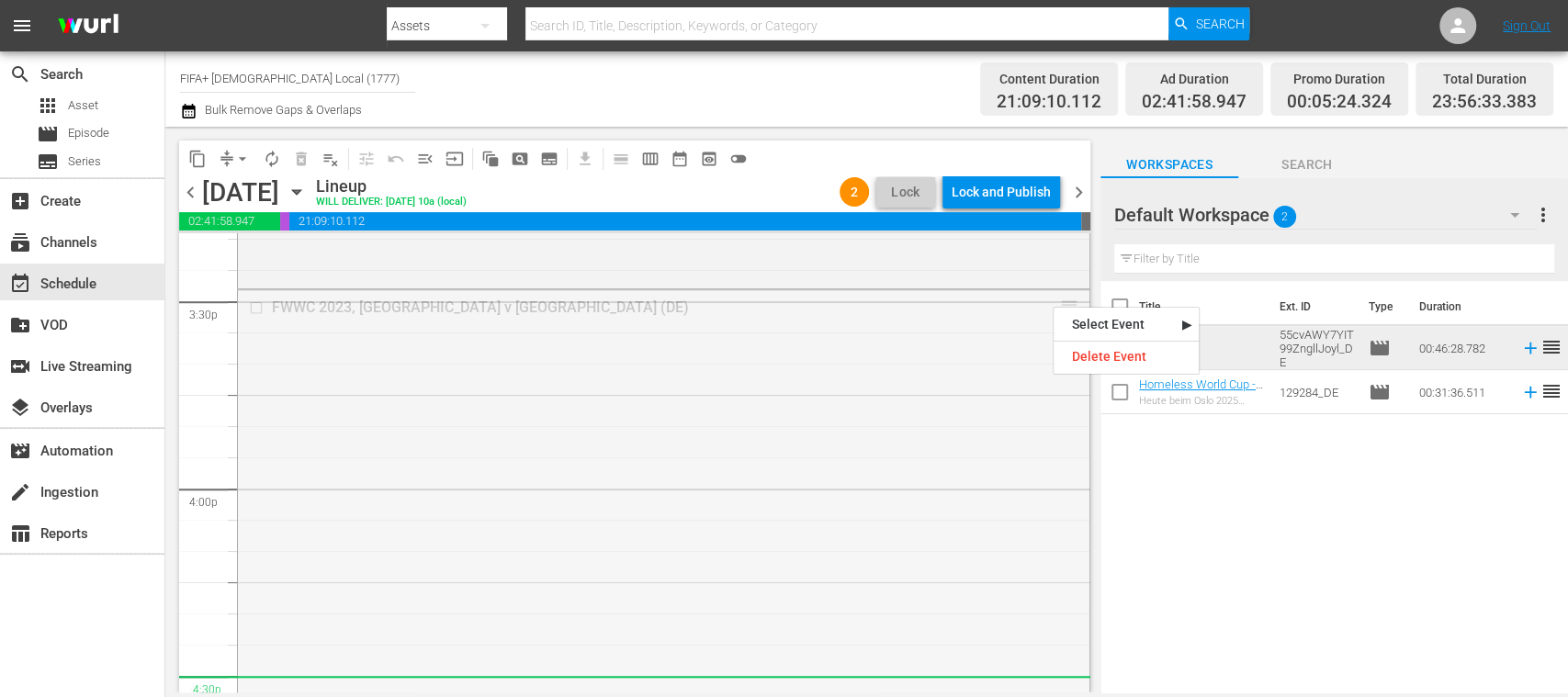
drag, startPoint x: 1053, startPoint y: 305, endPoint x: 995, endPoint y: 689, distance: 388.4
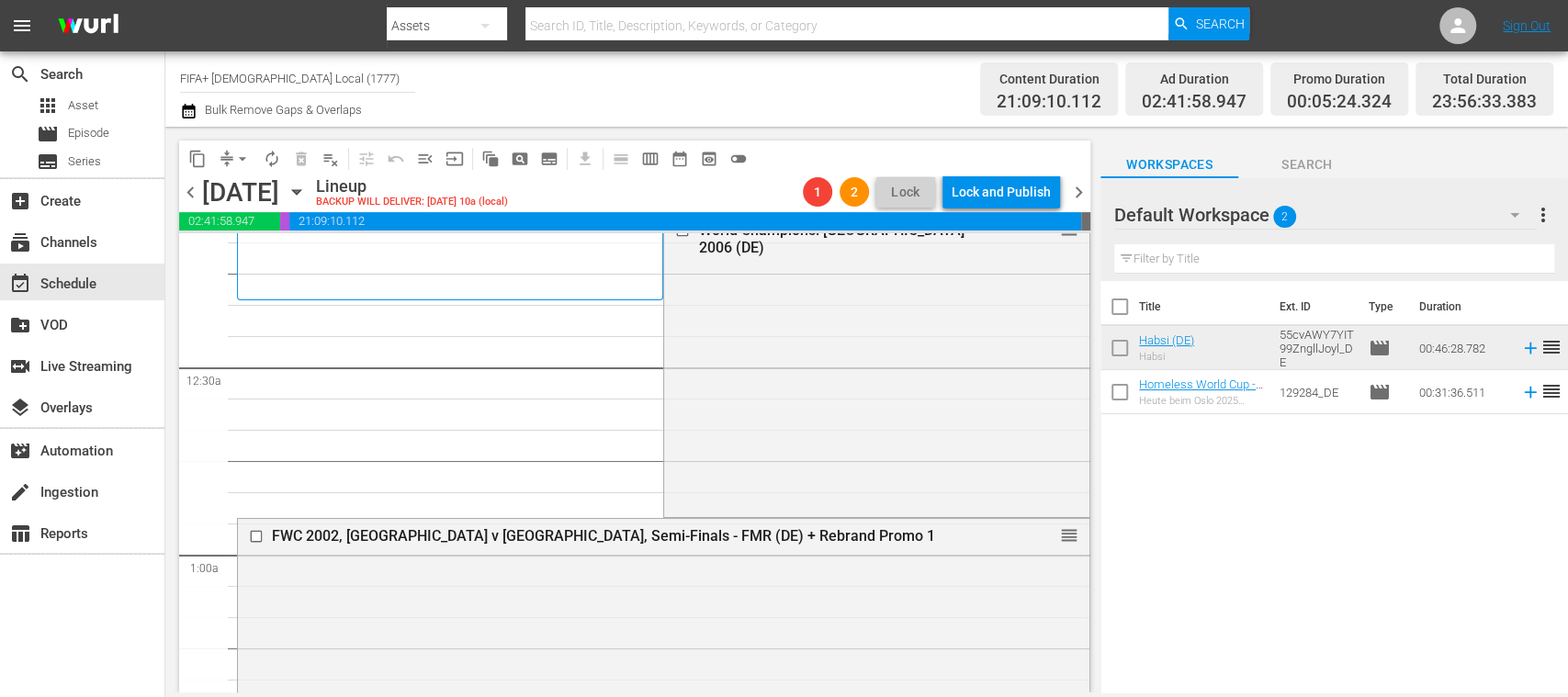
scroll to position [0, 0]
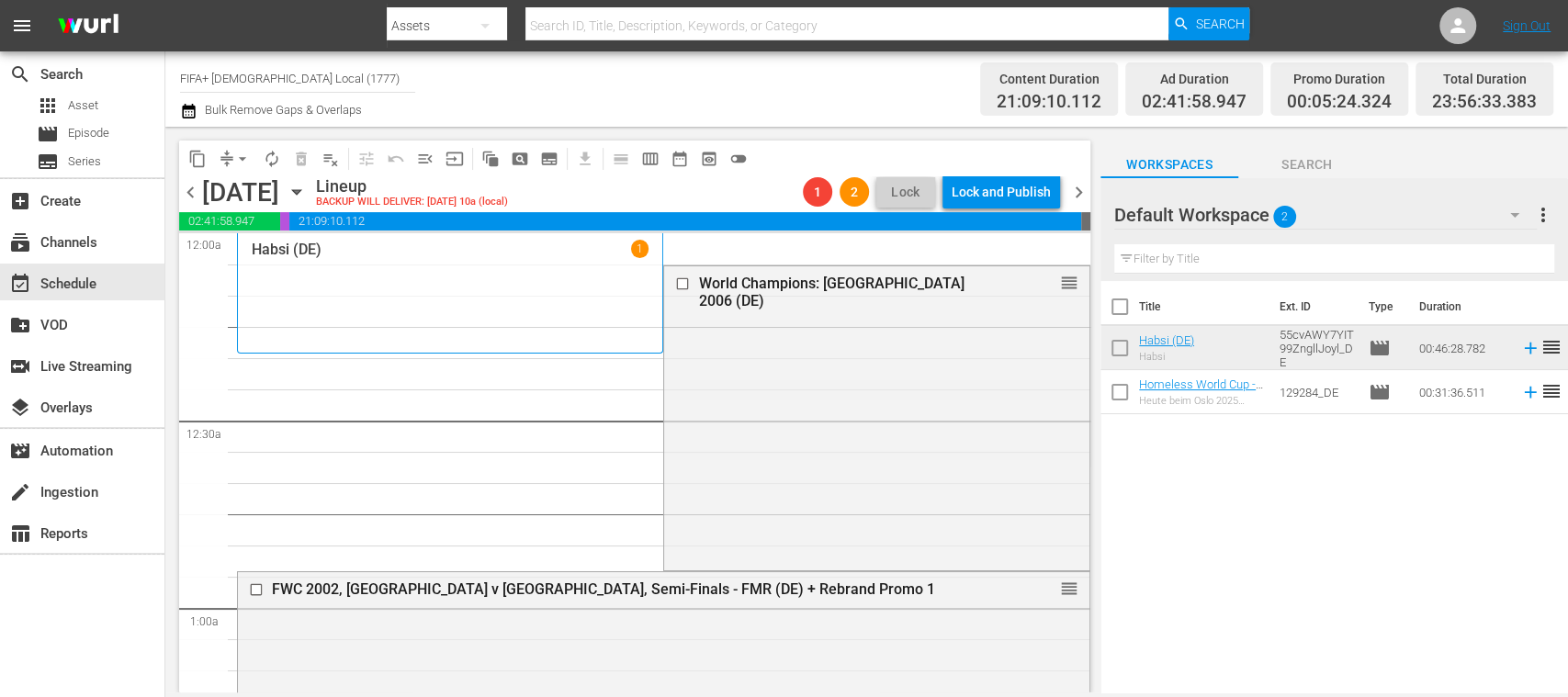
click at [240, 158] on span "arrow_drop_down" at bounding box center [241, 158] width 18 height 18
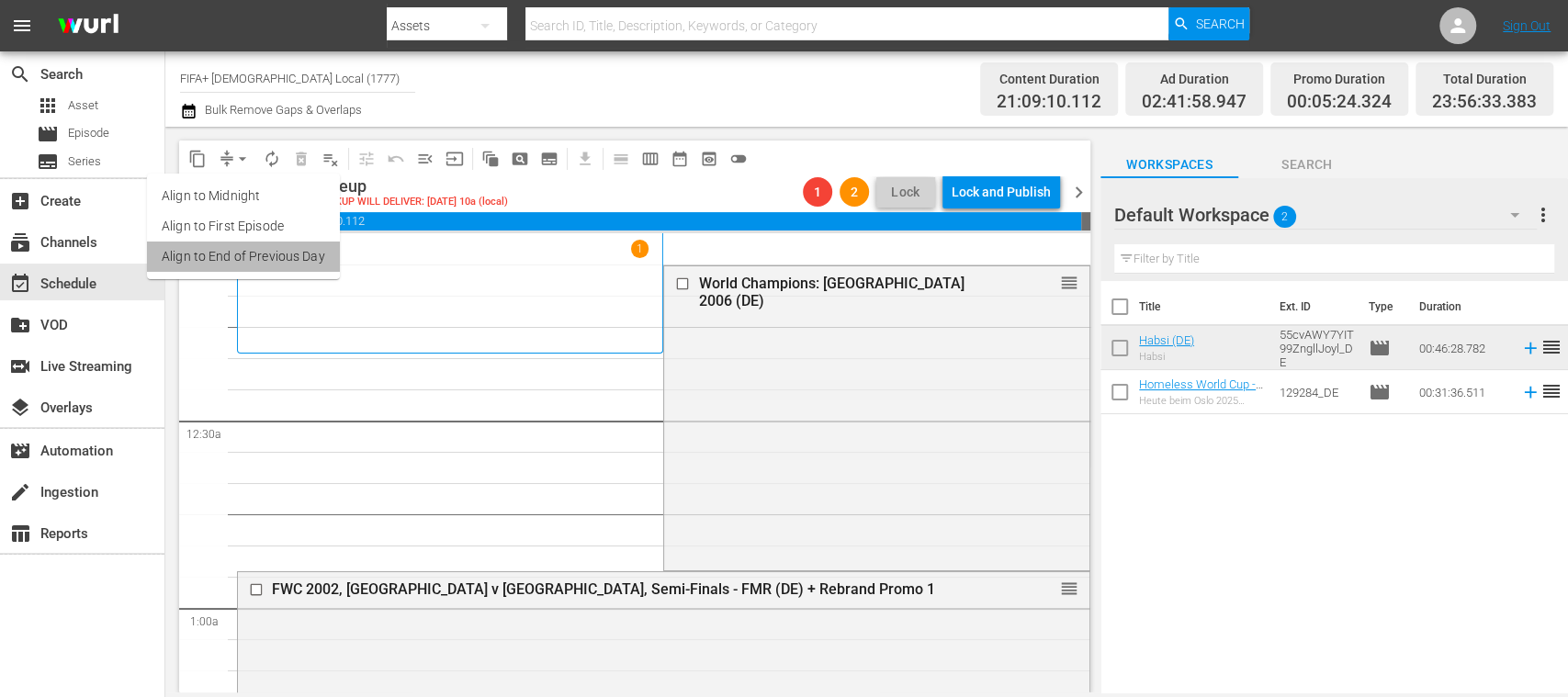
click at [281, 259] on li "Align to End of Previous Day" at bounding box center [243, 257] width 193 height 30
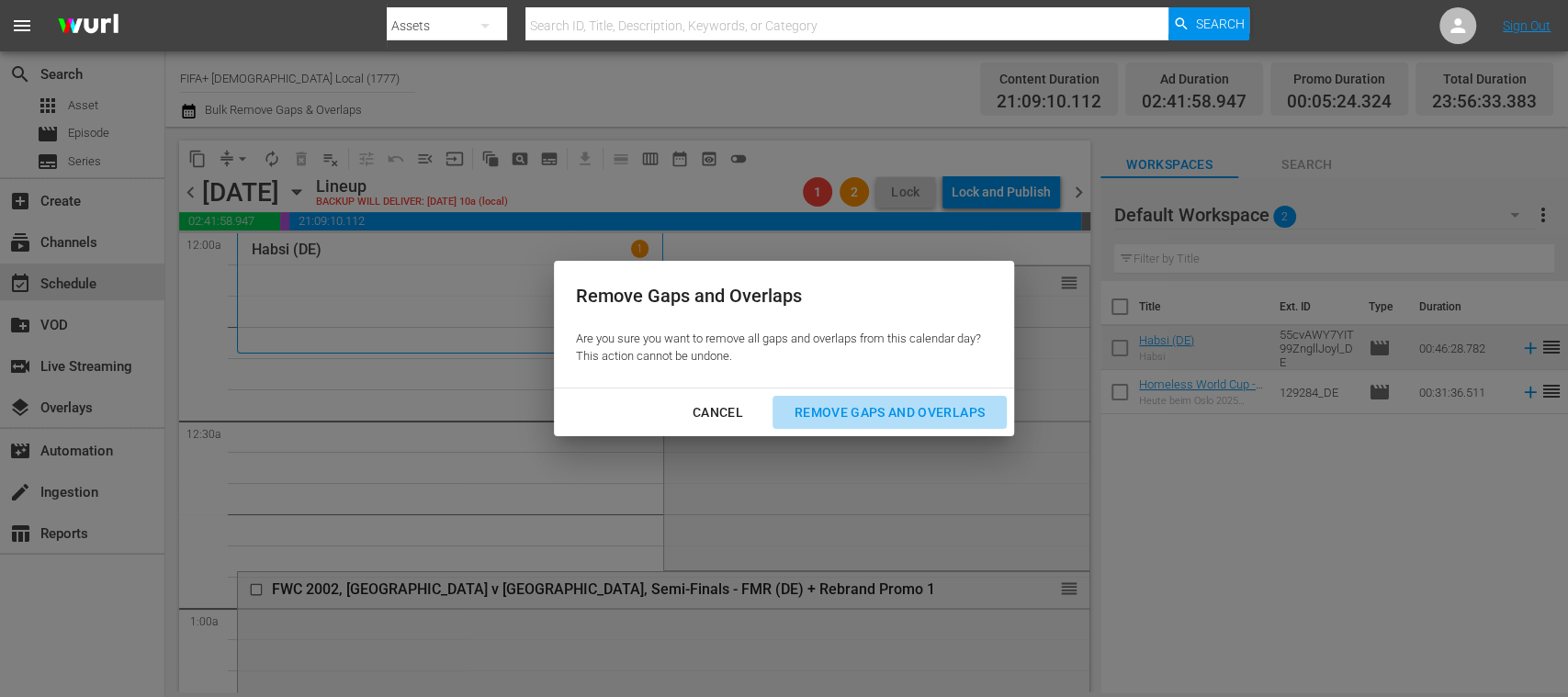
click at [881, 412] on div "Remove Gaps and Overlaps" at bounding box center [890, 413] width 220 height 23
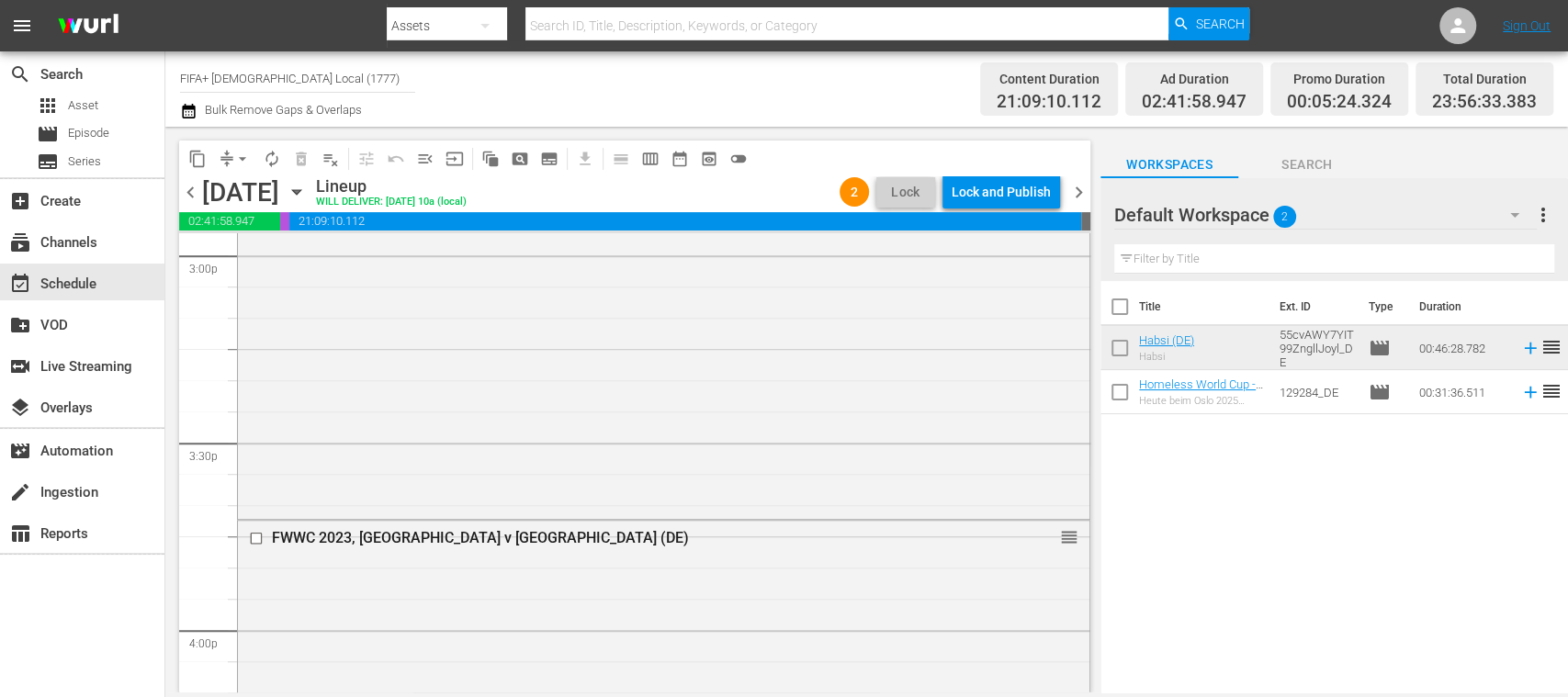
scroll to position [5640, 0]
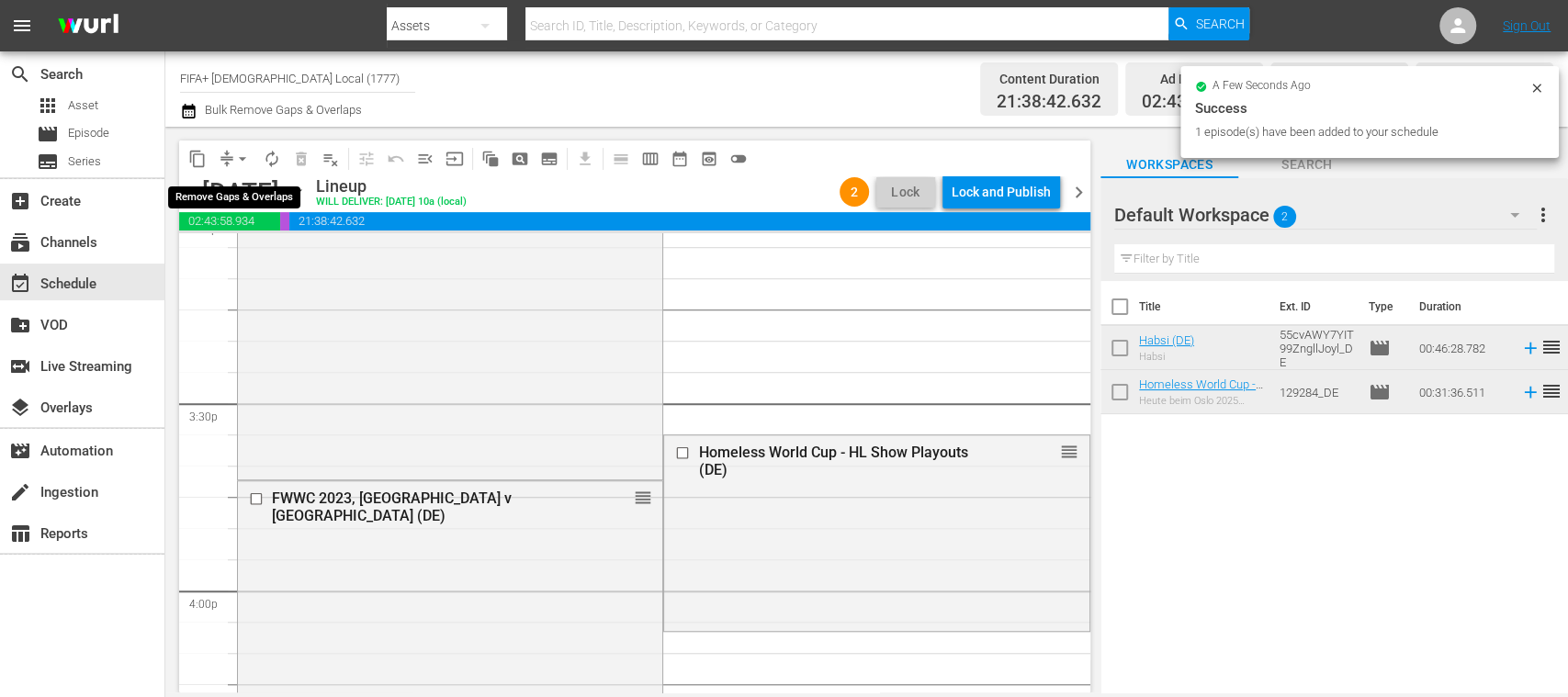
click at [241, 158] on span "arrow_drop_down" at bounding box center [241, 158] width 18 height 18
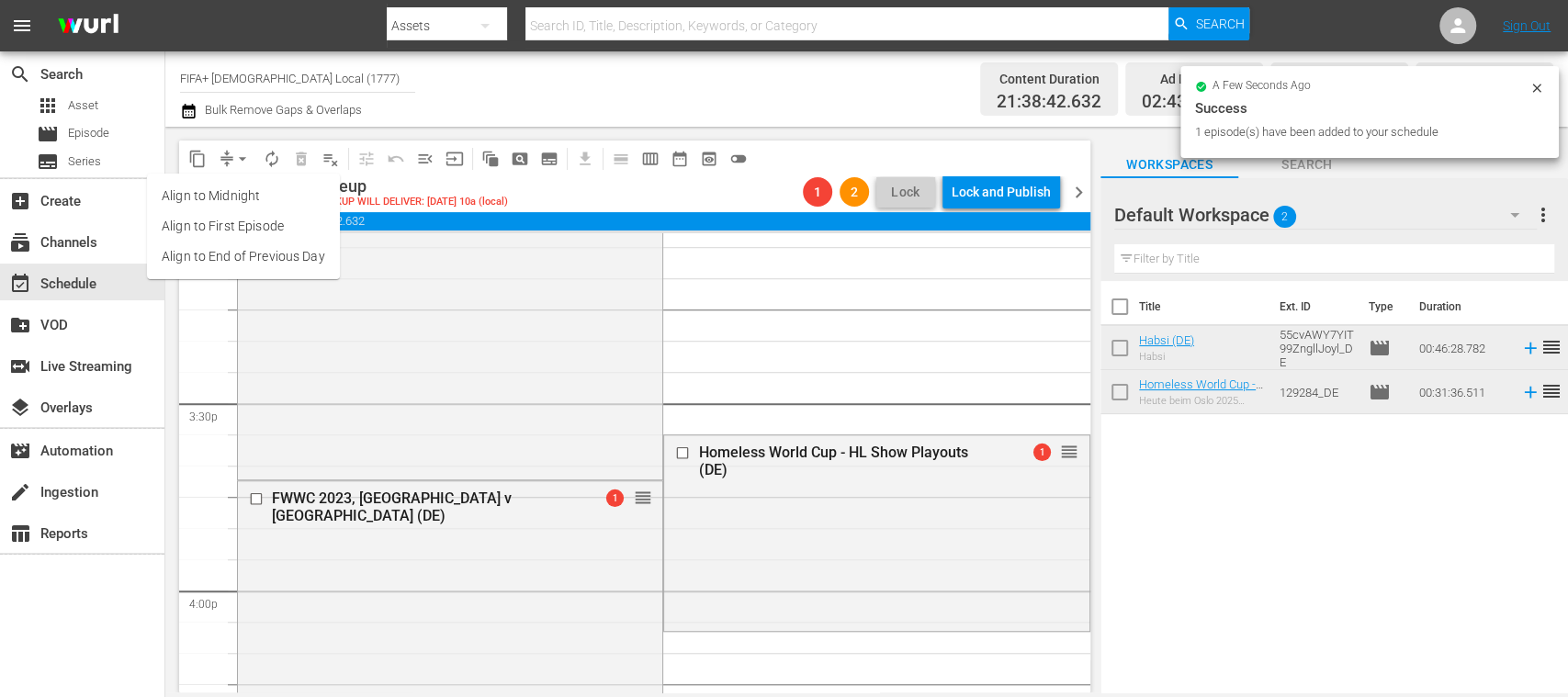
click at [282, 256] on li "Align to End of Previous Day" at bounding box center [243, 257] width 193 height 30
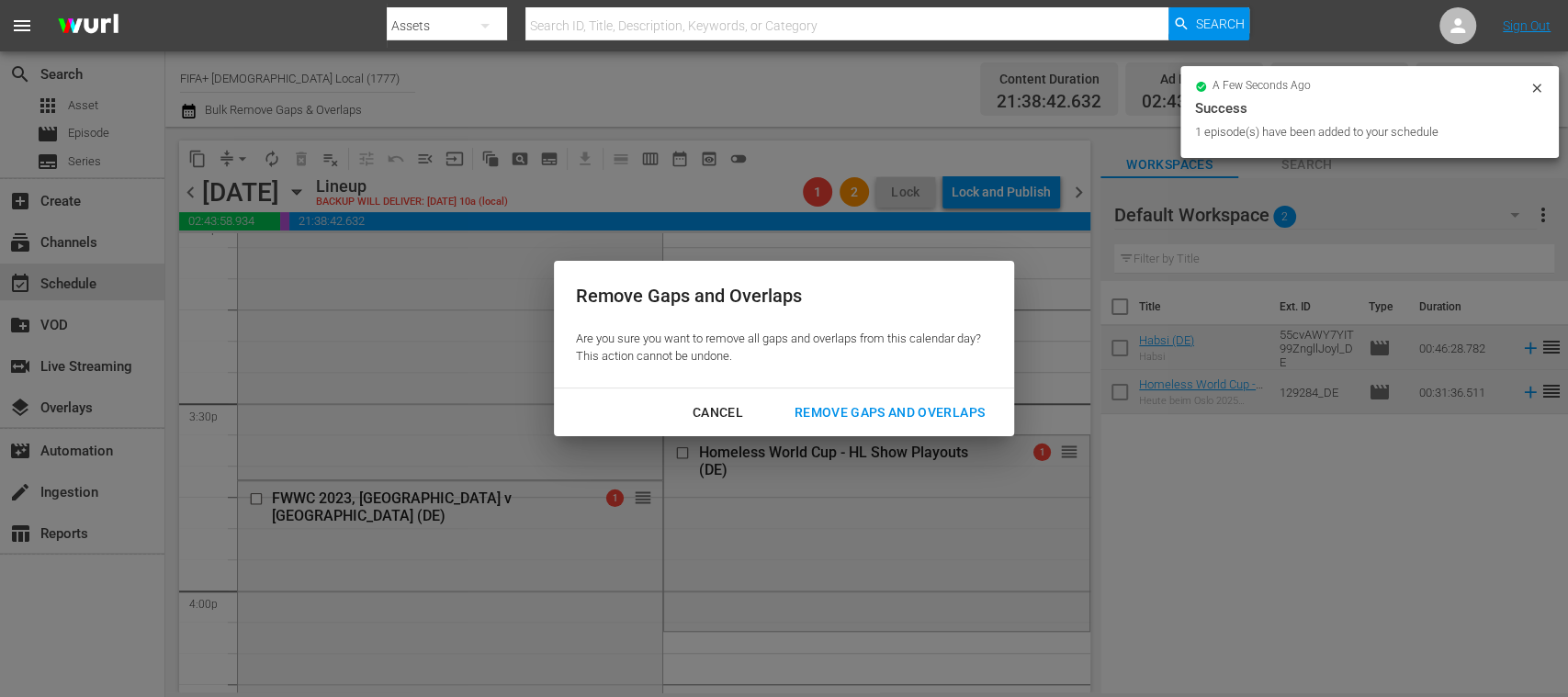
click at [867, 416] on div "Remove Gaps and Overlaps" at bounding box center [890, 413] width 220 height 23
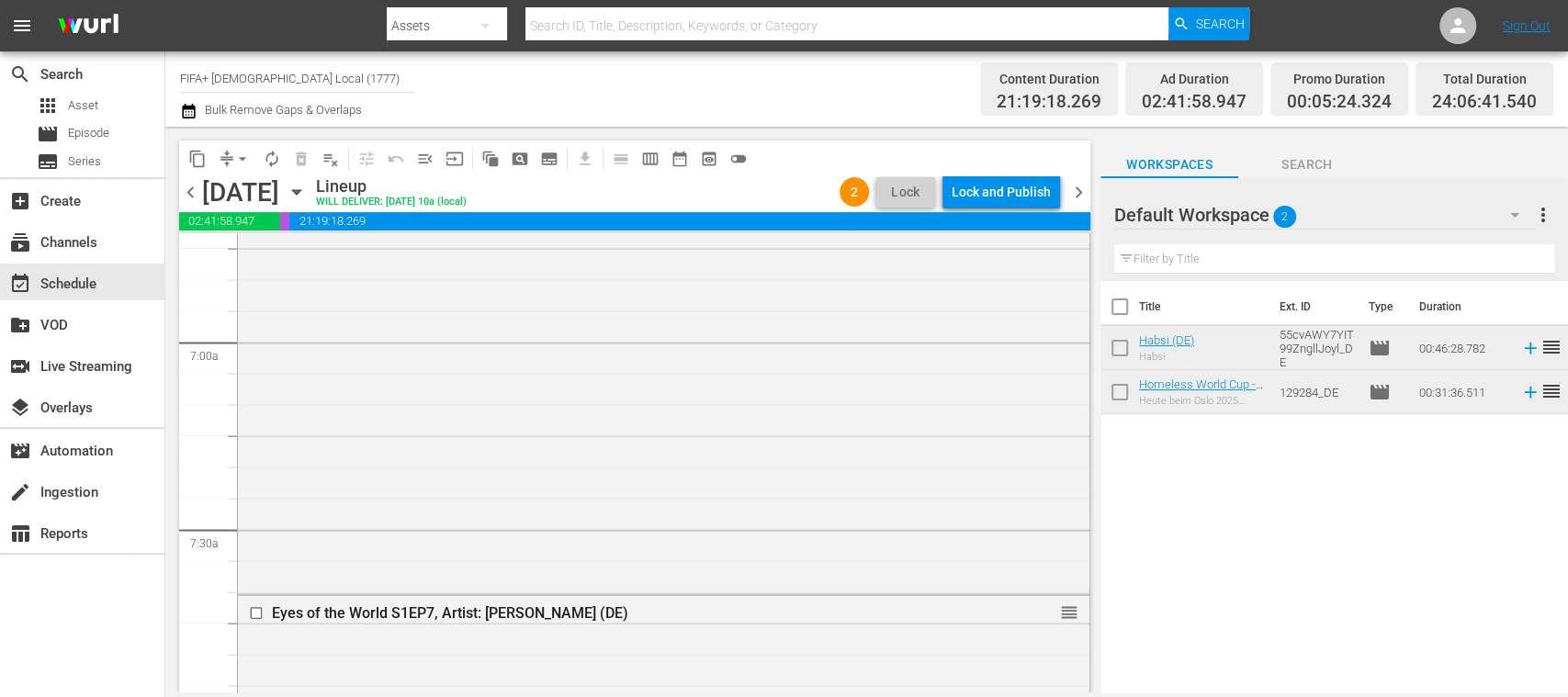
scroll to position [2718, 0]
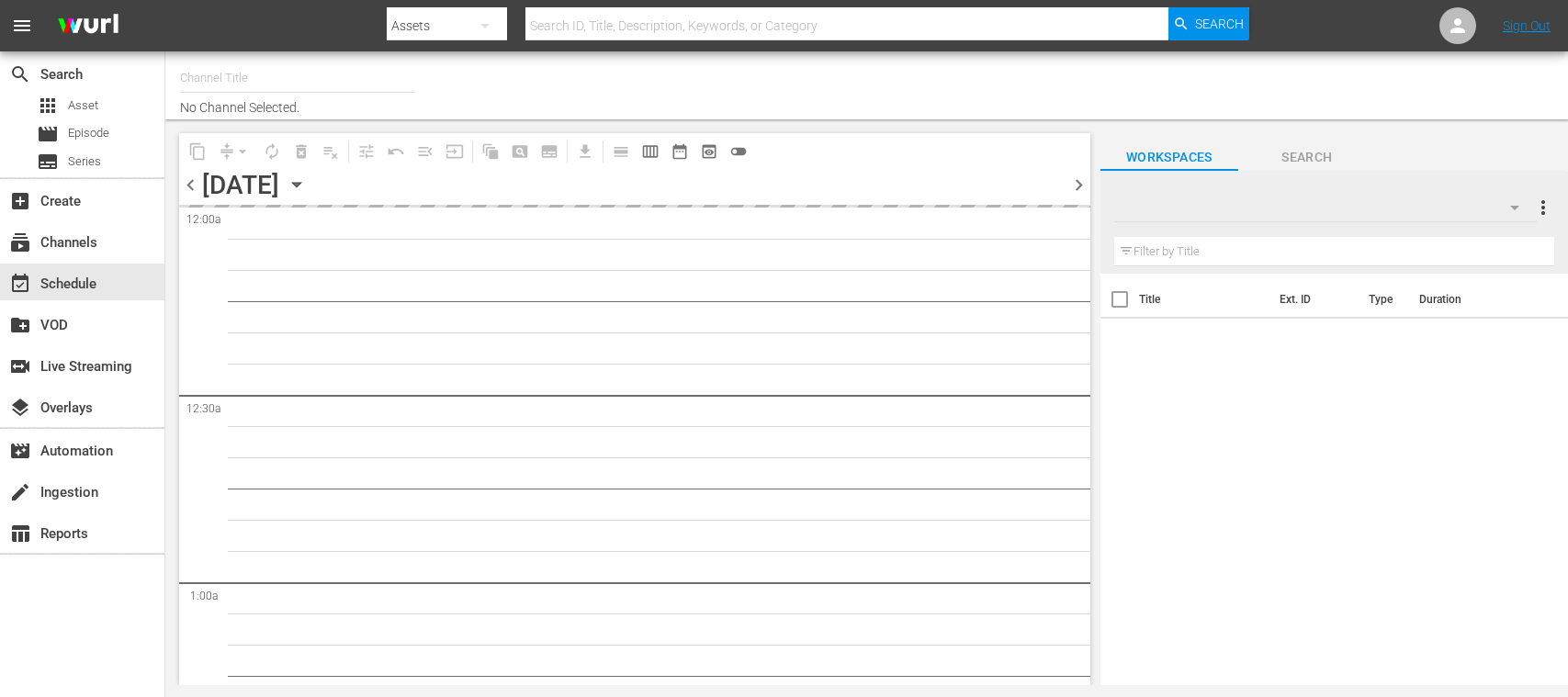
type input "FIFA+ [DEMOGRAPHIC_DATA] Local (1777)"
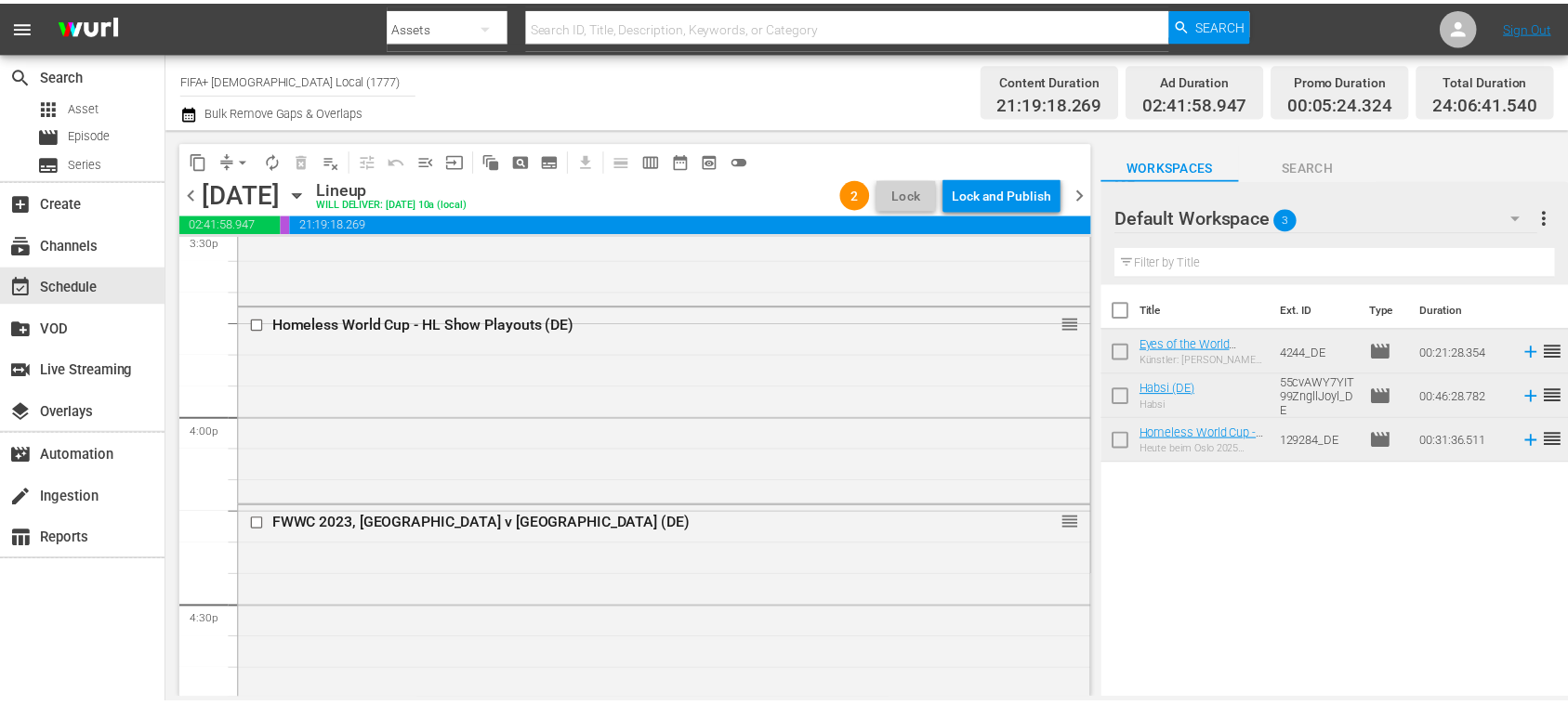
scroll to position [5829, 0]
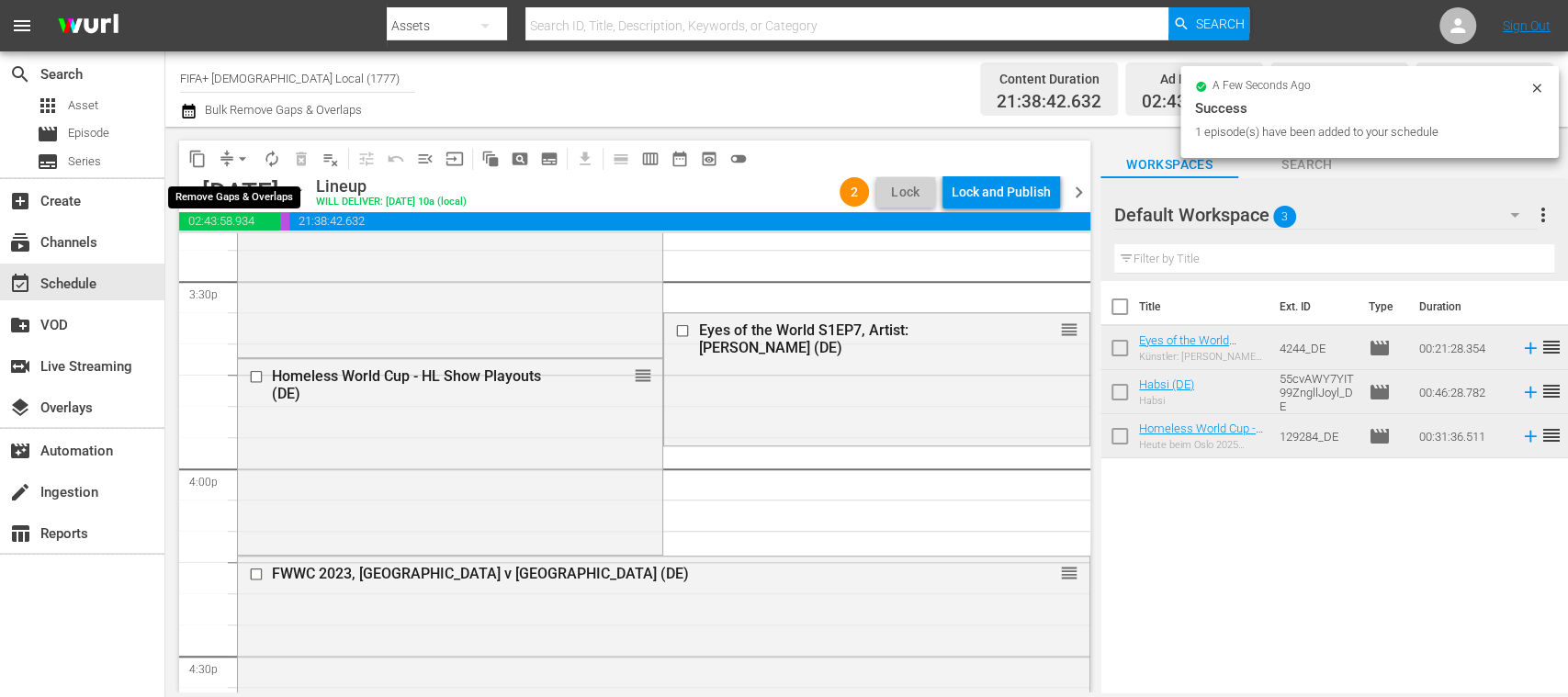
click at [242, 160] on span "arrow_drop_down" at bounding box center [241, 158] width 18 height 18
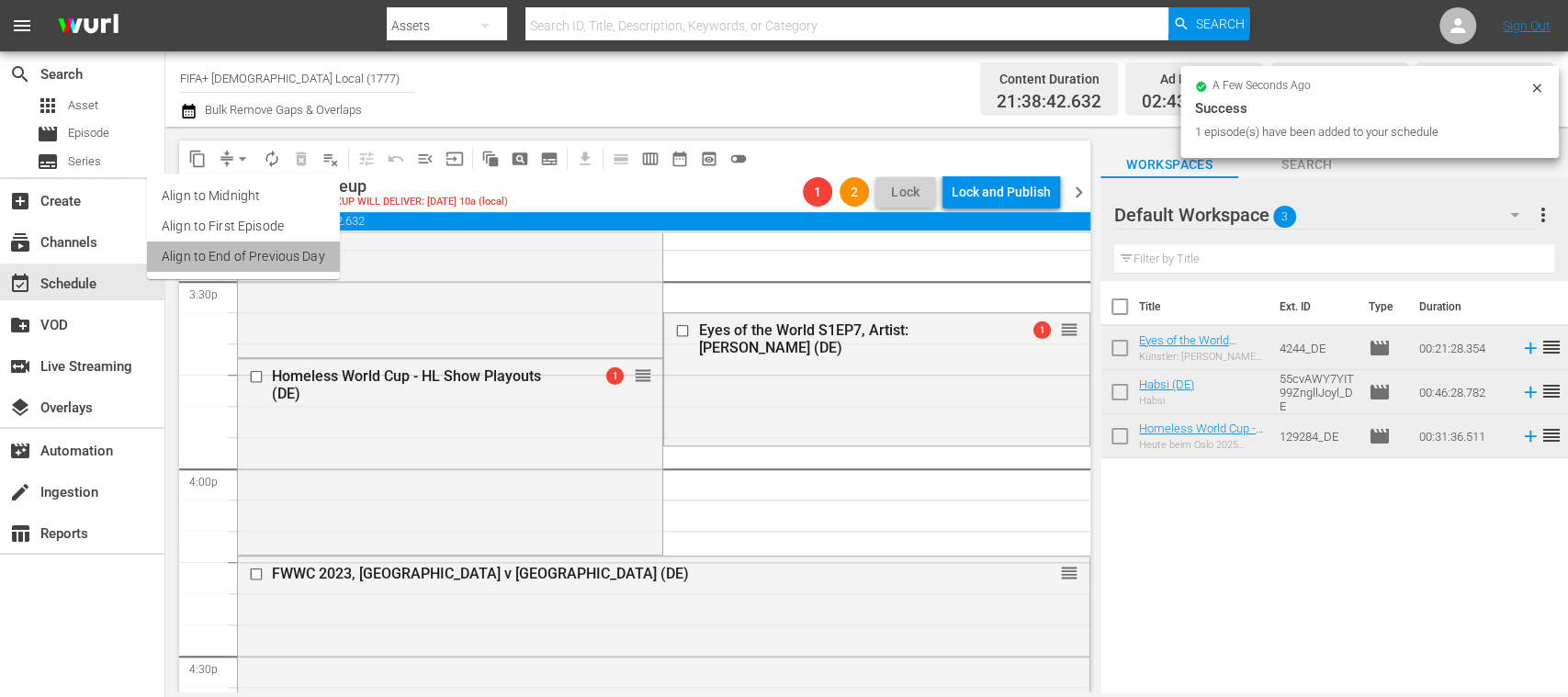
click at [281, 250] on li "Align to End of Previous Day" at bounding box center [243, 257] width 193 height 30
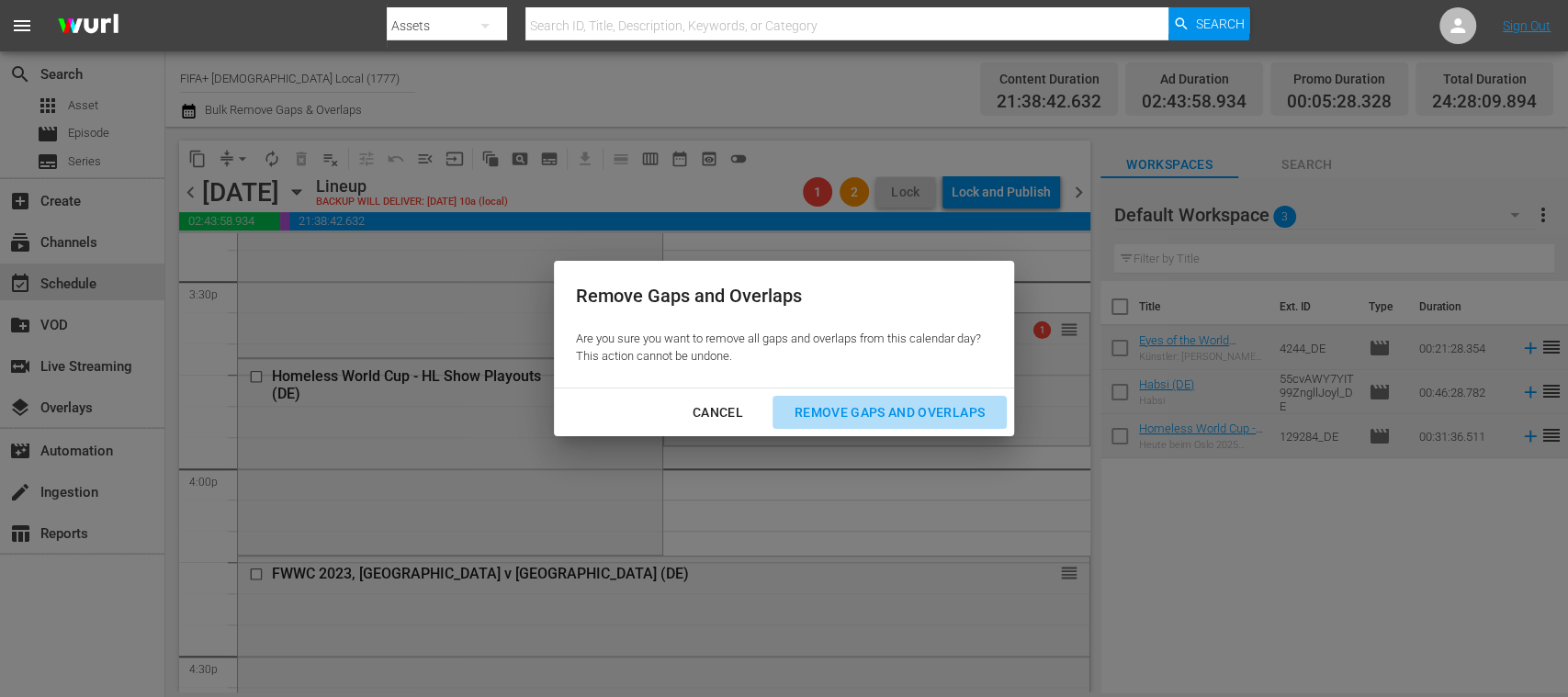
click at [875, 414] on div "Remove Gaps and Overlaps" at bounding box center [890, 413] width 220 height 23
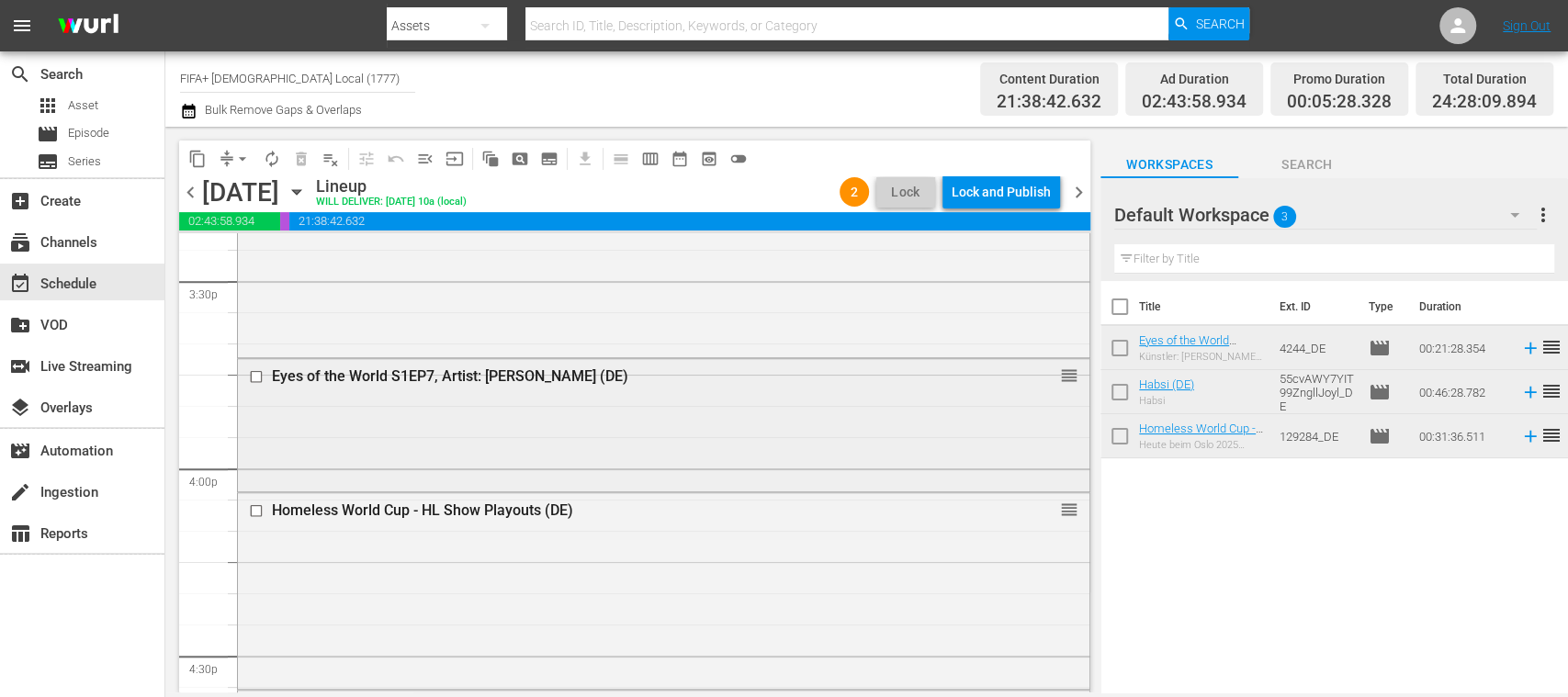
click at [571, 377] on div "Eyes of the World S1EP7, Artist: [PERSON_NAME] (DE)" at bounding box center [630, 376] width 717 height 17
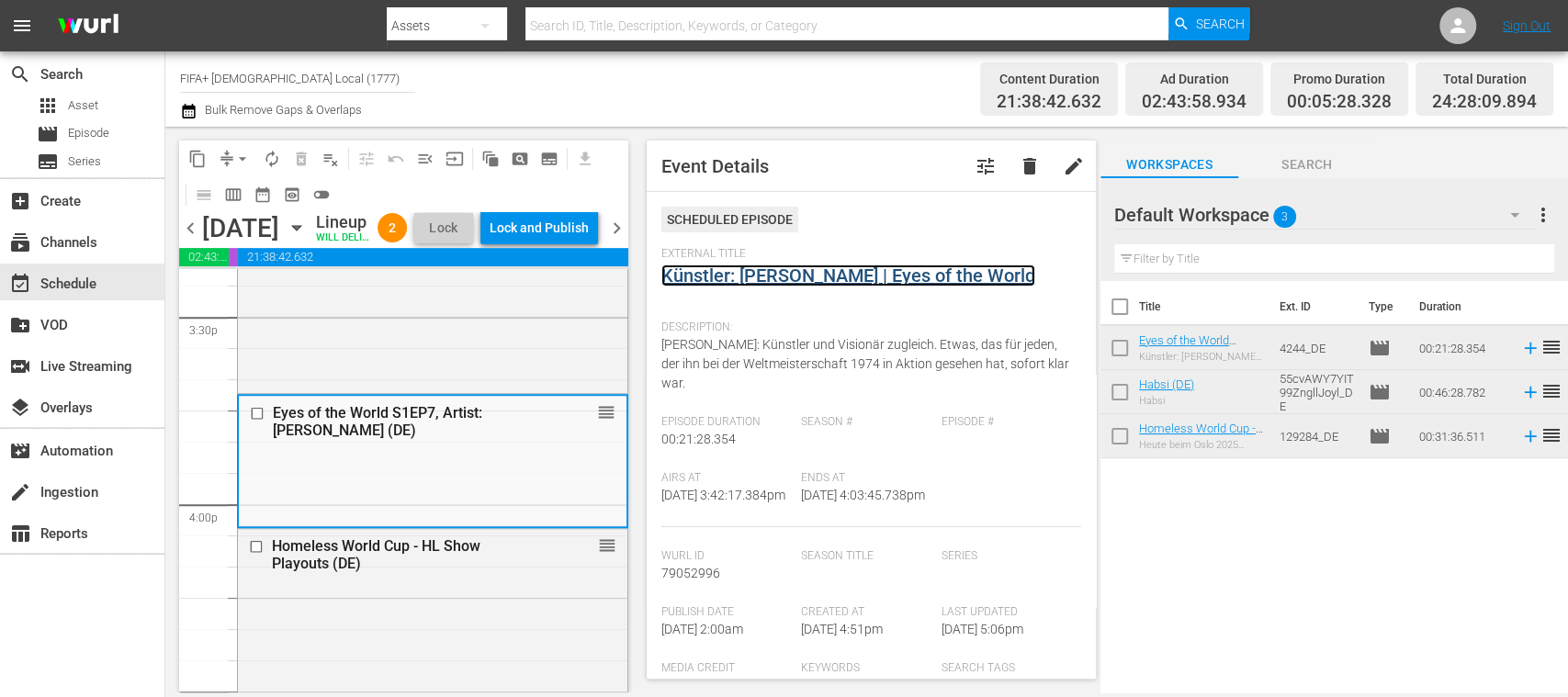
click at [825, 274] on link "Künstler: [PERSON_NAME] | Eyes of the World" at bounding box center [848, 275] width 374 height 22
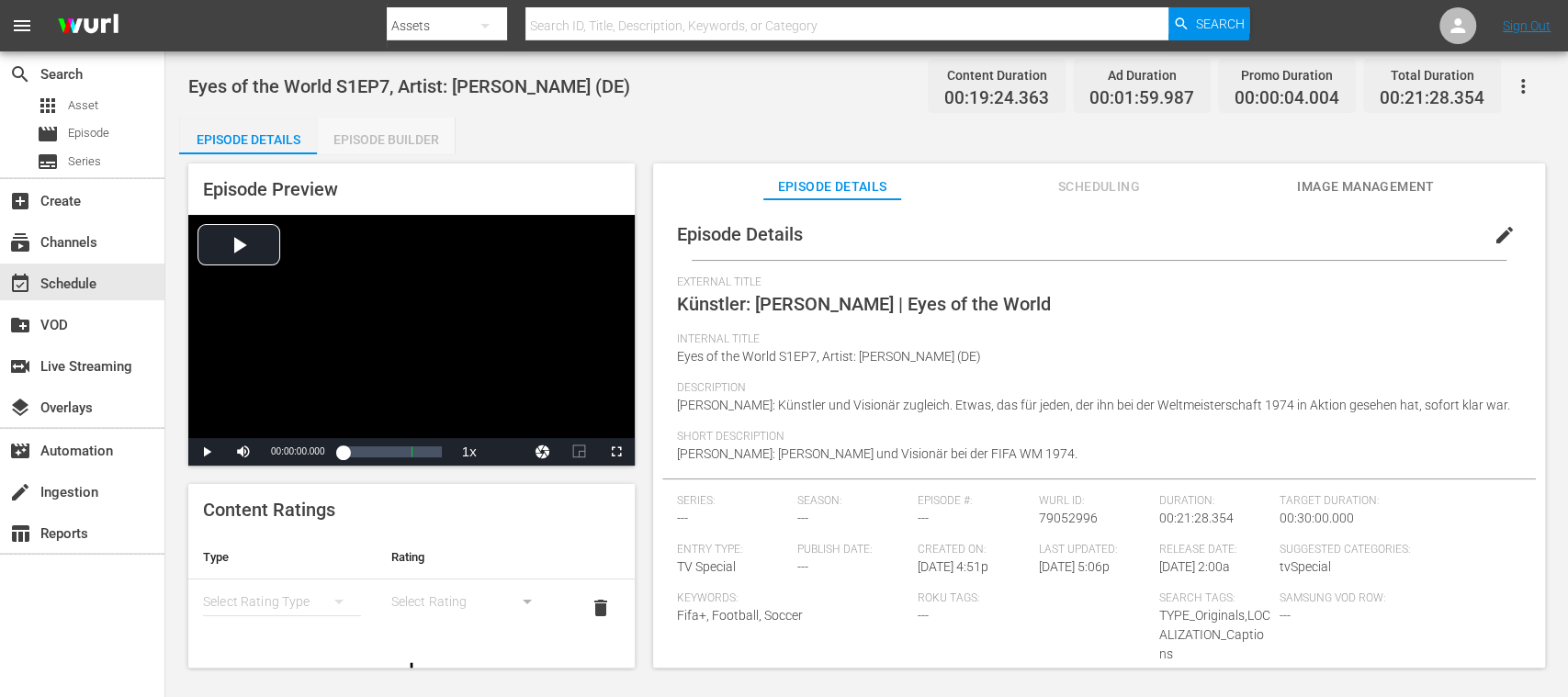
drag, startPoint x: 393, startPoint y: 135, endPoint x: 492, endPoint y: 213, distance: 126.0
click at [395, 134] on div "Episode Builder" at bounding box center [386, 139] width 138 height 45
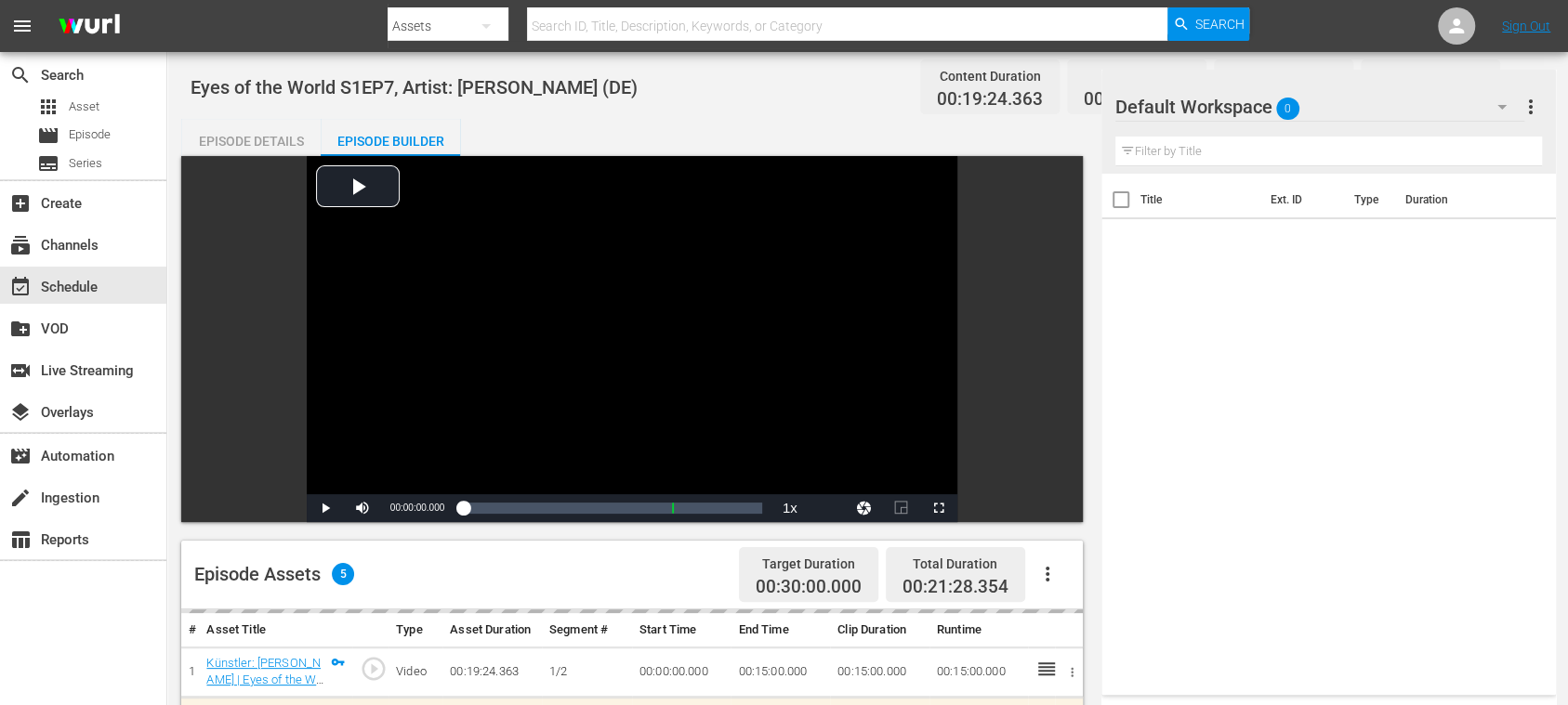
scroll to position [330, 0]
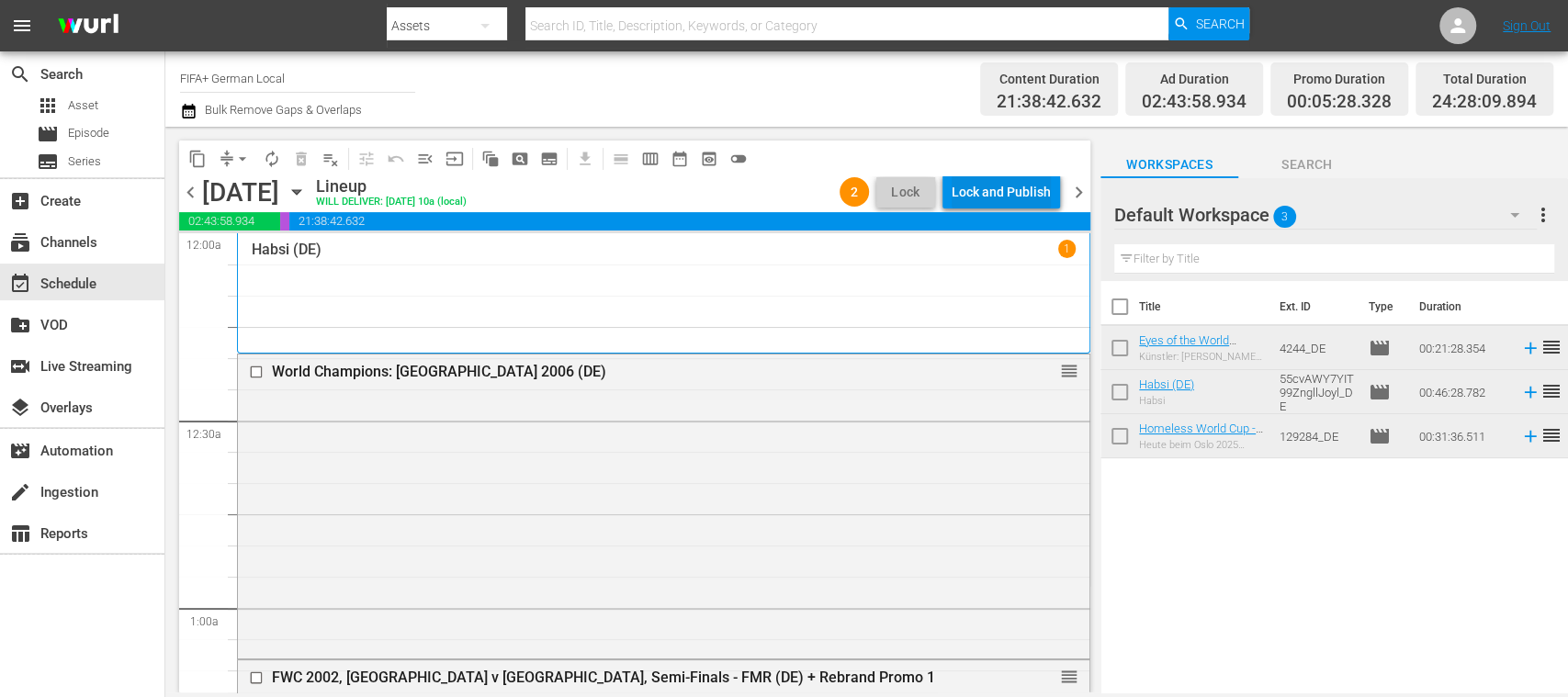
click at [1015, 195] on div "Lock and Publish" at bounding box center [1001, 191] width 99 height 33
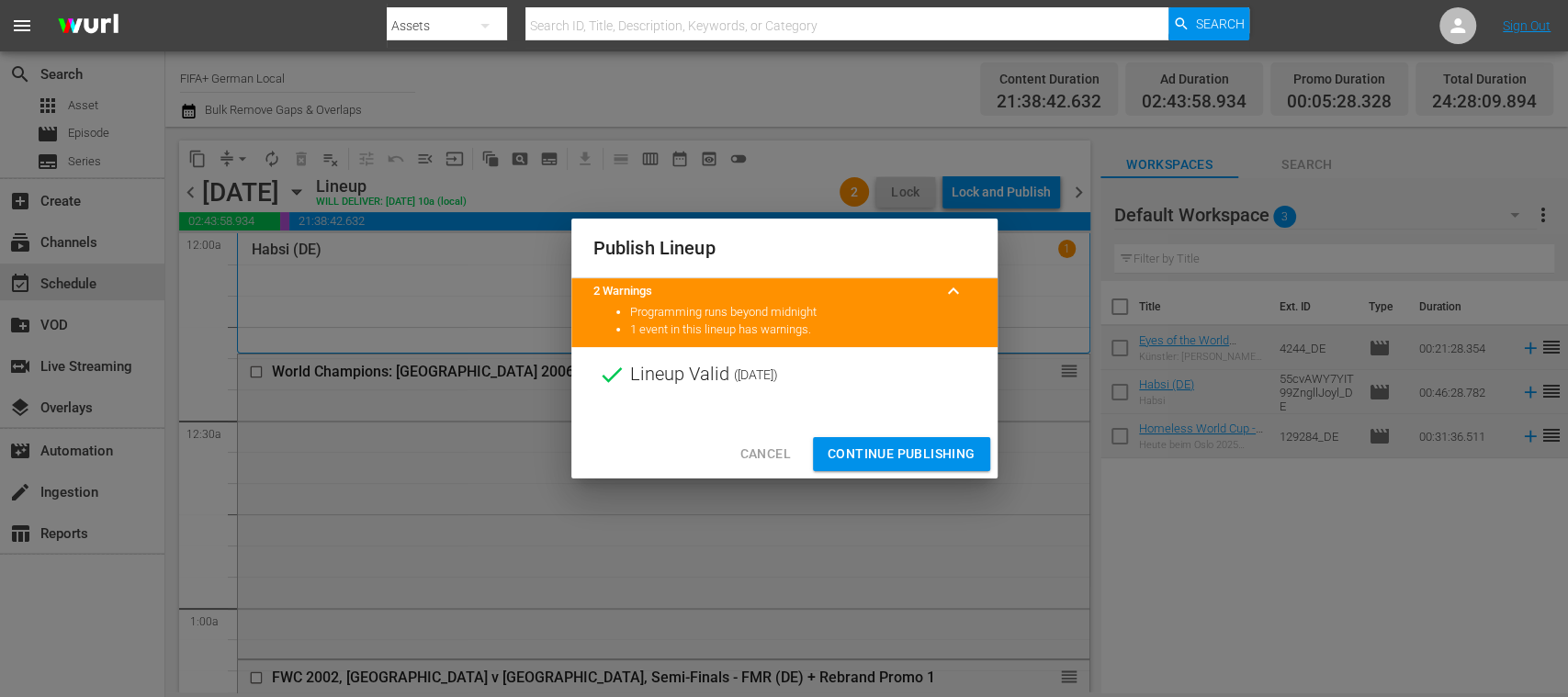
click at [940, 445] on span "Continue Publishing" at bounding box center [901, 455] width 148 height 23
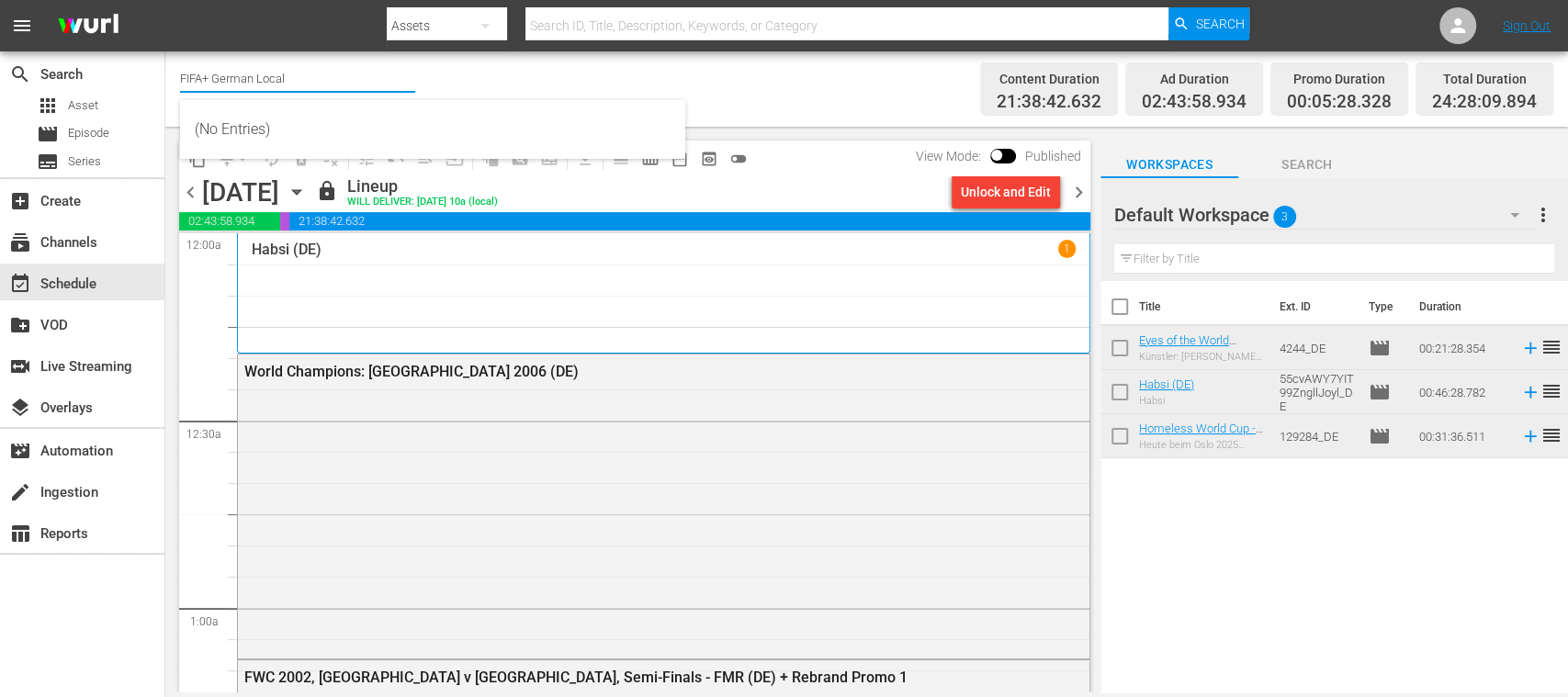
drag, startPoint x: 213, startPoint y: 76, endPoint x: 367, endPoint y: 79, distance: 154.0
click at [367, 79] on input "FIFA+ German Local" at bounding box center [297, 78] width 235 height 45
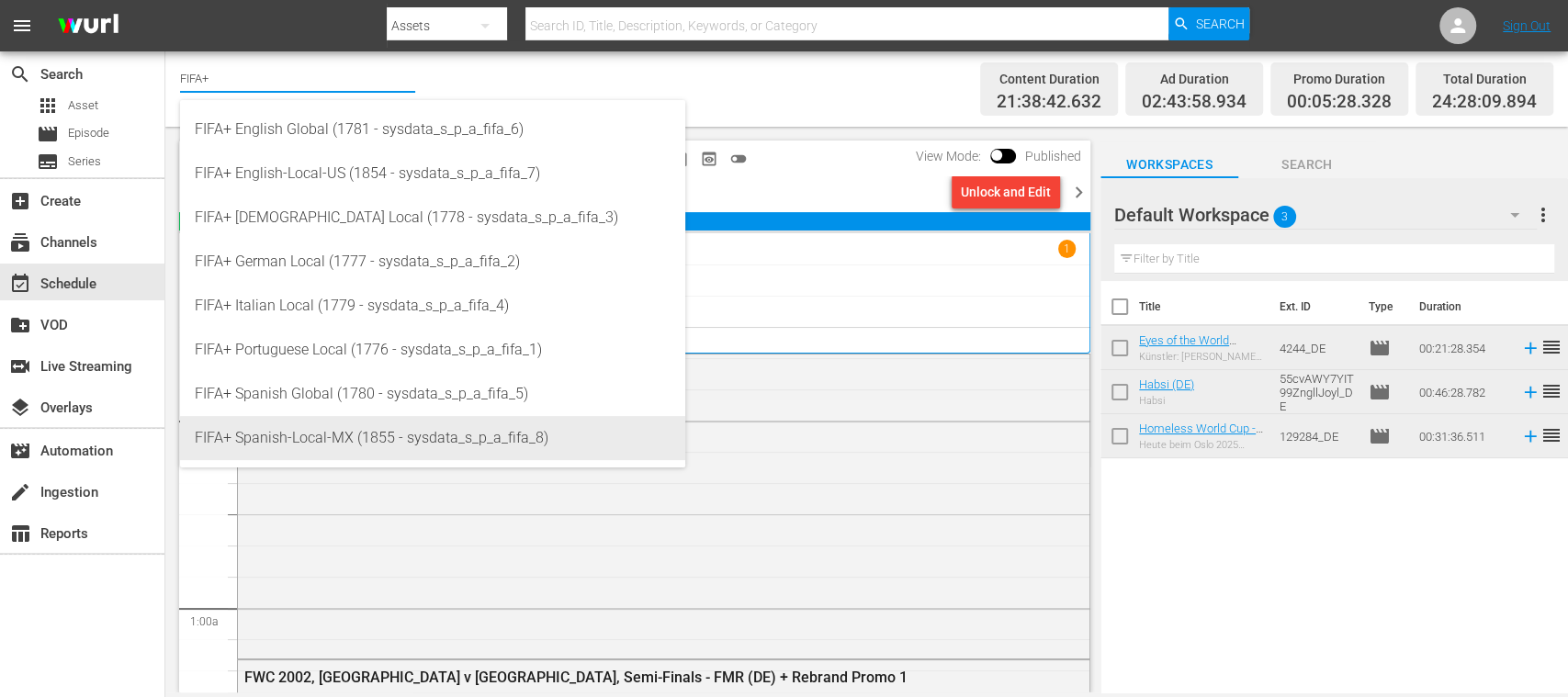
click at [422, 449] on div "FIFA+ Spanish-Local-MX (1855 - sysdata_s_p_a_fifa_8)" at bounding box center [433, 438] width 476 height 45
type input "FIFA+"
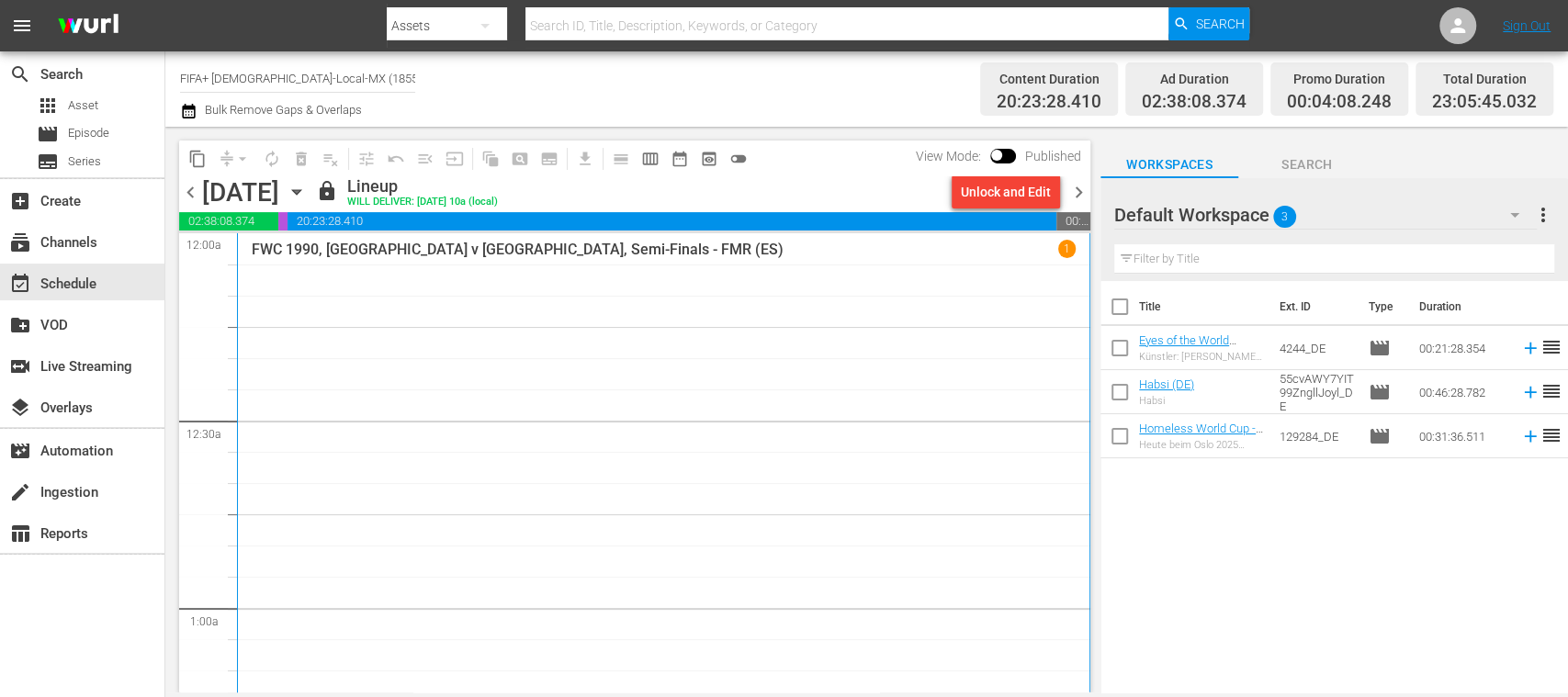
click at [180, 174] on div "content_copy compress arrow_drop_down autorenew_outlined delete_forever_outline…" at bounding box center [468, 158] width 578 height 36
click at [191, 188] on span "chevron_left" at bounding box center [190, 192] width 23 height 23
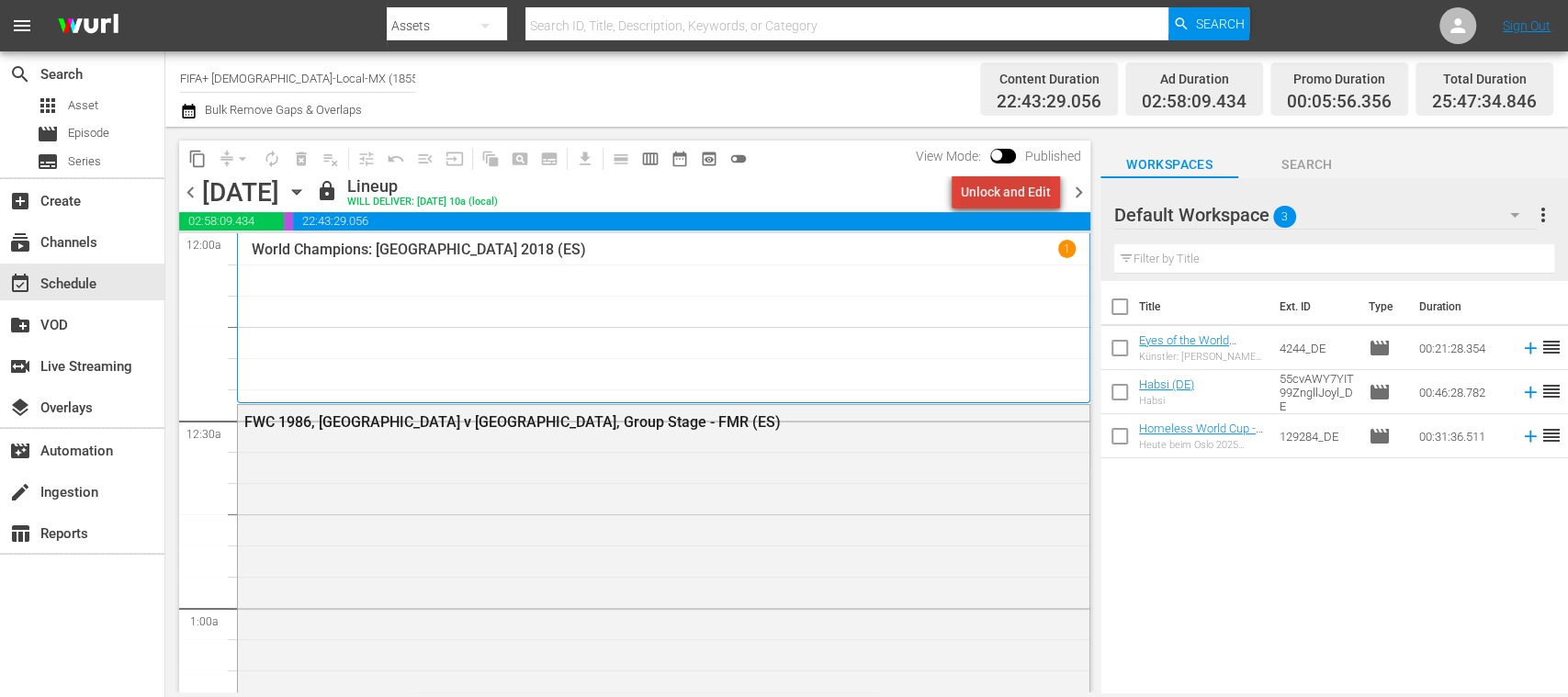
click at [1040, 204] on div "Unlock and Edit" at bounding box center [1006, 191] width 90 height 33
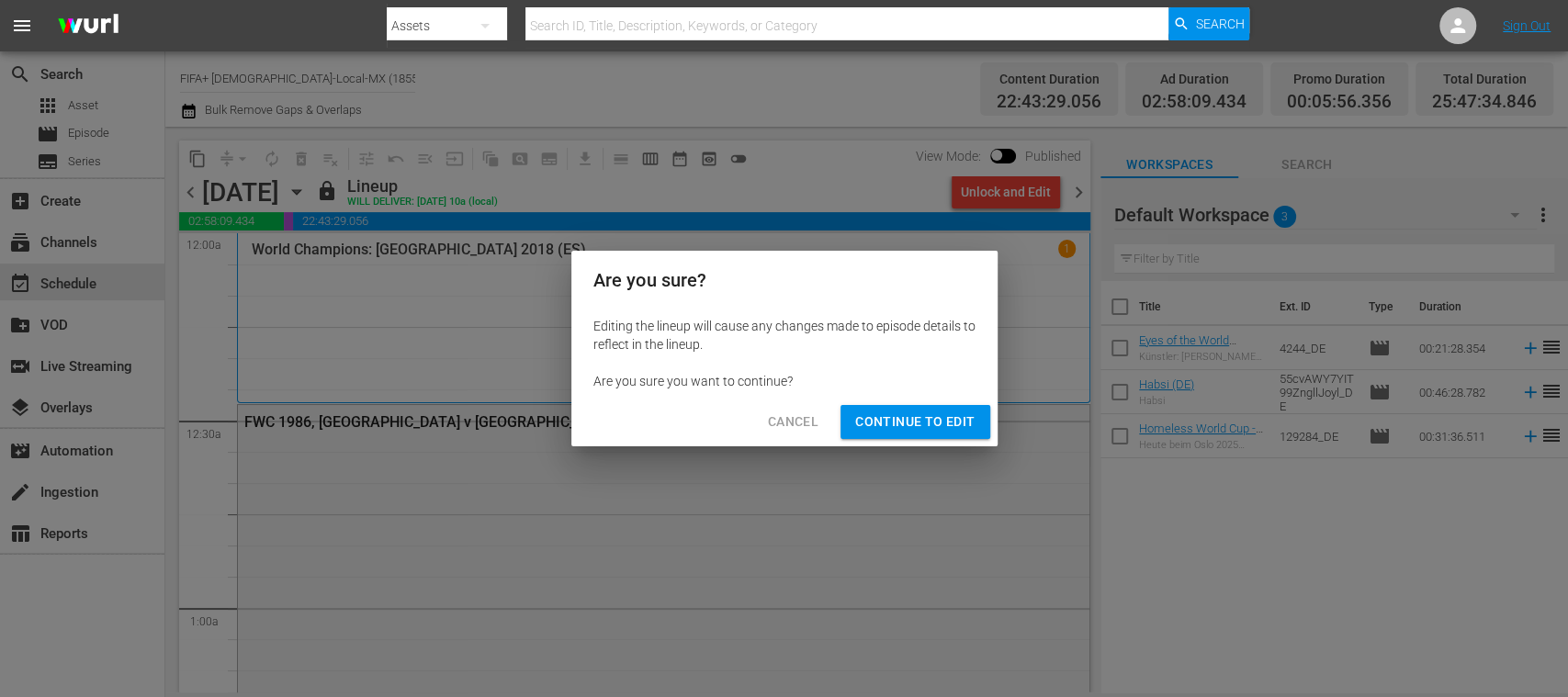
drag, startPoint x: 965, startPoint y: 408, endPoint x: 1033, endPoint y: 334, distance: 100.5
click at [963, 408] on button "Continue to Edit" at bounding box center [915, 422] width 149 height 34
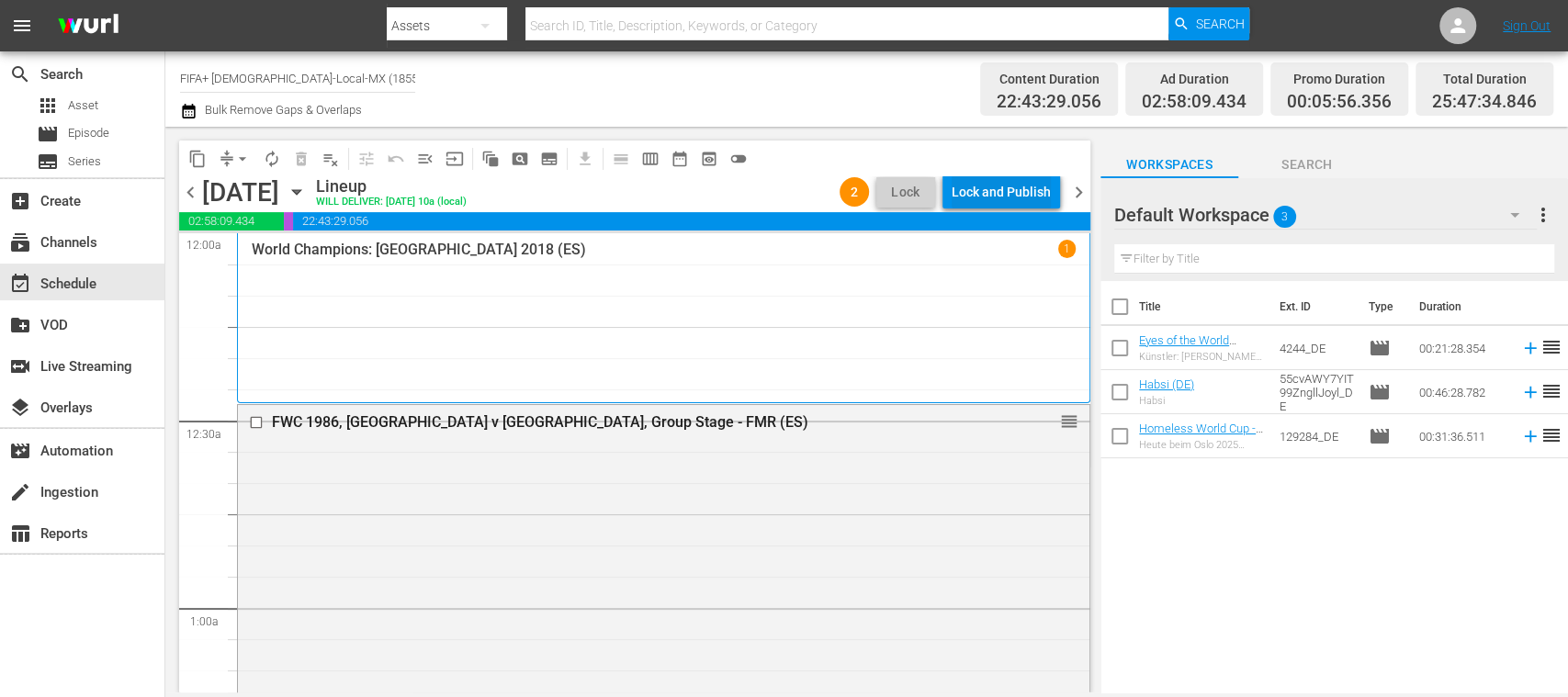
click at [1045, 195] on div "Lock and Publish" at bounding box center [1001, 191] width 99 height 33
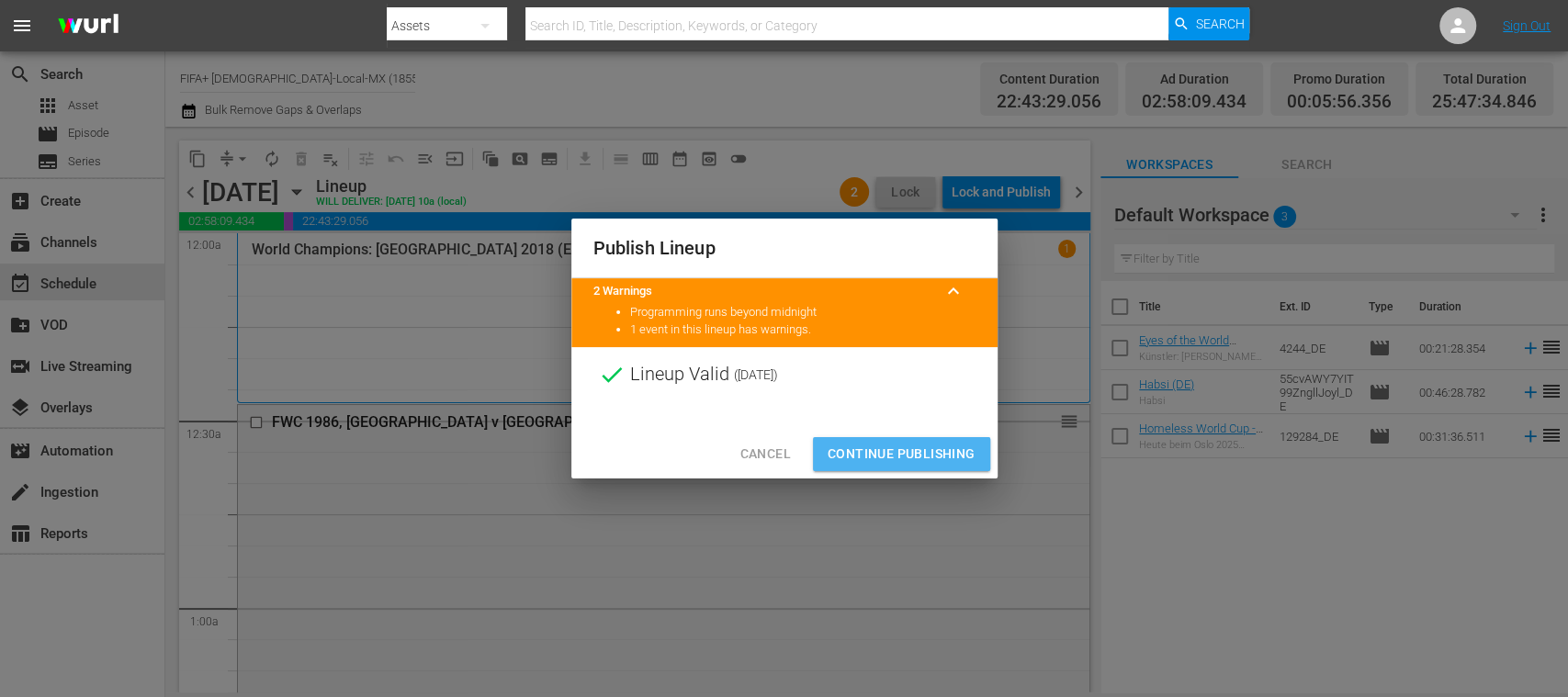
click at [924, 452] on span "Continue Publishing" at bounding box center [901, 455] width 148 height 23
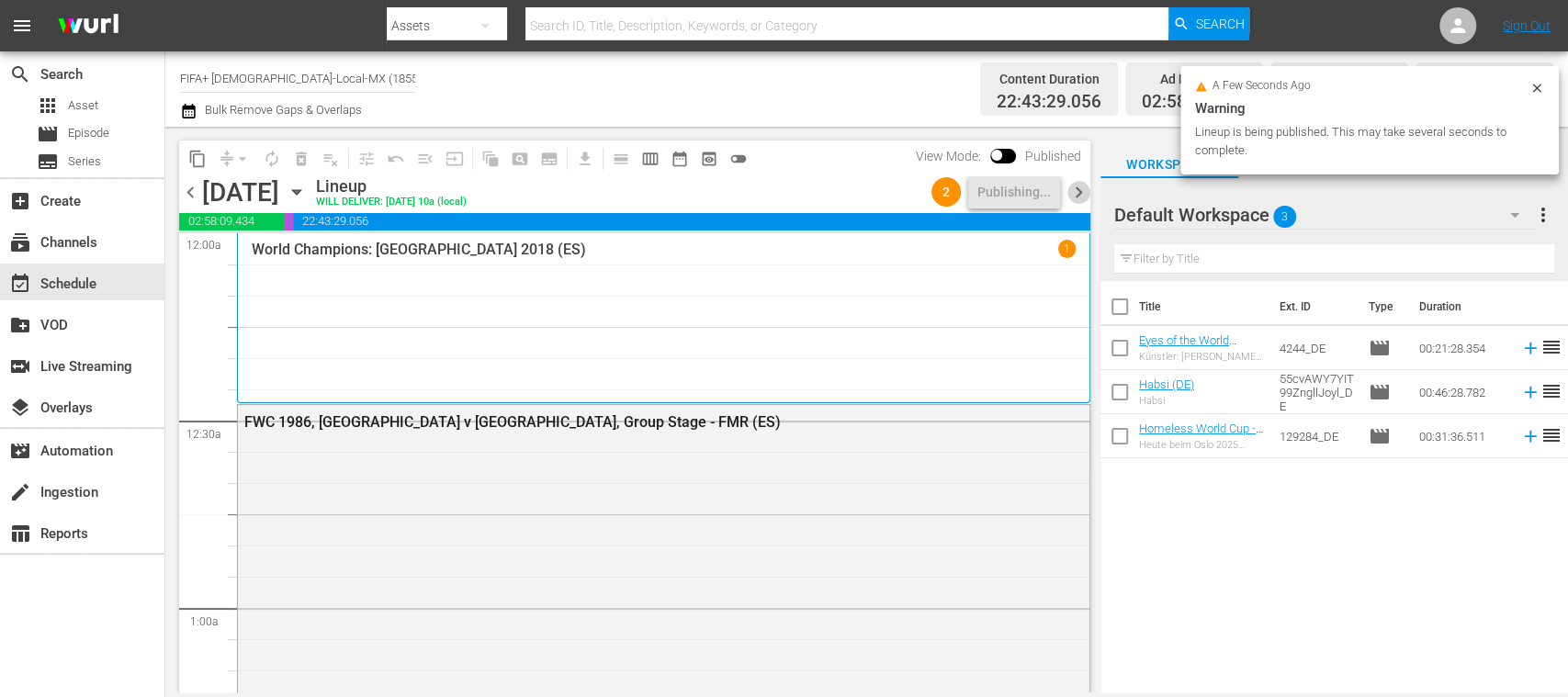
click at [1082, 188] on span "chevron_right" at bounding box center [1078, 192] width 23 height 23
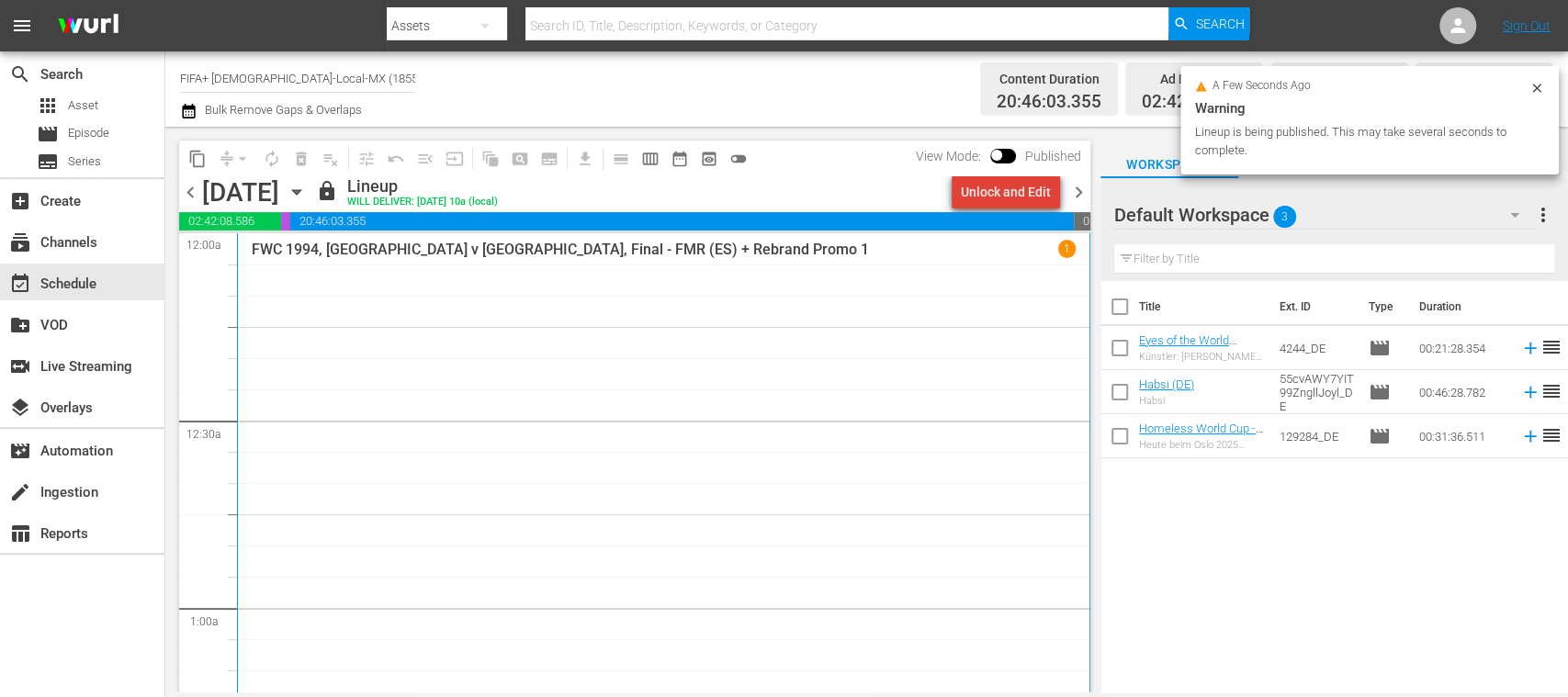
click at [1031, 197] on div "Unlock and Edit" at bounding box center [1006, 191] width 90 height 33
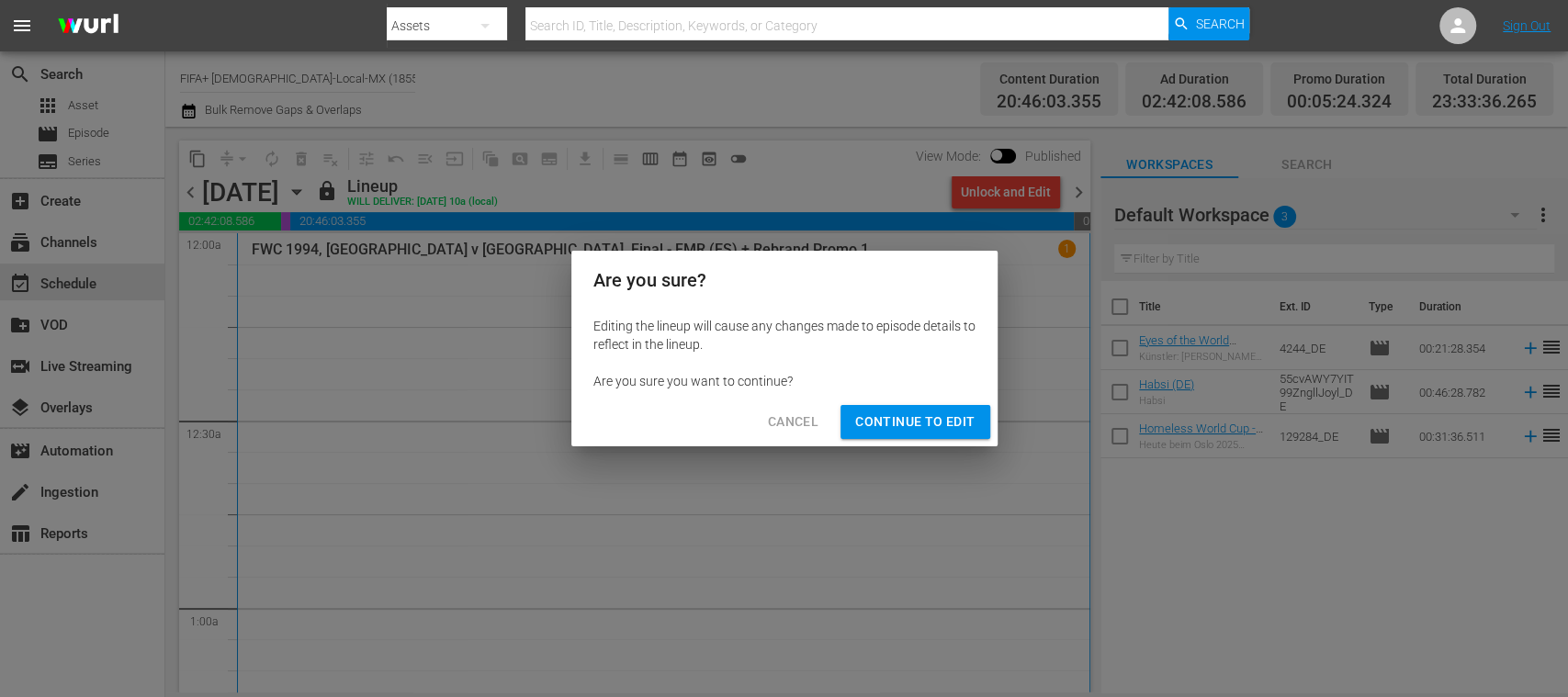
click at [953, 420] on span "Continue to Edit" at bounding box center [915, 422] width 119 height 23
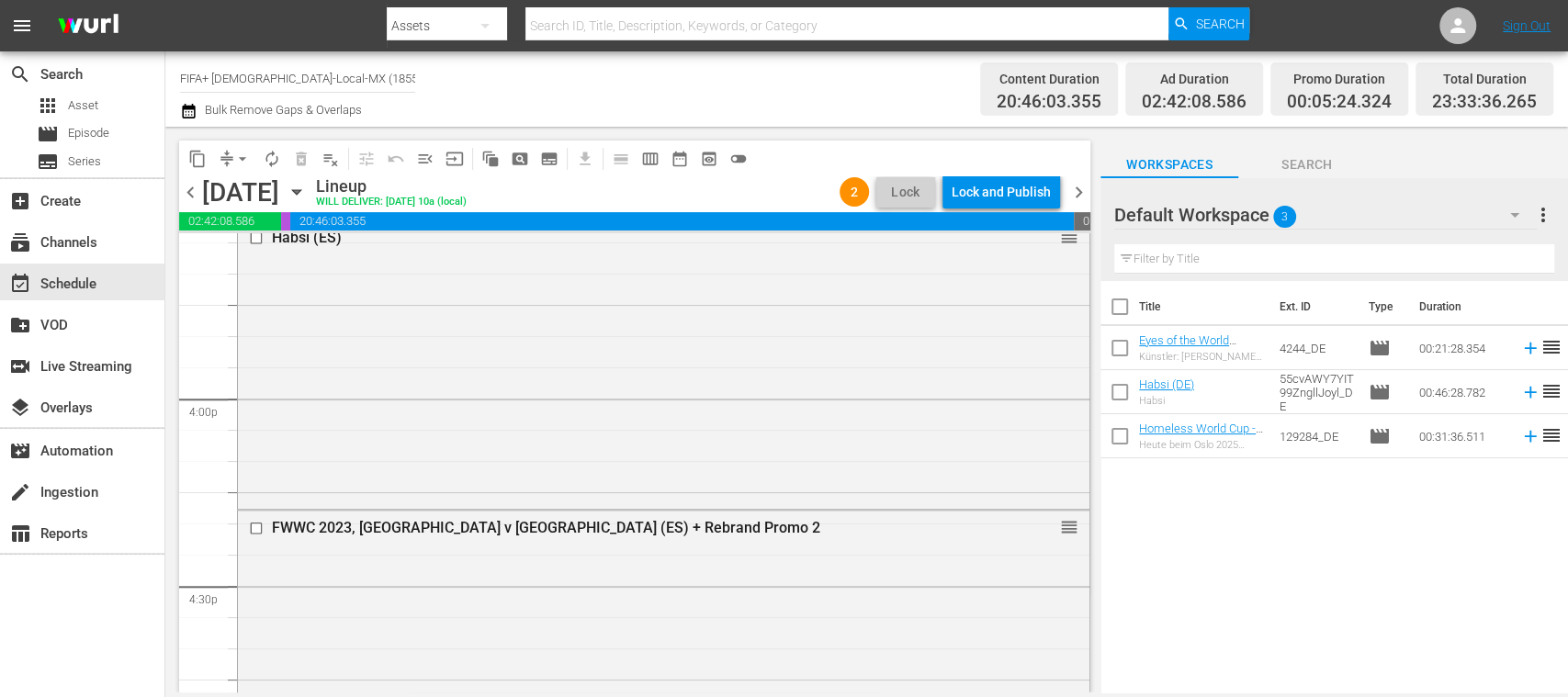
scroll to position [5761, 0]
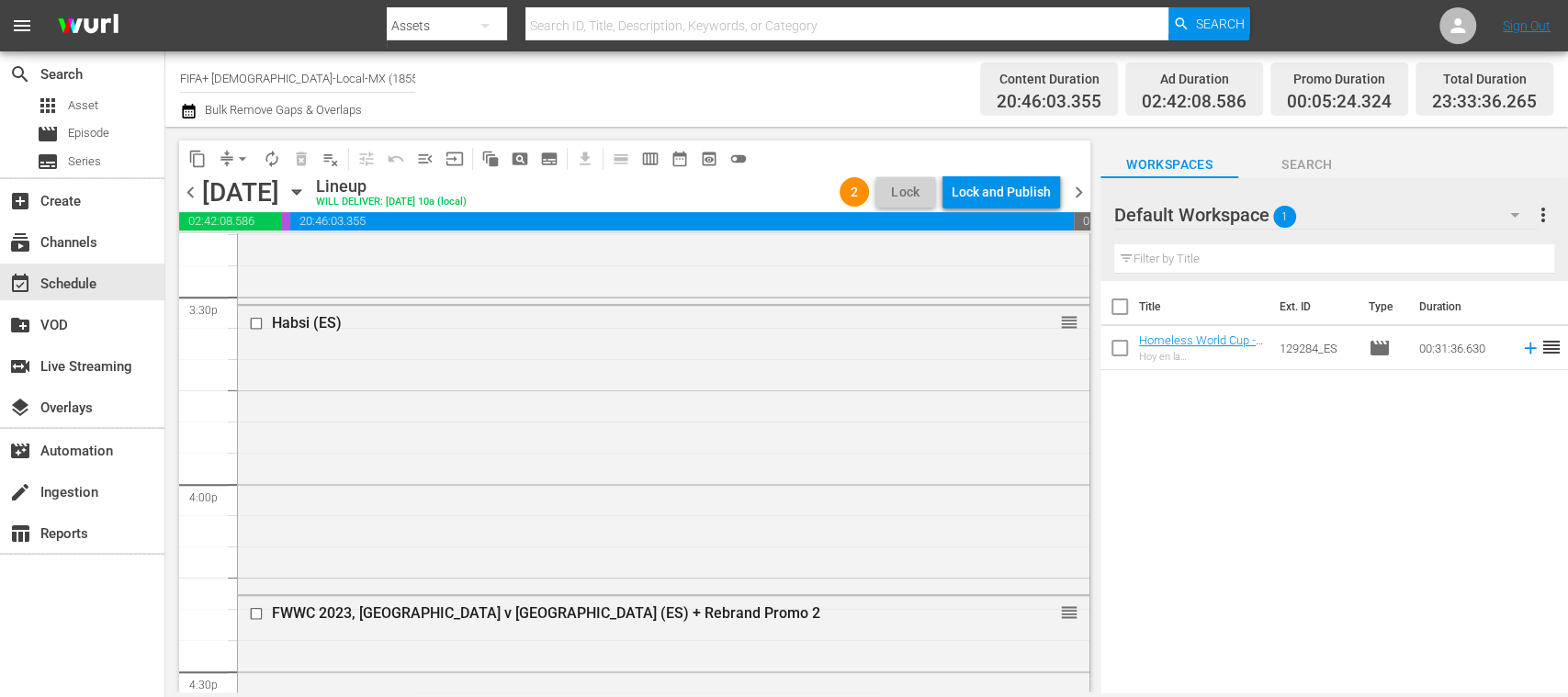
scroll to position [5761, 0]
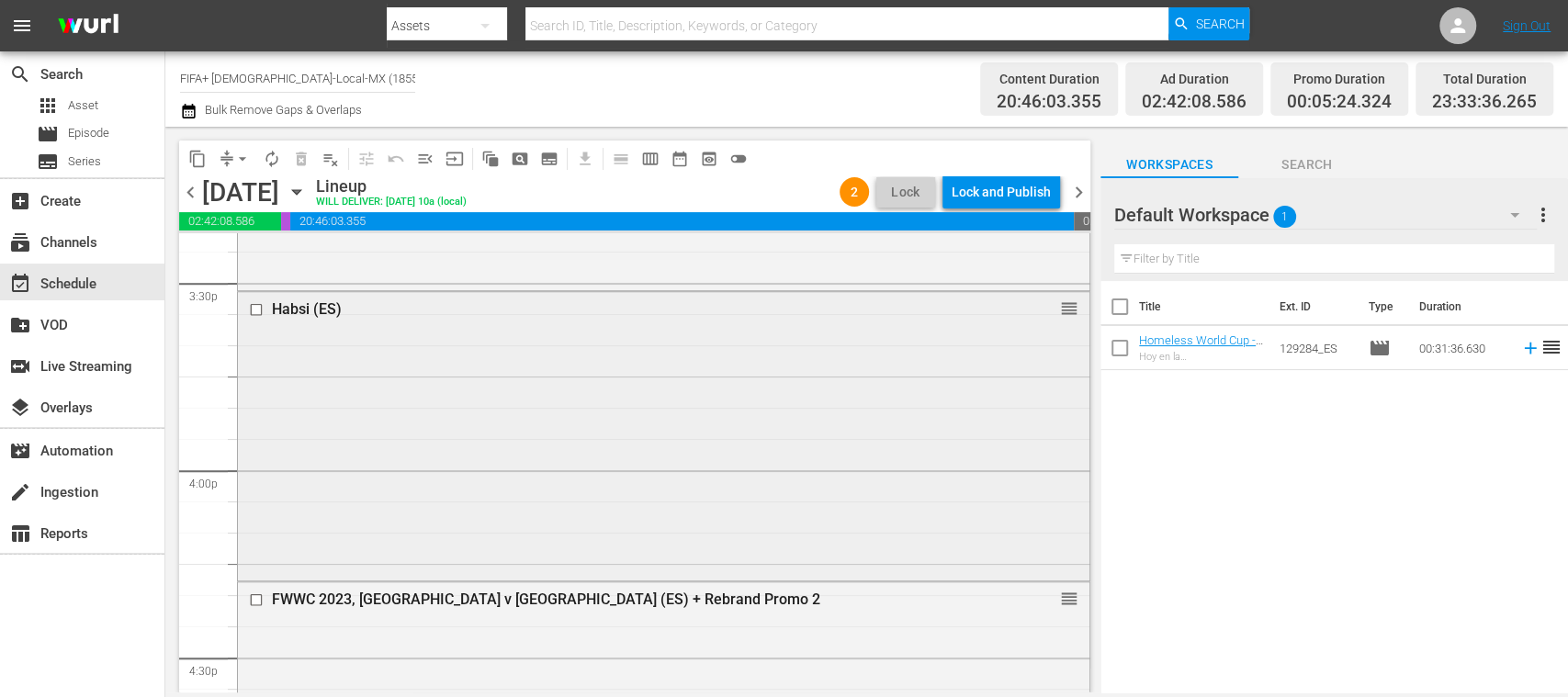
click at [257, 309] on input "checkbox" at bounding box center [258, 310] width 19 height 15
click at [299, 165] on span "delete_forever_outlined" at bounding box center [301, 158] width 18 height 18
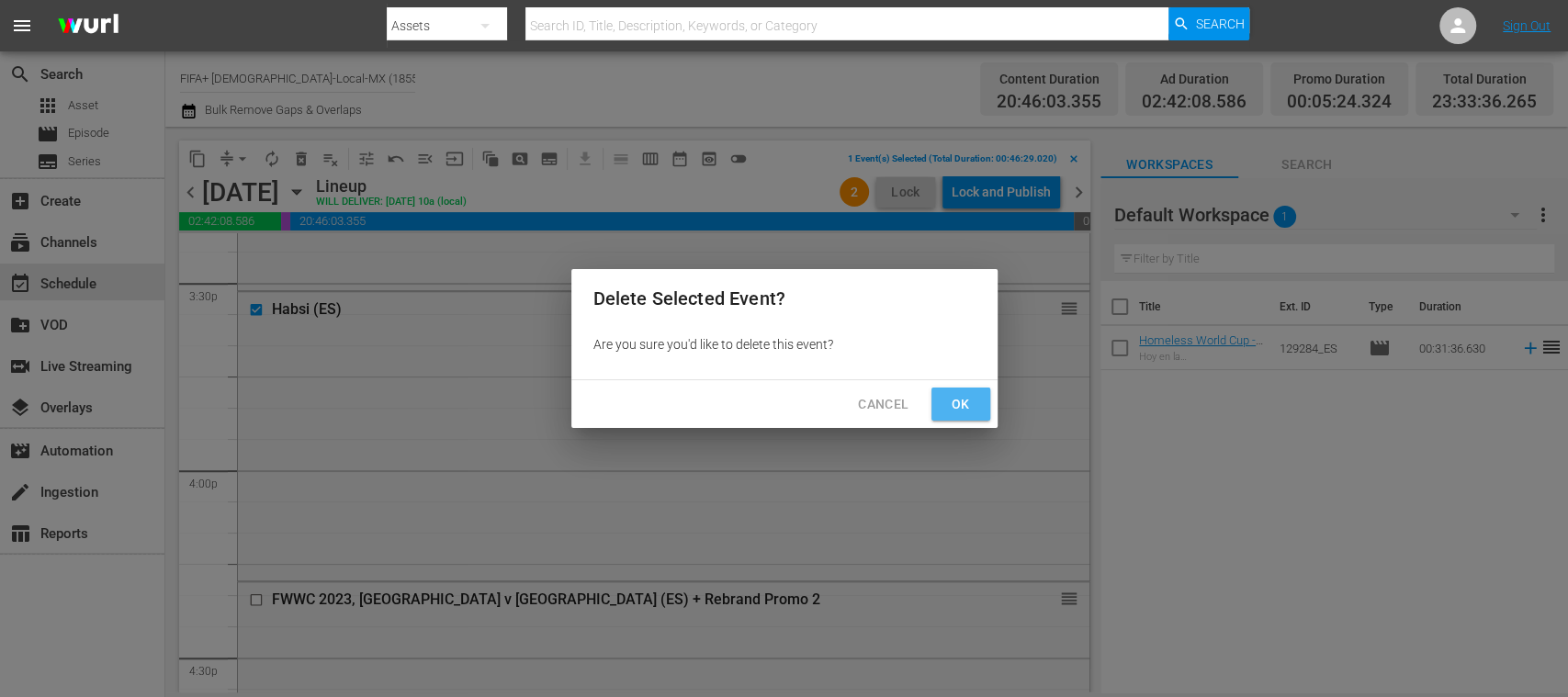
click at [955, 404] on span "Ok" at bounding box center [960, 404] width 29 height 23
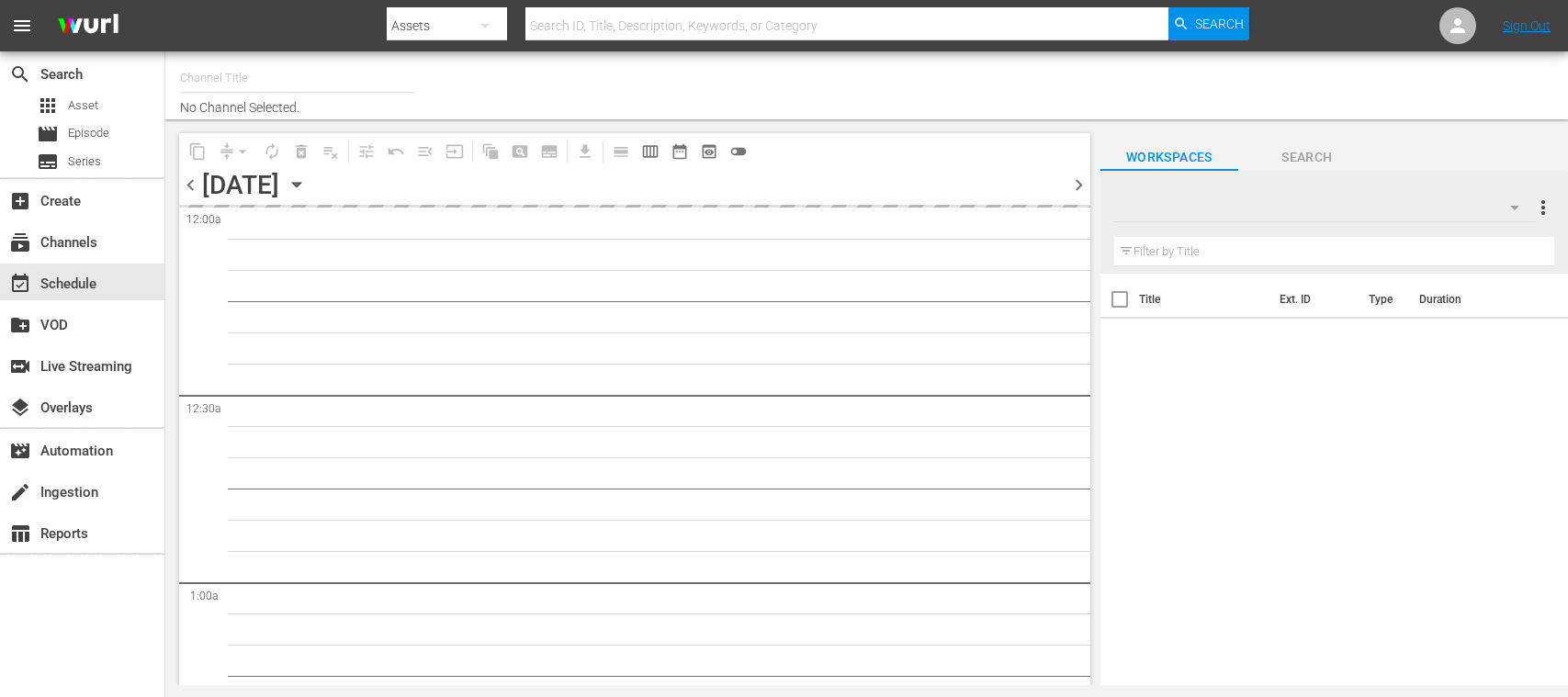
type input "FIFA+ [DEMOGRAPHIC_DATA]-Local-MX (1855)"
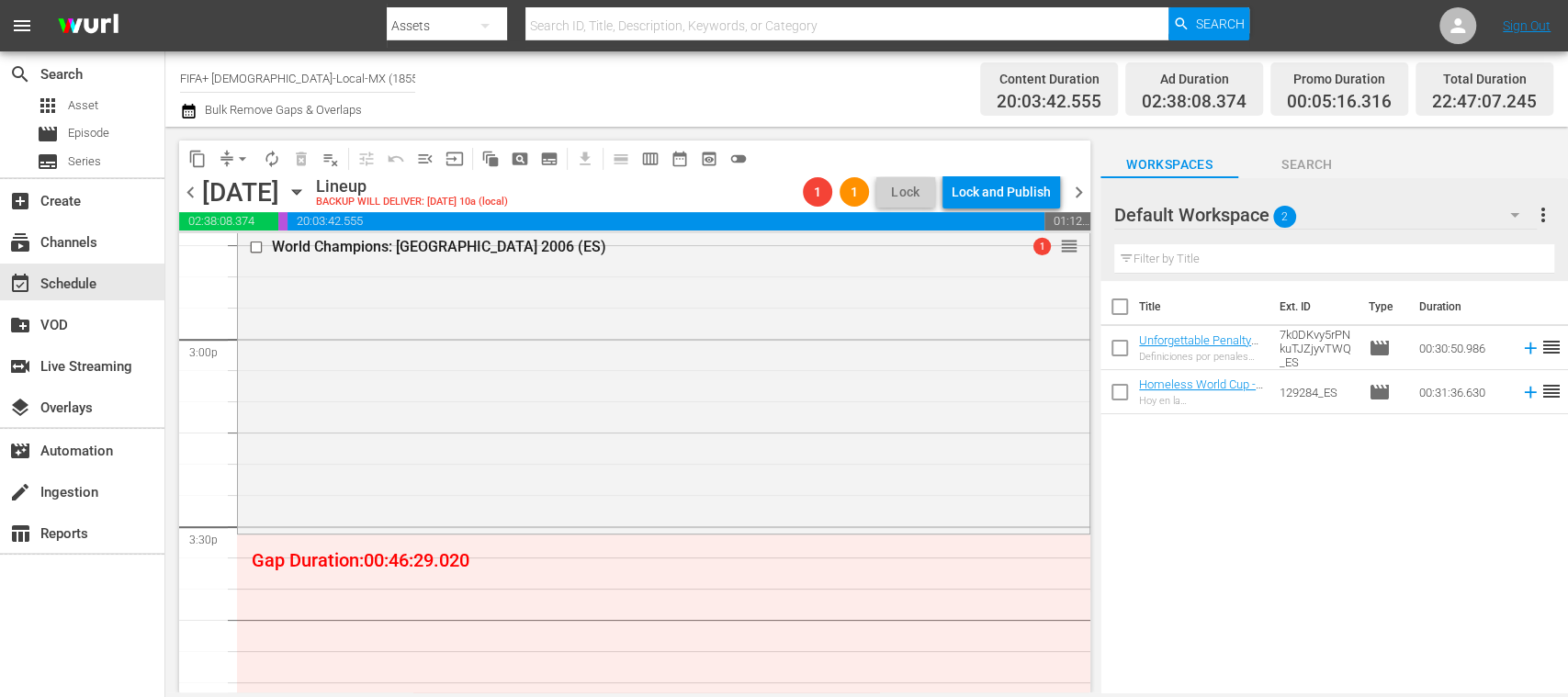
scroll to position [5675, 0]
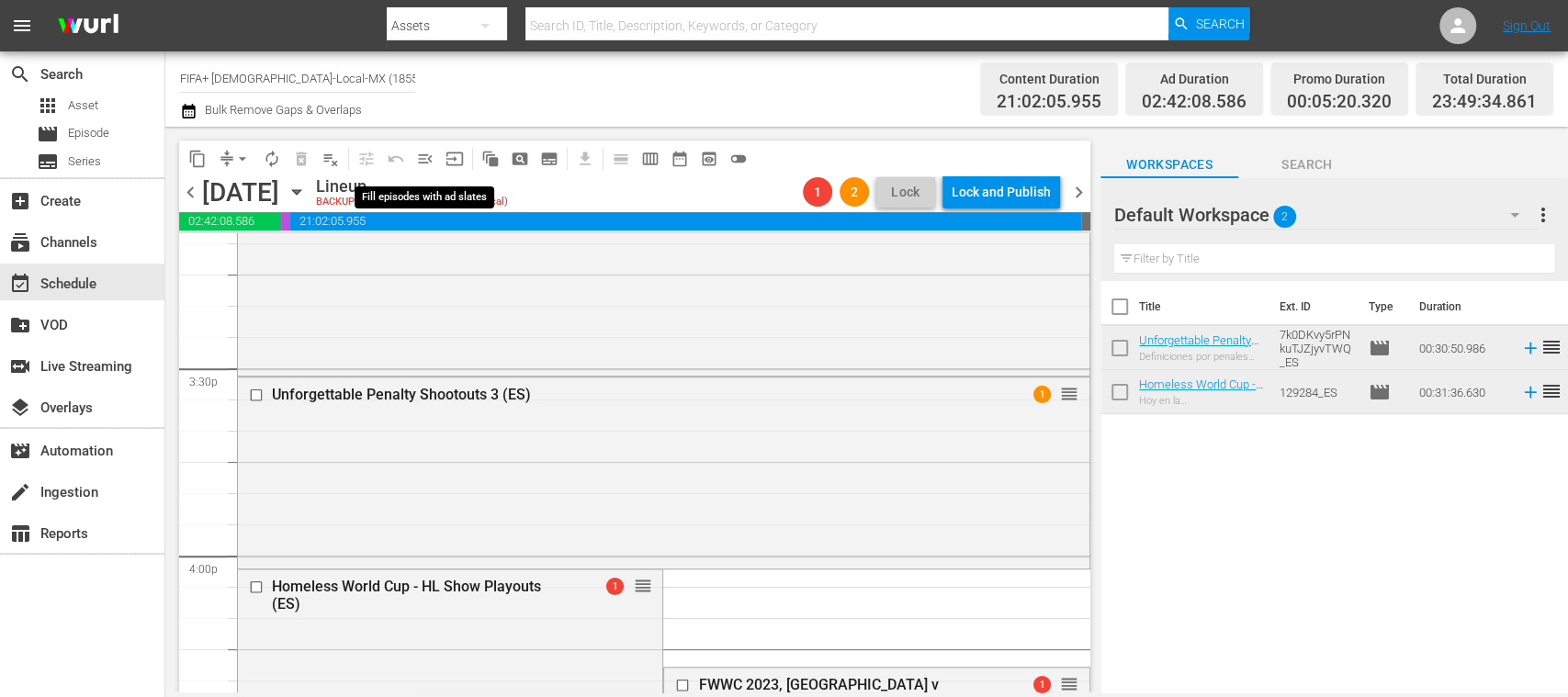
click at [420, 158] on span "menu_open" at bounding box center [425, 158] width 18 height 18
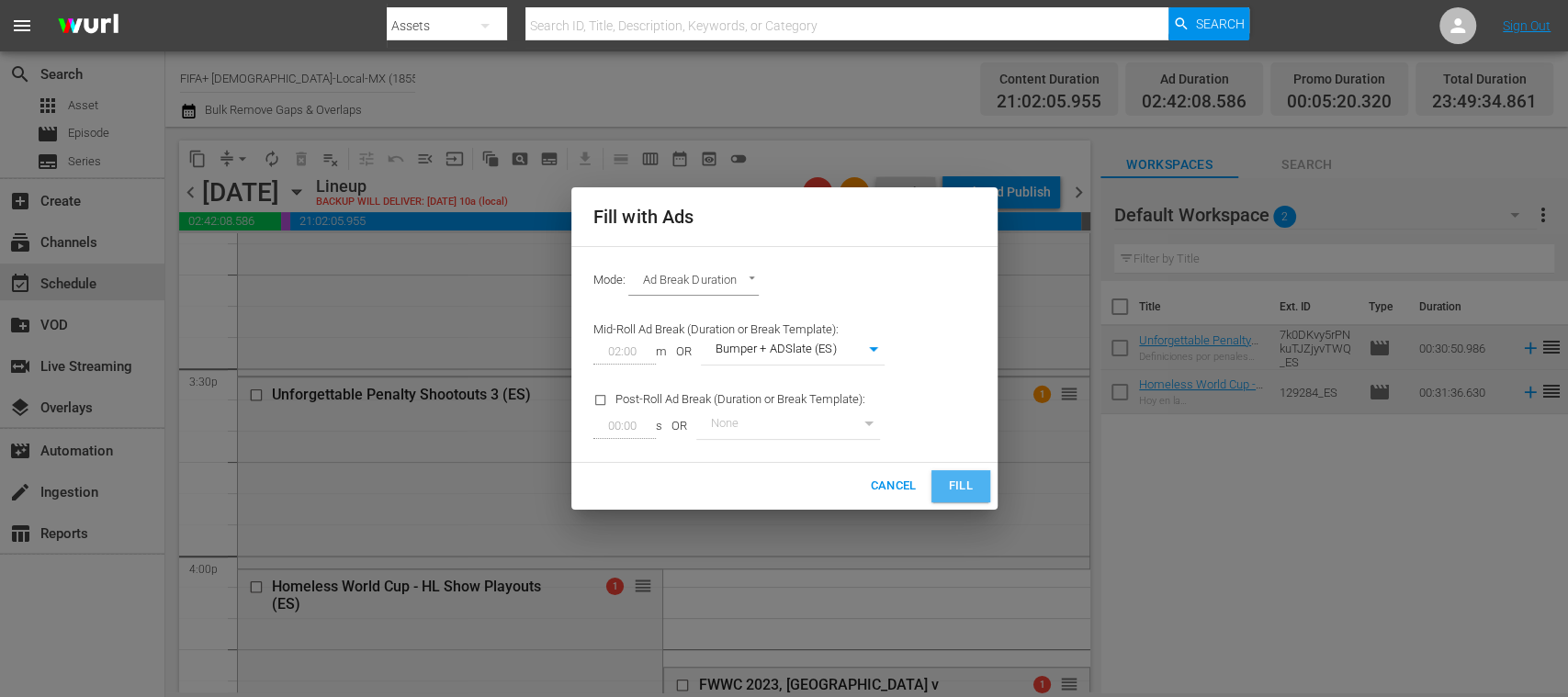
drag, startPoint x: 969, startPoint y: 485, endPoint x: 948, endPoint y: 516, distance: 37.4
click at [967, 485] on span "Fill" at bounding box center [960, 487] width 29 height 21
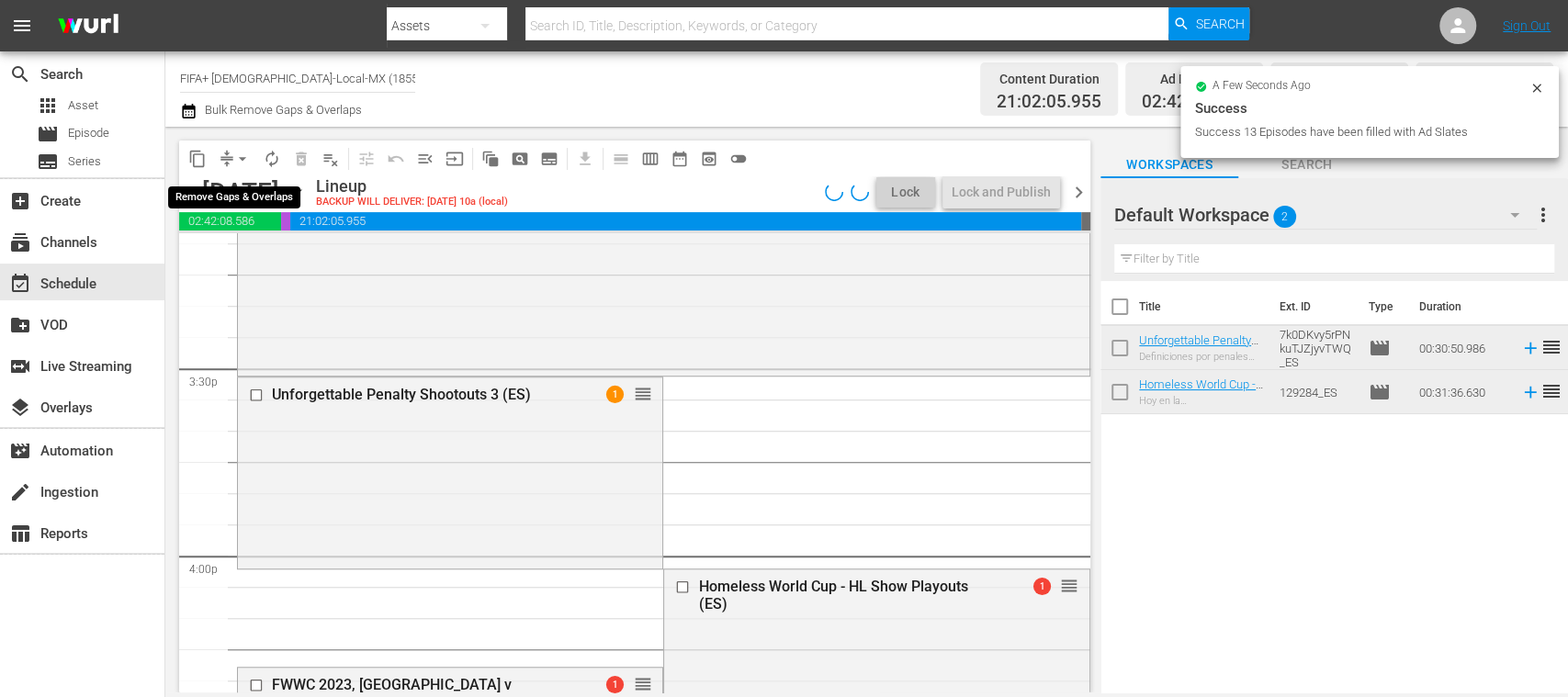
click at [240, 158] on span "arrow_drop_down" at bounding box center [241, 158] width 18 height 18
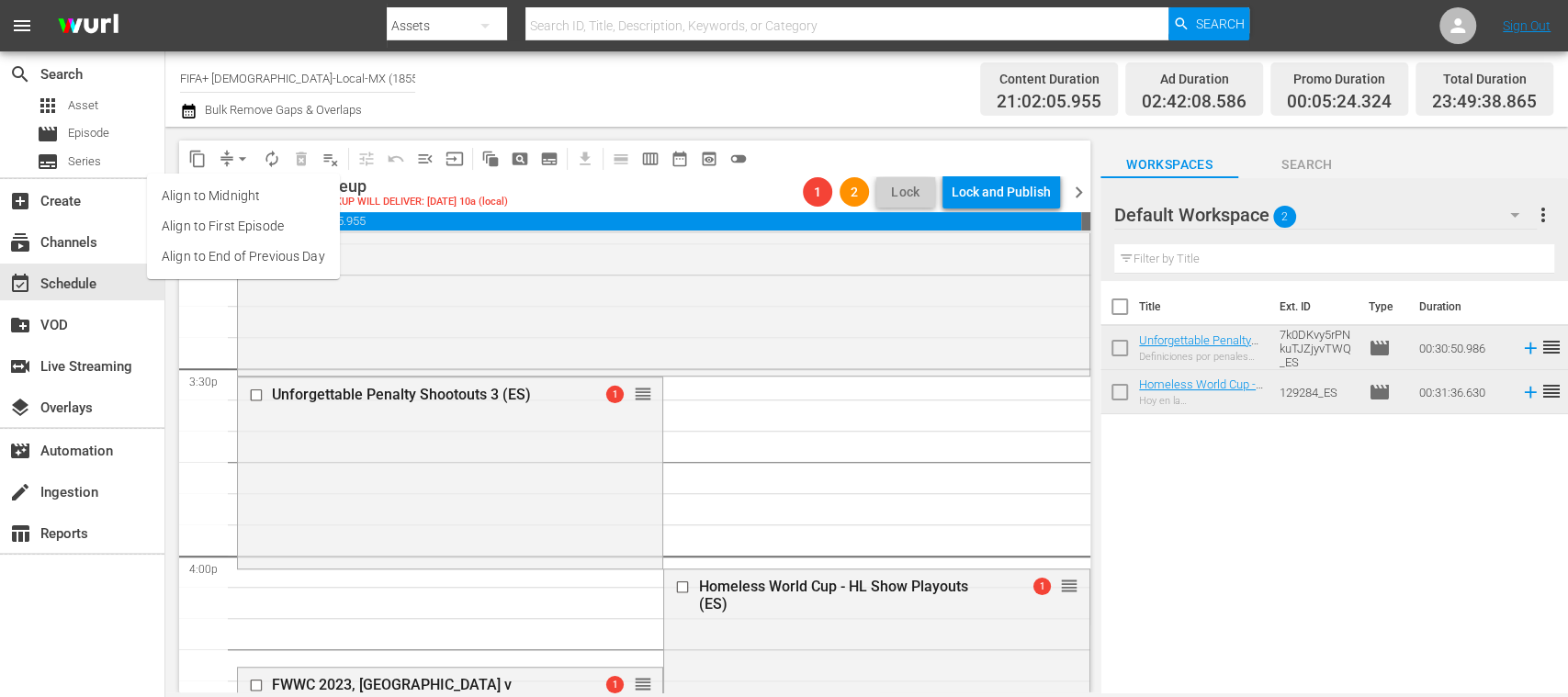
click at [299, 256] on li "Align to End of Previous Day" at bounding box center [243, 257] width 193 height 30
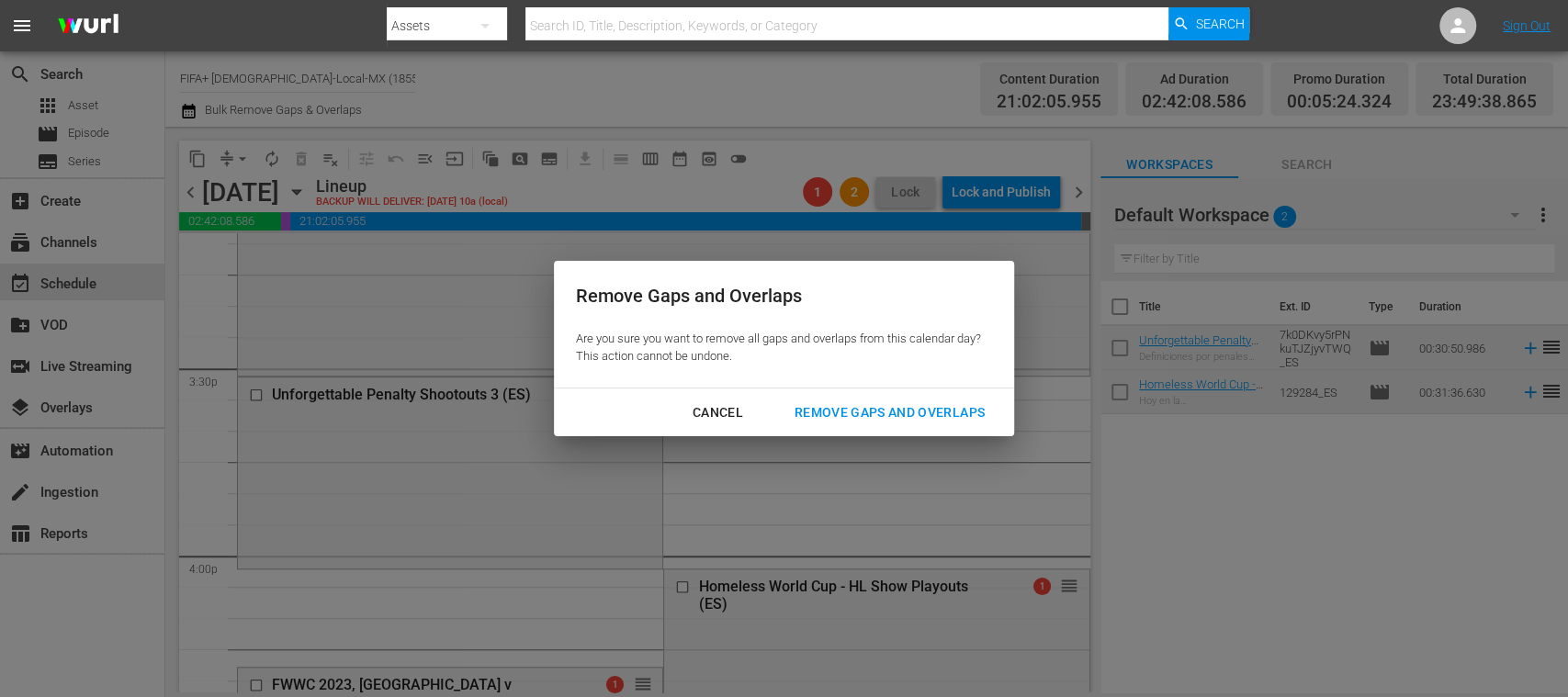
click at [898, 411] on div "Remove Gaps and Overlaps" at bounding box center [890, 413] width 220 height 23
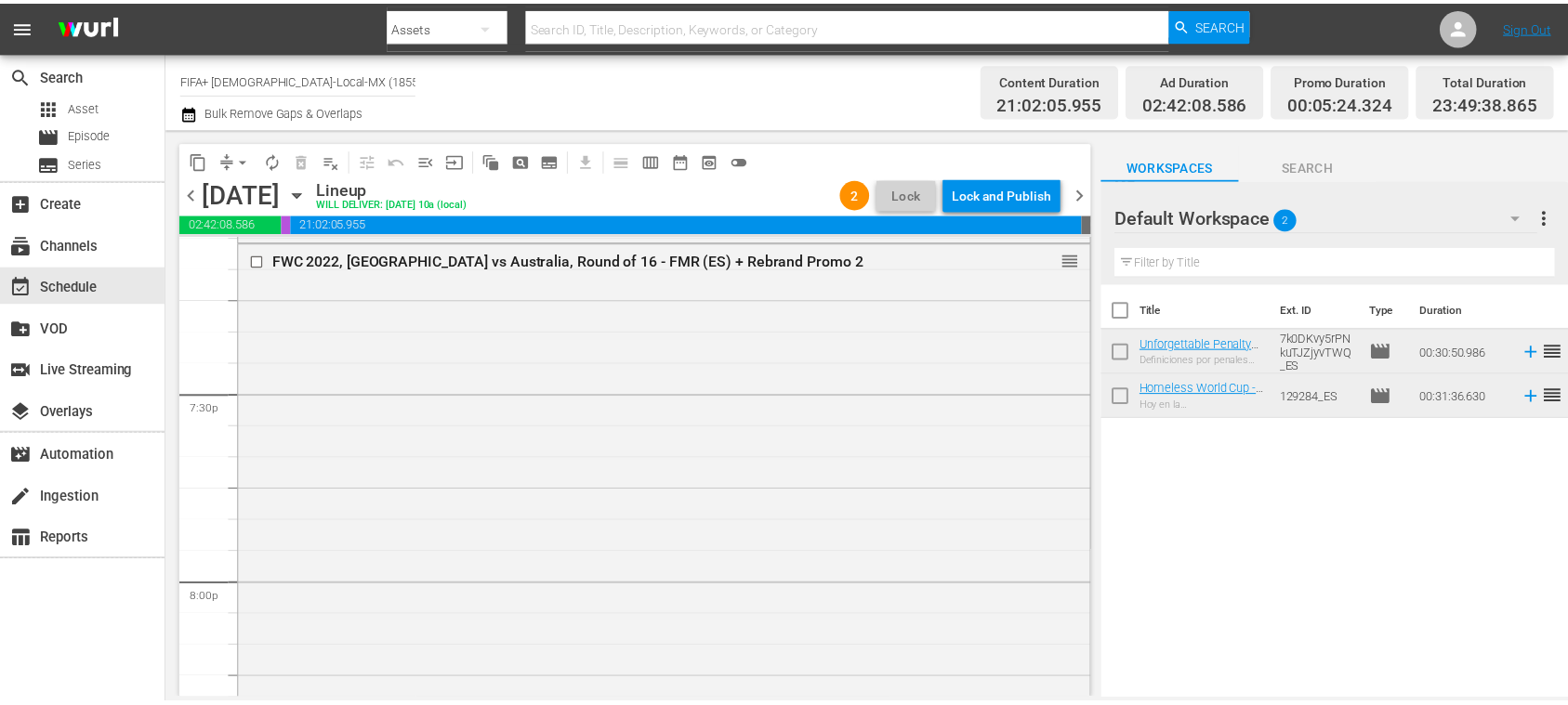
scroll to position [7133, 0]
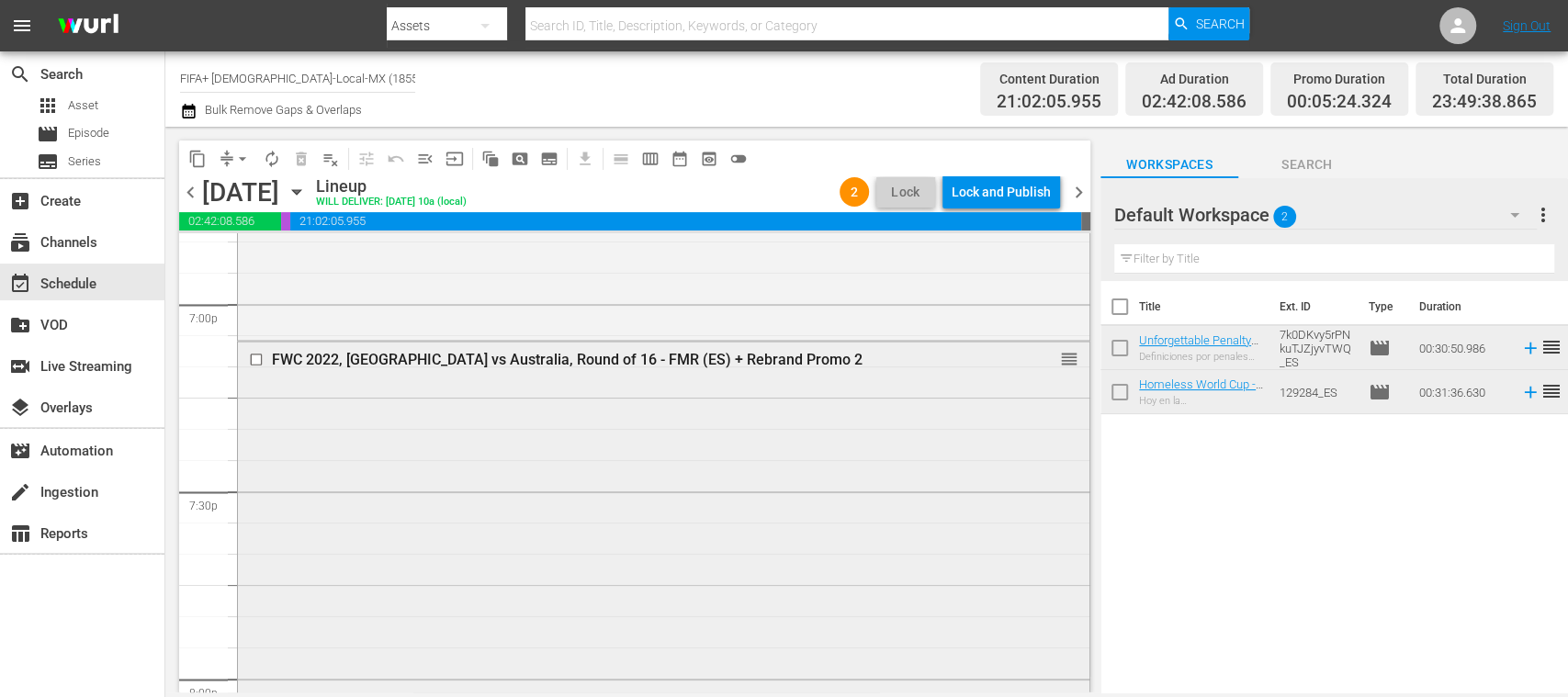
click at [701, 360] on div "FWC 2022, [GEOGRAPHIC_DATA] vs Australia, Round of 16 - FMR (ES) + Rebrand Prom…" at bounding box center [630, 359] width 717 height 17
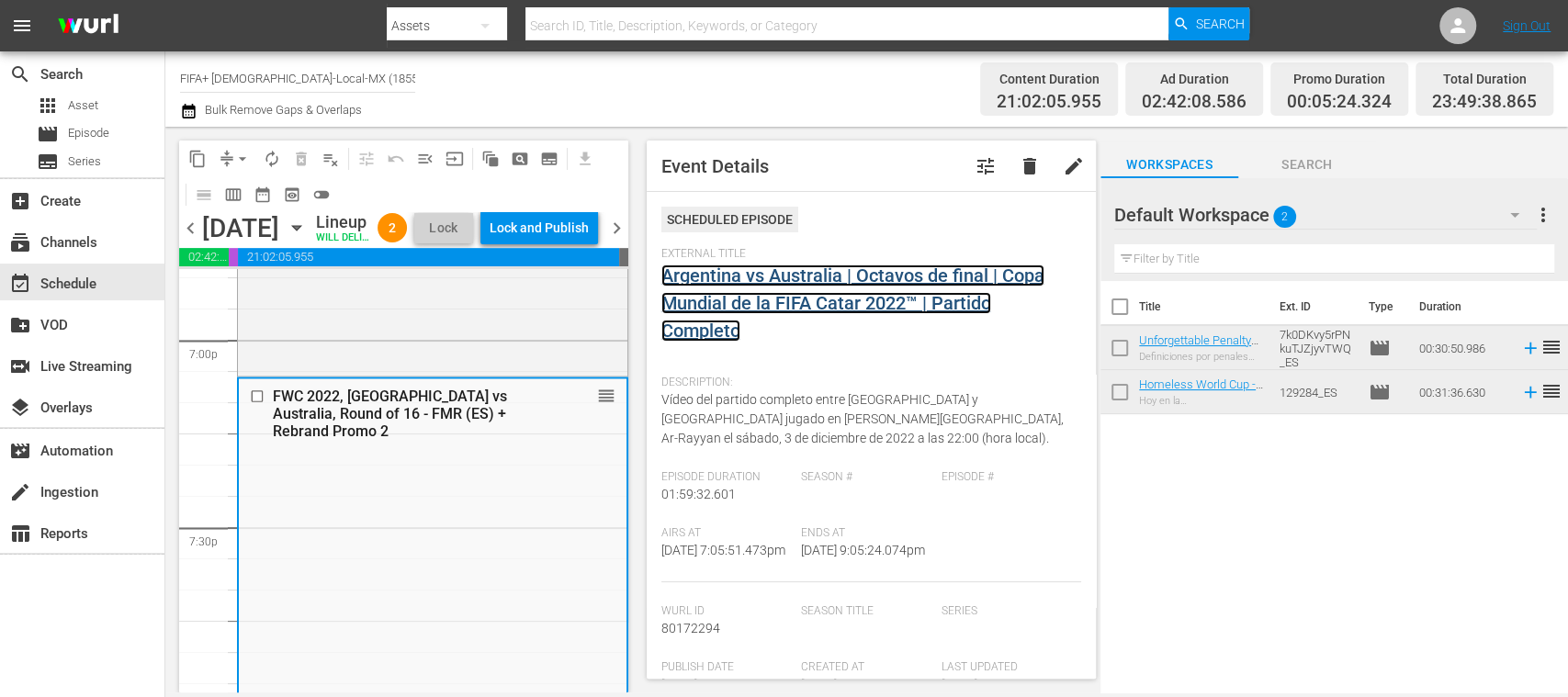
click at [798, 307] on link "Argentina vs Australia | Octavos de final | Copa Mundial de la FIFA Catar 2022™…" at bounding box center [853, 303] width 383 height 78
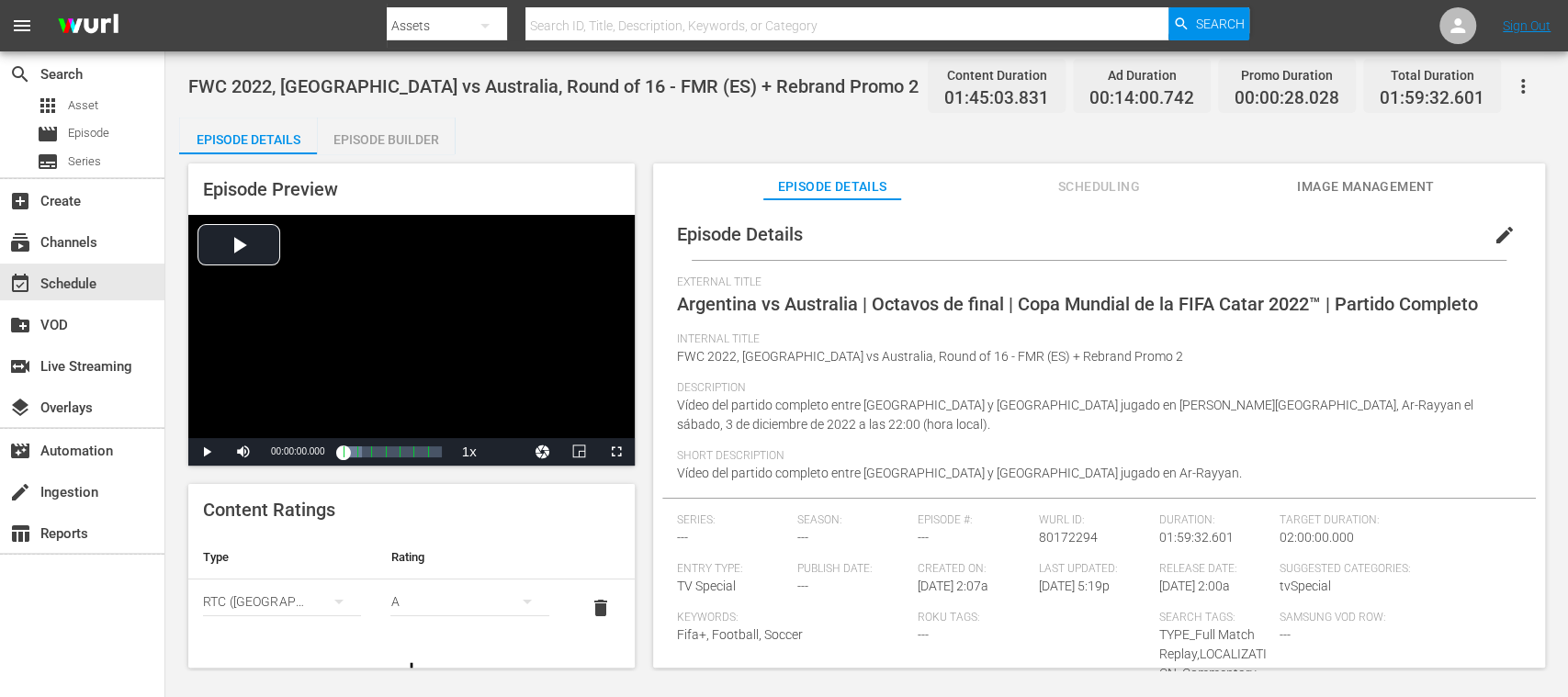
click at [392, 134] on div "Episode Builder" at bounding box center [386, 139] width 138 height 45
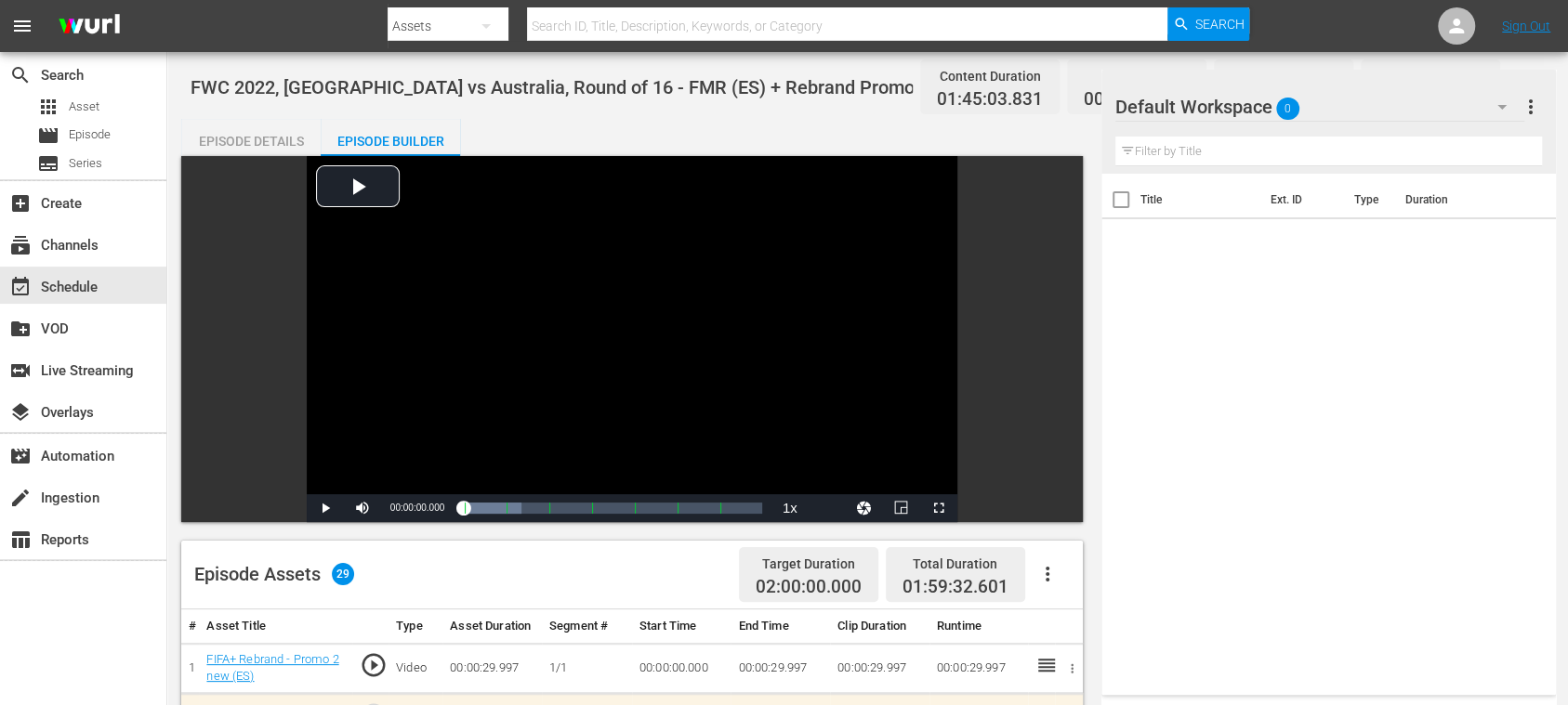
scroll to position [661, 0]
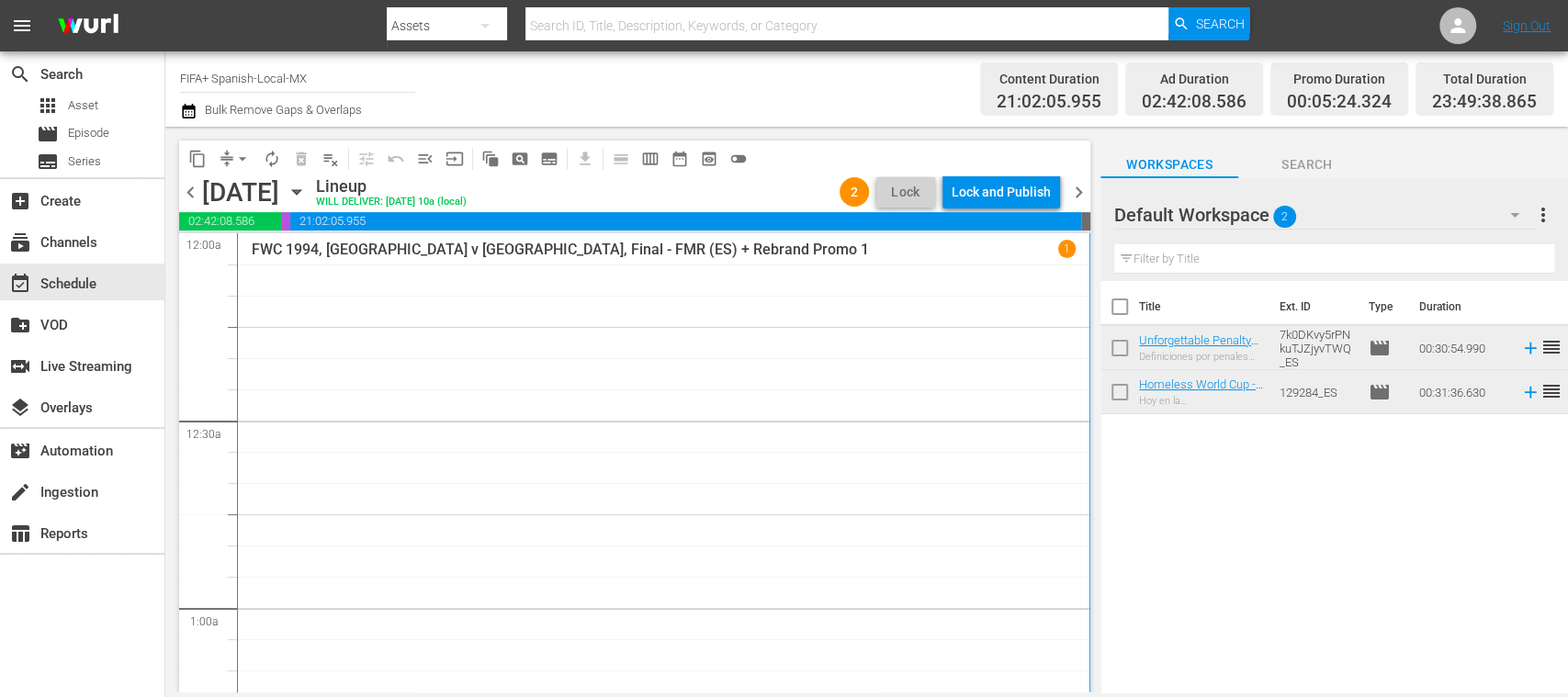
click at [1082, 193] on span "chevron_right" at bounding box center [1078, 192] width 23 height 23
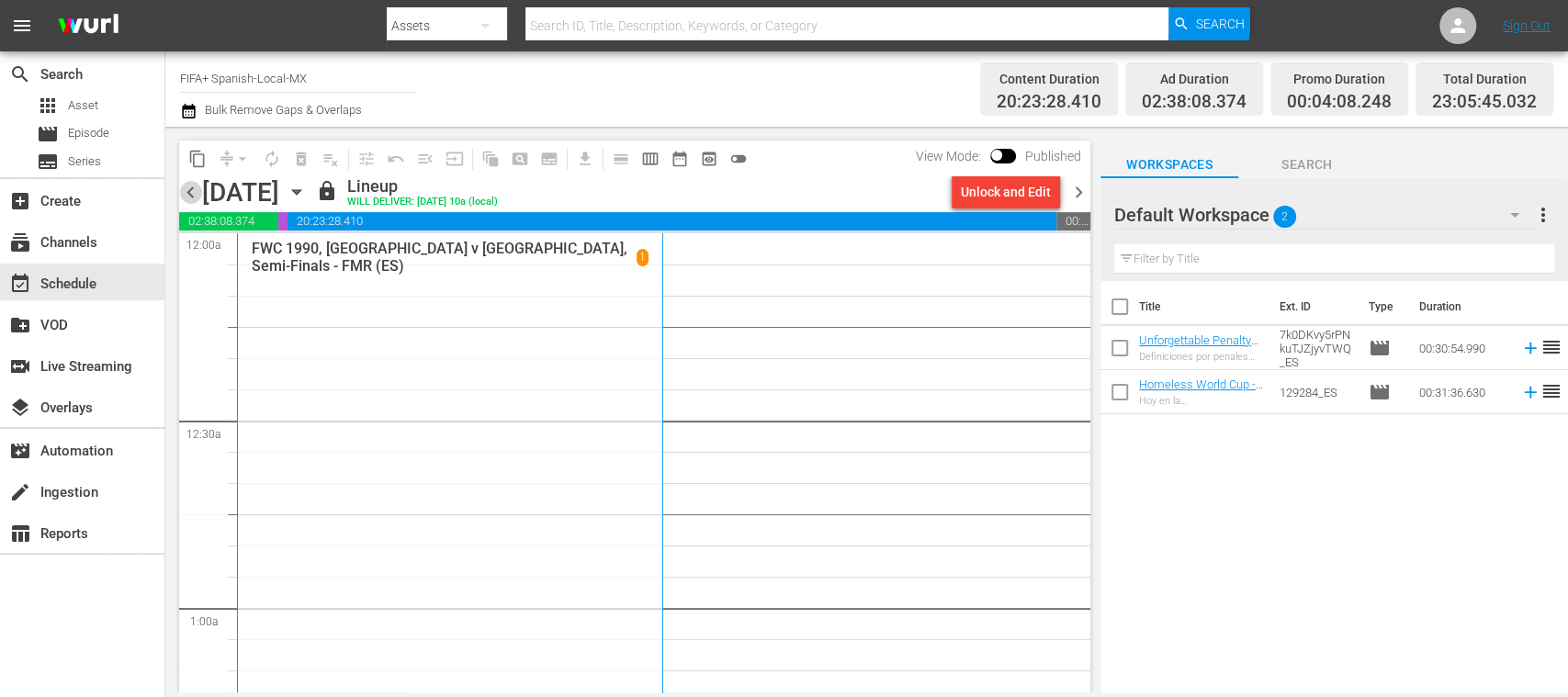
click at [186, 184] on span "chevron_left" at bounding box center [190, 192] width 23 height 23
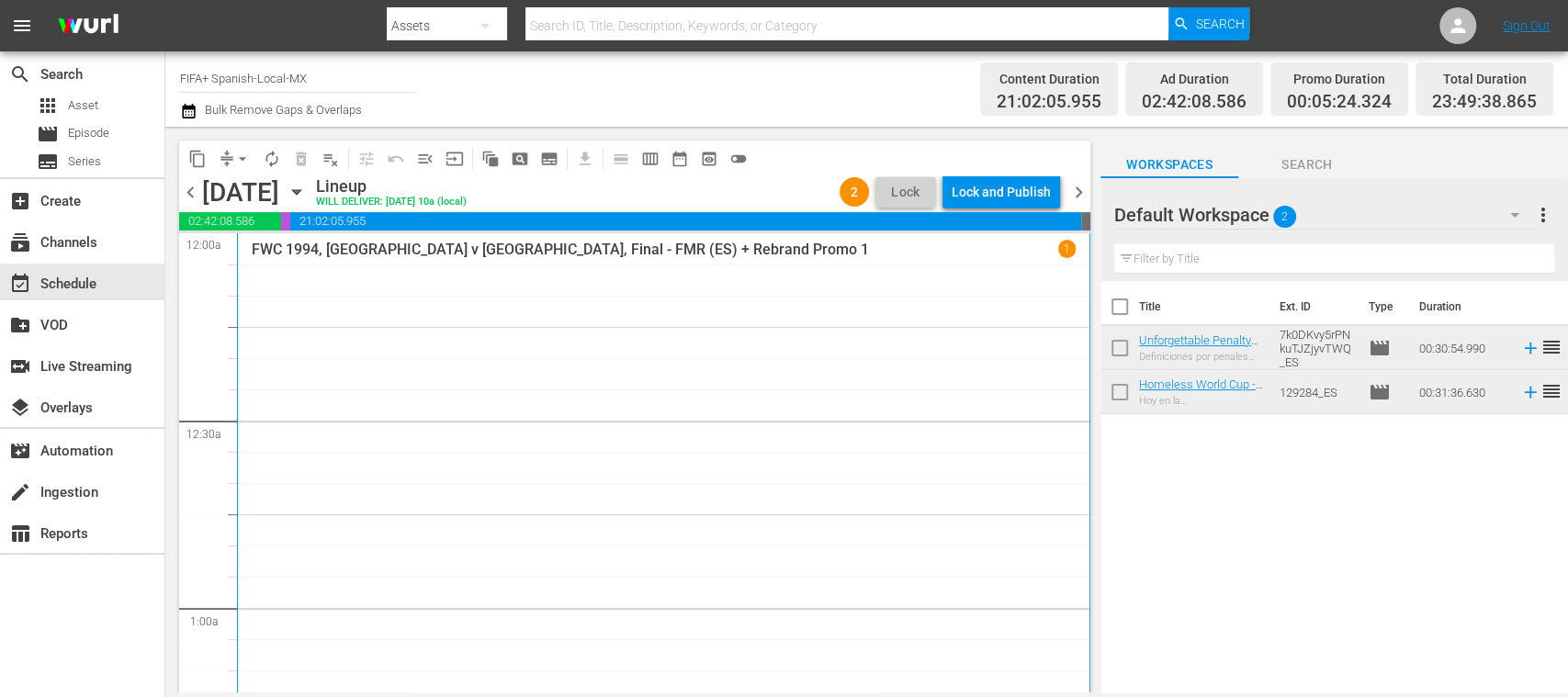
click at [1010, 197] on div "Lock and Publish" at bounding box center [1001, 191] width 99 height 33
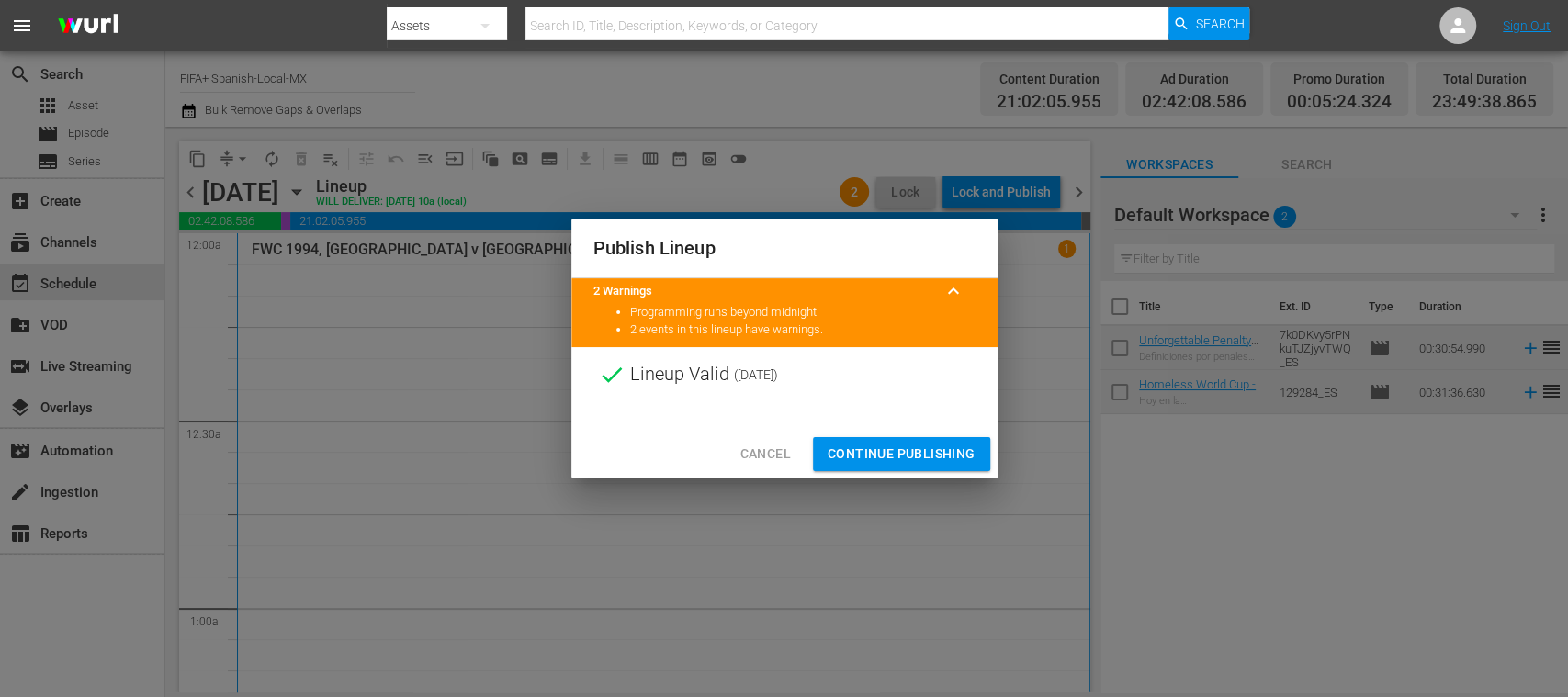
drag, startPoint x: 908, startPoint y: 447, endPoint x: 1028, endPoint y: 290, distance: 197.6
click at [906, 448] on span "Continue Publishing" at bounding box center [901, 455] width 148 height 23
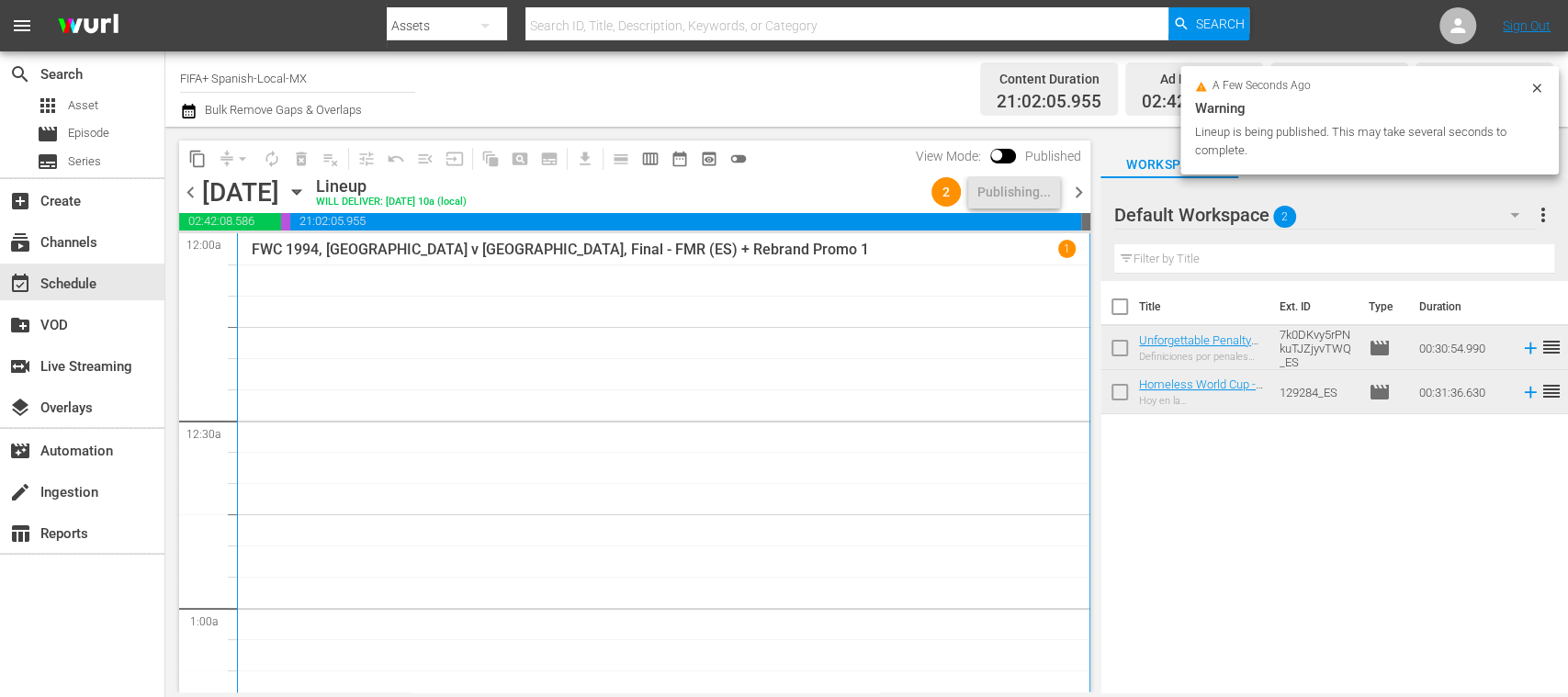
click at [1081, 191] on span "chevron_right" at bounding box center [1078, 192] width 23 height 23
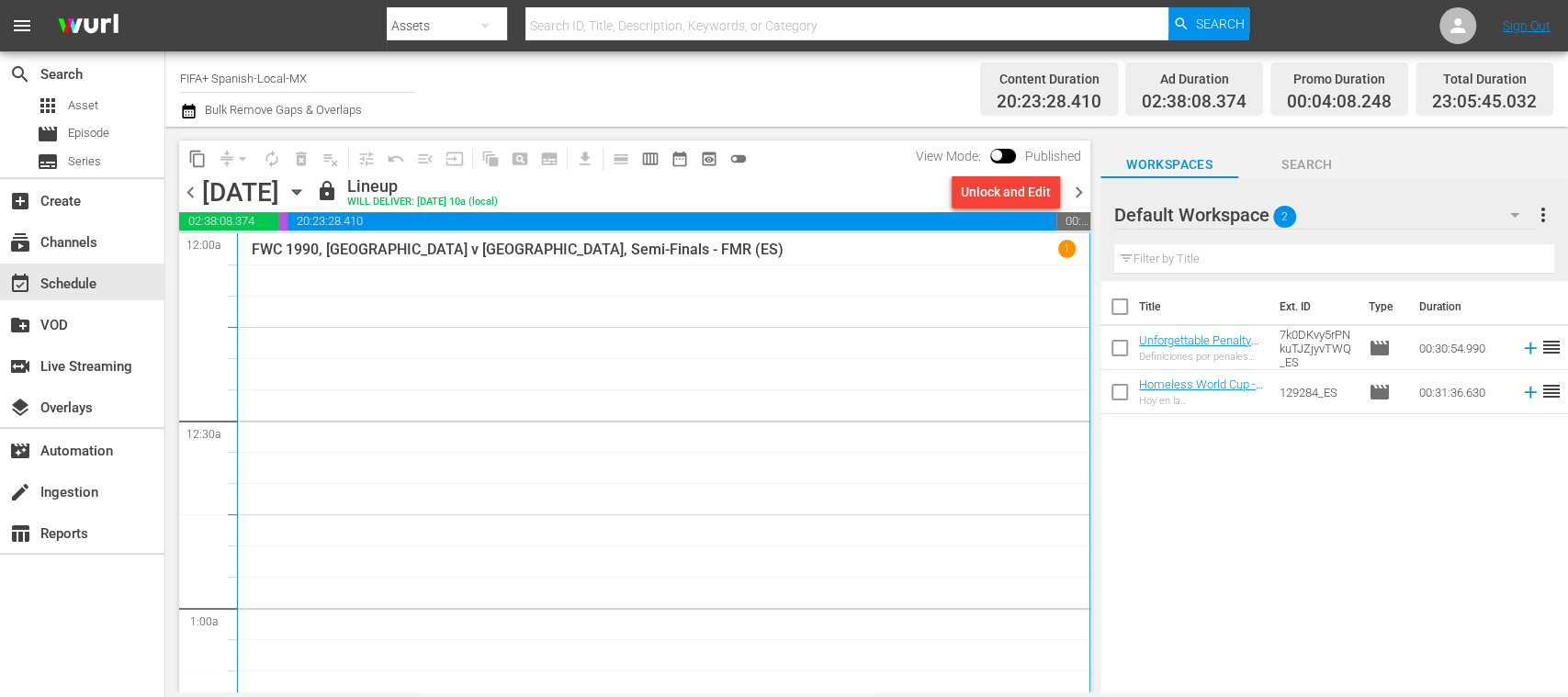
click at [990, 195] on div "Unlock and Edit" at bounding box center [1006, 191] width 90 height 33
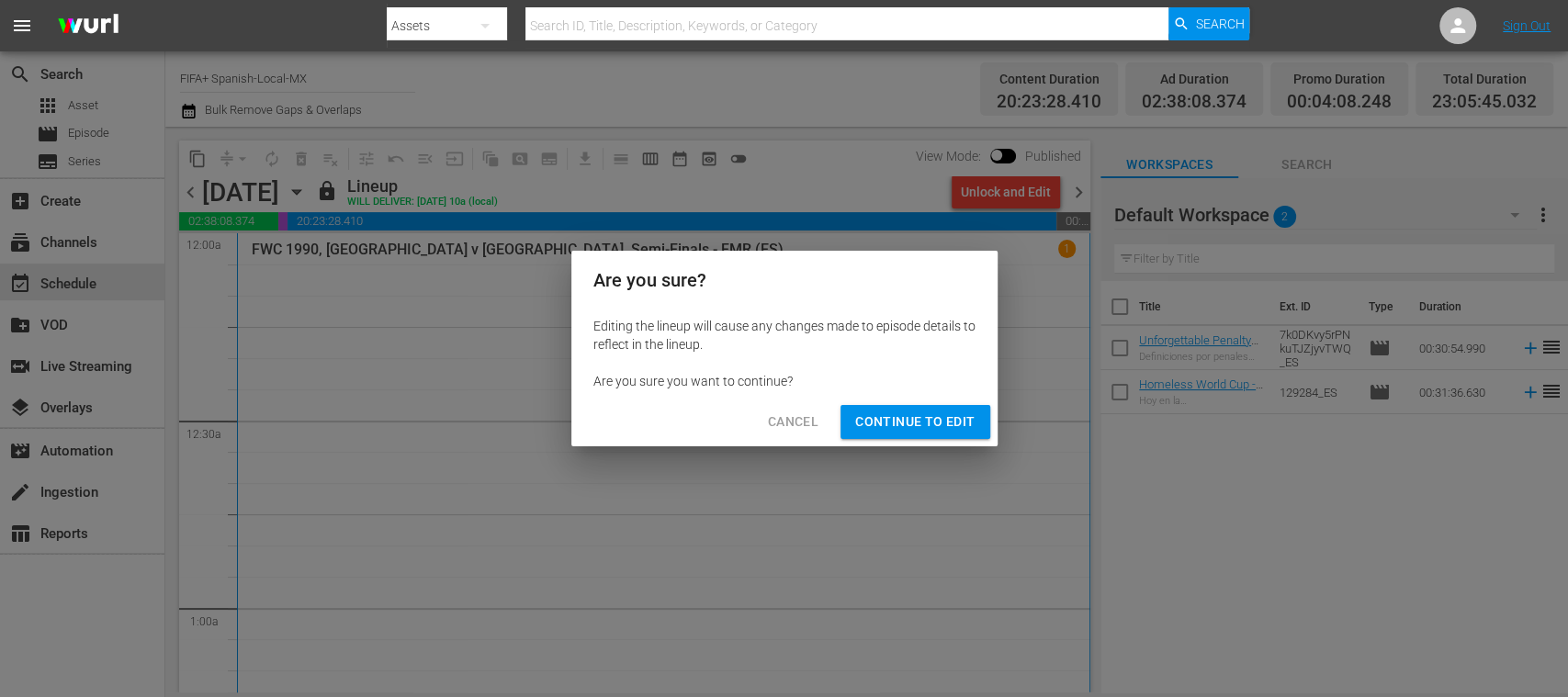
click at [893, 406] on button "Continue to Edit" at bounding box center [915, 422] width 149 height 34
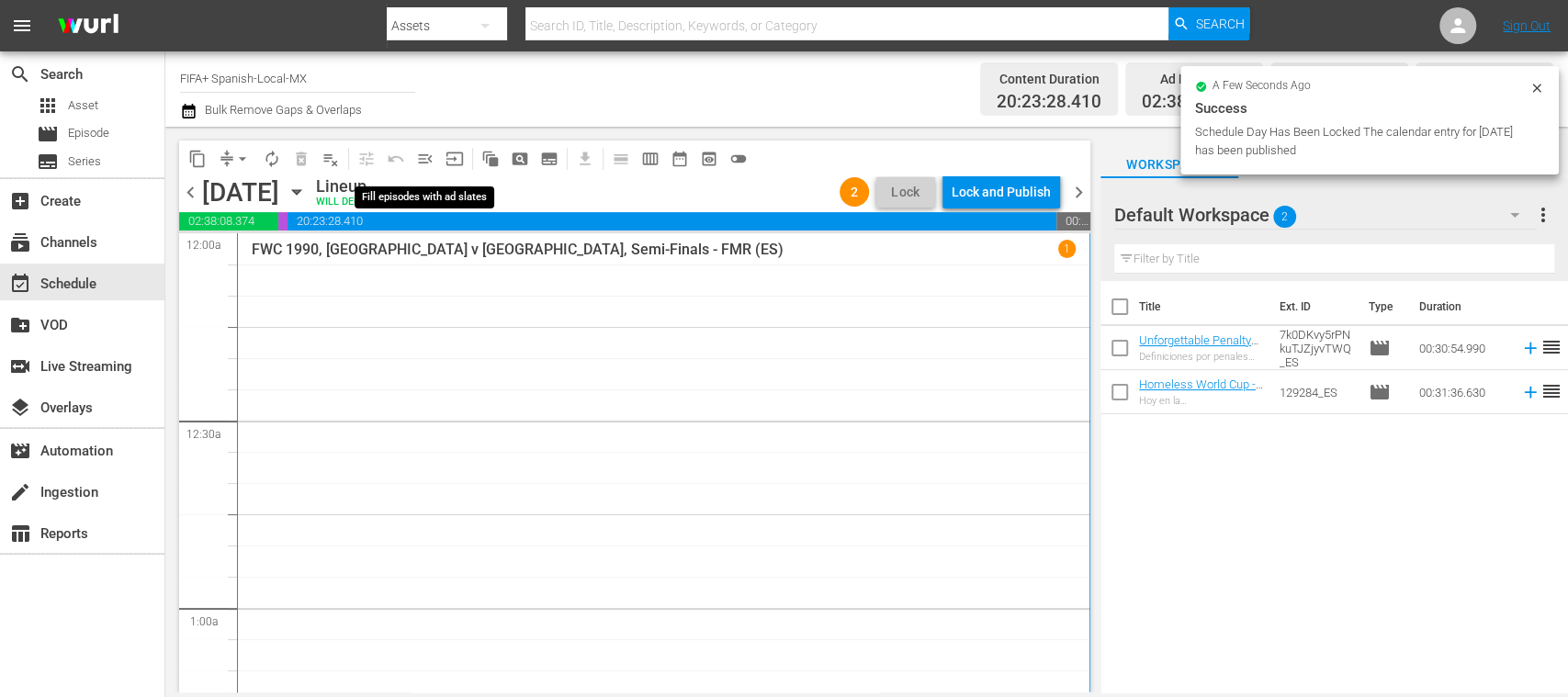
click at [428, 161] on span "menu_open" at bounding box center [425, 158] width 18 height 18
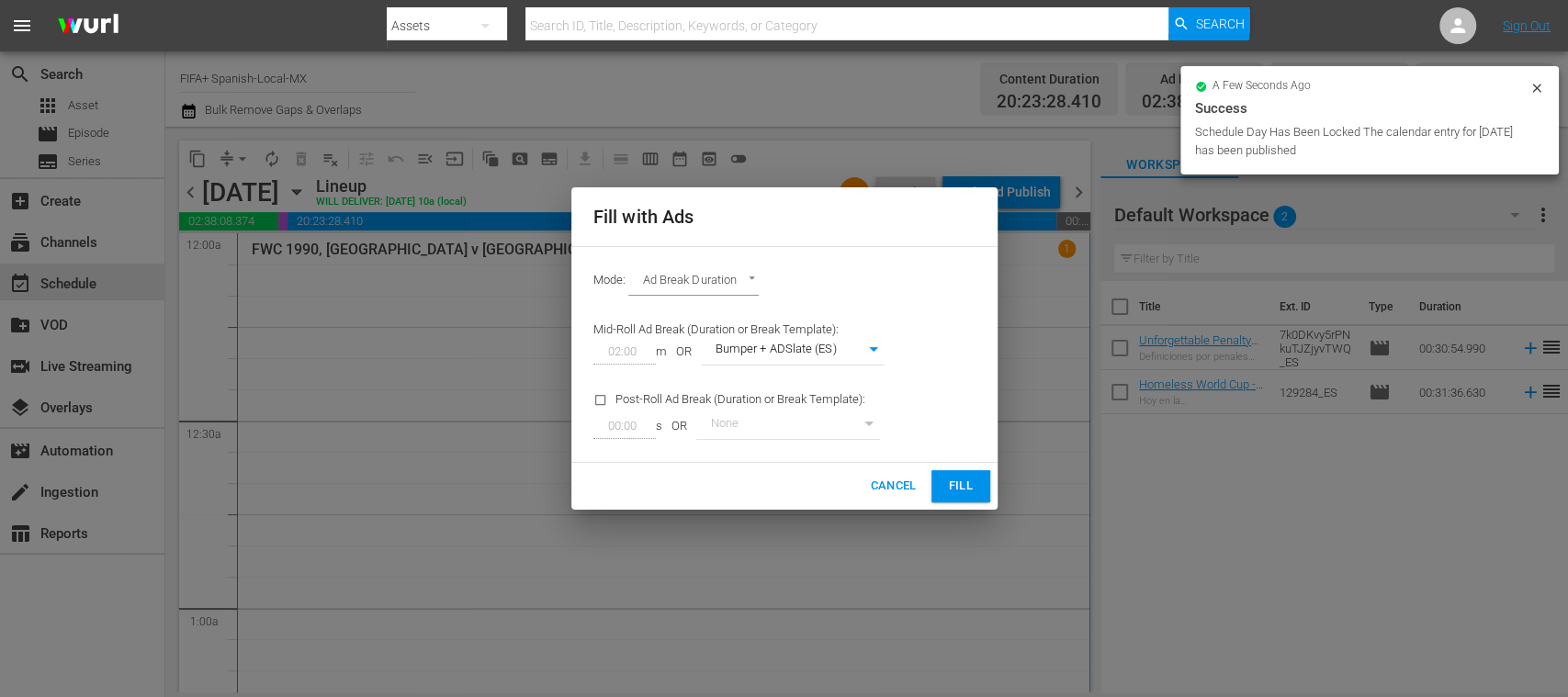
click at [942, 479] on button "Fill" at bounding box center [961, 487] width 59 height 32
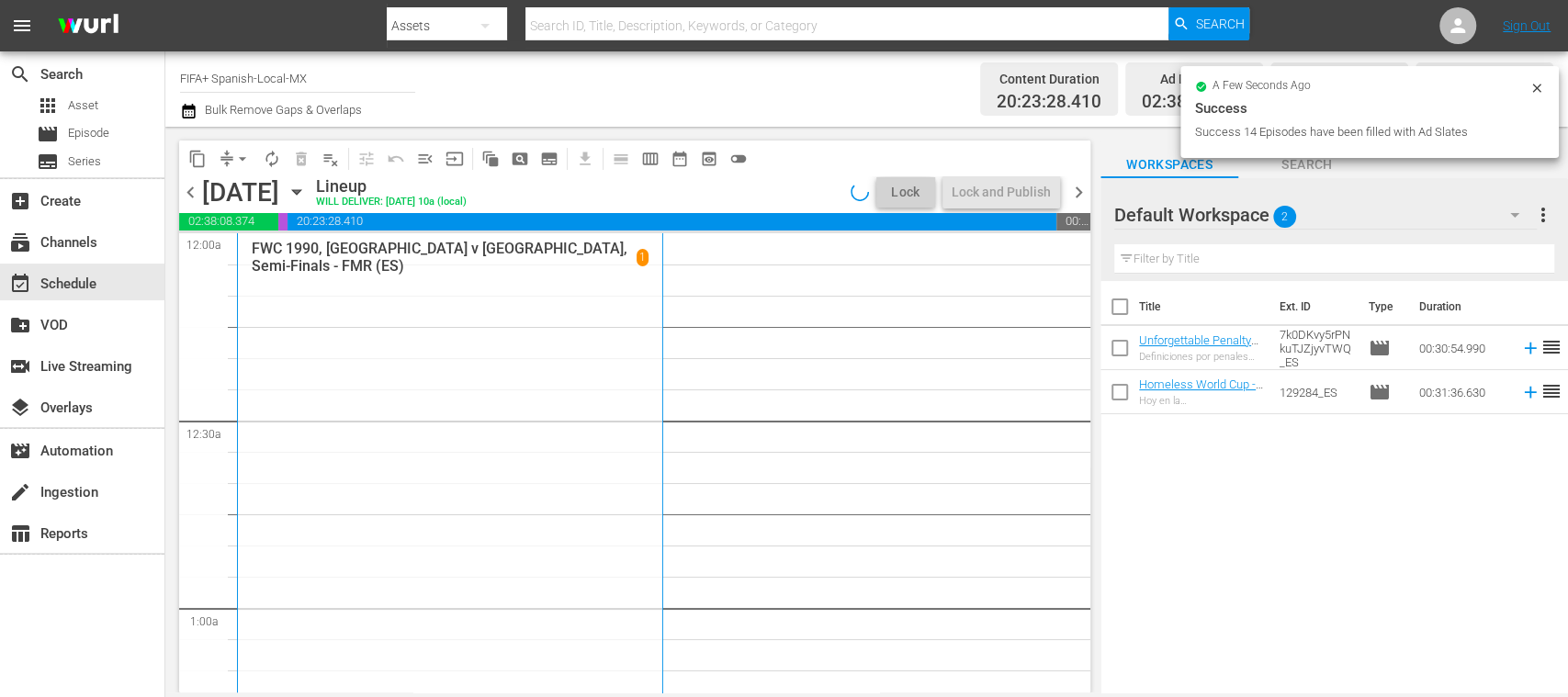
click at [242, 159] on span "arrow_drop_down" at bounding box center [241, 158] width 18 height 18
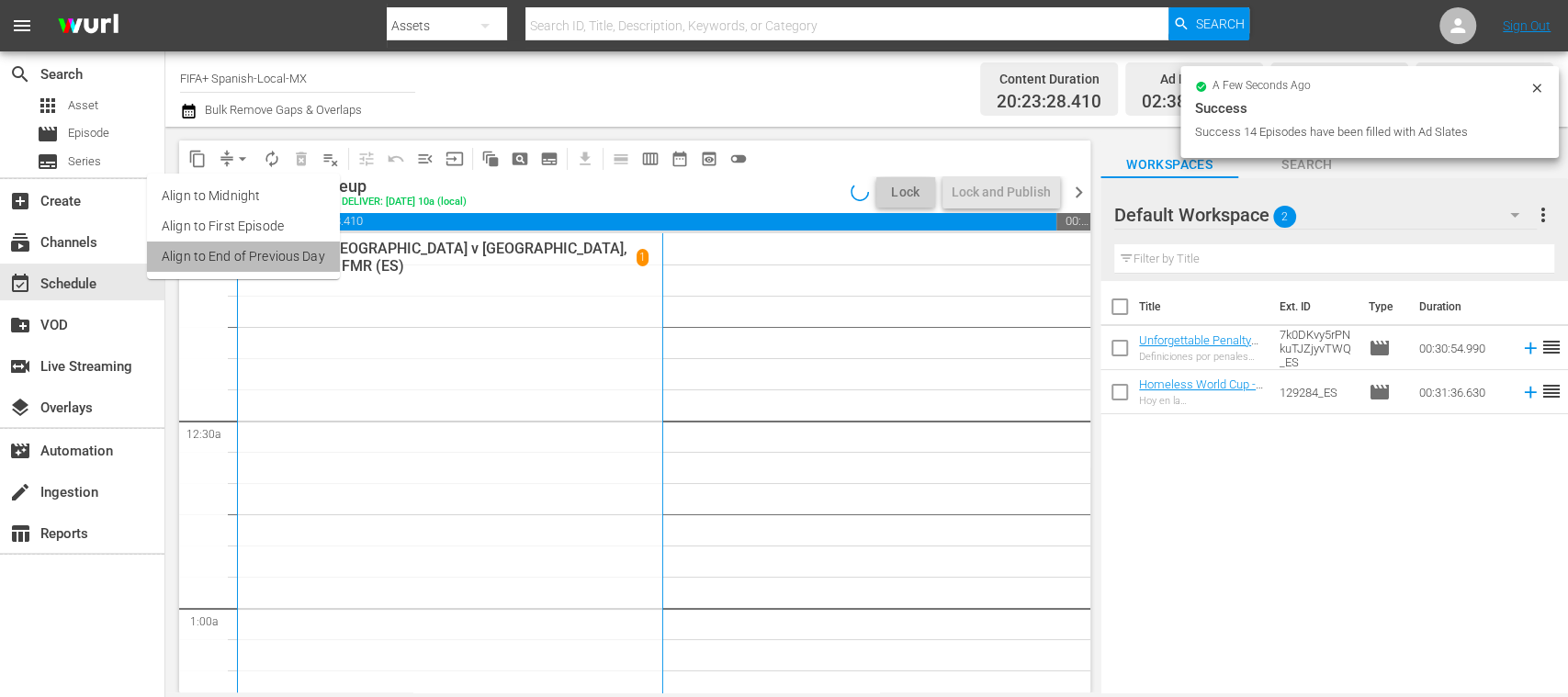
click at [290, 259] on li "Align to End of Previous Day" at bounding box center [243, 257] width 193 height 30
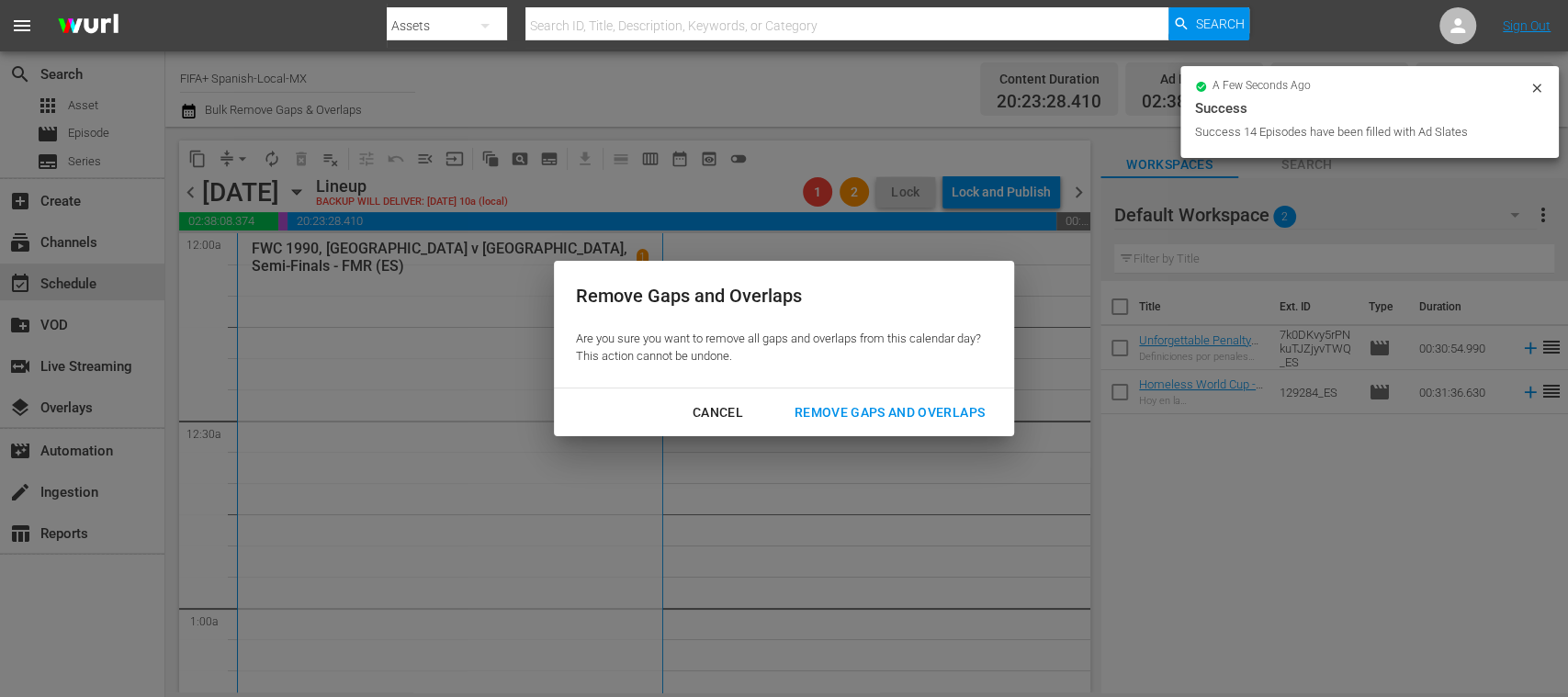
click at [882, 397] on button "Remove Gaps and Overlaps" at bounding box center [889, 413] width 234 height 34
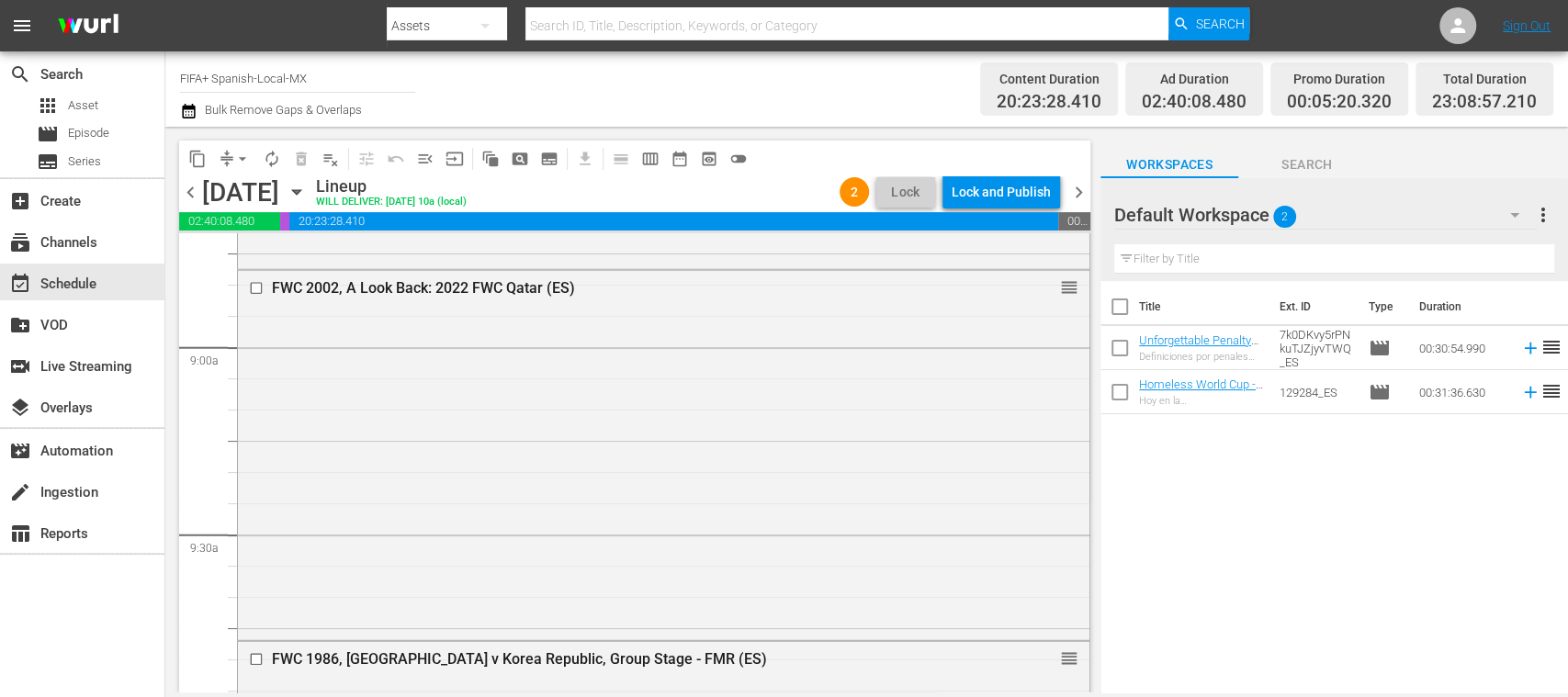
scroll to position [3232, 0]
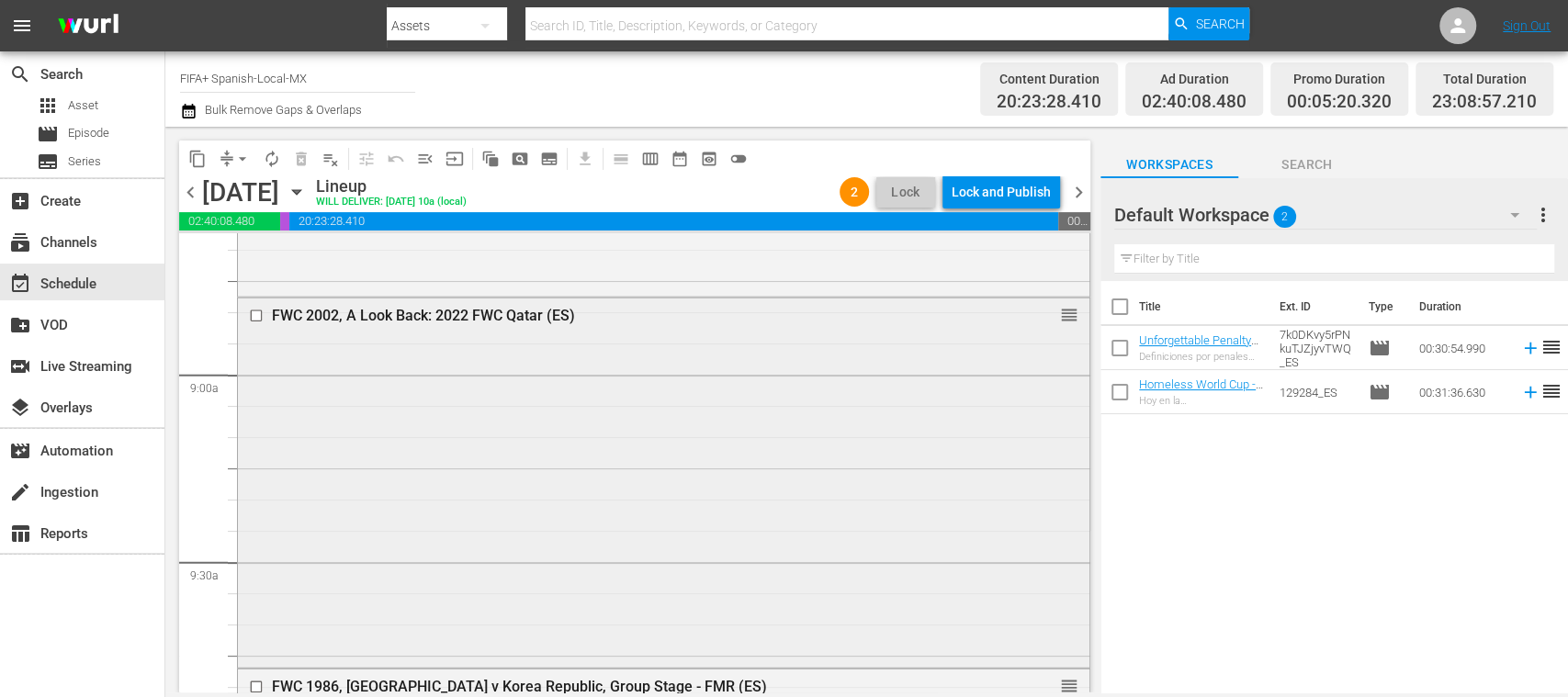
click at [367, 316] on div "FWC 2002, A Look Back: 2022 FWC Qatar (ES)" at bounding box center [630, 315] width 717 height 17
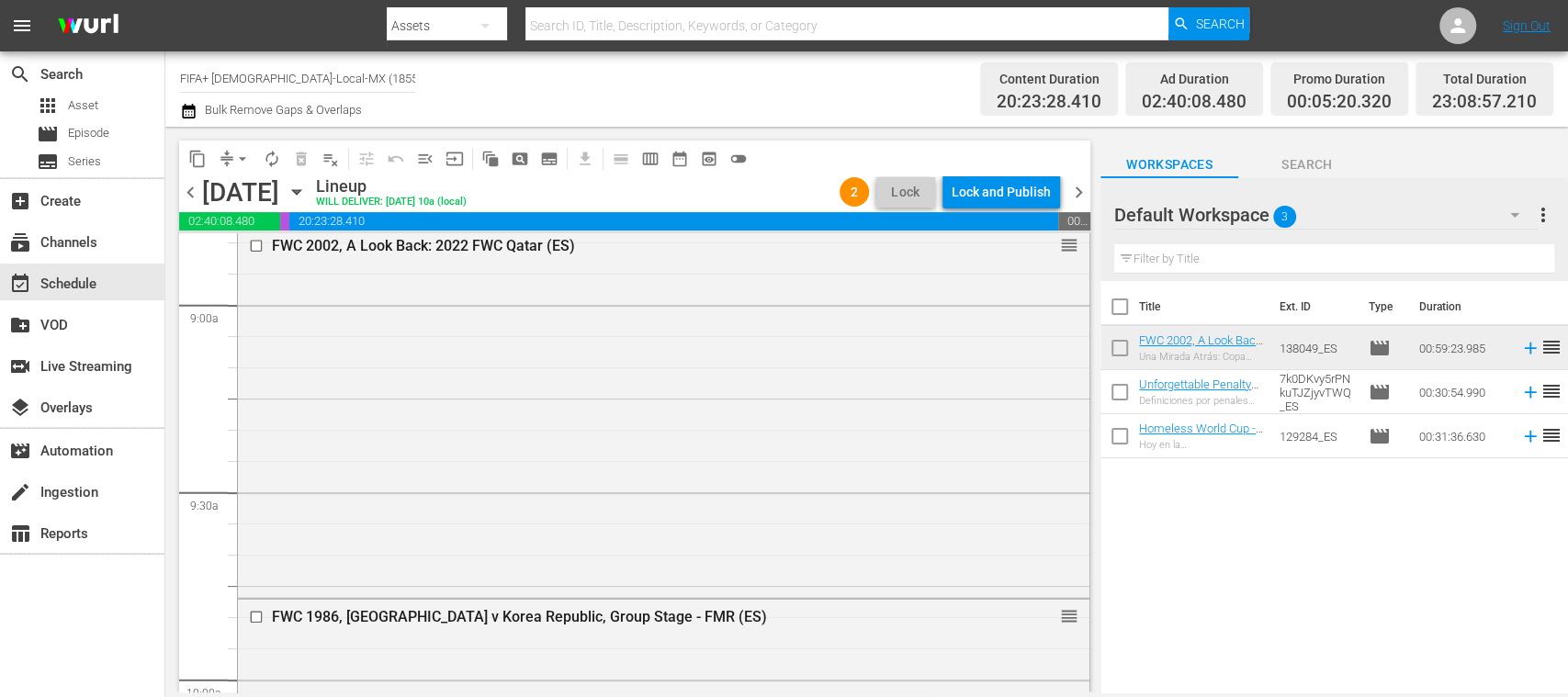
scroll to position [3246, 0]
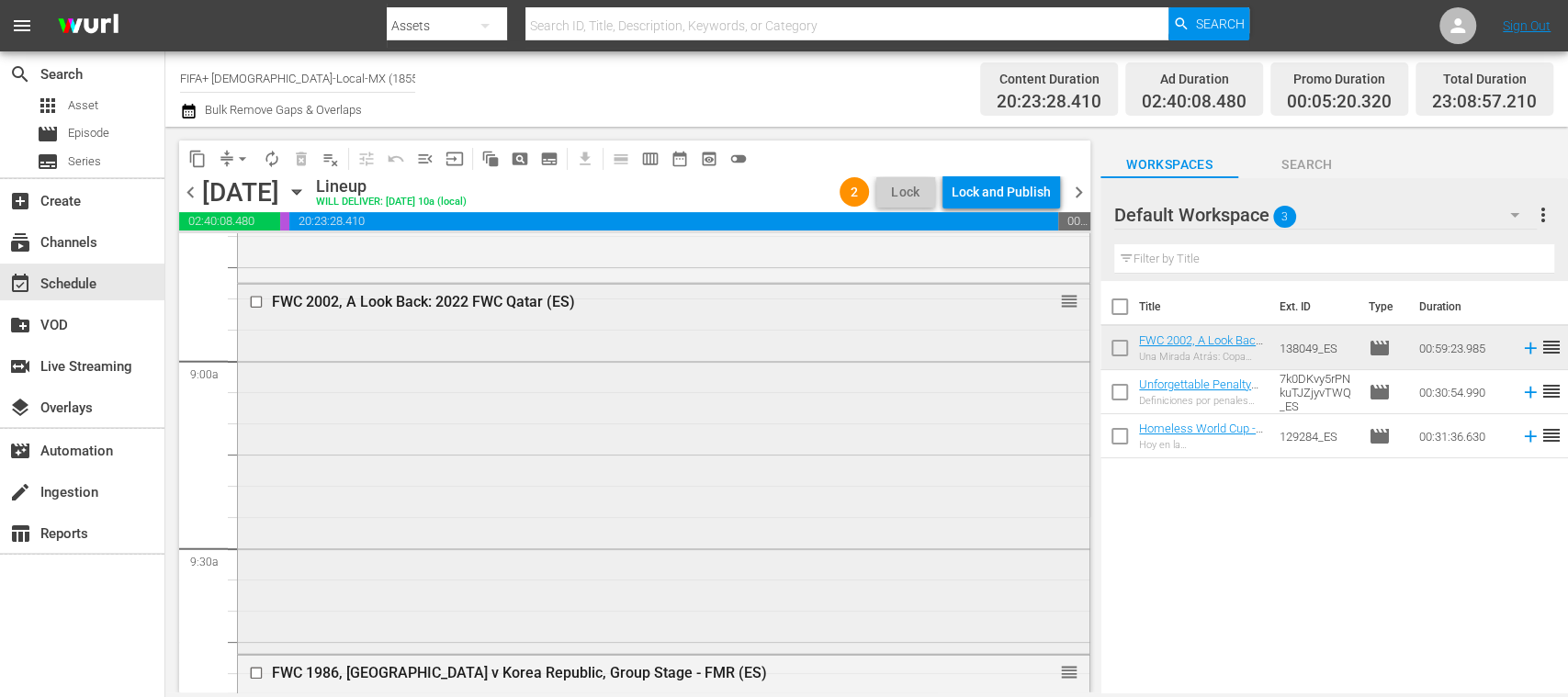
click at [258, 305] on input "checkbox" at bounding box center [258, 302] width 19 height 15
click at [328, 159] on span "playlist_remove_outlined" at bounding box center [330, 158] width 18 height 18
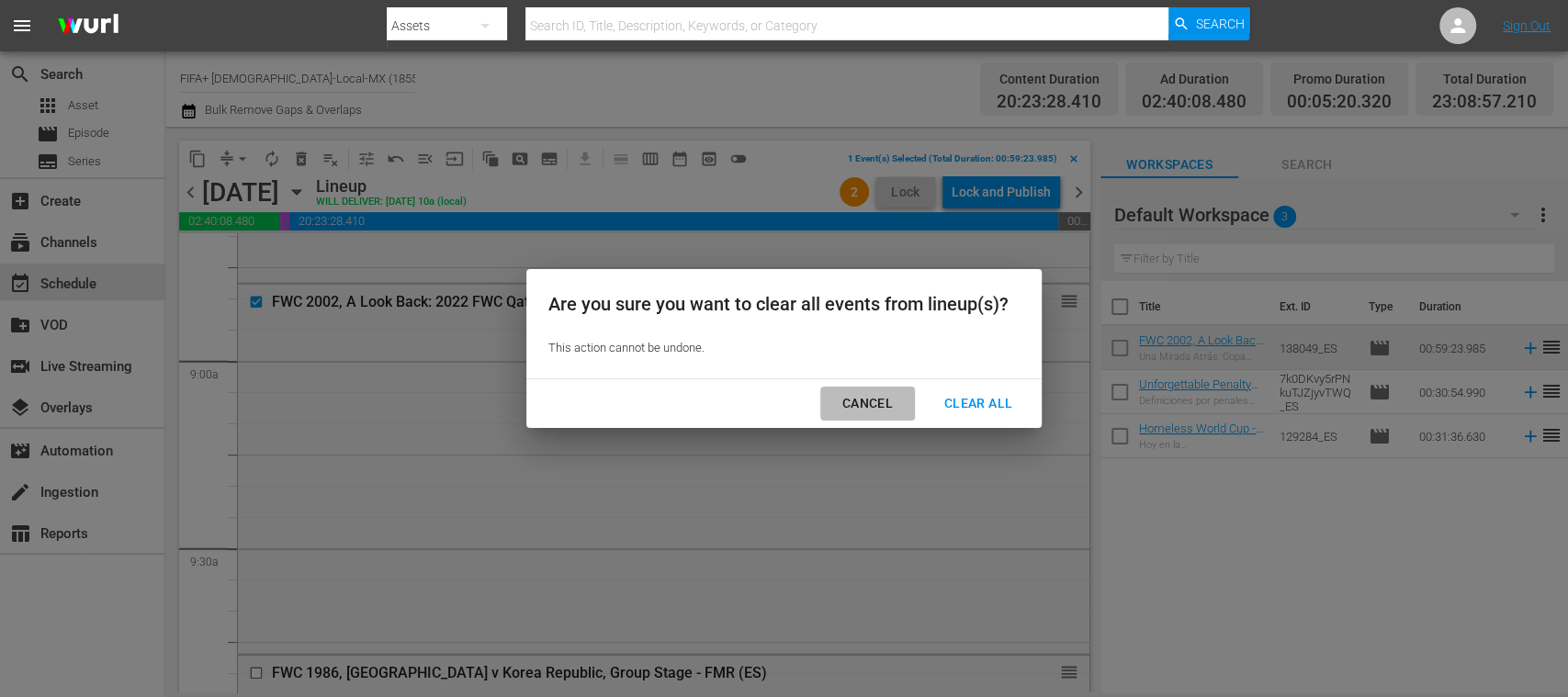
click at [862, 397] on div "Cancel" at bounding box center [867, 403] width 80 height 23
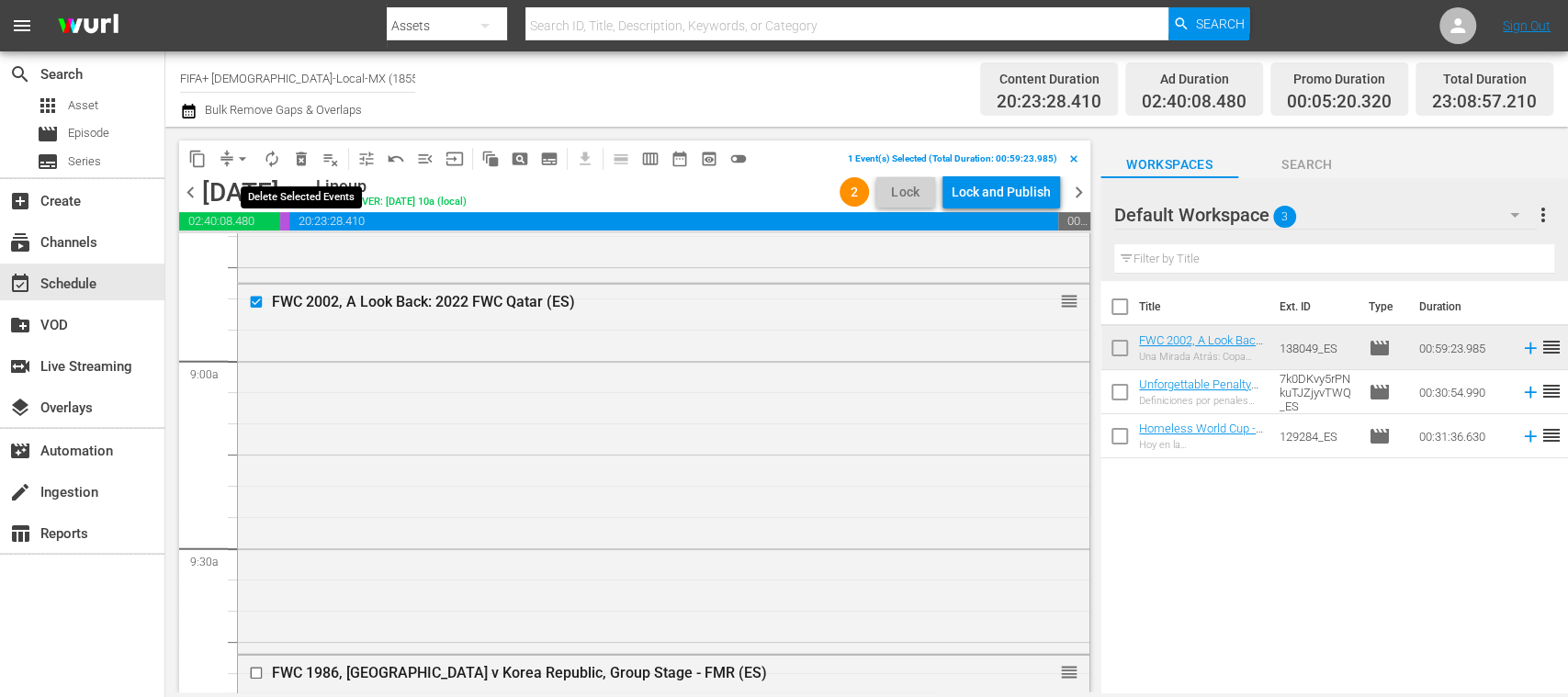
click at [305, 163] on span "delete_forever_outlined" at bounding box center [301, 158] width 18 height 18
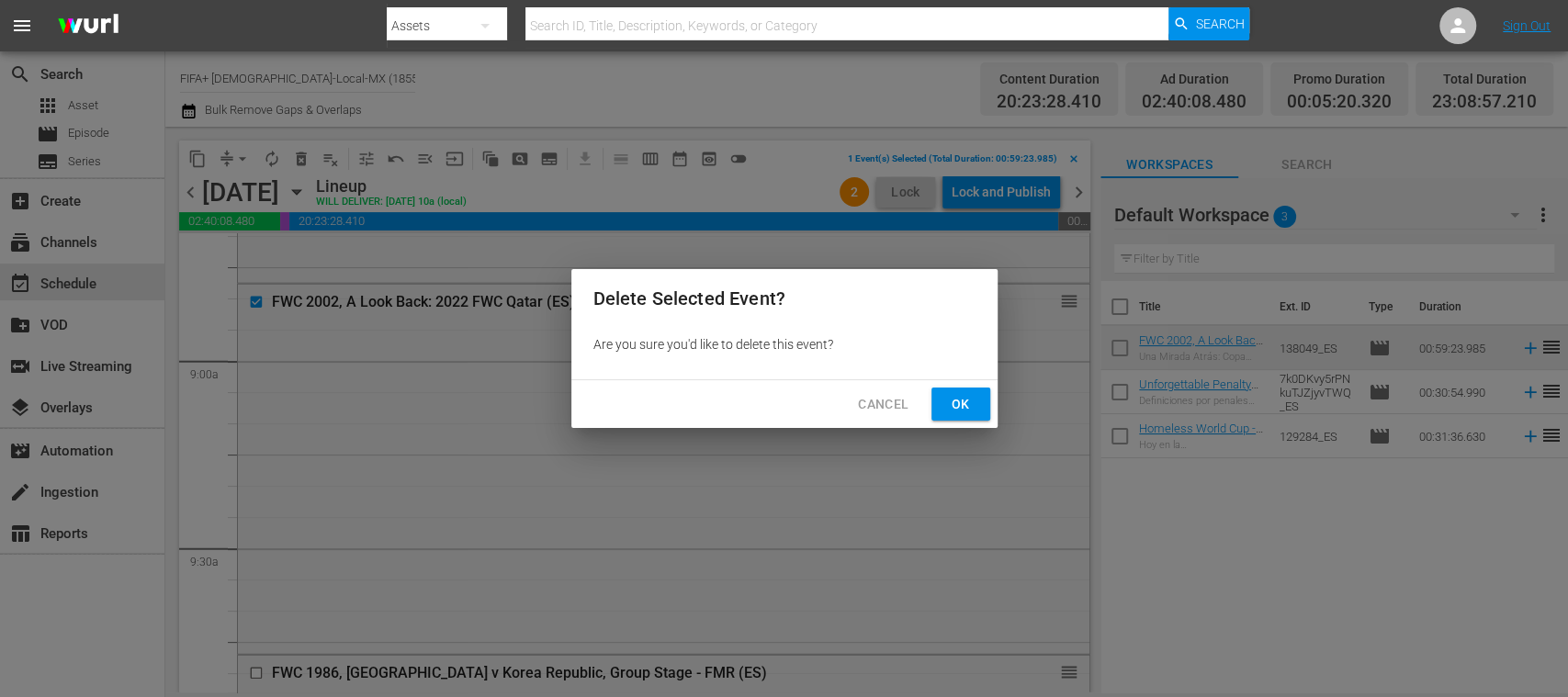
click at [967, 412] on span "Ok" at bounding box center [960, 404] width 29 height 23
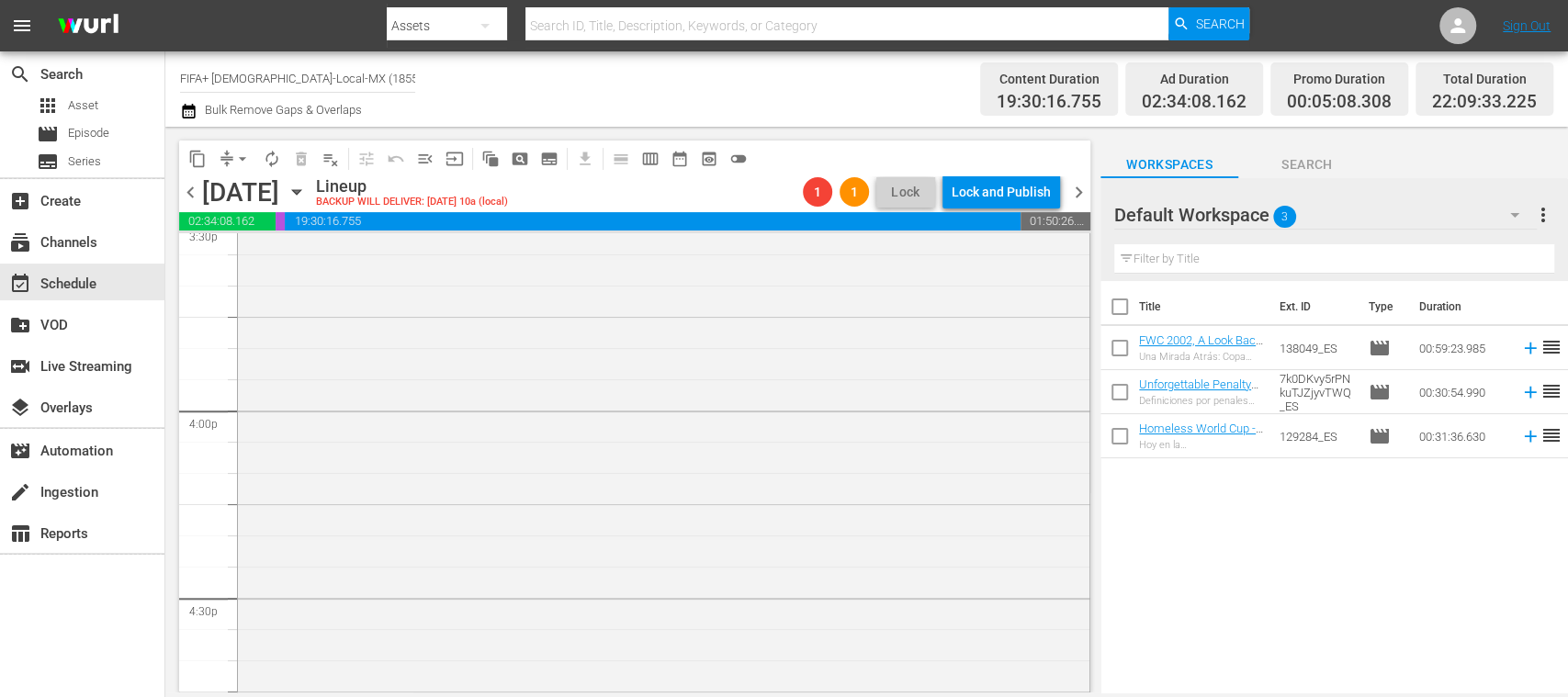
scroll to position [5932, 0]
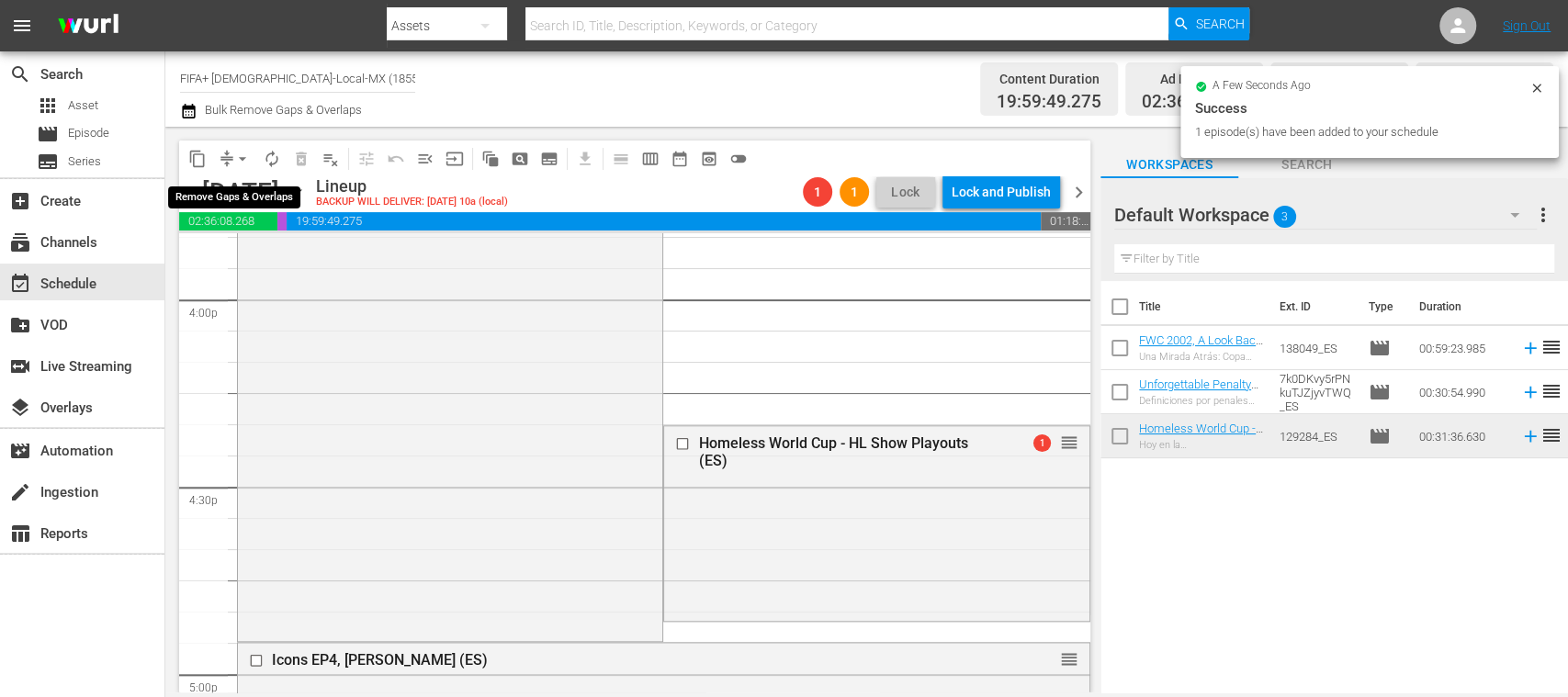
click at [242, 158] on span "arrow_drop_down" at bounding box center [241, 158] width 18 height 18
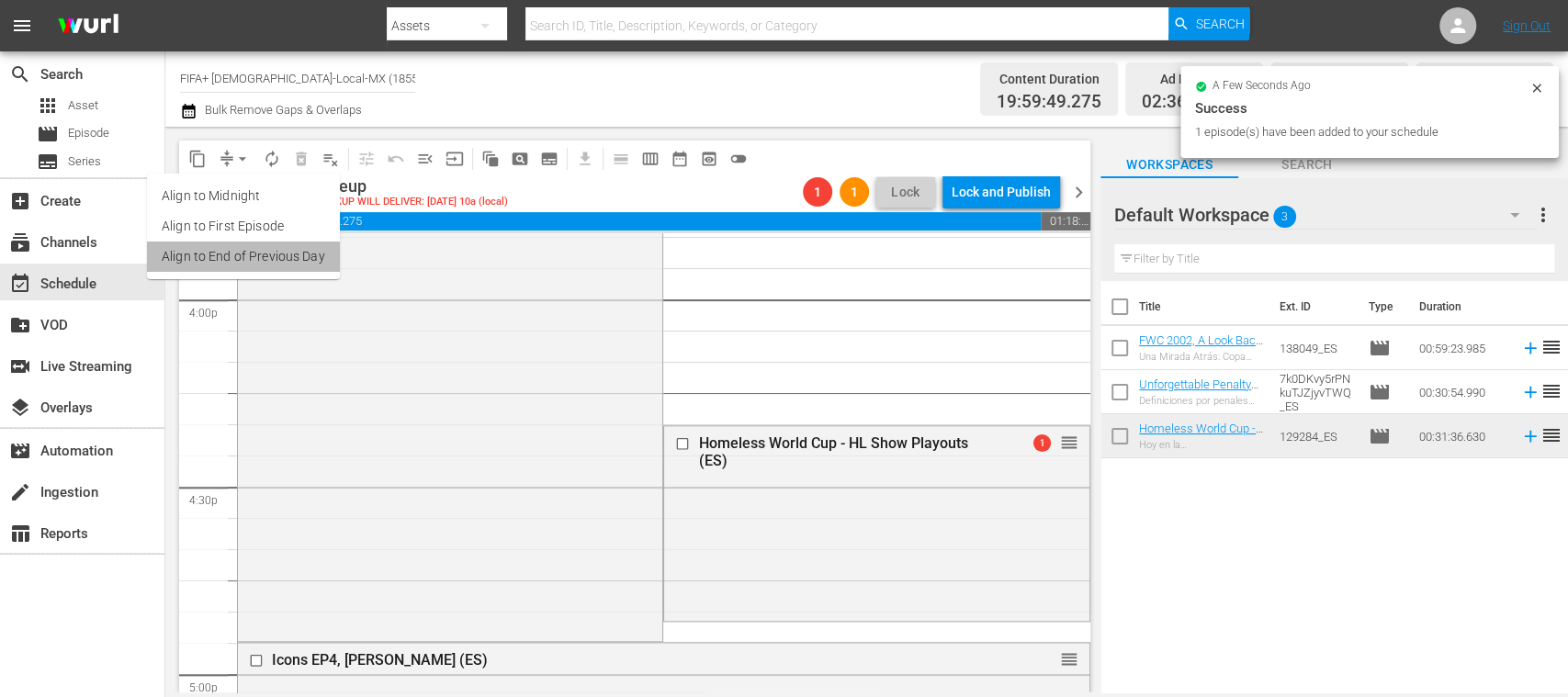
click at [288, 248] on li "Align to End of Previous Day" at bounding box center [243, 257] width 193 height 30
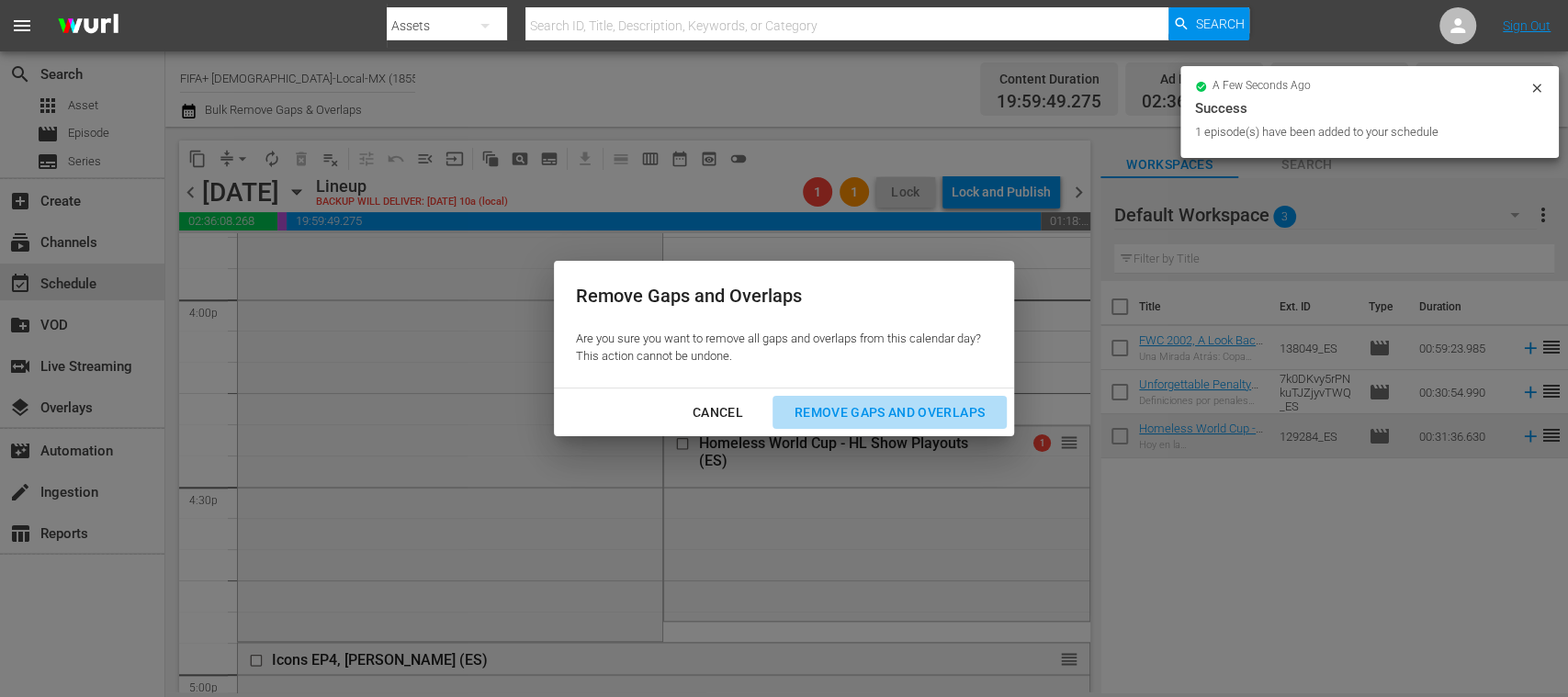
click at [881, 412] on div "Remove Gaps and Overlaps" at bounding box center [890, 413] width 220 height 23
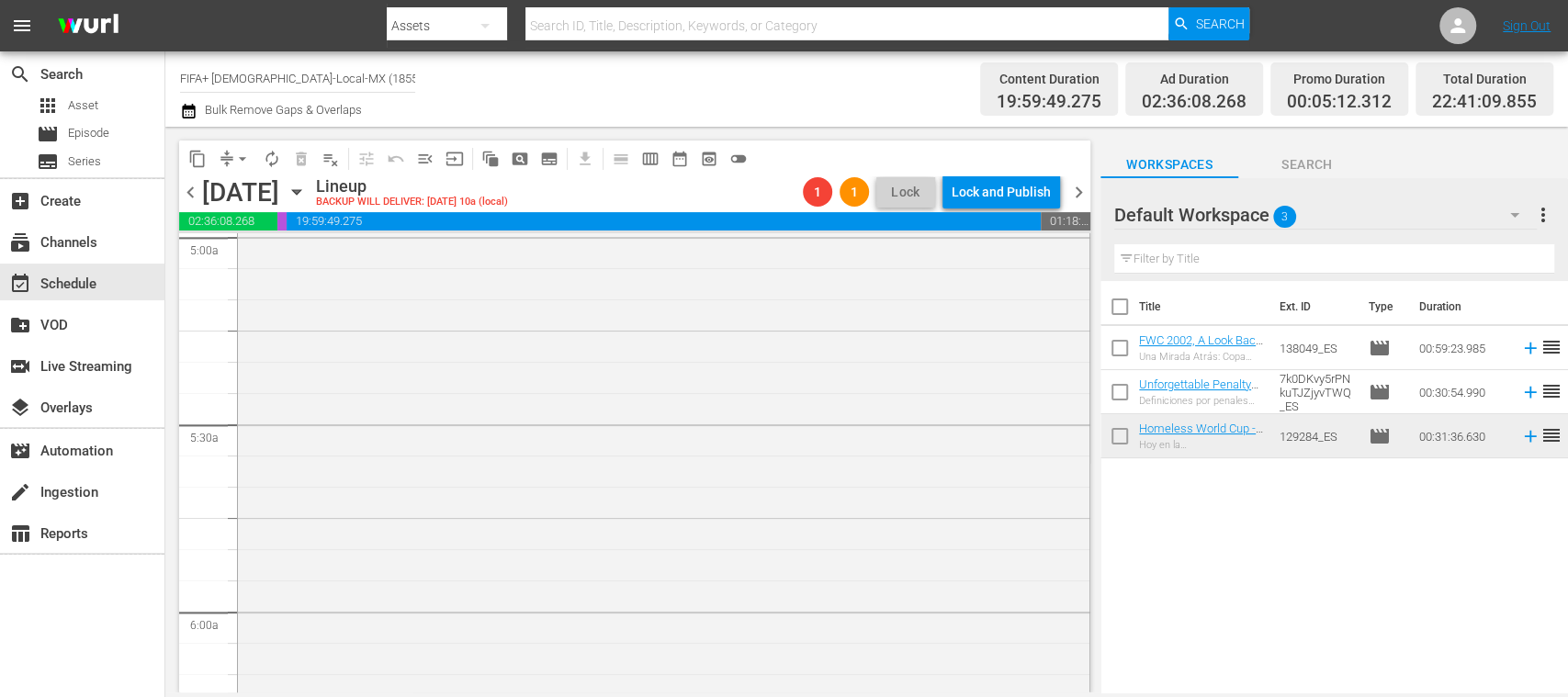
scroll to position [0, 0]
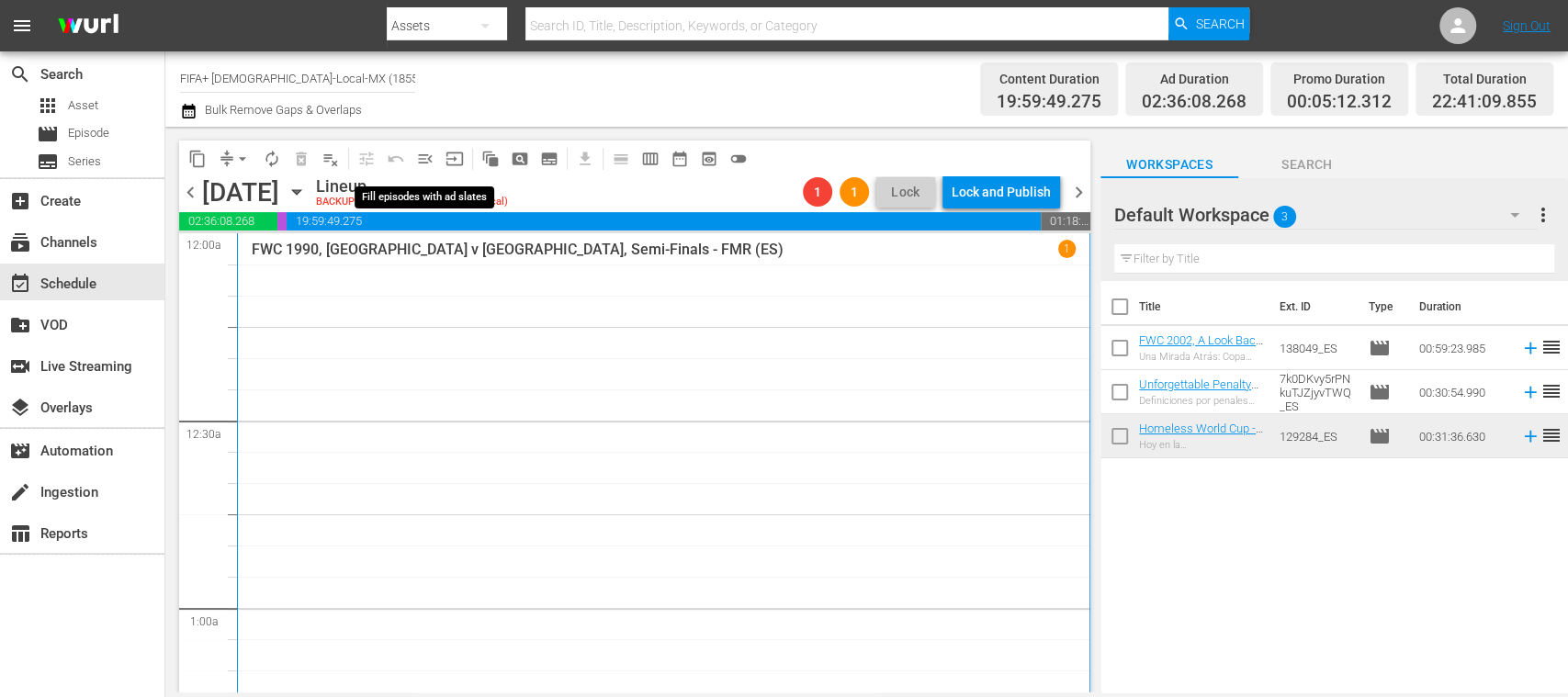
click at [425, 162] on span "menu_open" at bounding box center [425, 158] width 18 height 18
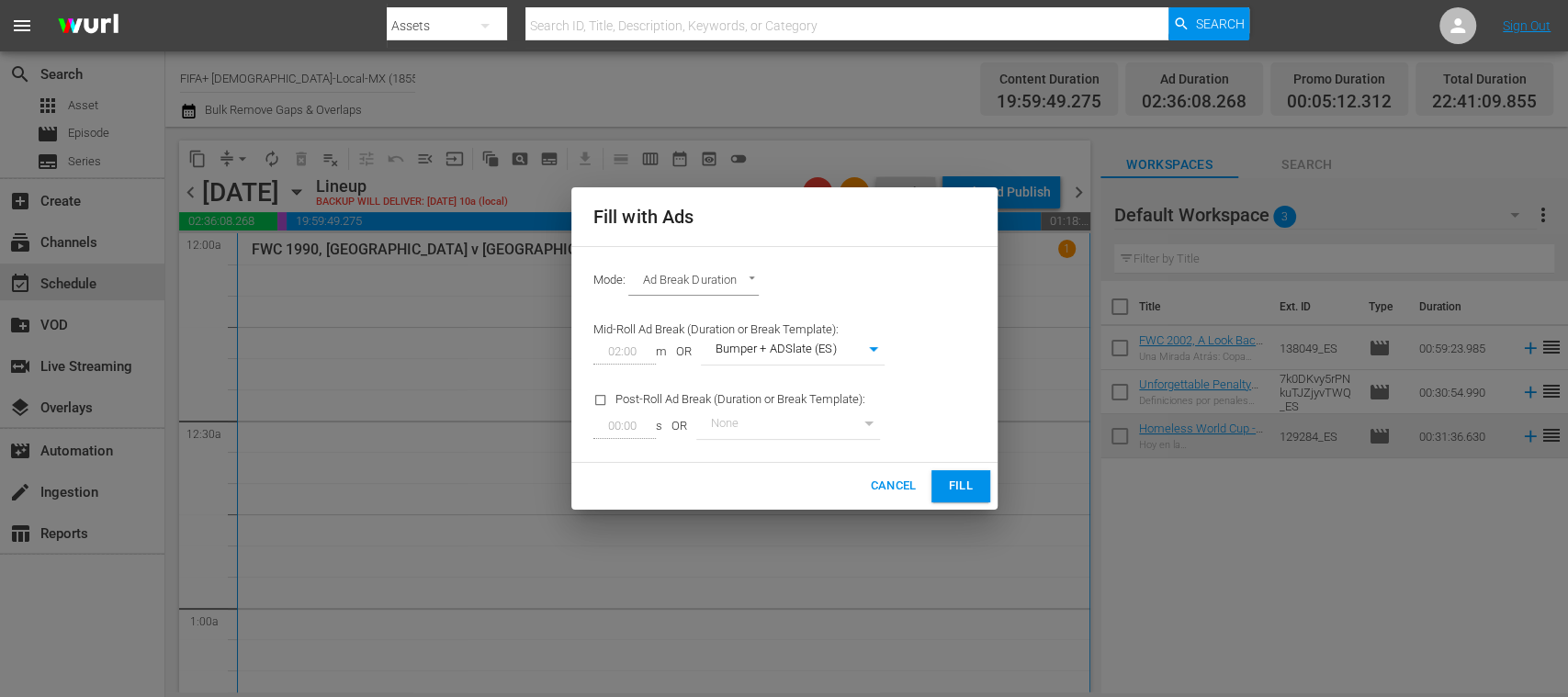
click at [900, 491] on span "Cancel" at bounding box center [893, 487] width 46 height 21
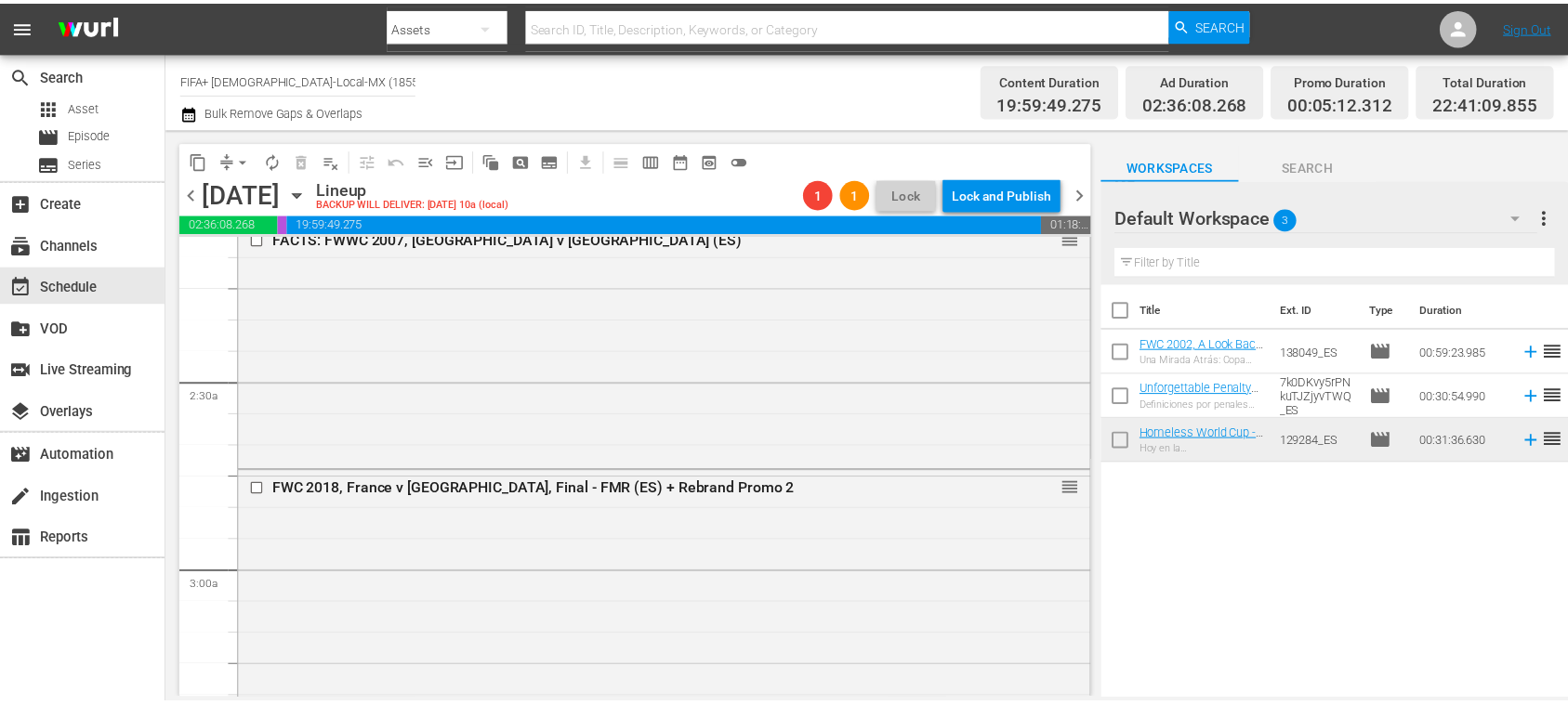
scroll to position [990, 0]
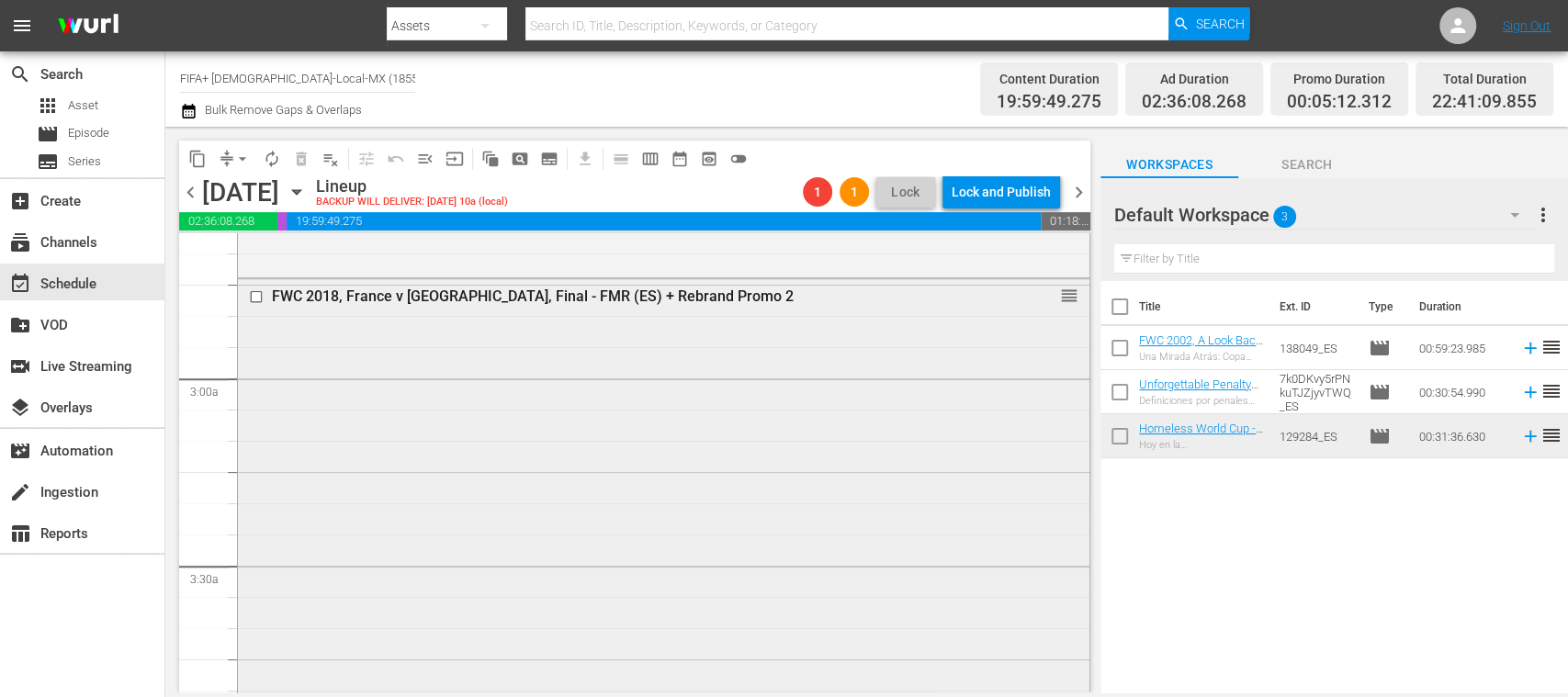
click at [687, 380] on div "FWC 2018, France v [GEOGRAPHIC_DATA], Final - FMR (ES) + Rebrand Promo 2 reorder" at bounding box center [663, 643] width 851 height 728
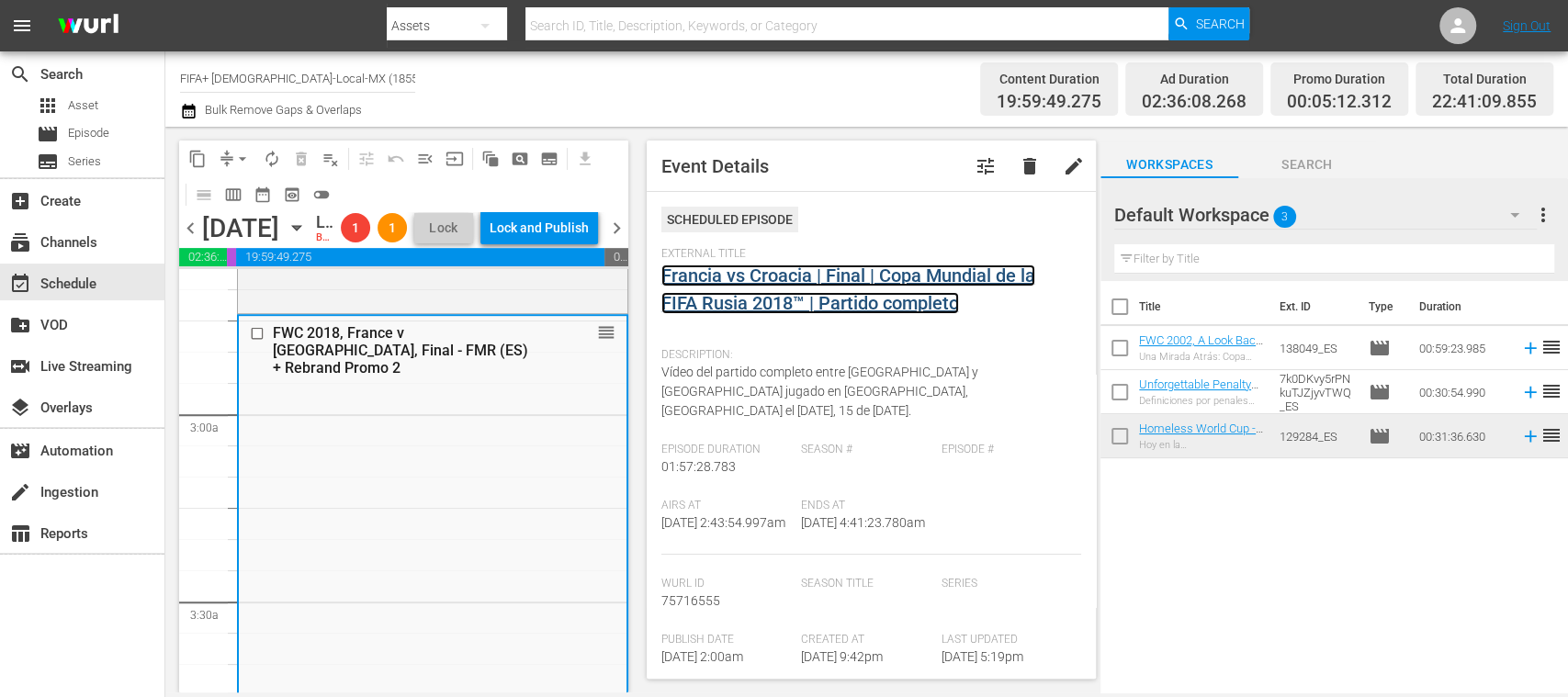
click at [818, 296] on link "Francia vs Croacia | Final | Copa Mundial de la FIFA Rusia 2018™ | Partido comp…" at bounding box center [848, 289] width 374 height 49
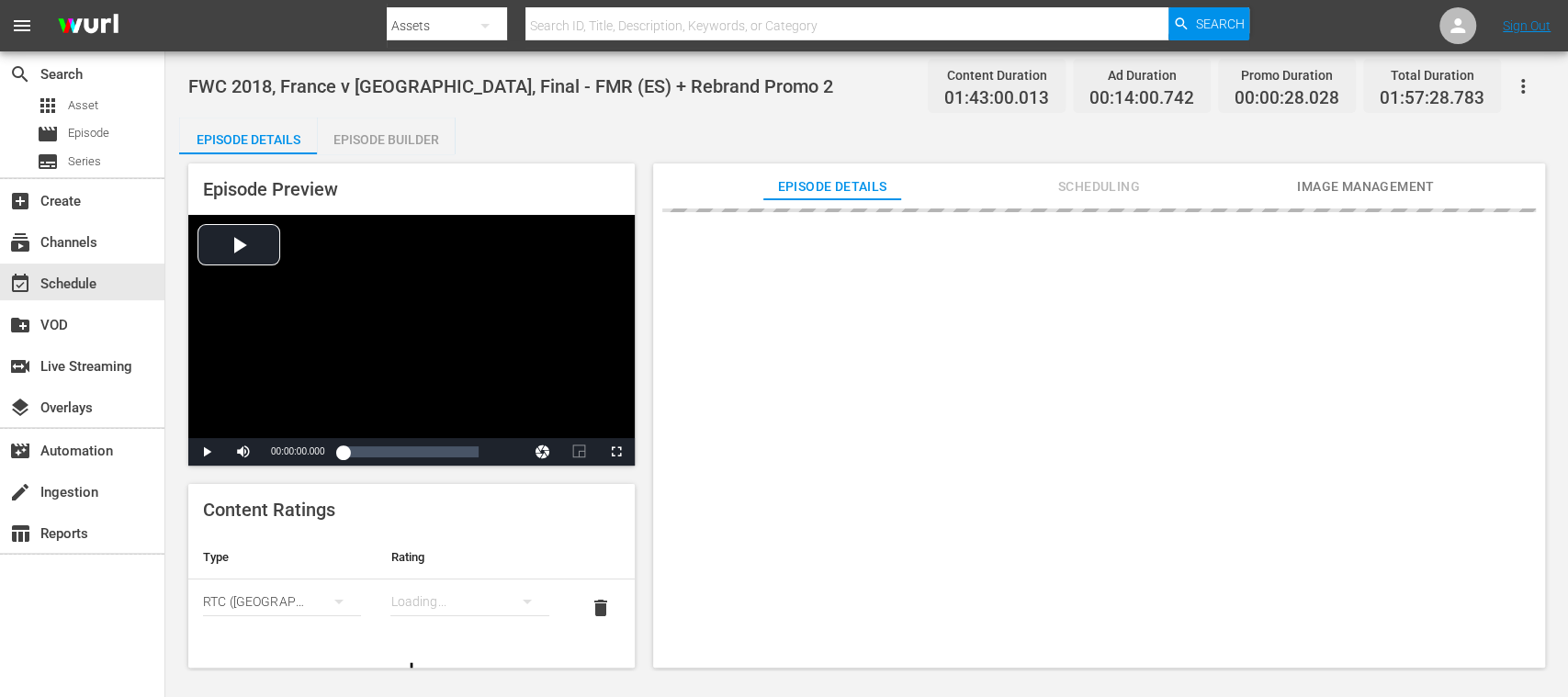
click at [422, 131] on div "Episode Builder" at bounding box center [386, 139] width 138 height 45
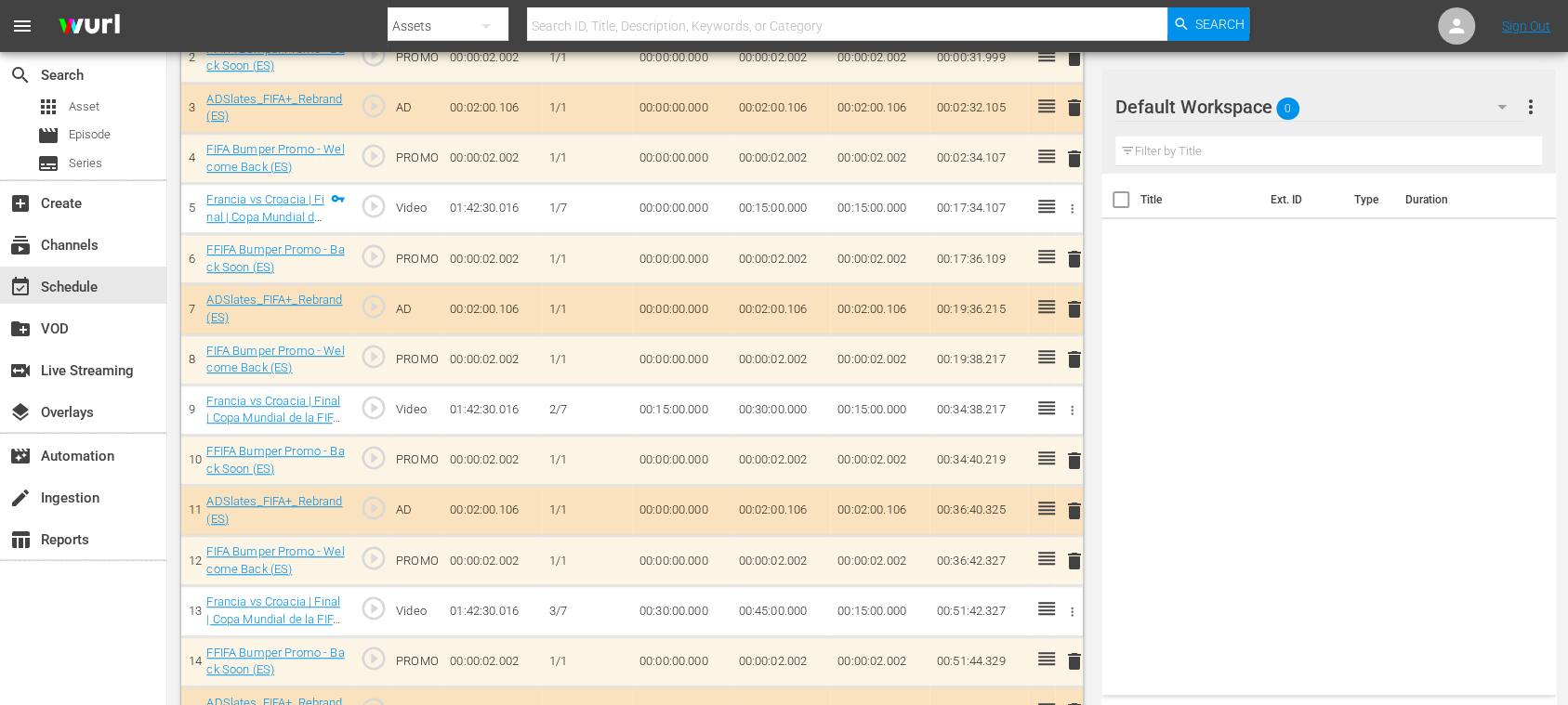
scroll to position [657, 0]
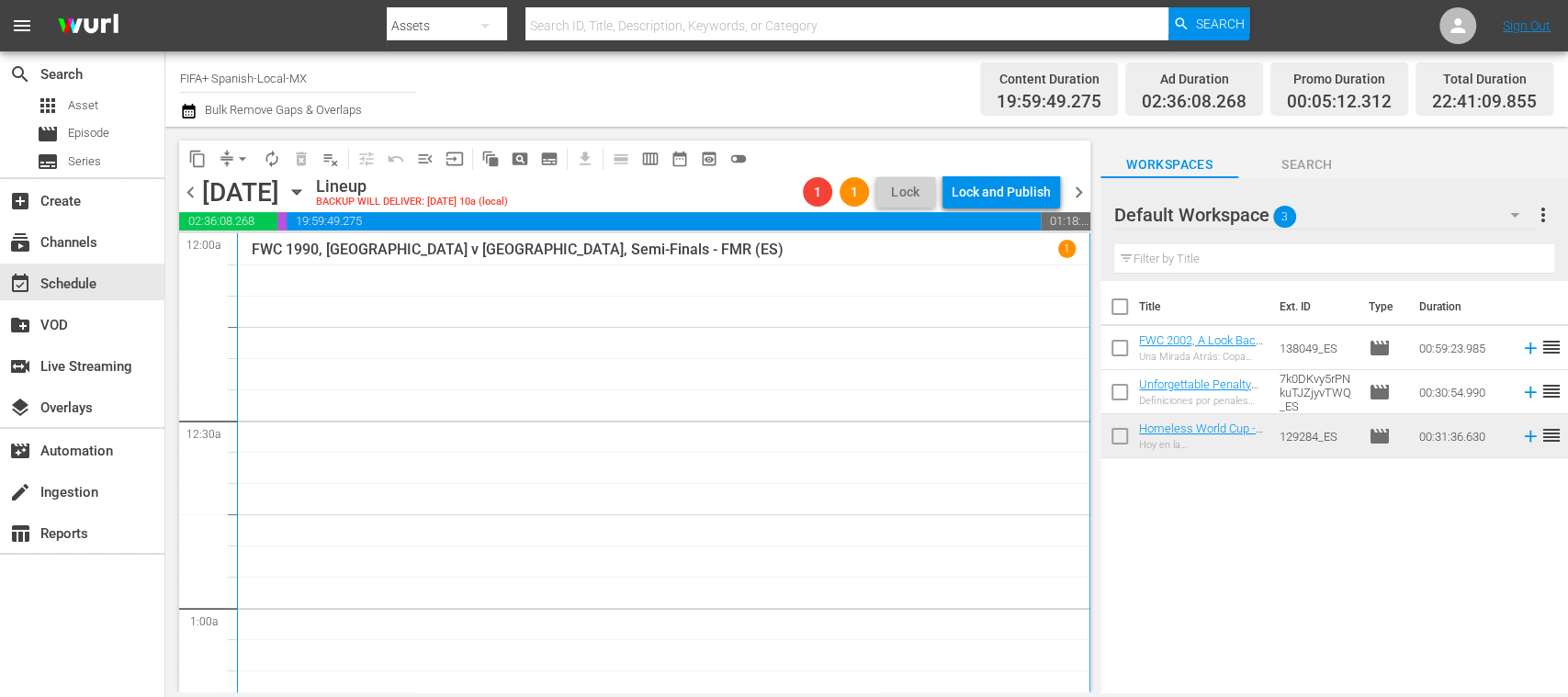
click at [419, 151] on span "menu_open" at bounding box center [425, 158] width 18 height 18
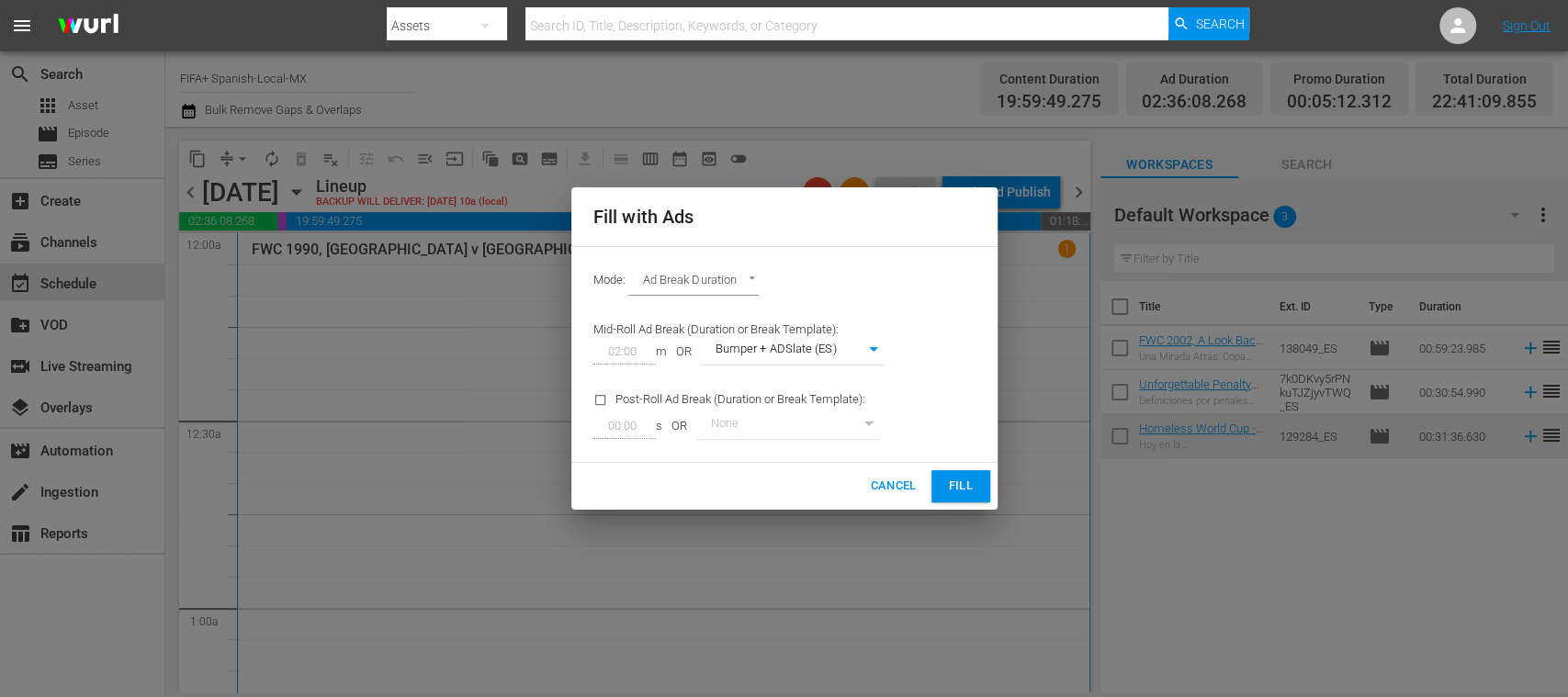
click at [973, 483] on span "Fill" at bounding box center [960, 487] width 29 height 21
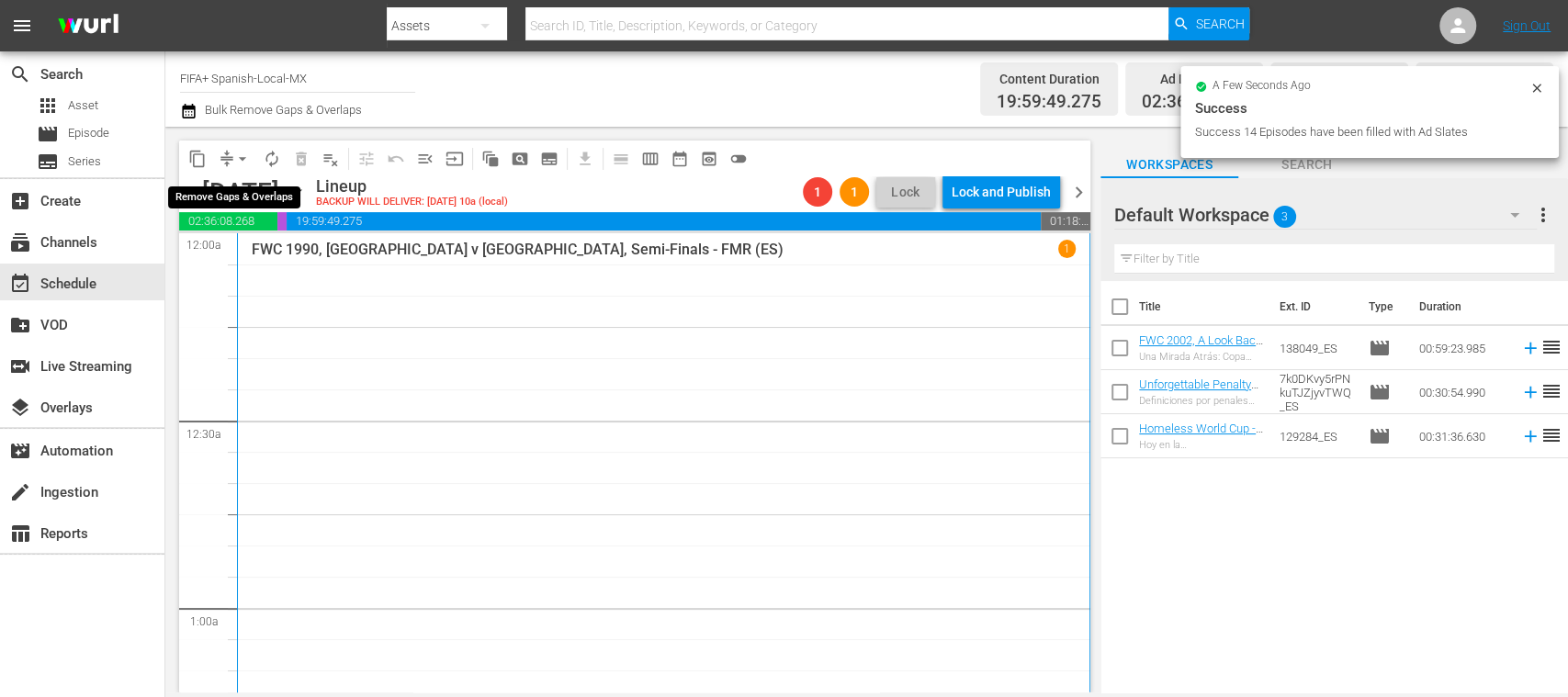
click at [237, 155] on span "arrow_drop_down" at bounding box center [241, 158] width 18 height 18
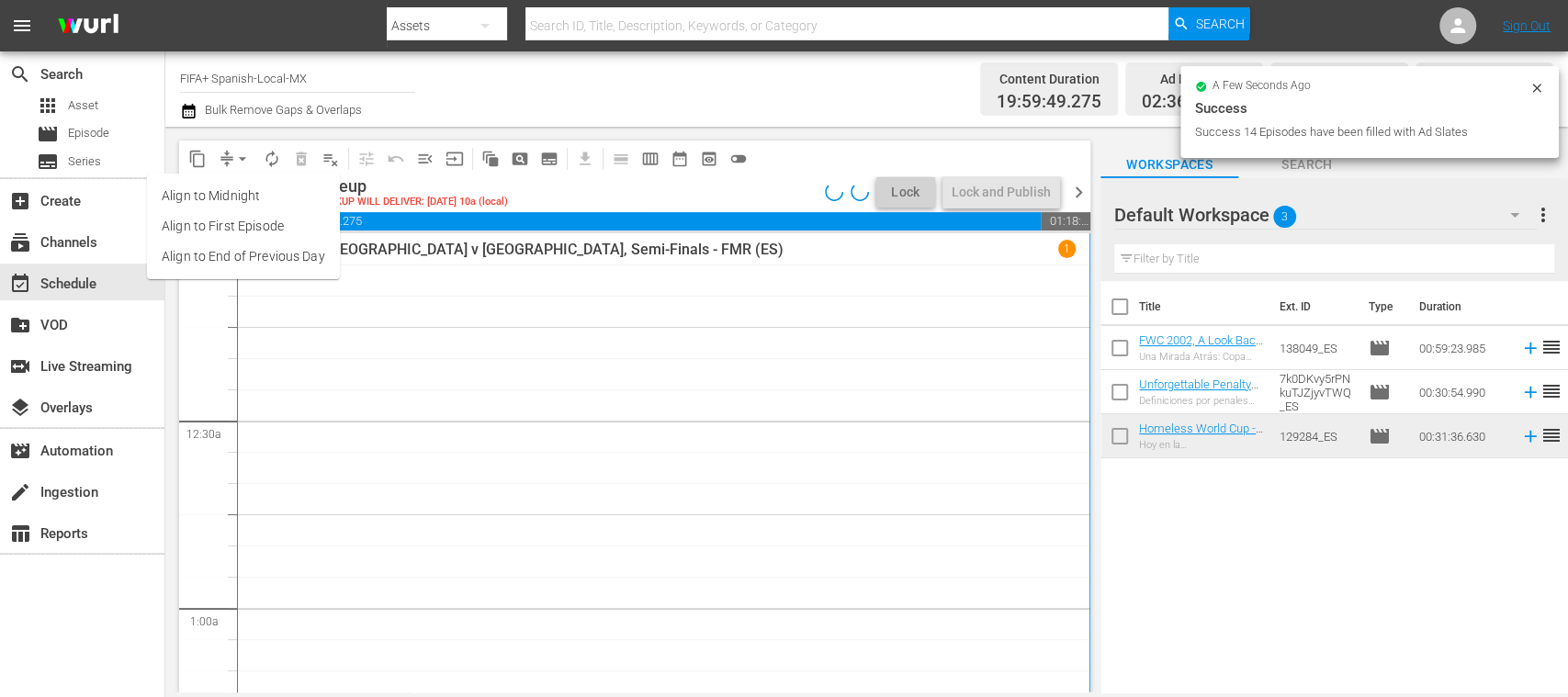
click at [314, 262] on li "Align to End of Previous Day" at bounding box center [243, 257] width 193 height 30
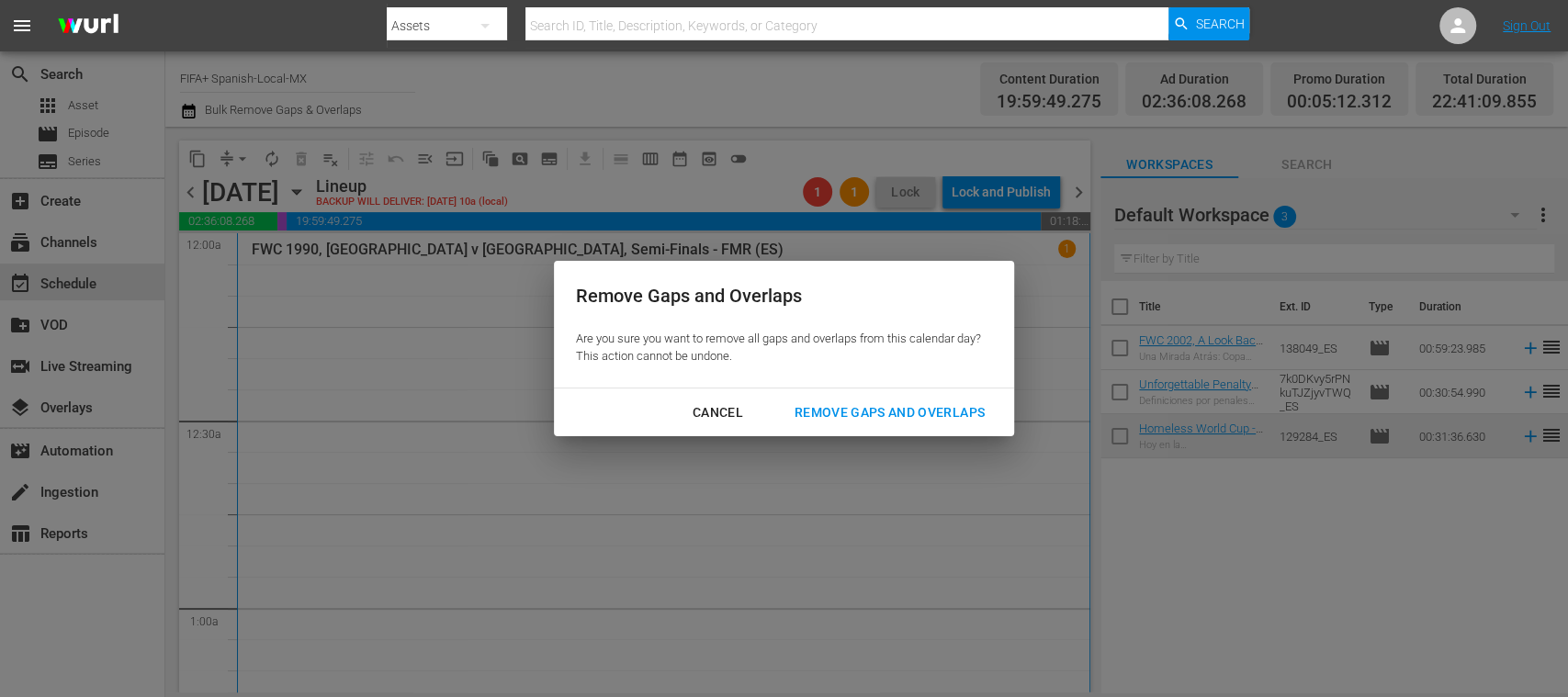
click at [934, 412] on div "Remove Gaps and Overlaps" at bounding box center [890, 413] width 220 height 23
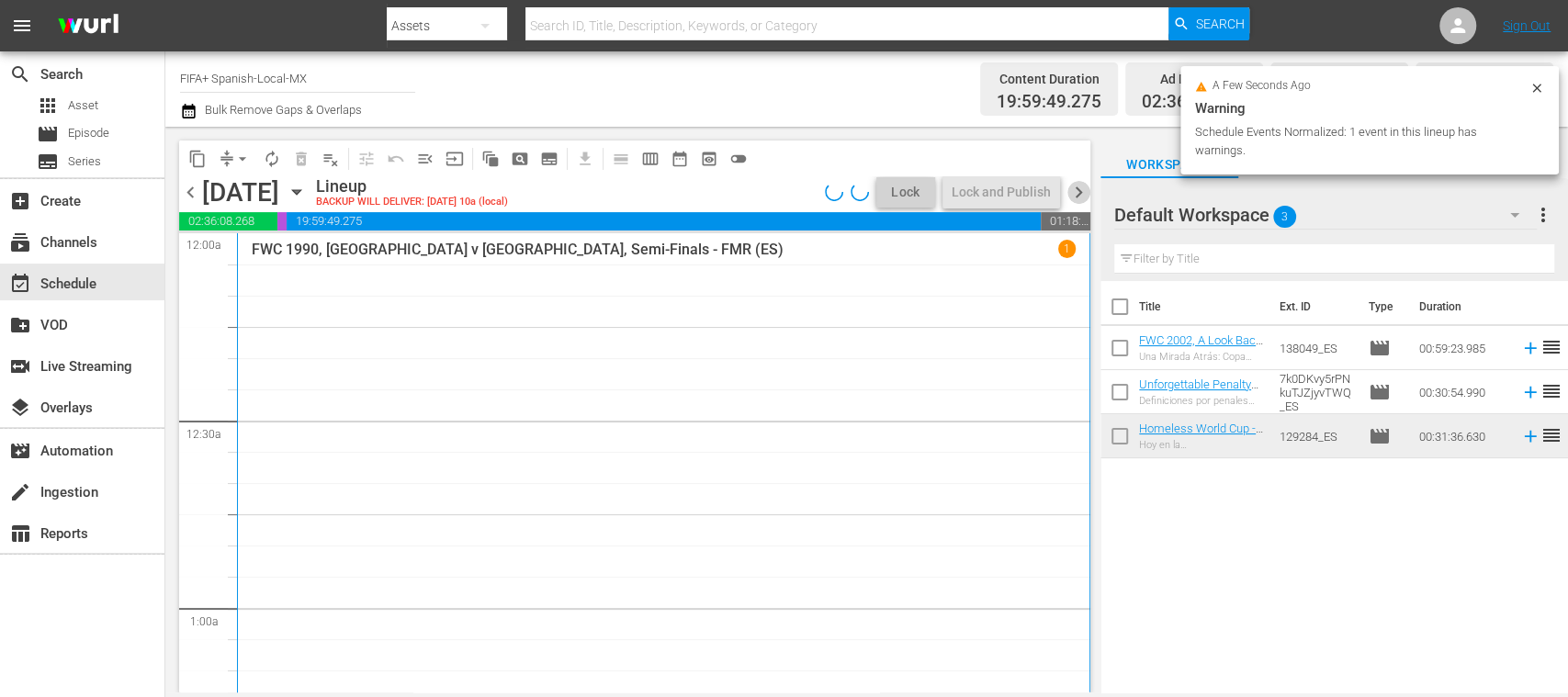
click at [1077, 188] on span "chevron_right" at bounding box center [1078, 192] width 23 height 23
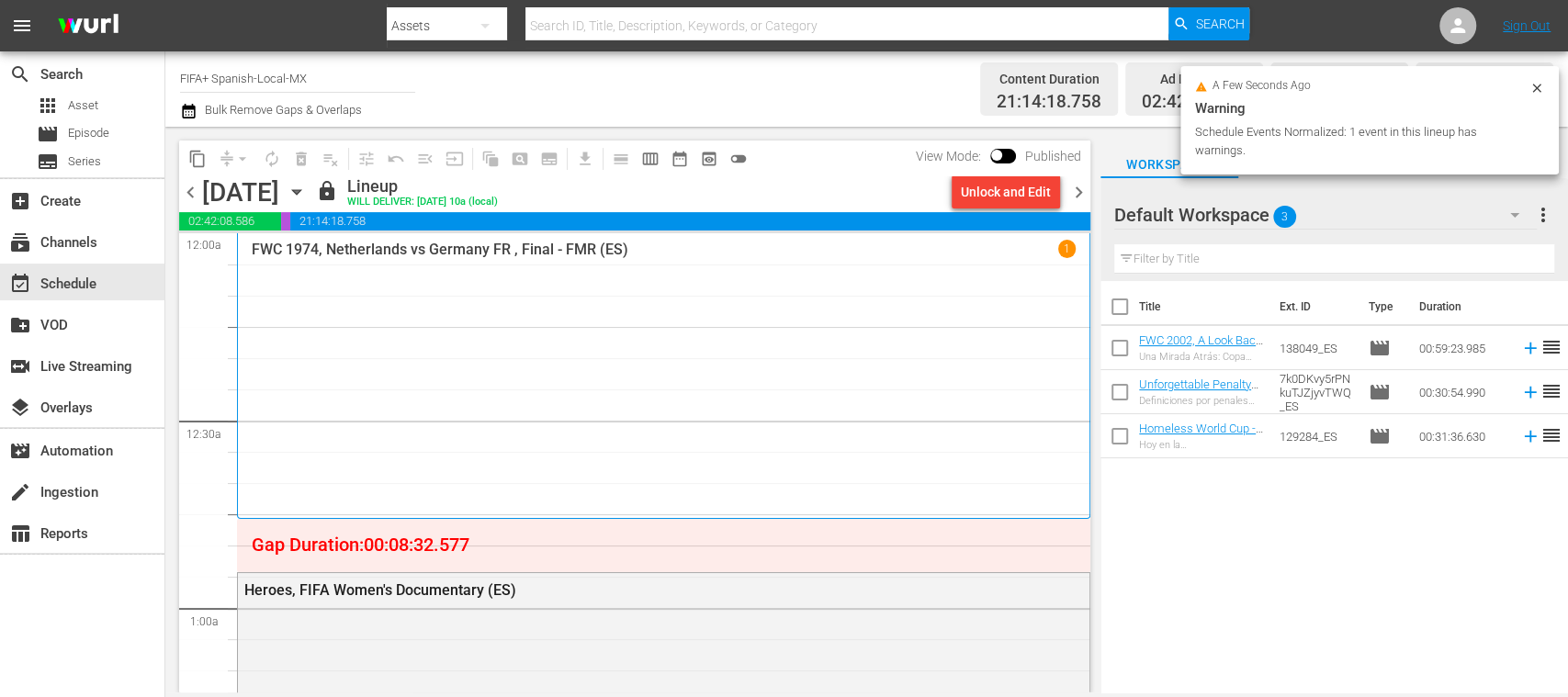
click at [1022, 199] on div "Unlock and Edit" at bounding box center [1006, 191] width 90 height 33
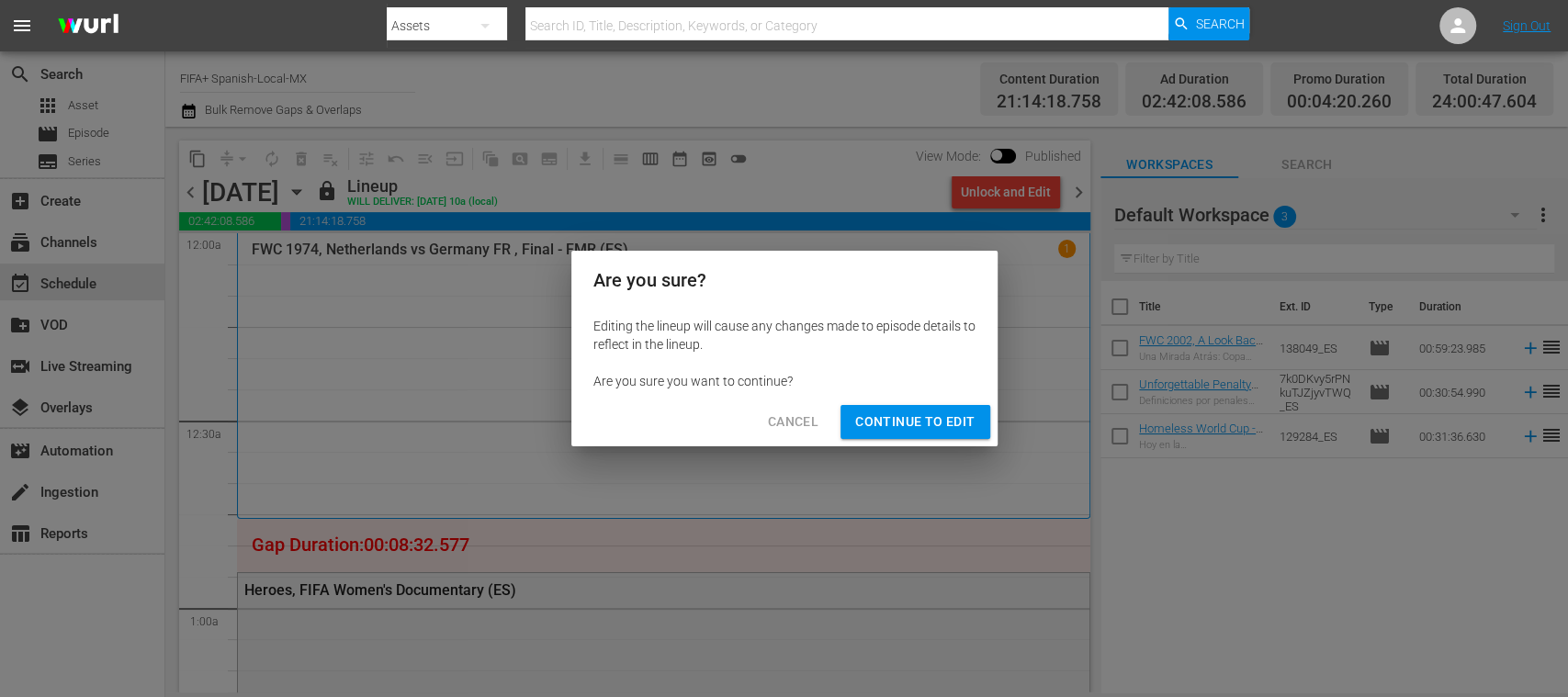
click at [925, 421] on span "Continue to Edit" at bounding box center [915, 422] width 119 height 23
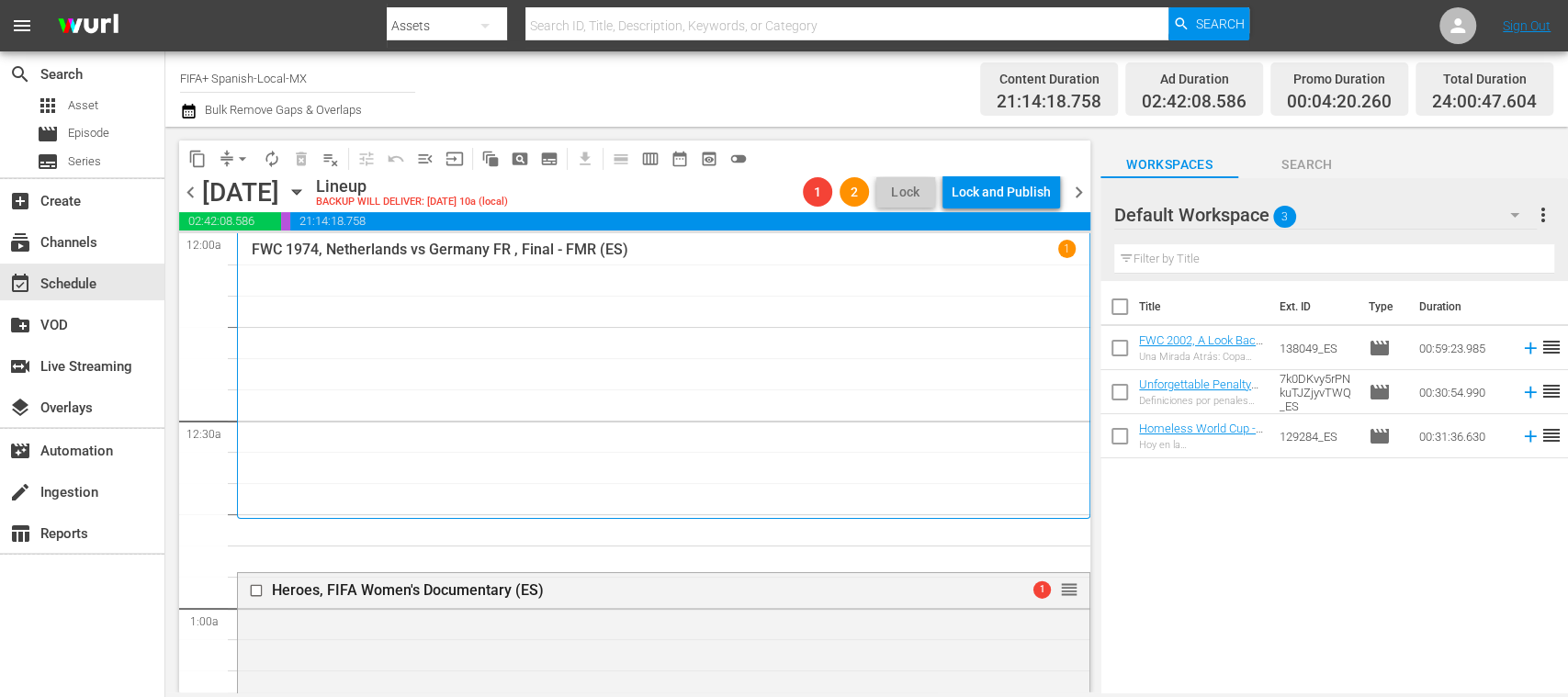
click at [245, 158] on span "arrow_drop_down" at bounding box center [241, 158] width 18 height 18
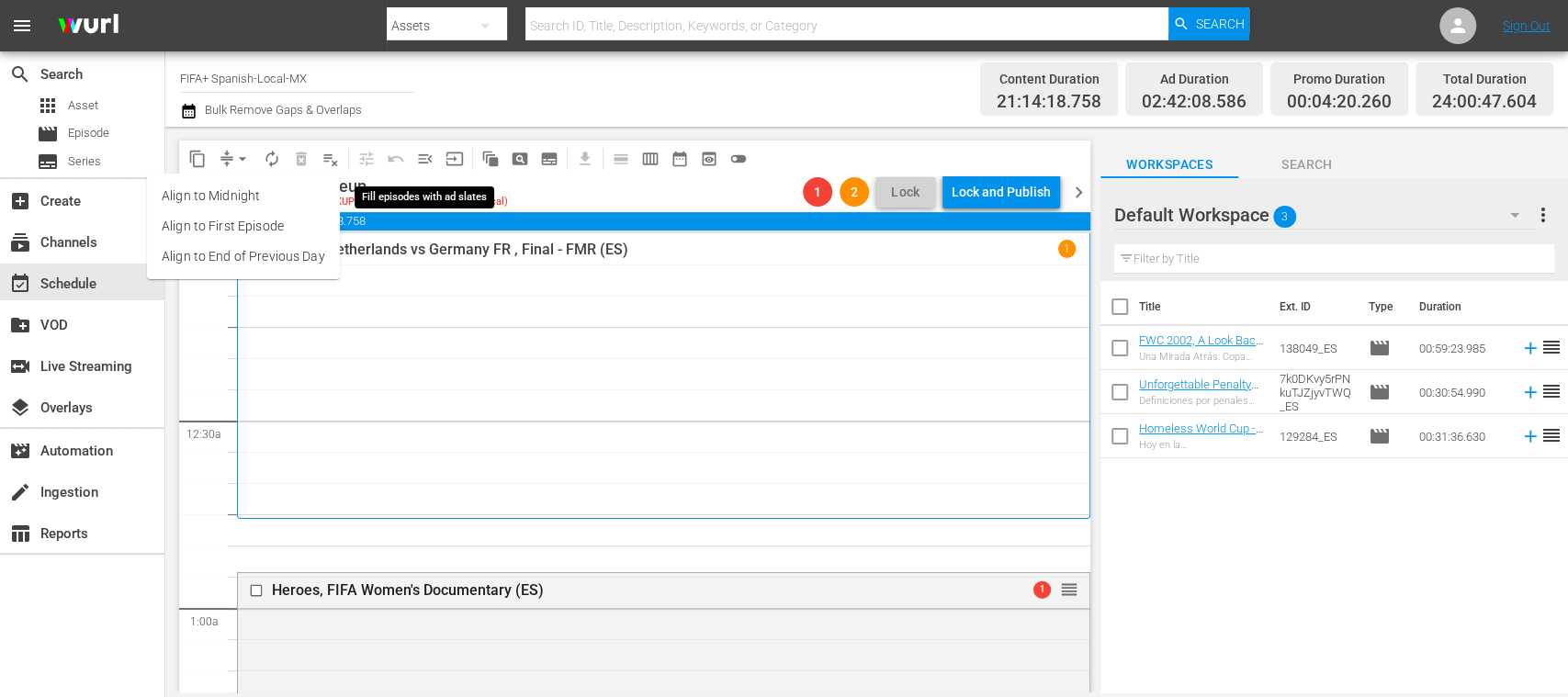
click at [433, 158] on span "menu_open" at bounding box center [425, 158] width 18 height 18
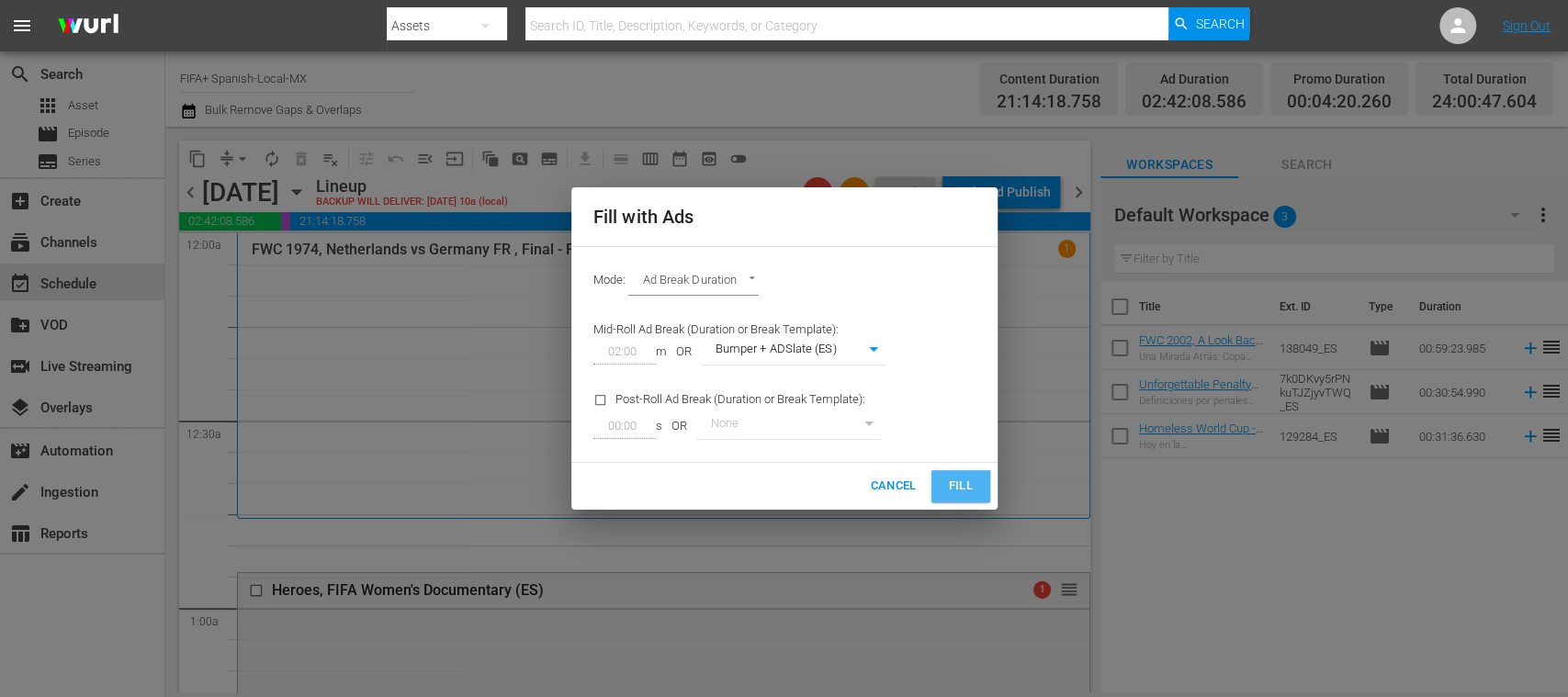
click at [955, 481] on span "Fill" at bounding box center [960, 487] width 29 height 21
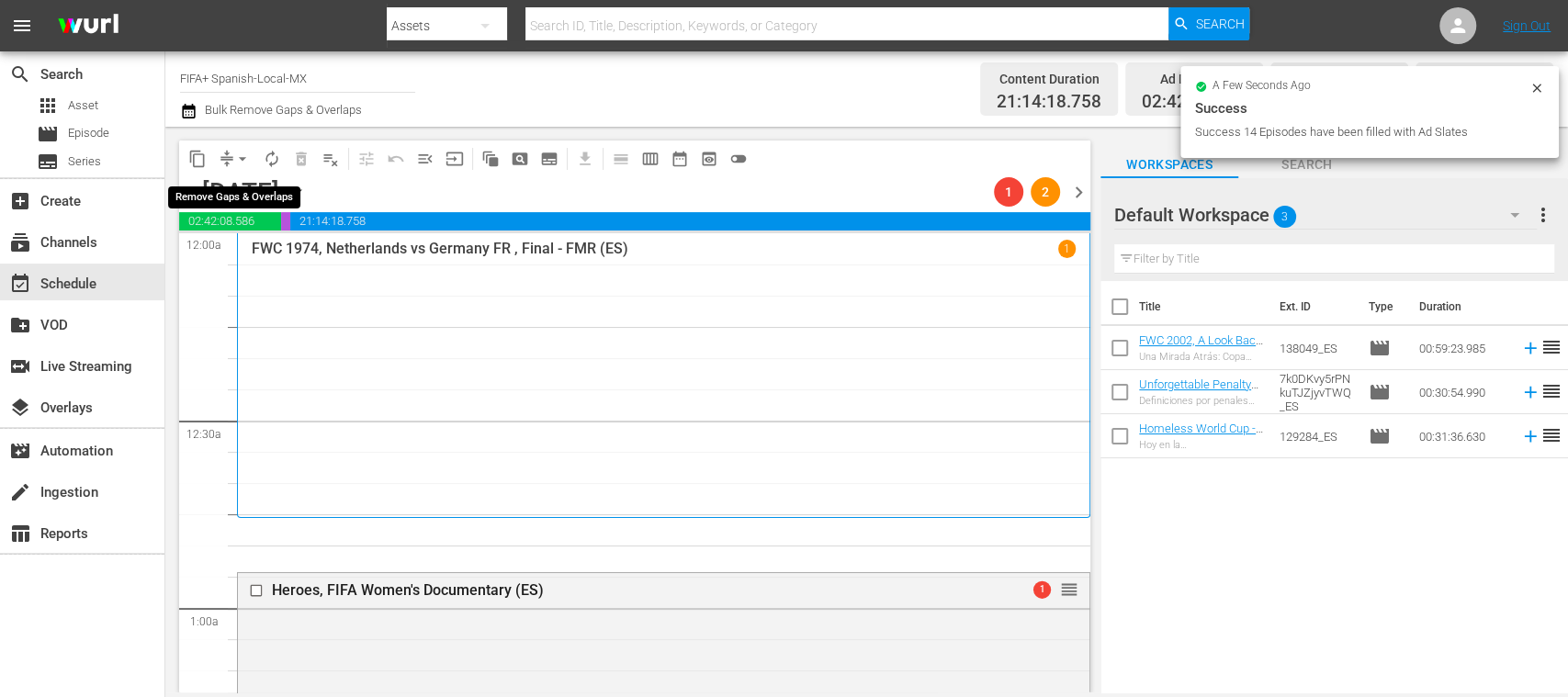
click at [241, 162] on span "arrow_drop_down" at bounding box center [241, 158] width 18 height 18
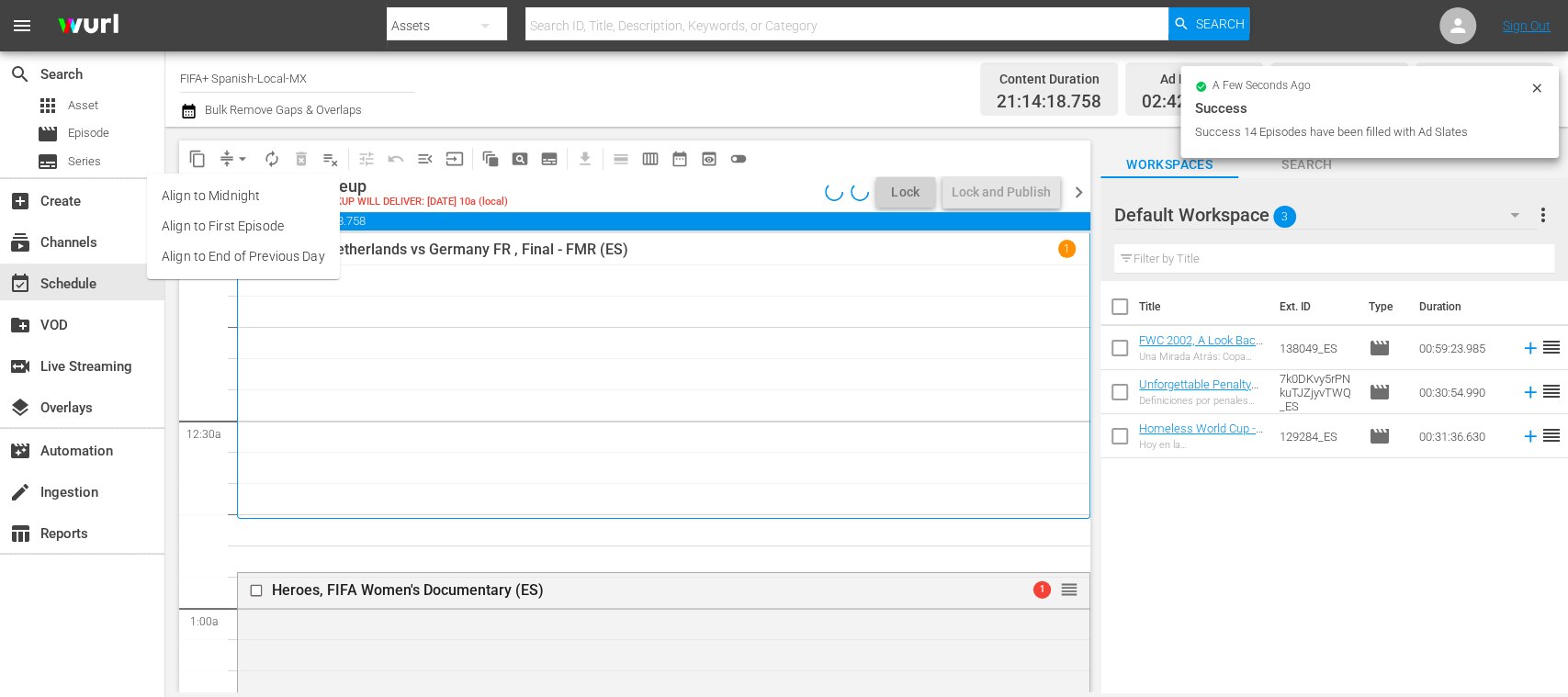
click at [256, 245] on li "Align to End of Previous Day" at bounding box center [243, 257] width 193 height 30
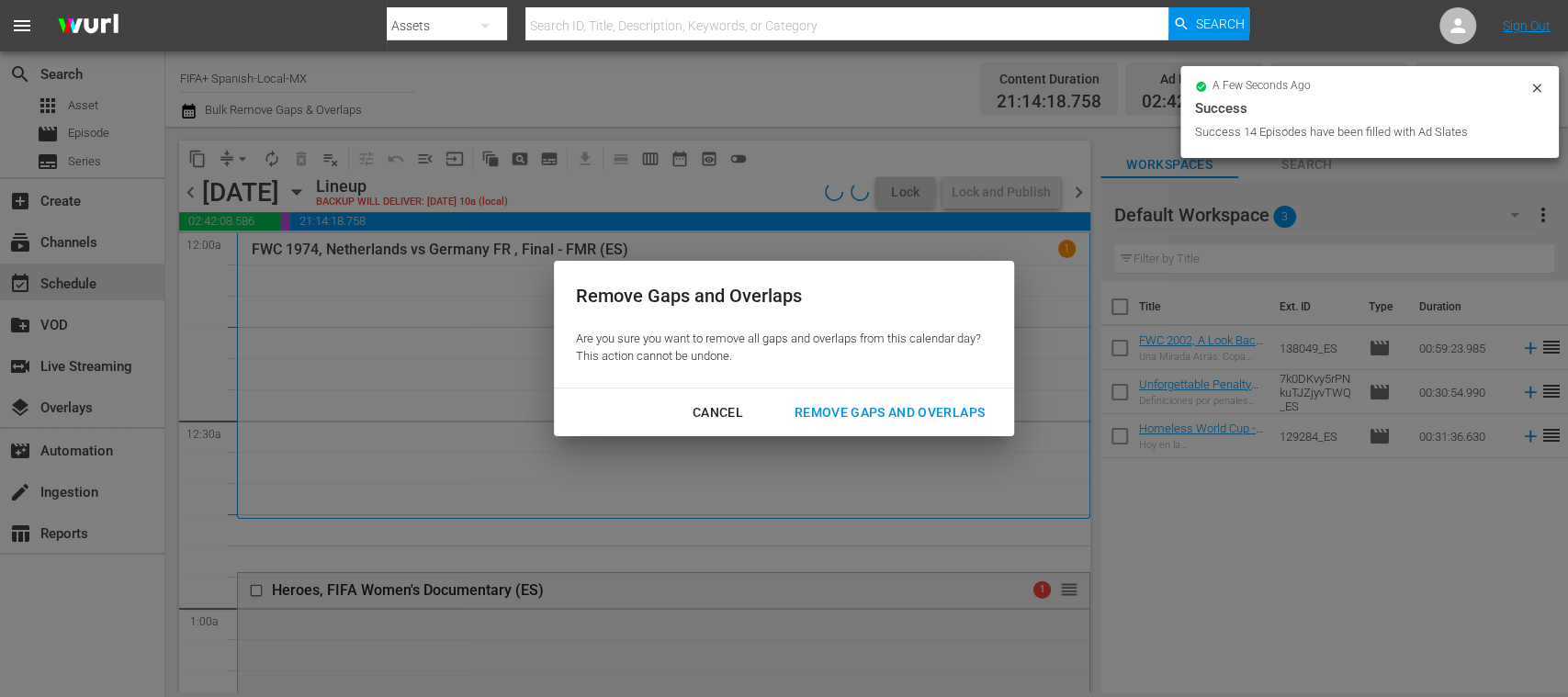
click at [875, 413] on div "Remove Gaps and Overlaps" at bounding box center [890, 413] width 220 height 23
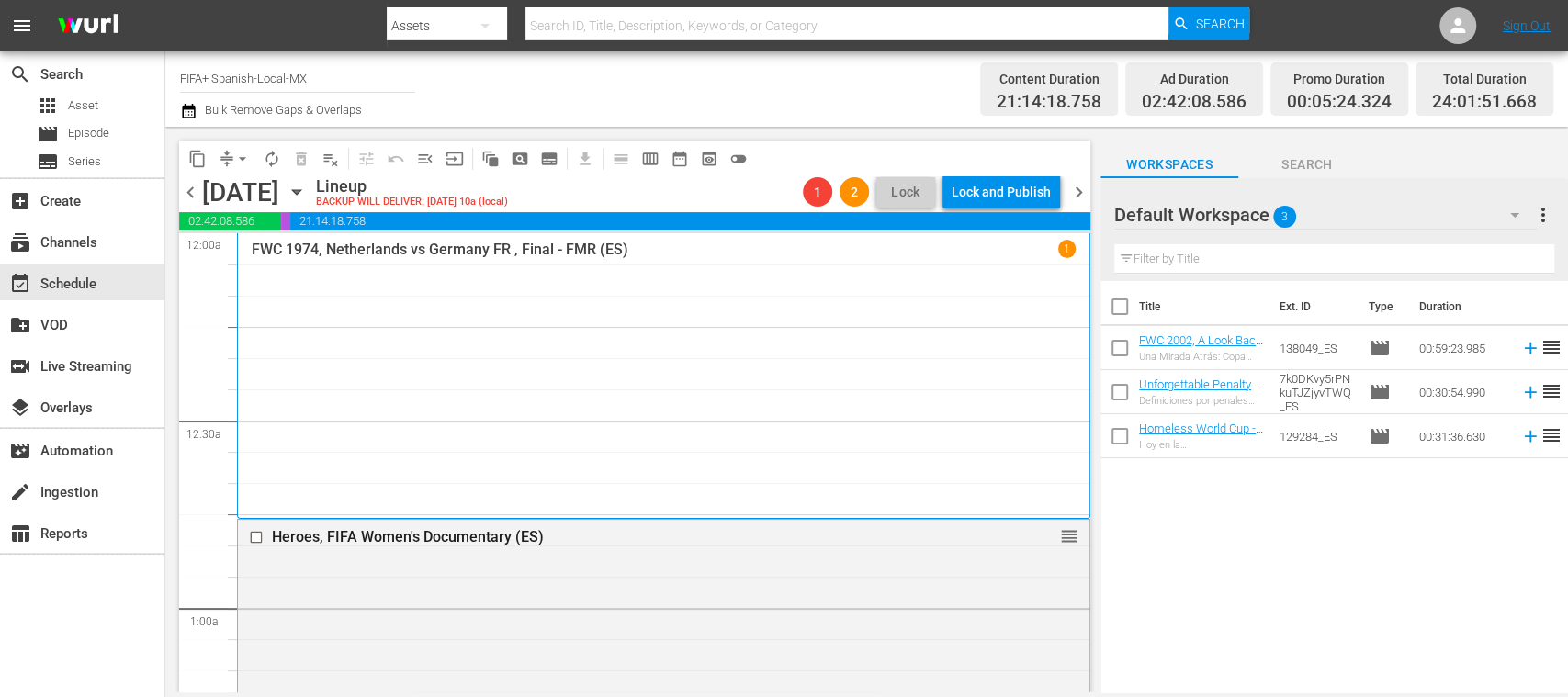
click at [184, 197] on span "chevron_left" at bounding box center [190, 192] width 23 height 23
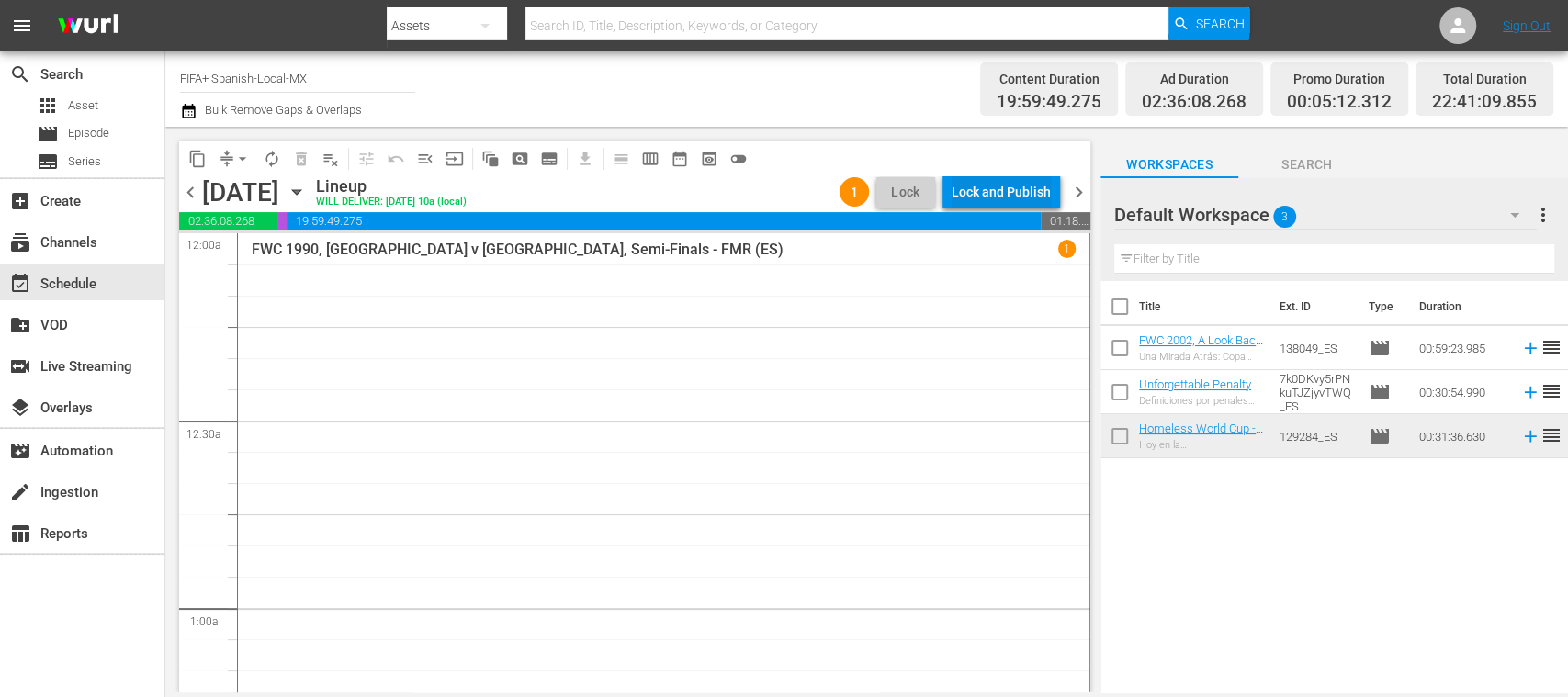
click at [1004, 193] on div "Lock and Publish" at bounding box center [1001, 191] width 99 height 33
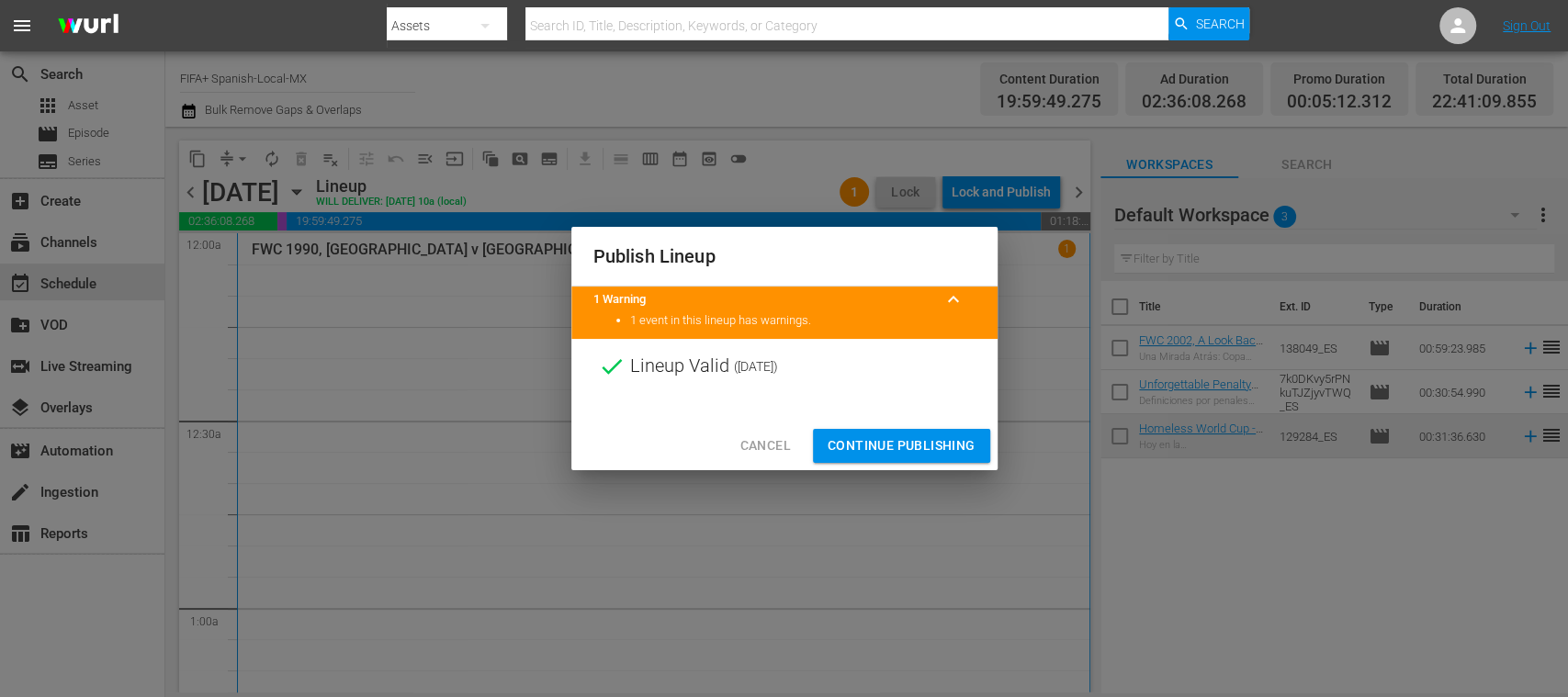
click at [920, 436] on span "Continue Publishing" at bounding box center [901, 446] width 148 height 23
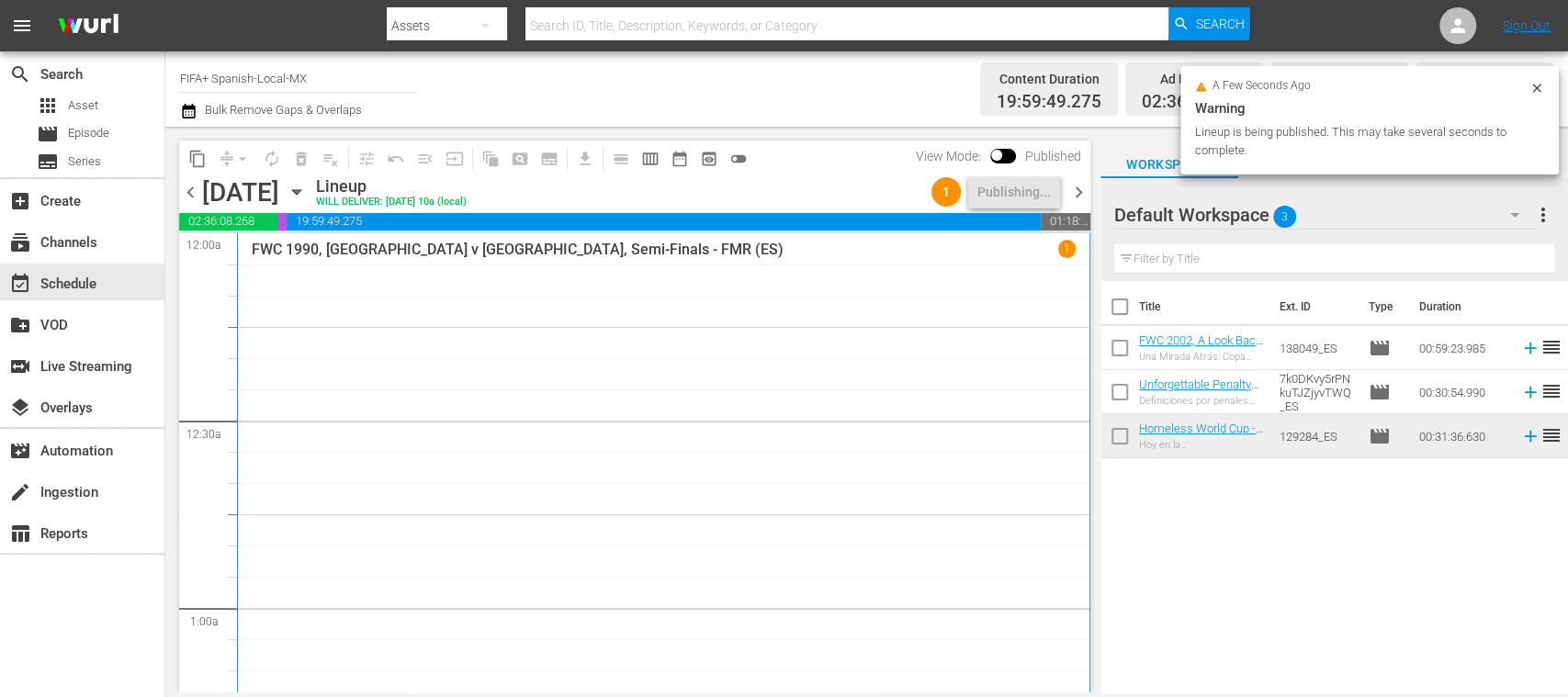
click at [1082, 191] on span "chevron_right" at bounding box center [1078, 192] width 23 height 23
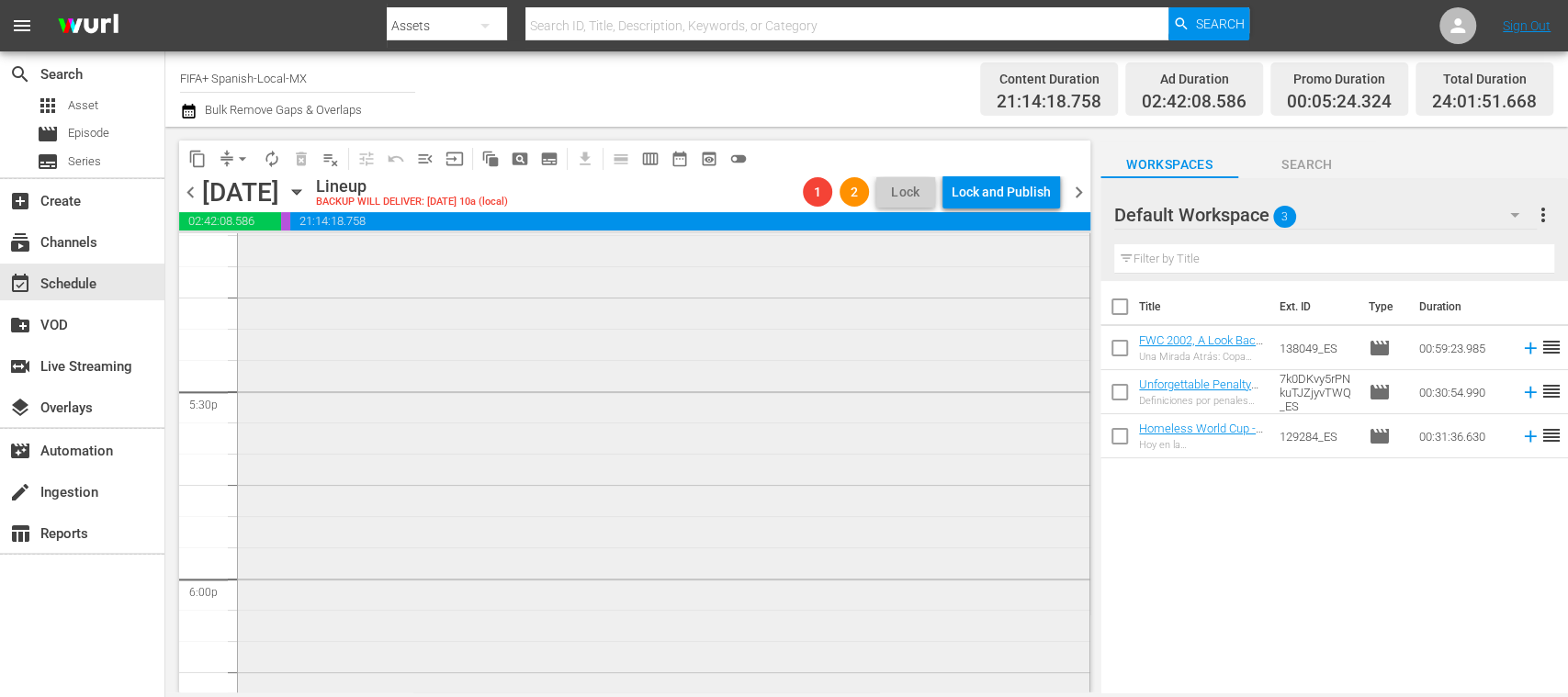
scroll to position [6335, 0]
click at [241, 163] on span "arrow_drop_down" at bounding box center [241, 158] width 18 height 18
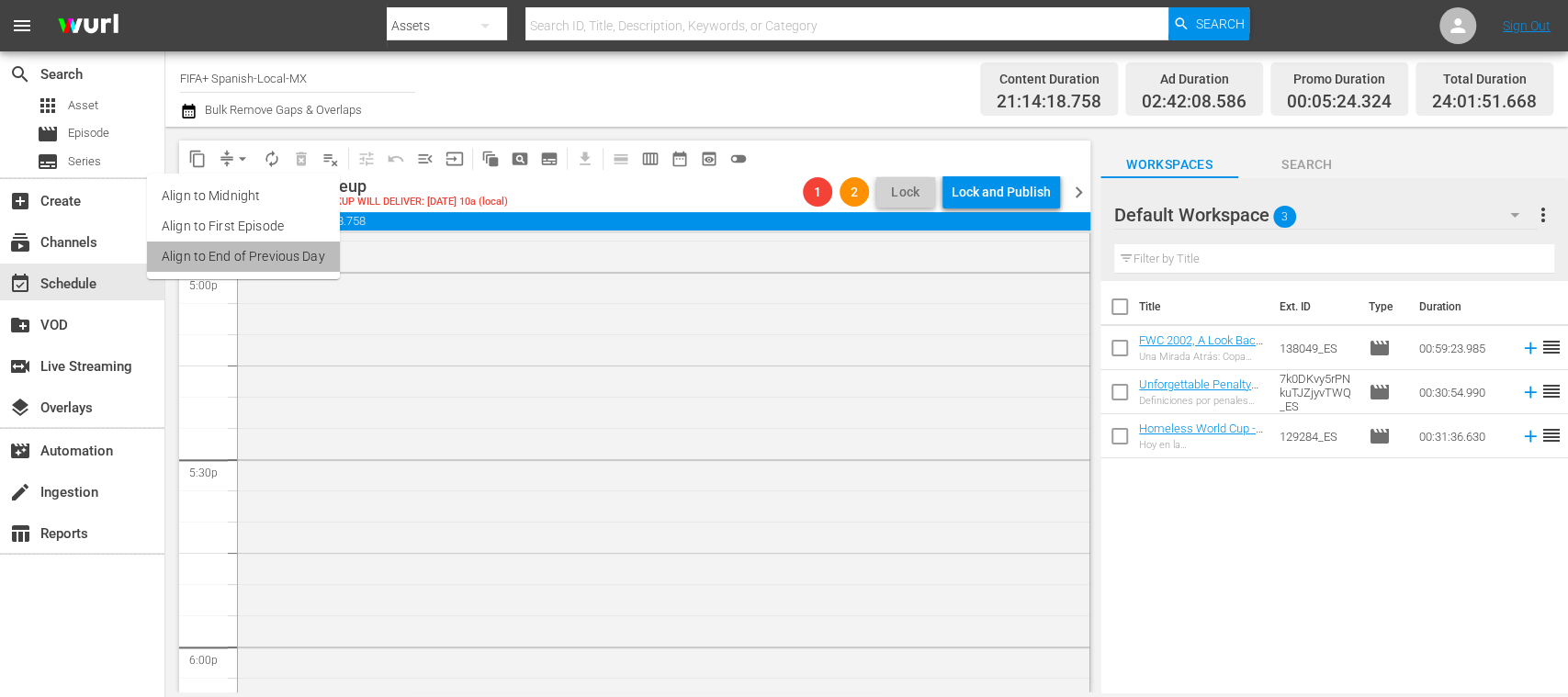
click at [273, 246] on li "Align to End of Previous Day" at bounding box center [243, 257] width 193 height 30
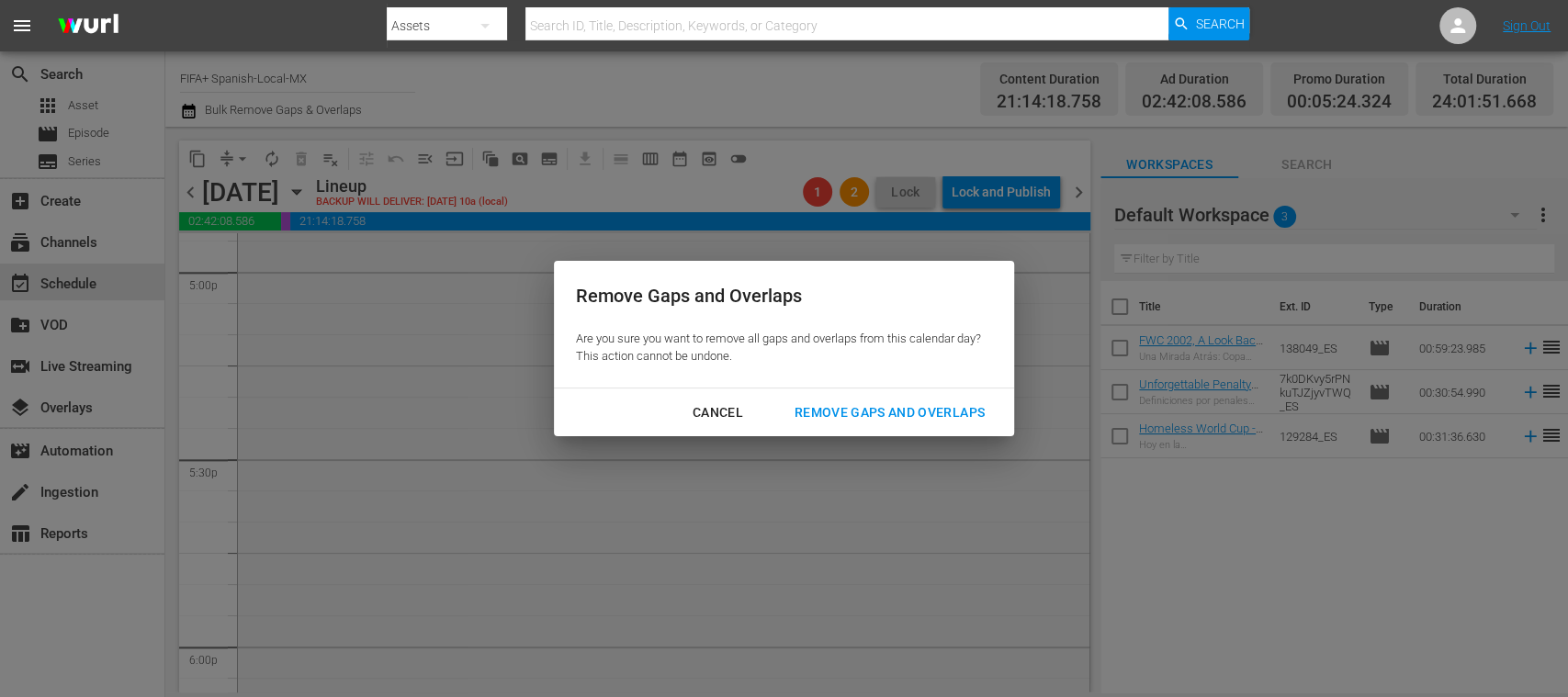
click at [841, 399] on button "Remove Gaps and Overlaps" at bounding box center [889, 413] width 234 height 34
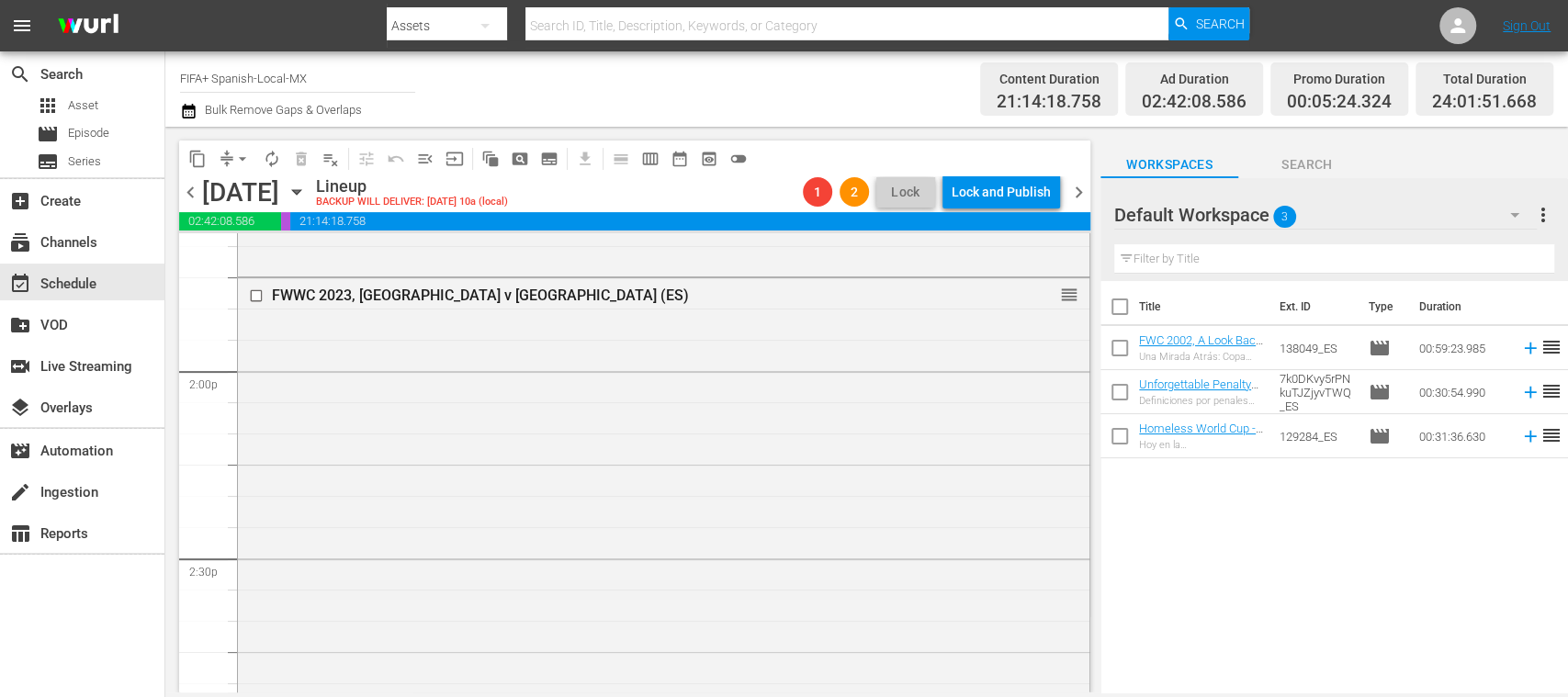
scroll to position [4150, 0]
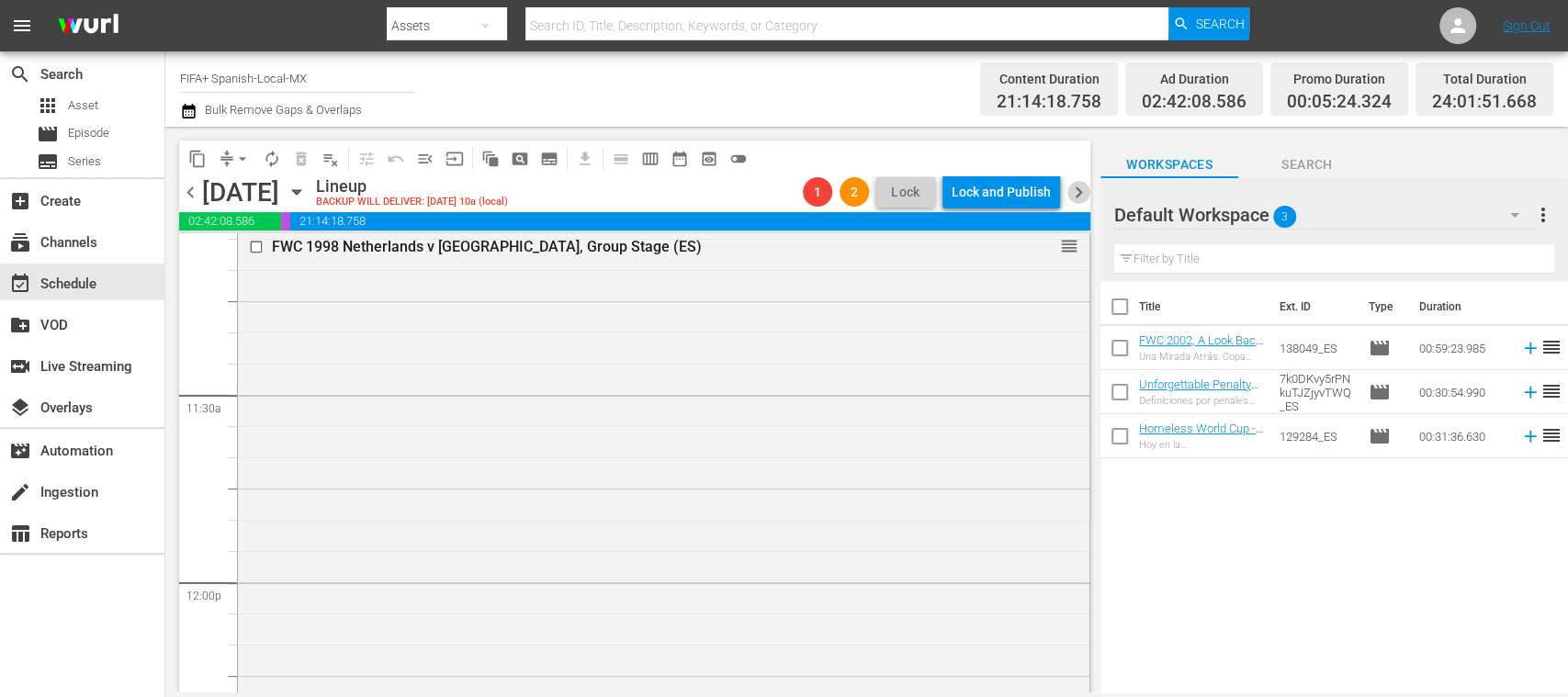
click at [1077, 189] on span "chevron_right" at bounding box center [1078, 192] width 23 height 23
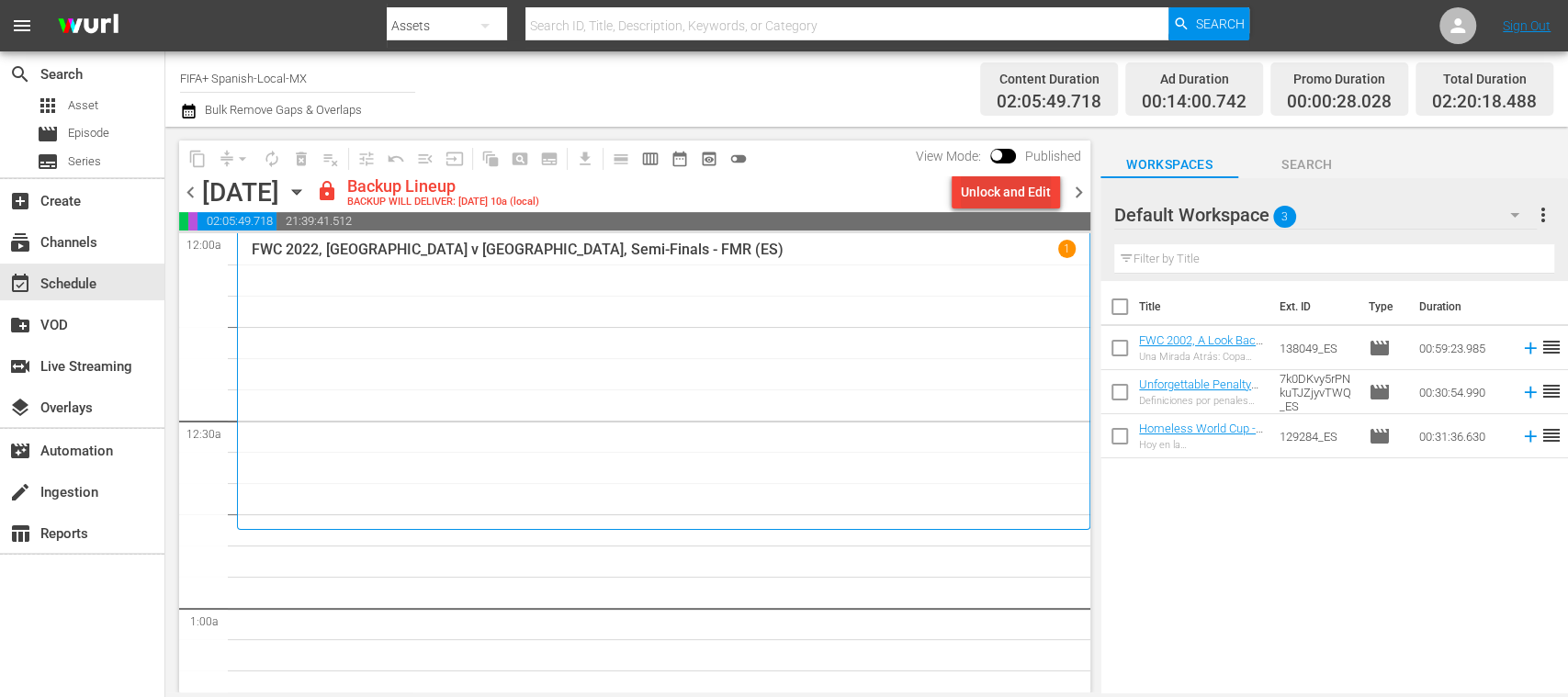
click at [992, 191] on div "Unlock and Edit" at bounding box center [1006, 191] width 90 height 33
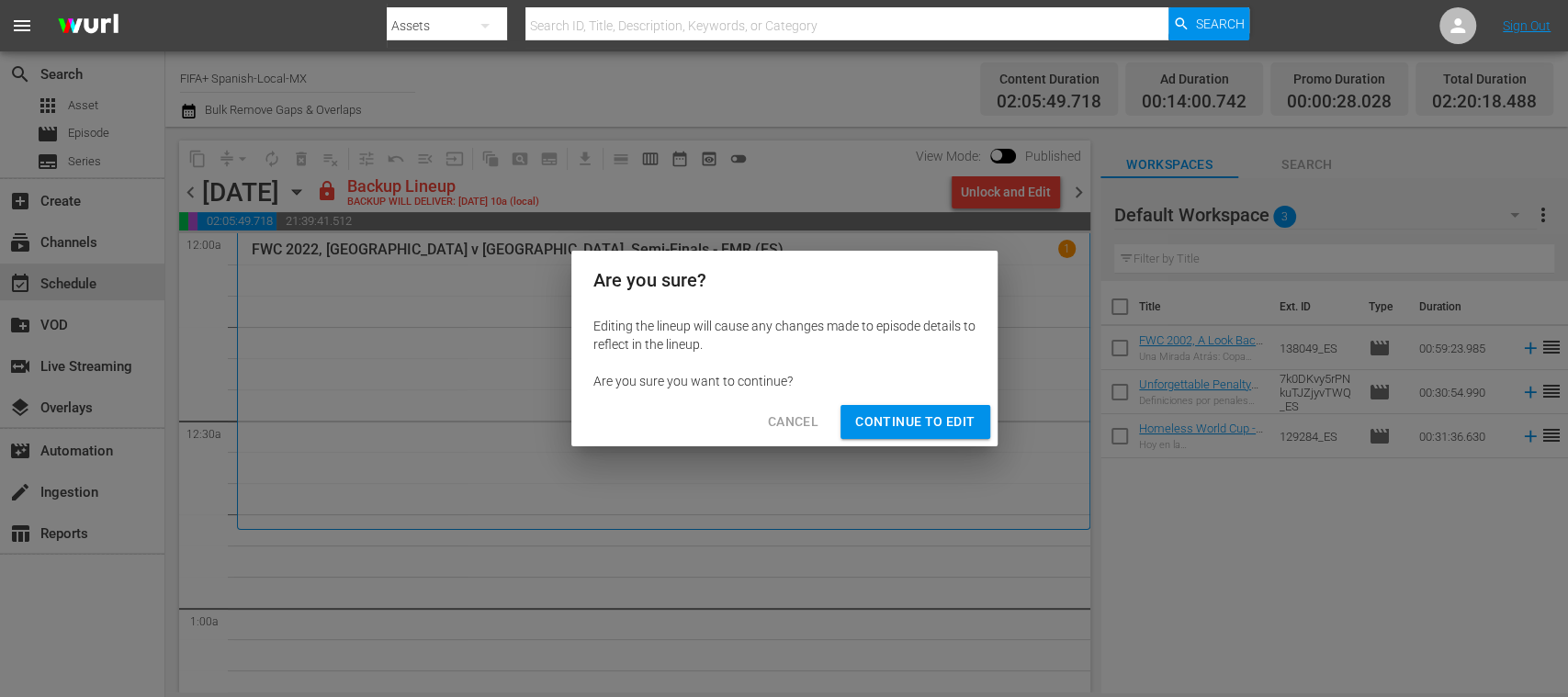
click at [967, 411] on span "Continue to Edit" at bounding box center [915, 422] width 119 height 23
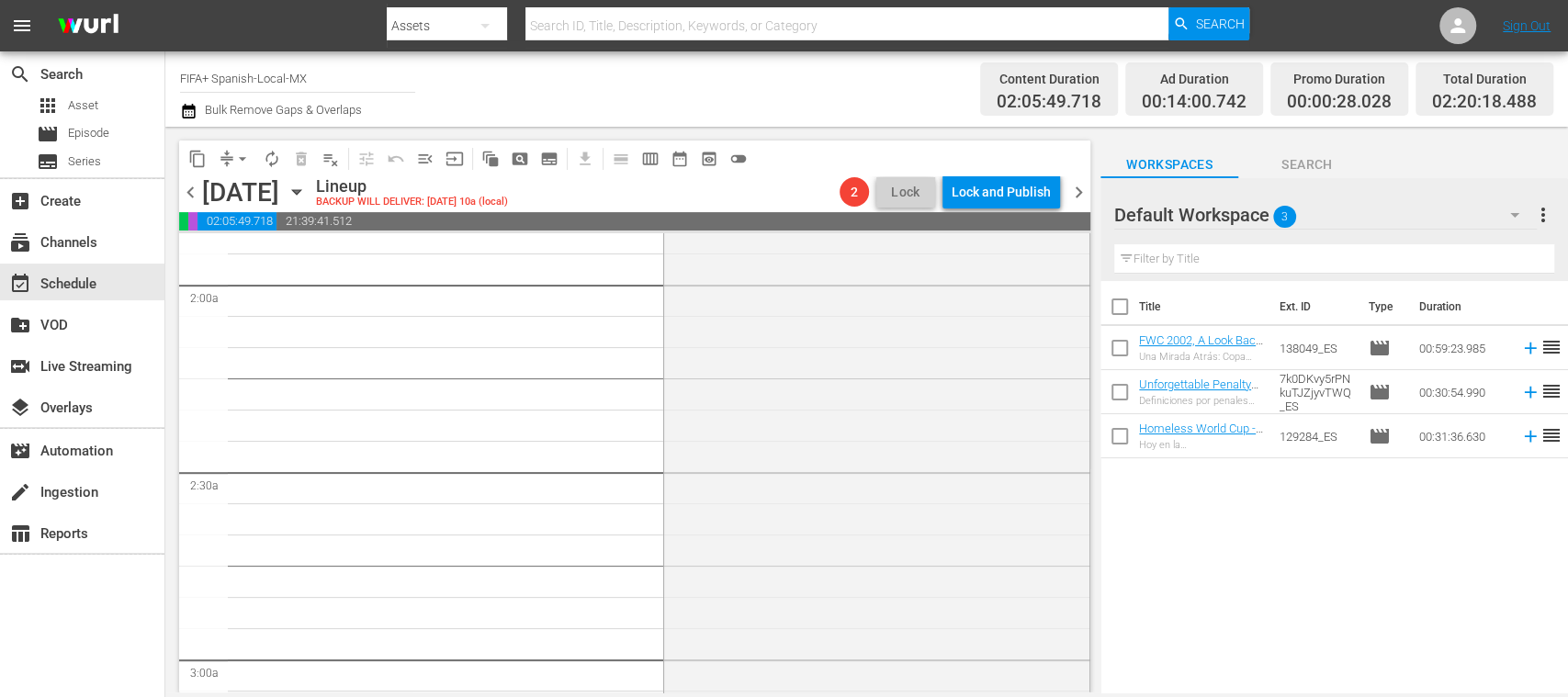
scroll to position [653, 0]
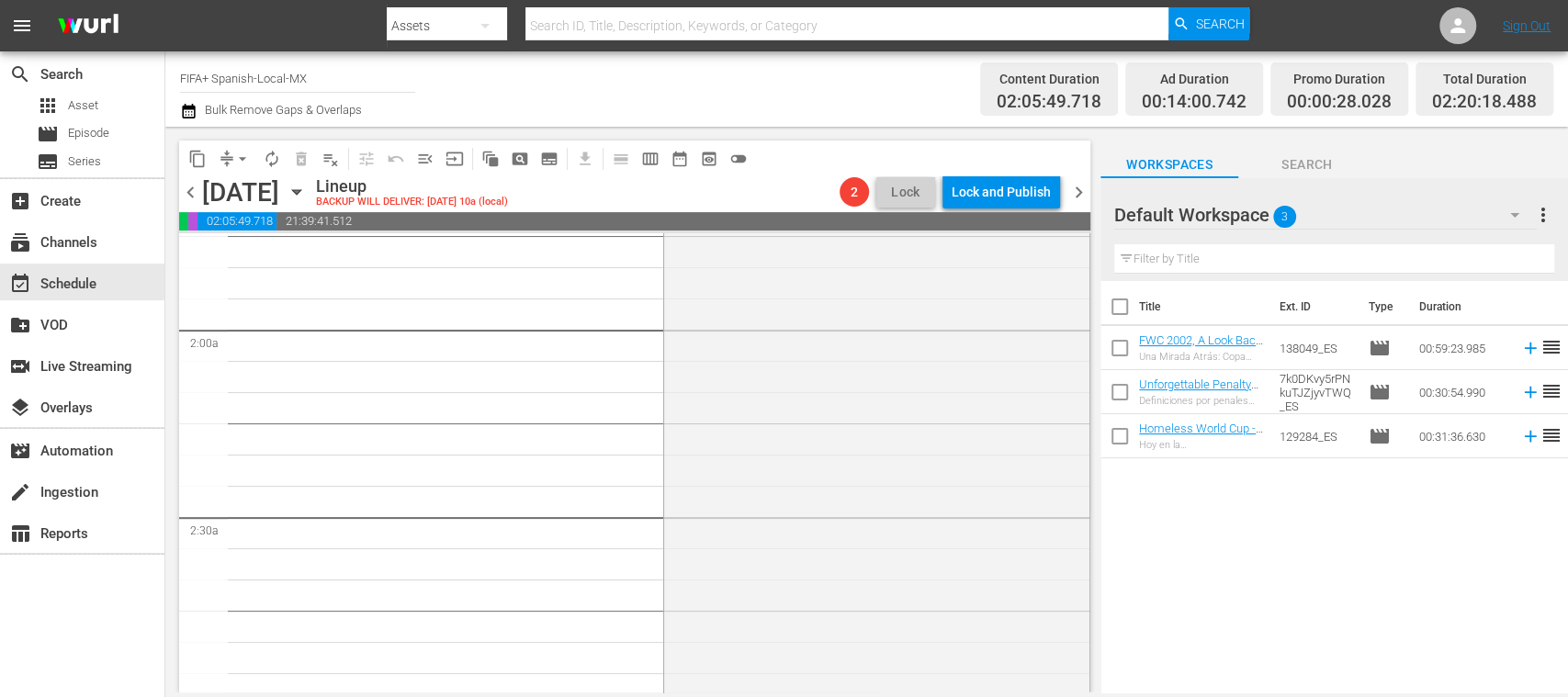
click at [329, 156] on span "playlist_remove_outlined" at bounding box center [330, 158] width 18 height 18
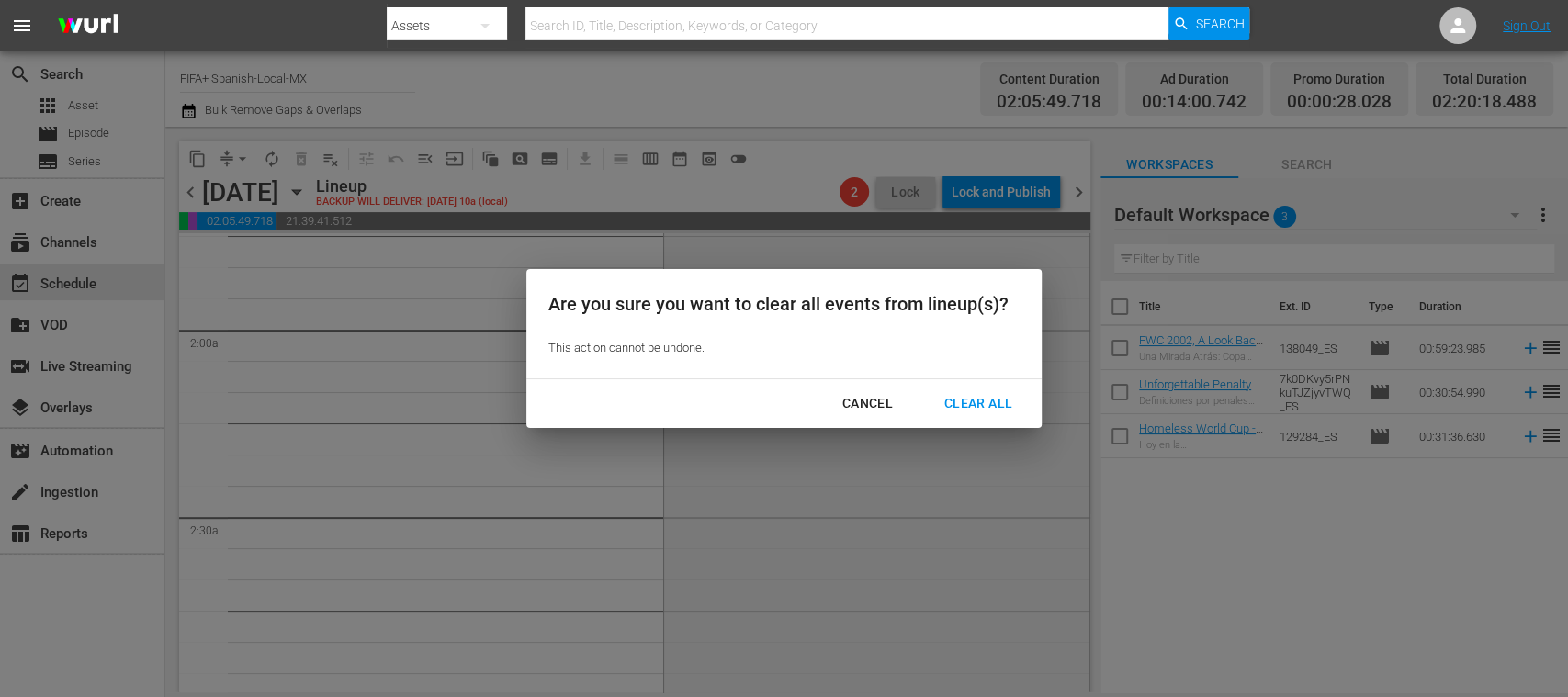
click at [982, 402] on div "Clear All" at bounding box center [978, 403] width 98 height 23
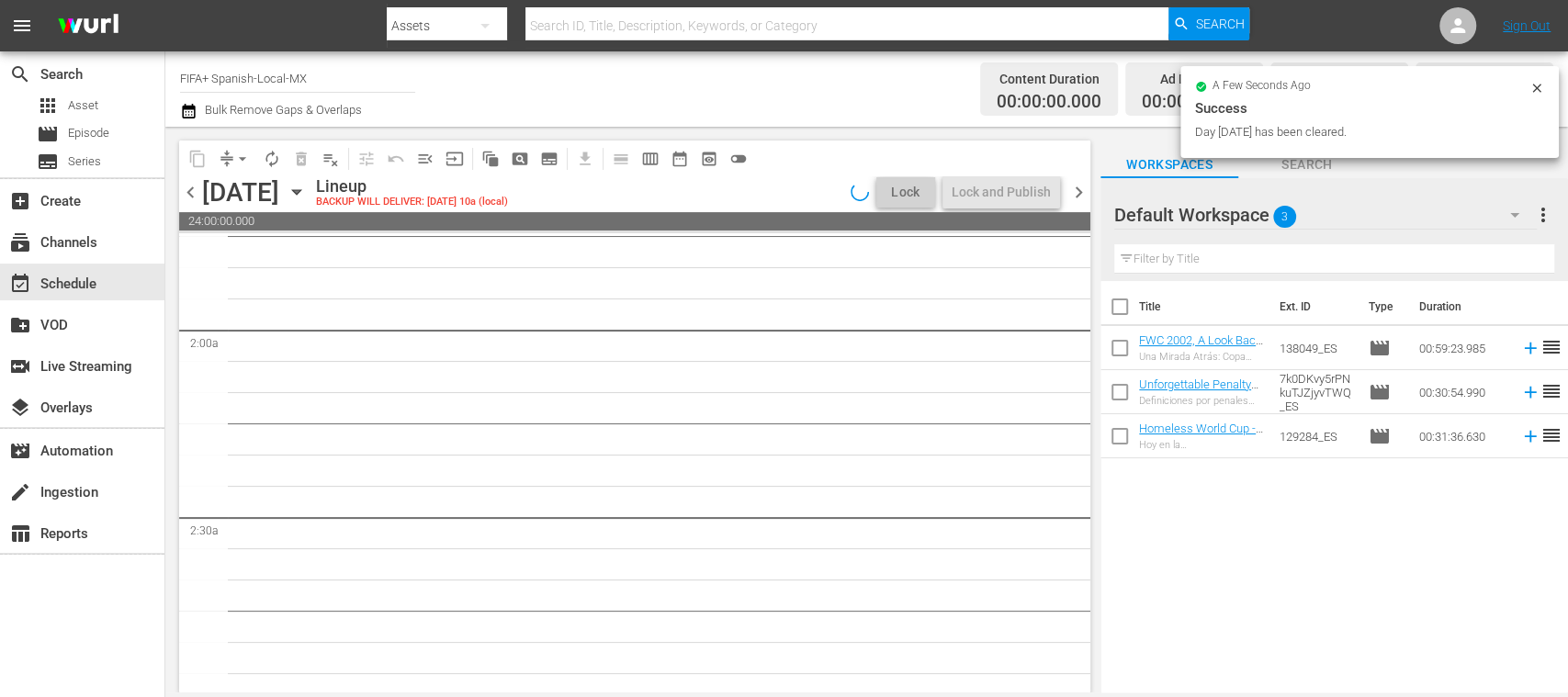
scroll to position [685, 0]
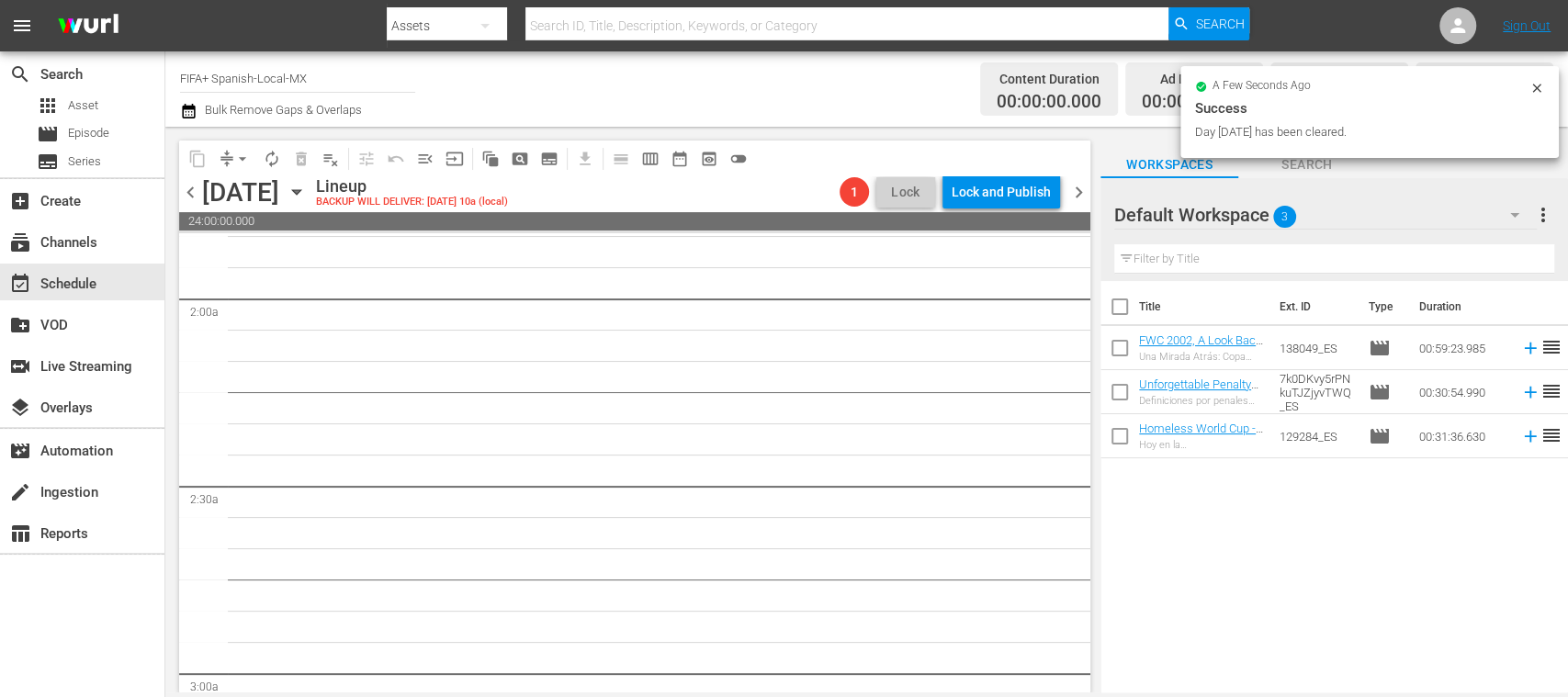
click at [192, 197] on span "chevron_left" at bounding box center [190, 192] width 23 height 23
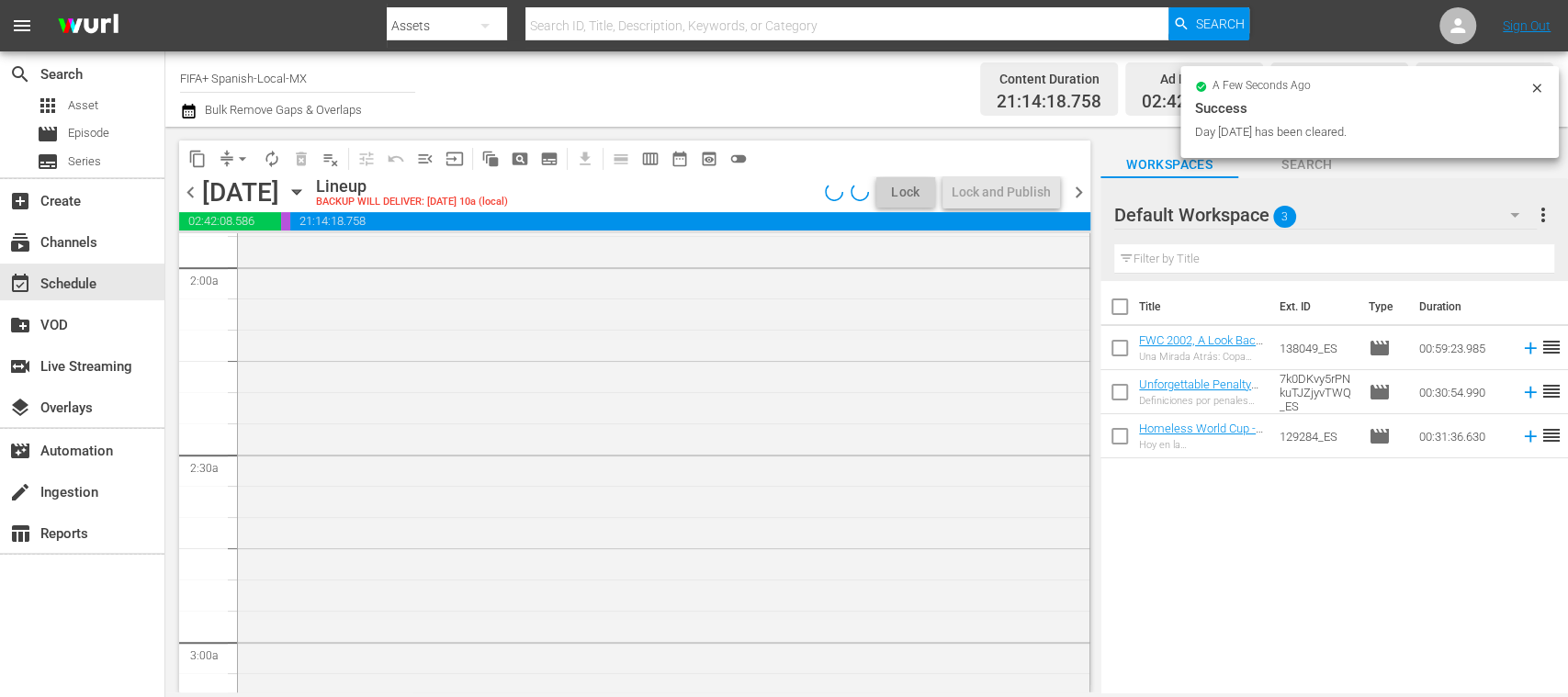
scroll to position [685, 0]
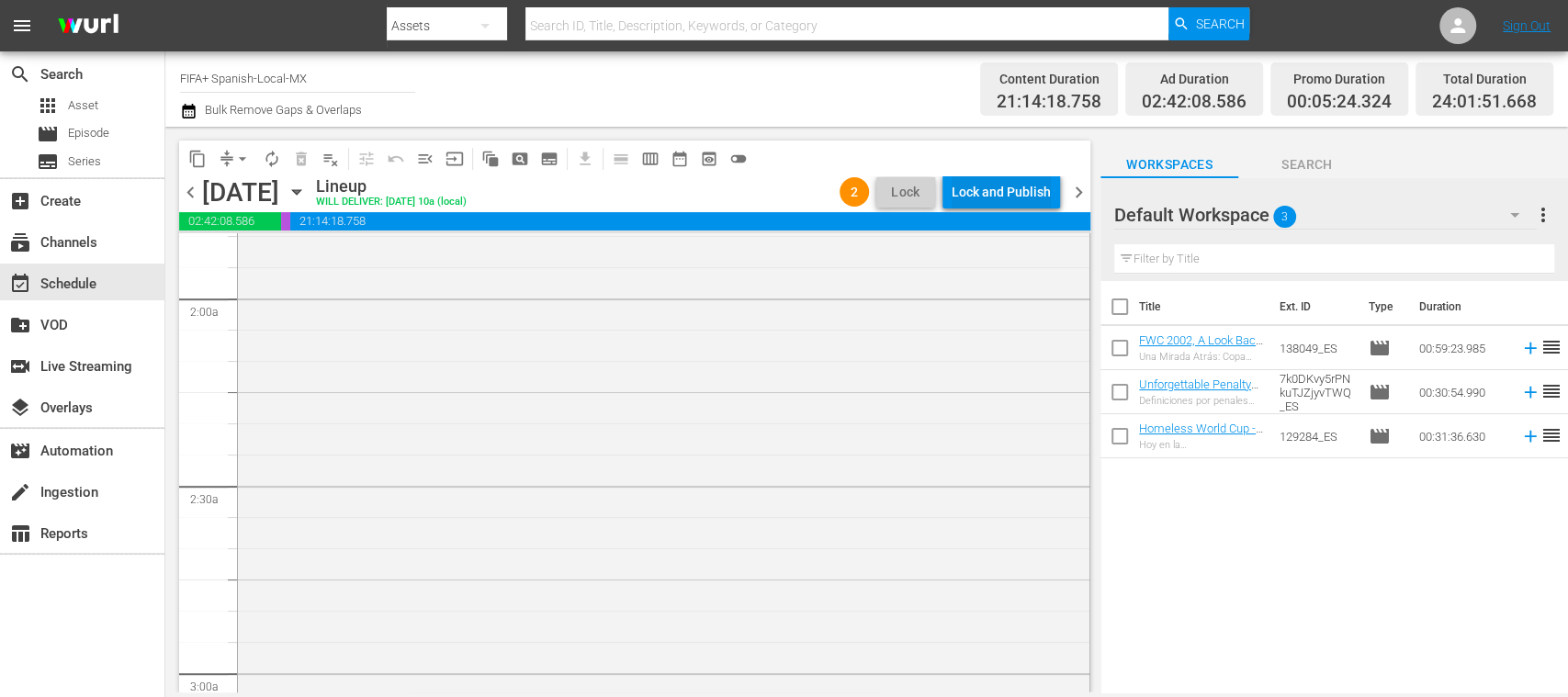
click at [995, 188] on div "Lock and Publish" at bounding box center [1001, 191] width 99 height 33
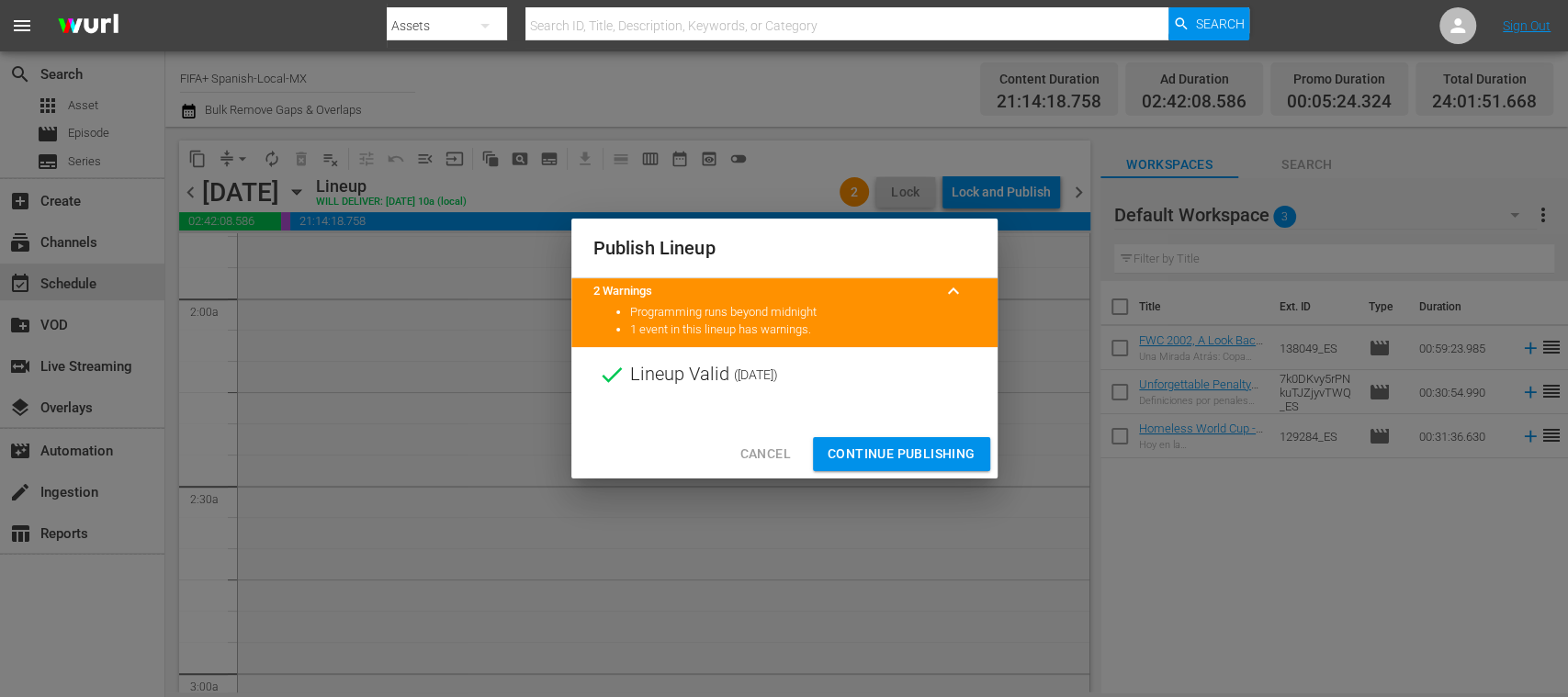
click at [948, 456] on span "Continue Publishing" at bounding box center [901, 455] width 148 height 23
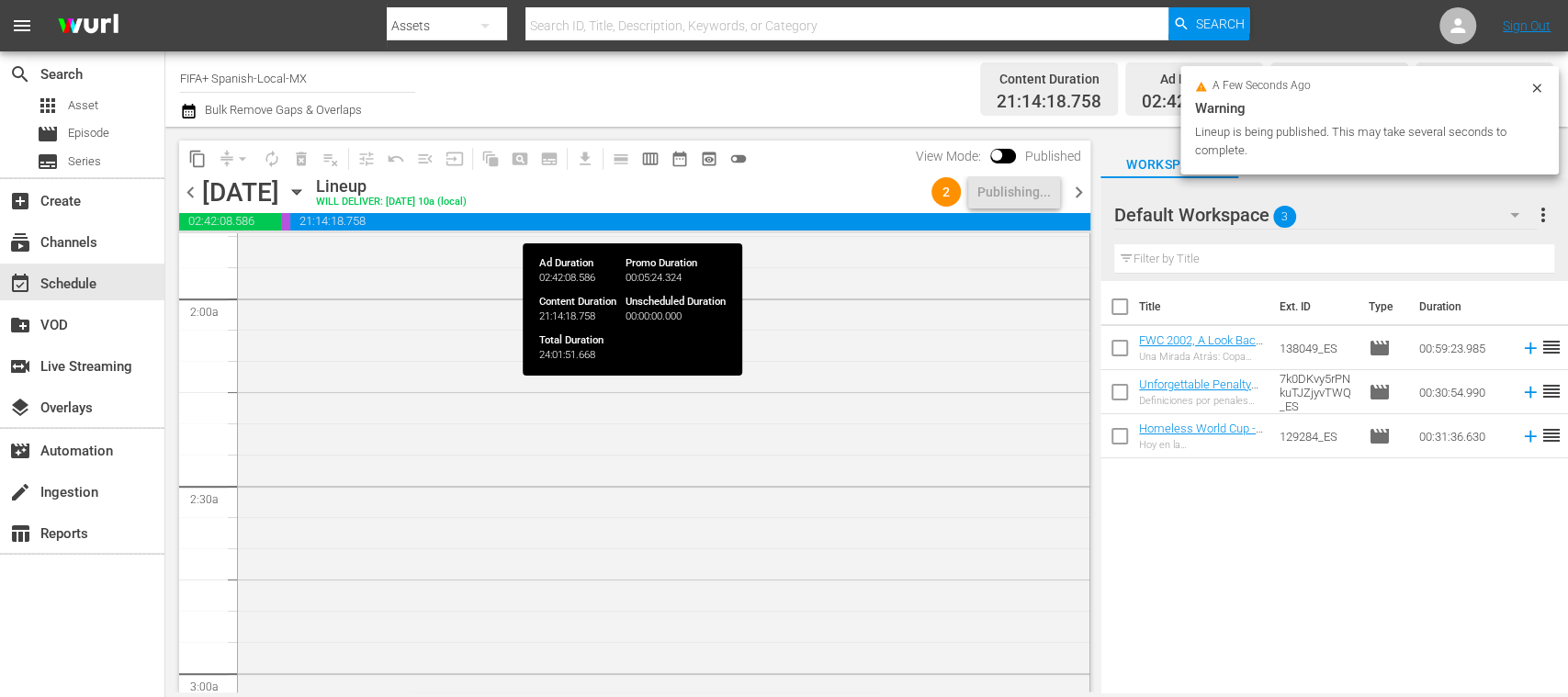
click at [187, 189] on span "chevron_left" at bounding box center [190, 192] width 23 height 23
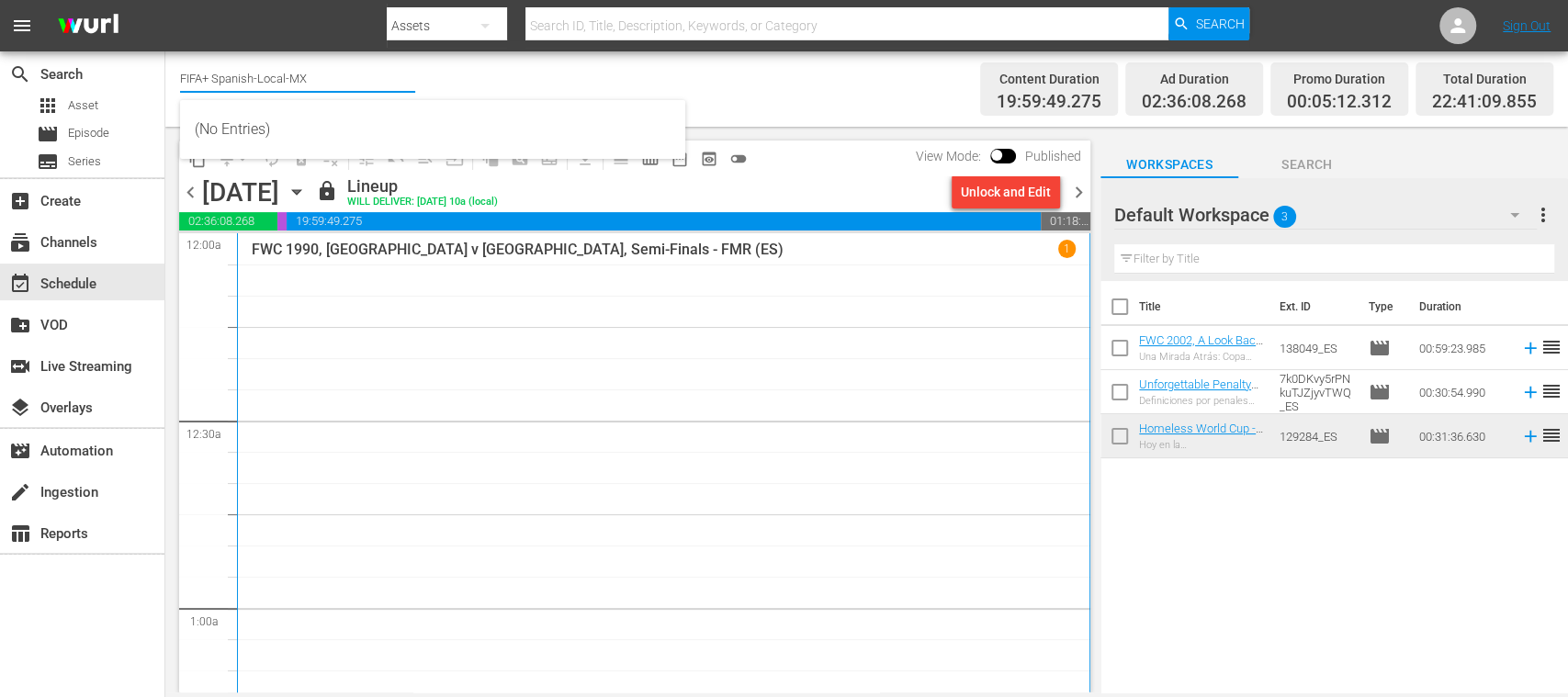
drag, startPoint x: 212, startPoint y: 81, endPoint x: 397, endPoint y: 82, distance: 185.0
click at [397, 82] on input "FIFA+ Spanish-Local-MX" at bounding box center [297, 78] width 235 height 45
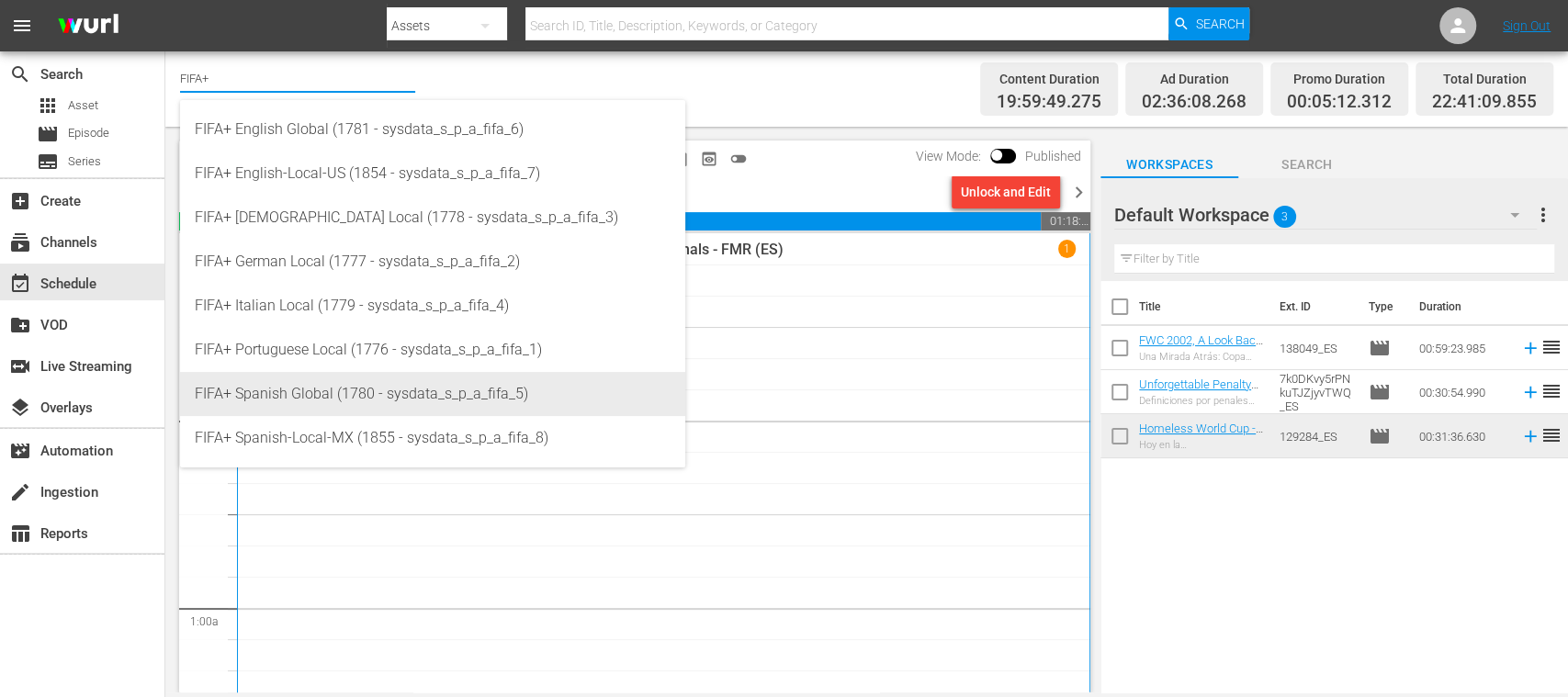
click at [344, 390] on div "FIFA+ Spanish Global (1780 - sysdata_s_p_a_fifa_5)" at bounding box center [433, 394] width 476 height 45
type input "FIFA+ Spanish Global (1780 - sysdata_s_p_a_fifa_5)"
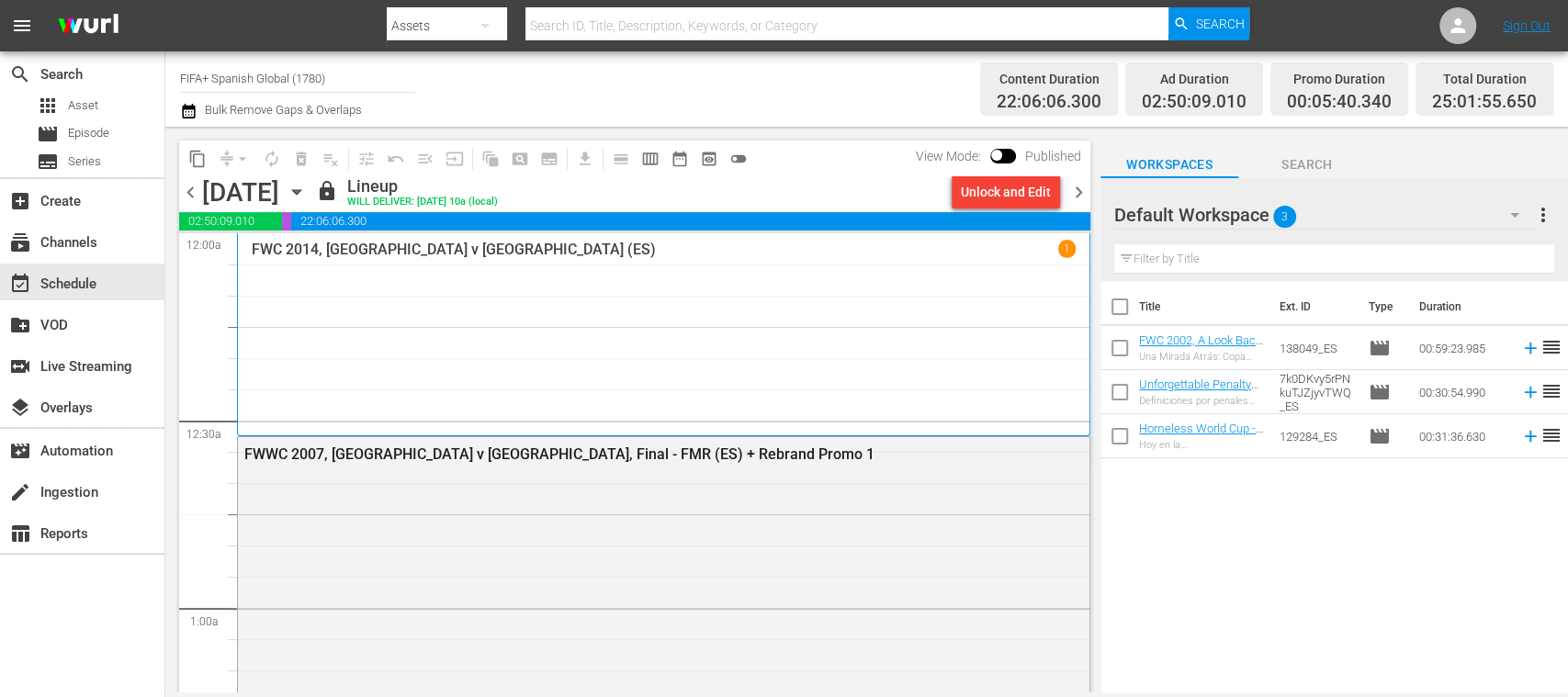
click at [184, 194] on span "chevron_left" at bounding box center [190, 192] width 23 height 23
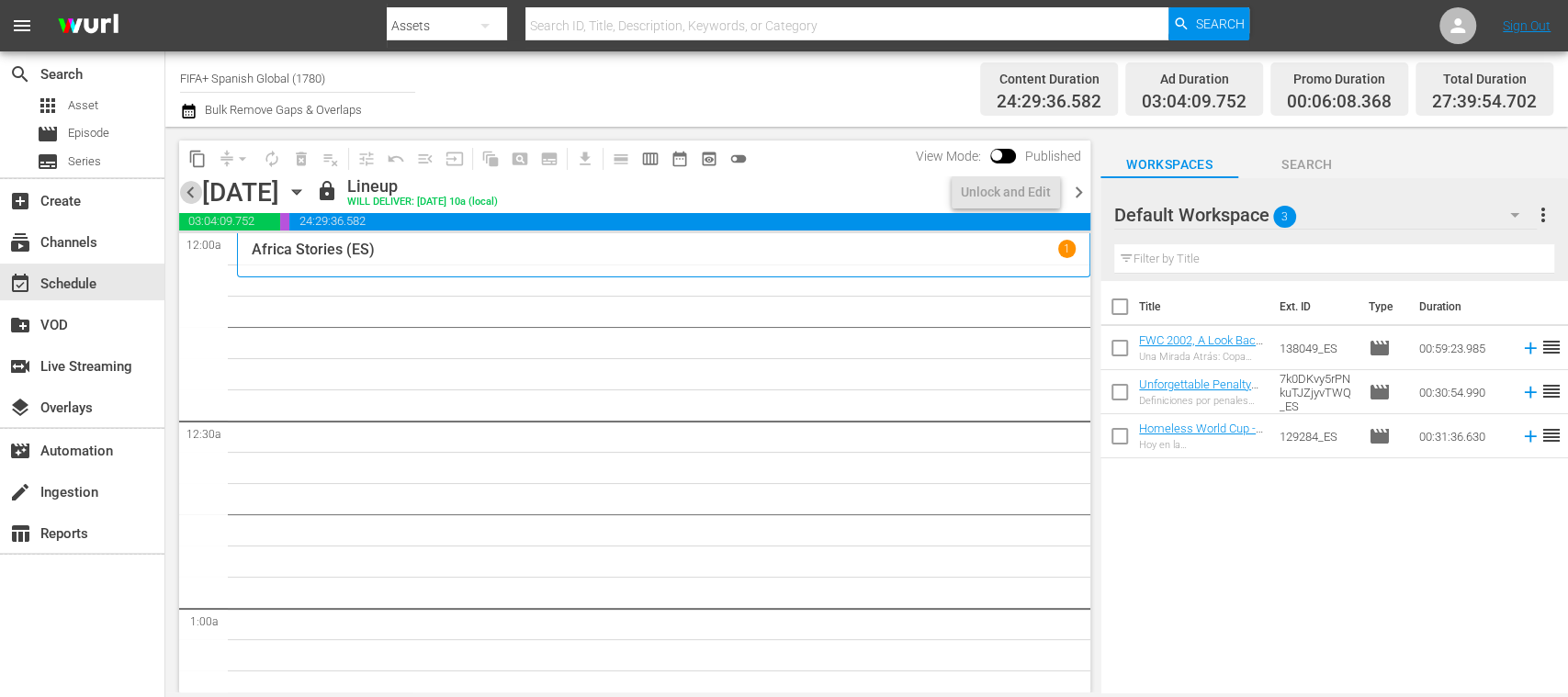
click at [184, 194] on span "chevron_left" at bounding box center [190, 192] width 23 height 23
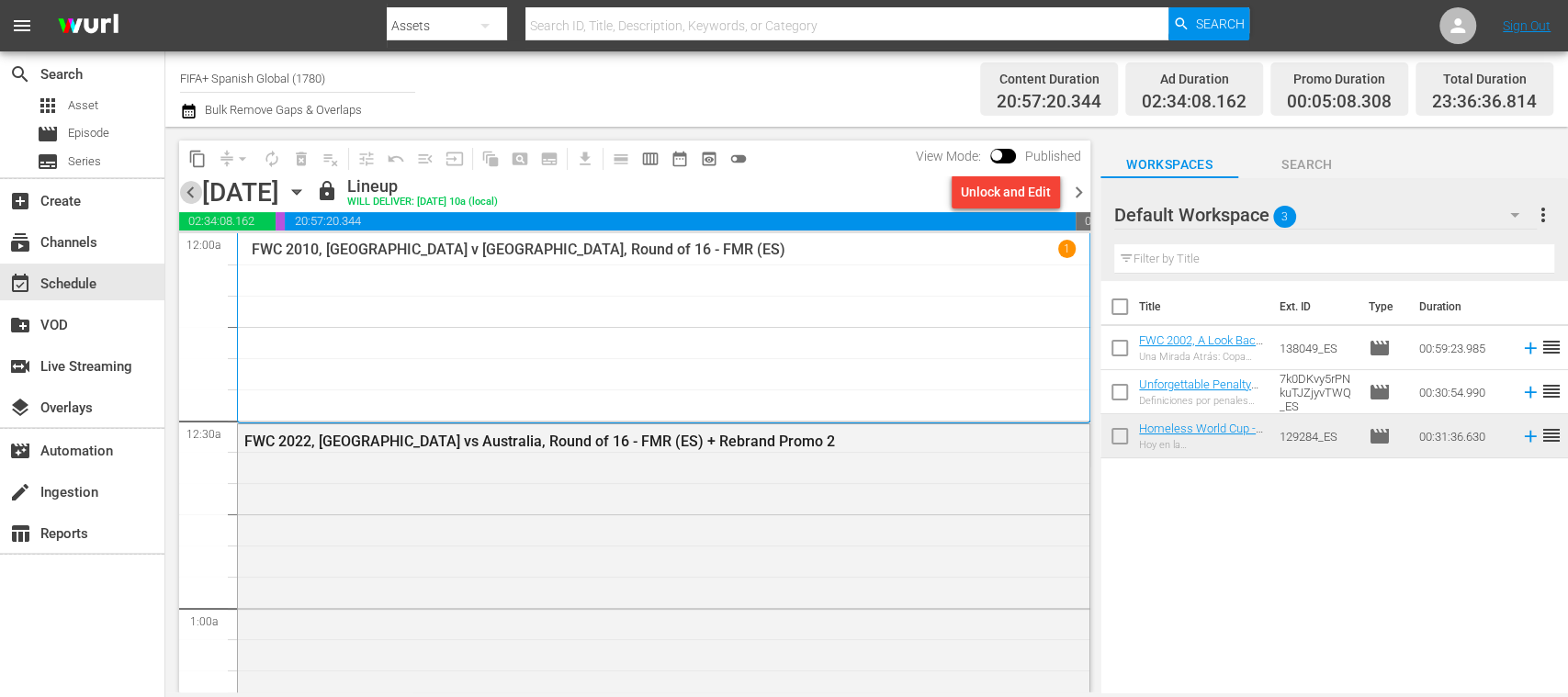
click at [183, 194] on span "chevron_left" at bounding box center [190, 192] width 23 height 23
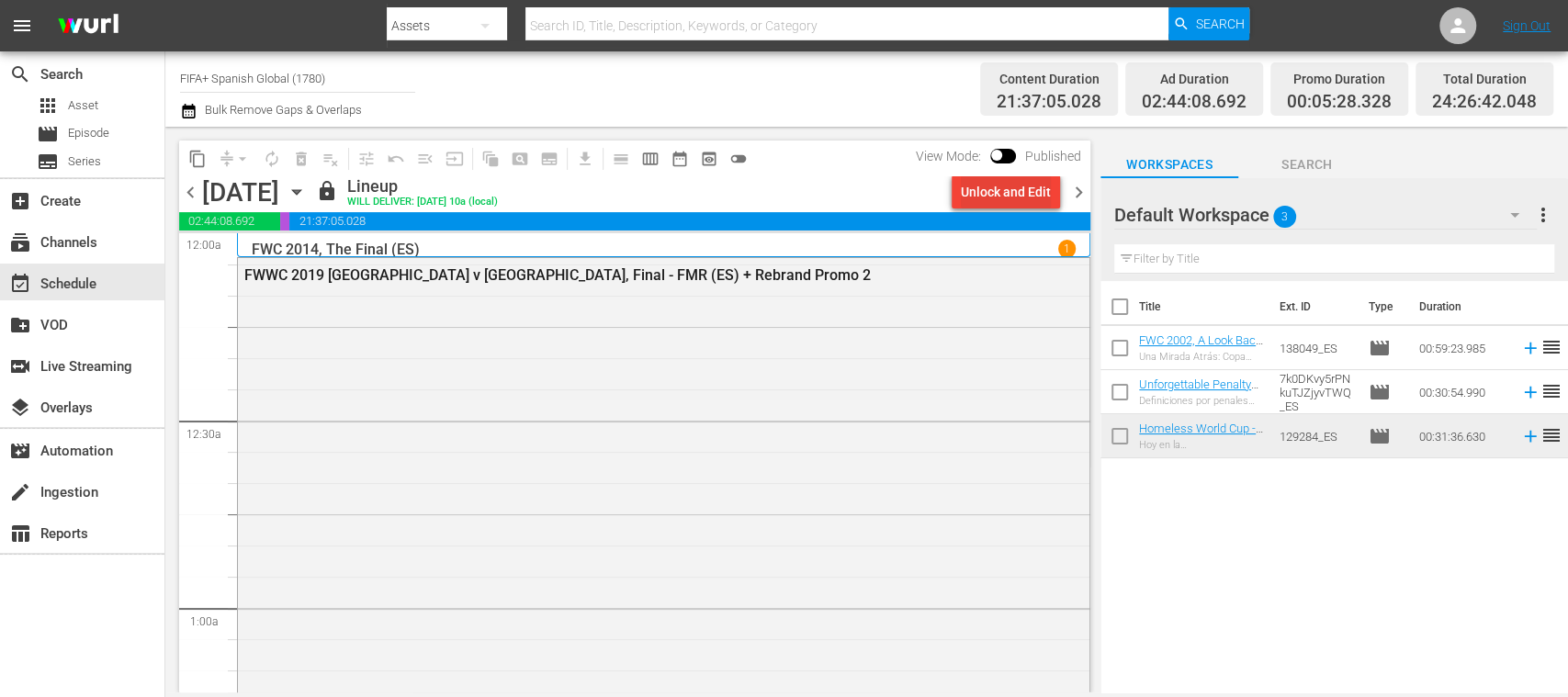
click at [1021, 199] on div "Unlock and Edit" at bounding box center [1006, 191] width 90 height 33
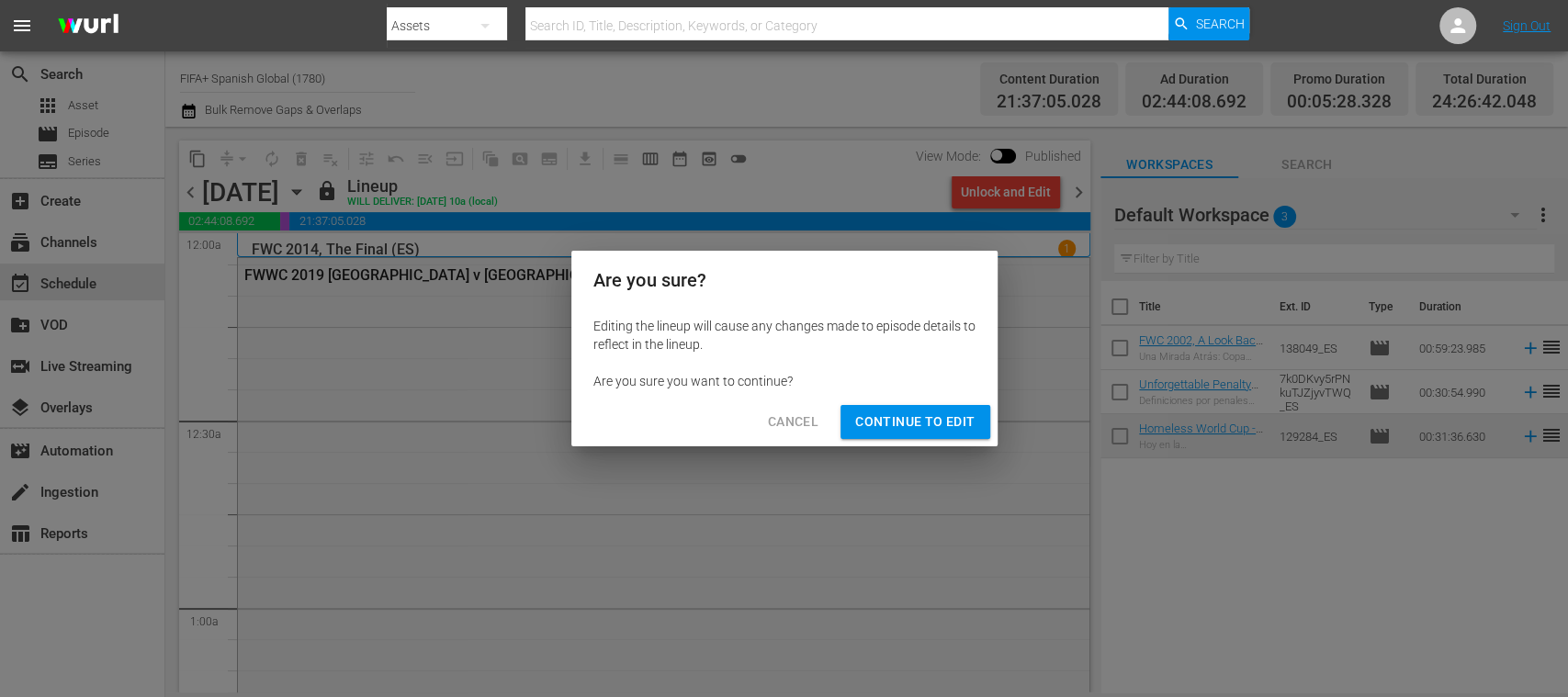
click at [942, 405] on div "Cancel Continue to Edit" at bounding box center [784, 421] width 426 height 48
click at [934, 414] on span "Continue to Edit" at bounding box center [915, 422] width 119 height 23
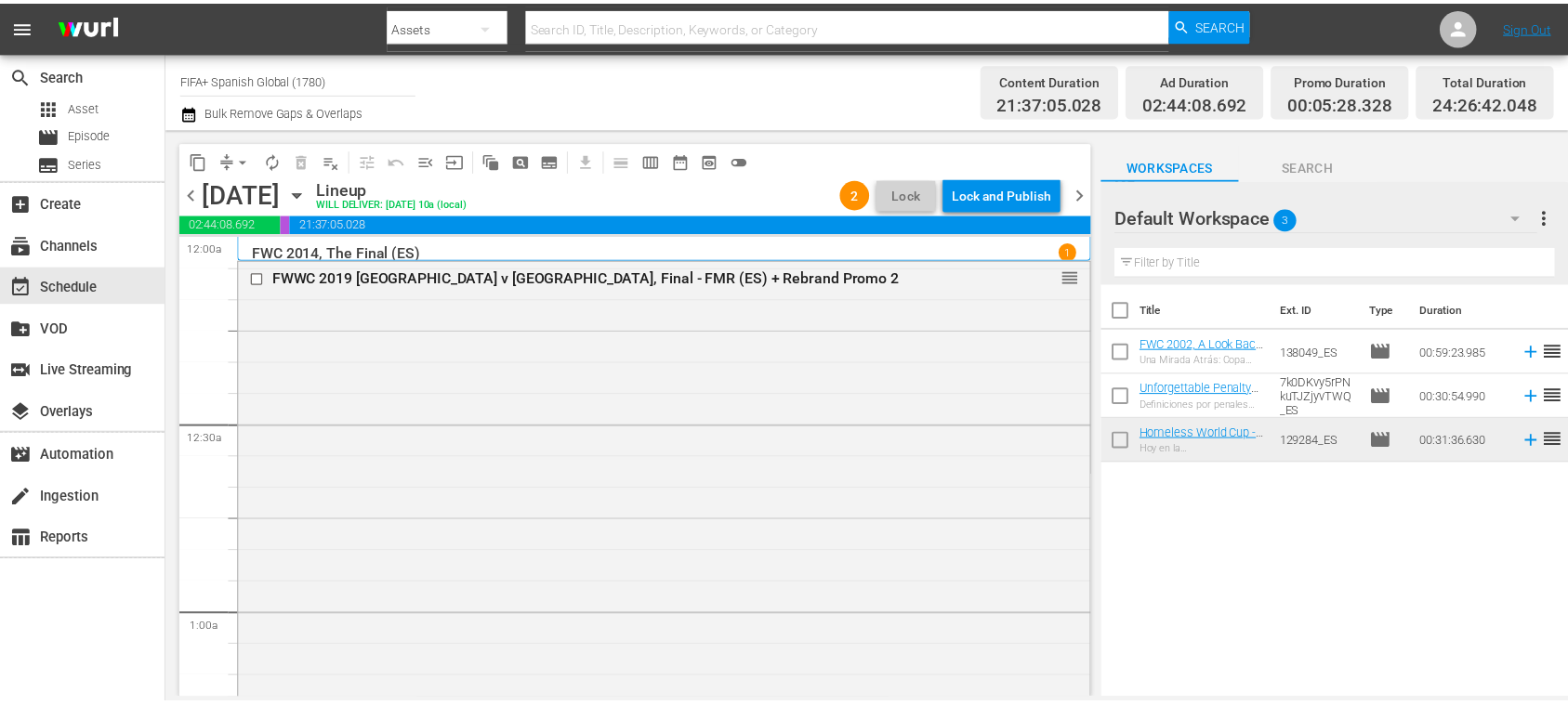
scroll to position [4229, 0]
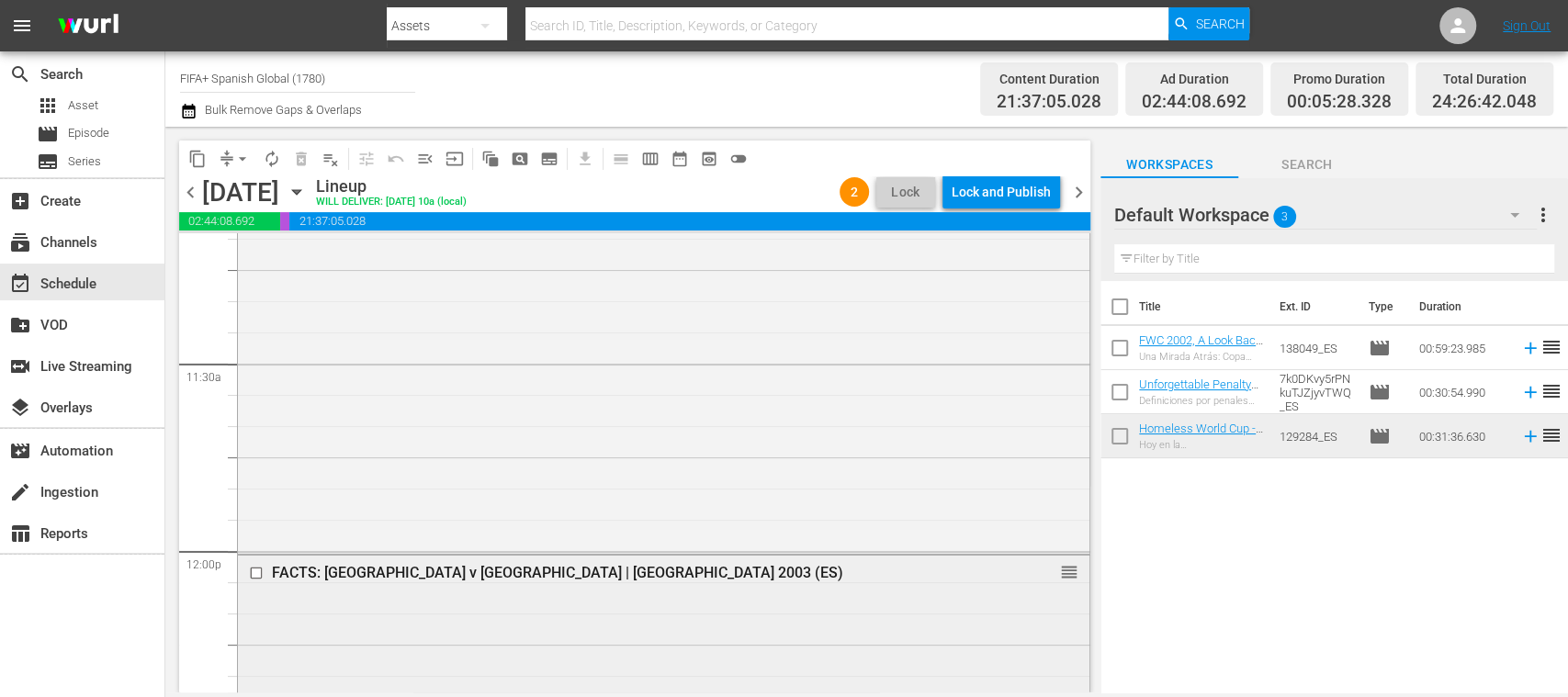
click at [514, 568] on div "FACTS: [GEOGRAPHIC_DATA] v [GEOGRAPHIC_DATA] | [GEOGRAPHIC_DATA] 2003 (ES)" at bounding box center [630, 573] width 717 height 17
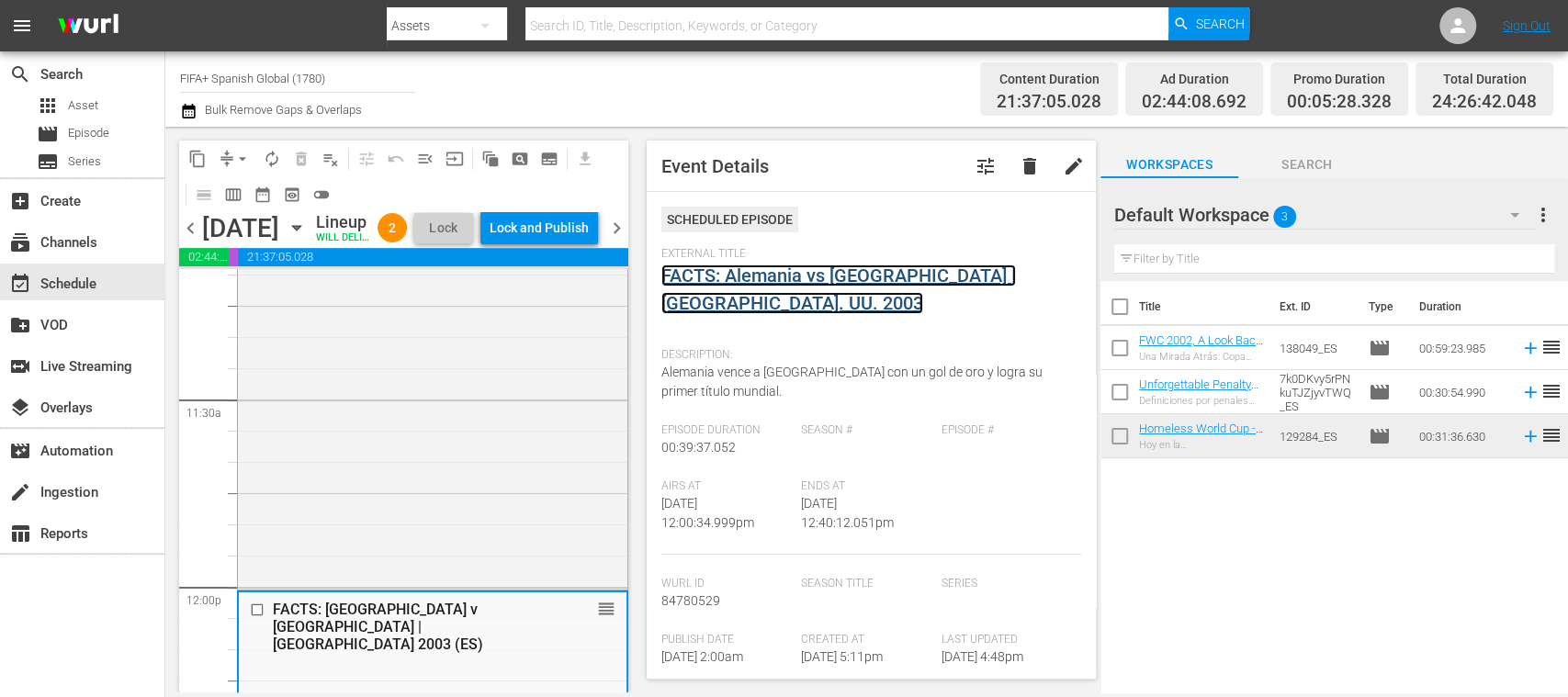
click at [801, 279] on link "FACTS: Alemania vs [GEOGRAPHIC_DATA] | [GEOGRAPHIC_DATA]. UU. 2003" at bounding box center [839, 289] width 355 height 49
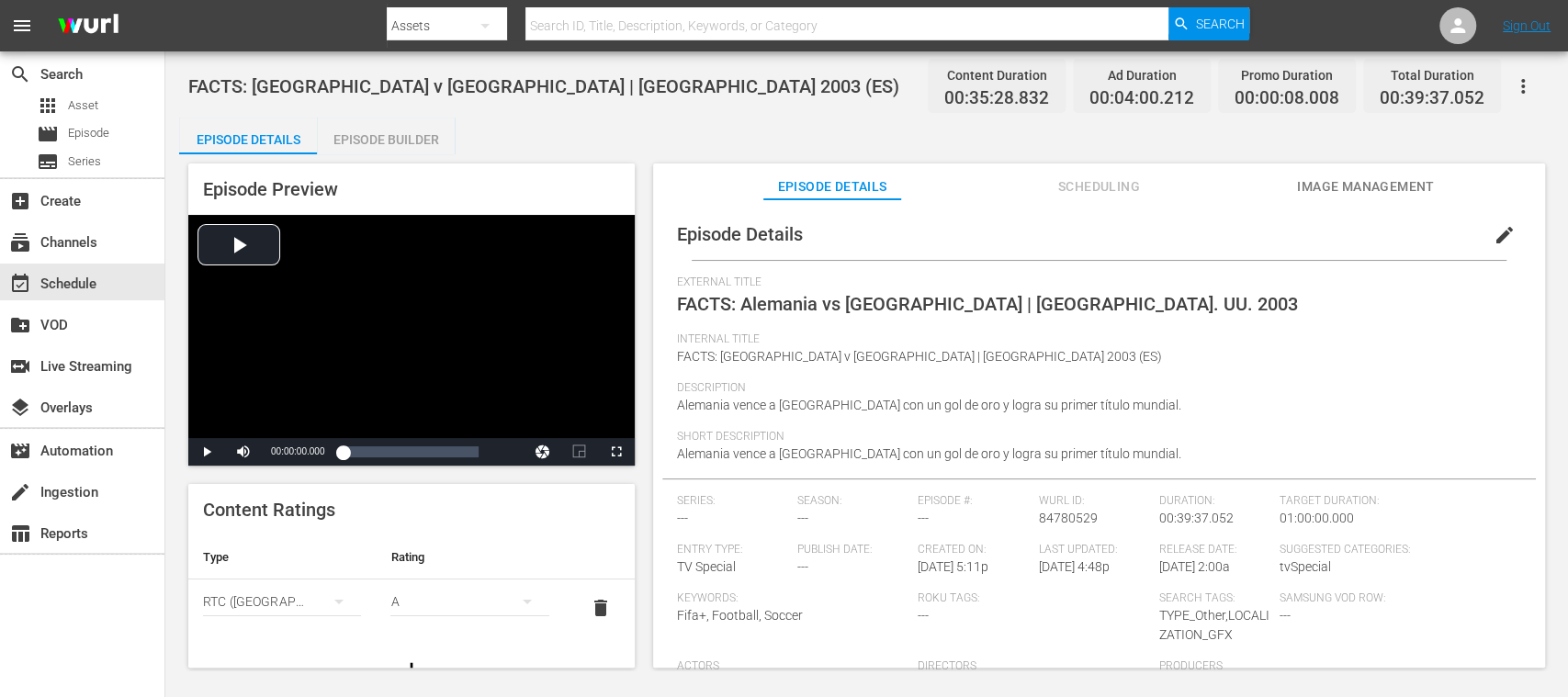
click at [401, 141] on div "Episode Builder" at bounding box center [386, 139] width 138 height 45
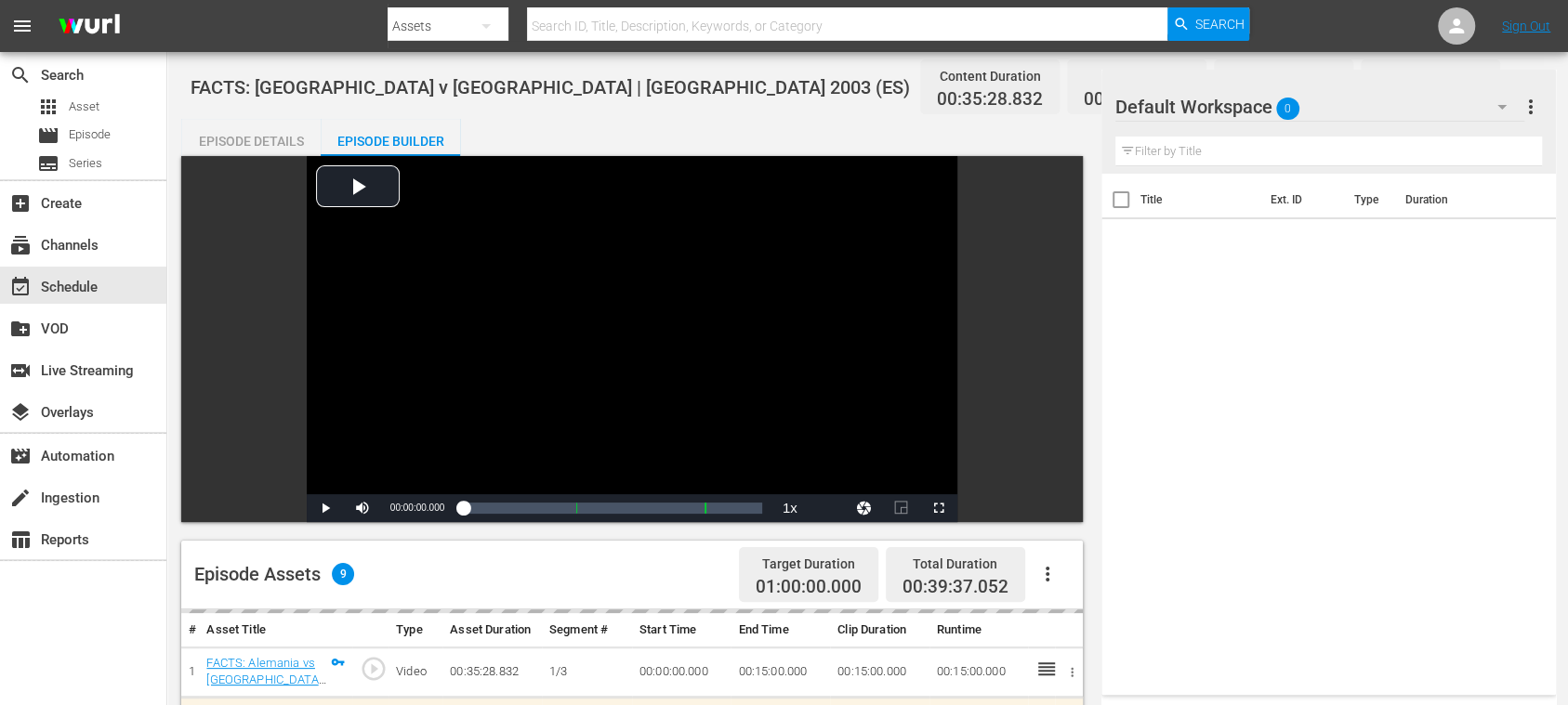
scroll to position [484, 0]
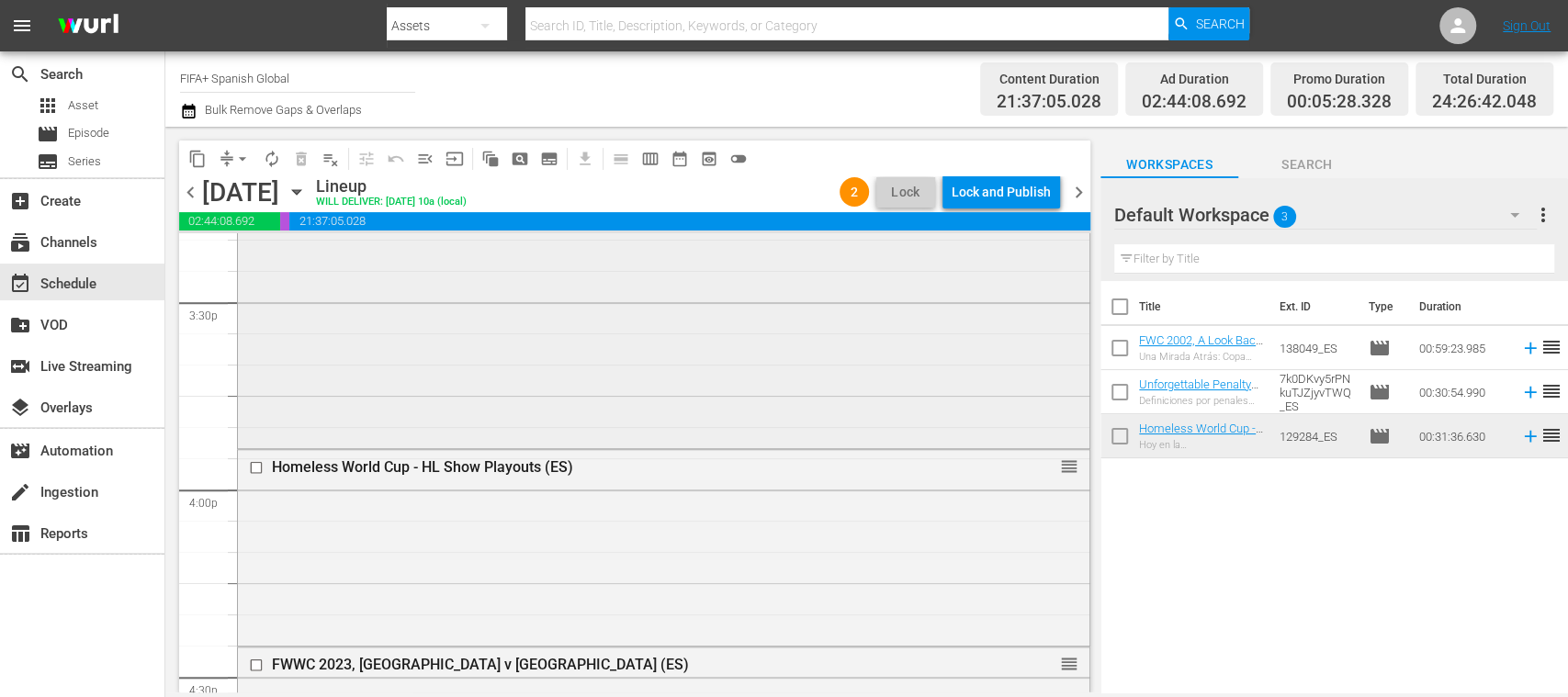
scroll to position [5728, 0]
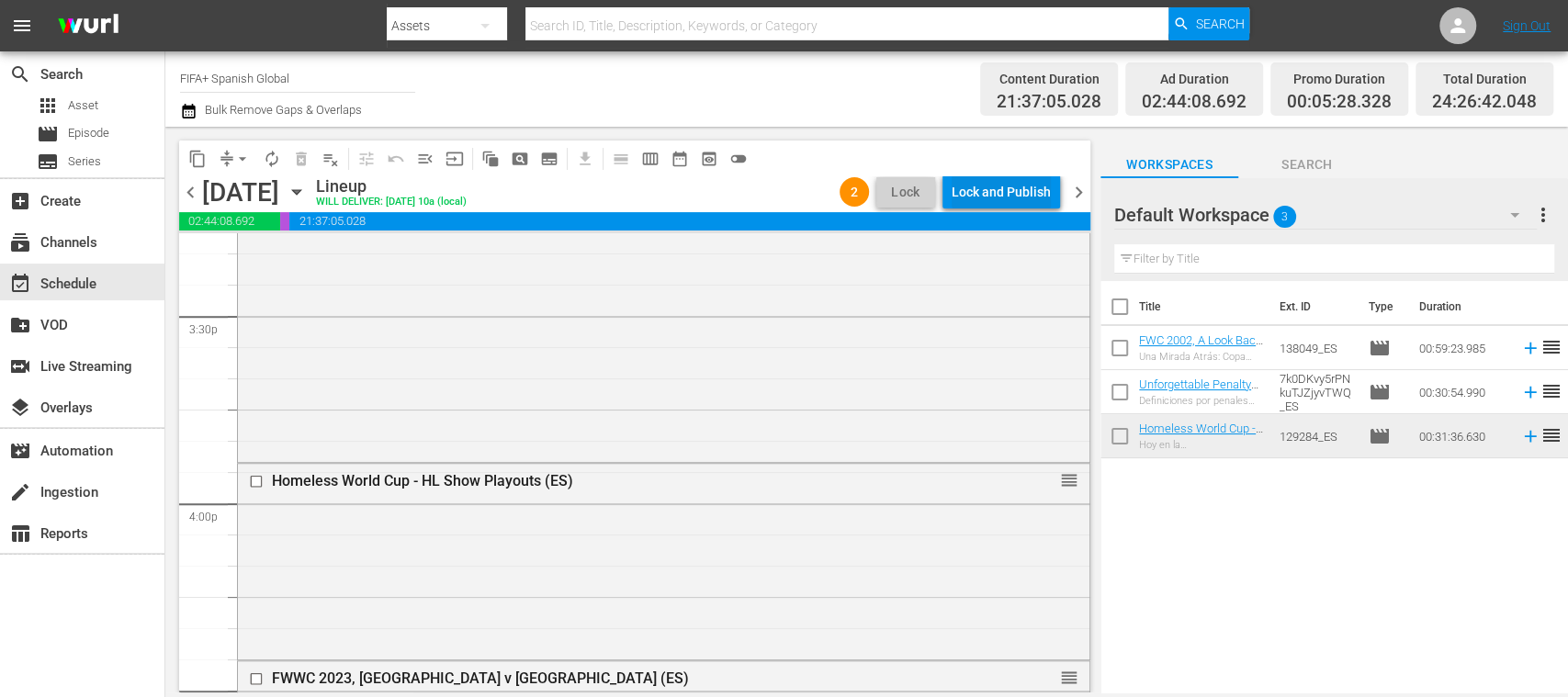
click at [971, 193] on div "Lock and Publish" at bounding box center [1001, 191] width 99 height 33
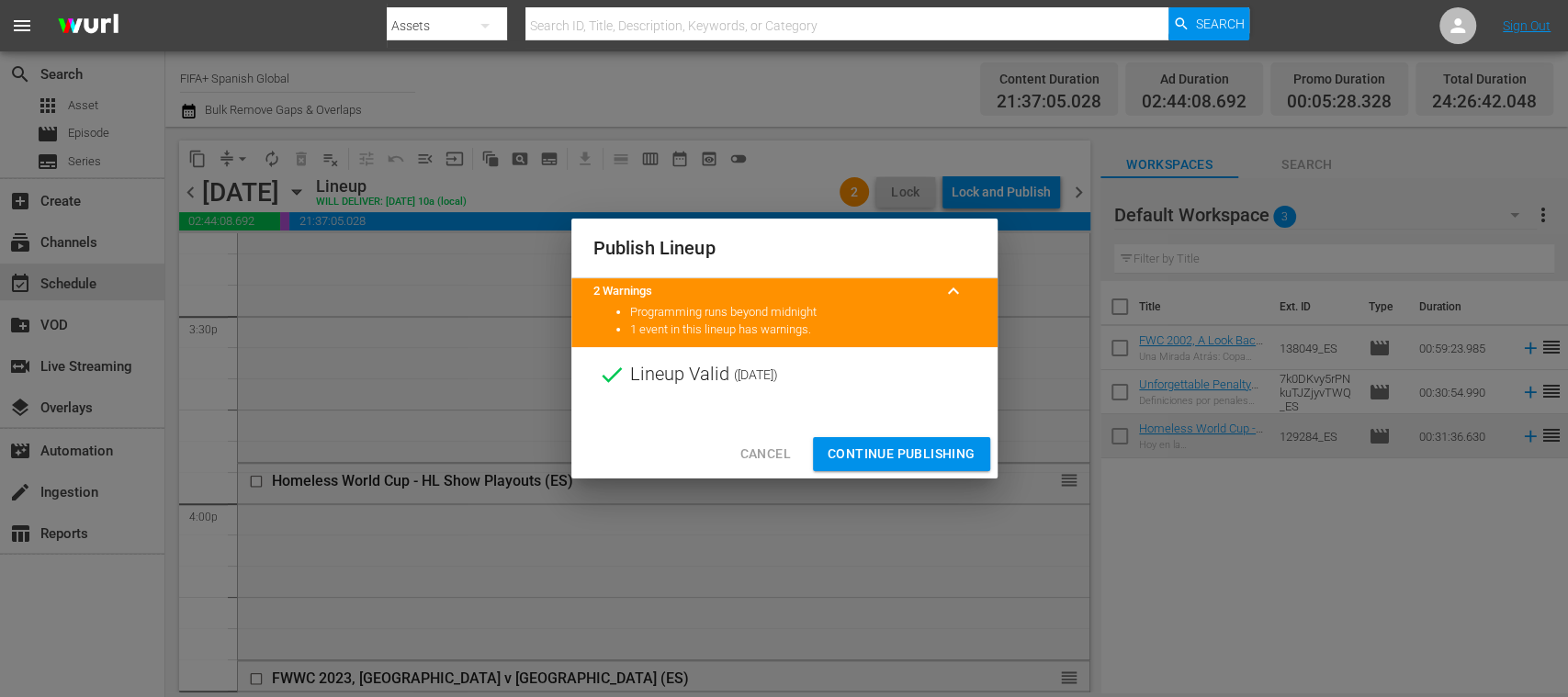
click at [920, 447] on span "Continue Publishing" at bounding box center [901, 455] width 148 height 23
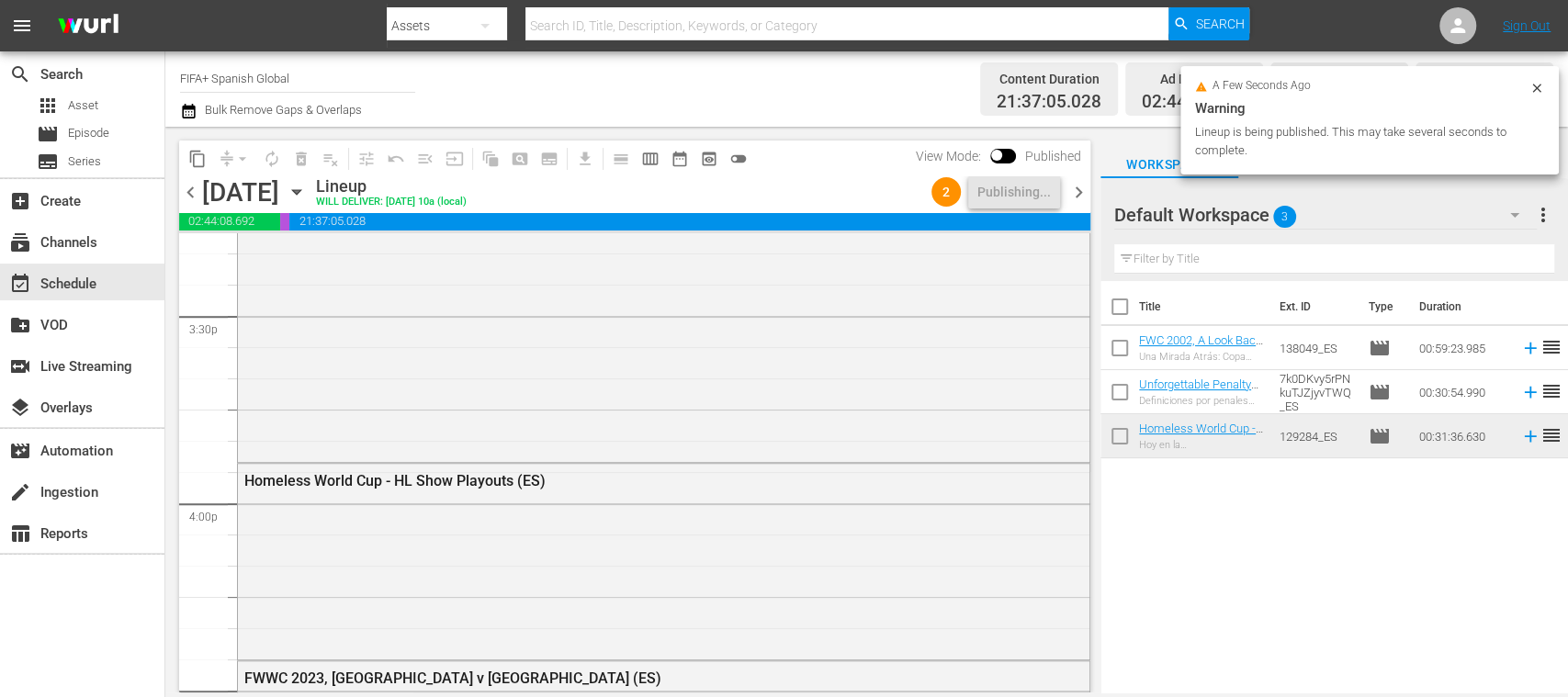
click at [1077, 190] on span "chevron_right" at bounding box center [1078, 192] width 23 height 23
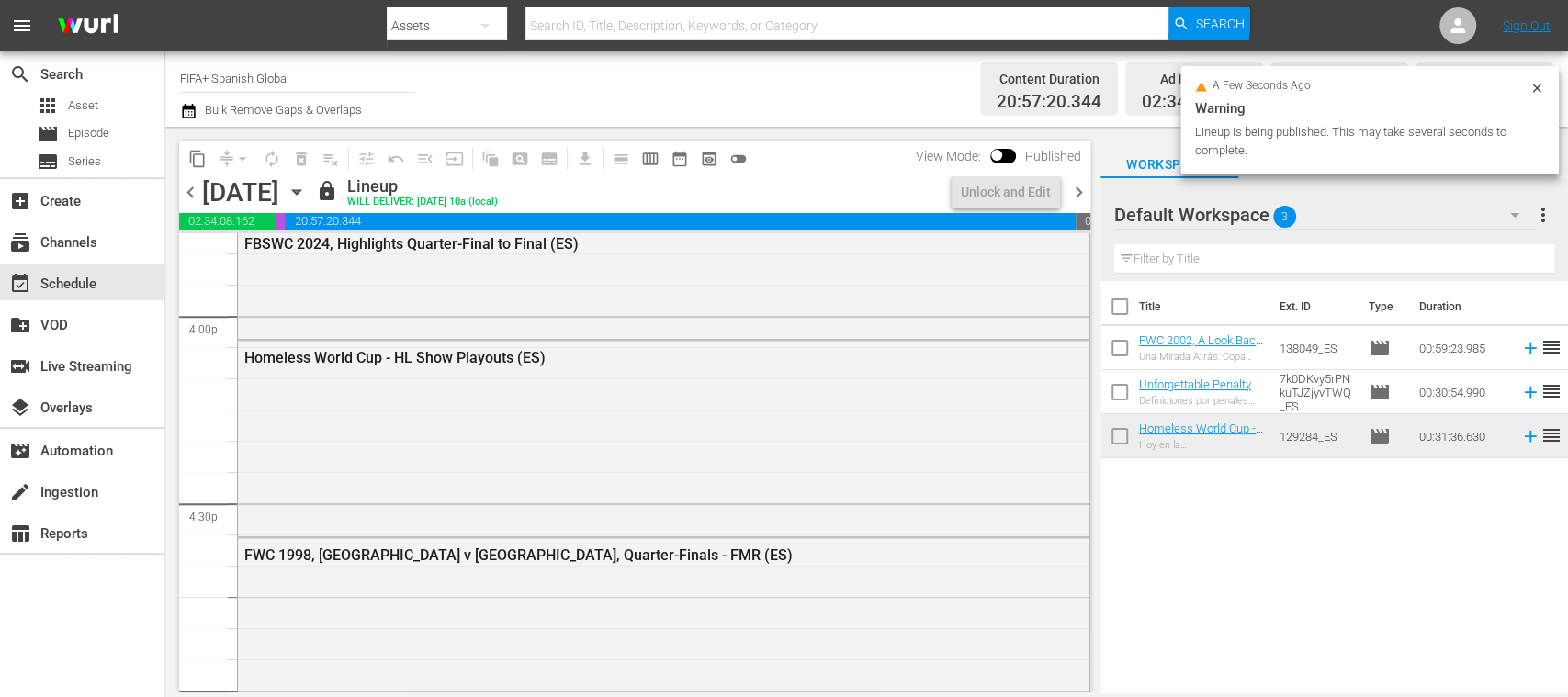
scroll to position [5760, 0]
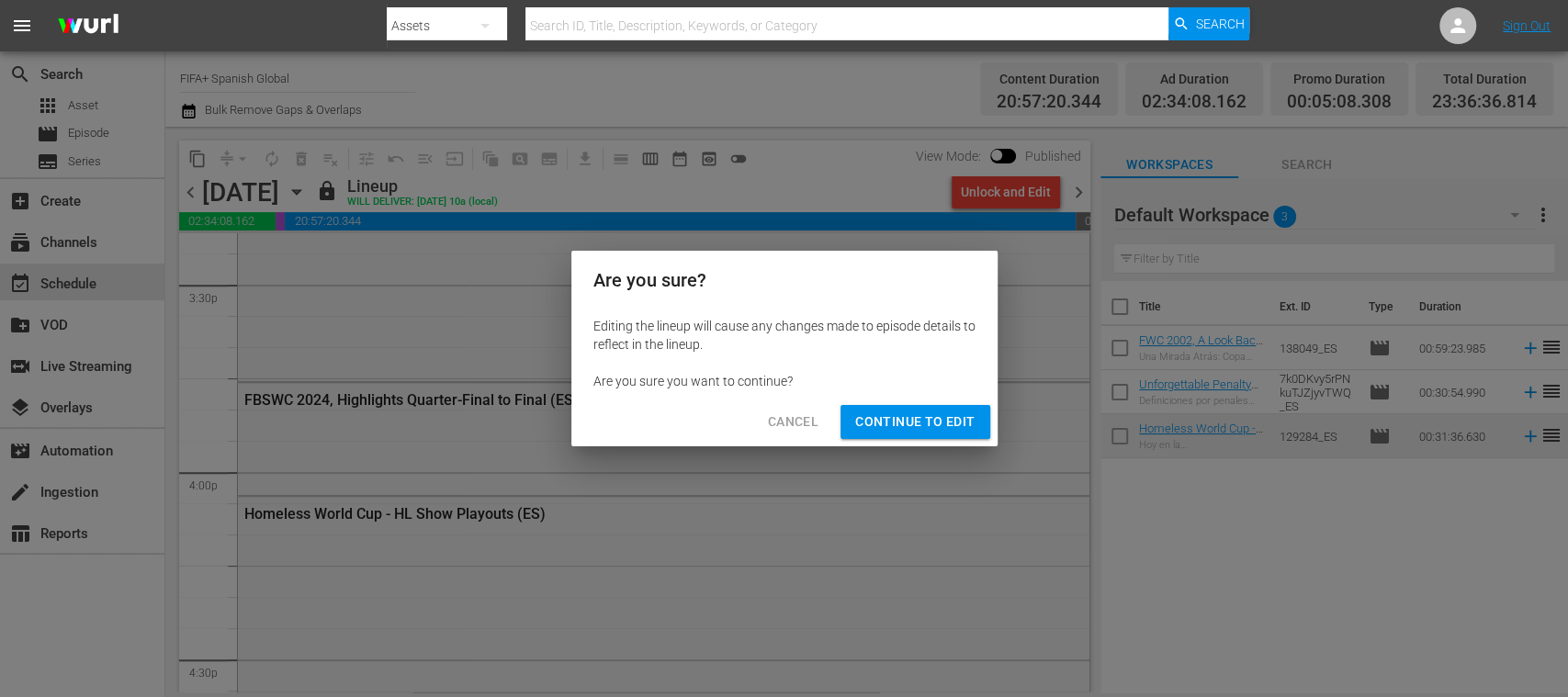
click at [935, 432] on span "Continue to Edit" at bounding box center [915, 422] width 119 height 23
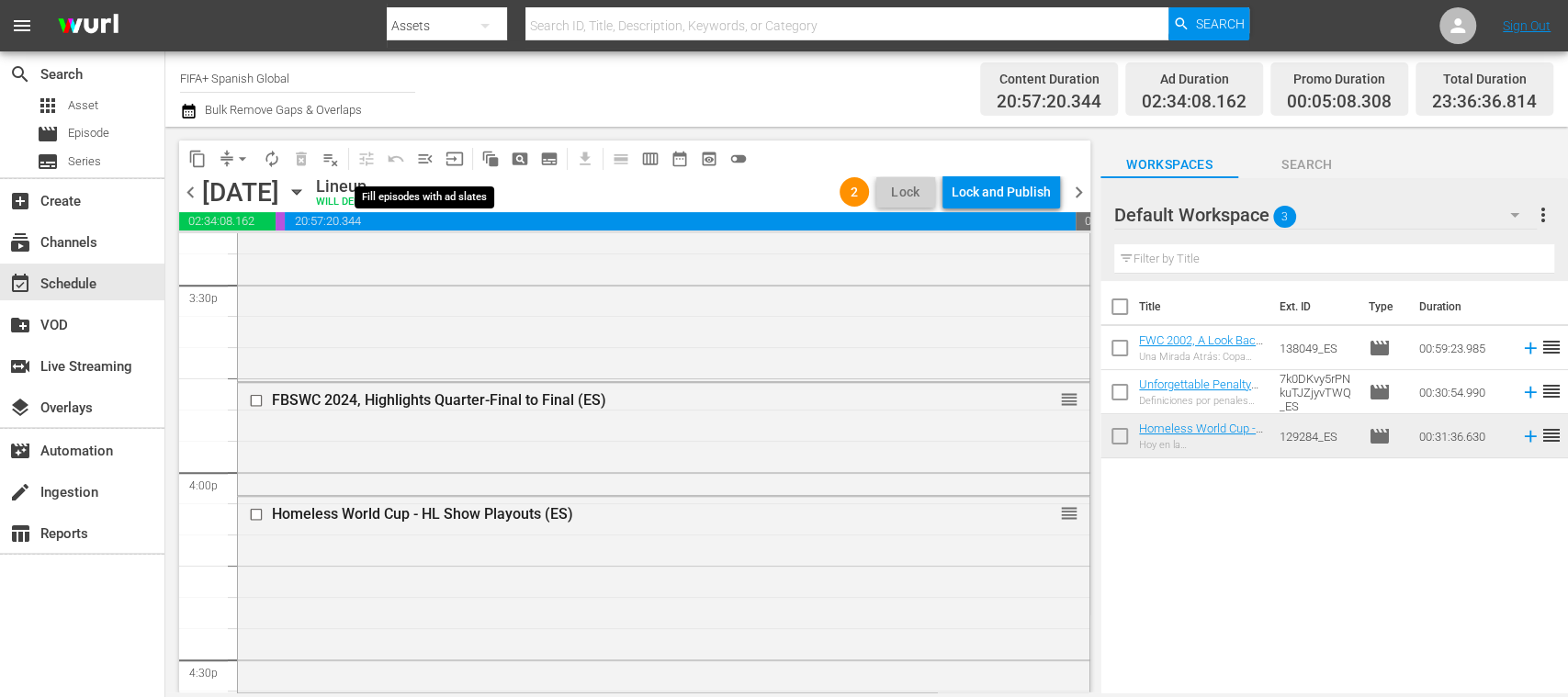
click at [424, 160] on span "menu_open" at bounding box center [425, 158] width 18 height 18
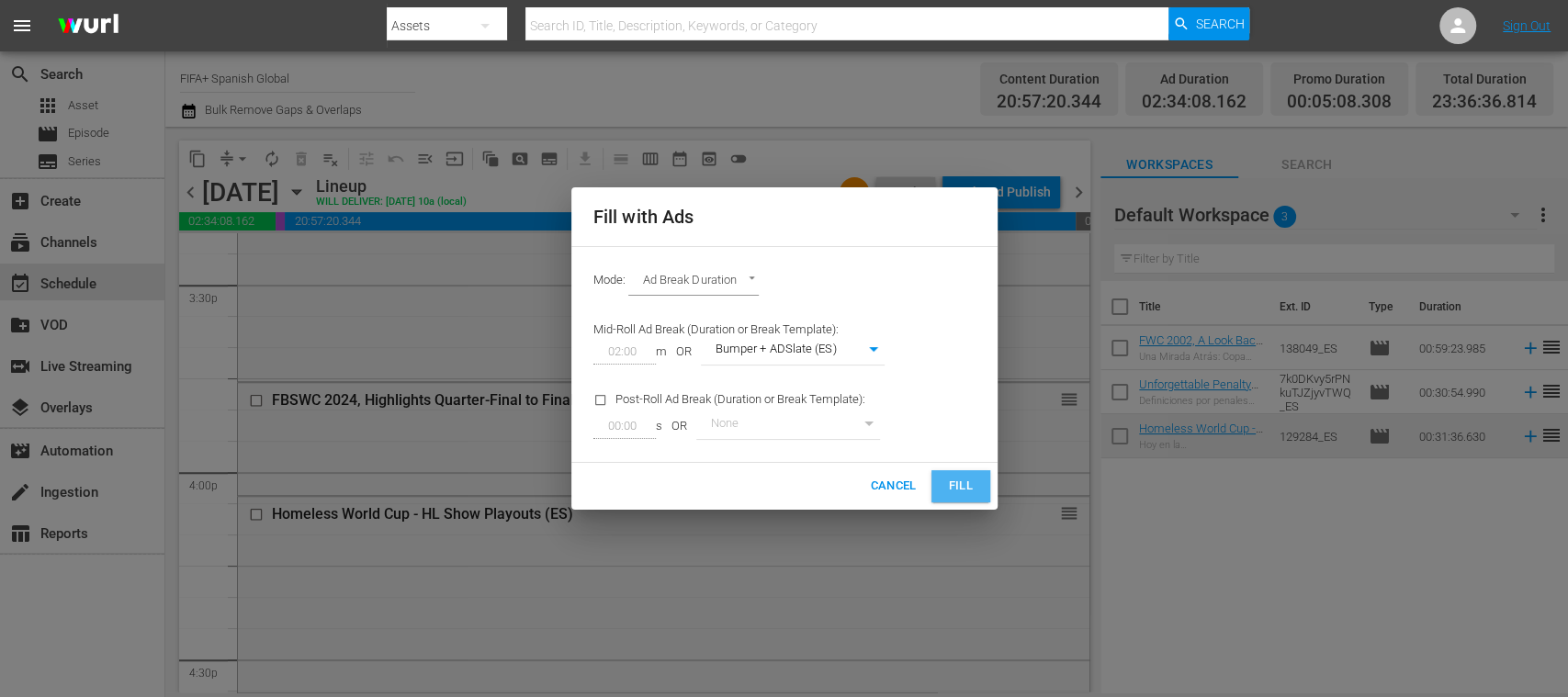
click at [956, 491] on span "Fill" at bounding box center [960, 487] width 29 height 21
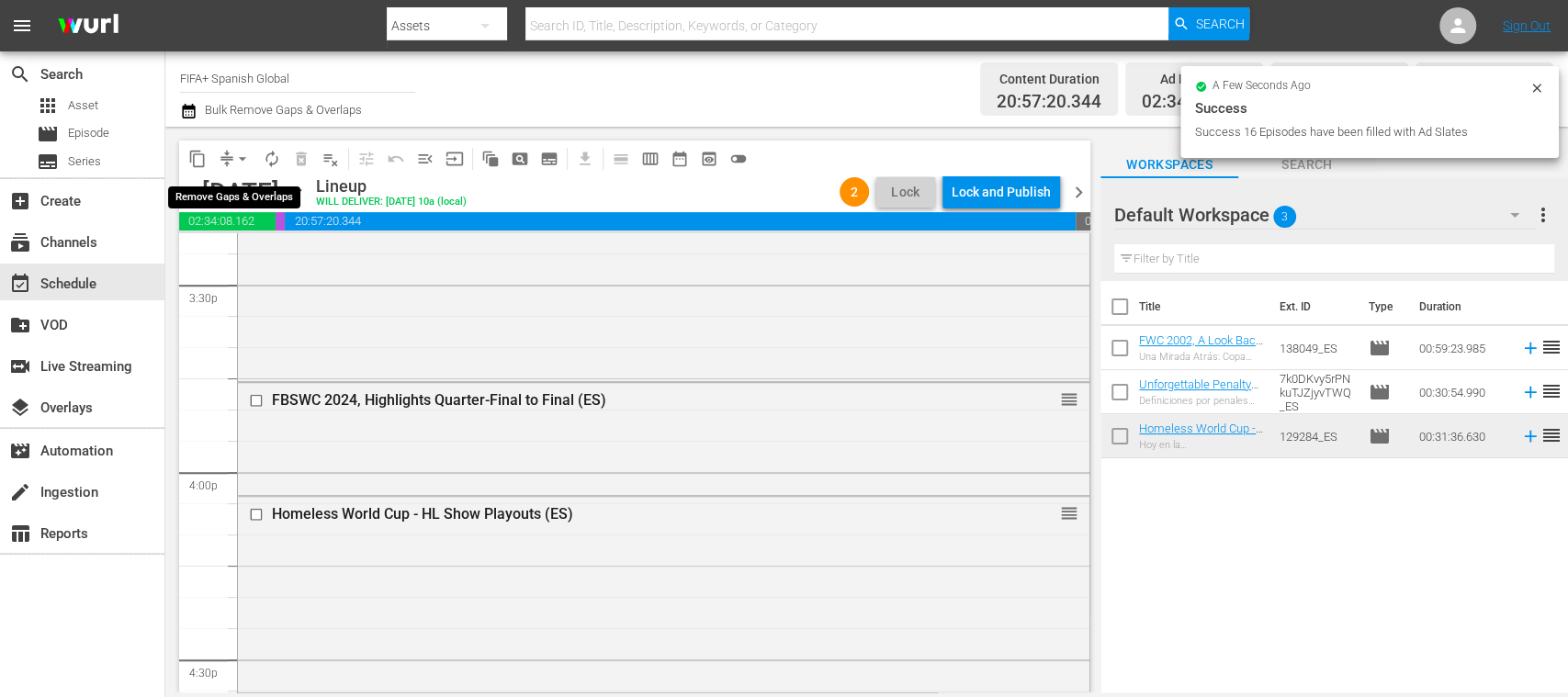
click at [240, 157] on span "arrow_drop_down" at bounding box center [241, 158] width 18 height 18
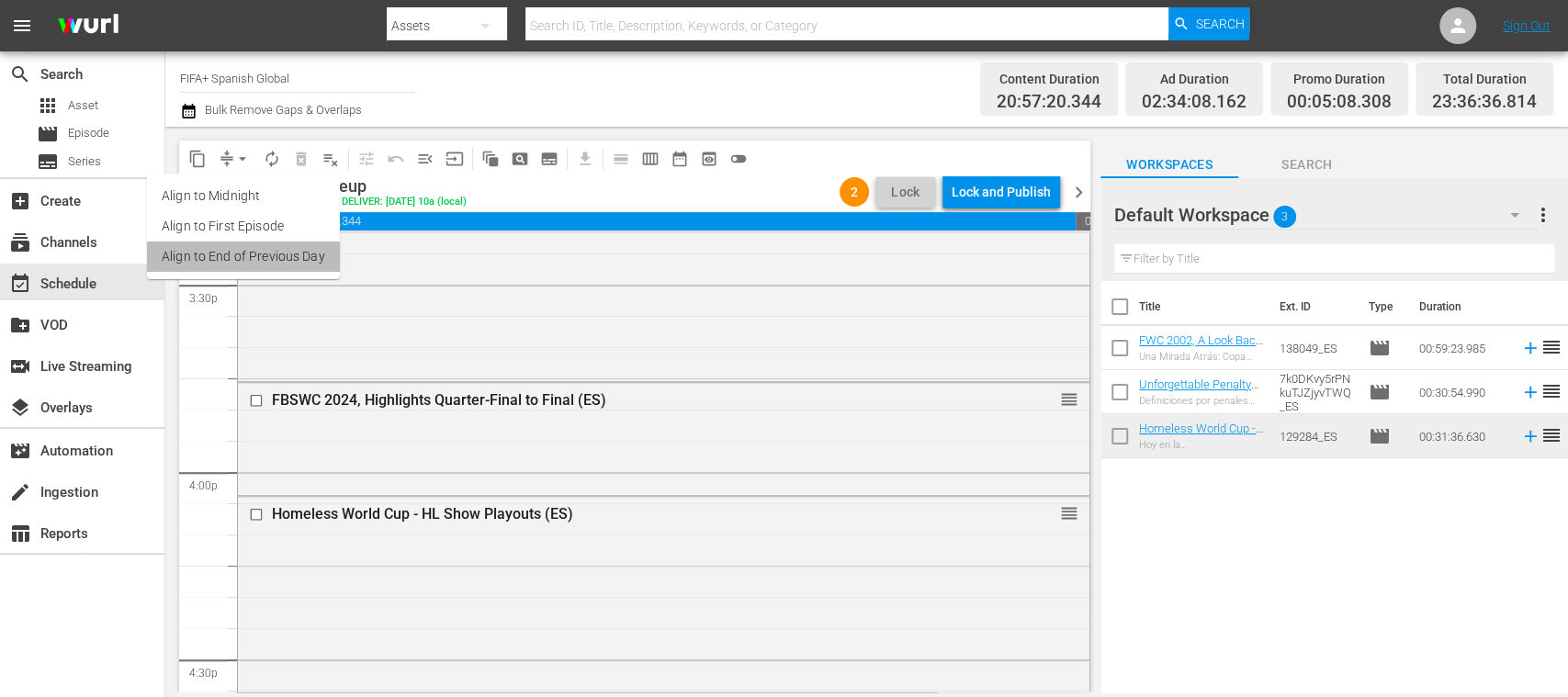
click at [269, 258] on li "Align to End of Previous Day" at bounding box center [243, 257] width 193 height 30
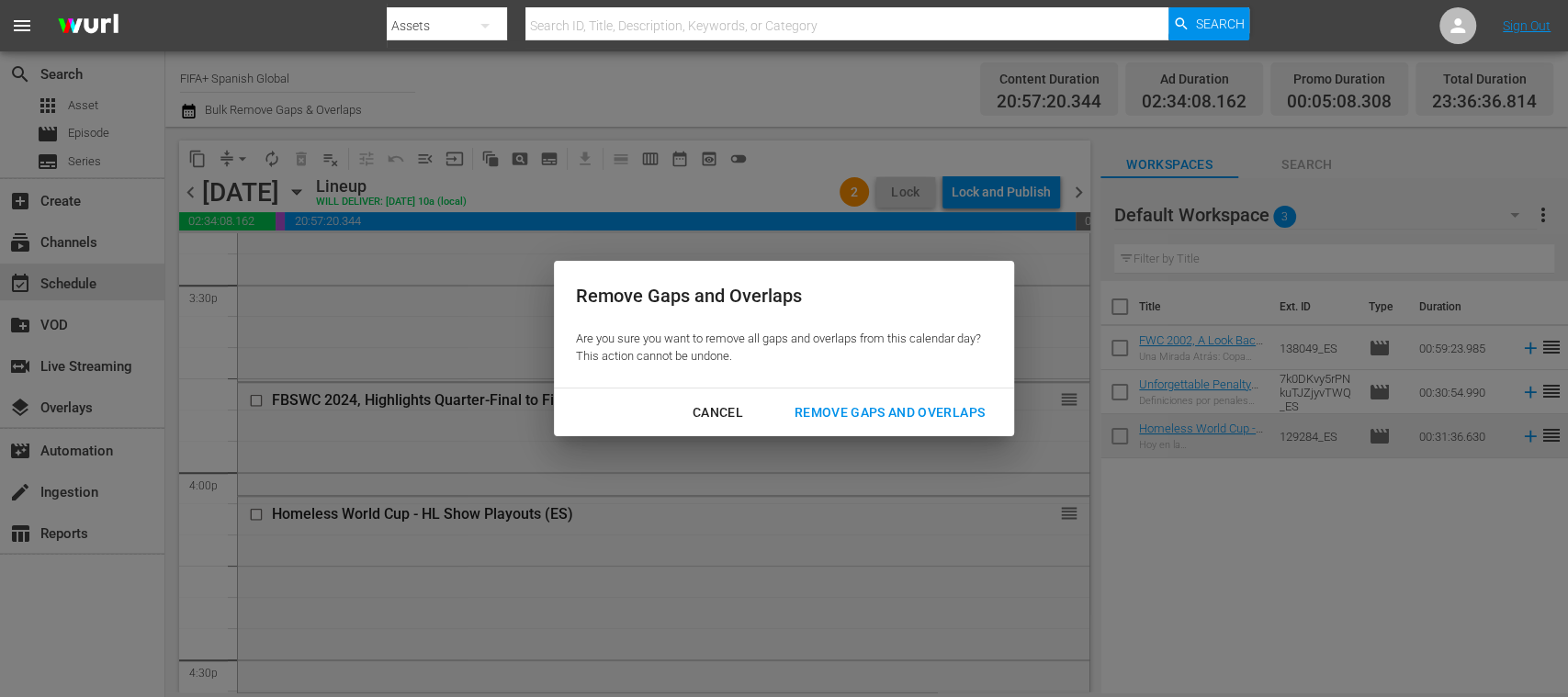
click at [863, 416] on div "Remove Gaps and Overlaps" at bounding box center [890, 413] width 220 height 23
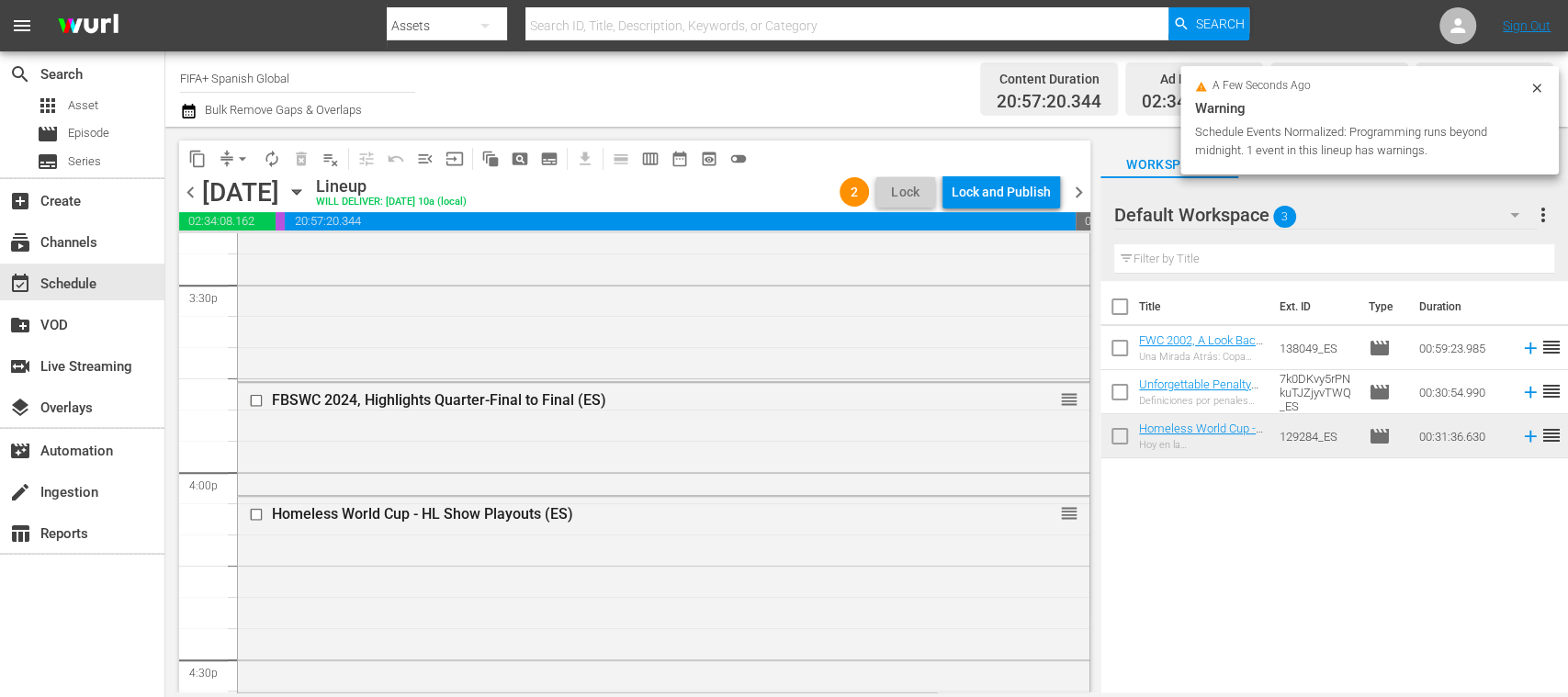
click at [1016, 197] on div "Lock and Publish" at bounding box center [1001, 191] width 99 height 33
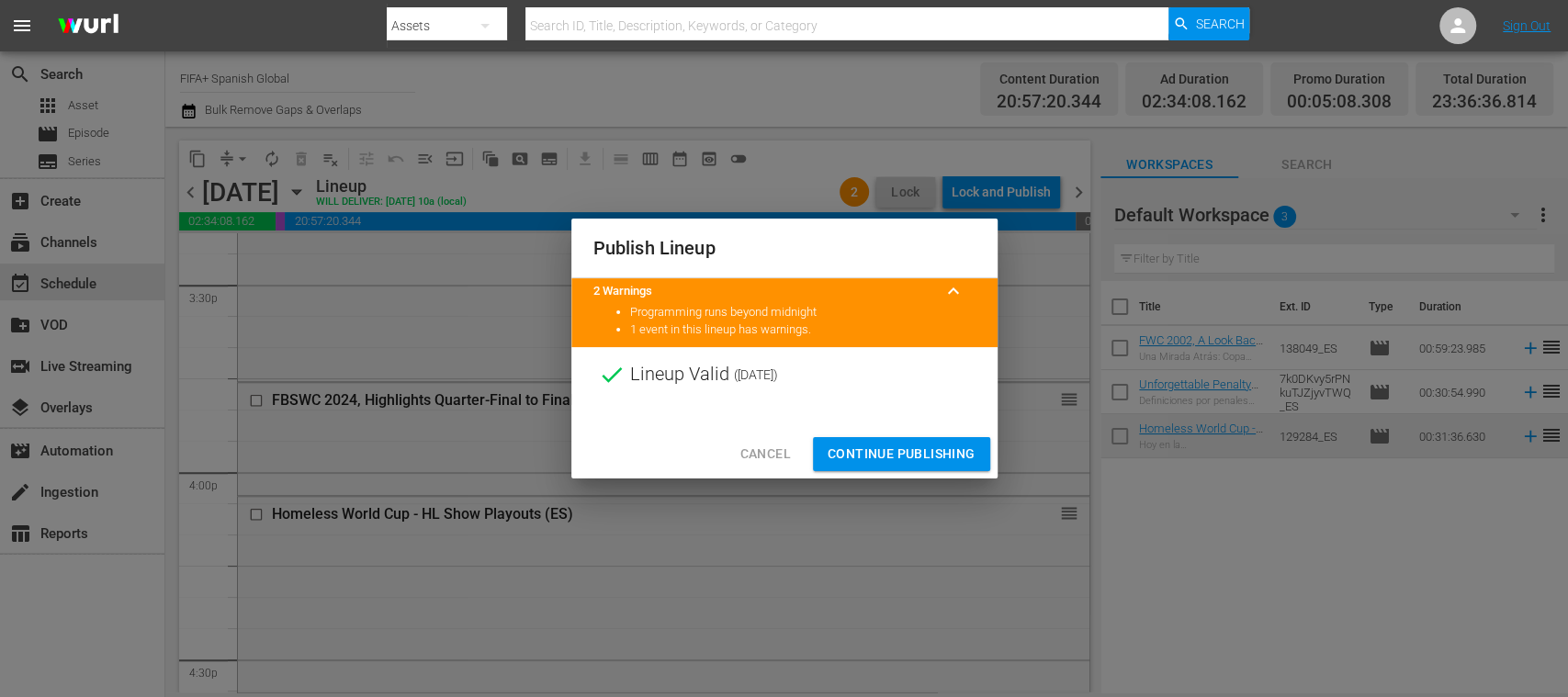
click at [927, 454] on span "Continue Publishing" at bounding box center [901, 455] width 148 height 23
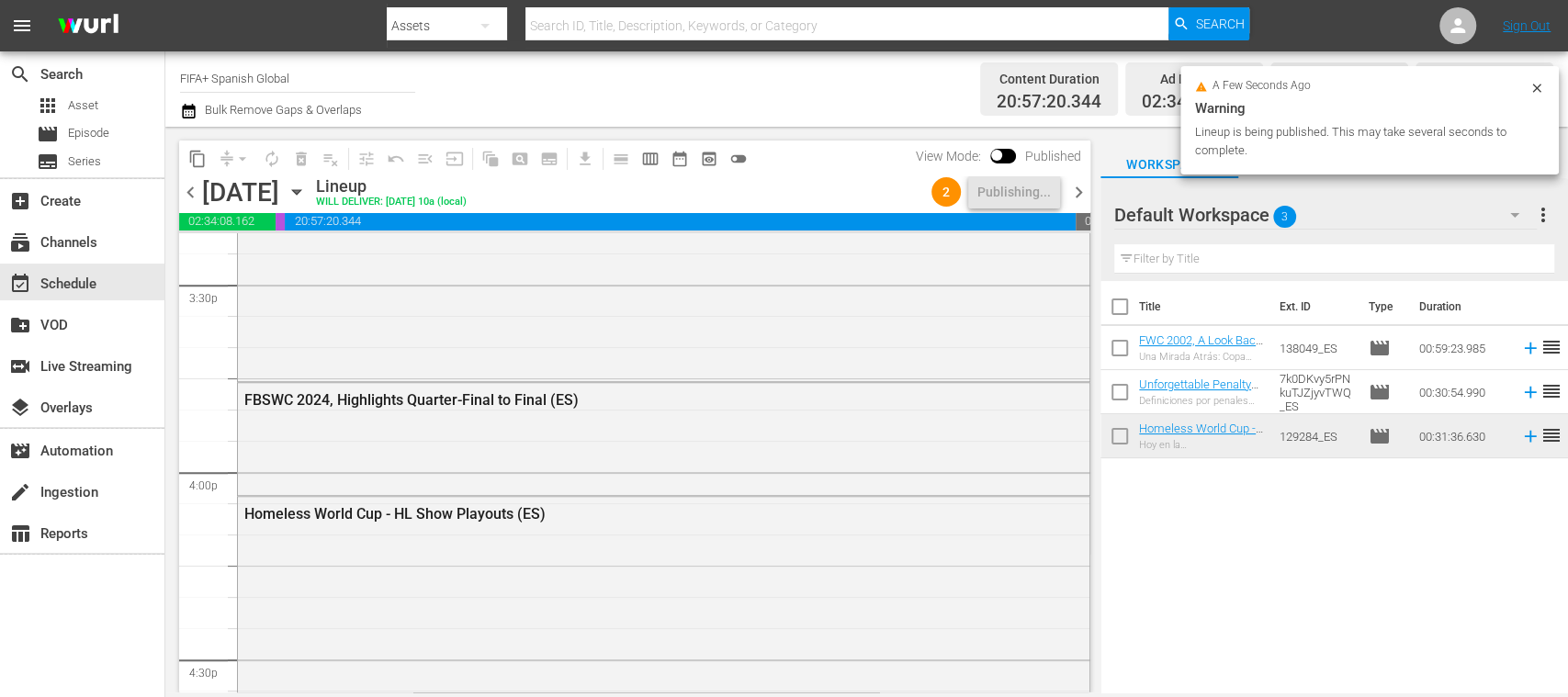
click at [1081, 189] on span "chevron_right" at bounding box center [1078, 192] width 23 height 23
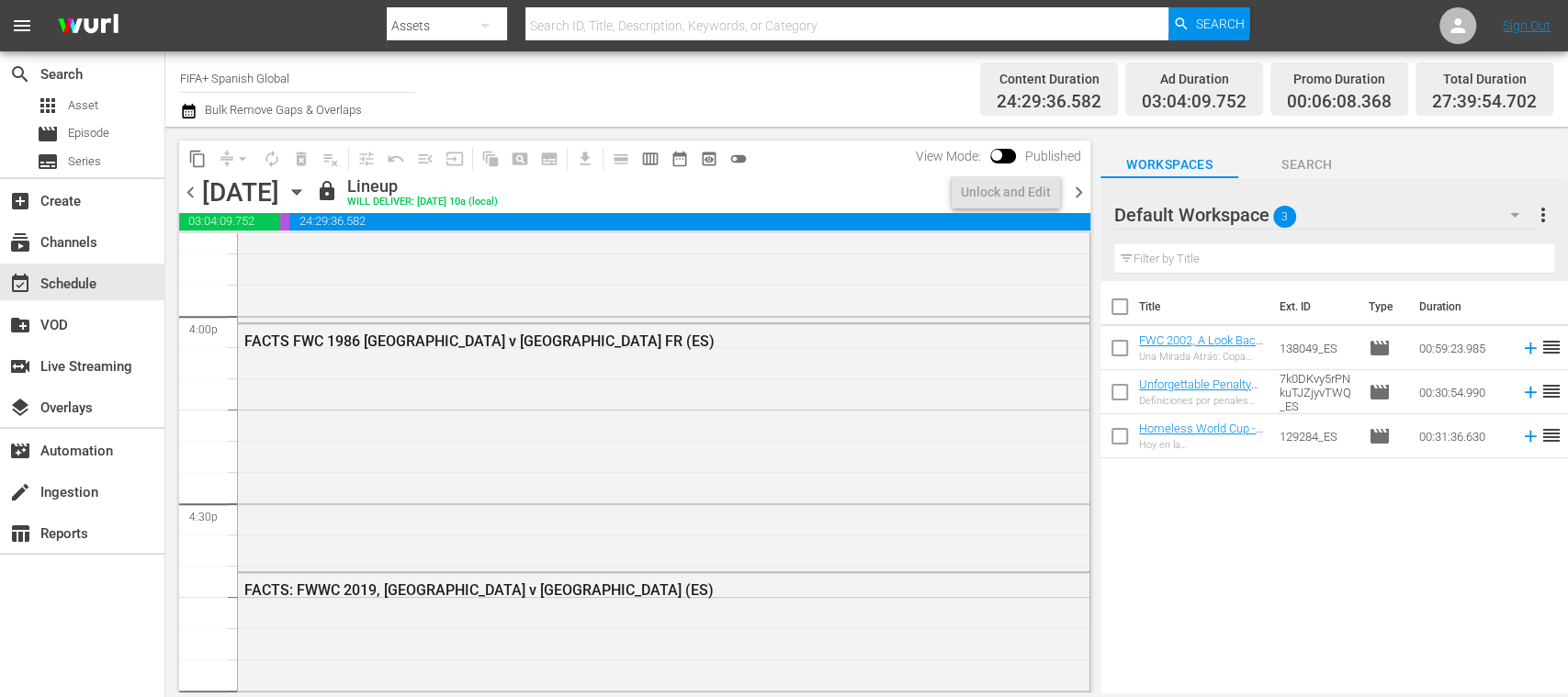
scroll to position [5728, 0]
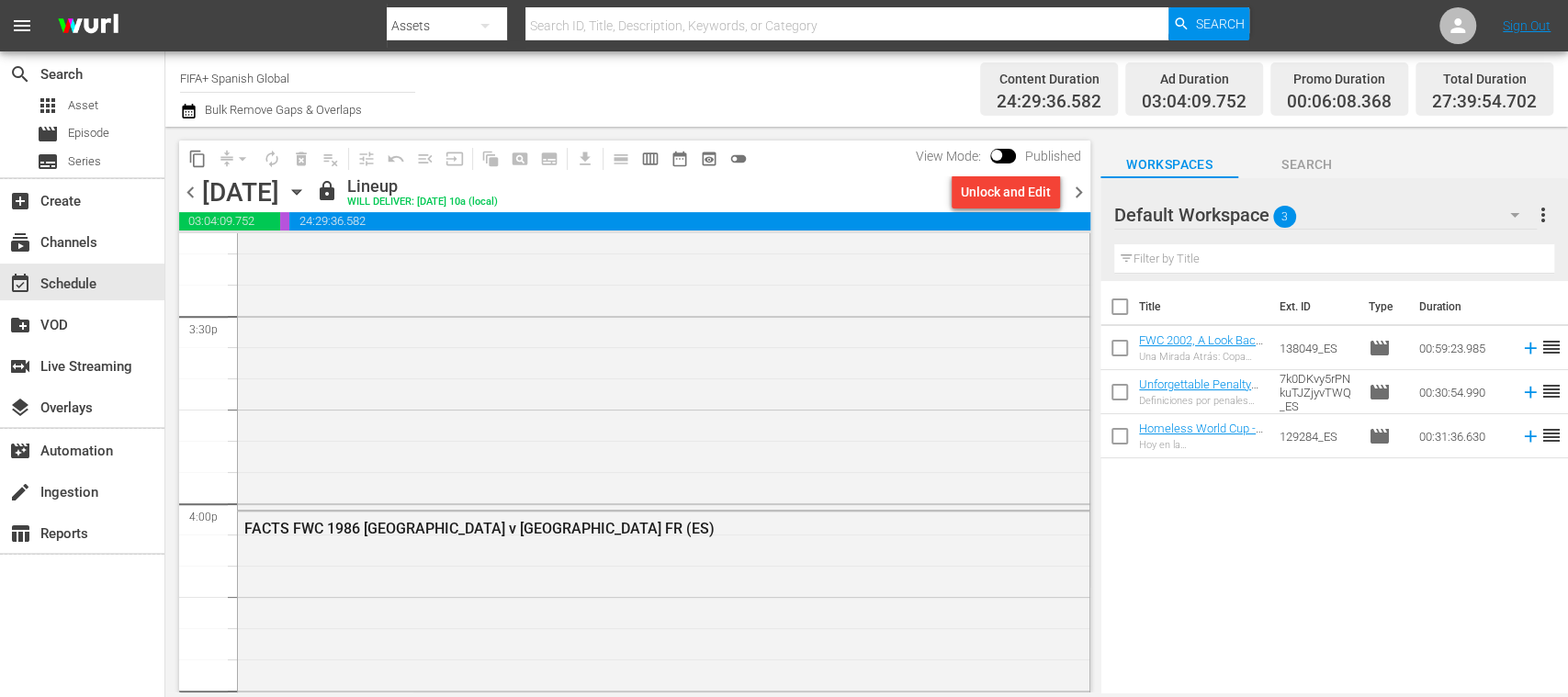
click at [1016, 201] on div "Unlock and Edit" at bounding box center [1006, 191] width 90 height 33
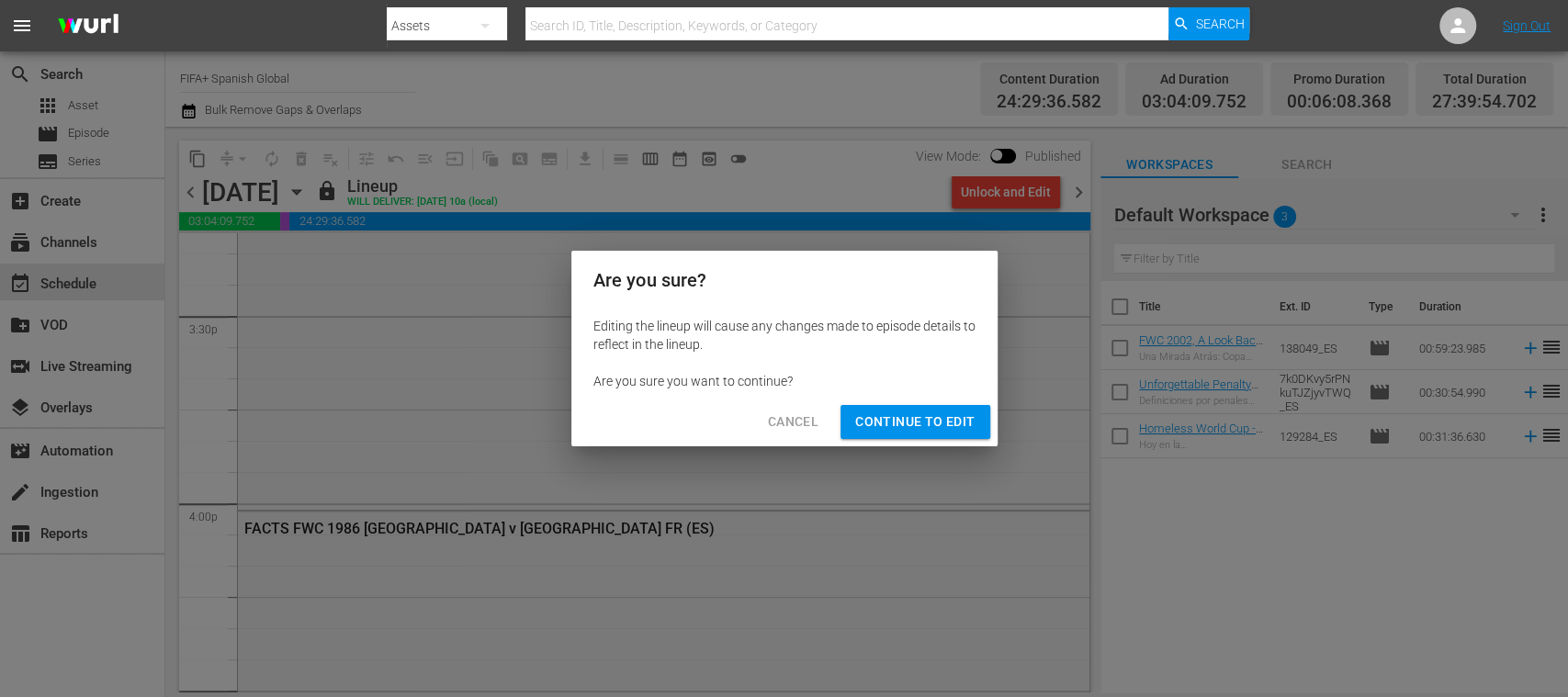
click at [904, 428] on span "Continue to Edit" at bounding box center [915, 422] width 119 height 23
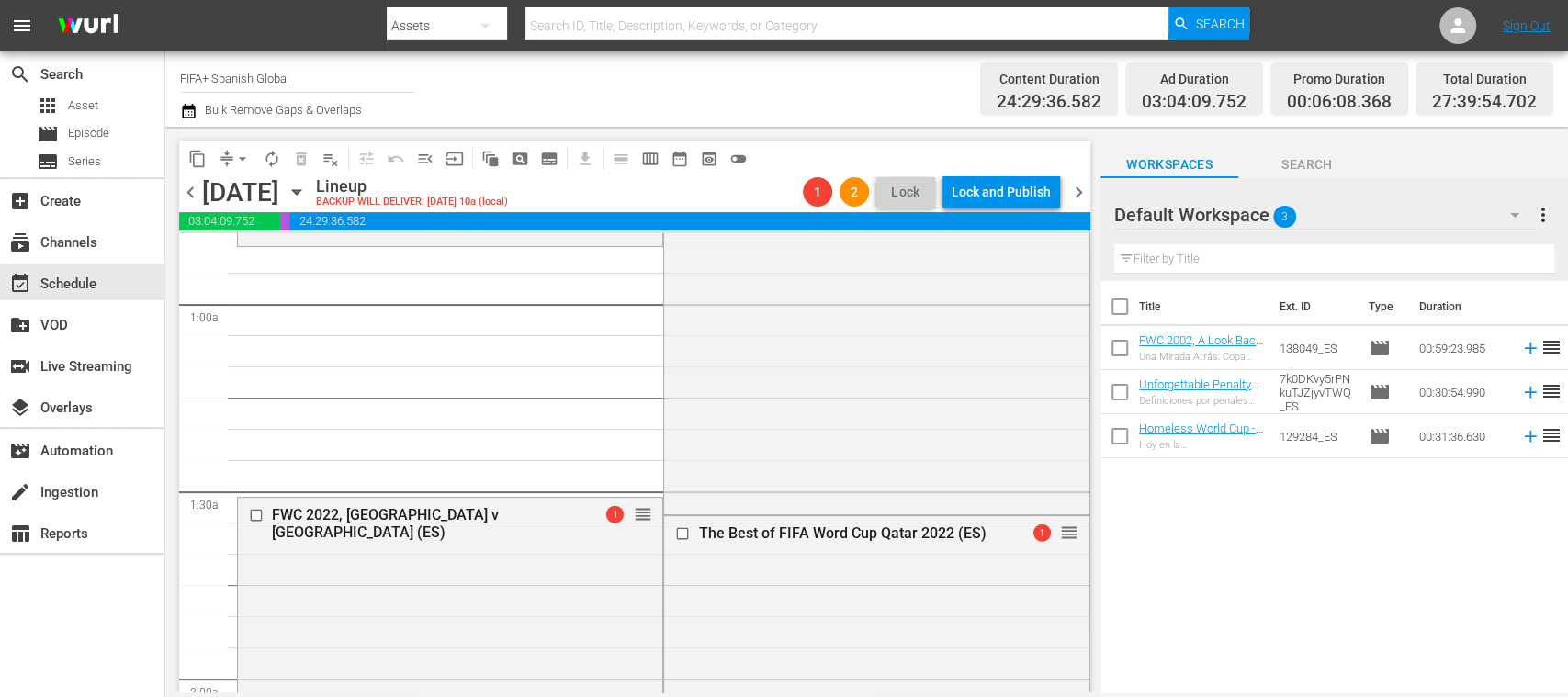
scroll to position [0, 0]
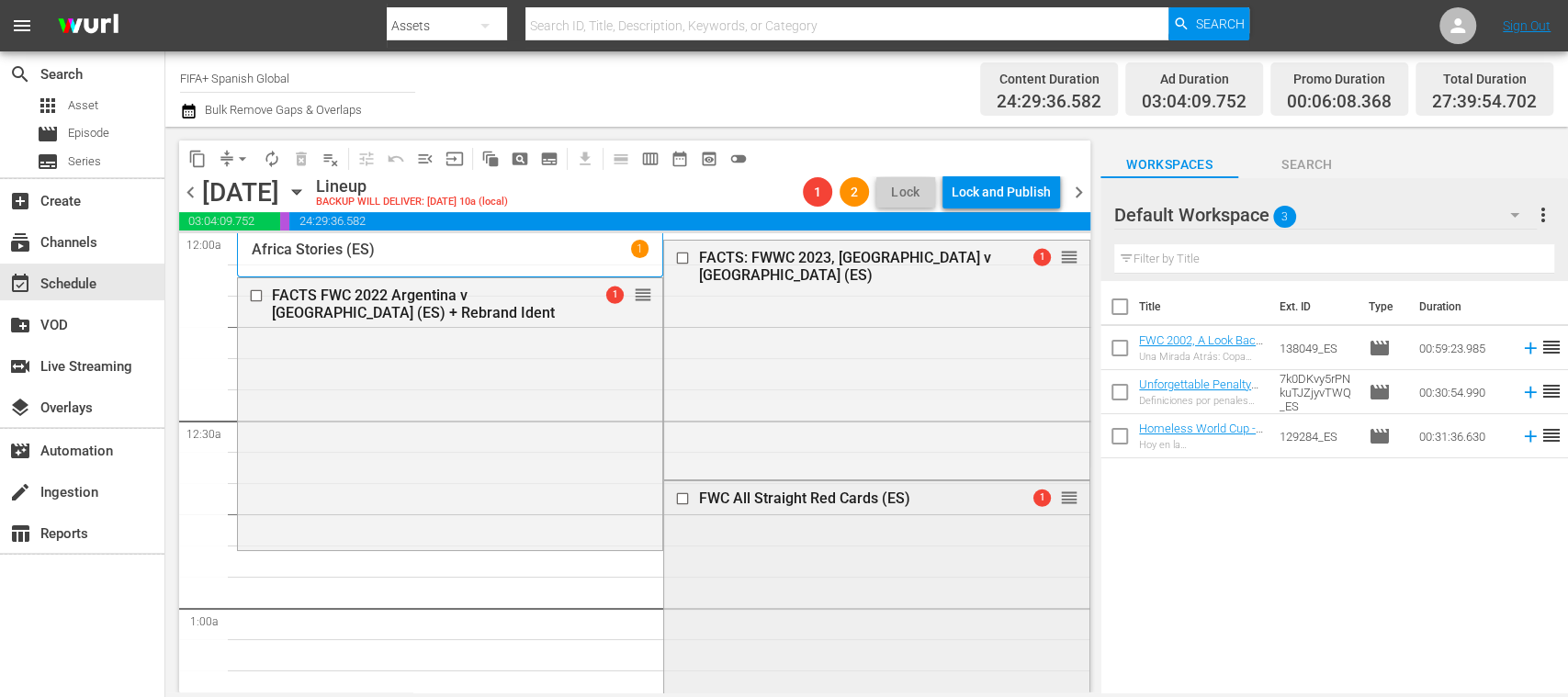
click at [675, 497] on input "checkbox" at bounding box center [685, 498] width 19 height 15
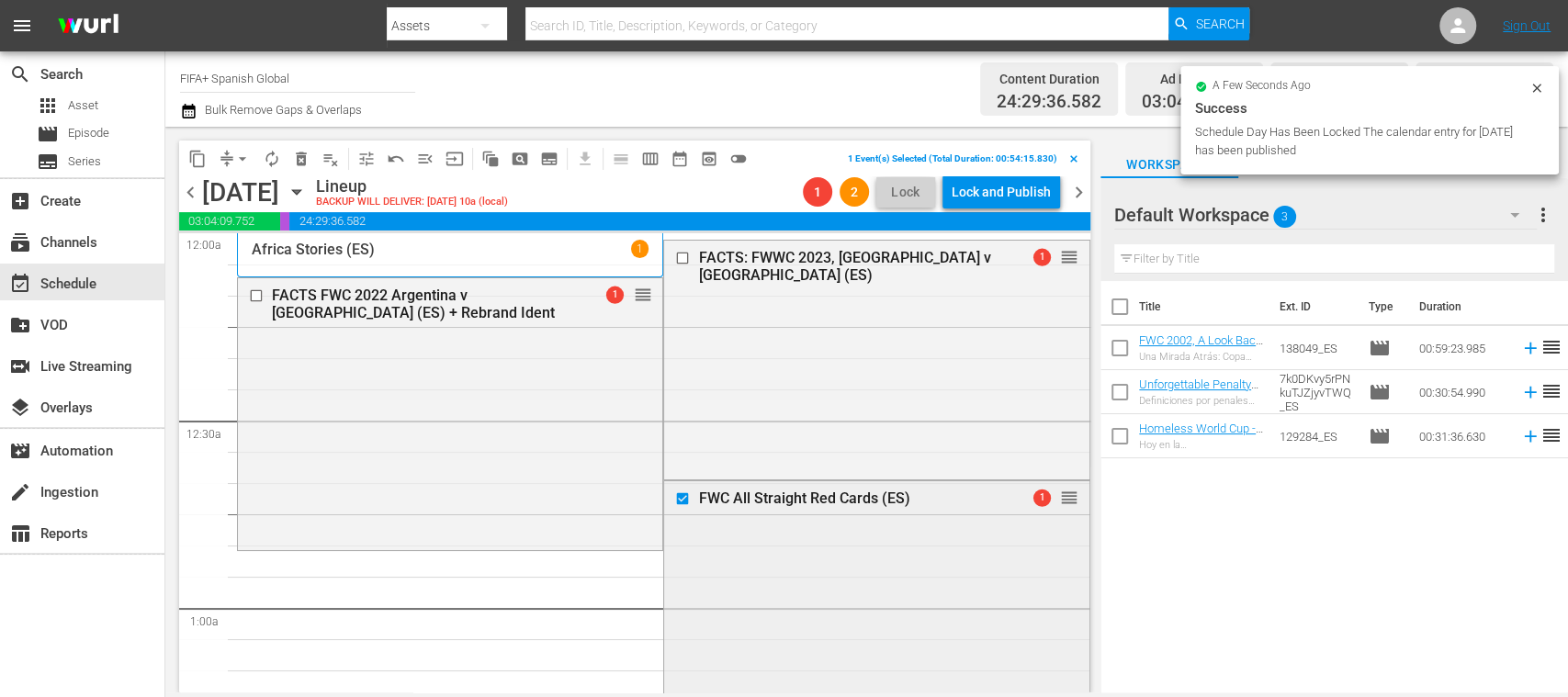
scroll to position [326, 0]
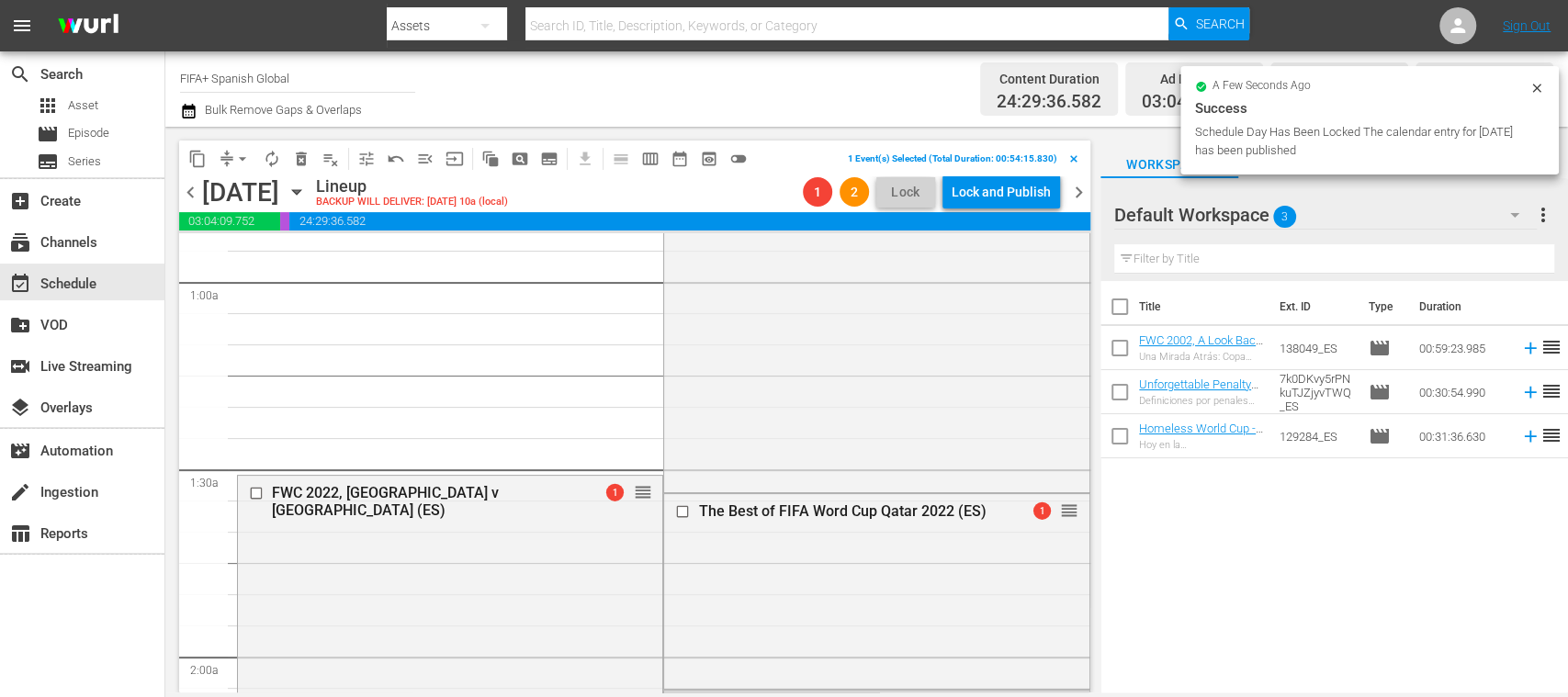
click at [301, 158] on span "delete_forever_outlined" at bounding box center [301, 158] width 18 height 18
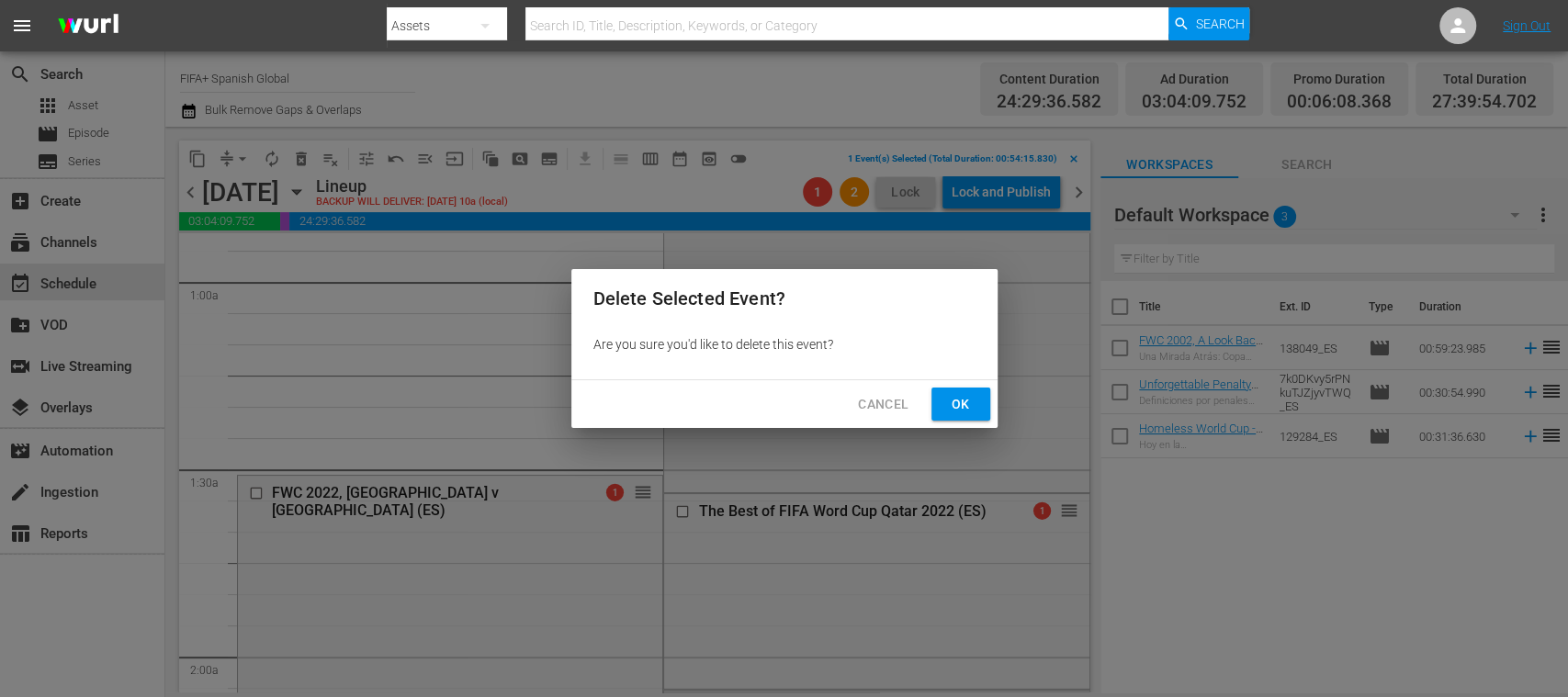
click at [955, 399] on span "Ok" at bounding box center [960, 404] width 29 height 23
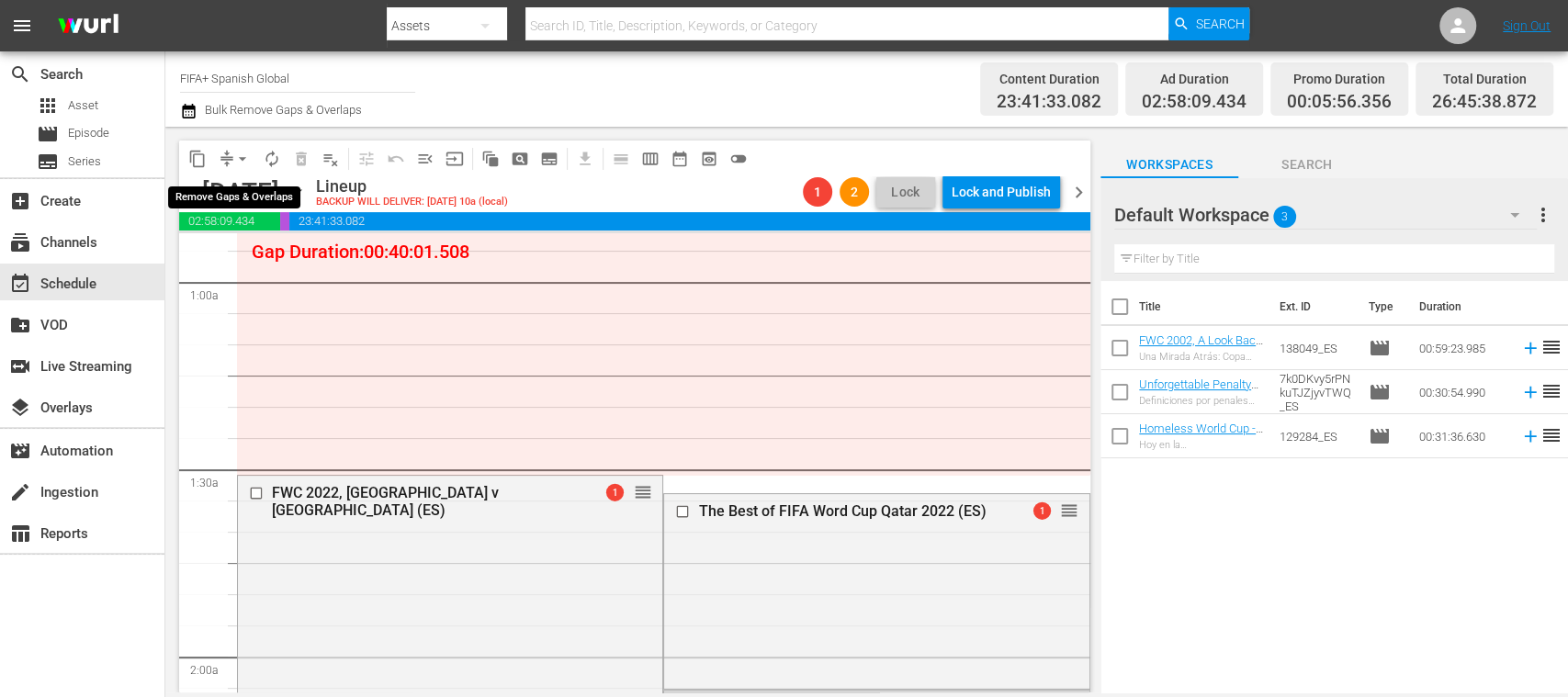
click at [246, 156] on span "arrow_drop_down" at bounding box center [241, 158] width 18 height 18
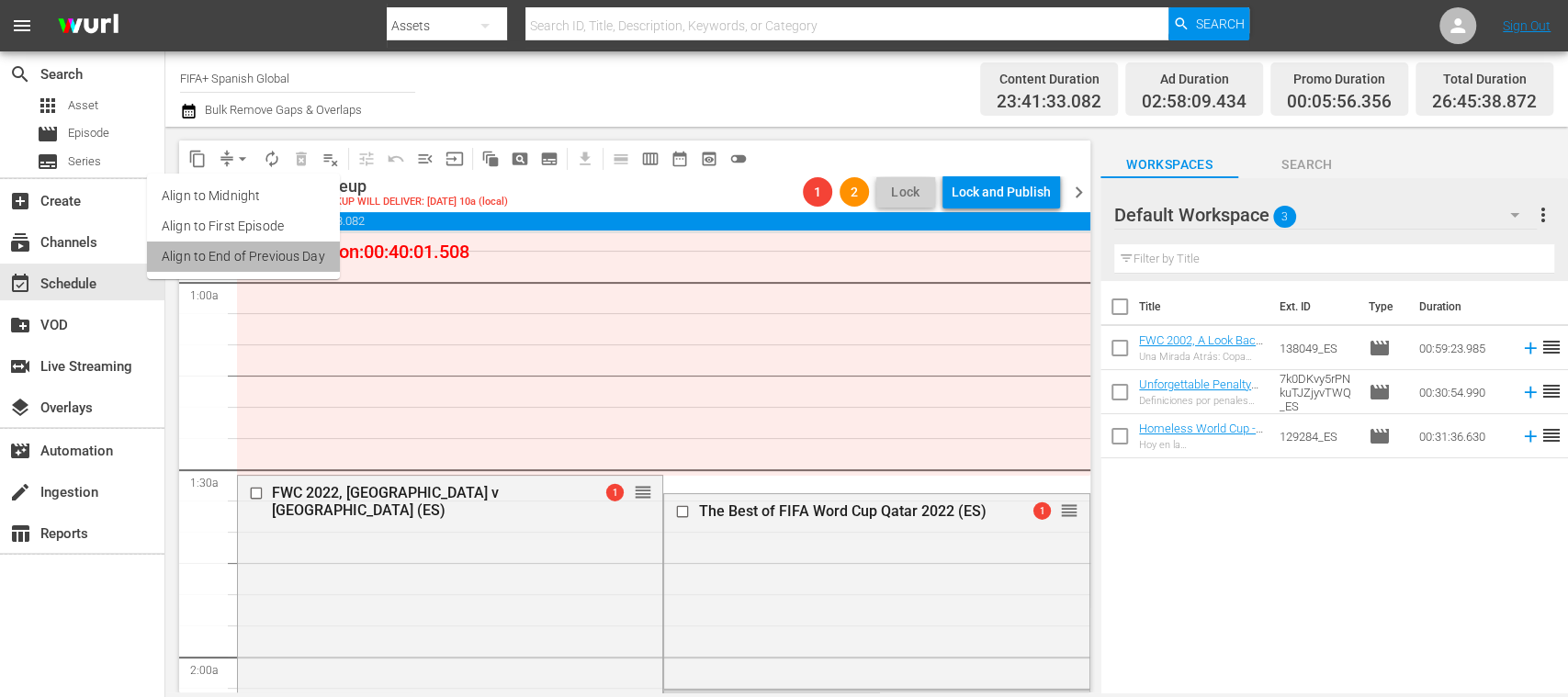
click at [318, 256] on li "Align to End of Previous Day" at bounding box center [243, 257] width 193 height 30
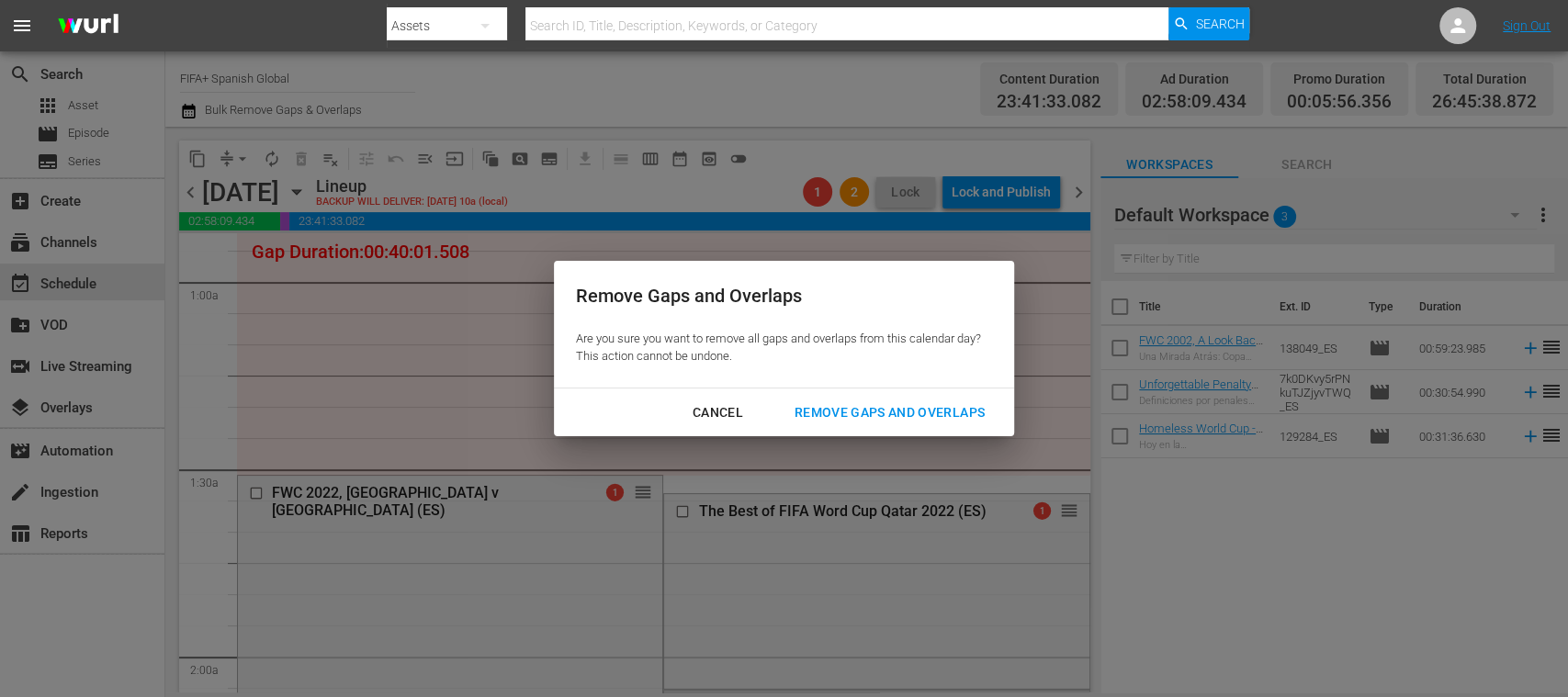
click at [975, 414] on div "Remove Gaps and Overlaps" at bounding box center [890, 413] width 220 height 23
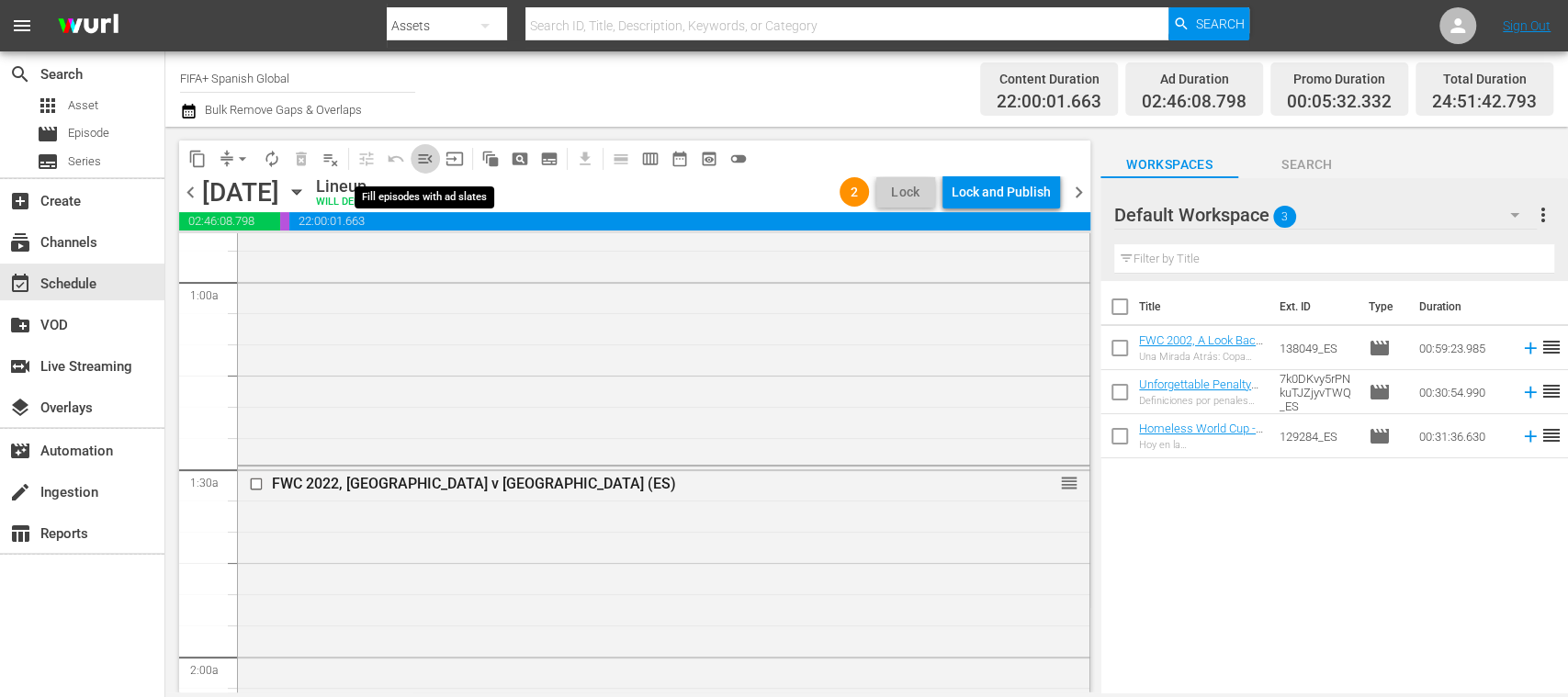
click at [430, 156] on span "menu_open" at bounding box center [425, 158] width 18 height 18
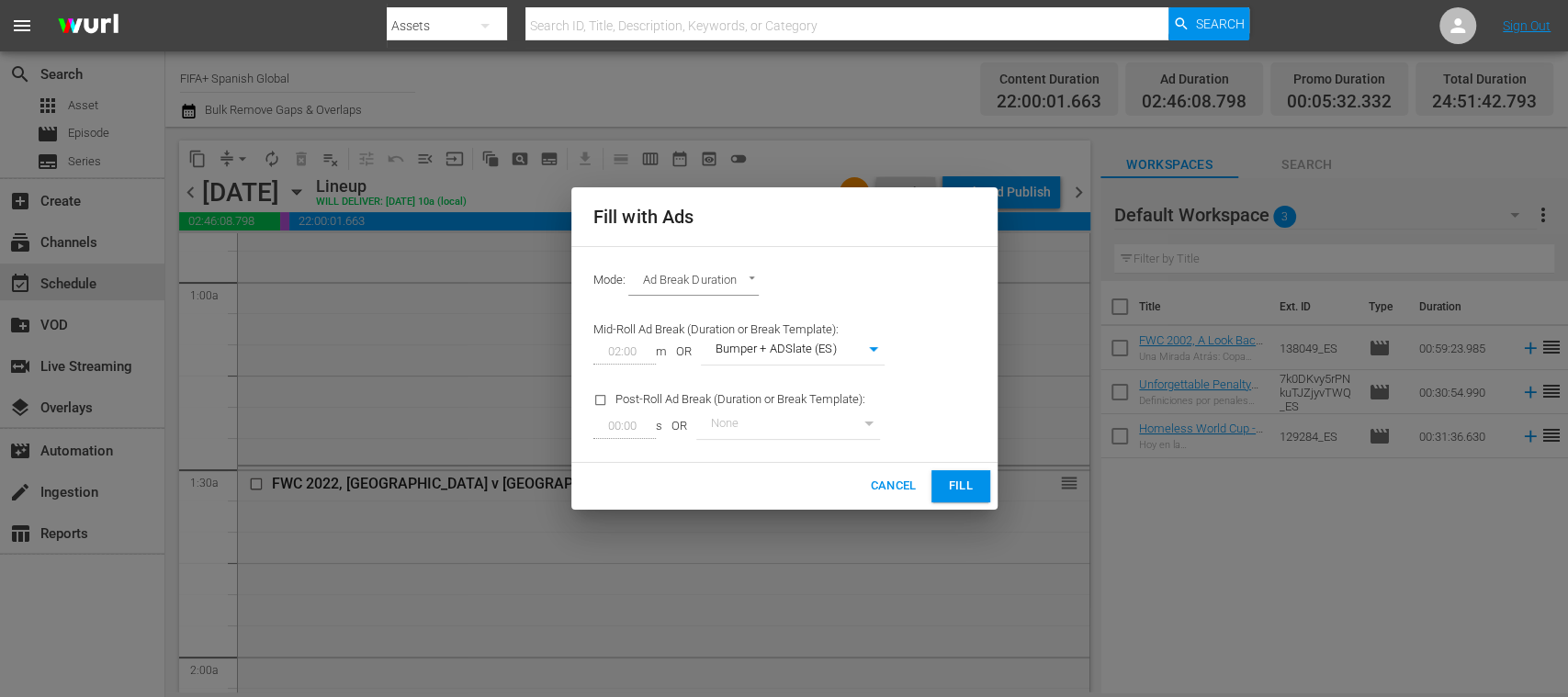
click at [954, 479] on span "Fill" at bounding box center [960, 487] width 29 height 21
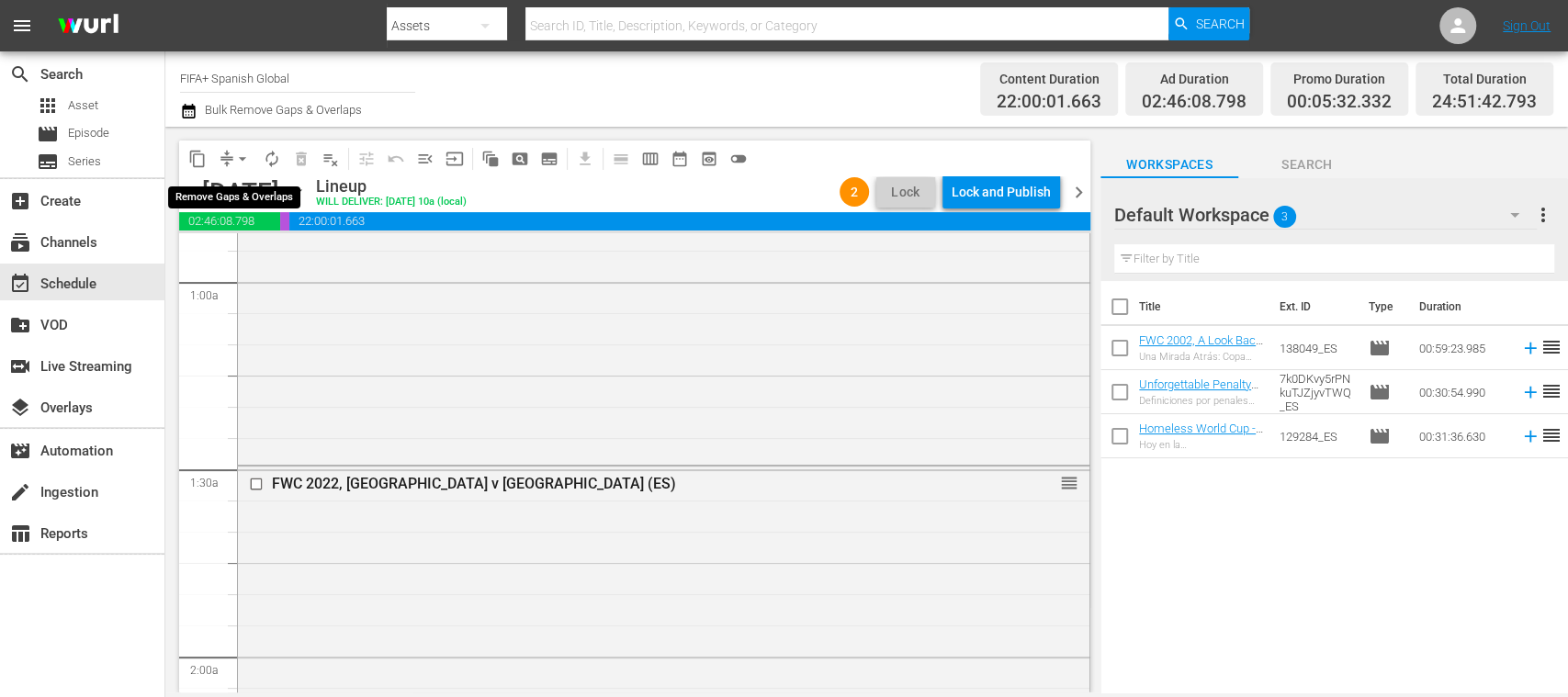
click at [245, 158] on span "arrow_drop_down" at bounding box center [241, 158] width 18 height 18
click at [322, 260] on li "Align to End of Previous Day" at bounding box center [243, 257] width 193 height 30
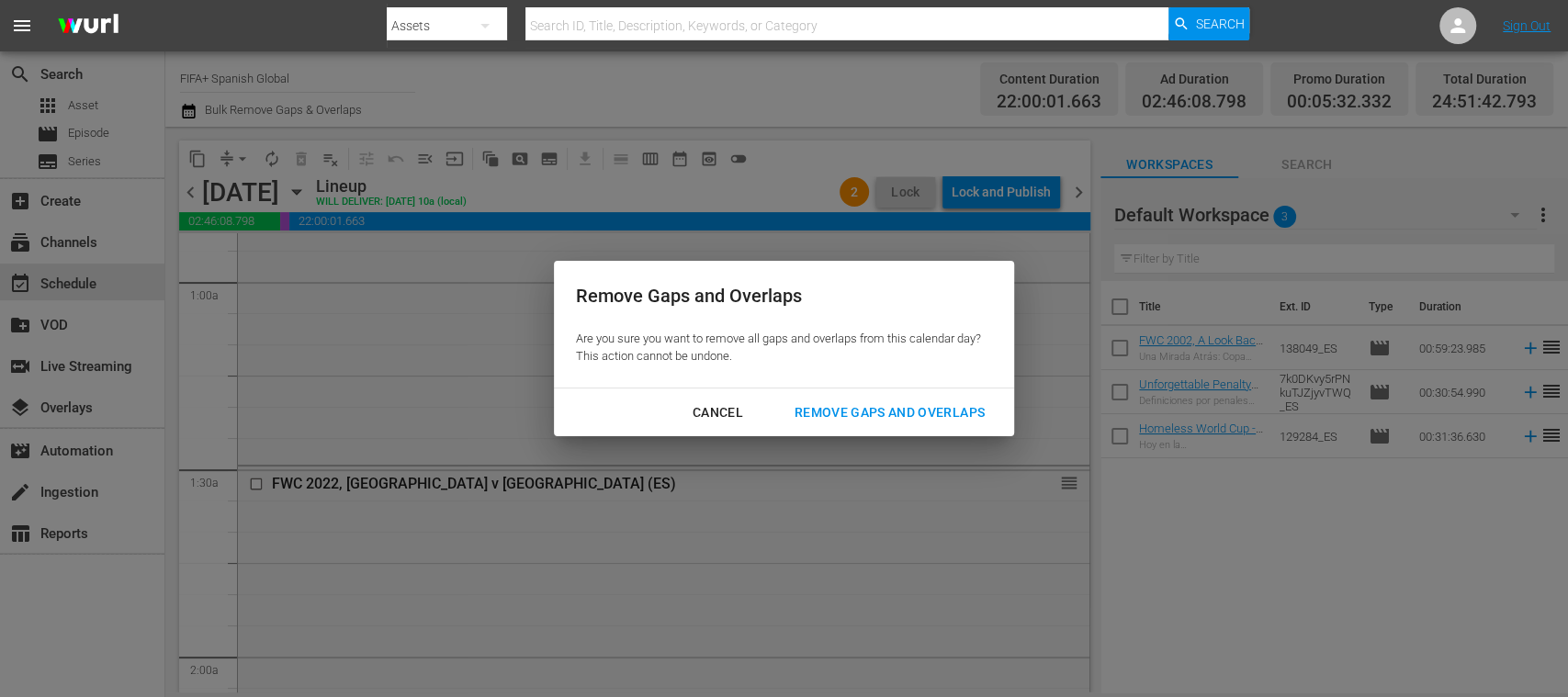
click at [812, 413] on div "Remove Gaps and Overlaps" at bounding box center [890, 413] width 220 height 23
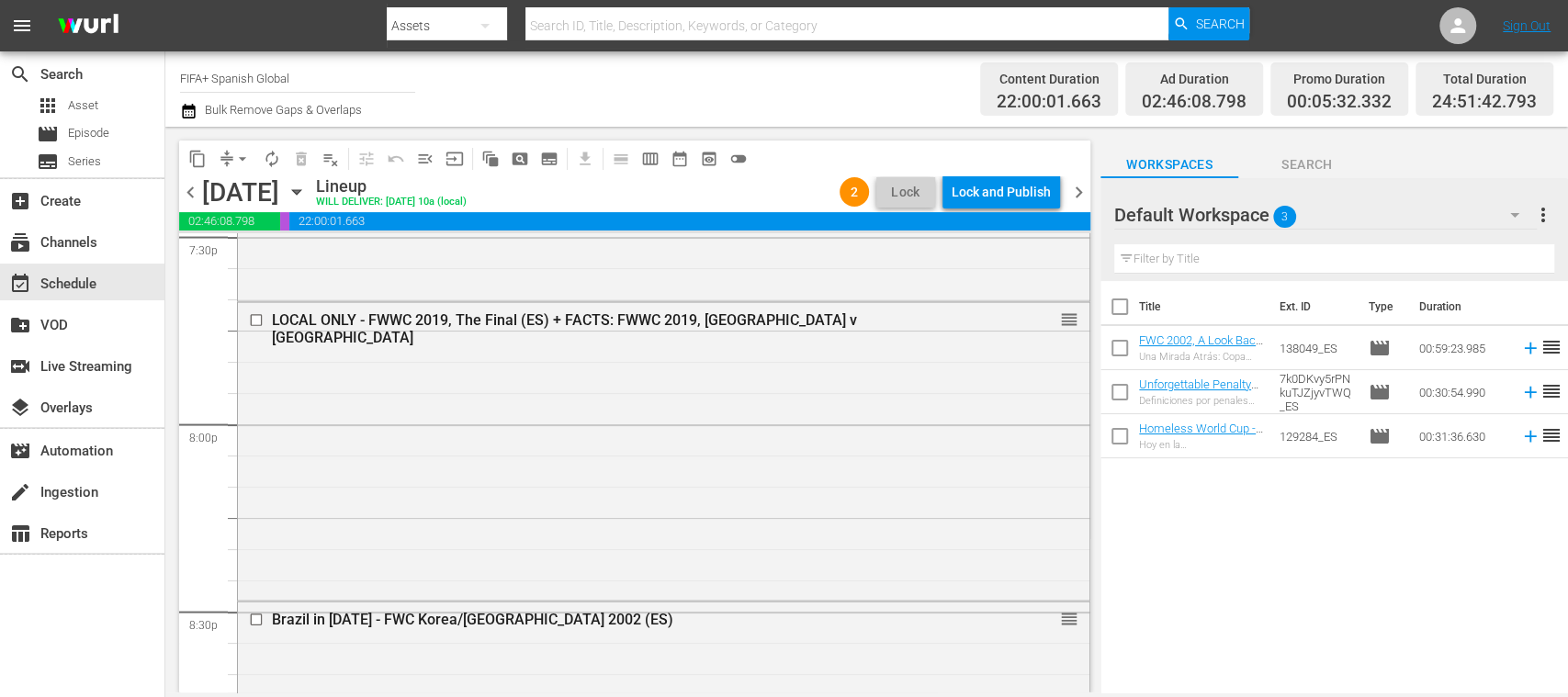
scroll to position [7320, 0]
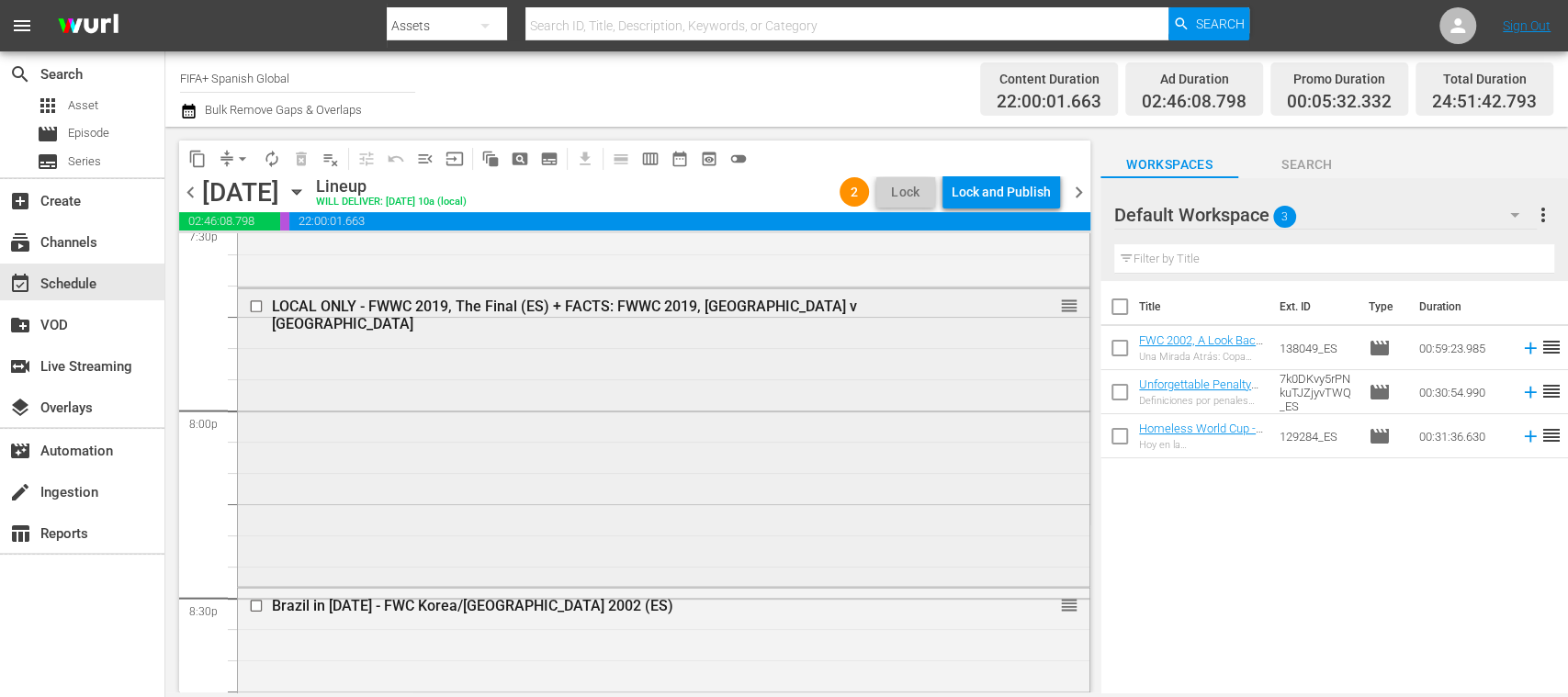
click at [255, 307] on input "checkbox" at bounding box center [258, 307] width 19 height 15
click at [299, 162] on span "delete_forever_outlined" at bounding box center [301, 158] width 18 height 18
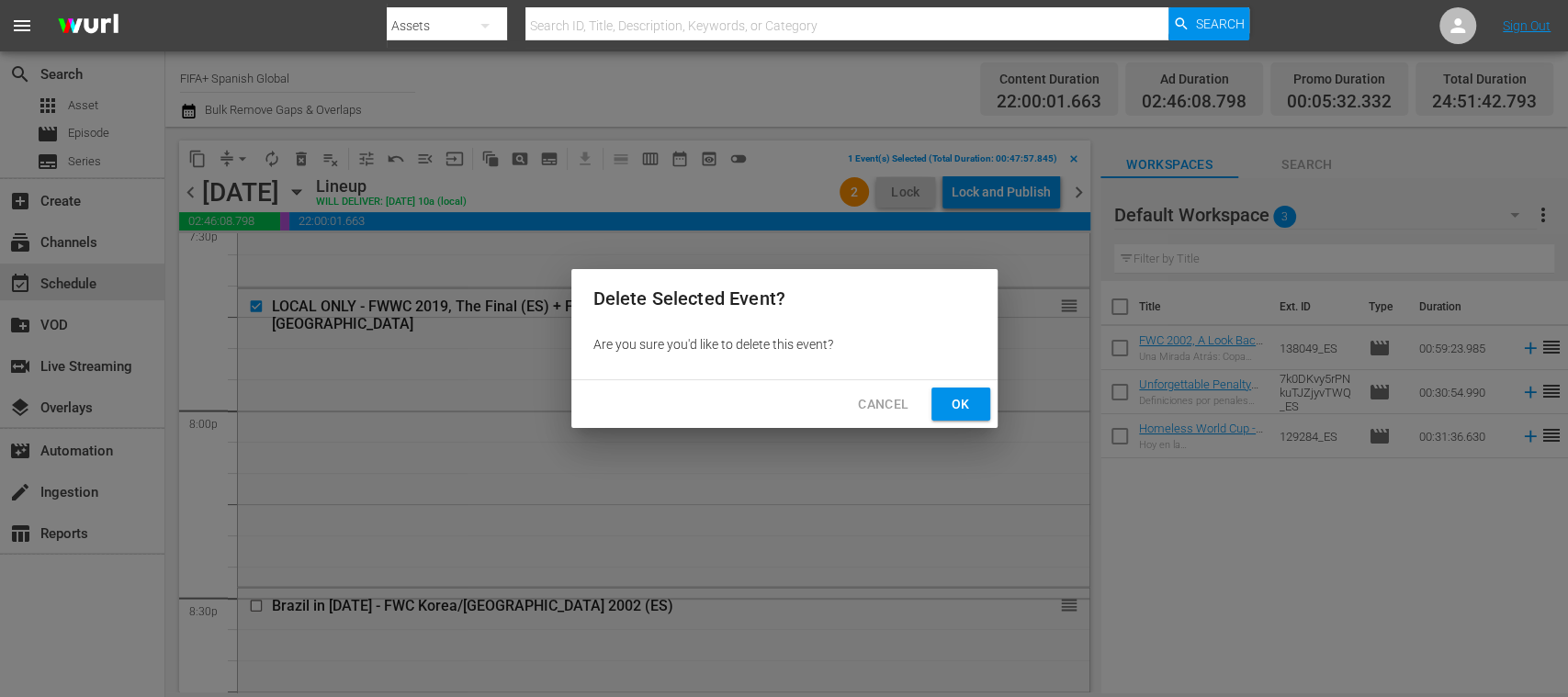
click at [971, 408] on span "Ok" at bounding box center [960, 404] width 29 height 23
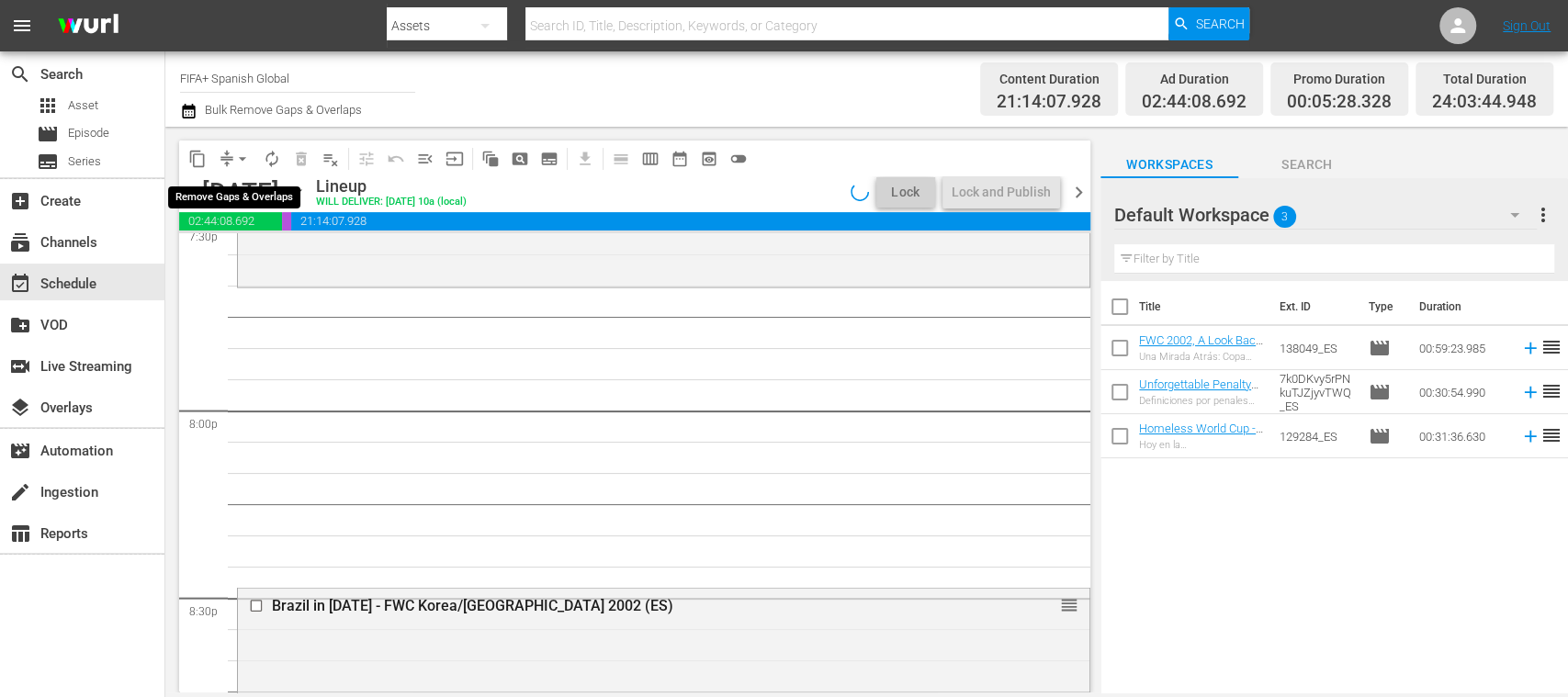
click at [237, 156] on span "arrow_drop_down" at bounding box center [241, 158] width 18 height 18
click at [275, 248] on li "Align to End of Previous Day" at bounding box center [243, 257] width 193 height 30
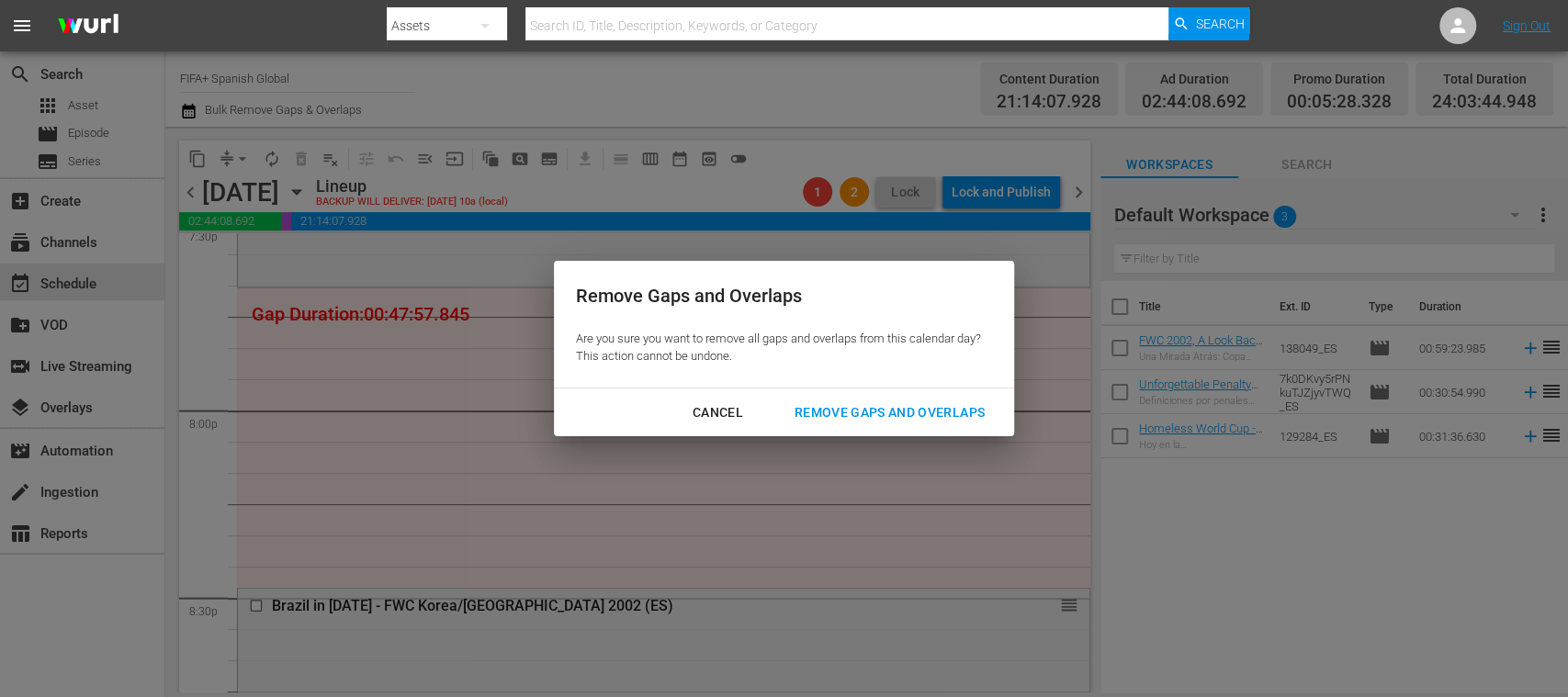
click at [911, 409] on div "Remove Gaps and Overlaps" at bounding box center [890, 413] width 220 height 23
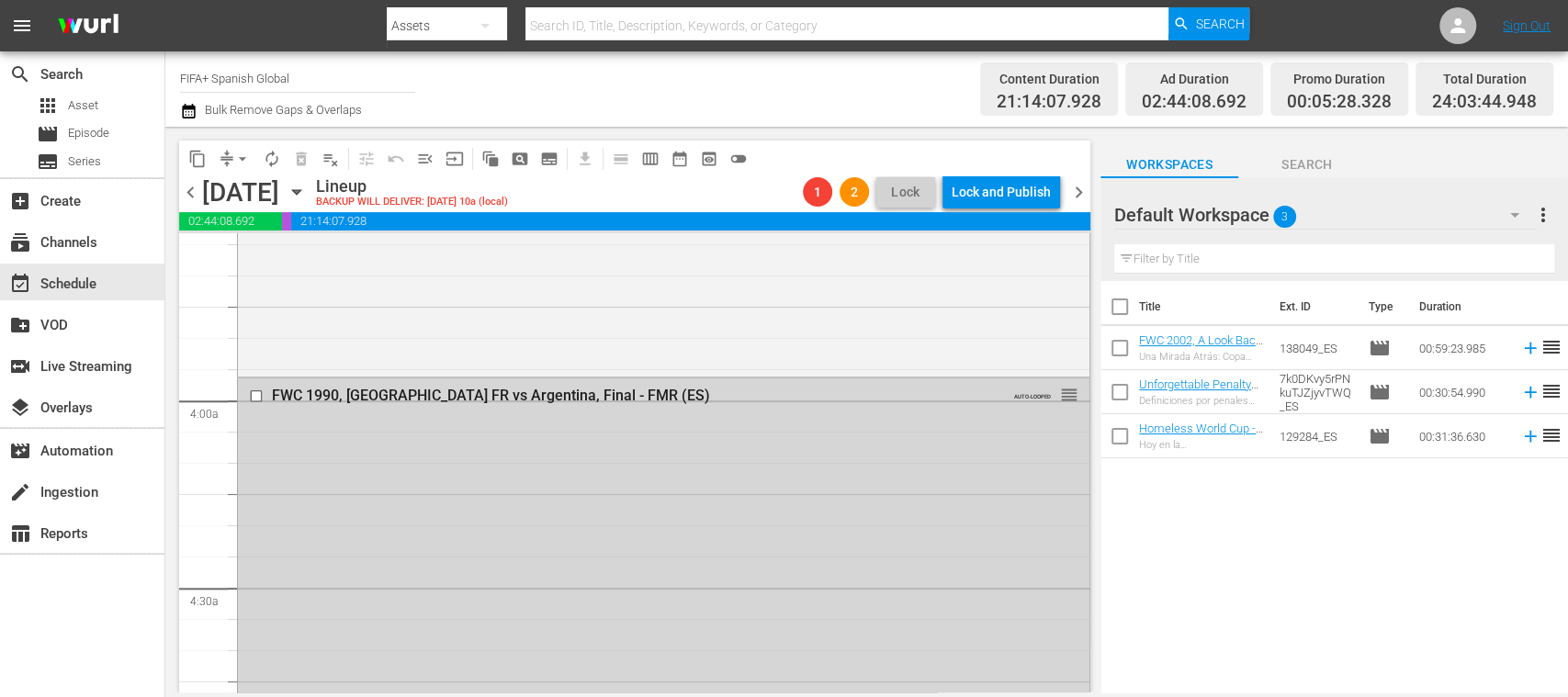
scroll to position [1840, 0]
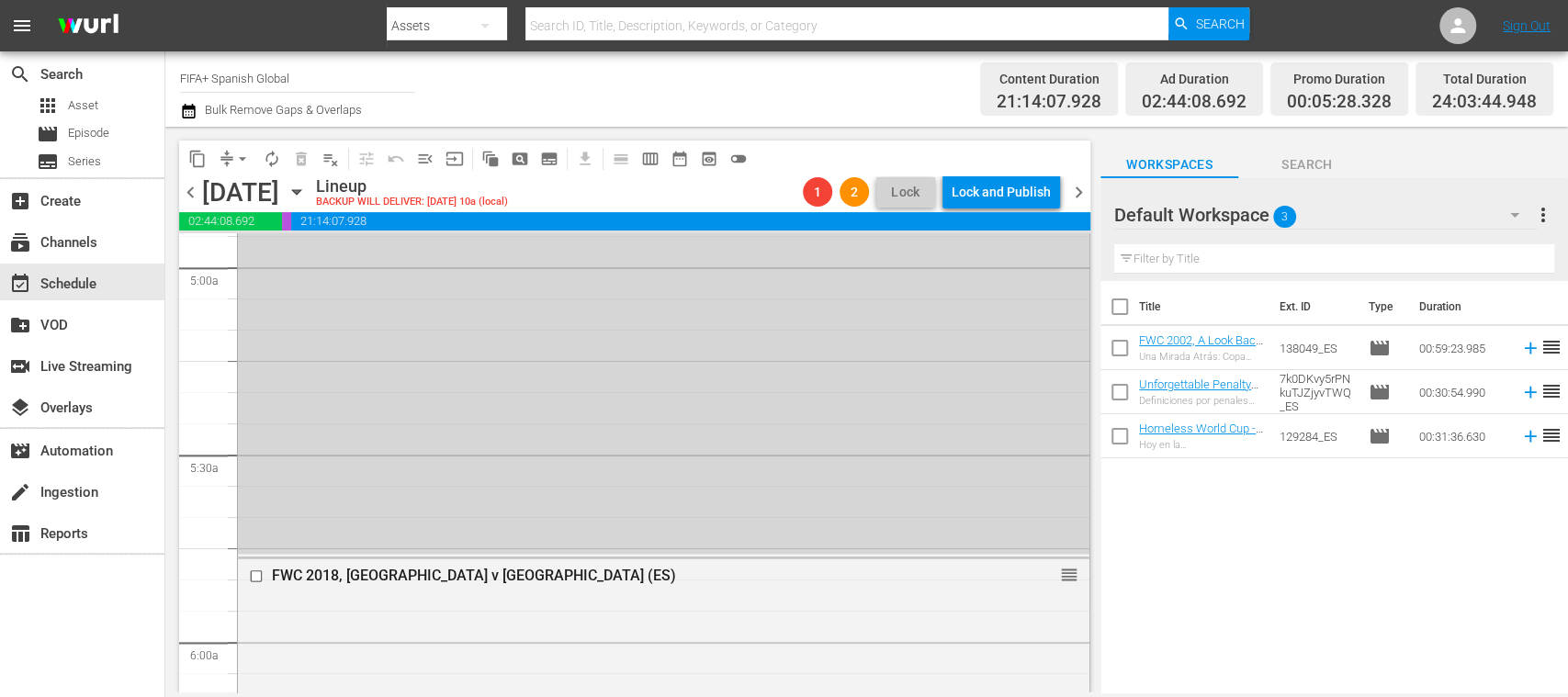
click at [1081, 191] on span "chevron_right" at bounding box center [1078, 192] width 23 height 23
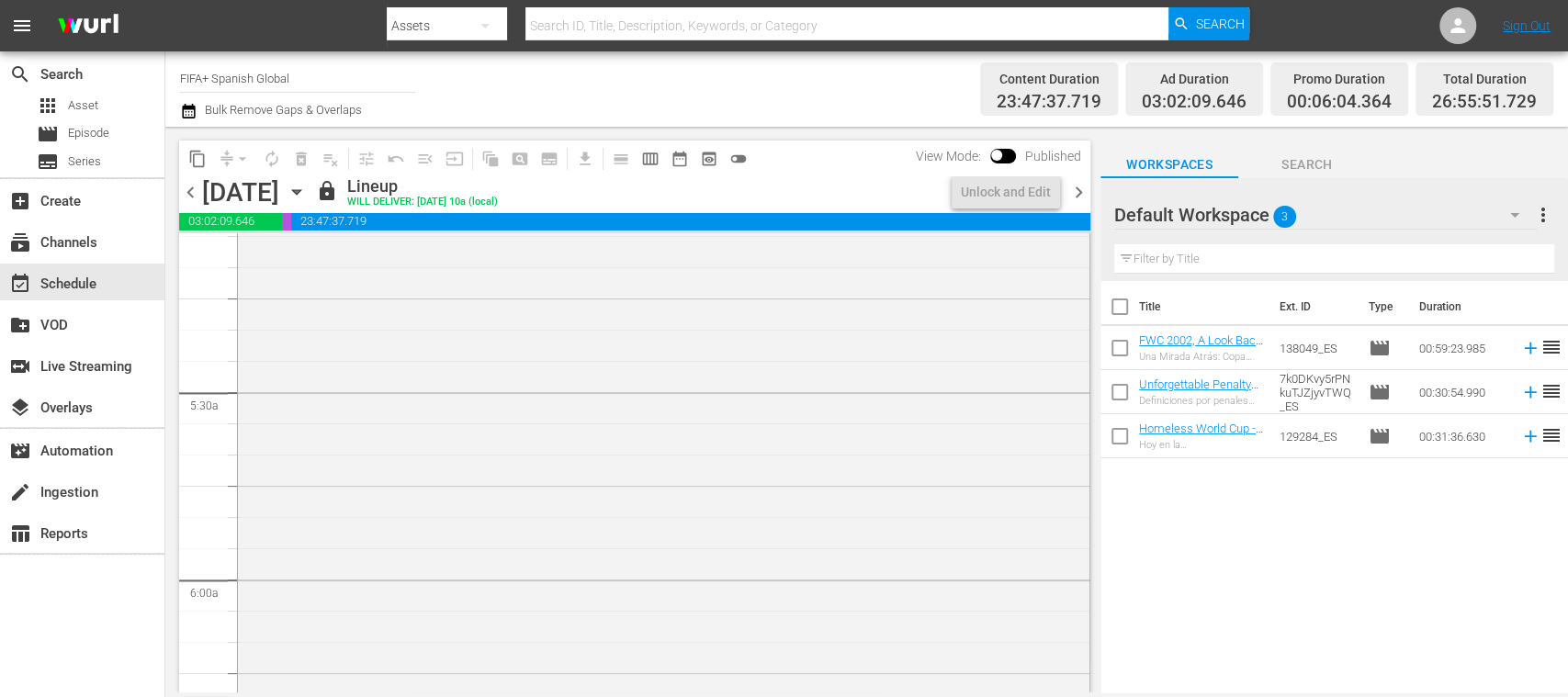
scroll to position [1840, 0]
click at [1025, 195] on div "Unlock and Edit" at bounding box center [1006, 191] width 90 height 33
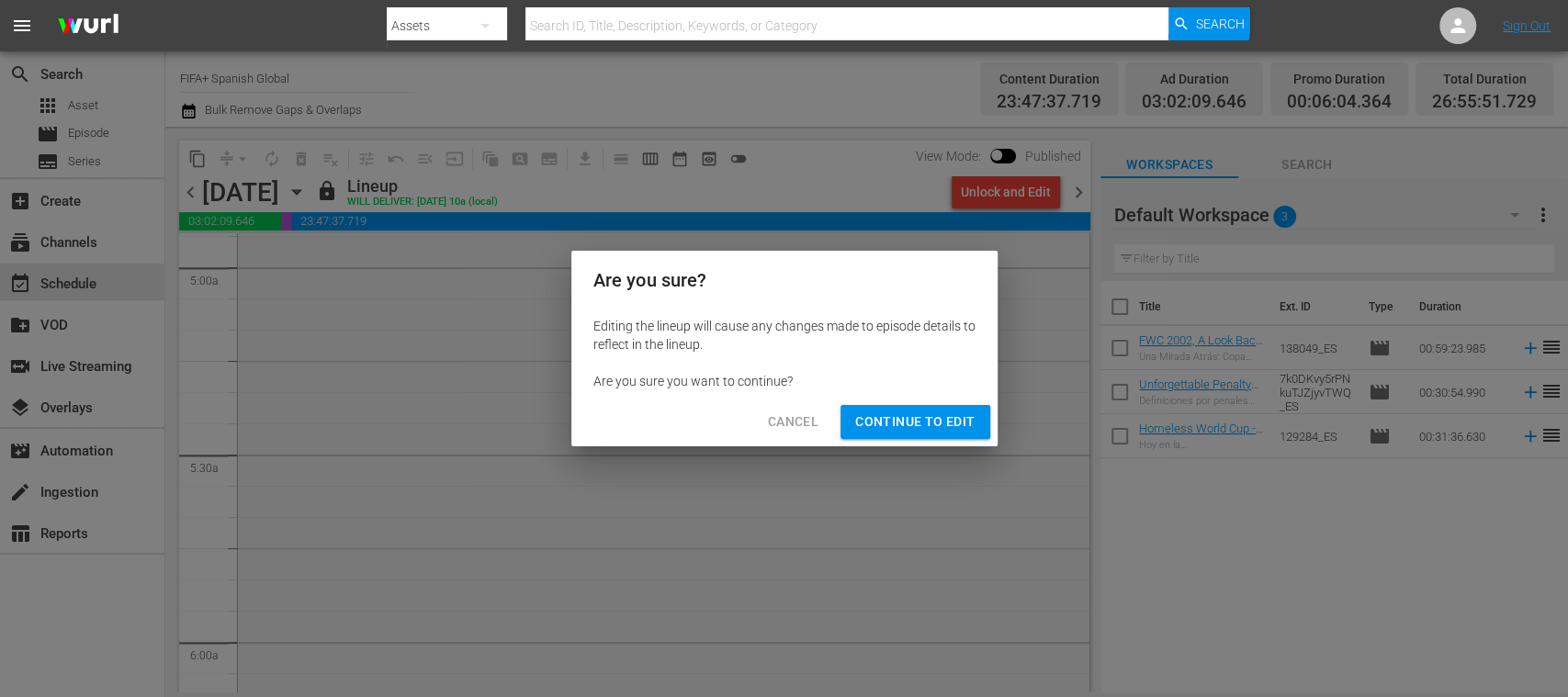
click at [919, 426] on span "Continue to Edit" at bounding box center [915, 422] width 119 height 23
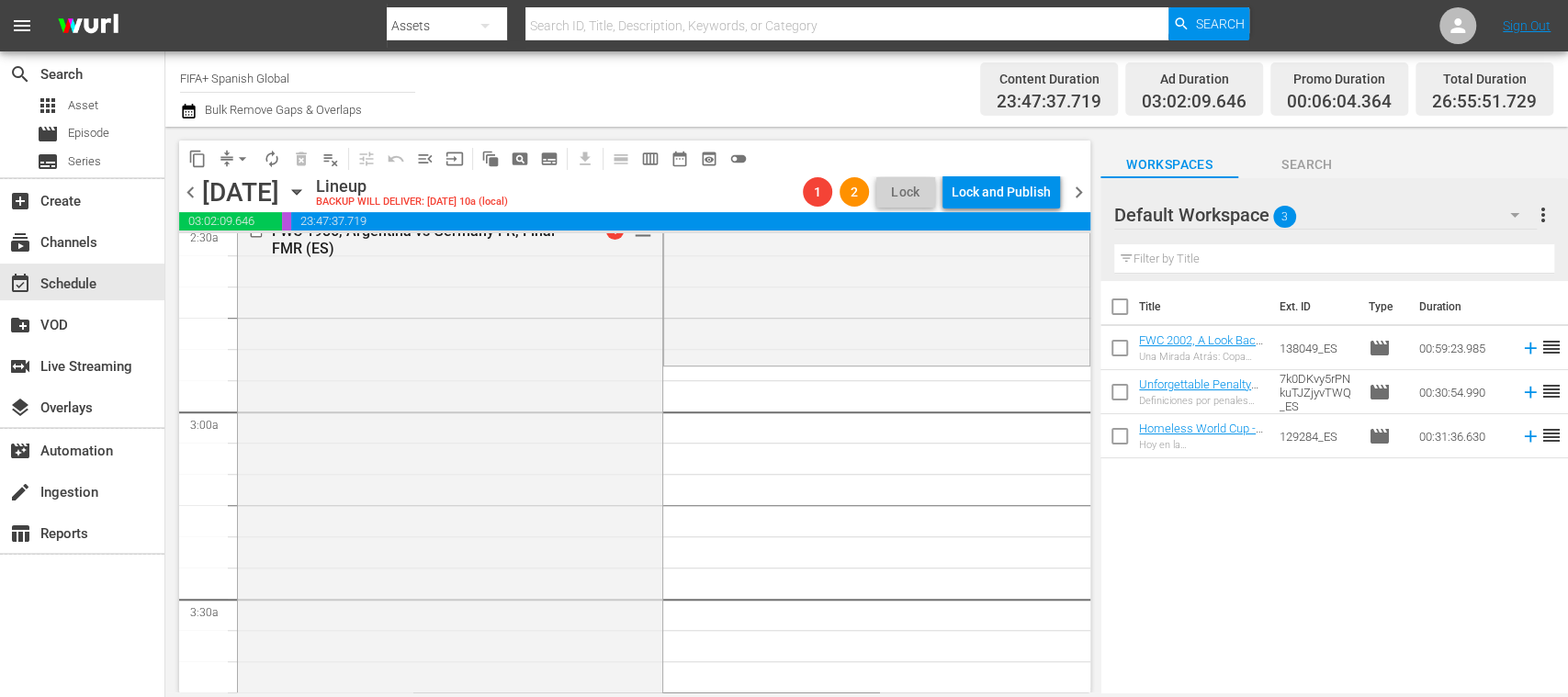
scroll to position [0, 0]
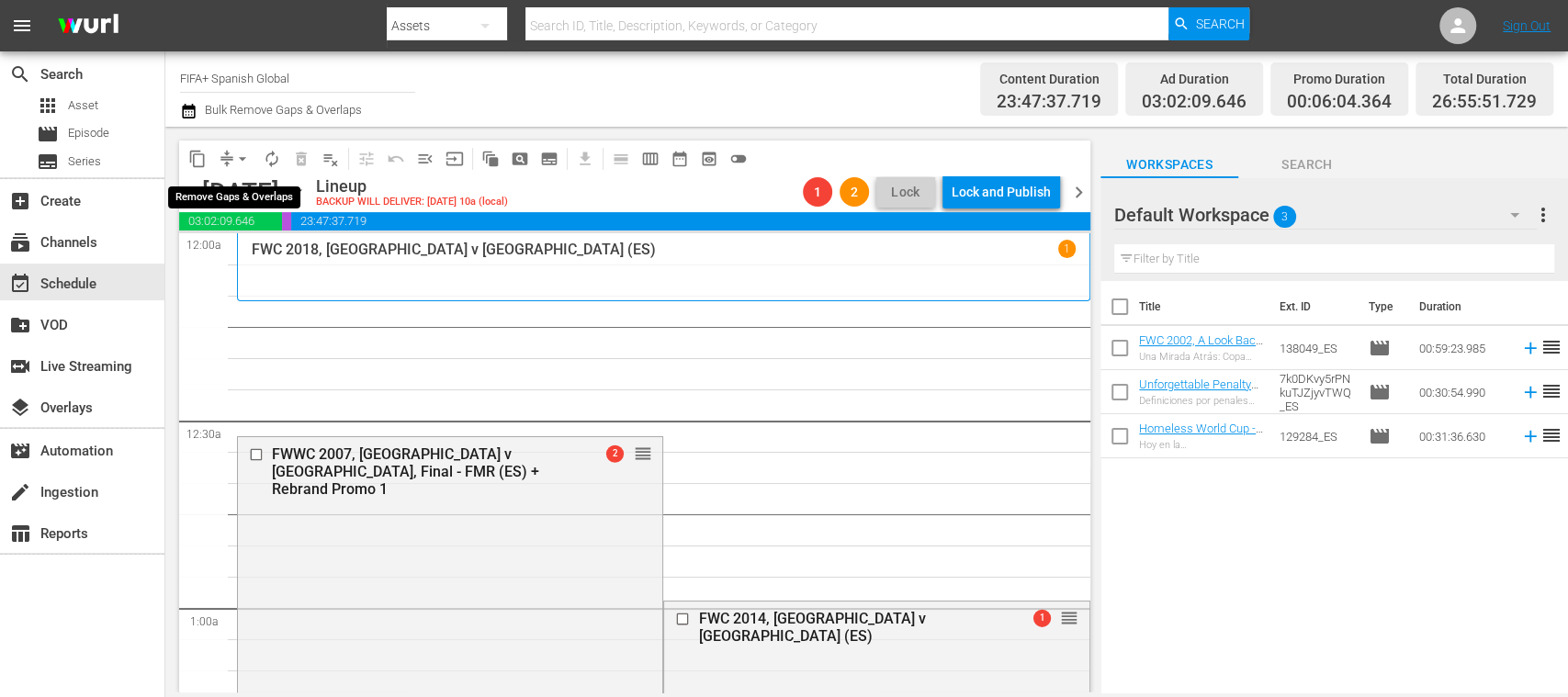
click at [244, 155] on span "arrow_drop_down" at bounding box center [241, 158] width 18 height 18
click at [281, 254] on li "Align to End of Previous Day" at bounding box center [243, 257] width 193 height 30
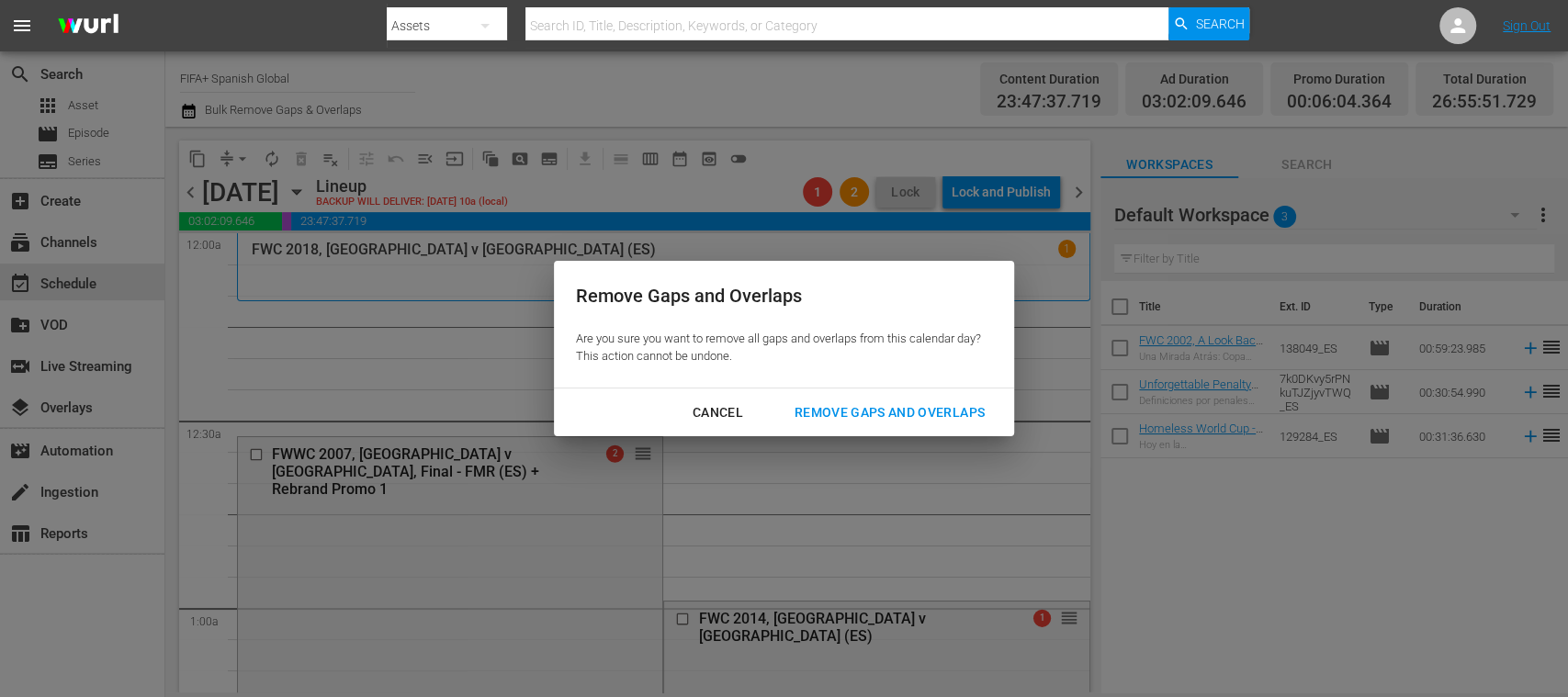
click at [888, 408] on div "Remove Gaps and Overlaps" at bounding box center [890, 413] width 220 height 23
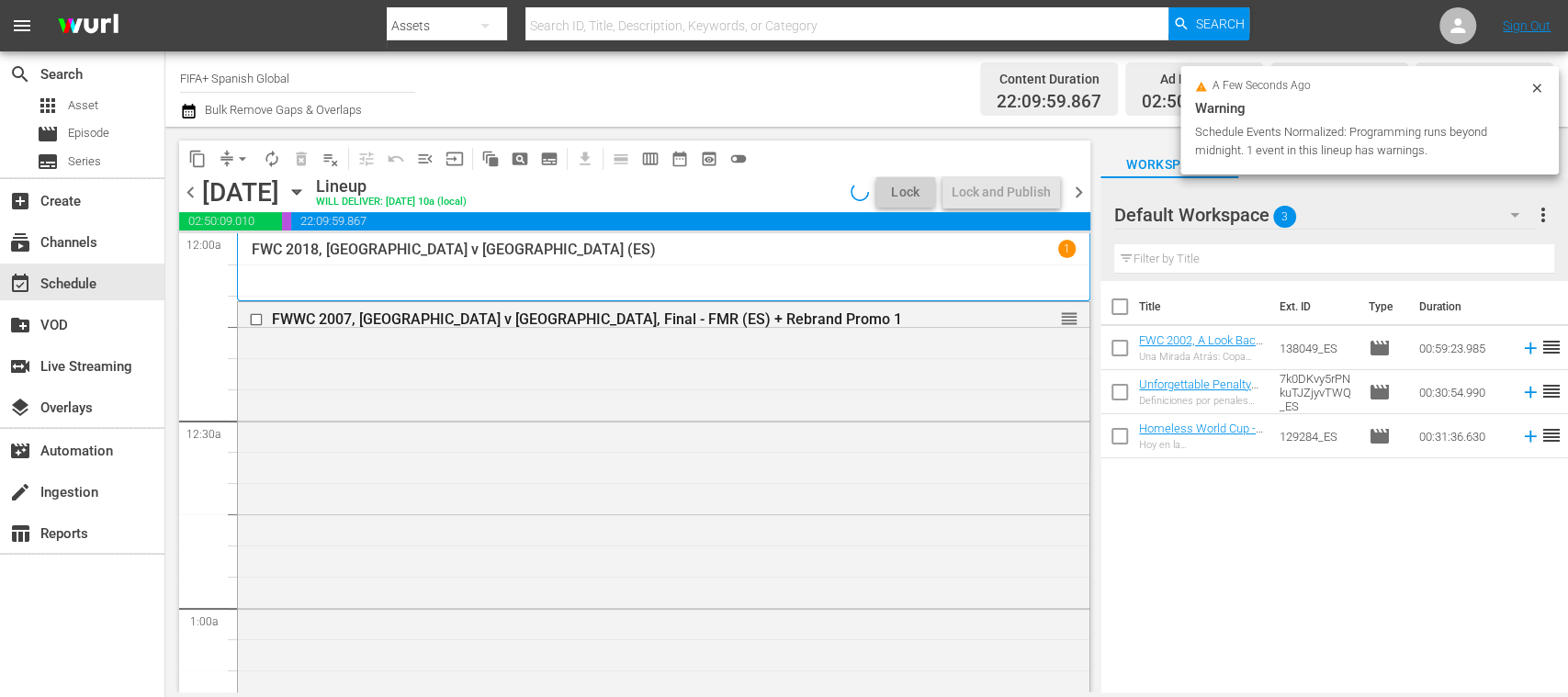
click at [185, 194] on span "chevron_left" at bounding box center [190, 192] width 23 height 23
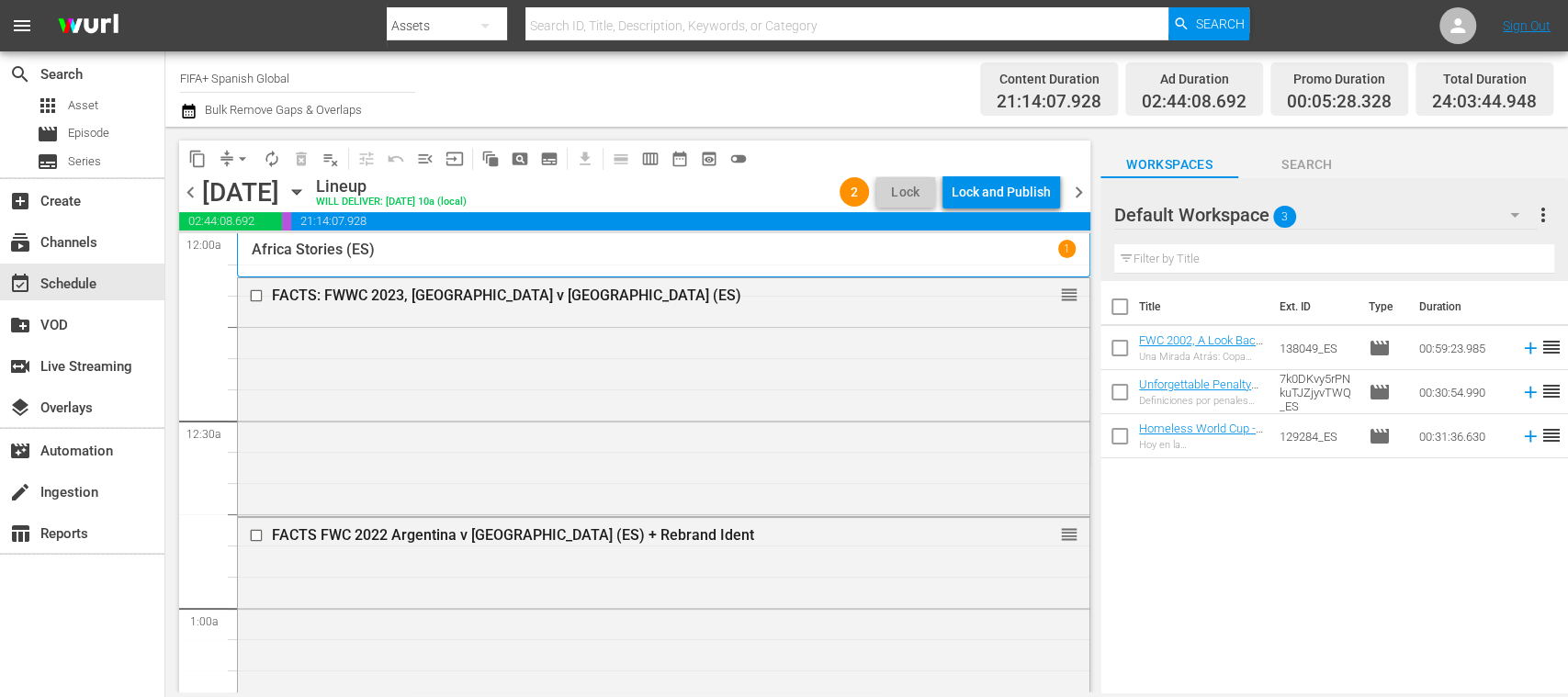
click at [1080, 191] on span "chevron_right" at bounding box center [1078, 192] width 23 height 23
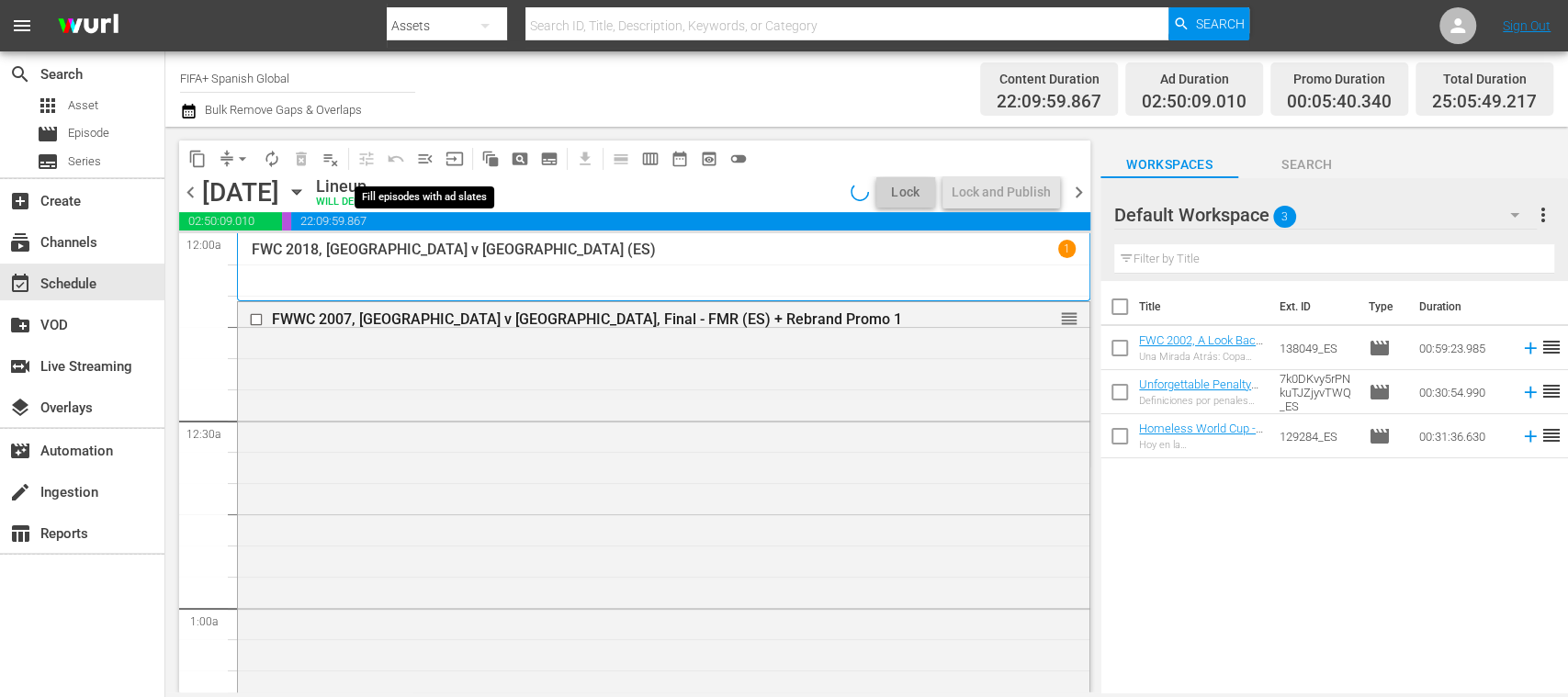
click at [425, 162] on span "menu_open" at bounding box center [425, 158] width 18 height 18
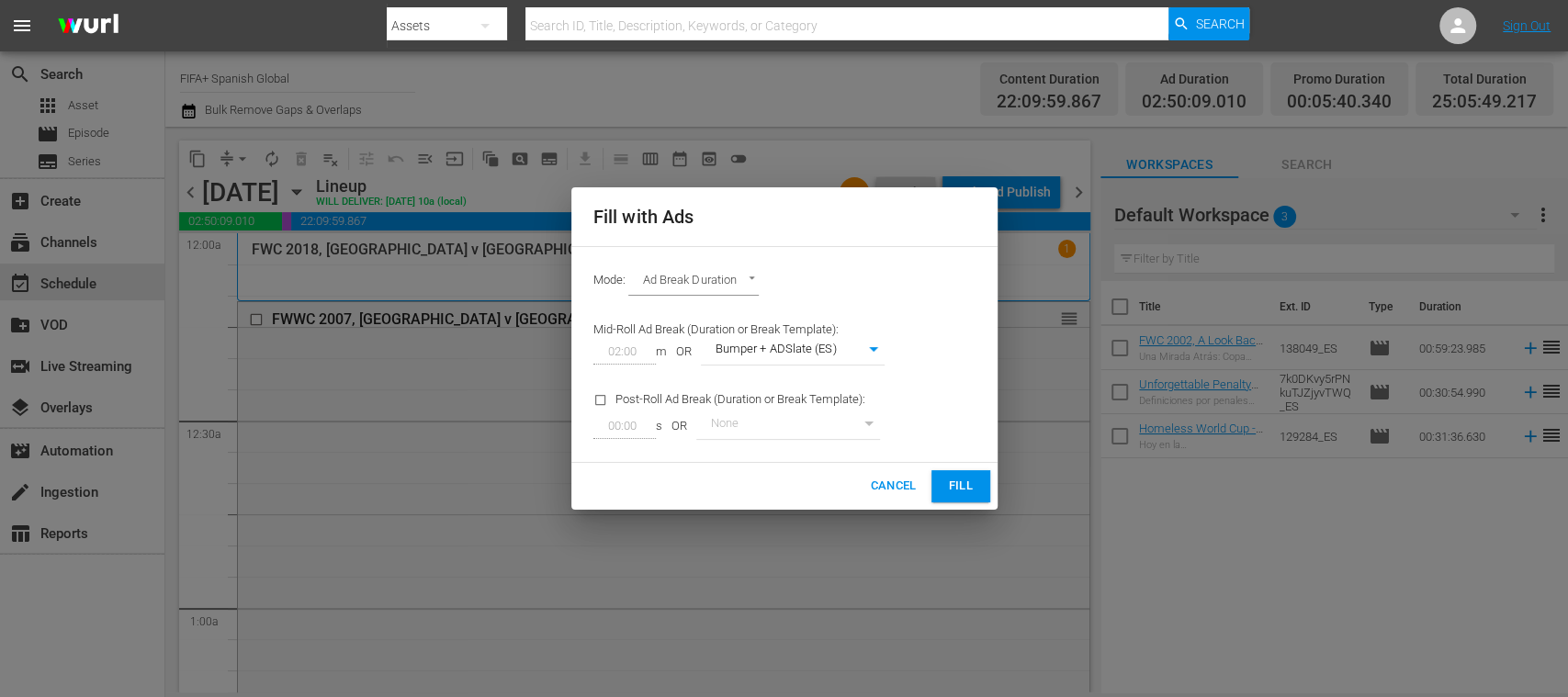
click at [952, 485] on span "Fill" at bounding box center [960, 487] width 29 height 21
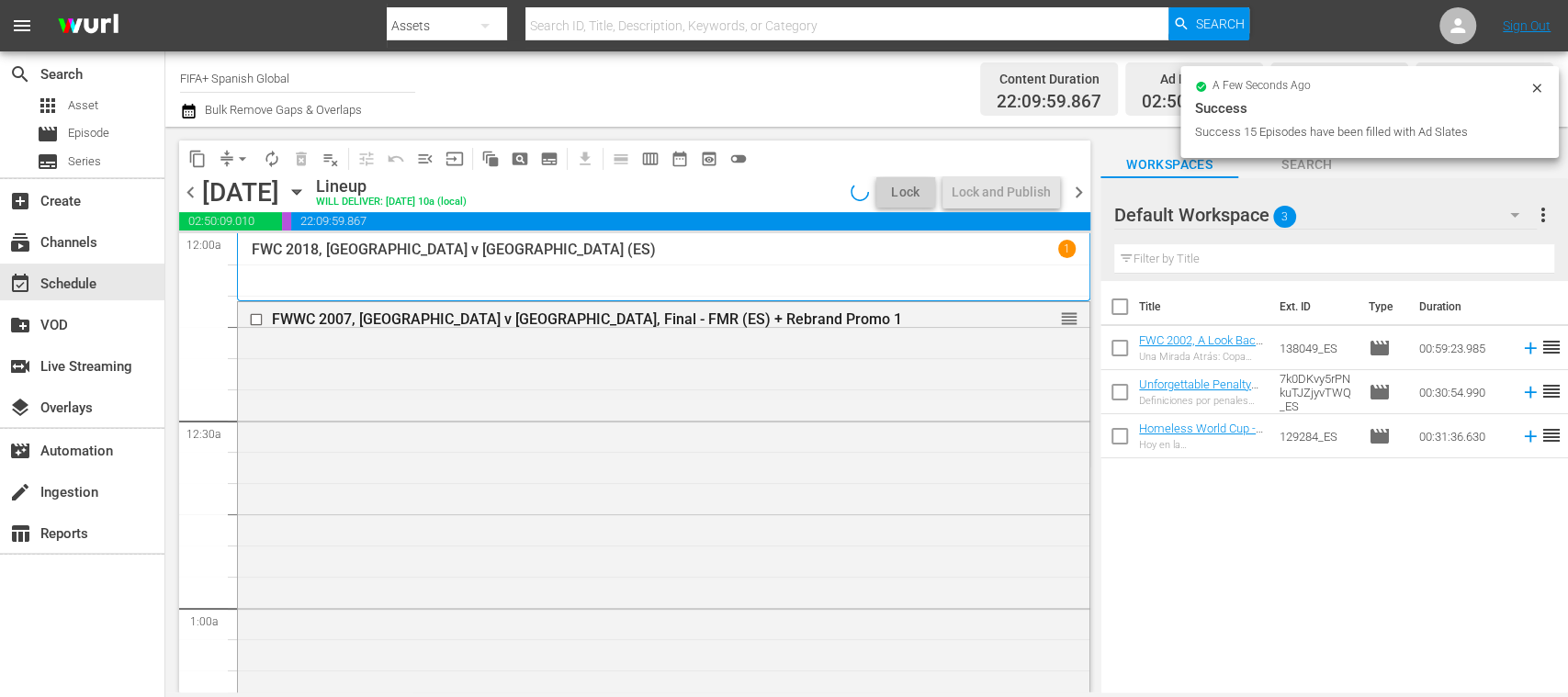
drag, startPoint x: 1083, startPoint y: 191, endPoint x: 1057, endPoint y: 191, distance: 26.0
click at [1081, 191] on span "chevron_right" at bounding box center [1078, 192] width 23 height 23
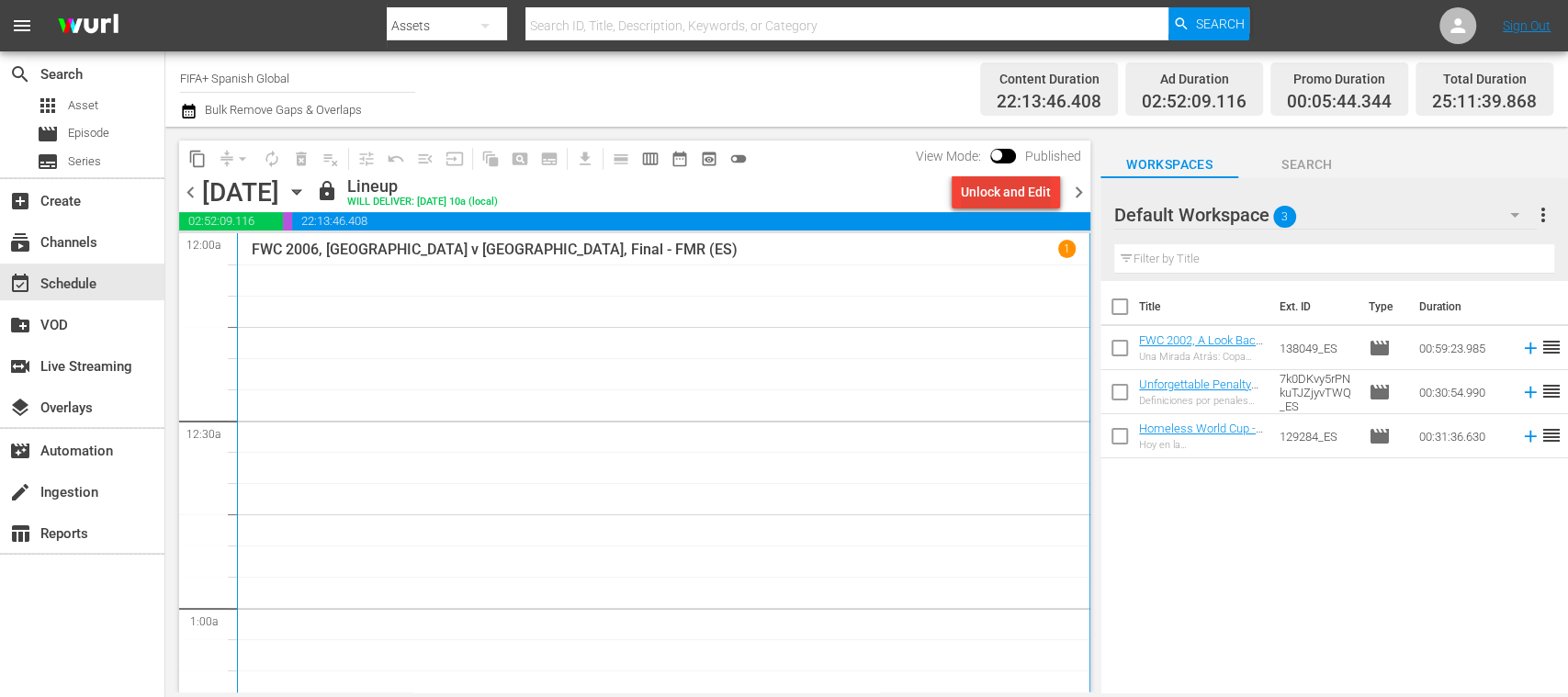
click at [996, 193] on div "Unlock and Edit" at bounding box center [1006, 191] width 90 height 33
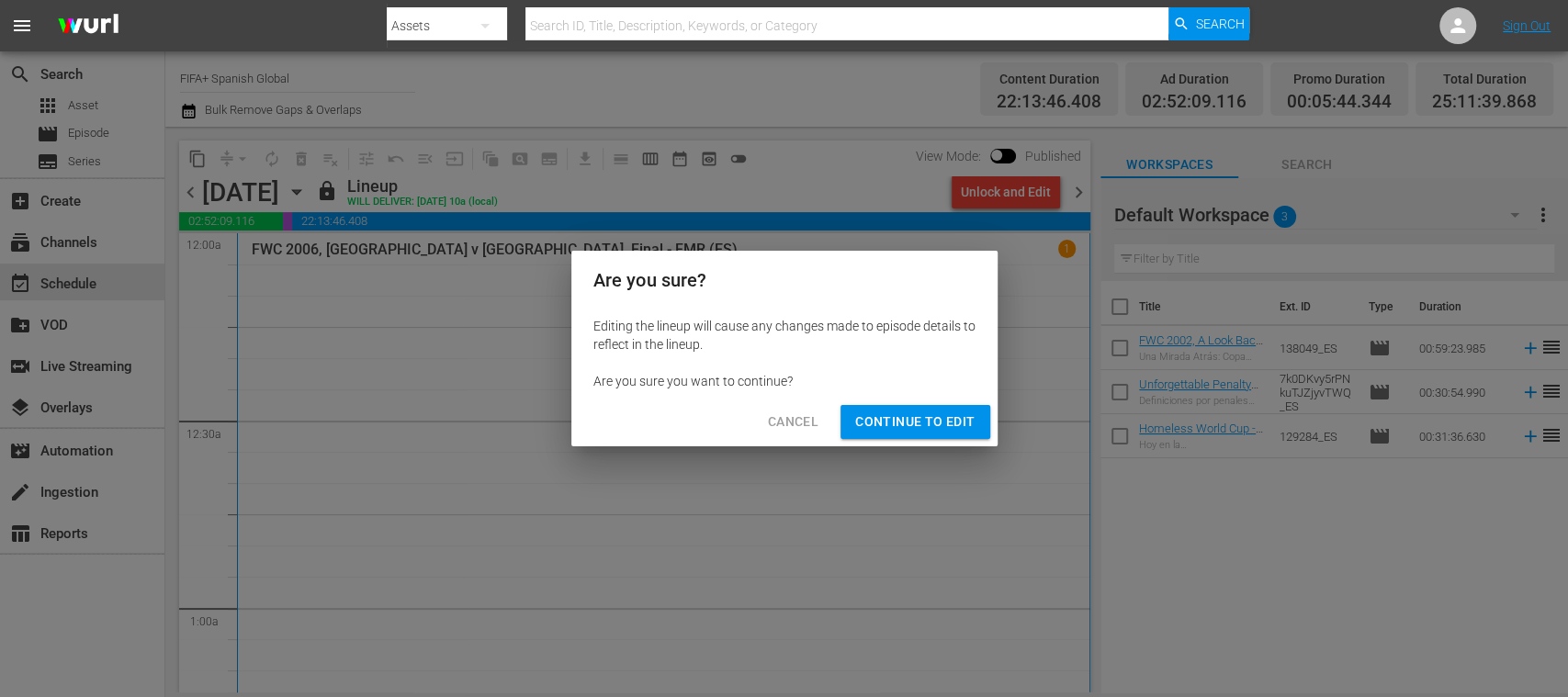
click at [932, 417] on span "Continue to Edit" at bounding box center [915, 422] width 119 height 23
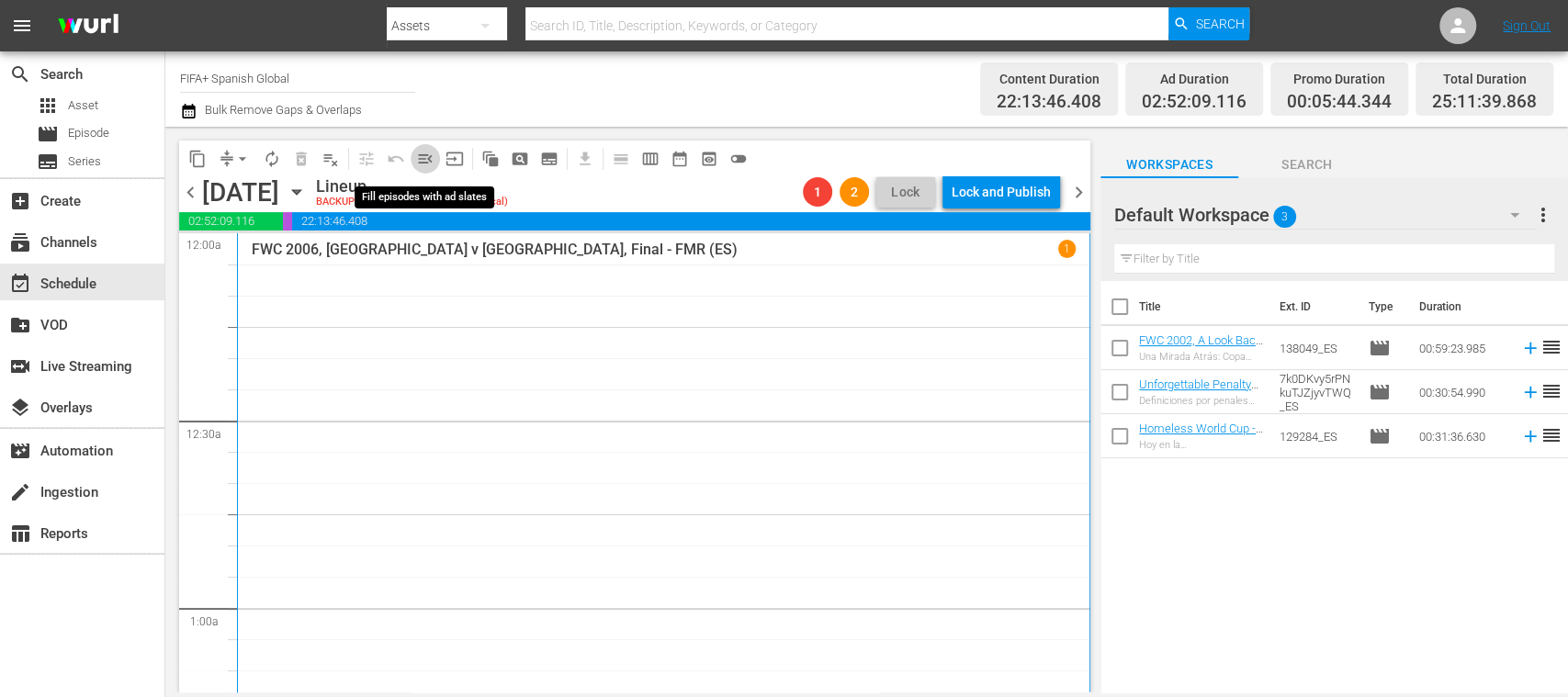
click at [420, 158] on span "menu_open" at bounding box center [425, 158] width 18 height 18
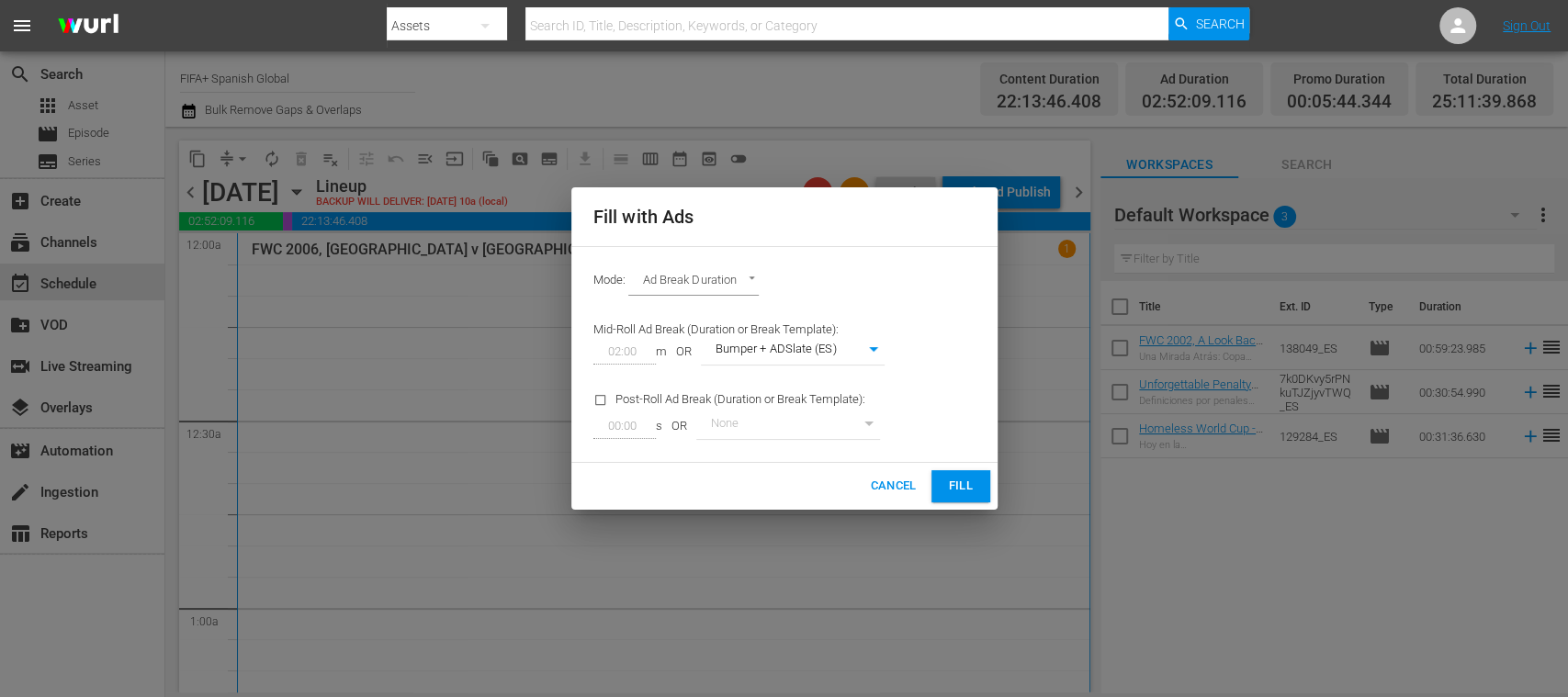
click at [956, 480] on span "Fill" at bounding box center [960, 487] width 29 height 21
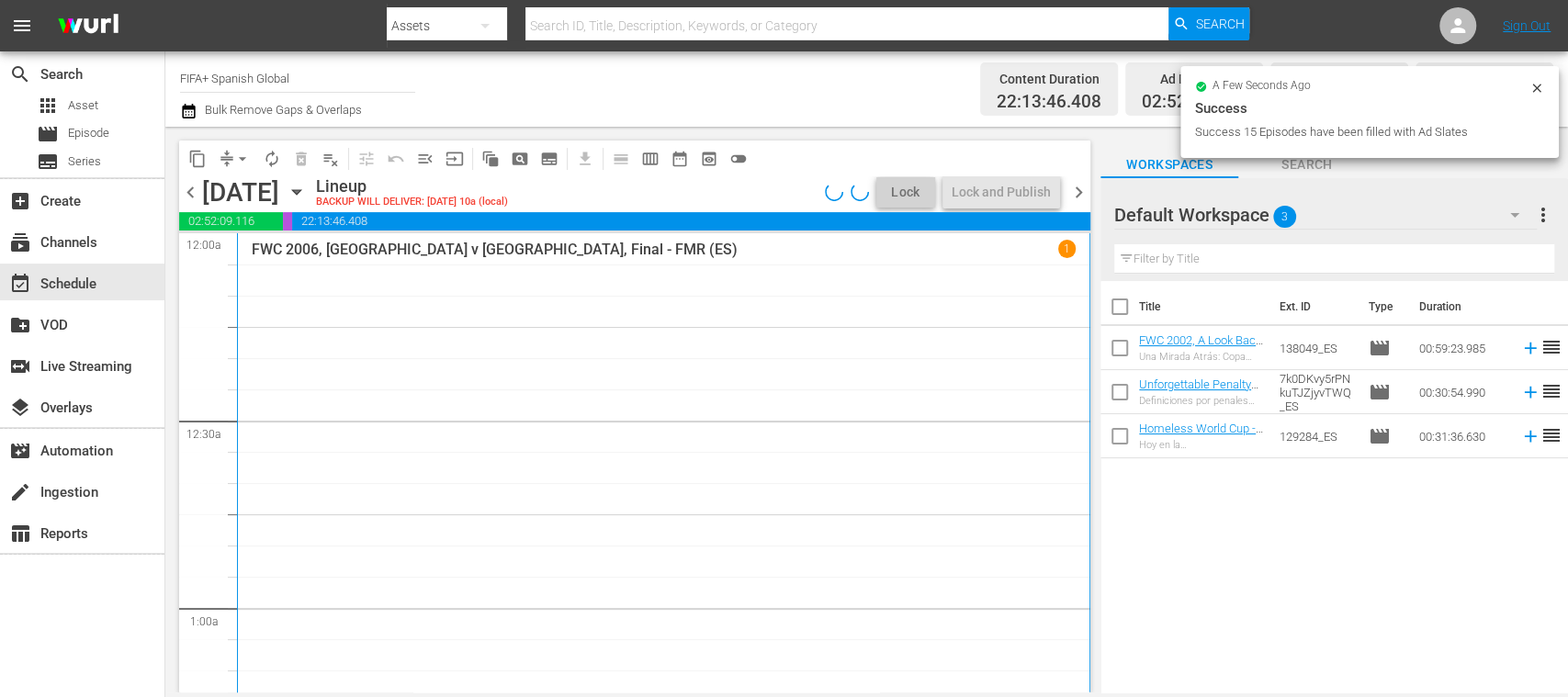
click at [186, 191] on span "chevron_left" at bounding box center [190, 192] width 23 height 23
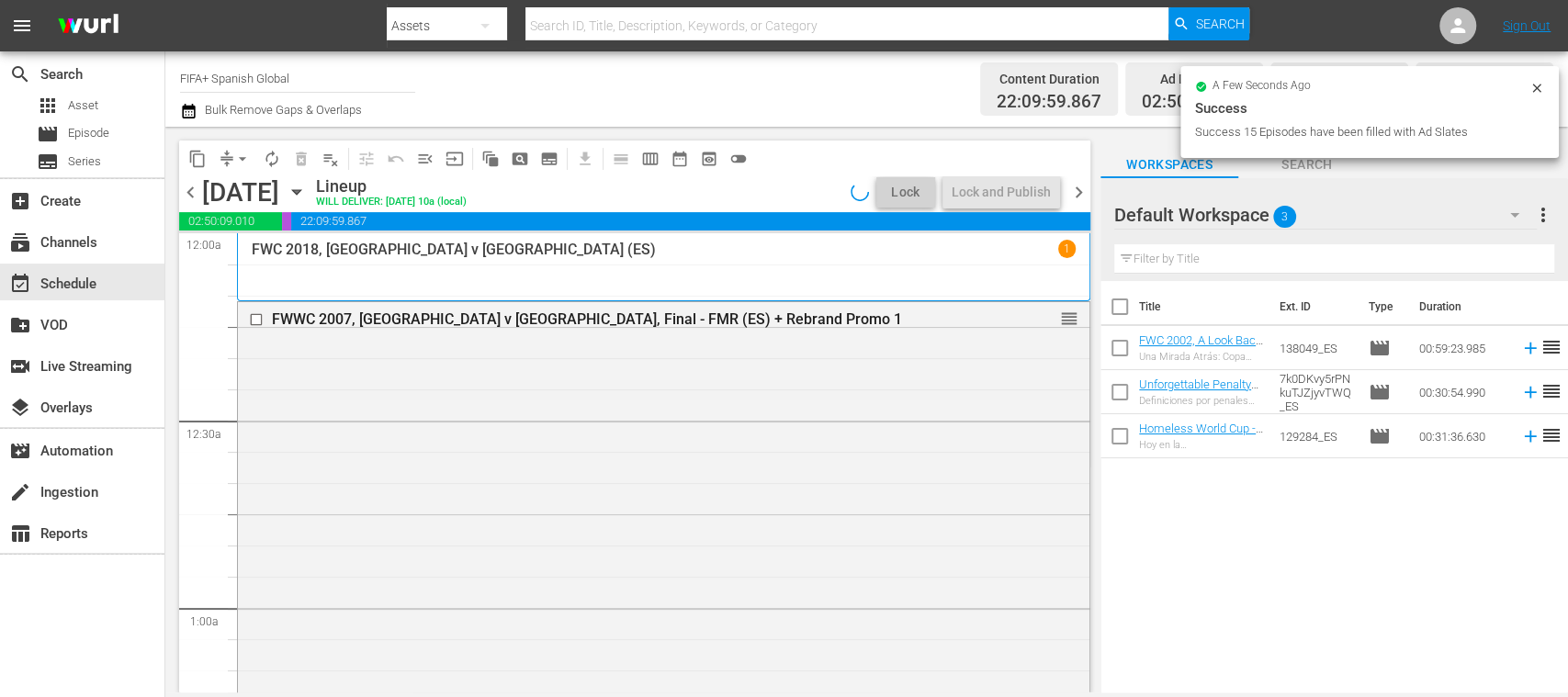
click at [186, 191] on span "chevron_left" at bounding box center [190, 192] width 23 height 23
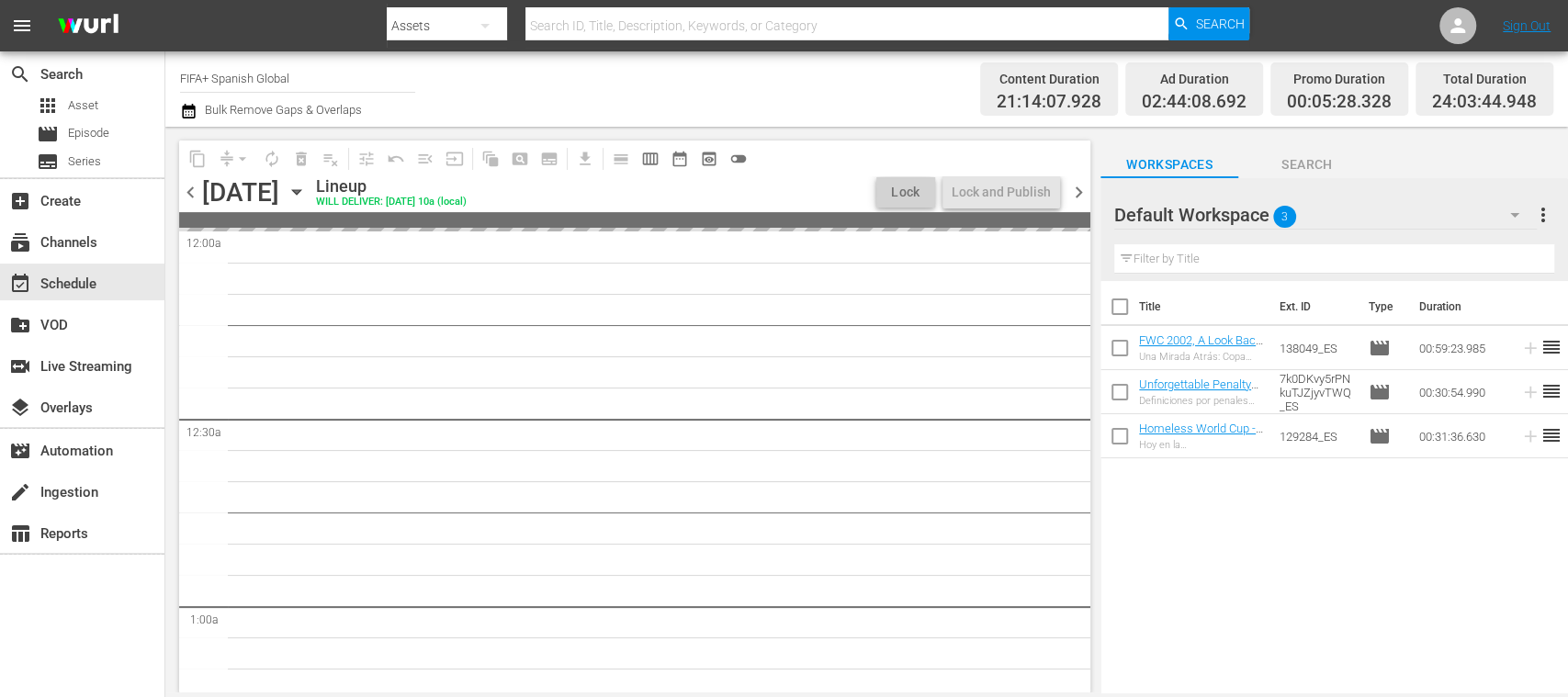
click at [186, 191] on span "chevron_left" at bounding box center [190, 192] width 23 height 23
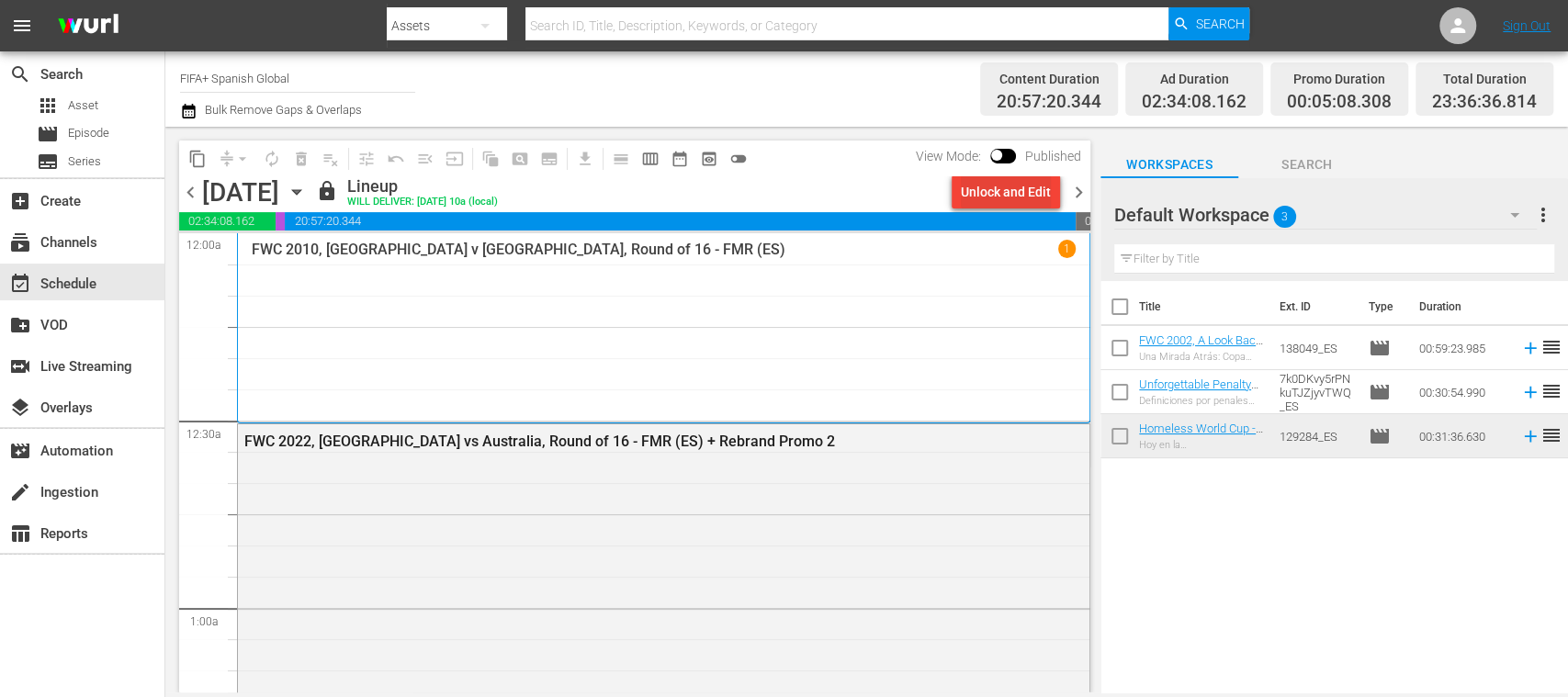
click at [1040, 185] on div "Unlock and Edit" at bounding box center [1006, 191] width 90 height 33
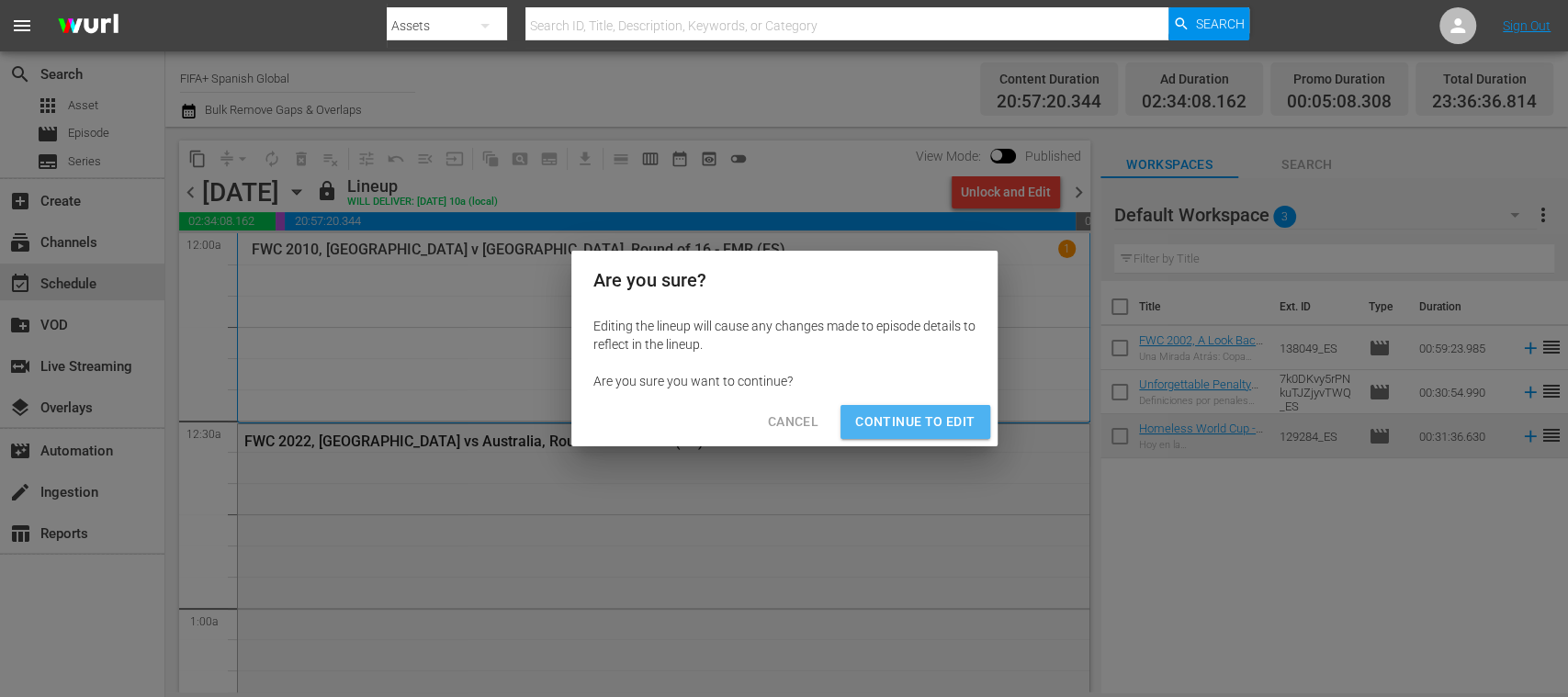
click at [934, 414] on span "Continue to Edit" at bounding box center [915, 422] width 119 height 23
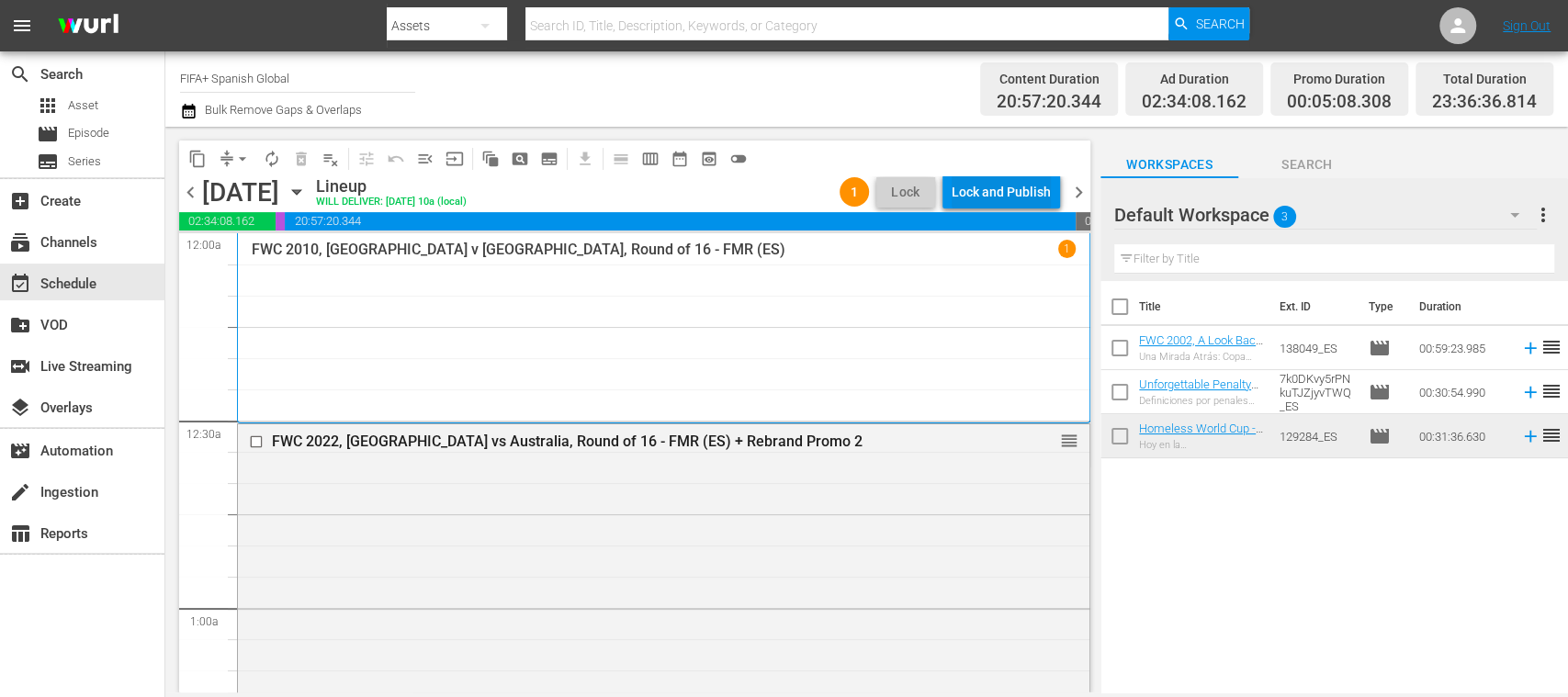
click at [965, 189] on div "Lock and Publish" at bounding box center [1001, 191] width 99 height 33
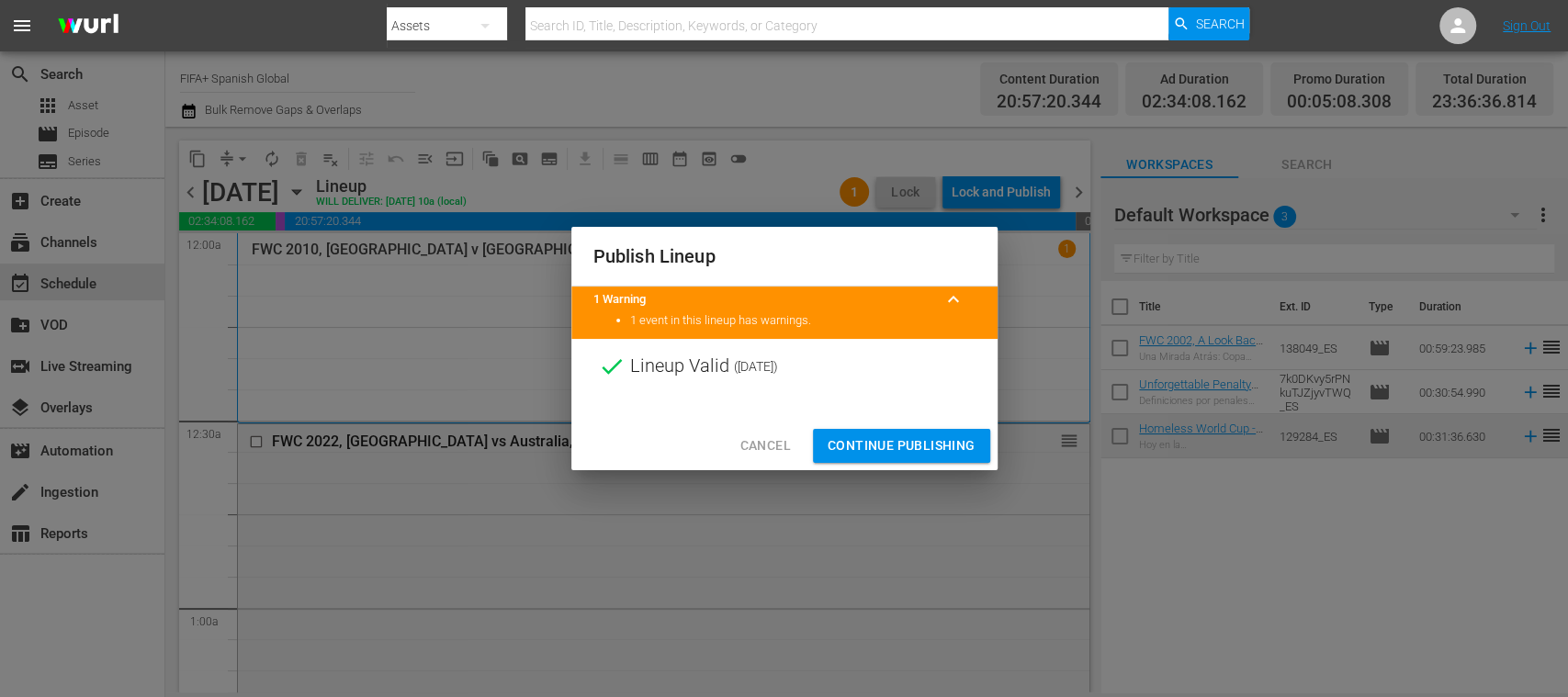
click at [906, 434] on button "Continue Publishing" at bounding box center [901, 446] width 177 height 34
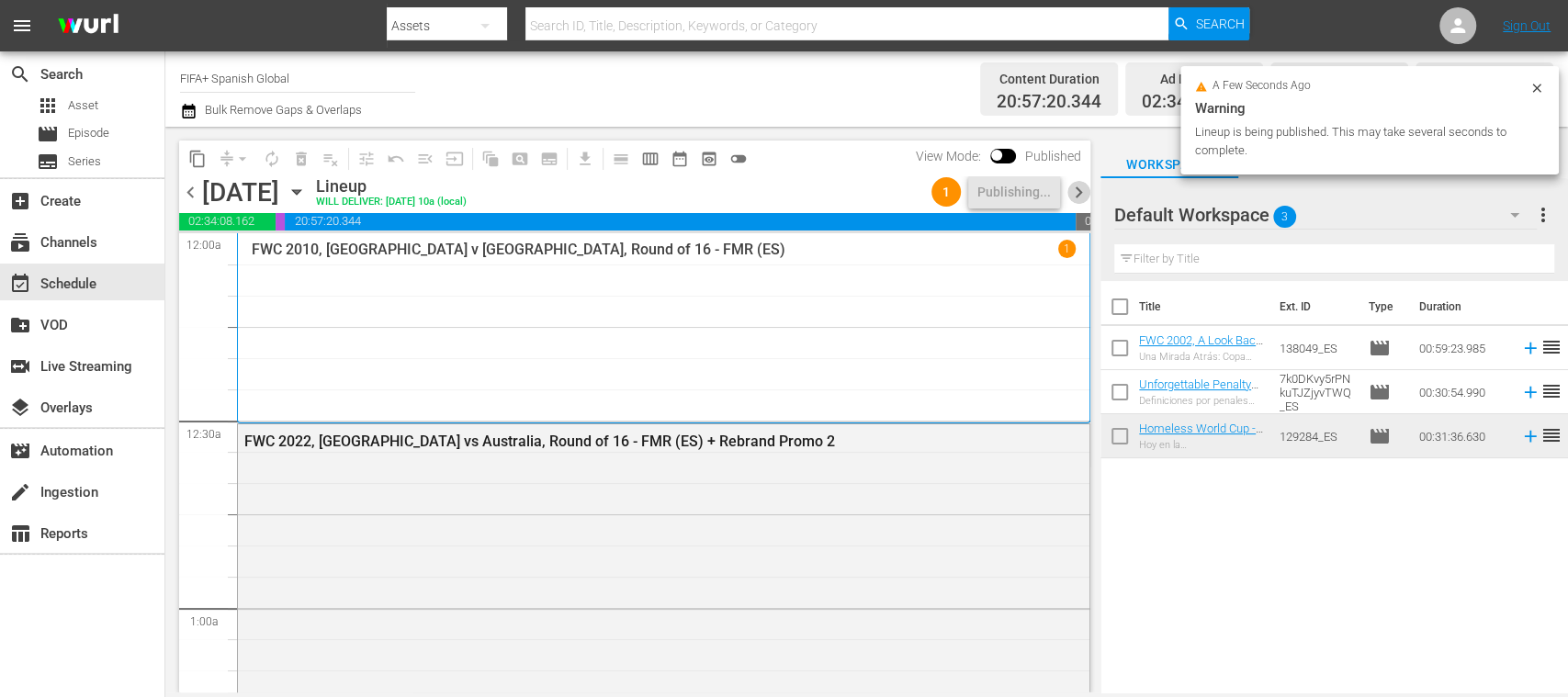
click at [1081, 189] on span "chevron_right" at bounding box center [1078, 192] width 23 height 23
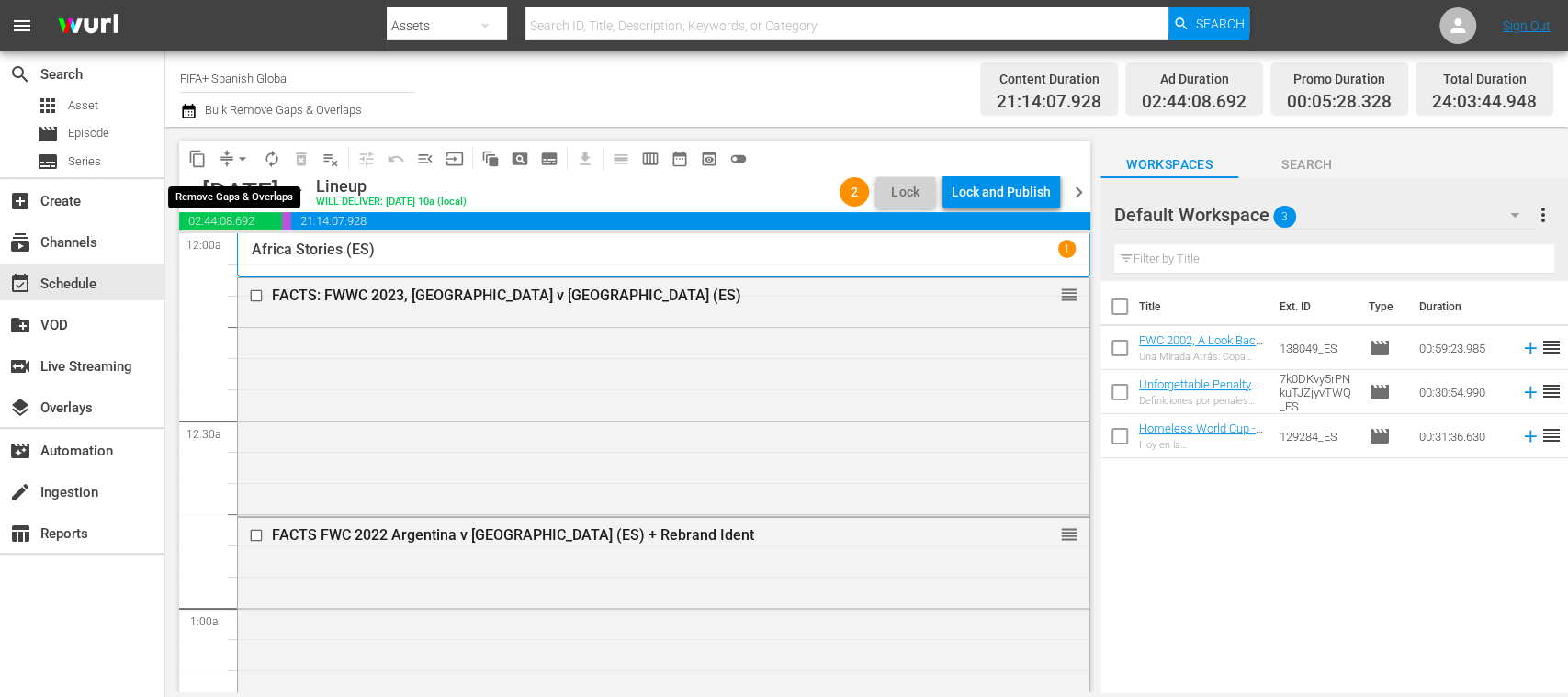
click at [244, 157] on span "arrow_drop_down" at bounding box center [241, 158] width 18 height 18
click at [274, 262] on li "Align to End of Previous Day" at bounding box center [243, 257] width 193 height 30
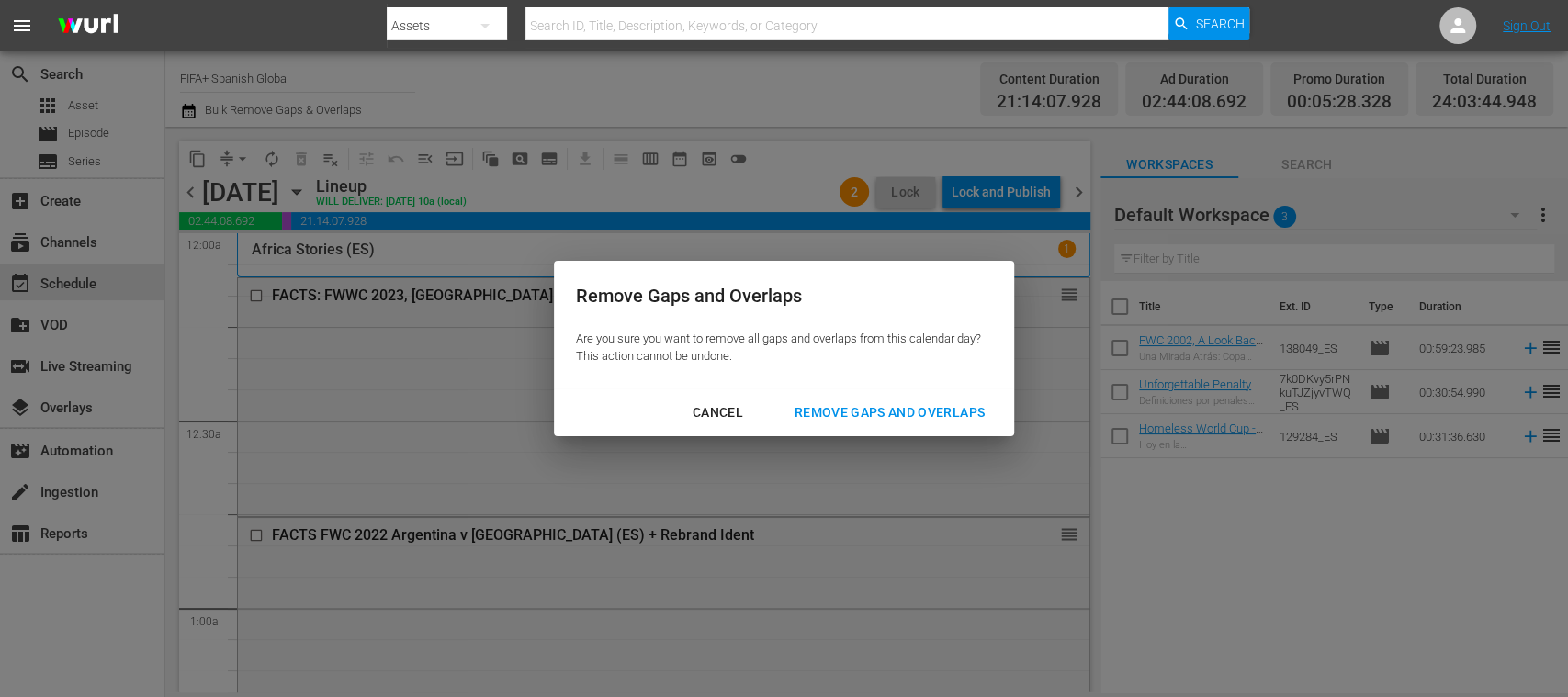
click at [846, 390] on div "Cancel Remove Gaps and Overlaps" at bounding box center [784, 412] width 460 height 48
click at [846, 410] on div "Remove Gaps and Overlaps" at bounding box center [890, 413] width 220 height 23
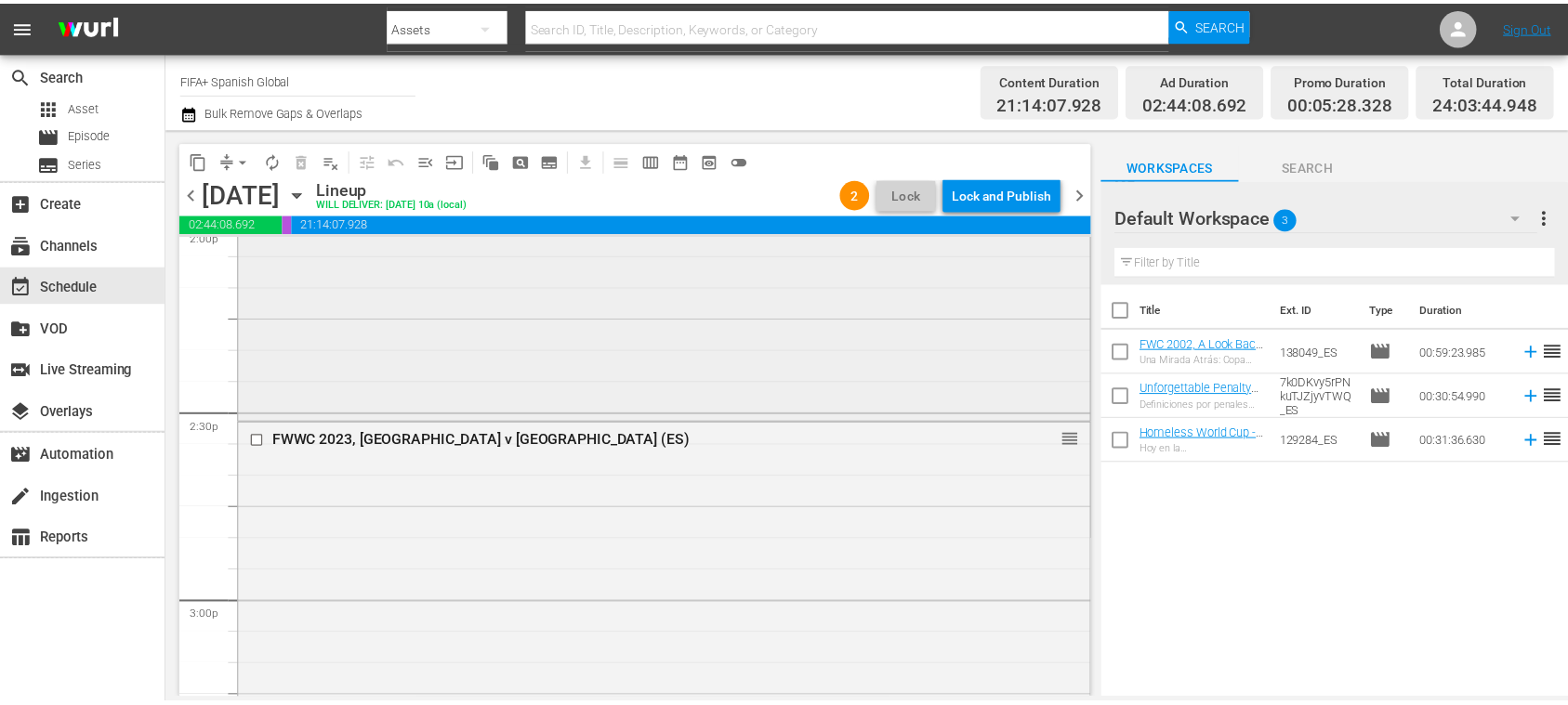
scroll to position [5187, 0]
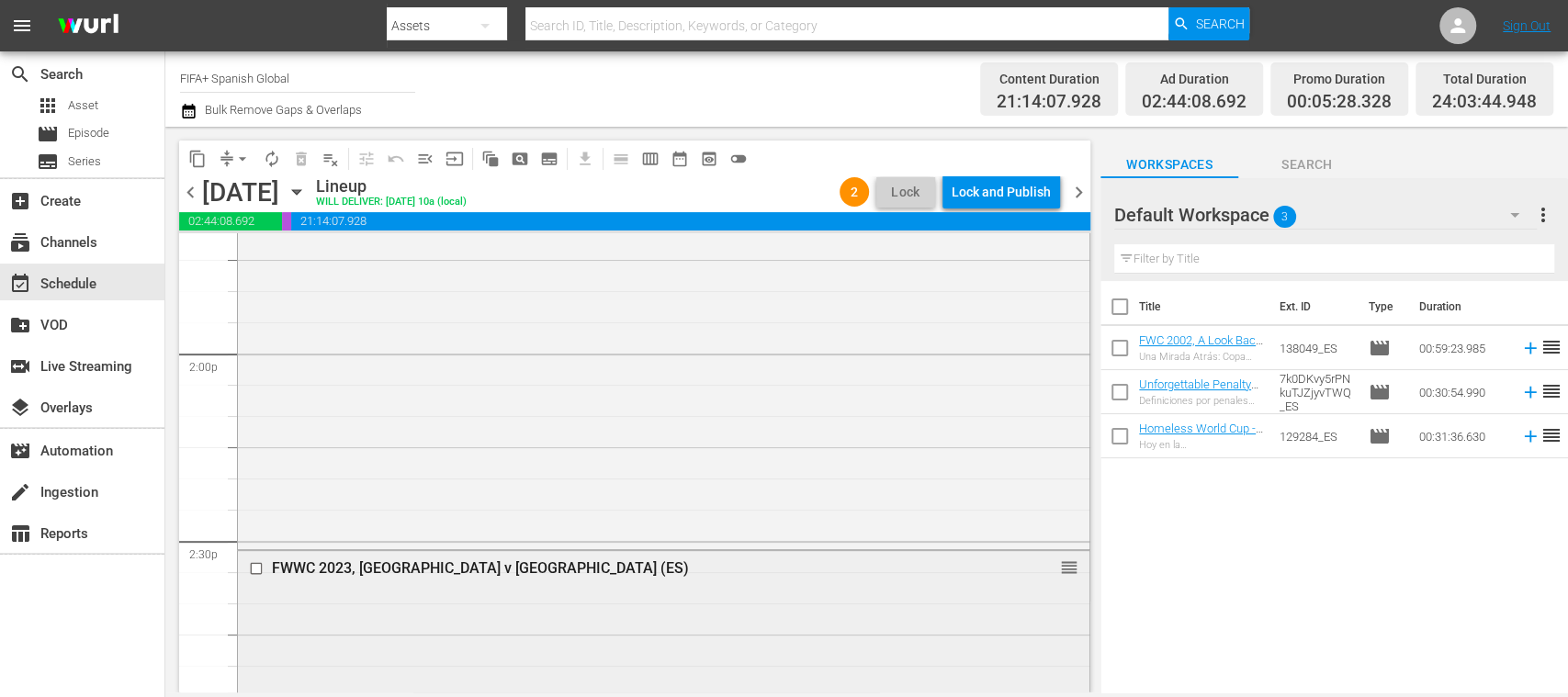
click at [454, 564] on div "FWWC 2023, [GEOGRAPHIC_DATA] v [GEOGRAPHIC_DATA] (ES)" at bounding box center [630, 568] width 717 height 17
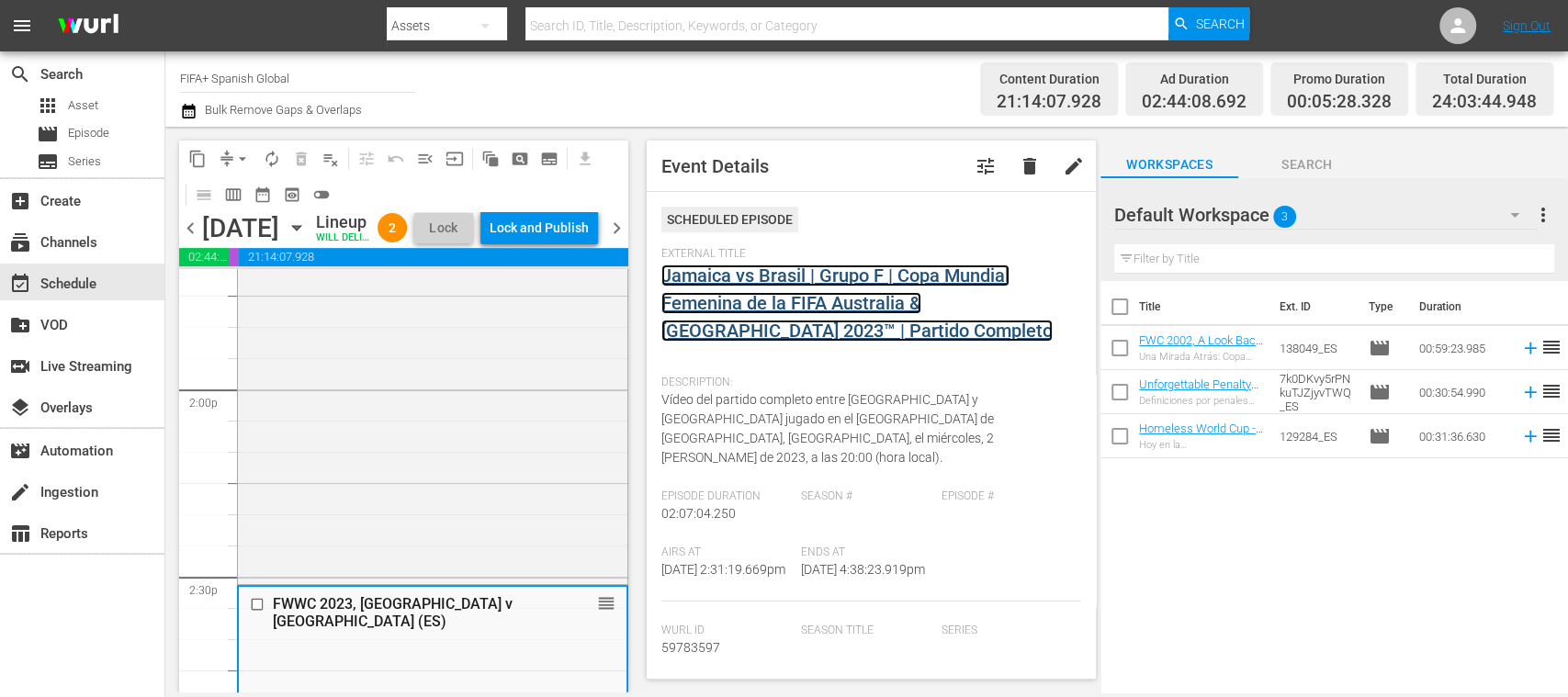
click at [758, 330] on link "Jamaica vs Brasil | Grupo F | Copa Mundial Femenina de la FIFA Australia & [GEO…" at bounding box center [857, 303] width 391 height 78
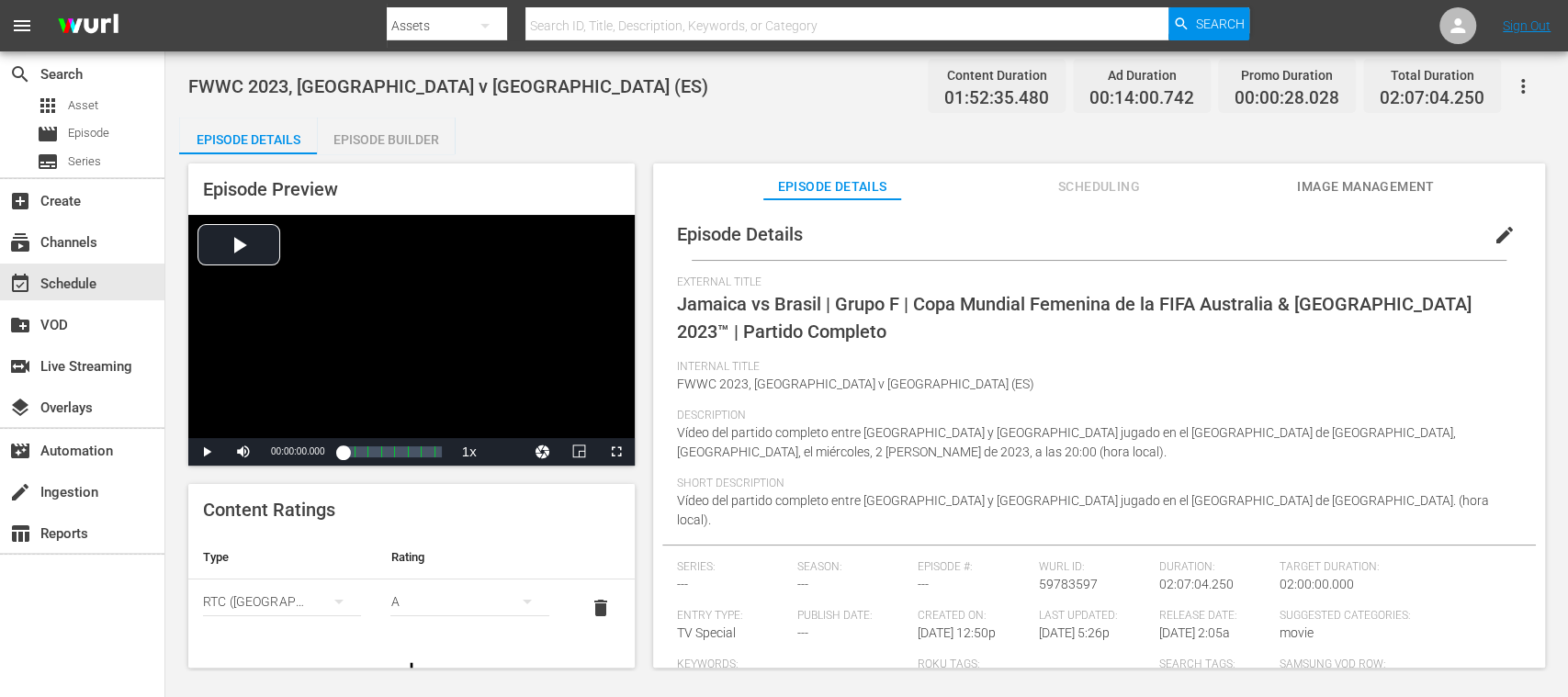
click at [401, 141] on div "Episode Builder" at bounding box center [386, 139] width 138 height 45
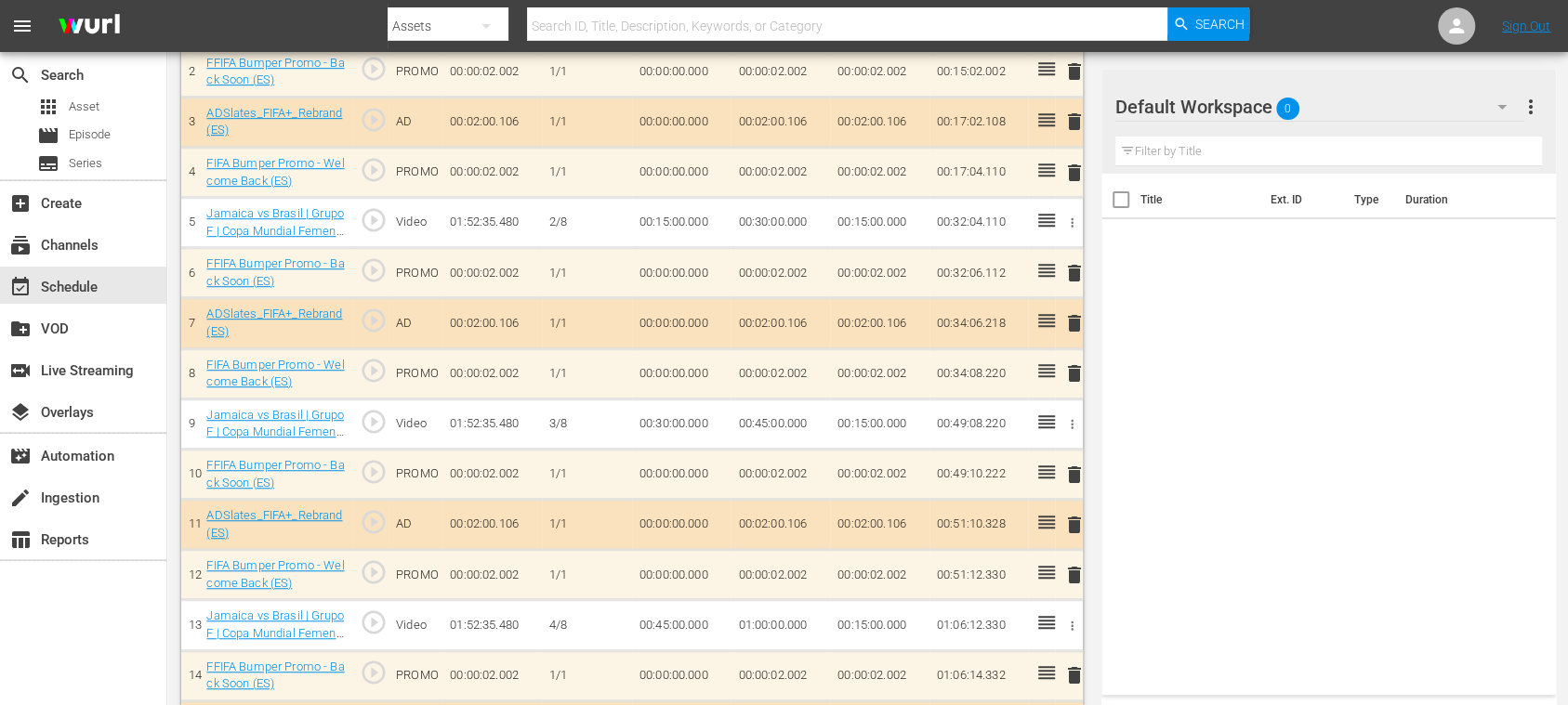
scroll to position [661, 0]
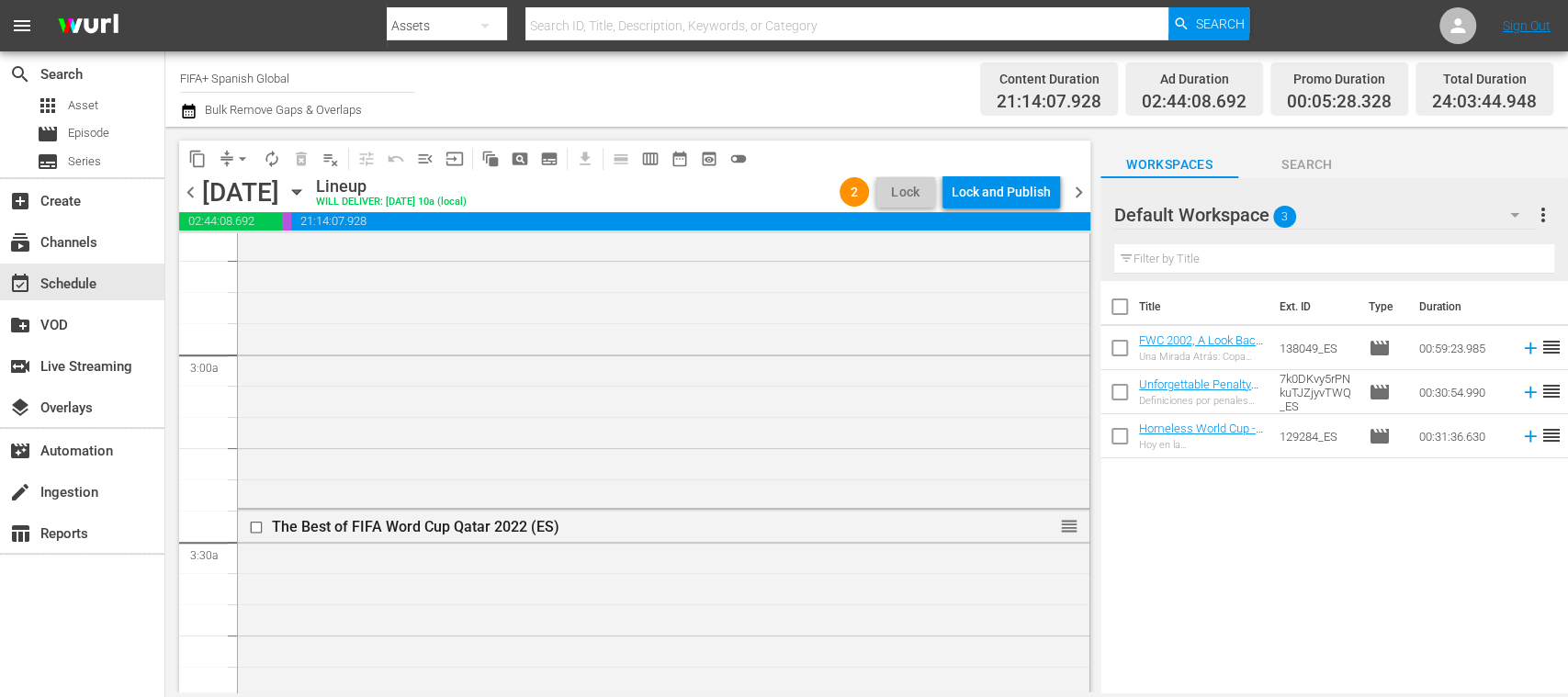
scroll to position [1084, 0]
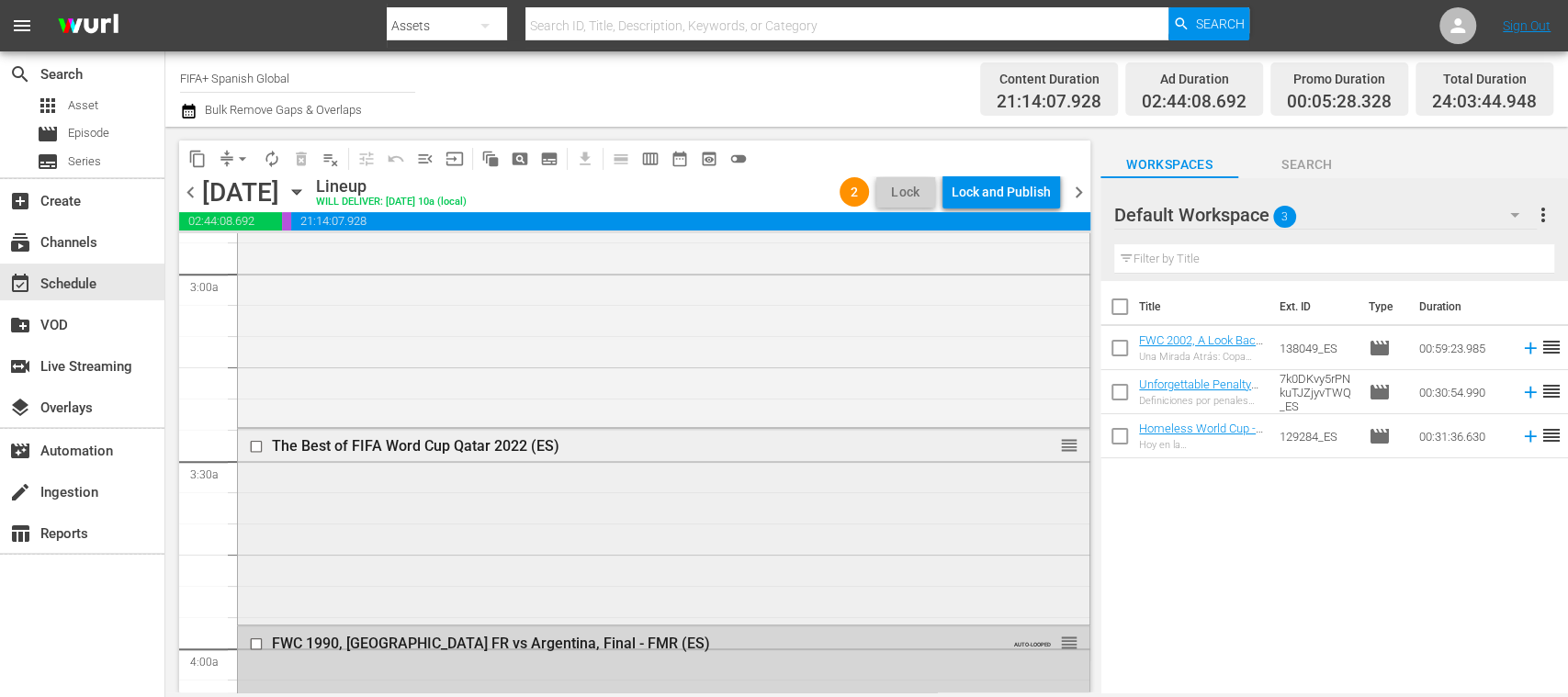
click at [261, 444] on input "checkbox" at bounding box center [258, 446] width 19 height 15
click at [303, 152] on span "delete_forever_outlined" at bounding box center [301, 158] width 18 height 18
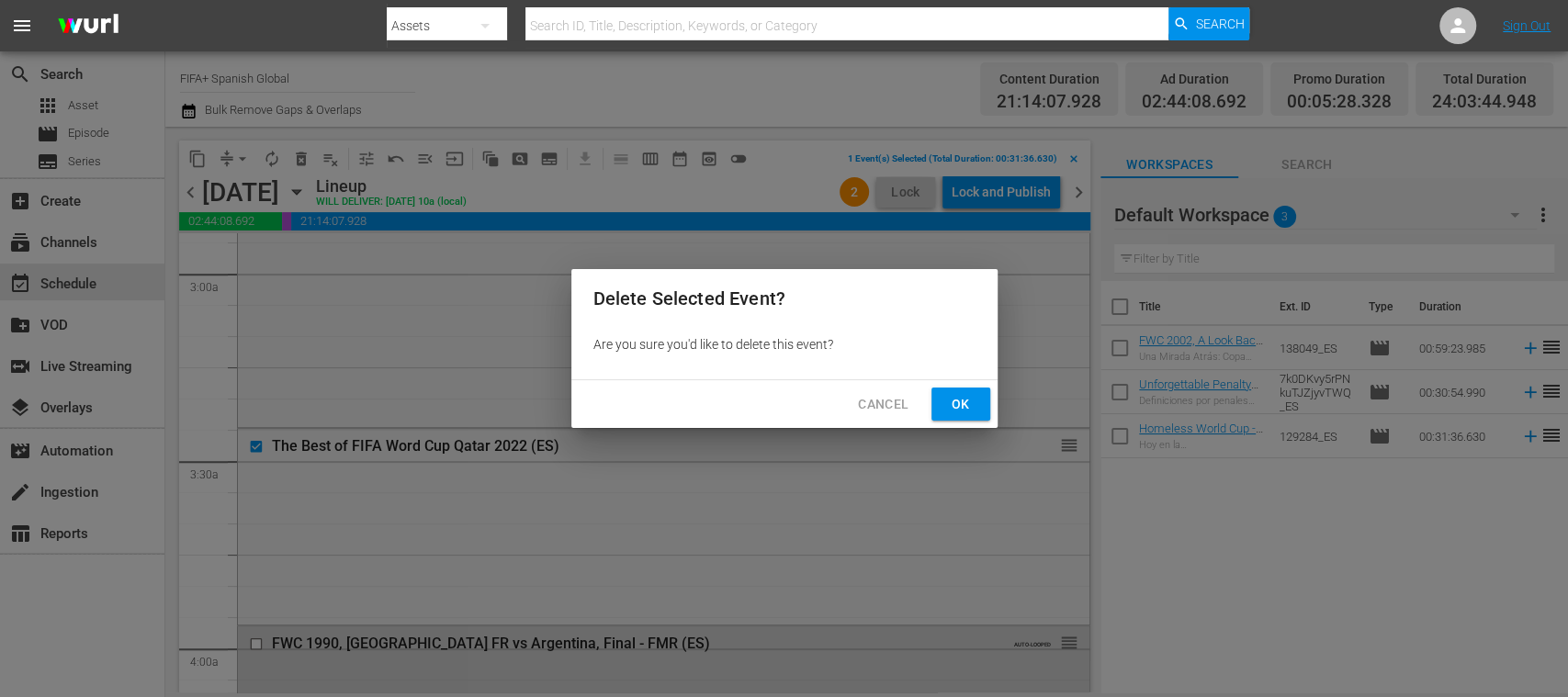
click at [952, 402] on span "Ok" at bounding box center [960, 404] width 29 height 23
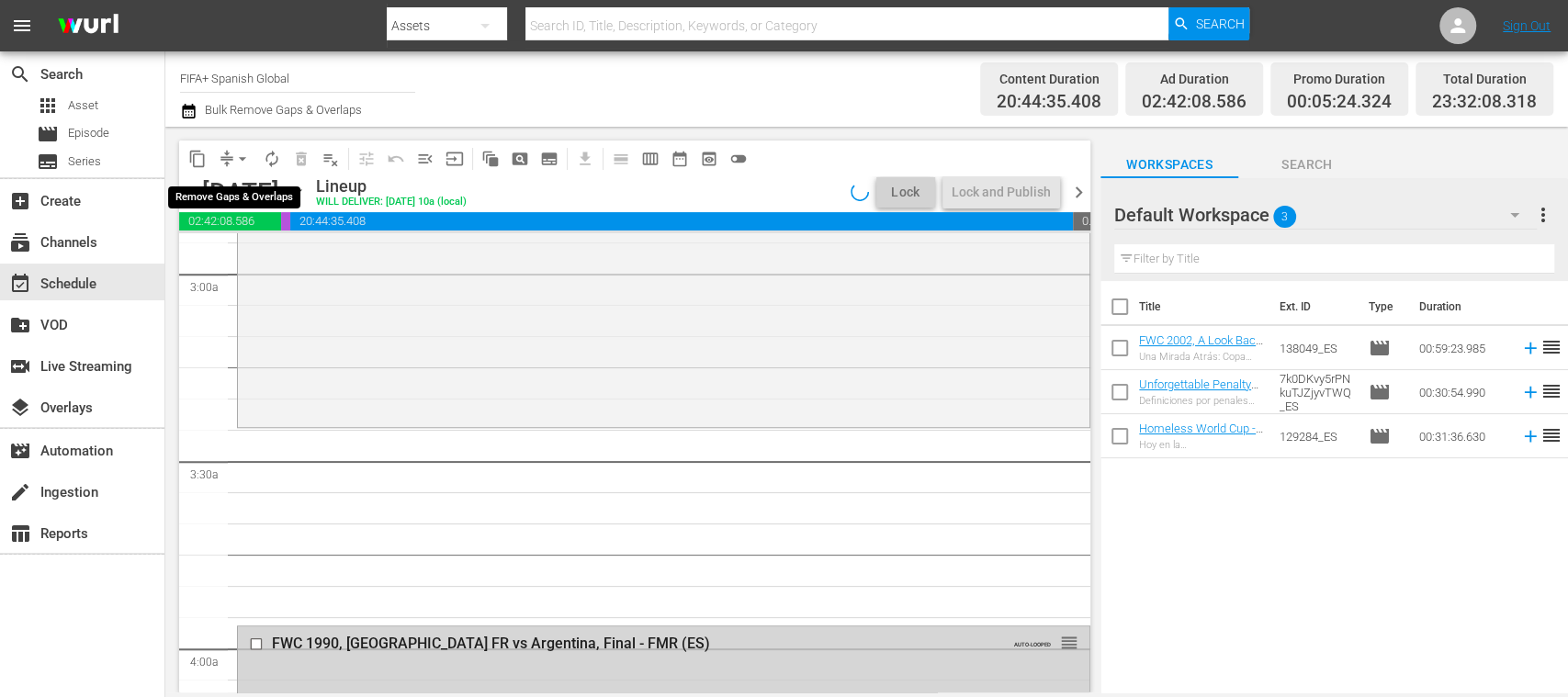
click at [242, 158] on span "arrow_drop_down" at bounding box center [241, 158] width 18 height 18
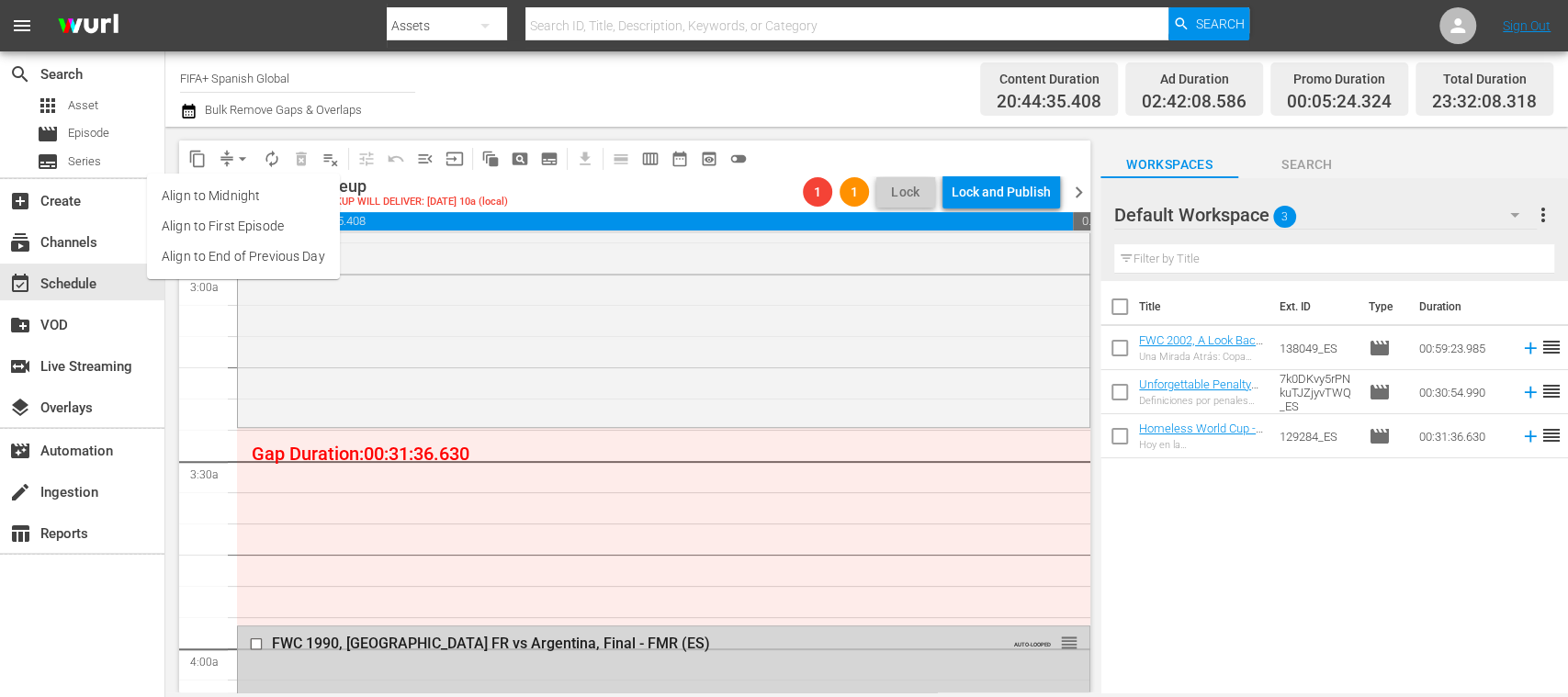
click at [290, 258] on li "Align to End of Previous Day" at bounding box center [243, 257] width 193 height 30
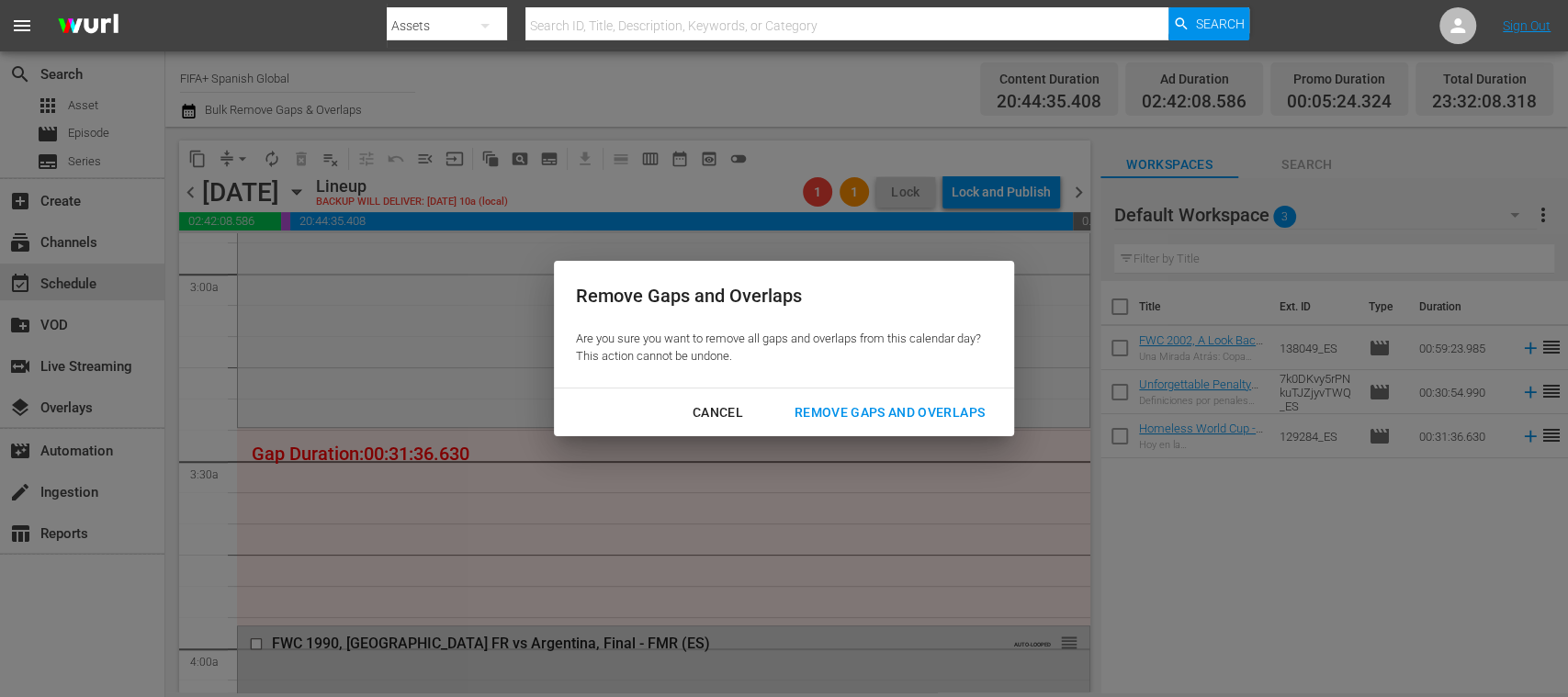
click at [727, 404] on div "Cancel" at bounding box center [718, 413] width 80 height 23
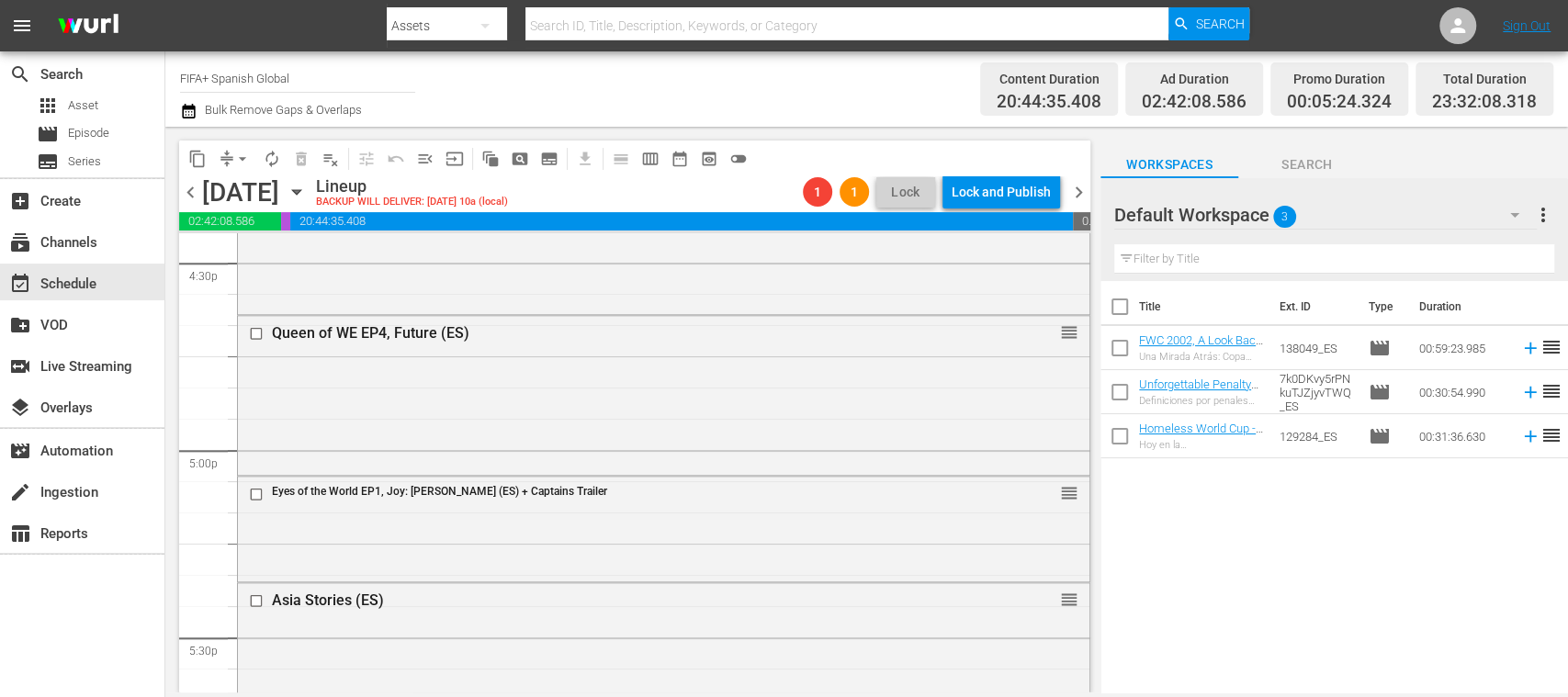
scroll to position [5862, 0]
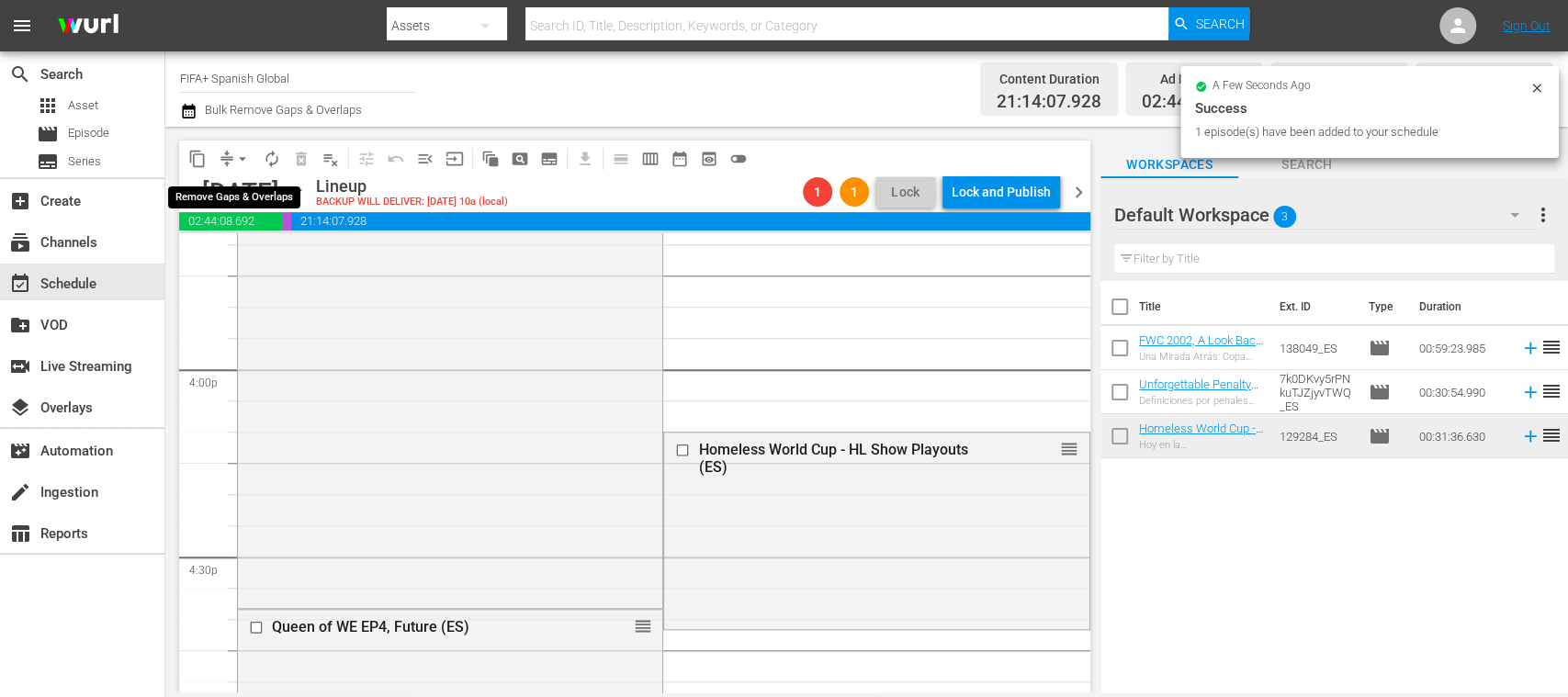
click at [241, 156] on span "arrow_drop_down" at bounding box center [241, 158] width 18 height 18
click at [277, 248] on li "Align to End of Previous Day" at bounding box center [243, 257] width 193 height 30
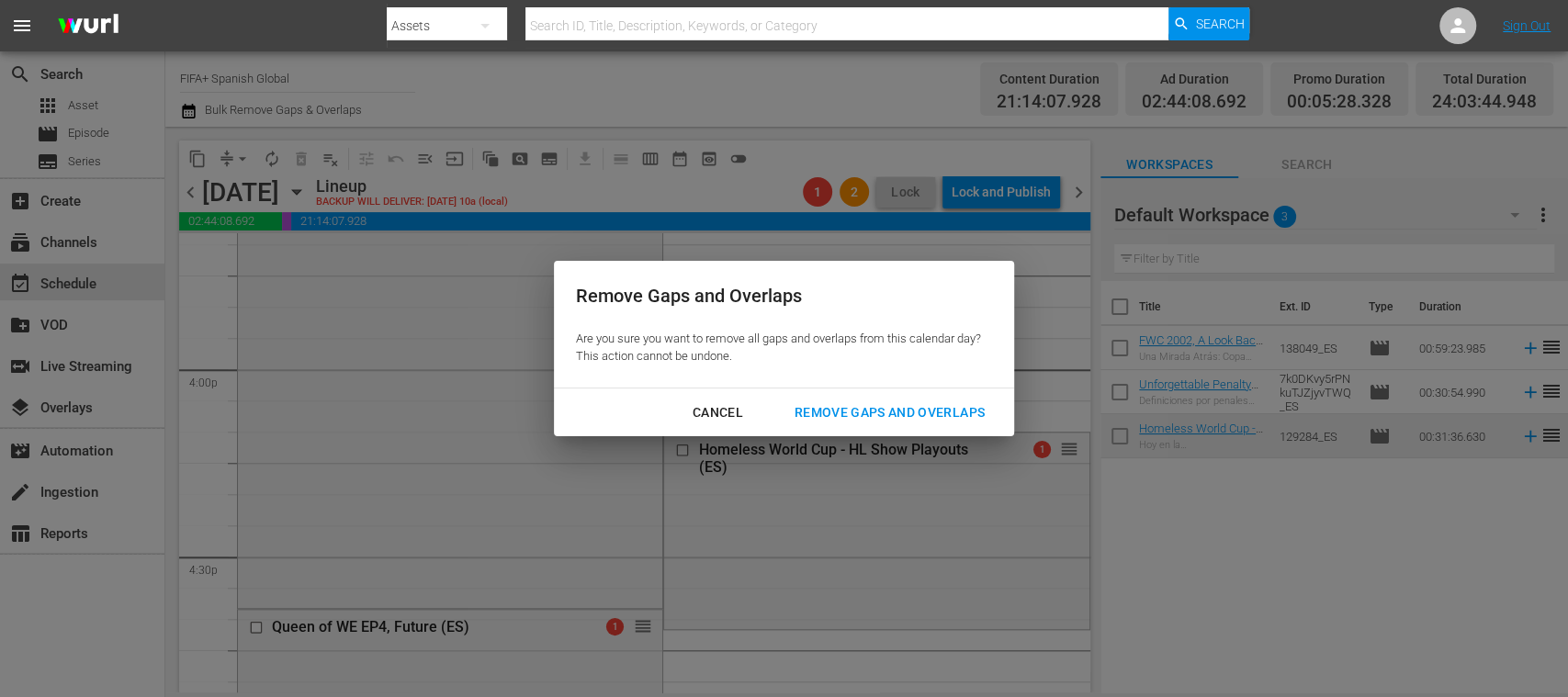
click at [900, 415] on div "Remove Gaps and Overlaps" at bounding box center [890, 413] width 220 height 23
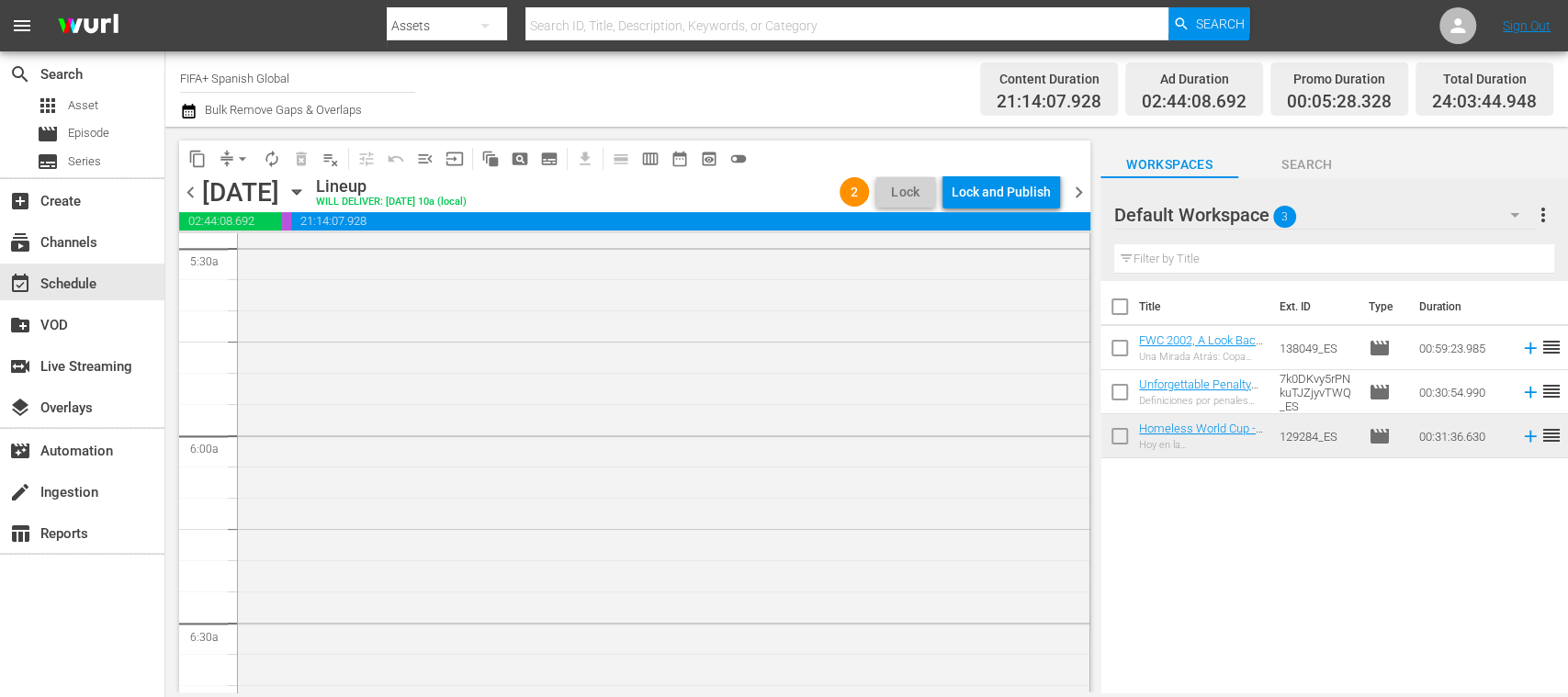
scroll to position [1700, 0]
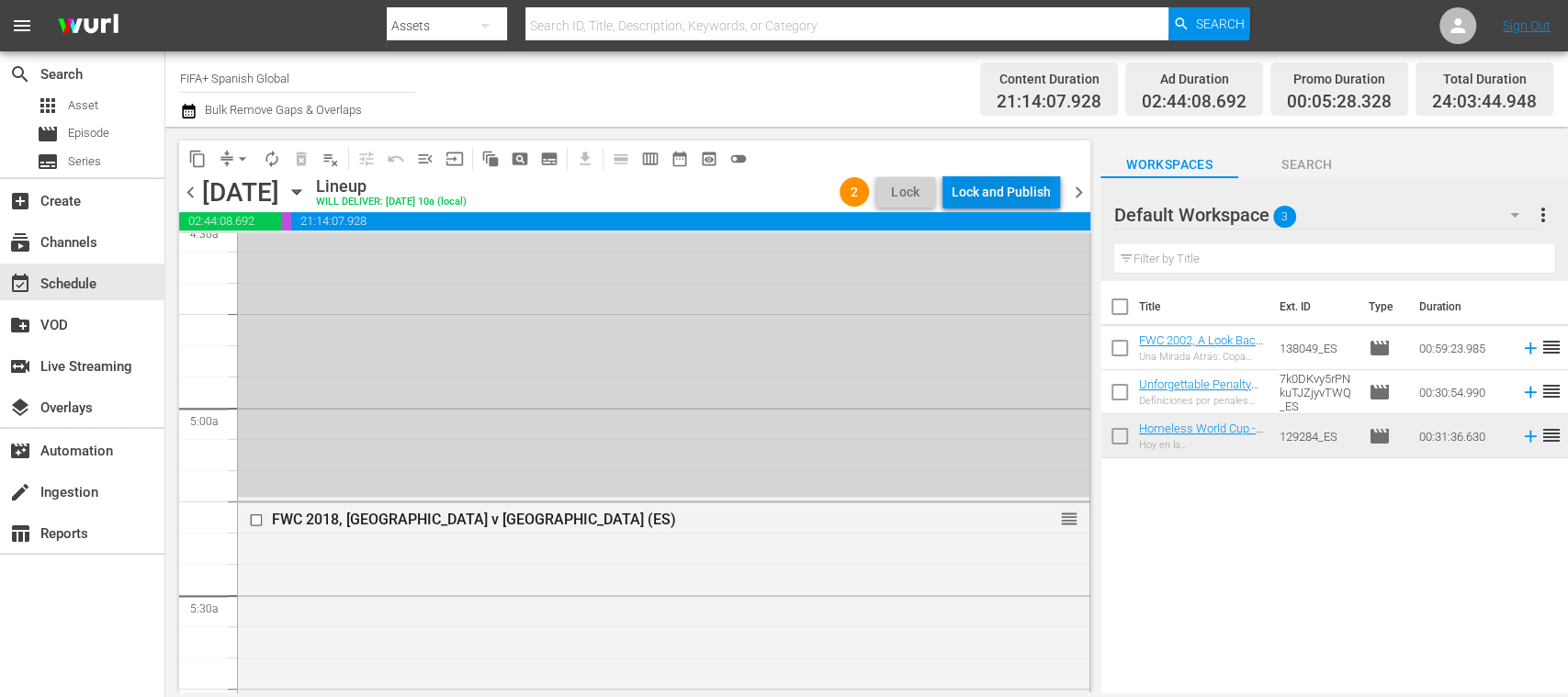
click at [1013, 188] on div "Lock and Publish" at bounding box center [1001, 191] width 99 height 33
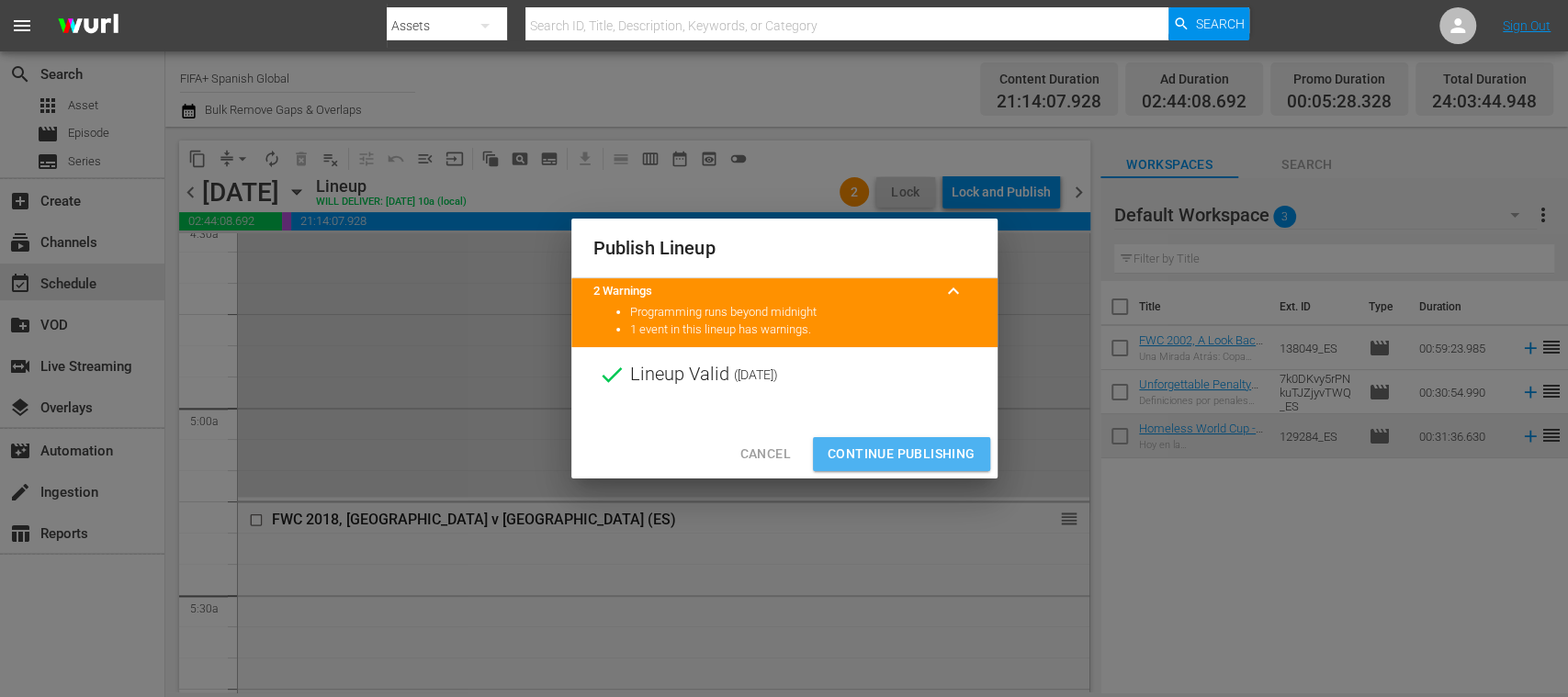
click at [930, 447] on span "Continue Publishing" at bounding box center [901, 455] width 148 height 23
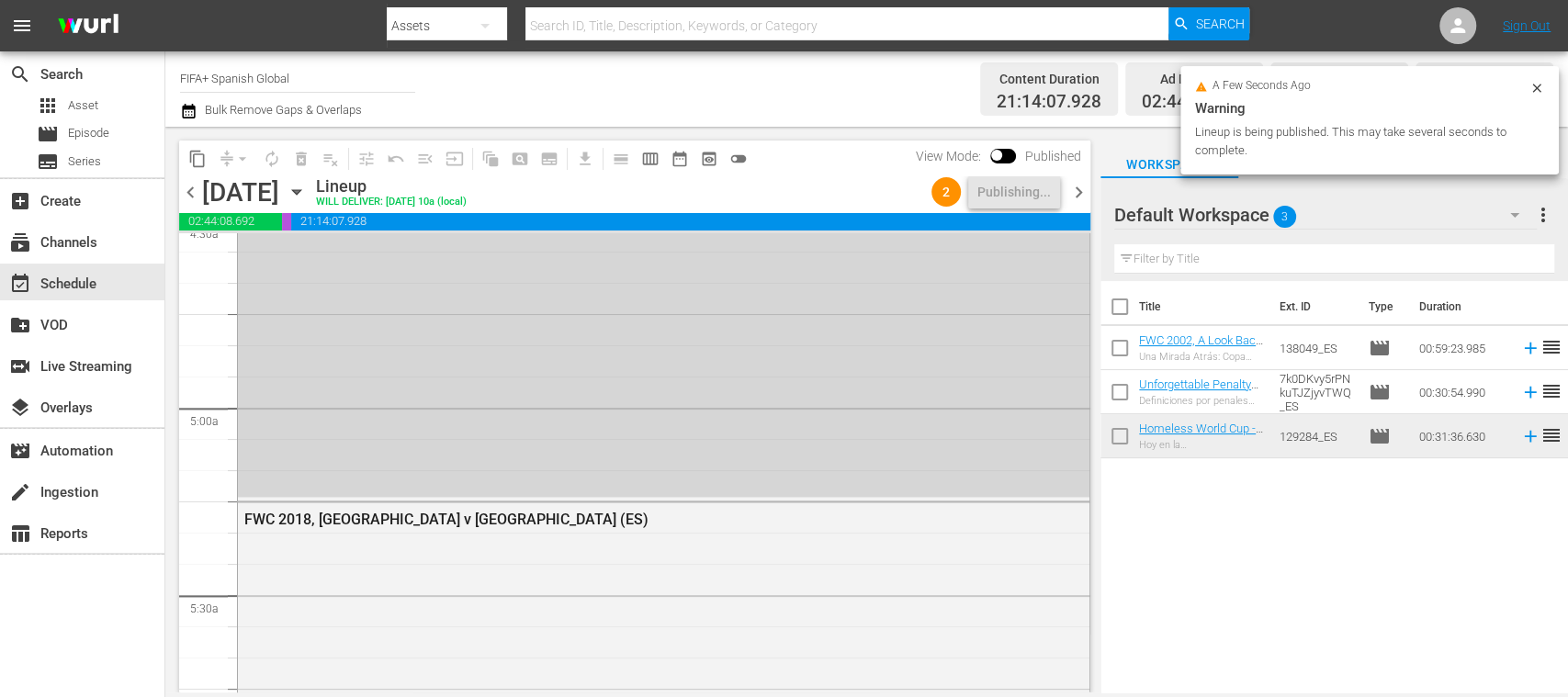
click at [1075, 192] on span "chevron_right" at bounding box center [1078, 192] width 23 height 23
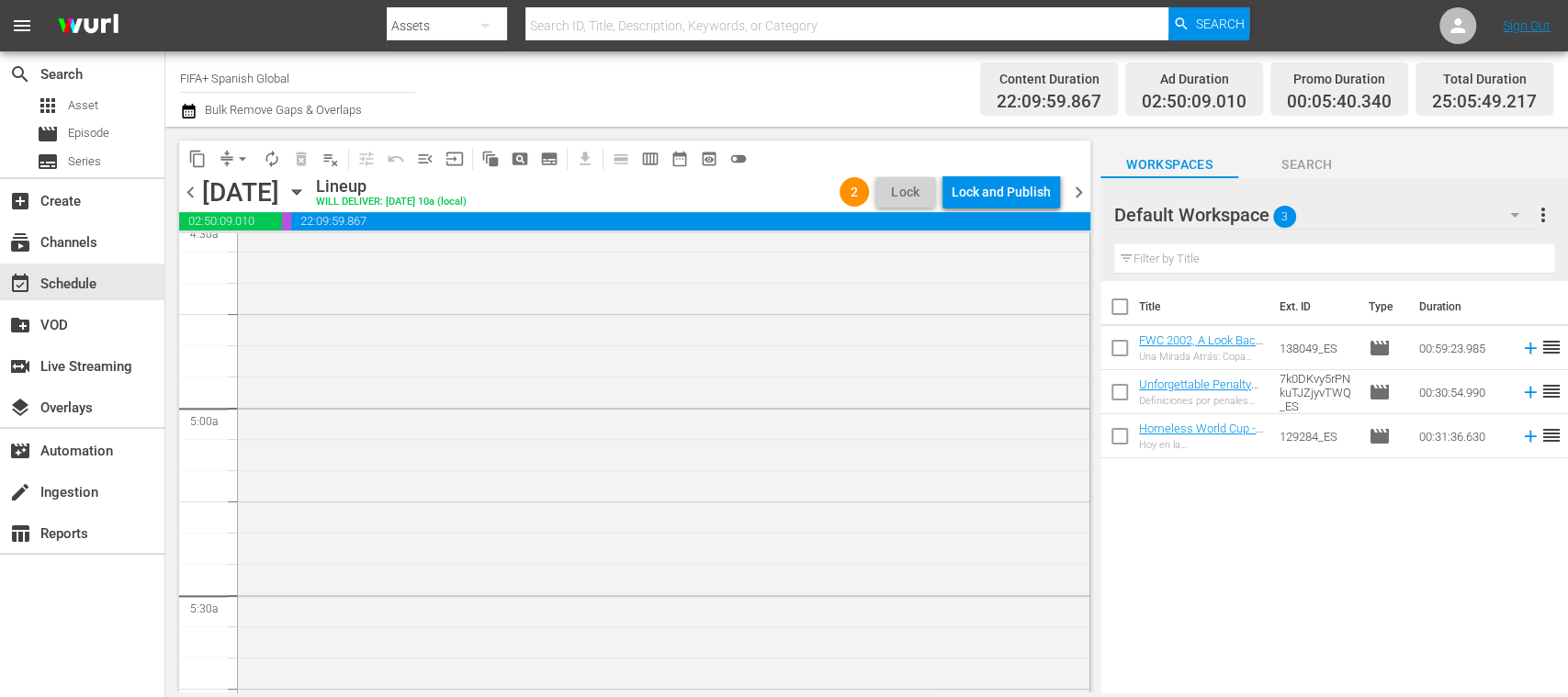
scroll to position [1298, 0]
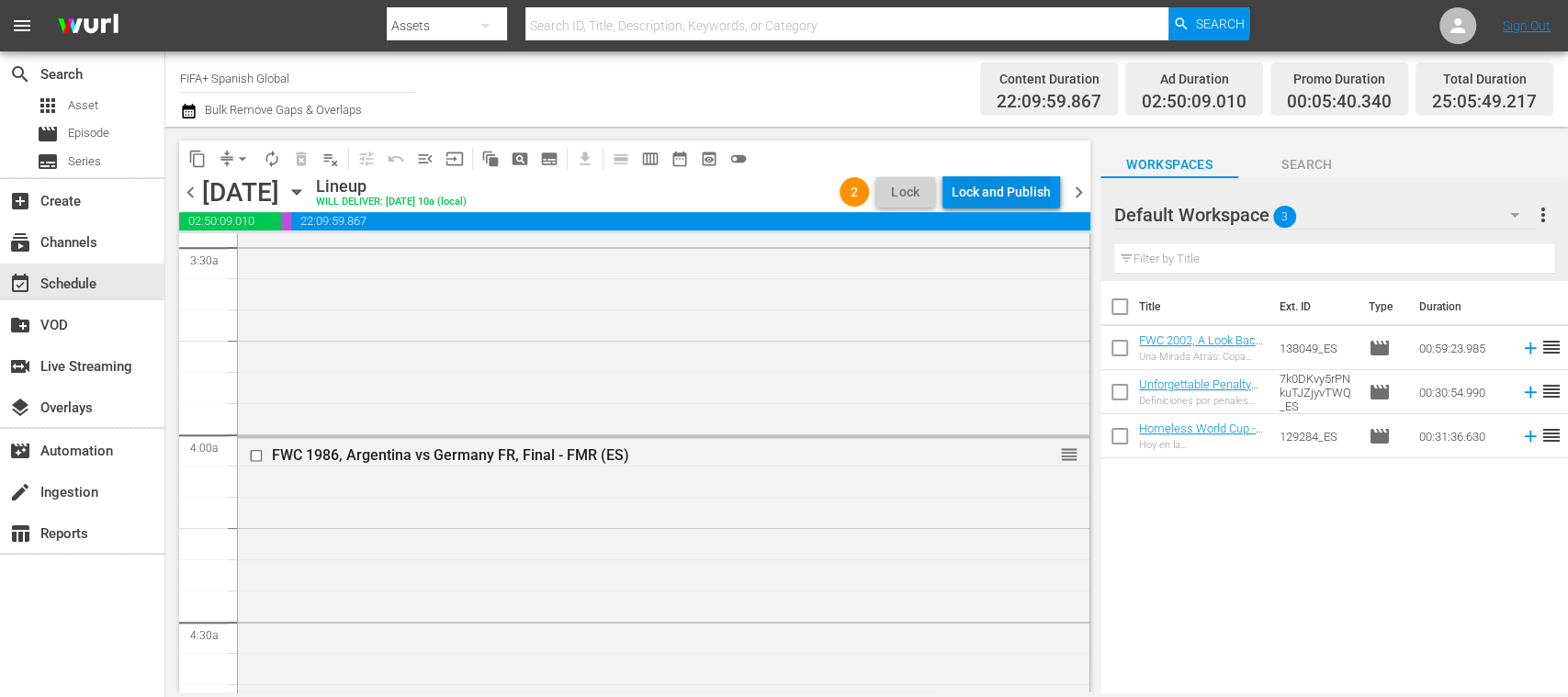
click at [1033, 195] on div "Lock and Publish" at bounding box center [1001, 191] width 99 height 33
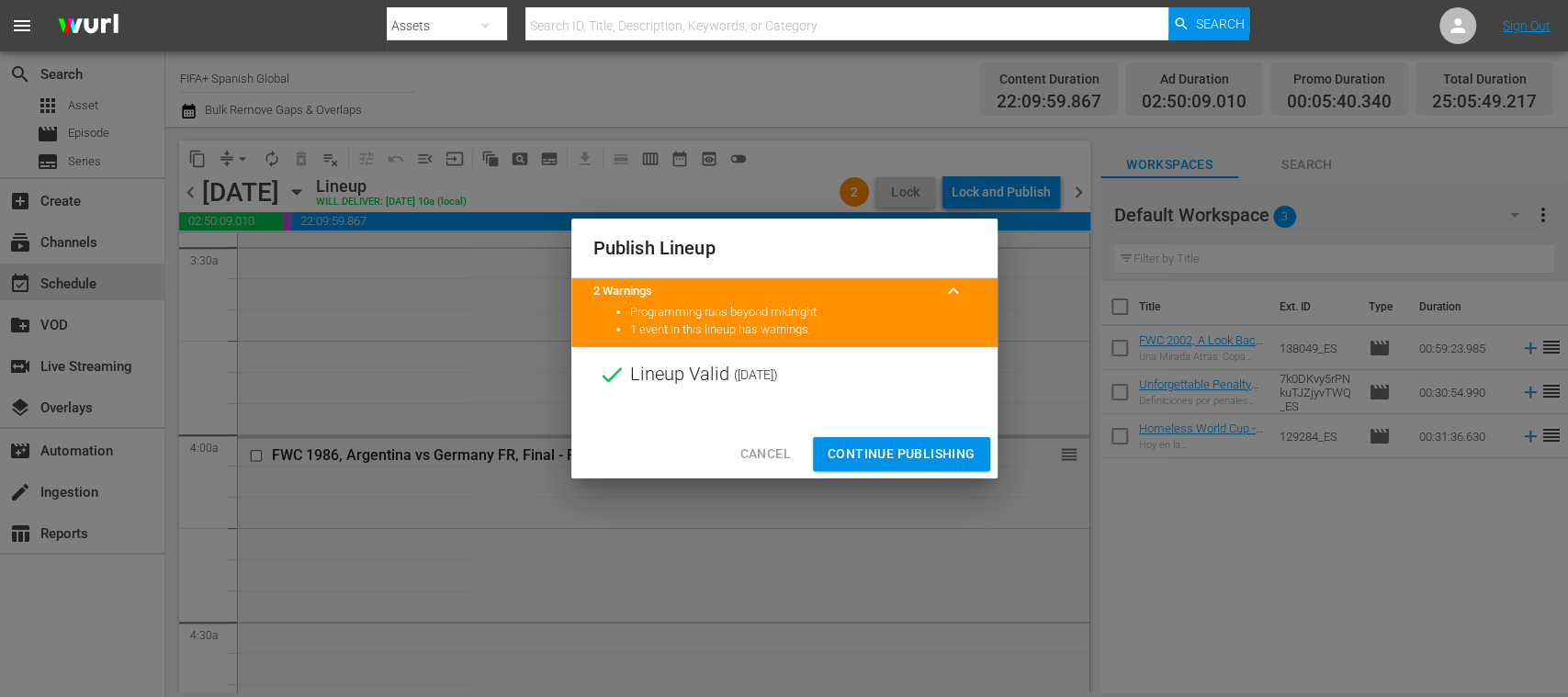
click at [934, 452] on span "Continue Publishing" at bounding box center [901, 455] width 148 height 23
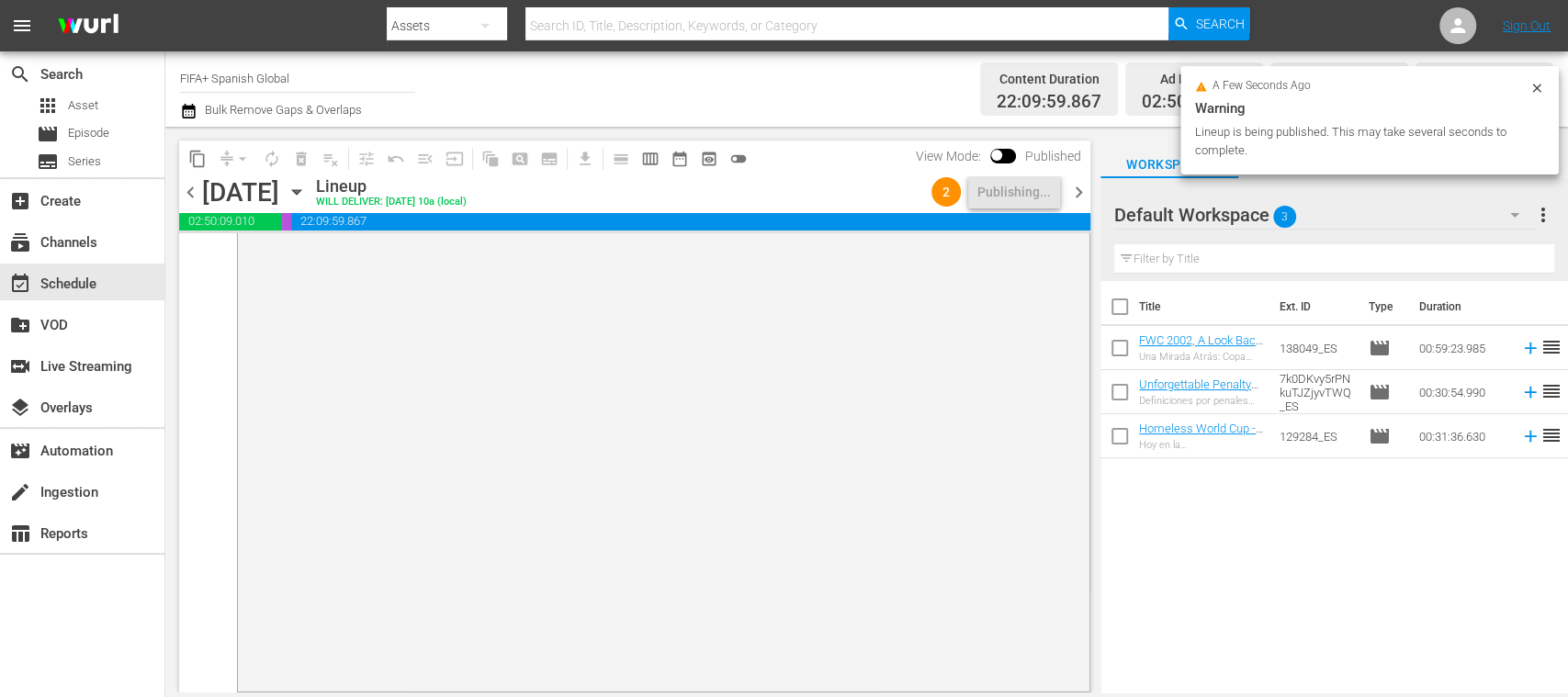
scroll to position [709, 0]
click at [1075, 190] on span "chevron_right" at bounding box center [1078, 192] width 23 height 23
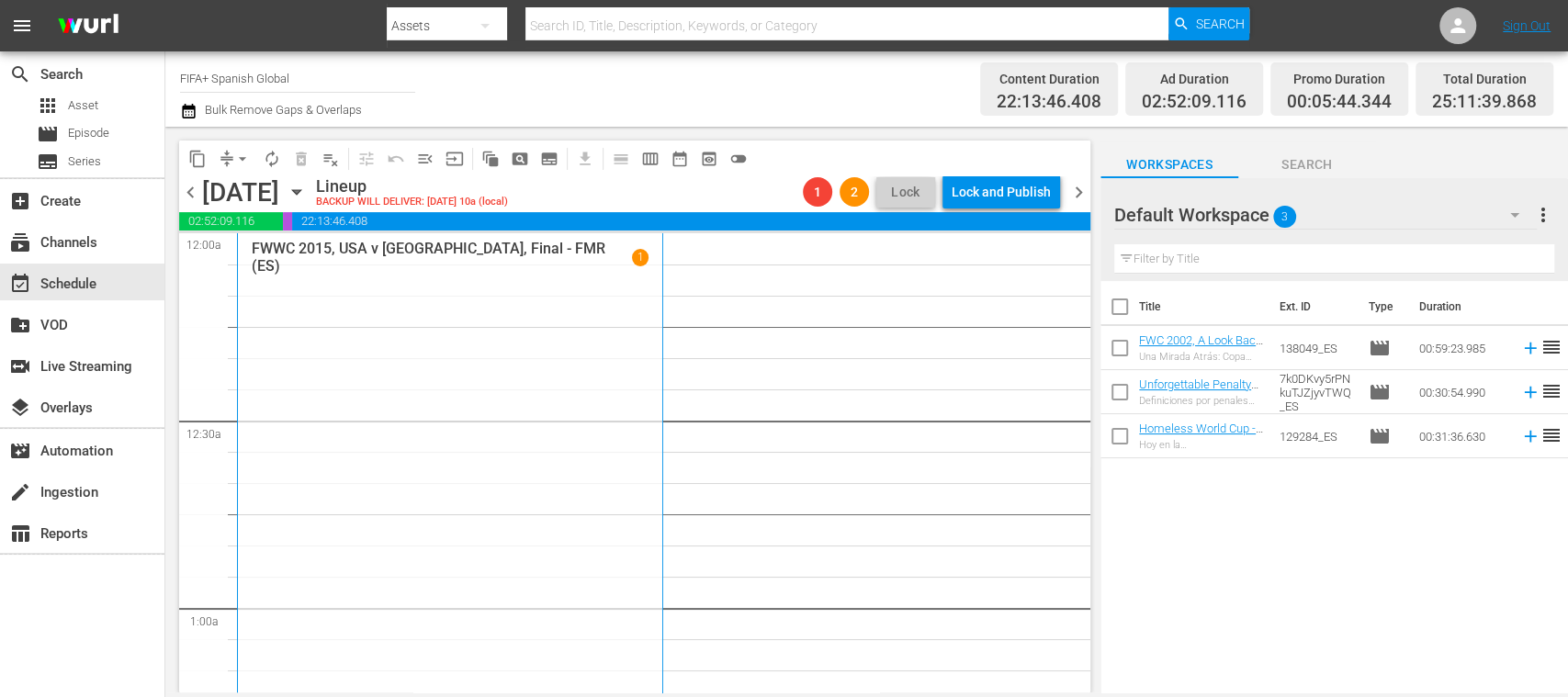
scroll to position [336, 0]
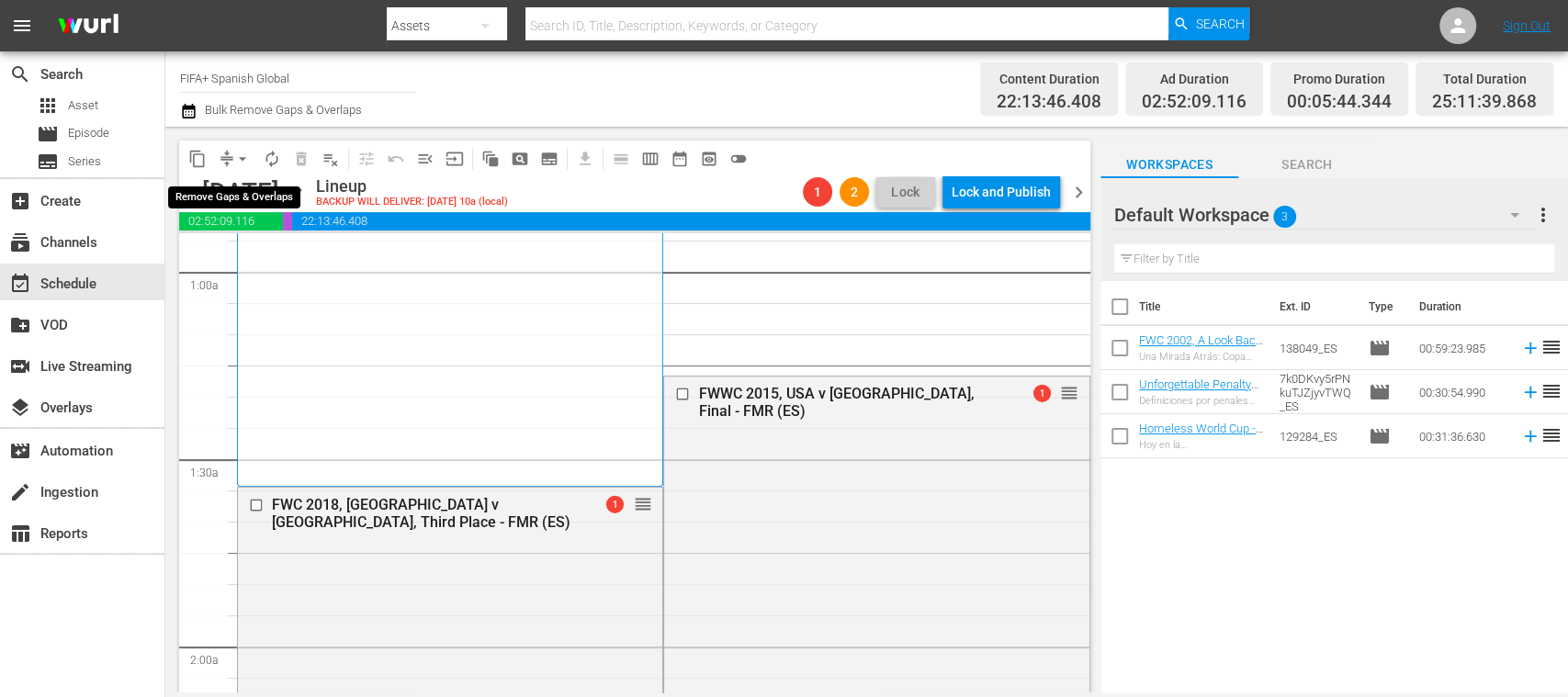
click at [244, 159] on span "arrow_drop_down" at bounding box center [241, 158] width 18 height 18
click at [283, 252] on li "Align to End of Previous Day" at bounding box center [243, 257] width 193 height 30
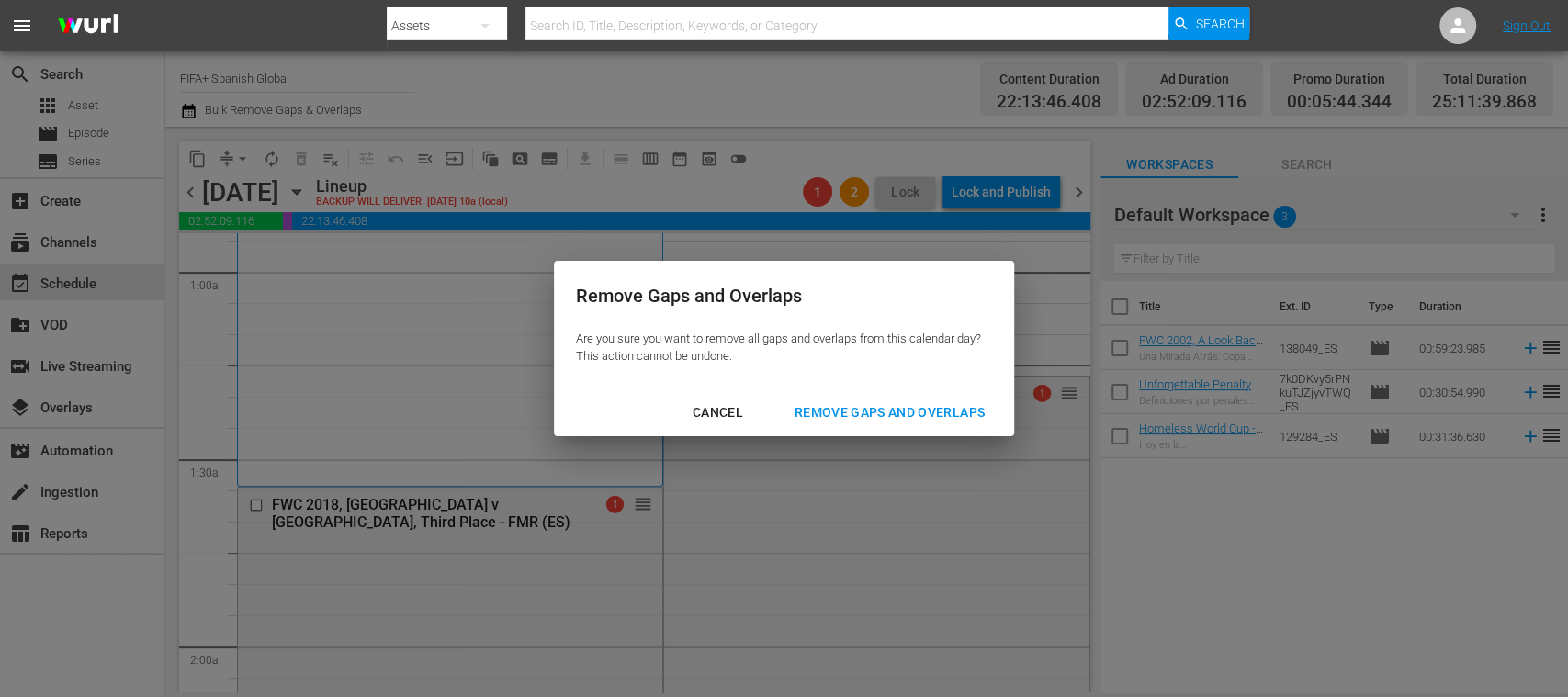
click at [815, 414] on div "Remove Gaps and Overlaps" at bounding box center [890, 413] width 220 height 23
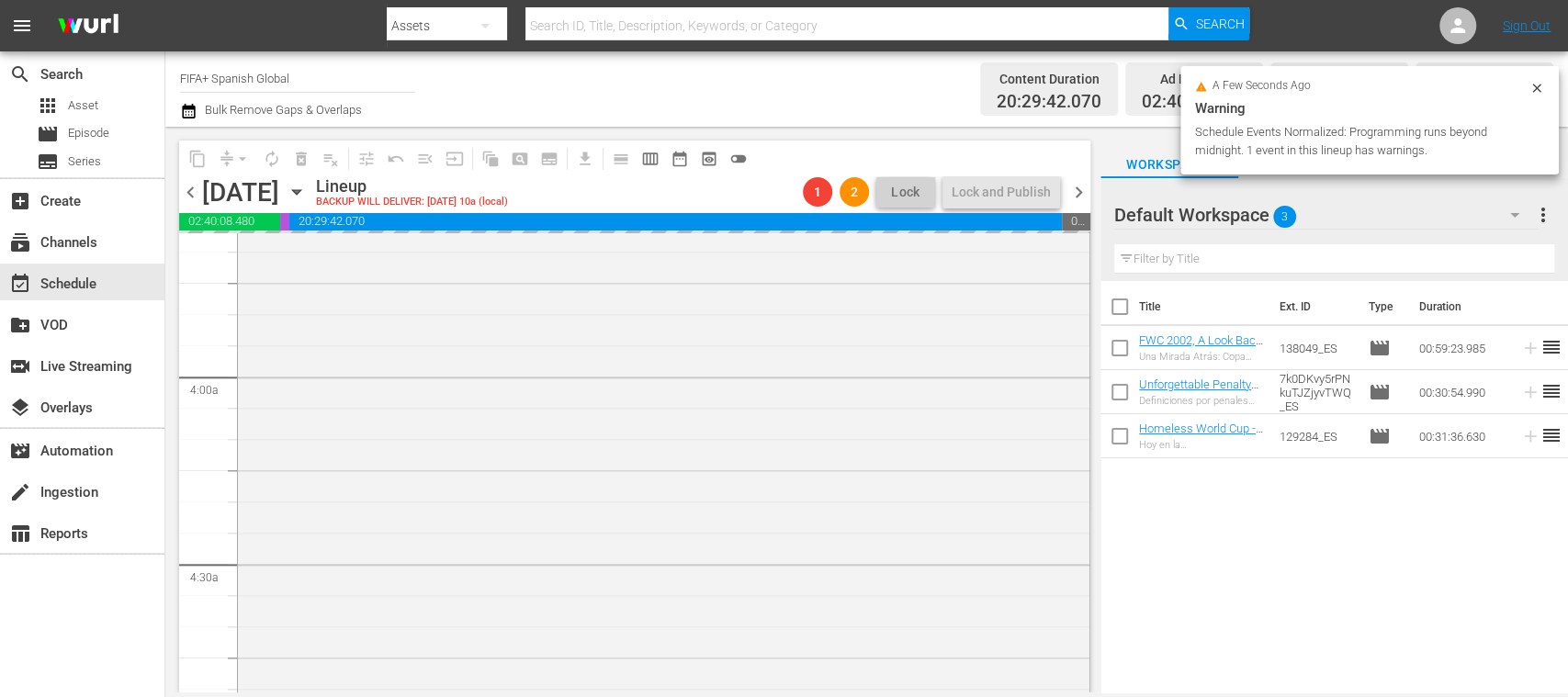
scroll to position [0, 0]
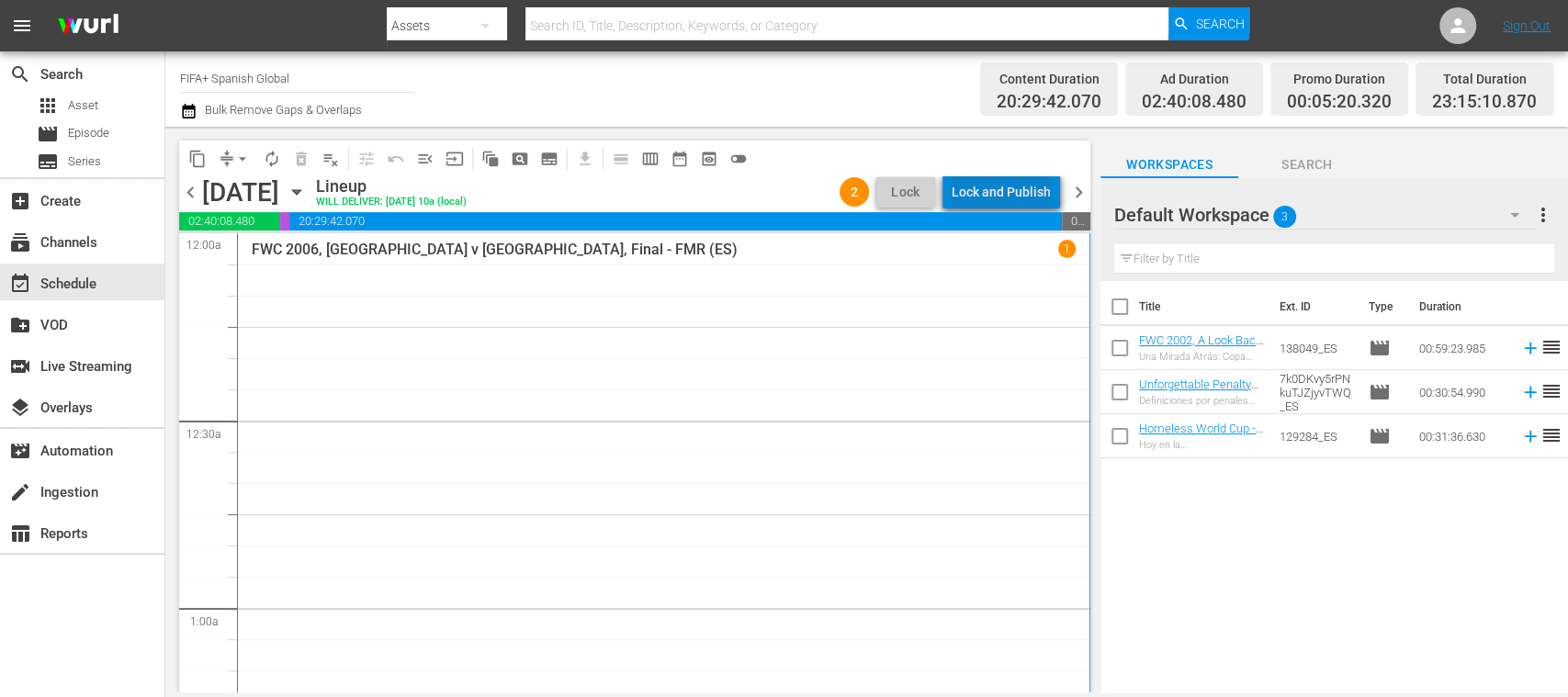
click at [1024, 203] on div "Lock and Publish" at bounding box center [1001, 191] width 99 height 33
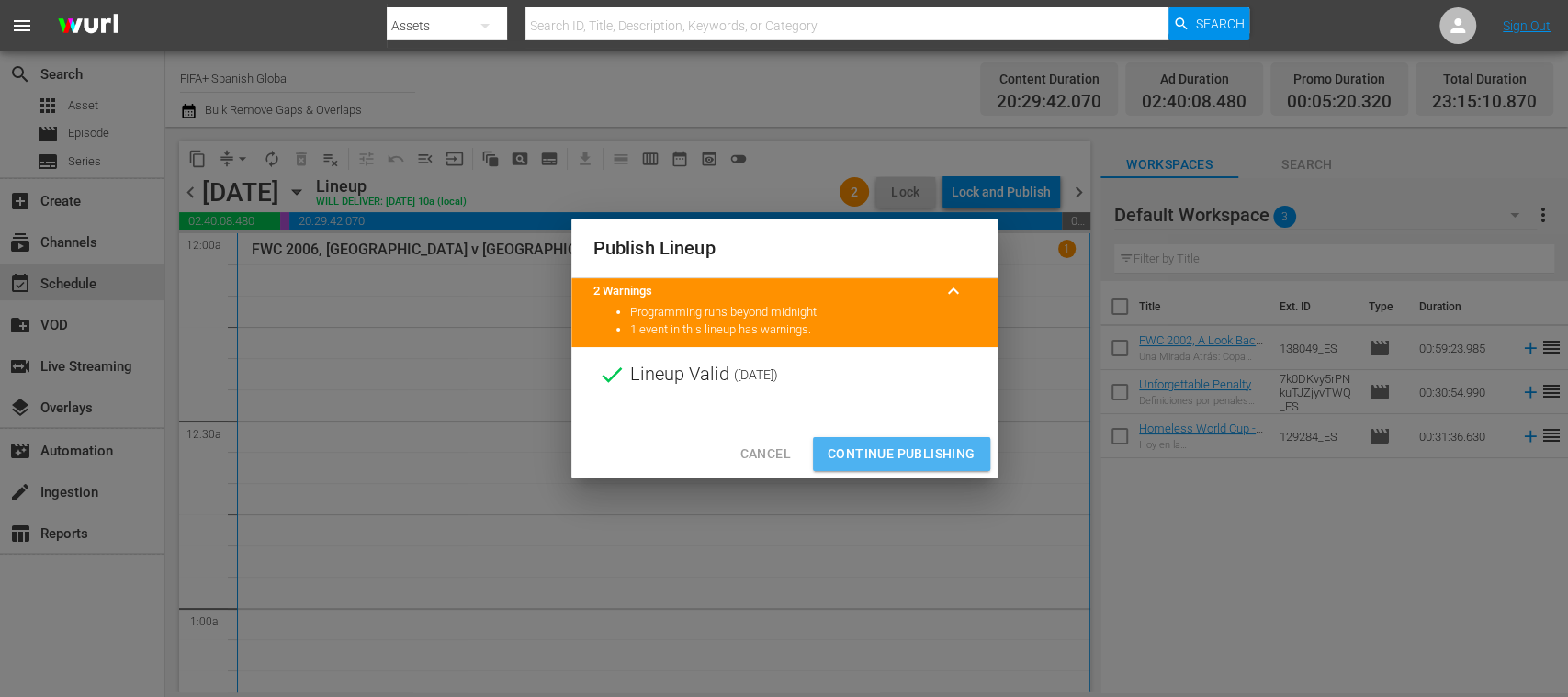
click at [917, 441] on button "Continue Publishing" at bounding box center [901, 455] width 177 height 34
